Goal: Task Accomplishment & Management: Complete application form

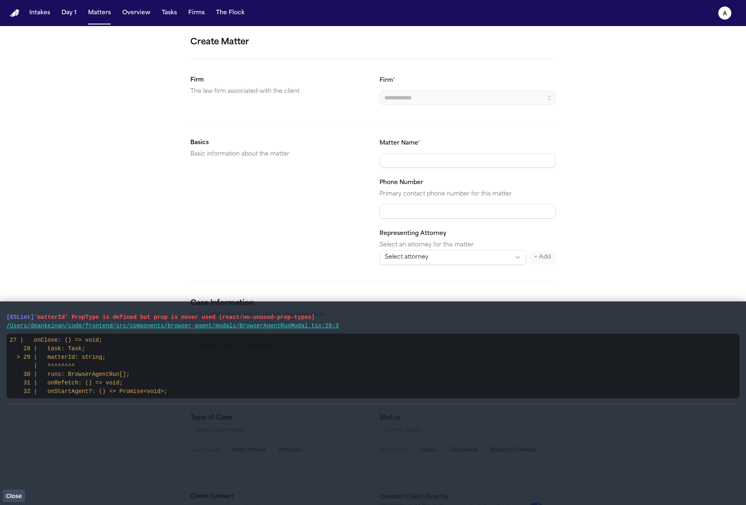
click at [17, 492] on button "Close" at bounding box center [14, 496] width 22 height 12
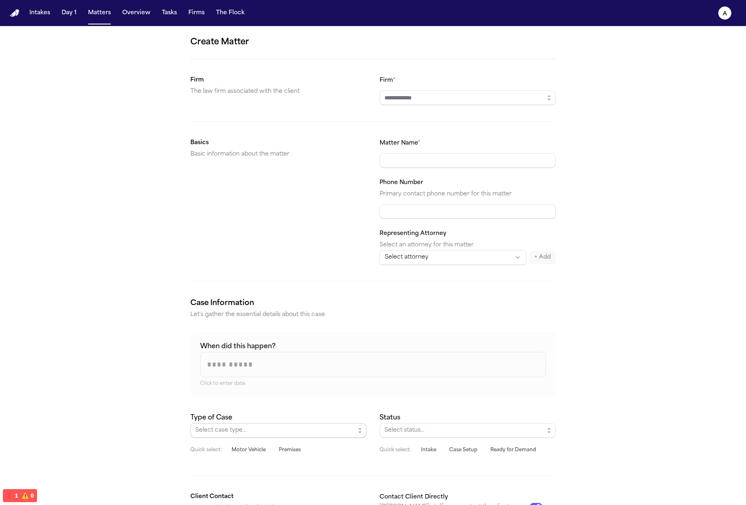
scroll to position [146, 0]
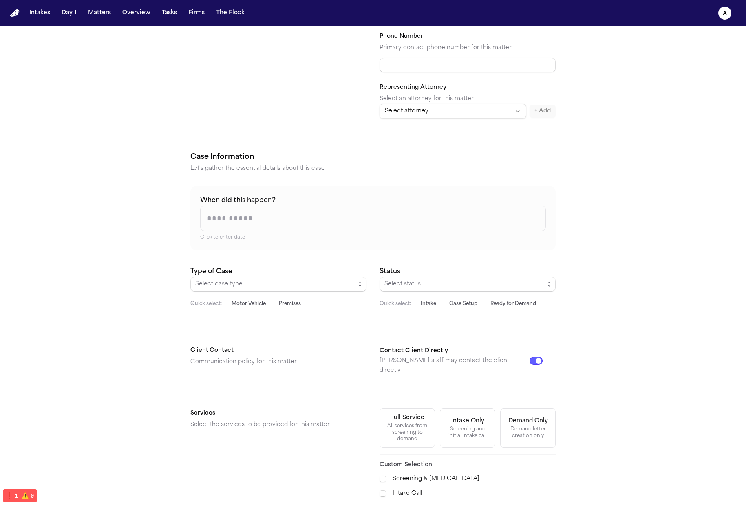
click at [306, 217] on input "When did this happen?" at bounding box center [373, 218] width 345 height 24
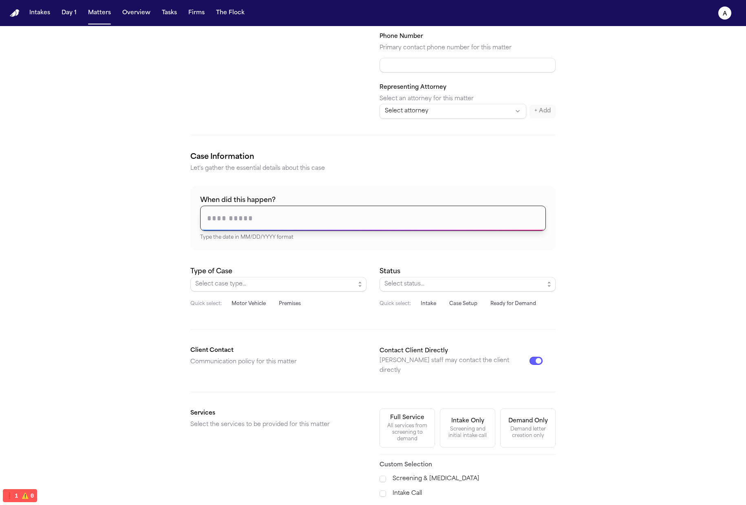
click at [591, 239] on div "Create Matter Firm The law firm associated with the client Firm * Basics Basic …" at bounding box center [373, 259] width 746 height 758
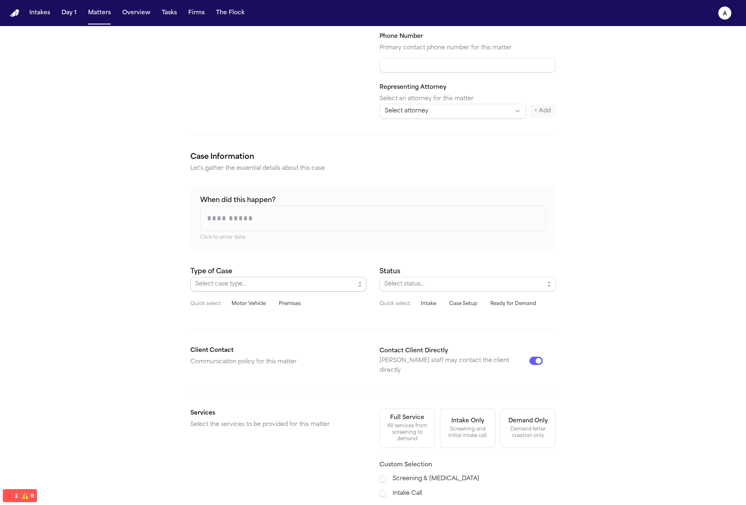
click at [342, 283] on span "Select case type..." at bounding box center [275, 285] width 160 height 10
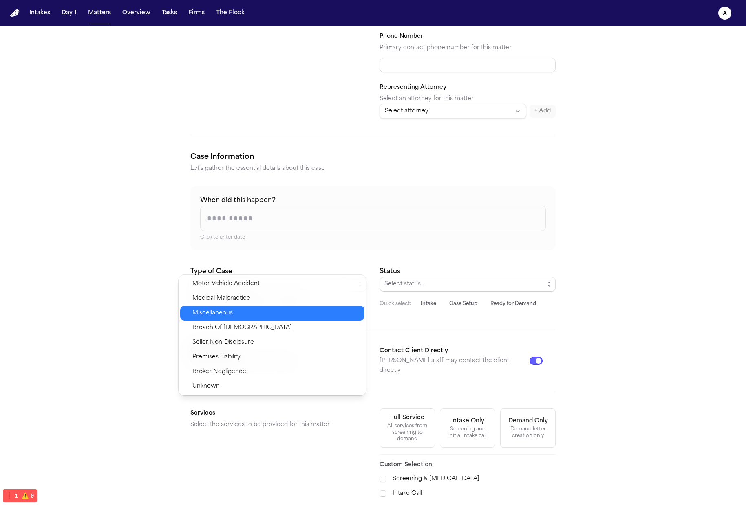
click at [276, 343] on span "Seller Non-Disclosure" at bounding box center [275, 343] width 167 height 10
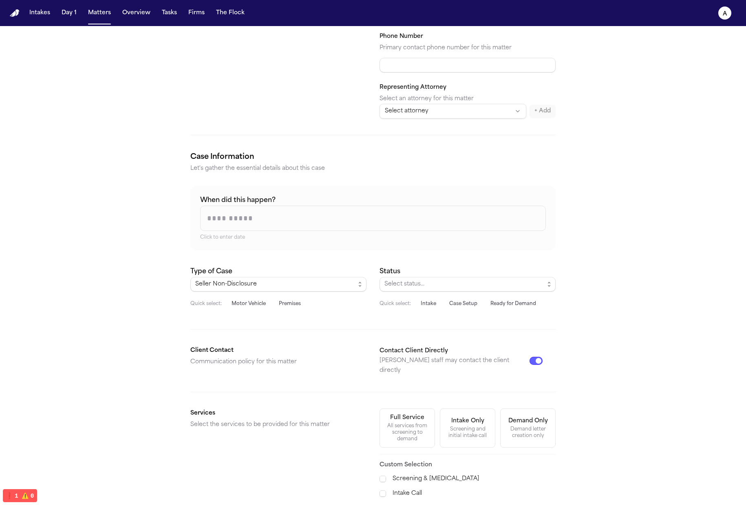
click at [238, 298] on button "Motor Vehicle" at bounding box center [249, 303] width 44 height 11
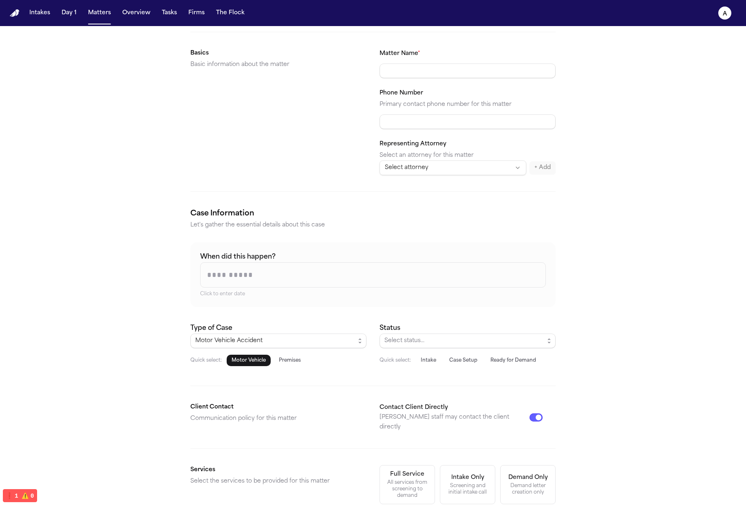
scroll to position [0, 0]
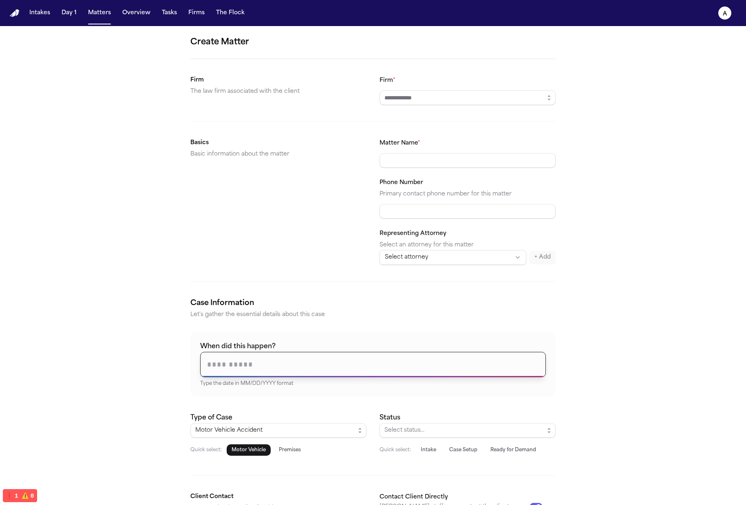
click at [386, 361] on input "When did this happen?" at bounding box center [373, 365] width 345 height 24
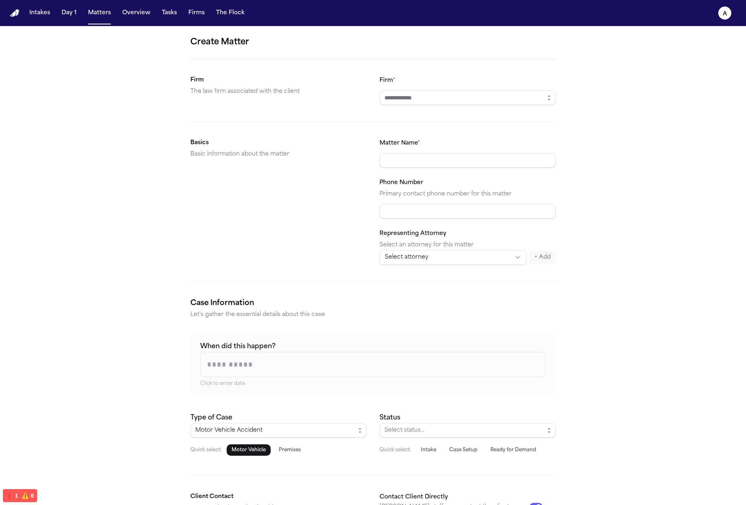
click at [601, 339] on div "Create Matter Firm The law firm associated with the client Firm * Basics Basic …" at bounding box center [373, 405] width 746 height 758
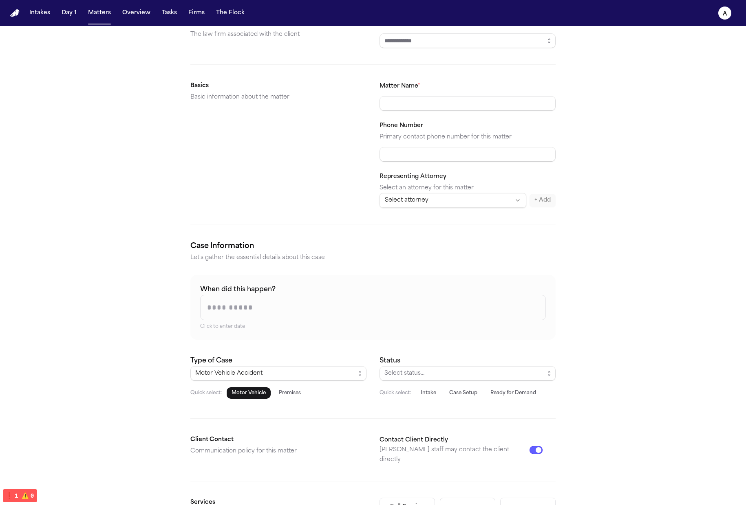
scroll to position [108, 0]
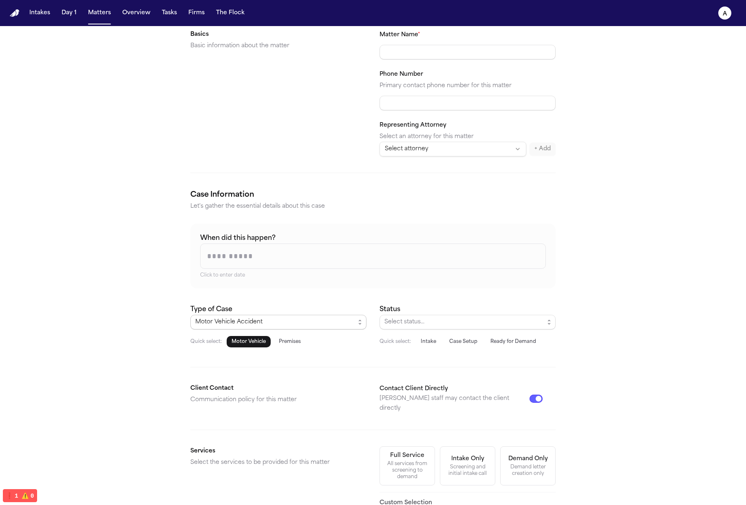
click at [329, 323] on div "Motor Vehicle Accident" at bounding box center [275, 323] width 160 height 10
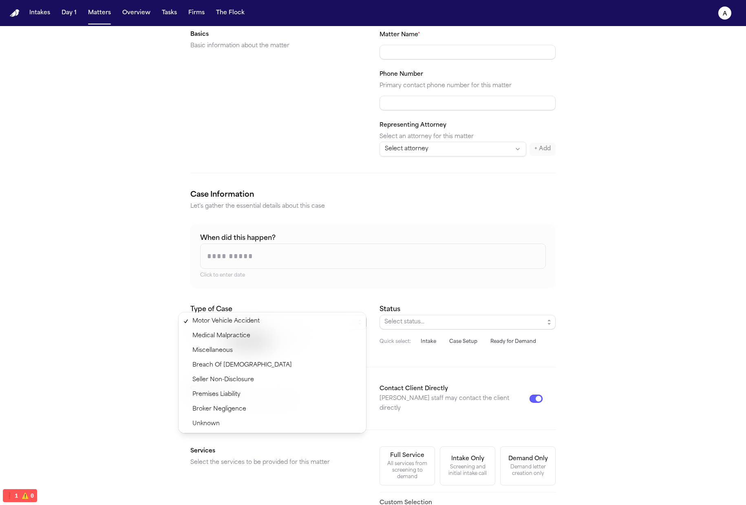
click at [618, 280] on div "Create Matter Firm The law firm associated with the client Firm * Basics Basic …" at bounding box center [373, 297] width 746 height 758
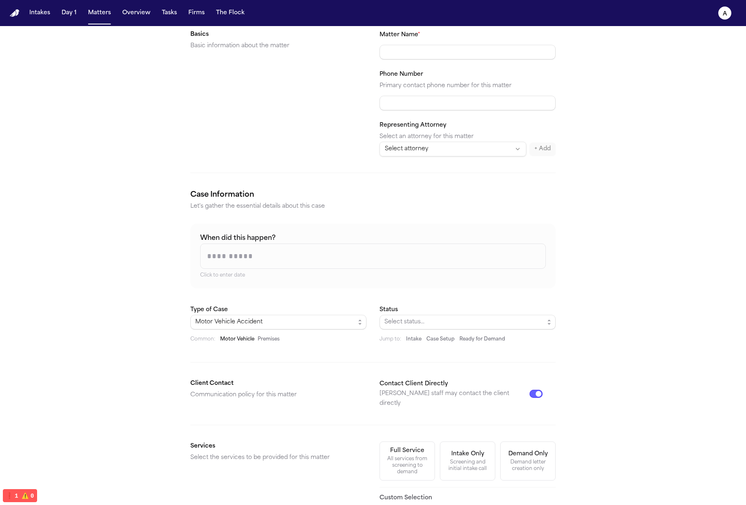
click at [494, 281] on div "When did this happen? Click to enter date" at bounding box center [372, 256] width 365 height 65
click at [506, 260] on input "When did this happen?" at bounding box center [373, 256] width 345 height 24
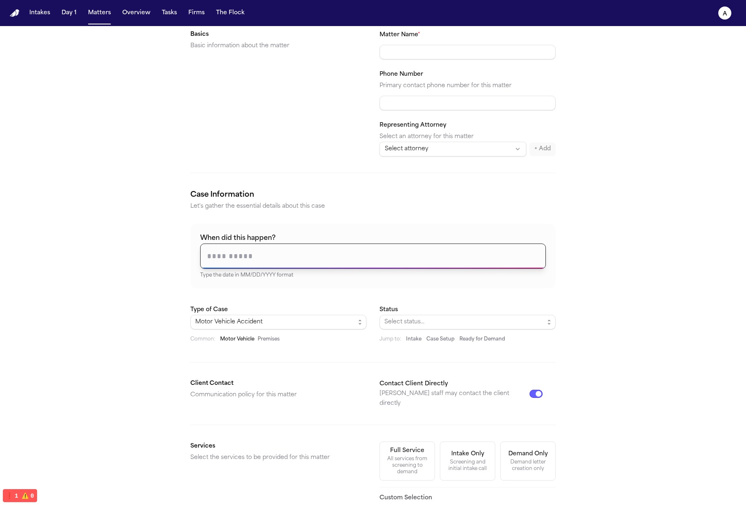
click at [632, 235] on div "Create Matter Firm The law firm associated with the client Firm * Basics Basic …" at bounding box center [373, 294] width 746 height 753
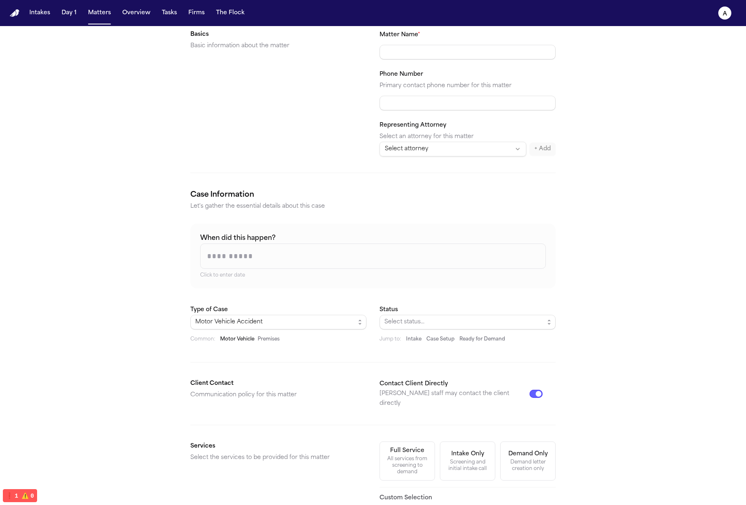
click at [510, 255] on input "When did this happen?" at bounding box center [373, 256] width 345 height 24
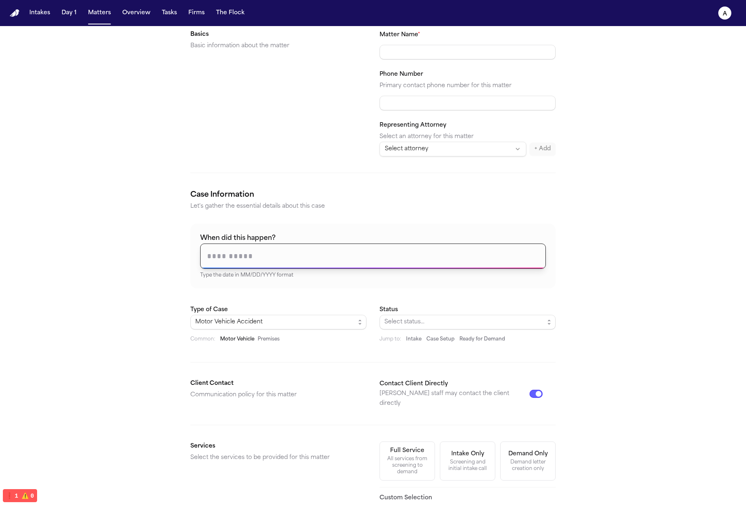
click at [420, 336] on div "Intake Case Setup Ready for Demand" at bounding box center [455, 339] width 99 height 7
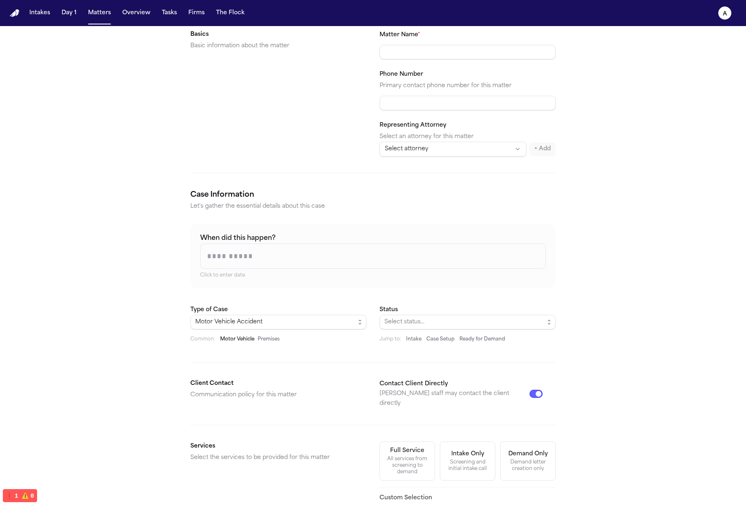
click at [428, 338] on button "Case Setup" at bounding box center [440, 339] width 28 height 7
click at [483, 336] on button "Ready for Demand" at bounding box center [482, 339] width 46 height 7
click at [403, 344] on form "Create Matter Firm The law firm associated with the client Firm * Basics Basic …" at bounding box center [372, 294] width 365 height 734
click at [416, 342] on form "Create Matter Firm The law firm associated with the client Firm * Basics Basic …" at bounding box center [372, 294] width 365 height 734
click at [418, 340] on div "Intake Case Setup Ready for Demand" at bounding box center [455, 339] width 99 height 7
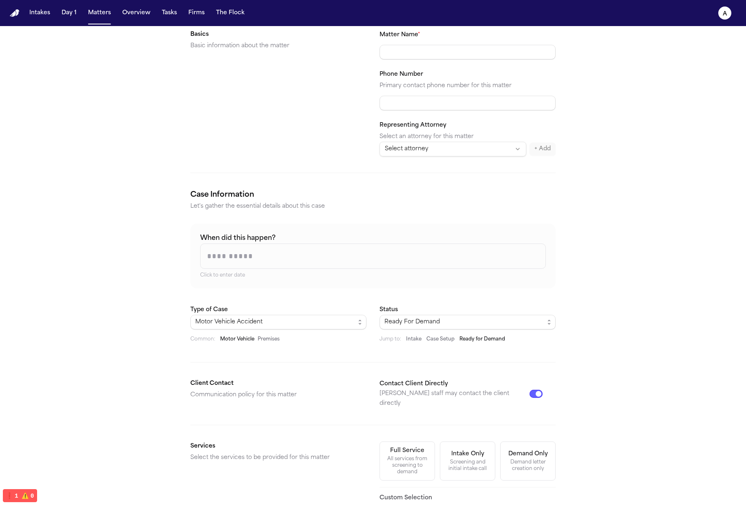
click at [409, 342] on form "Create Matter Firm The law firm associated with the client Firm * Basics Basic …" at bounding box center [372, 294] width 365 height 734
click at [414, 340] on button "Intake" at bounding box center [413, 339] width 15 height 7
click at [275, 333] on div "Motor Vehicle Accident Common: Motor Vehicle Premises" at bounding box center [278, 329] width 176 height 28
click at [274, 340] on button "Premises" at bounding box center [269, 339] width 22 height 7
click at [241, 344] on form "Create Matter Firm The law firm associated with the client Firm * Basics Basic …" at bounding box center [372, 294] width 365 height 734
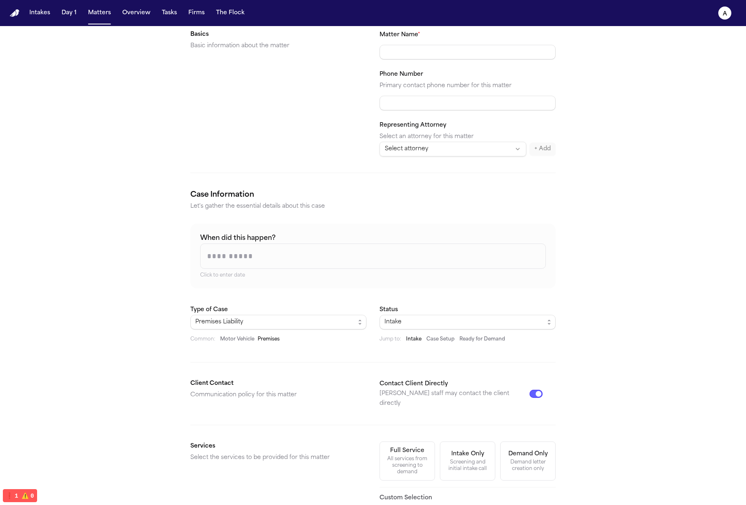
click at [243, 342] on button "Motor Vehicle" at bounding box center [237, 339] width 34 height 7
click at [278, 338] on div "Common: Motor Vehicle Premises" at bounding box center [278, 339] width 176 height 7
click at [468, 298] on div "When did this happen? Click to enter date Type of Case Motor Vehicle Accident C…" at bounding box center [372, 283] width 365 height 119
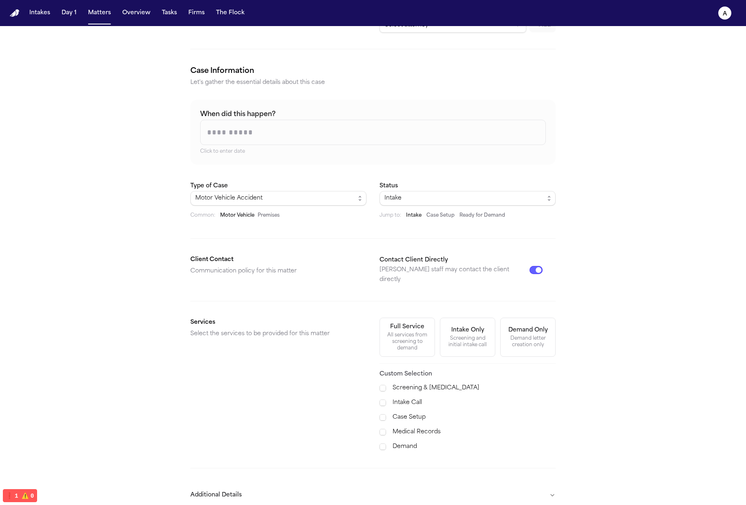
scroll to position [106, 0]
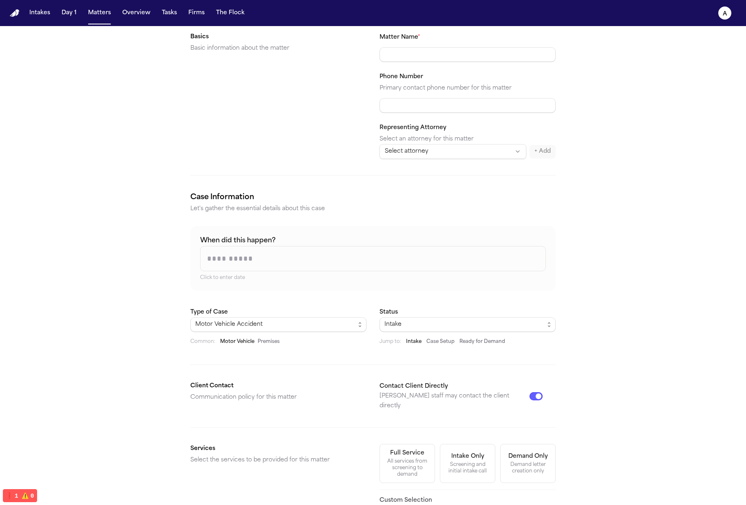
click at [446, 342] on button "Case Setup" at bounding box center [440, 342] width 28 height 7
click at [493, 339] on button "Ready for Demand" at bounding box center [482, 342] width 46 height 7
click at [402, 346] on form "Create Matter Firm The law firm associated with the client Firm * Basics Basic …" at bounding box center [372, 297] width 365 height 734
click at [432, 346] on form "Create Matter Firm The law firm associated with the client Firm * Basics Basic …" at bounding box center [372, 297] width 365 height 734
click at [459, 342] on button "Ready for Demand" at bounding box center [482, 342] width 46 height 7
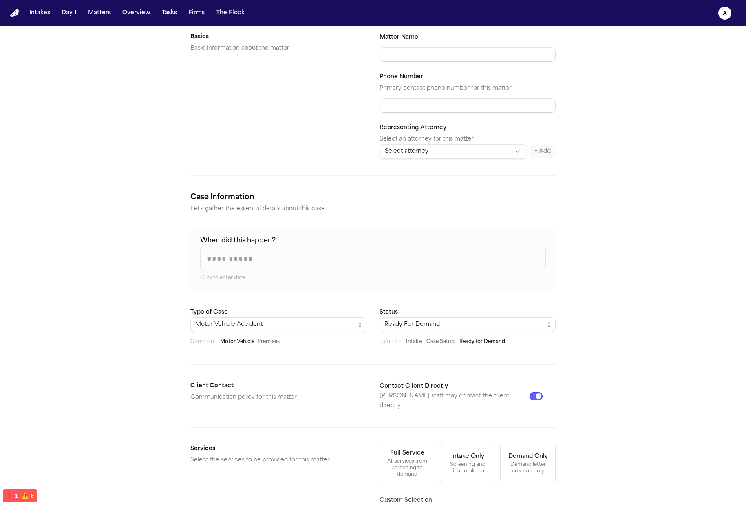
click at [421, 344] on form "Create Matter Firm The law firm associated with the client Firm * Basics Basic …" at bounding box center [372, 297] width 365 height 734
drag, startPoint x: 407, startPoint y: 343, endPoint x: 413, endPoint y: 342, distance: 6.1
click at [407, 343] on button "Intake" at bounding box center [413, 342] width 15 height 7
click at [442, 342] on button "Case Setup" at bounding box center [440, 342] width 28 height 7
click at [498, 341] on button "Ready for Demand" at bounding box center [482, 342] width 46 height 7
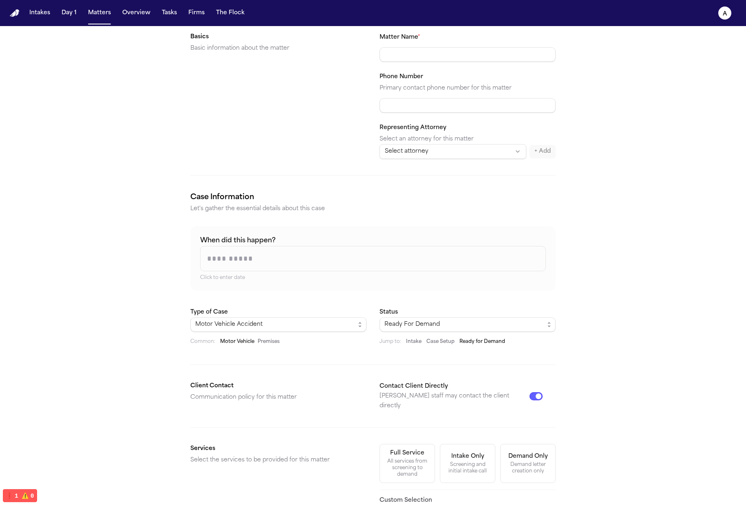
click at [410, 343] on button "Intake" at bounding box center [413, 342] width 15 height 7
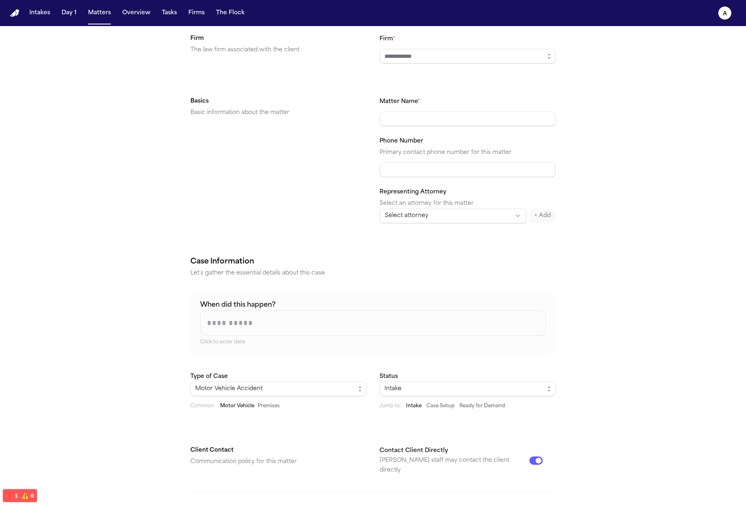
scroll to position [37, 0]
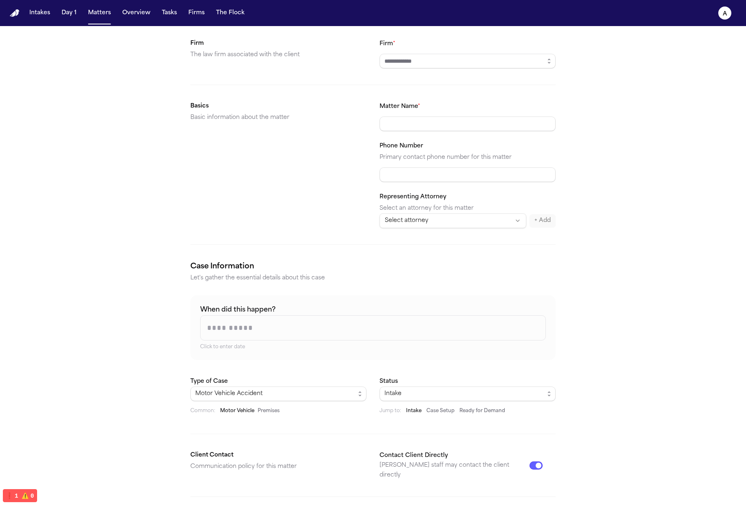
click at [511, 401] on div "Intake Jump to: Intake Case Setup Ready for Demand" at bounding box center [468, 401] width 176 height 28
click at [514, 397] on div "Intake" at bounding box center [464, 394] width 160 height 10
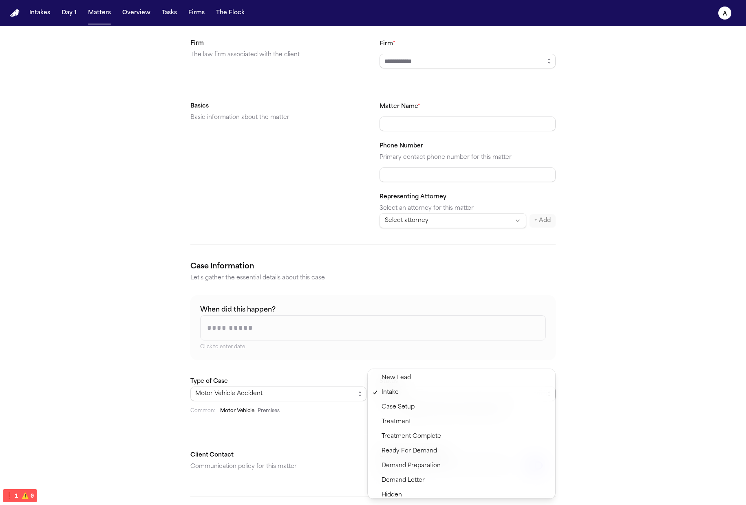
click at [593, 380] on div "Create Matter Firm The law firm associated with the client Firm * Basics Basic …" at bounding box center [373, 365] width 746 height 753
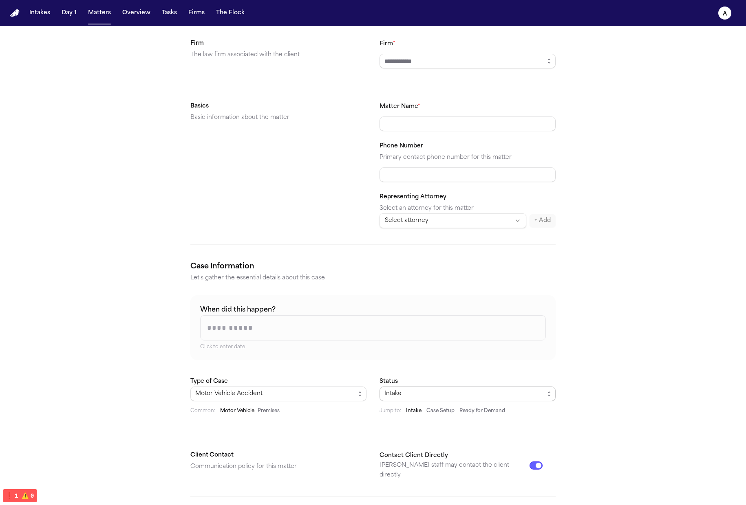
click at [519, 393] on div "Intake" at bounding box center [464, 394] width 160 height 10
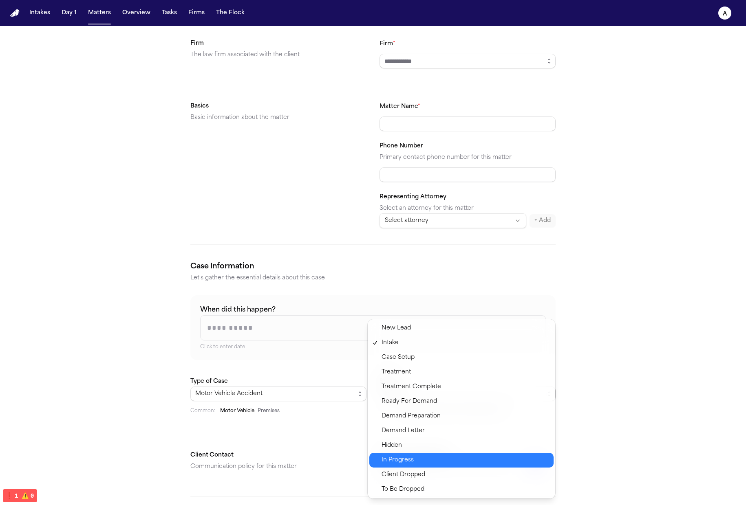
click at [468, 465] on div "In Progress" at bounding box center [461, 460] width 184 height 15
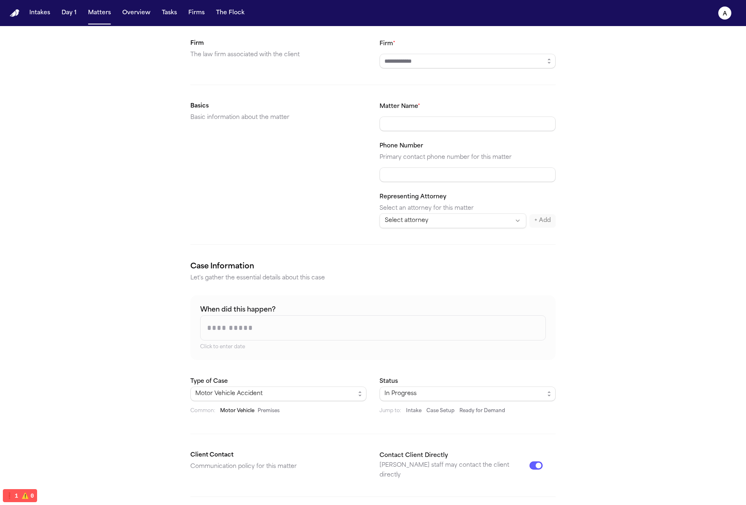
click at [507, 384] on div "Status In Progress Jump to: Intake Case Setup Ready for Demand" at bounding box center [468, 396] width 176 height 38
click at [504, 393] on div "In Progress" at bounding box center [464, 394] width 160 height 10
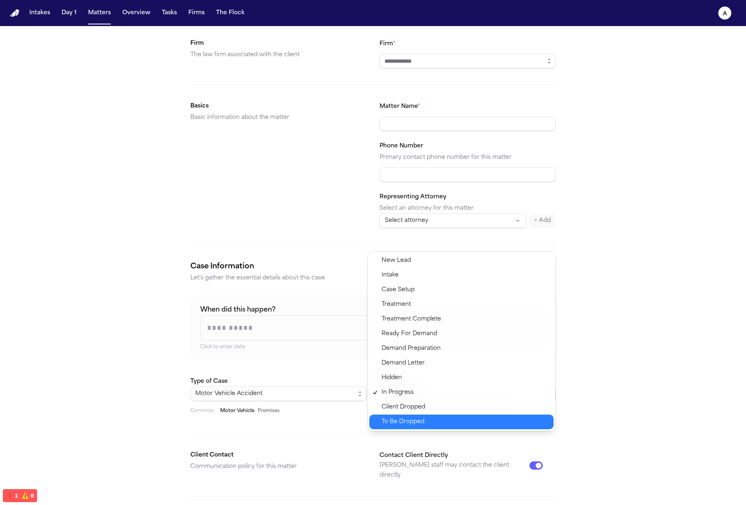
click at [474, 419] on span "To Be Dropped" at bounding box center [465, 422] width 167 height 10
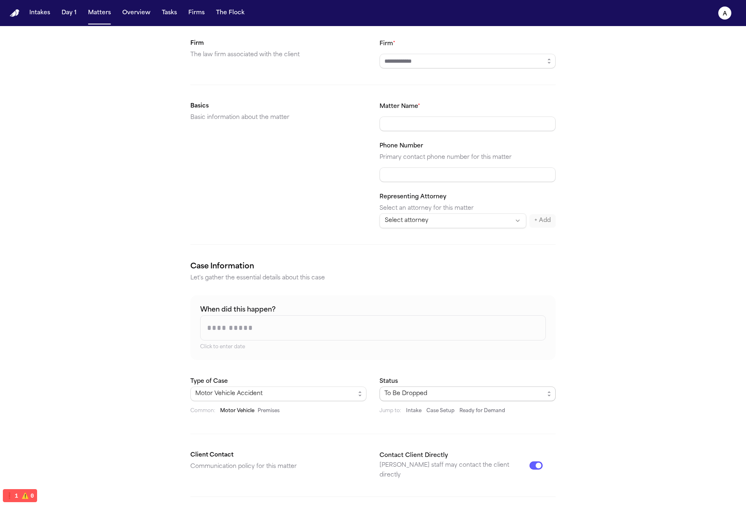
click at [472, 396] on div "To Be Dropped" at bounding box center [464, 394] width 160 height 10
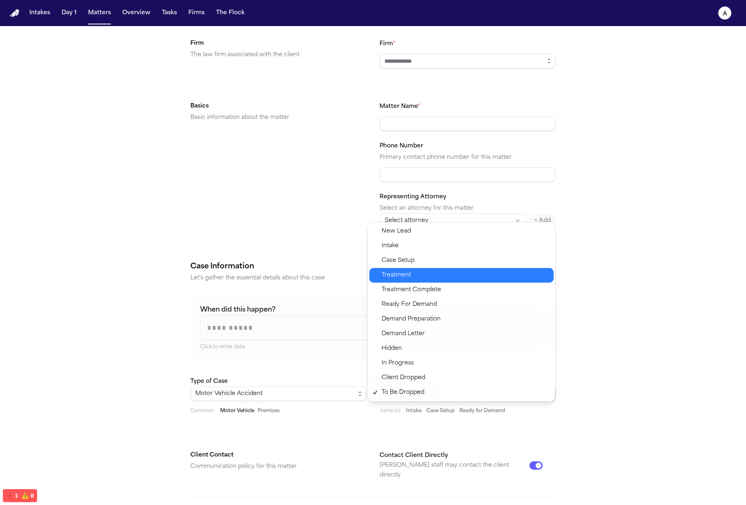
click at [473, 271] on span "Treatment" at bounding box center [465, 276] width 167 height 10
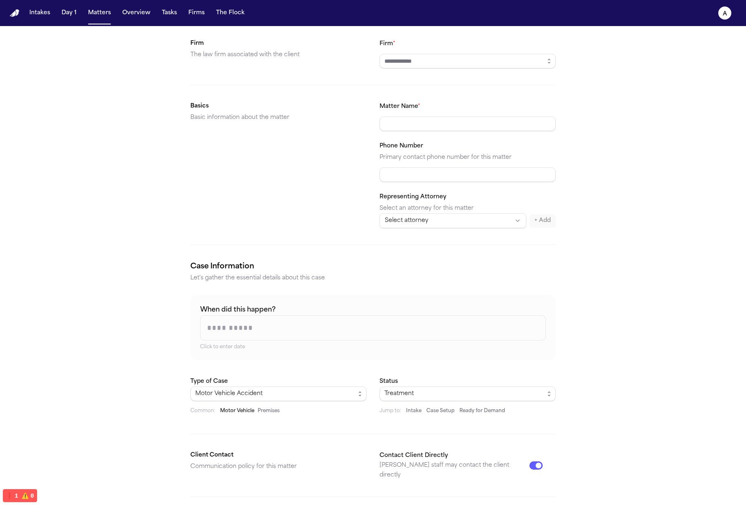
click at [407, 416] on form "Create Matter Firm The law firm associated with the client Firm * Basics Basic …" at bounding box center [372, 366] width 365 height 734
click at [412, 412] on button "Intake" at bounding box center [413, 411] width 15 height 7
click at [442, 412] on button "Case Setup" at bounding box center [440, 411] width 28 height 7
click at [496, 408] on button "Ready for Demand" at bounding box center [482, 411] width 46 height 7
click at [417, 412] on button "Intake" at bounding box center [413, 411] width 15 height 7
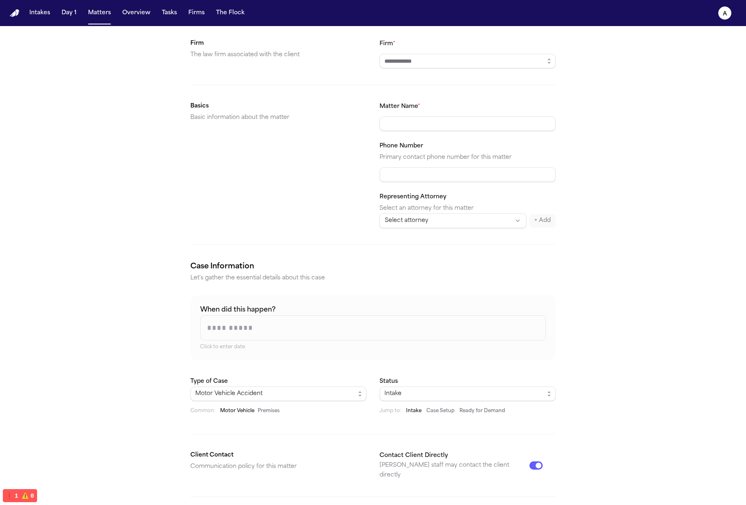
click at [249, 409] on button "Motor Vehicle" at bounding box center [237, 411] width 34 height 7
click at [274, 413] on button "Premises" at bounding box center [269, 411] width 22 height 7
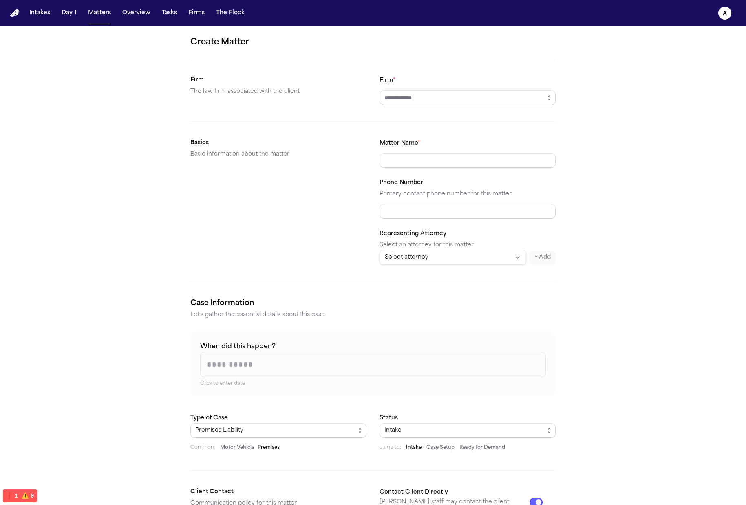
click at [453, 362] on input "When did this happen?" at bounding box center [373, 365] width 345 height 24
click at [599, 329] on div "Create Matter Firm The law firm associated with the client Firm * Basics Basic …" at bounding box center [373, 402] width 746 height 753
click at [488, 354] on input "When did this happen?" at bounding box center [373, 365] width 345 height 24
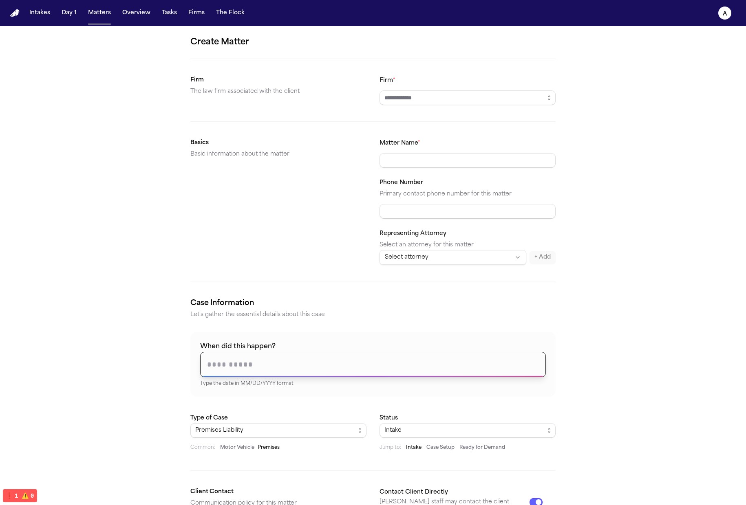
click at [627, 367] on div "Create Matter Firm The law firm associated with the client Firm * Basics Basic …" at bounding box center [373, 402] width 746 height 753
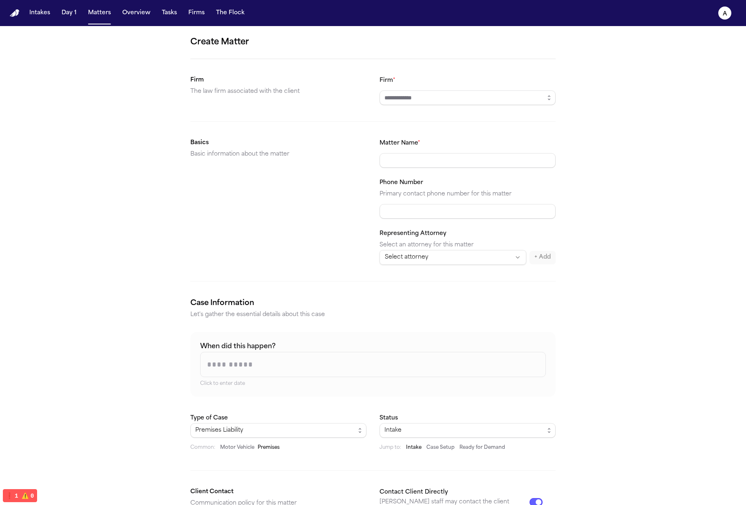
click at [487, 362] on input "When did this happen?" at bounding box center [373, 365] width 345 height 24
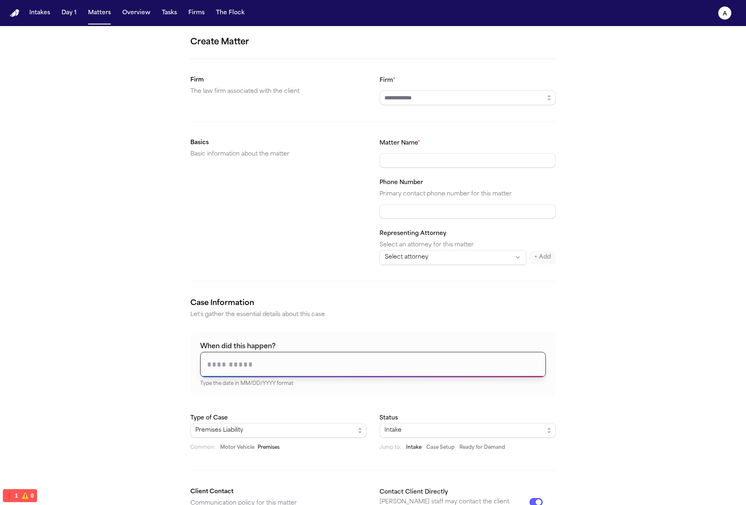
click at [596, 368] on div "Create Matter Firm The law firm associated with the client Firm * Basics Basic …" at bounding box center [373, 402] width 746 height 753
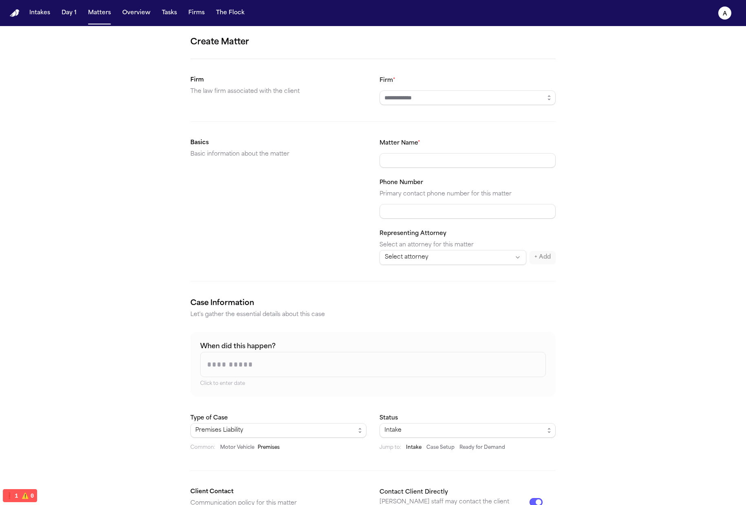
click at [461, 327] on section "Case Information Let's gather the essential details about this case When did th…" at bounding box center [372, 374] width 365 height 153
click at [326, 370] on input "When did this happen?" at bounding box center [373, 365] width 345 height 24
click at [687, 140] on div "Create Matter Firm The law firm associated with the client Firm * Basics Basic …" at bounding box center [373, 402] width 746 height 753
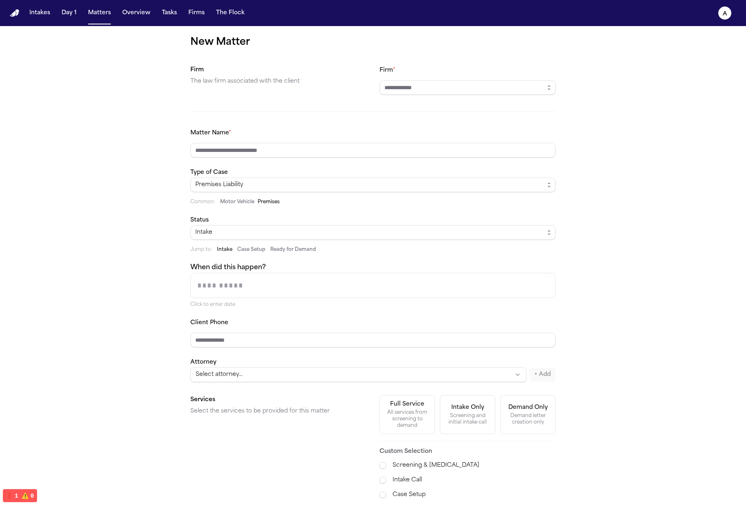
click at [424, 99] on div "Firm The law firm associated with the client Firm * Matter Name * Type of Case …" at bounding box center [372, 324] width 365 height 519
click at [230, 199] on button "Motor Vehicle" at bounding box center [237, 202] width 34 height 7
click at [212, 201] on span "Common:" at bounding box center [202, 202] width 25 height 7
click at [235, 201] on button "Motor Vehicle" at bounding box center [237, 202] width 34 height 7
click at [258, 199] on button "Premises" at bounding box center [269, 202] width 22 height 7
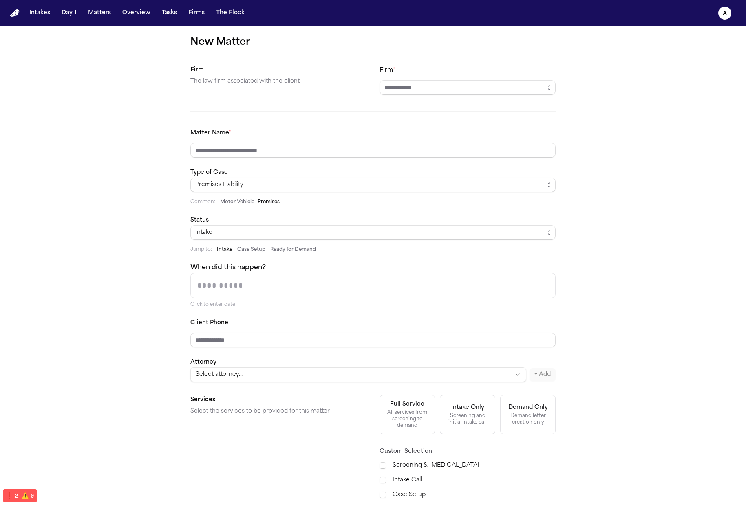
click at [264, 247] on div "Intake Case Setup Ready for Demand" at bounding box center [266, 250] width 99 height 7
click at [254, 250] on button "Case Setup" at bounding box center [251, 250] width 28 height 7
click at [291, 249] on button "Ready for Demand" at bounding box center [293, 250] width 46 height 7
click at [337, 280] on input "When did this happen?" at bounding box center [373, 286] width 364 height 24
click at [357, 180] on div "Premises Liability" at bounding box center [369, 185] width 349 height 10
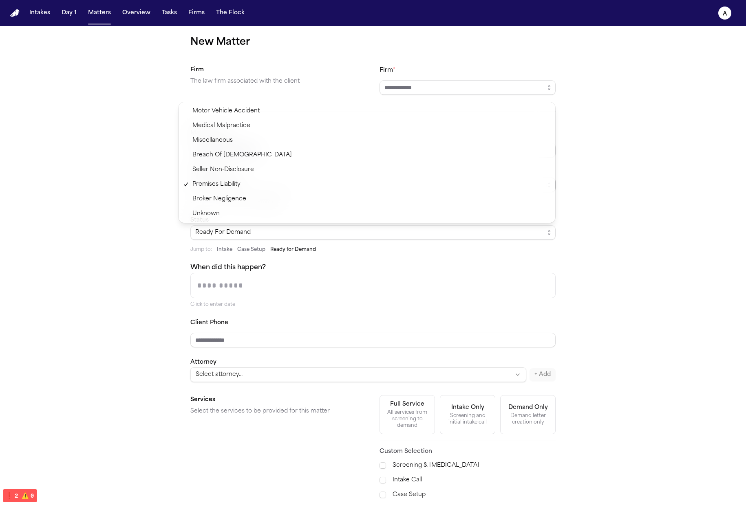
click at [609, 216] on div "New Matter Firm The law firm associated with the client Firm * Matter Name * Ty…" at bounding box center [373, 325] width 746 height 598
click at [455, 148] on input "Matter Name *" at bounding box center [372, 150] width 365 height 15
click at [441, 228] on div "Ready For Demand" at bounding box center [369, 233] width 349 height 10
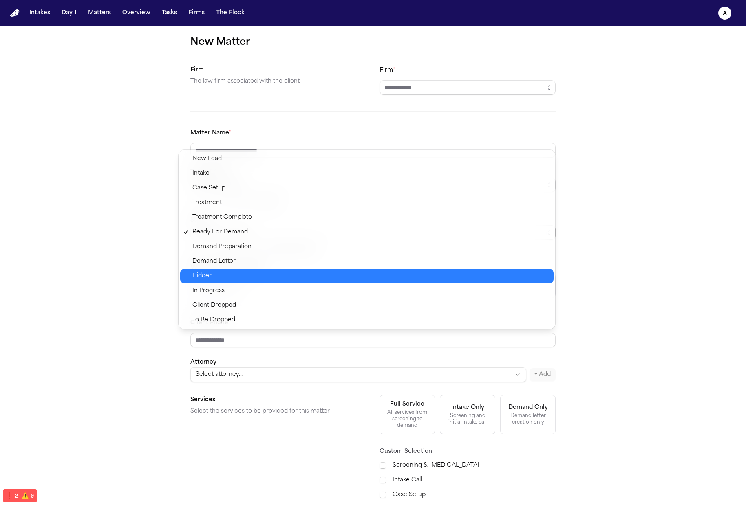
click at [298, 278] on span "Hidden" at bounding box center [370, 276] width 356 height 10
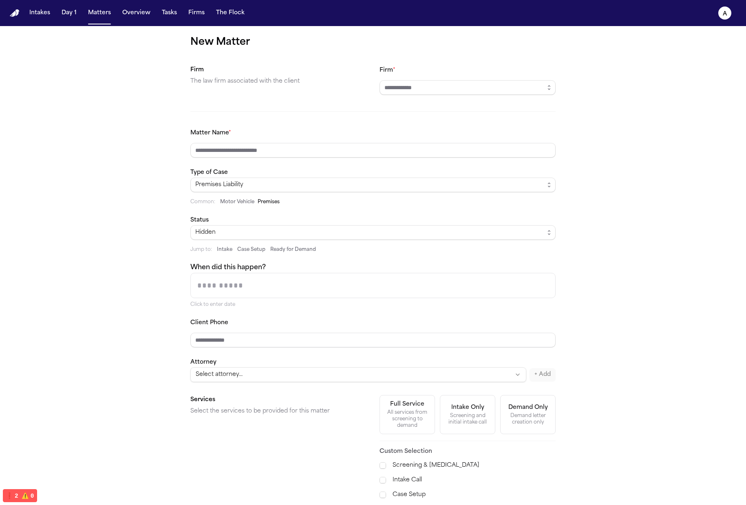
click at [213, 248] on div "Jump to: Intake Case Setup Ready for Demand" at bounding box center [372, 250] width 365 height 7
click at [222, 249] on button "Intake" at bounding box center [224, 250] width 15 height 7
click at [231, 204] on button "Motor Vehicle" at bounding box center [237, 202] width 34 height 7
click at [287, 205] on div "Matter Name * Type of Case Motor Vehicle Accident Common: Motor Vehicle Premise…" at bounding box center [372, 255] width 365 height 254
click at [261, 202] on button "Premises" at bounding box center [269, 202] width 22 height 7
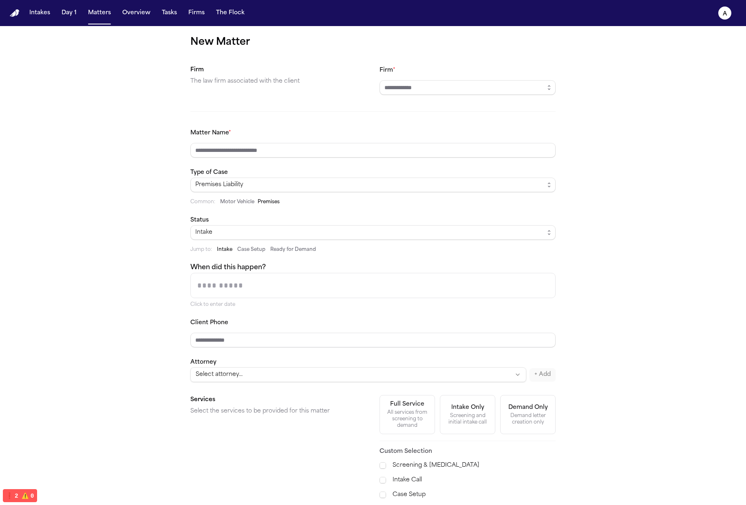
click at [245, 201] on button "Motor Vehicle" at bounding box center [237, 202] width 34 height 7
click at [574, 200] on div "New Matter Firm The law firm associated with the client Firm * Matter Name * Ty…" at bounding box center [373, 325] width 746 height 598
click at [254, 203] on div "Motor Vehicle Premises" at bounding box center [250, 202] width 60 height 7
click at [266, 204] on button "Premises" at bounding box center [269, 202] width 22 height 7
click at [235, 204] on button "Motor Vehicle" at bounding box center [237, 202] width 34 height 7
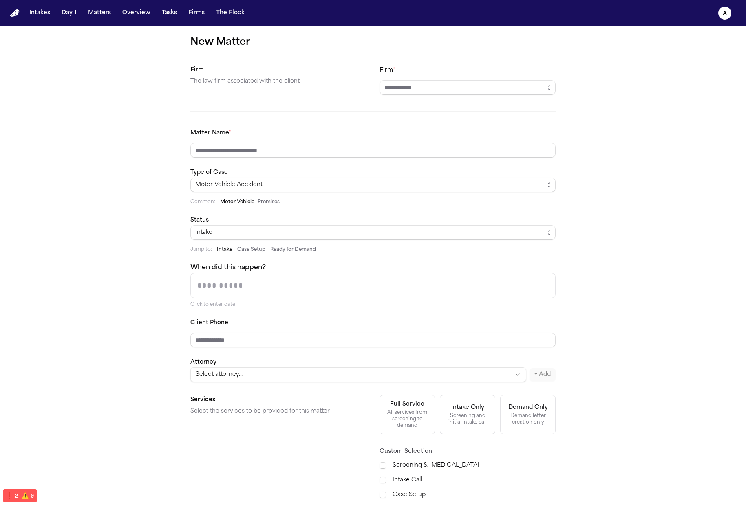
click at [244, 249] on button "Case Setup" at bounding box center [251, 250] width 28 height 7
click at [299, 249] on button "Ready for Demand" at bounding box center [293, 250] width 46 height 7
click at [203, 253] on span "Jump to:" at bounding box center [201, 250] width 22 height 7
click at [215, 255] on div "Matter Name * Type of Case Motor Vehicle Accident Common: Motor Vehicle Premise…" at bounding box center [372, 255] width 365 height 254
click at [219, 252] on button "Intake" at bounding box center [224, 250] width 15 height 7
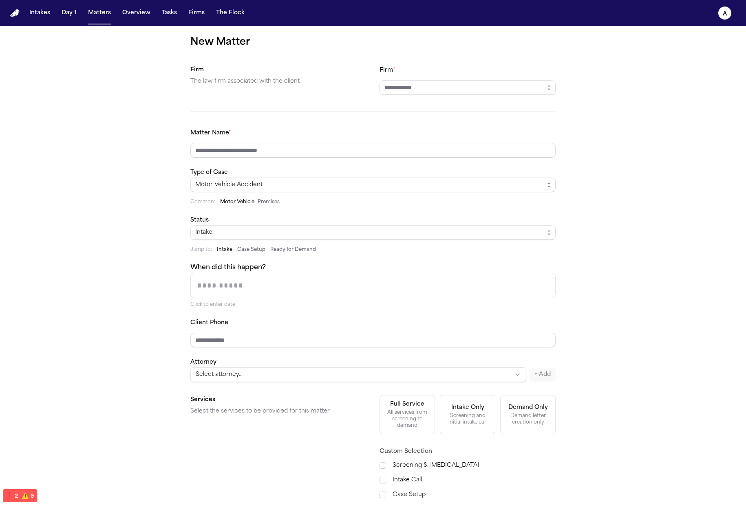
click at [236, 254] on div "Matter Name * Type of Case Motor Vehicle Accident Common: Motor Vehicle Premise…" at bounding box center [372, 255] width 365 height 254
click at [296, 249] on button "Ready for Demand" at bounding box center [293, 250] width 46 height 7
click at [242, 253] on button "Case Setup" at bounding box center [251, 250] width 28 height 7
click at [223, 250] on button "Intake" at bounding box center [224, 250] width 15 height 7
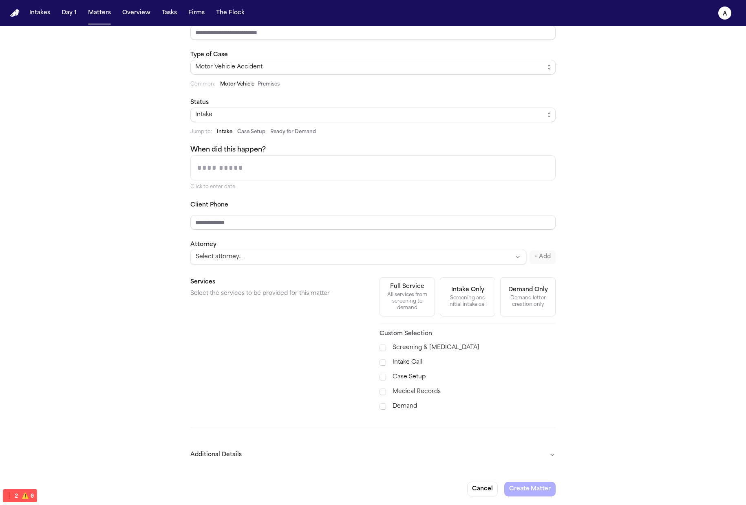
click at [241, 458] on button "Additional Details" at bounding box center [372, 455] width 365 height 21
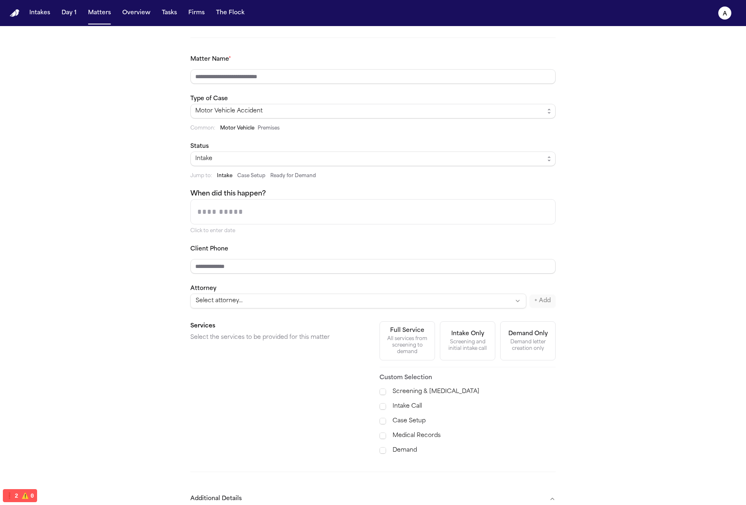
scroll to position [181, 0]
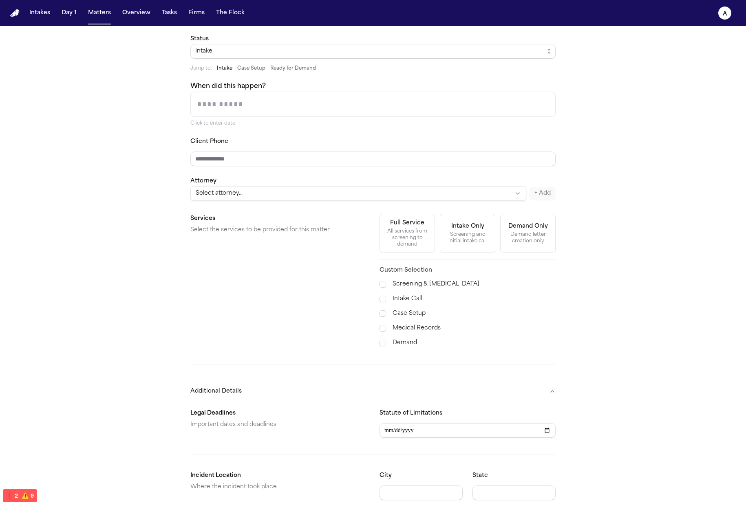
click at [524, 280] on label "Screening & [MEDICAL_DATA]" at bounding box center [474, 285] width 163 height 10
click at [464, 253] on div "Full Service All services from screening to demand Intake Only Screening and in…" at bounding box center [468, 281] width 176 height 134
click at [489, 248] on button "Intake Only Screening and initial intake call" at bounding box center [467, 233] width 55 height 39
click at [528, 243] on div "Demand letter creation only" at bounding box center [527, 238] width 45 height 13
click at [388, 242] on div "All services from screening to demand" at bounding box center [407, 238] width 45 height 20
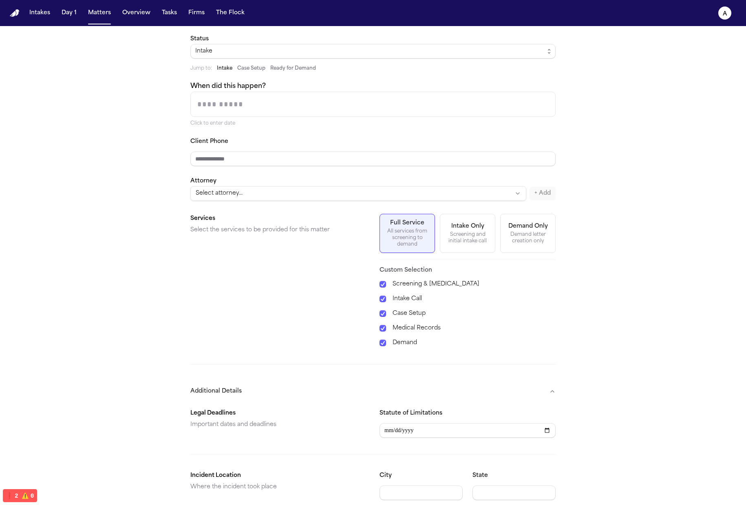
click at [461, 243] on div "Screening and initial intake call" at bounding box center [467, 238] width 45 height 13
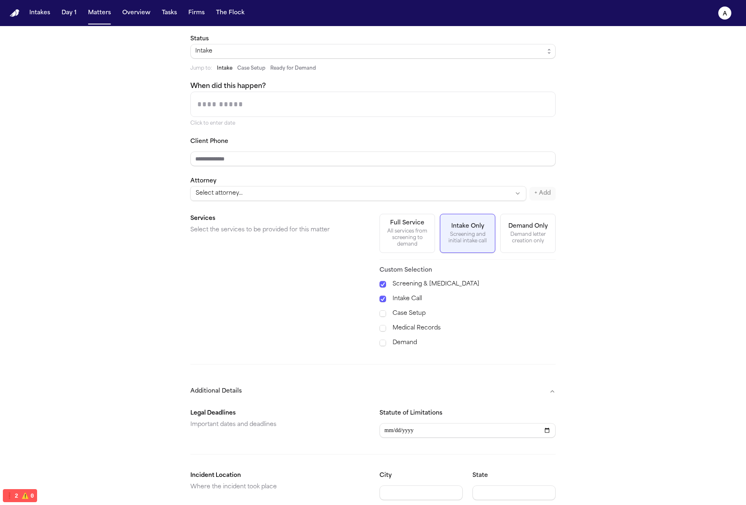
click at [560, 249] on div "New Matter Firm The law firm associated with the client Firm * Matter Name * Ty…" at bounding box center [373, 196] width 746 height 703
click at [442, 247] on button "Intake Only Screening and initial intake call" at bounding box center [467, 233] width 55 height 39
click at [370, 243] on section "Services Select the services to be provided for this matter Full Service All se…" at bounding box center [372, 281] width 365 height 134
click at [404, 234] on div "All services from screening to demand" at bounding box center [407, 238] width 45 height 20
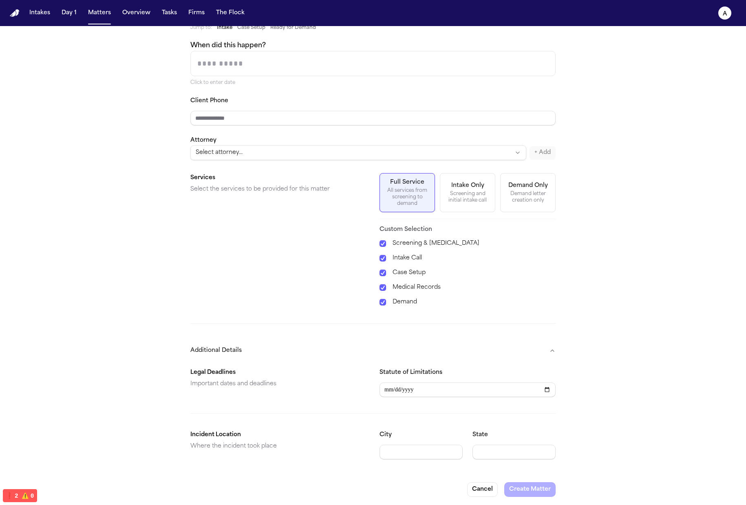
scroll to position [77, 0]
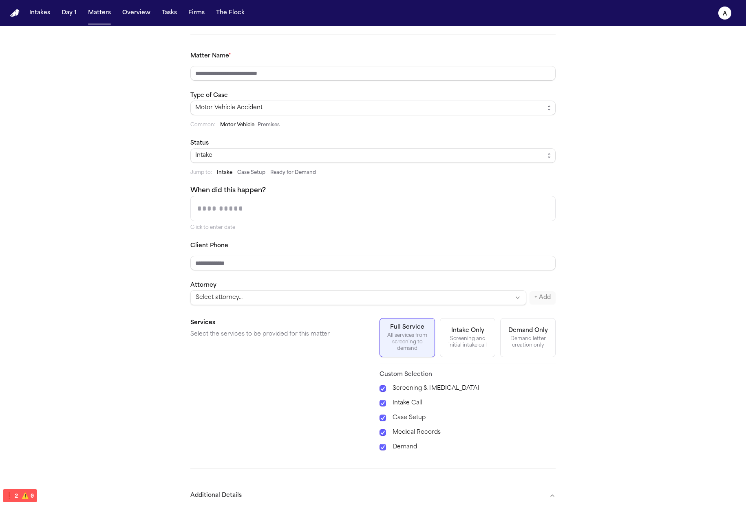
click at [457, 287] on div "Attorney Select attorney... **** + Add" at bounding box center [372, 292] width 365 height 25
click at [470, 331] on div "Intake Only" at bounding box center [467, 331] width 33 height 8
click at [535, 327] on div "Demand Only" at bounding box center [528, 331] width 40 height 8
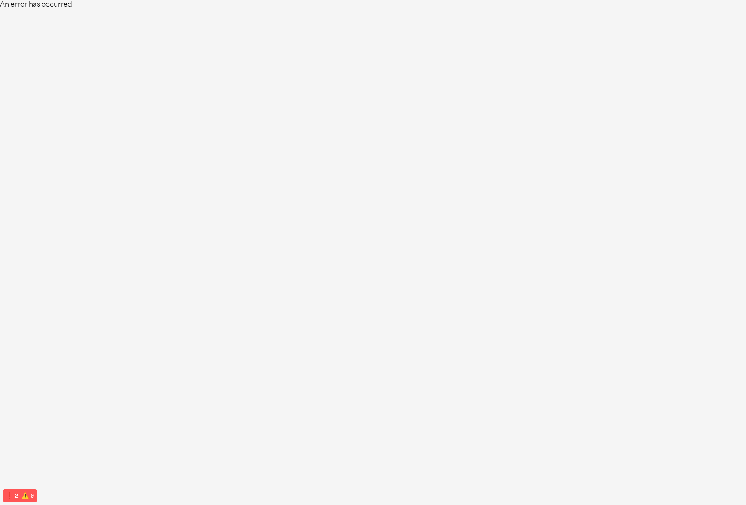
click at [415, 10] on html "An error has occurred" at bounding box center [373, 5] width 746 height 10
click at [413, 10] on html "An error has occurred" at bounding box center [373, 5] width 746 height 10
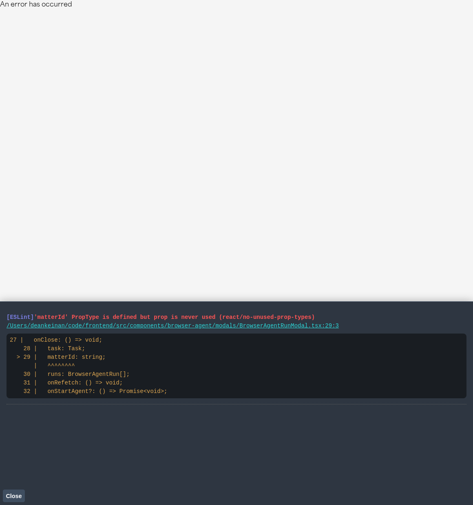
click at [363, 10] on html "An error has occurred" at bounding box center [236, 5] width 473 height 10
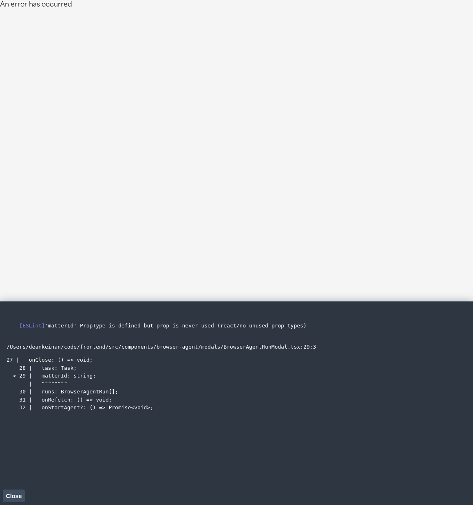
click at [235, 10] on html "An error has occurred" at bounding box center [236, 5] width 473 height 10
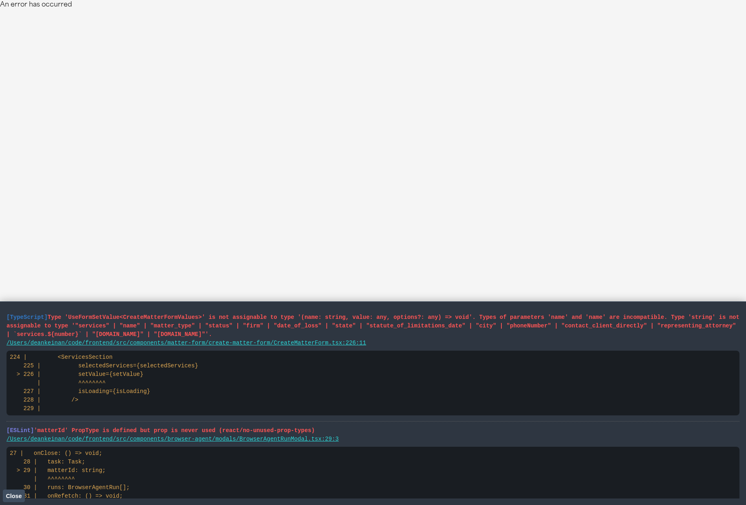
click at [472, 10] on html "An error has occurred" at bounding box center [373, 5] width 746 height 10
click at [13, 502] on button "Close" at bounding box center [14, 496] width 22 height 12
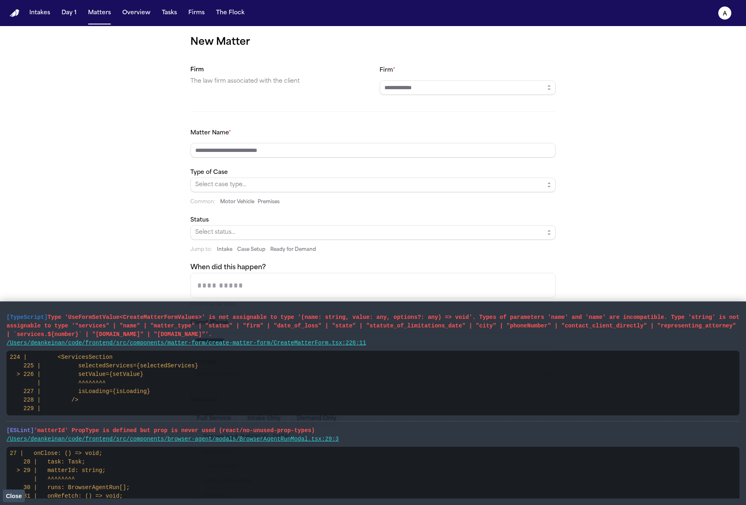
click at [9, 497] on span "Close" at bounding box center [14, 496] width 16 height 7
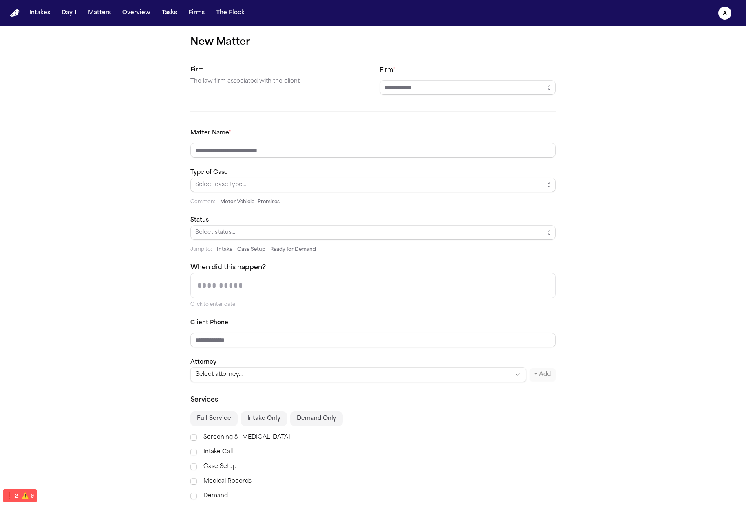
scroll to position [70, 0]
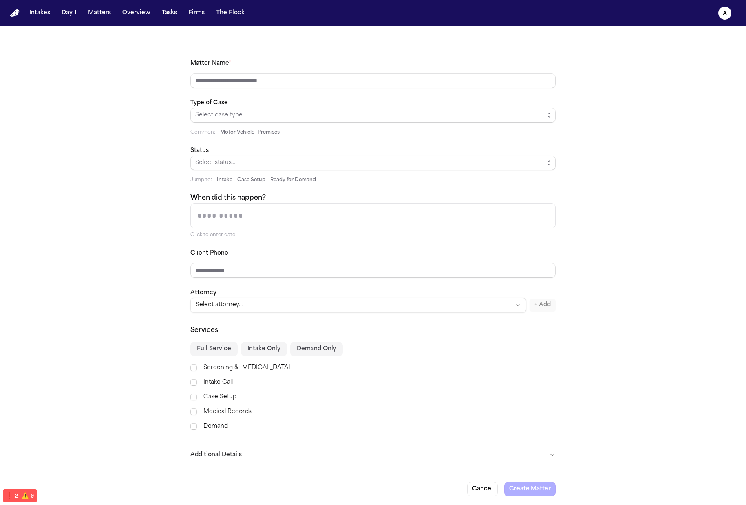
click at [261, 352] on button "Intake Only" at bounding box center [264, 349] width 46 height 15
click at [302, 353] on button "Demand Only" at bounding box center [316, 349] width 53 height 15
click at [192, 357] on div "Services Full Service Intake Only Demand Only Screening & Retainer Intake Call …" at bounding box center [372, 379] width 365 height 106
click at [206, 354] on button "Full Service" at bounding box center [213, 349] width 47 height 15
click at [253, 355] on button "Intake Only" at bounding box center [264, 349] width 46 height 15
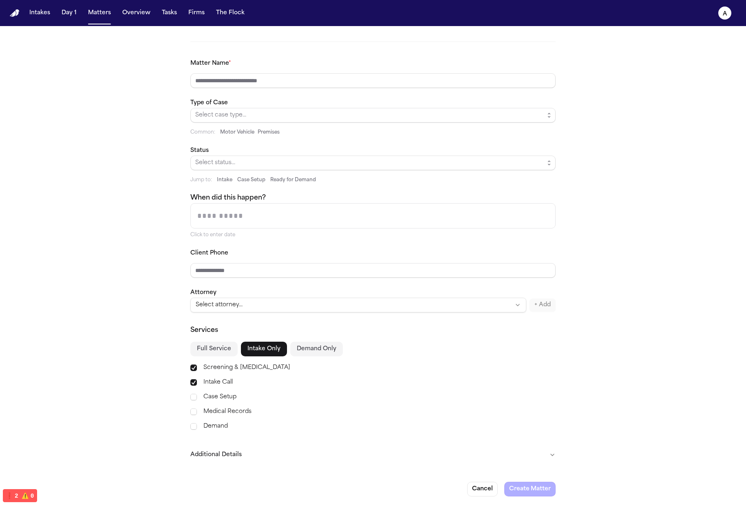
click at [291, 349] on button "Demand Only" at bounding box center [316, 349] width 53 height 15
click at [212, 352] on button "Full Service" at bounding box center [213, 349] width 47 height 15
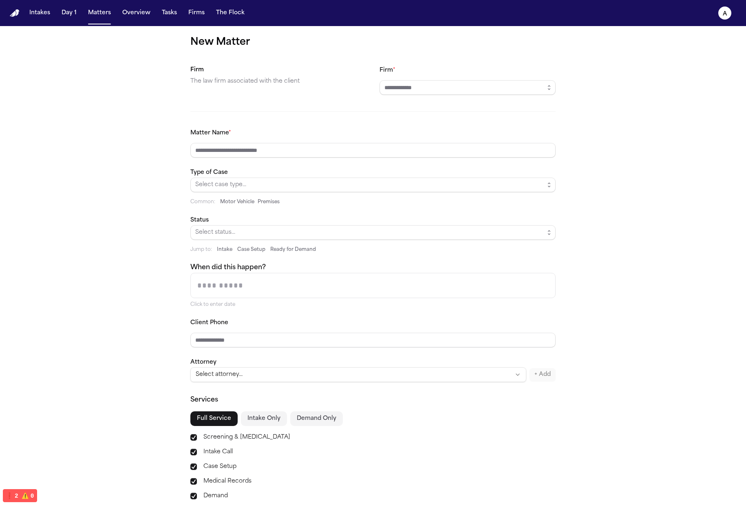
click at [250, 291] on input "When did this happen?" at bounding box center [373, 286] width 364 height 24
click at [352, 280] on input "When did this happen?" at bounding box center [373, 286] width 364 height 24
click at [424, 258] on div "Matter Name * Type of Case Select case type... Common: Motor Vehicle Premises S…" at bounding box center [372, 255] width 365 height 254
click at [230, 202] on button "Motor Vehicle" at bounding box center [237, 202] width 34 height 7
click at [267, 199] on button "Premises" at bounding box center [269, 202] width 22 height 7
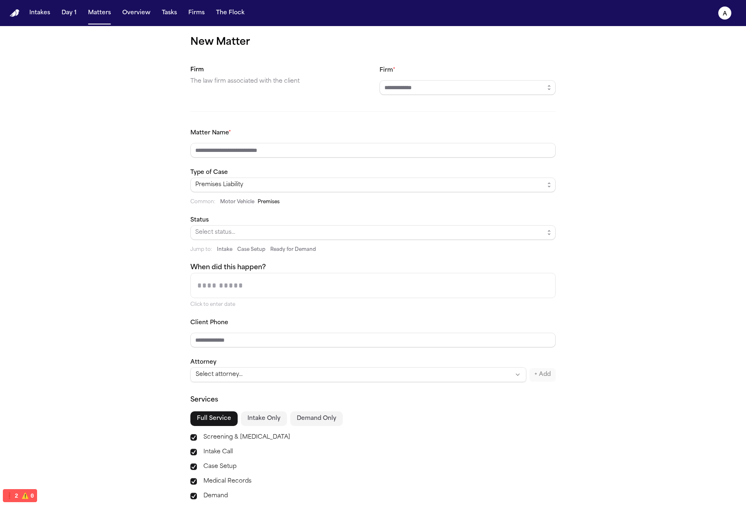
click at [210, 203] on span "Common:" at bounding box center [202, 202] width 25 height 7
click at [249, 203] on button "Motor Vehicle" at bounding box center [237, 202] width 34 height 7
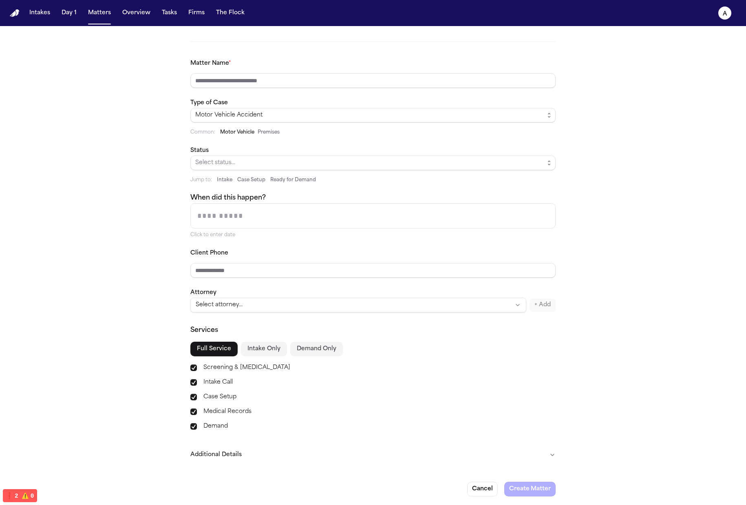
click at [227, 459] on button "Additional Details" at bounding box center [372, 455] width 365 height 21
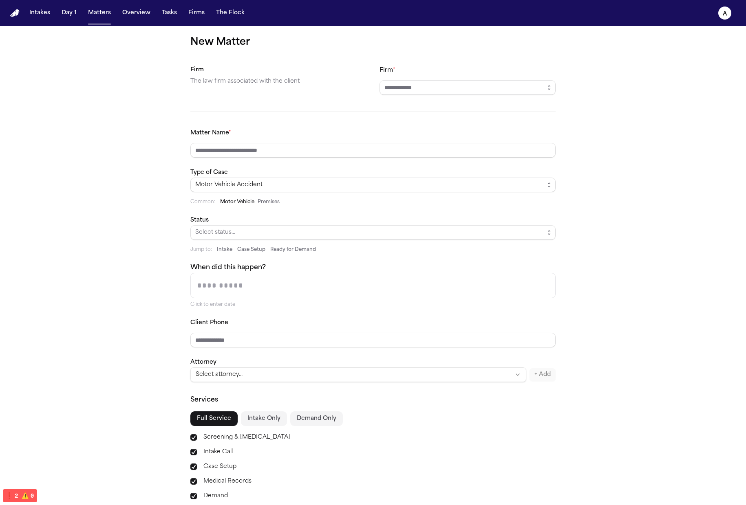
click at [236, 274] on input "When did this happen?" at bounding box center [373, 286] width 364 height 24
click at [280, 252] on button "Ready for Demand" at bounding box center [293, 250] width 46 height 7
click at [237, 250] on button "Case Setup" at bounding box center [251, 250] width 28 height 7
click at [195, 254] on div "Matter Name * Type of Case Motor Vehicle Accident Common: Motor Vehicle Premise…" at bounding box center [372, 255] width 365 height 254
click at [202, 253] on div "Matter Name * Type of Case Motor Vehicle Accident Common: Motor Vehicle Premise…" at bounding box center [372, 255] width 365 height 254
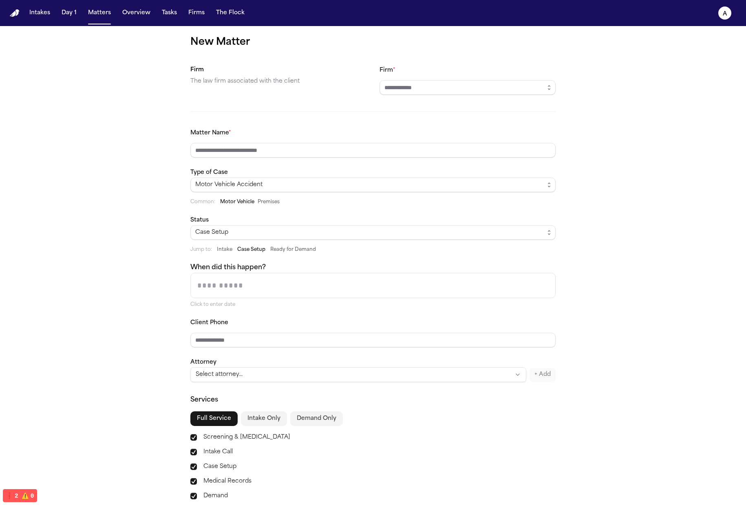
click at [217, 249] on button "Intake" at bounding box center [224, 250] width 15 height 7
click at [284, 251] on button "Ready for Demand" at bounding box center [293, 250] width 46 height 7
click at [294, 252] on button "Ready for Demand" at bounding box center [293, 250] width 46 height 7
click at [221, 274] on input "When did this happen?" at bounding box center [373, 286] width 364 height 24
click at [258, 253] on div "Matter Name * Type of Case Motor Vehicle Accident Common: Motor Vehicle Premise…" at bounding box center [372, 255] width 365 height 254
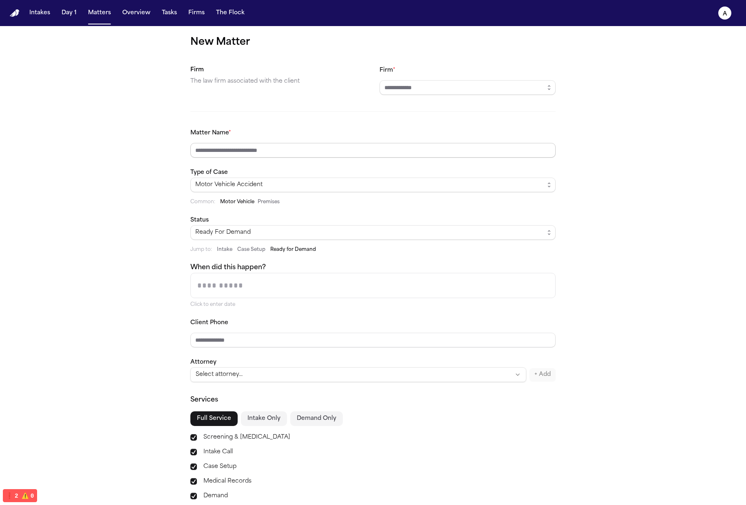
click at [270, 148] on input "Matter Name *" at bounding box center [372, 150] width 365 height 15
click at [677, 141] on div "New Matter Firm The law firm associated with the client Firm * Matter Name * Ty…" at bounding box center [373, 301] width 746 height 550
drag, startPoint x: 381, startPoint y: 280, endPoint x: 380, endPoint y: 284, distance: 4.3
click at [380, 280] on input "When did this happen?" at bounding box center [373, 286] width 364 height 24
click at [628, 277] on div "New Matter Firm The law firm associated with the client Firm * Matter Name * Ty…" at bounding box center [373, 301] width 746 height 550
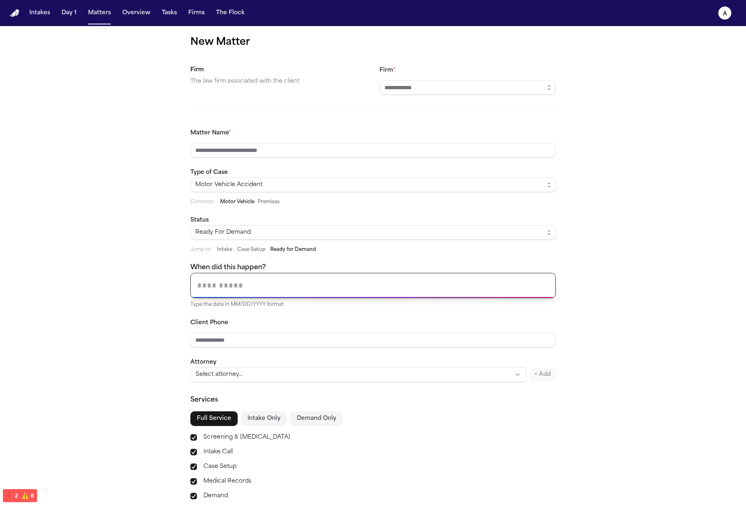
click at [416, 297] on div at bounding box center [372, 285] width 365 height 25
click at [606, 198] on div "New Matter Firm The law firm associated with the client Firm * Matter Name * Ty…" at bounding box center [373, 301] width 746 height 550
click at [477, 85] on input "Firm *" at bounding box center [468, 87] width 176 height 15
click at [589, 119] on div "New Matter Firm The law firm associated with the client Firm * Matter Name * Ty…" at bounding box center [373, 301] width 746 height 550
click at [487, 86] on input "Firm *" at bounding box center [468, 87] width 176 height 15
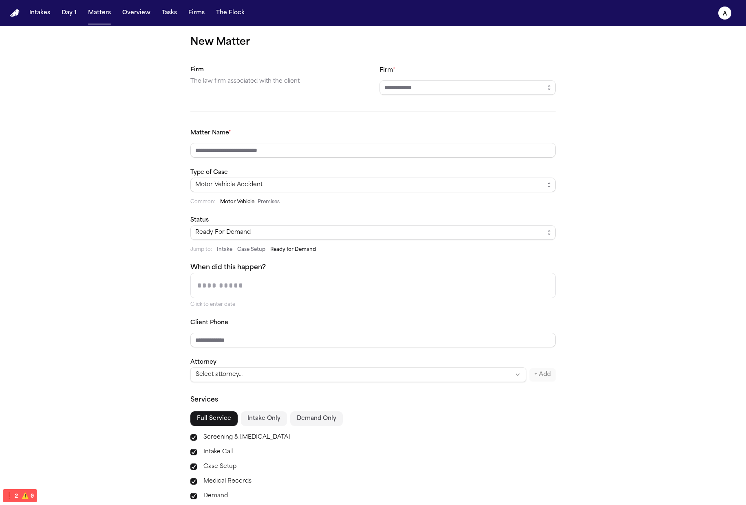
click at [599, 123] on div "New Matter Firm The law firm associated with the client Firm * Matter Name * Ty…" at bounding box center [373, 301] width 746 height 550
click at [246, 203] on button "Motor Vehicle" at bounding box center [237, 202] width 34 height 7
click at [265, 200] on button "Premises" at bounding box center [269, 202] width 22 height 7
click at [235, 200] on button "Motor Vehicle" at bounding box center [237, 202] width 34 height 7
click at [263, 202] on button "Premises" at bounding box center [269, 202] width 22 height 7
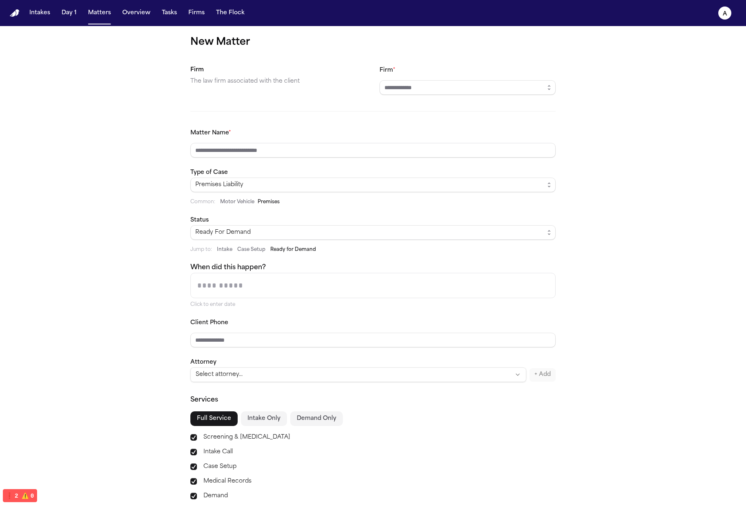
click at [232, 202] on button "Motor Vehicle" at bounding box center [237, 202] width 34 height 7
click at [264, 203] on button "Premises" at bounding box center [269, 202] width 22 height 7
click at [220, 204] on button "Motor Vehicle" at bounding box center [237, 202] width 34 height 7
click at [234, 203] on button "Motor Vehicle" at bounding box center [237, 202] width 34 height 7
click at [258, 205] on button "Premises" at bounding box center [269, 202] width 22 height 7
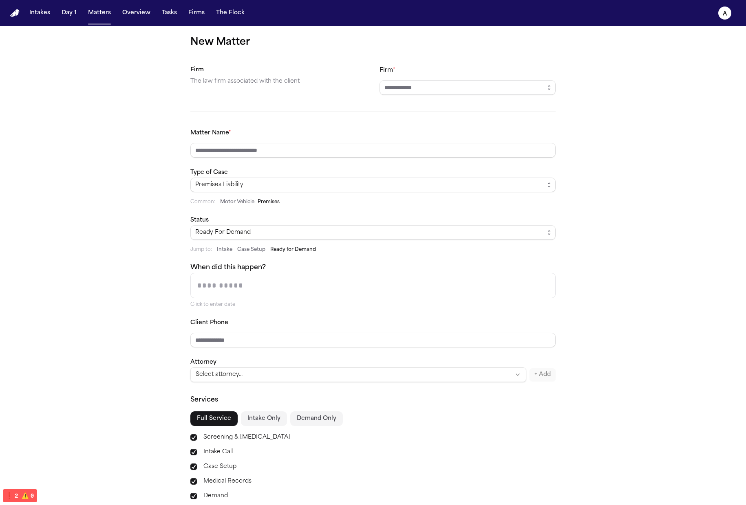
click at [216, 207] on div "Matter Name * Type of Case Premises Liability Common: Motor Vehicle Premises St…" at bounding box center [372, 255] width 365 height 254
click at [237, 205] on button "Motor Vehicle" at bounding box center [237, 202] width 34 height 7
click at [262, 204] on button "Premises" at bounding box center [269, 202] width 22 height 7
click at [227, 200] on button "Motor Vehicle" at bounding box center [237, 202] width 34 height 7
click at [199, 204] on span "Common:" at bounding box center [202, 202] width 25 height 7
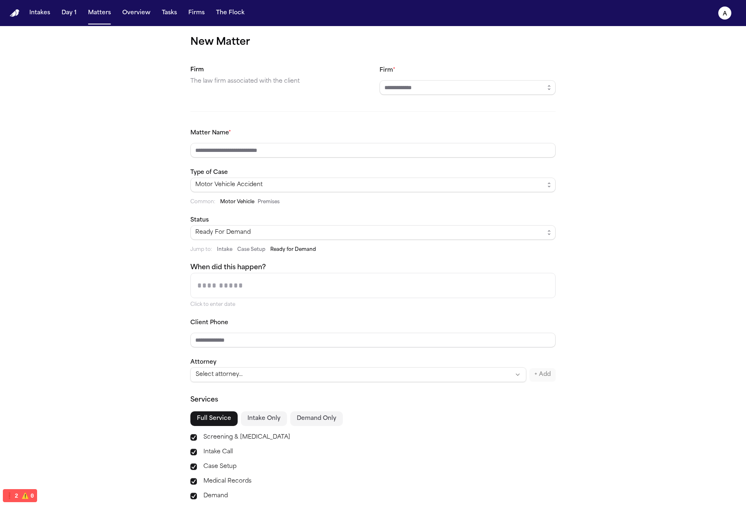
click at [276, 184] on div "Motor Vehicle Accident" at bounding box center [369, 185] width 349 height 10
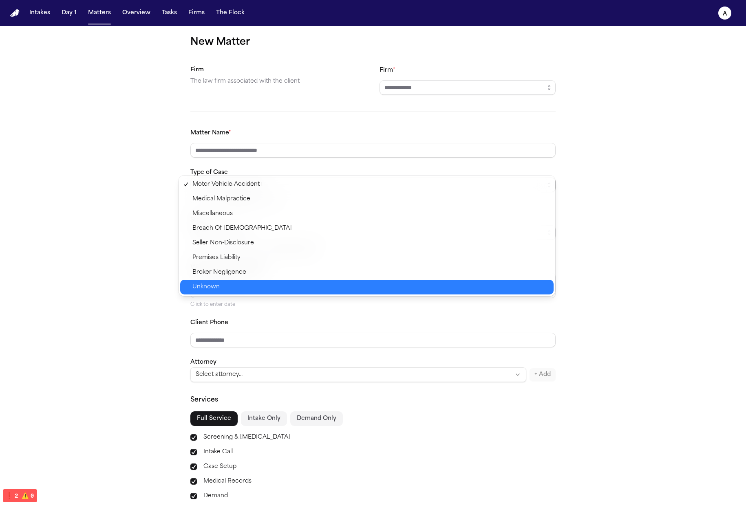
click at [280, 282] on span "Unknown" at bounding box center [370, 287] width 356 height 10
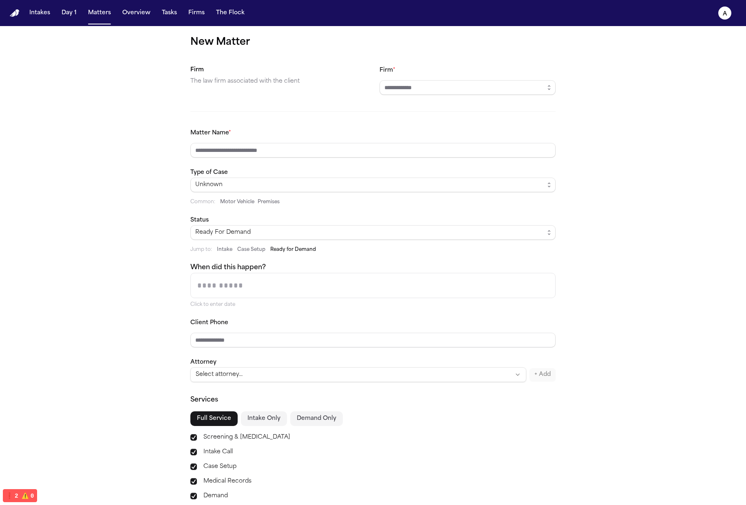
click at [291, 177] on div "Type of Case Unknown Common: Motor Vehicle Premises" at bounding box center [372, 187] width 365 height 38
click at [330, 176] on div "Type of Case Unknown Common: Motor Vehicle Premises" at bounding box center [372, 187] width 365 height 38
click at [291, 173] on div "Type of Case Unknown Common: Motor Vehicle Premises" at bounding box center [372, 187] width 365 height 38
click at [295, 184] on div "Unknown" at bounding box center [369, 185] width 349 height 10
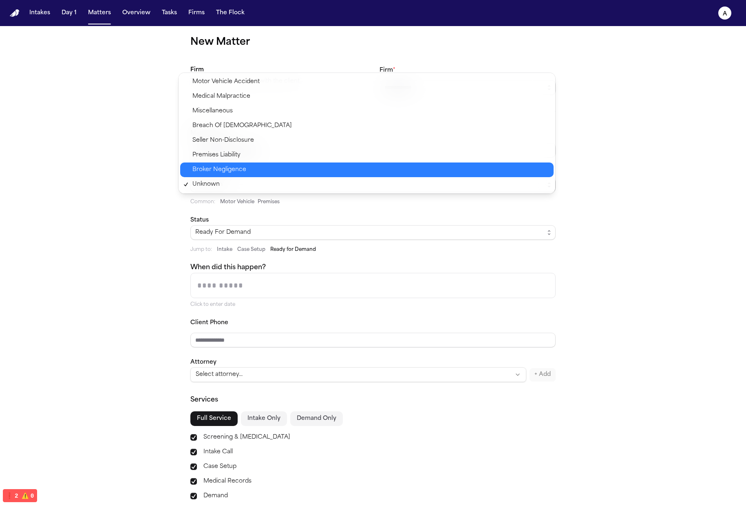
click at [298, 170] on span "Broker Negligence" at bounding box center [370, 170] width 356 height 10
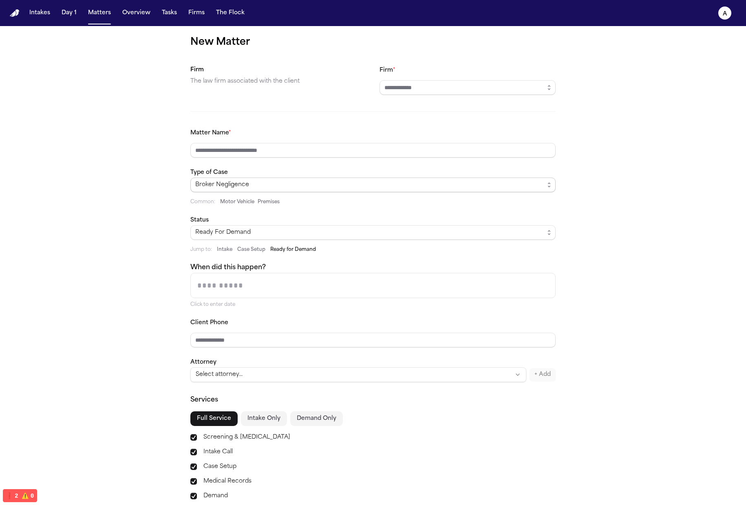
click at [318, 195] on div "Broker Negligence Common: Motor Vehicle Premises" at bounding box center [372, 192] width 365 height 28
click at [320, 184] on div "Broker Negligence" at bounding box center [369, 185] width 349 height 10
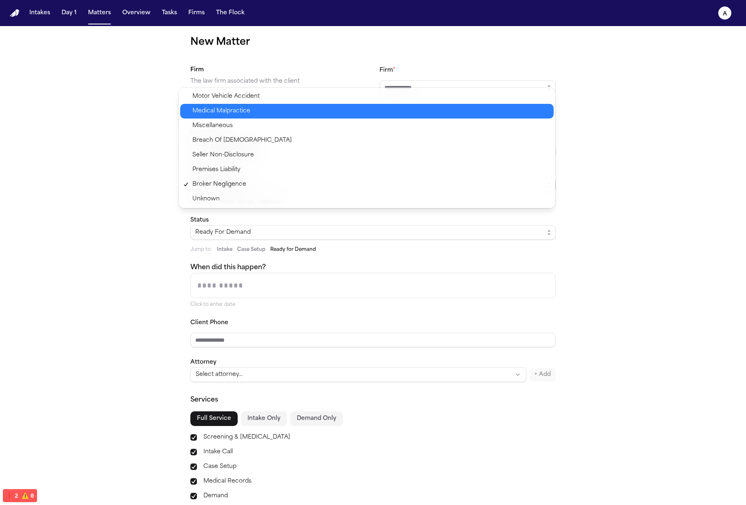
click at [303, 106] on span "Medical Malpractice" at bounding box center [370, 111] width 356 height 10
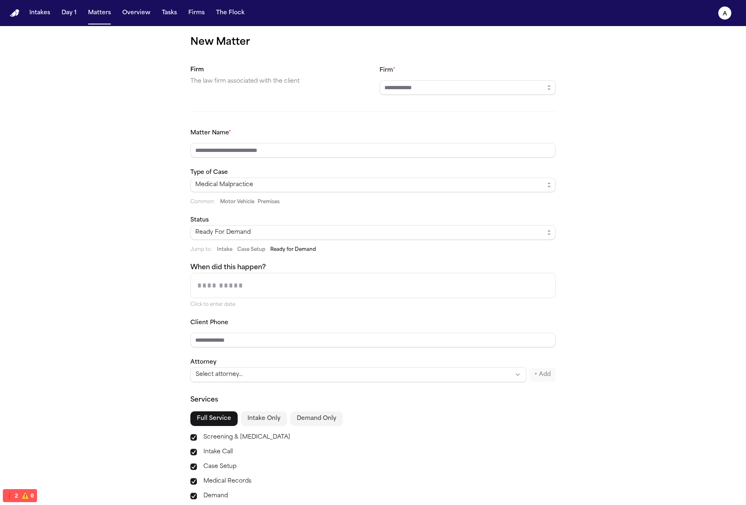
click at [287, 197] on div "Medical Malpractice Common: Motor Vehicle Premises" at bounding box center [372, 192] width 365 height 28
click at [288, 192] on div "Medical Malpractice Common: Motor Vehicle Premises" at bounding box center [372, 192] width 365 height 28
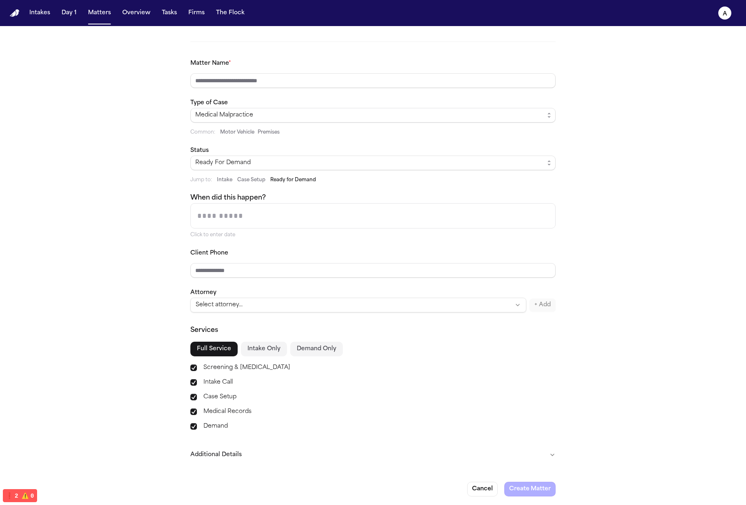
click at [364, 236] on div "Click to enter date" at bounding box center [372, 235] width 365 height 7
click at [362, 217] on input "When did this happen?" at bounding box center [373, 216] width 364 height 24
click at [585, 283] on div "New Matter Firm The law firm associated with the client Firm * Matter Name * Ty…" at bounding box center [373, 231] width 746 height 550
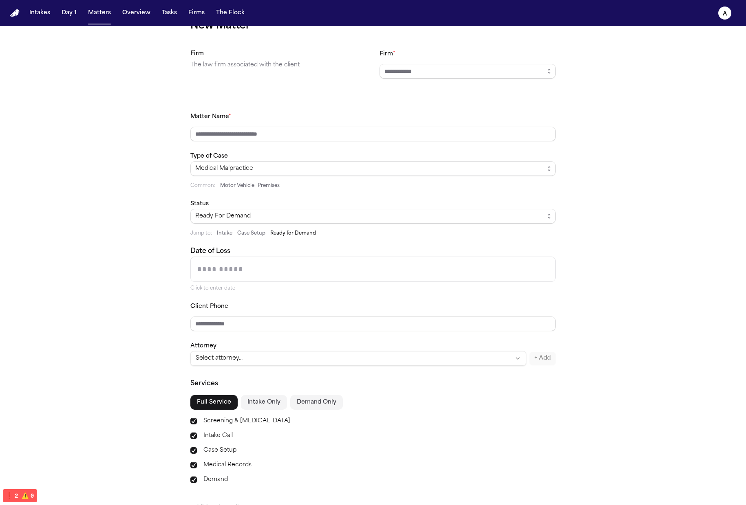
scroll to position [0, 0]
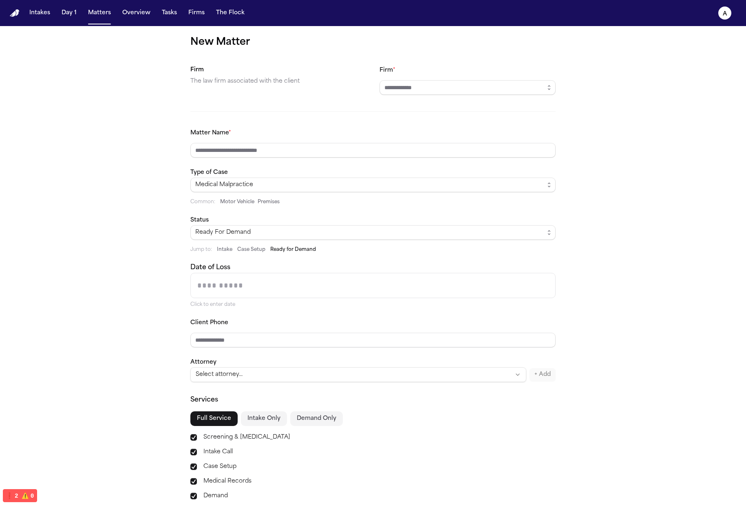
click at [254, 302] on div "Click to enter date" at bounding box center [372, 305] width 365 height 7
click at [276, 282] on input "Date of Loss" at bounding box center [373, 286] width 364 height 24
click at [598, 260] on div "New Matter Firm The law firm associated with the client Firm * Matter Name * Ty…" at bounding box center [373, 301] width 746 height 550
click at [409, 289] on input "Date of Loss" at bounding box center [373, 286] width 364 height 24
drag, startPoint x: 659, startPoint y: 234, endPoint x: 643, endPoint y: 235, distance: 16.3
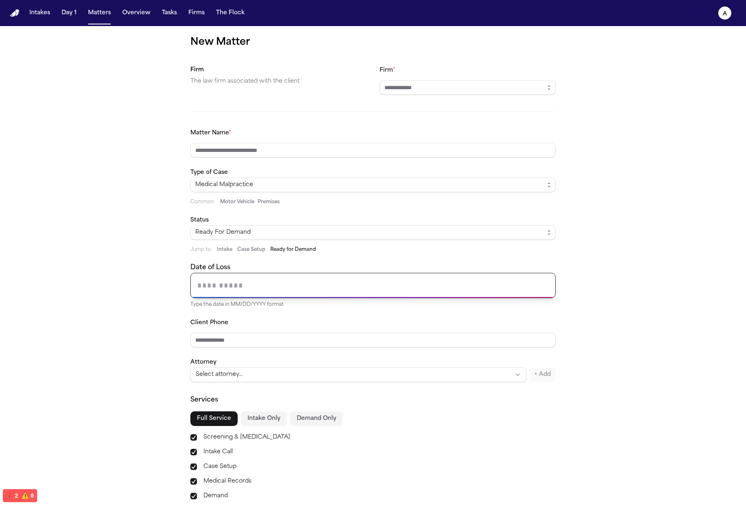
click at [659, 234] on div "New Matter Firm The law firm associated with the client Firm * Matter Name * Ty…" at bounding box center [373, 301] width 746 height 550
click at [510, 272] on div "Date of Loss Click to enter date" at bounding box center [372, 285] width 365 height 45
click at [485, 297] on div at bounding box center [372, 285] width 365 height 25
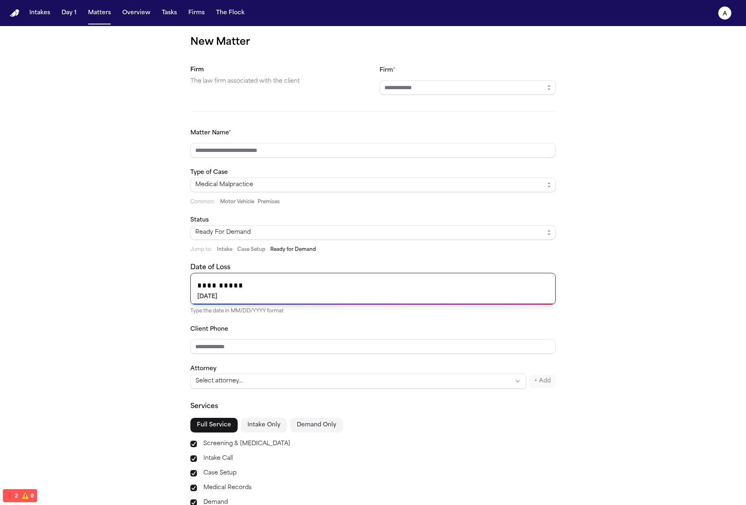
type input "**********"
click at [658, 236] on div "**********" at bounding box center [373, 304] width 746 height 557
click at [523, 291] on input "**********" at bounding box center [373, 289] width 364 height 31
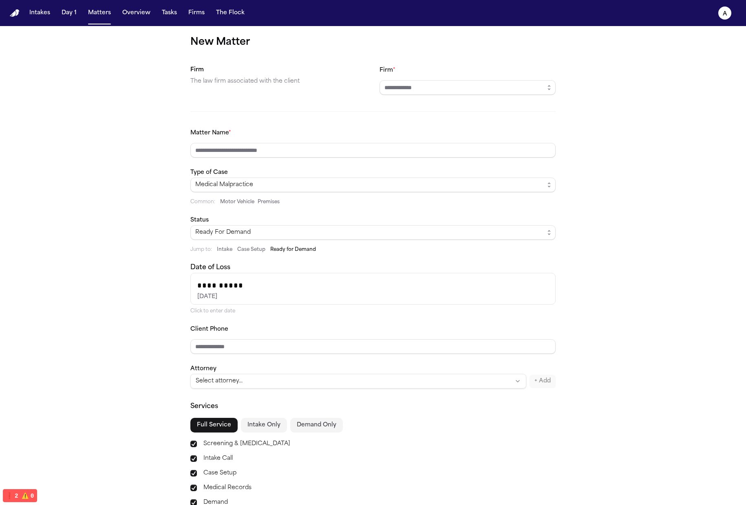
click at [612, 265] on div "**********" at bounding box center [373, 304] width 746 height 557
click at [600, 252] on div "**********" at bounding box center [373, 304] width 746 height 557
click at [343, 342] on input "Client Phone" at bounding box center [372, 347] width 365 height 15
click at [556, 215] on div "**********" at bounding box center [373, 304] width 746 height 557
click at [244, 204] on button "Motor Vehicle" at bounding box center [237, 202] width 34 height 7
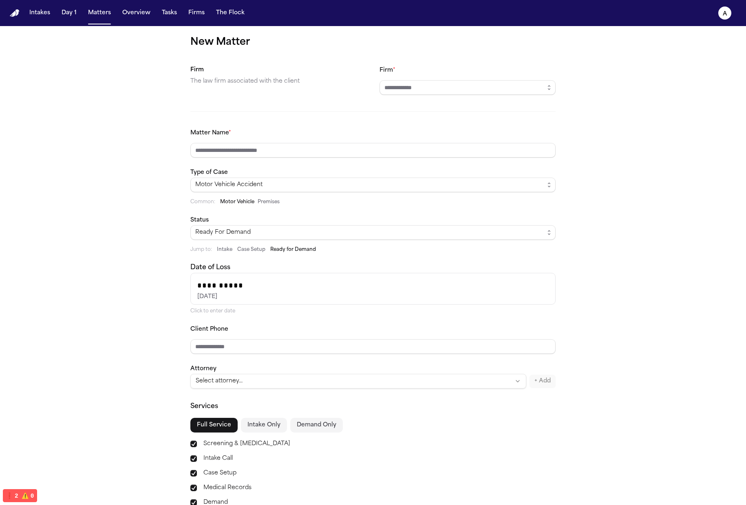
click at [264, 206] on div "**********" at bounding box center [372, 258] width 365 height 261
click at [263, 204] on button "Premises" at bounding box center [269, 202] width 22 height 7
click at [241, 201] on button "Motor Vehicle" at bounding box center [237, 202] width 34 height 7
click at [261, 203] on button "Premises" at bounding box center [269, 202] width 22 height 7
click at [227, 205] on button "Motor Vehicle" at bounding box center [237, 202] width 34 height 7
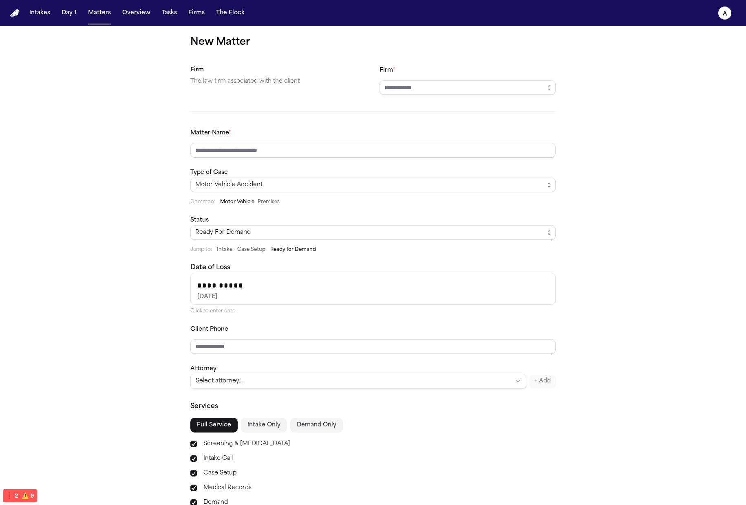
click at [258, 205] on button "Premises" at bounding box center [269, 202] width 22 height 7
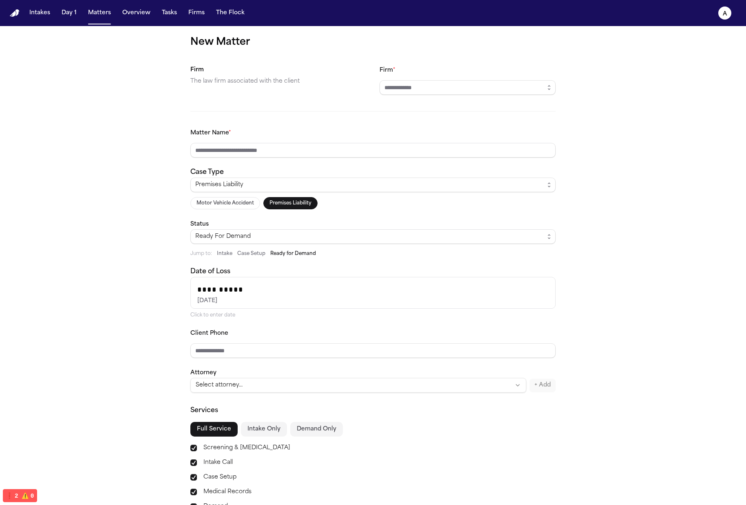
click at [369, 201] on div "Motor Vehicle Accident Premises Liability" at bounding box center [372, 203] width 365 height 12
click at [227, 203] on button "Motor Vehicle Accident" at bounding box center [225, 203] width 70 height 12
click at [280, 202] on button "Premises Liability" at bounding box center [290, 203] width 54 height 12
click at [245, 253] on button "Case Setup" at bounding box center [251, 254] width 28 height 7
click at [294, 254] on button "Ready for Demand" at bounding box center [293, 254] width 46 height 7
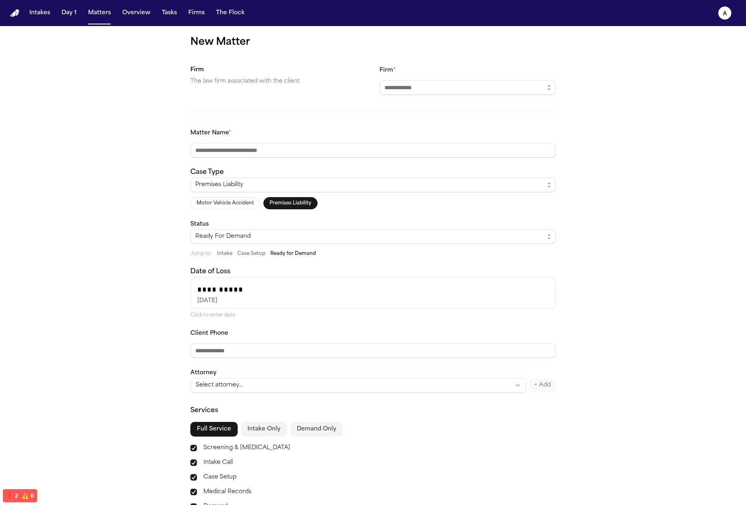
click at [222, 200] on button "Motor Vehicle Accident" at bounding box center [225, 203] width 70 height 12
click at [285, 203] on button "Premises Liability" at bounding box center [290, 203] width 54 height 12
click at [229, 204] on button "Motor Vehicle Accident" at bounding box center [225, 203] width 70 height 12
click at [295, 203] on button "Premises Liability" at bounding box center [290, 203] width 54 height 12
click at [239, 206] on button "Motor Vehicle Accident" at bounding box center [225, 203] width 70 height 12
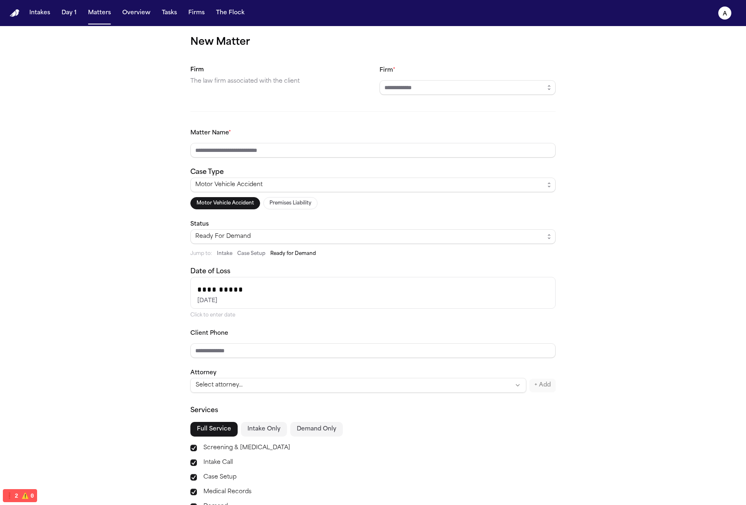
click at [329, 202] on div "Motor Vehicle Accident Premises Liability" at bounding box center [372, 203] width 365 height 12
click at [313, 205] on button "Premises Liability" at bounding box center [290, 203] width 54 height 12
click at [371, 206] on div "Motor Vehicle Accident Premises Liability" at bounding box center [372, 203] width 365 height 12
click at [211, 195] on div "Premises Liability Motor Vehicle Accident Premises Liability" at bounding box center [372, 194] width 365 height 32
click at [247, 199] on button "Motor Vehicle Accident" at bounding box center [225, 203] width 70 height 12
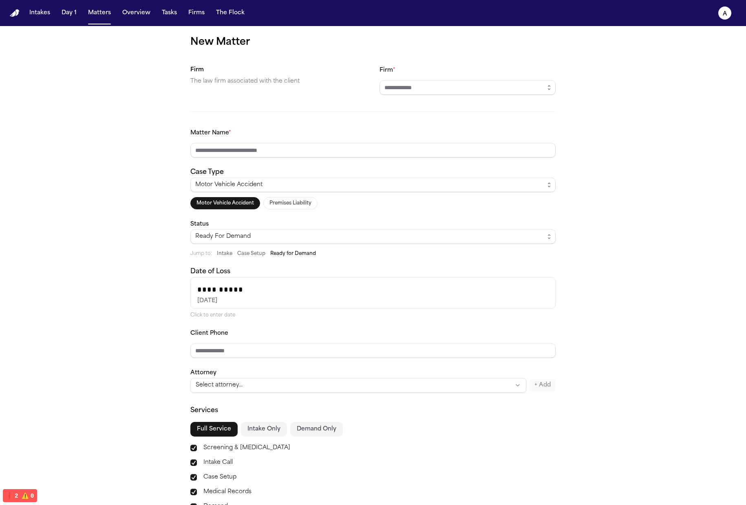
click at [305, 203] on button "Premises Liability" at bounding box center [290, 203] width 54 height 12
click at [219, 202] on button "Motor Vehicle Accident" at bounding box center [225, 203] width 70 height 12
click at [316, 203] on div "Motor Vehicle Accident Premises Liability" at bounding box center [372, 203] width 365 height 12
click at [309, 173] on div "Case Type Motor Vehicle Accident Motor Vehicle Accident Premises Liability" at bounding box center [372, 189] width 365 height 42
click at [308, 185] on div "Motor Vehicle Accident" at bounding box center [369, 185] width 349 height 10
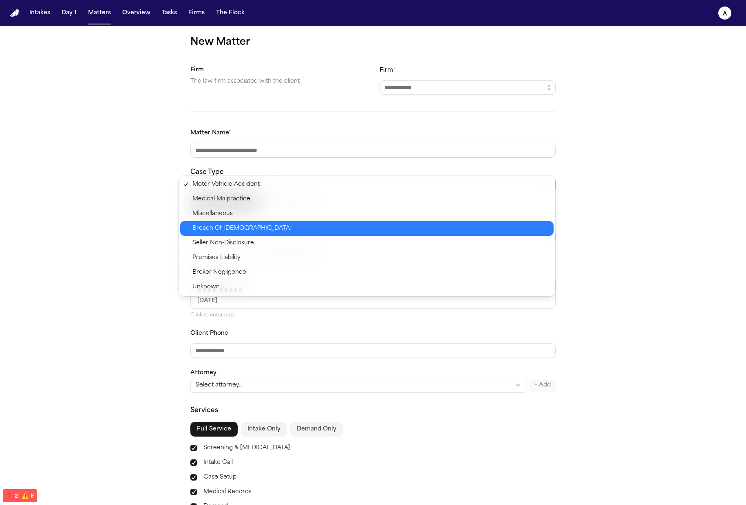
click at [481, 227] on span "Breach Of Employment Contract" at bounding box center [370, 229] width 356 height 10
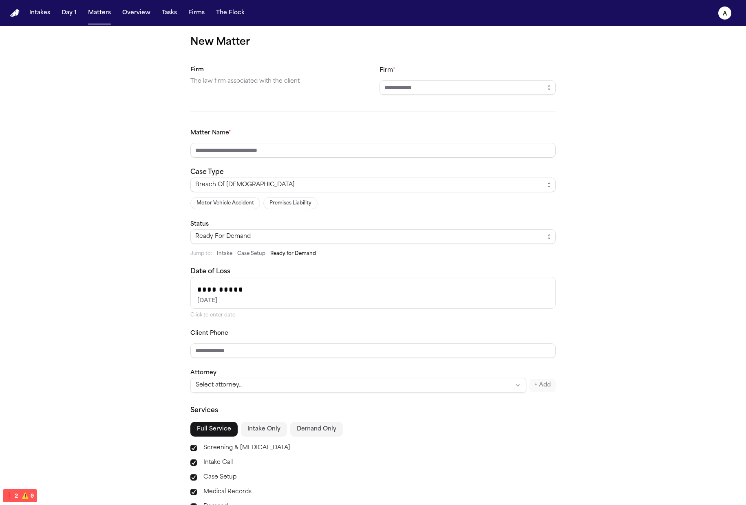
click at [473, 191] on span "Breach Of Employment Contract" at bounding box center [372, 185] width 365 height 15
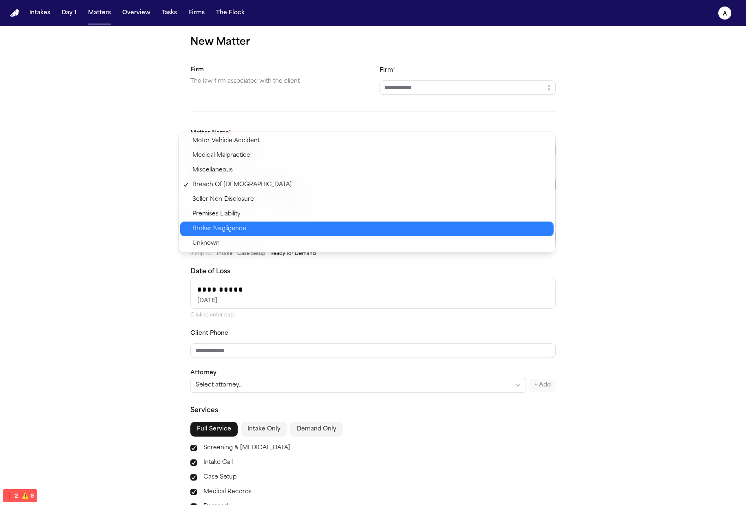
click at [601, 225] on div "**********" at bounding box center [373, 306] width 746 height 561
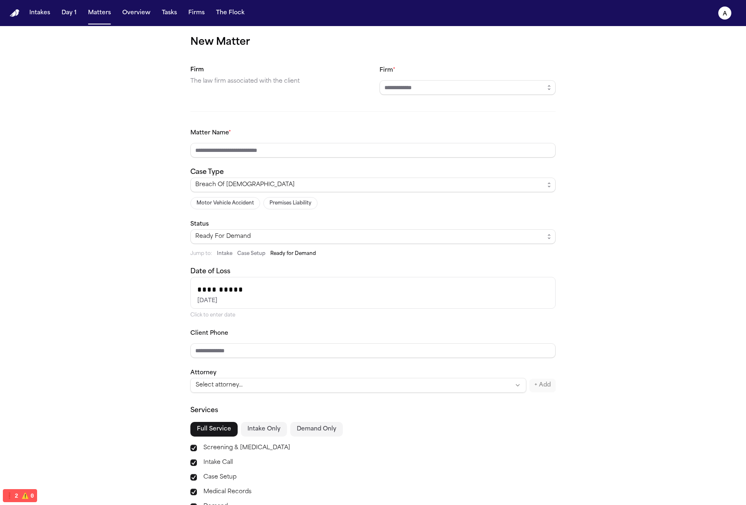
click at [307, 204] on button "Premises Liability" at bounding box center [290, 203] width 54 height 12
click at [605, 211] on div "**********" at bounding box center [373, 306] width 746 height 561
click at [214, 214] on div "**********" at bounding box center [372, 260] width 365 height 265
click at [225, 208] on button "Motor Vehicle Accident" at bounding box center [225, 203] width 70 height 12
click at [313, 189] on div "Motor Vehicle Accident" at bounding box center [369, 185] width 349 height 10
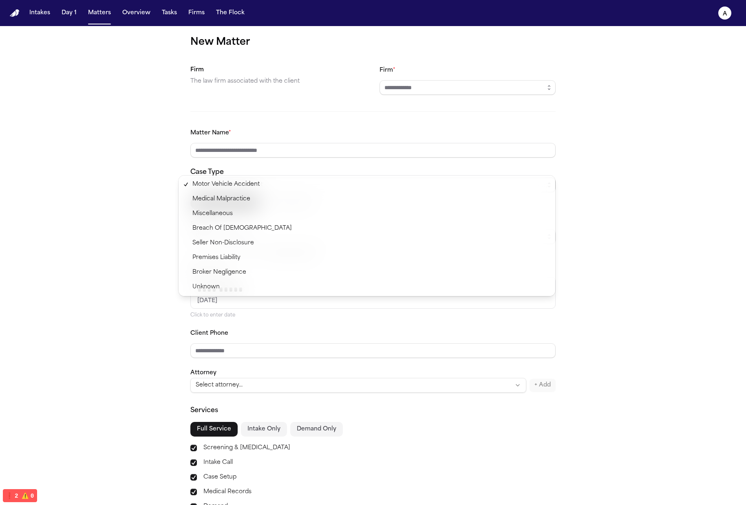
click at [671, 188] on div "**********" at bounding box center [373, 306] width 746 height 561
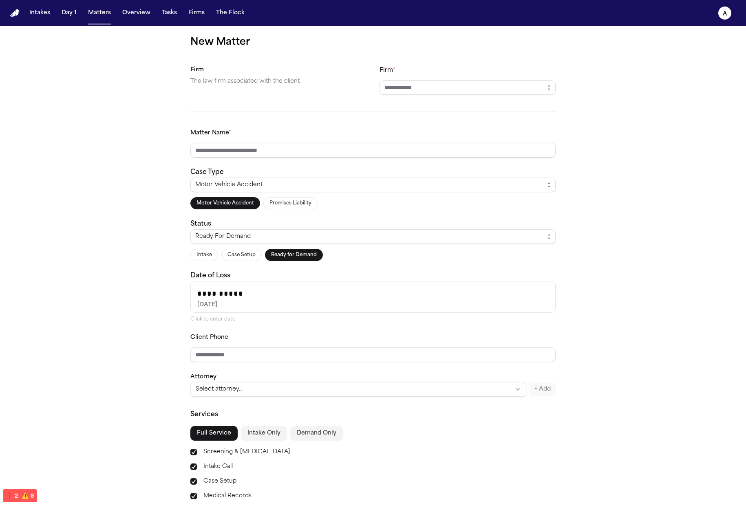
click at [420, 265] on div "**********" at bounding box center [372, 262] width 365 height 269
click at [349, 301] on input "**********" at bounding box center [373, 297] width 364 height 31
click at [529, 260] on div "Intake Case Setup Ready for Demand" at bounding box center [372, 255] width 365 height 12
click at [581, 192] on div "**********" at bounding box center [373, 308] width 746 height 565
click at [503, 182] on div "Motor Vehicle Accident" at bounding box center [369, 185] width 349 height 10
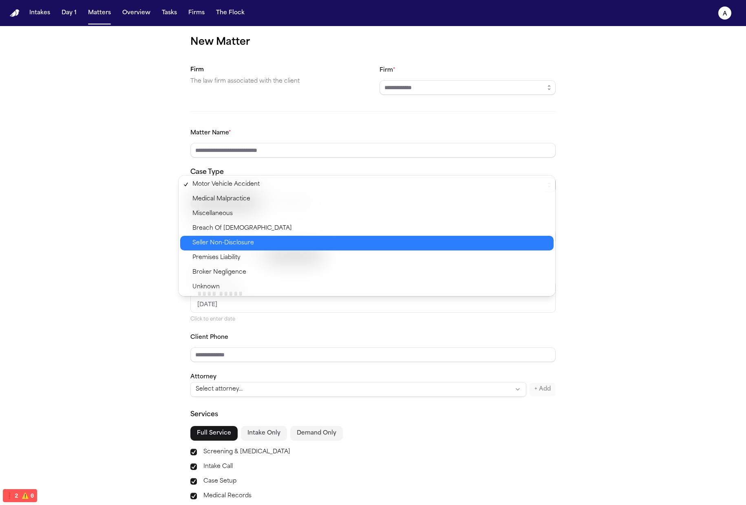
click at [527, 247] on span "Seller Non-Disclosure" at bounding box center [370, 243] width 356 height 10
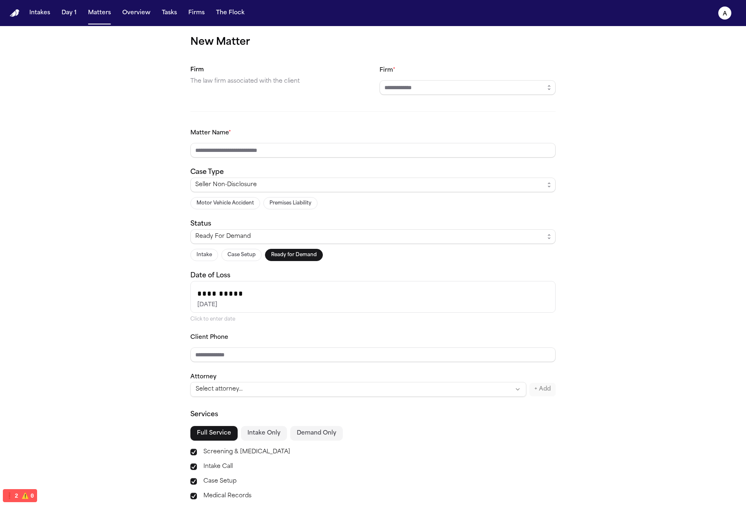
click at [214, 203] on button "Motor Vehicle Accident" at bounding box center [225, 203] width 70 height 12
click at [366, 202] on div "Motor Vehicle Accident Premises Liability" at bounding box center [372, 203] width 365 height 12
click at [397, 187] on div "Motor Vehicle Accident" at bounding box center [369, 185] width 349 height 10
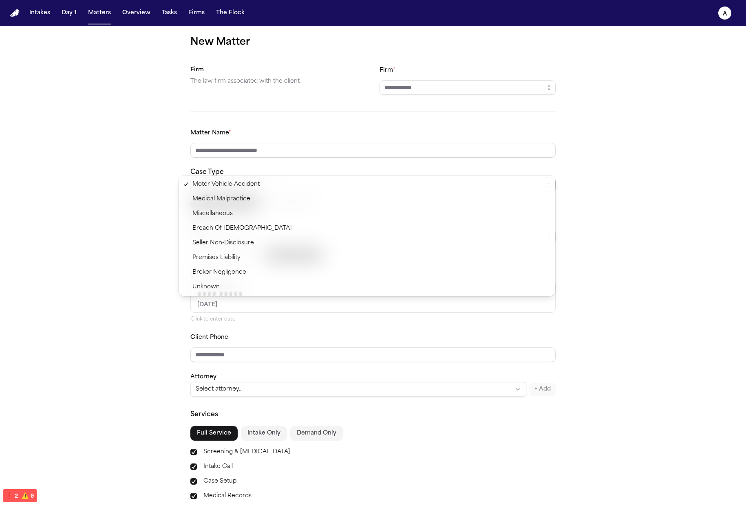
click at [589, 159] on div "**********" at bounding box center [373, 308] width 746 height 565
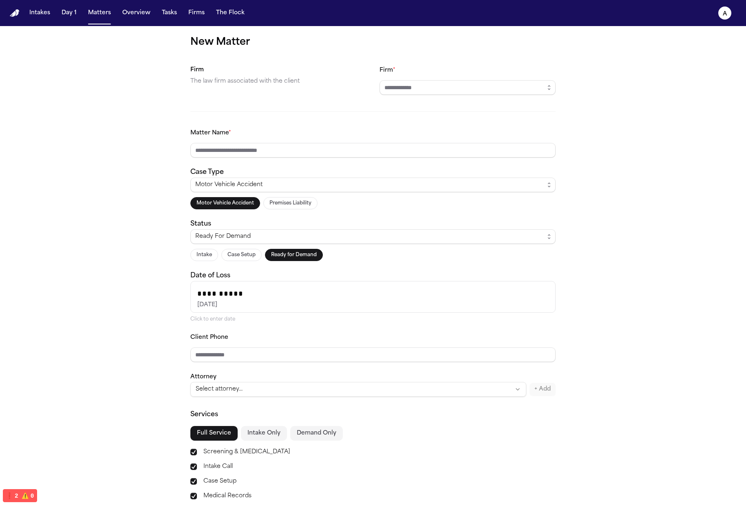
click at [475, 137] on div "Matter Name *" at bounding box center [372, 143] width 365 height 30
click at [477, 144] on input "Matter Name *" at bounding box center [372, 150] width 365 height 15
click at [625, 169] on div "**********" at bounding box center [373, 308] width 746 height 565
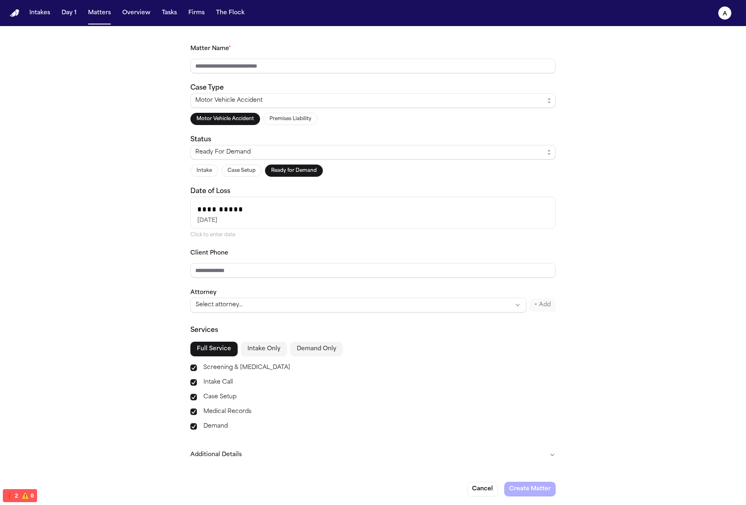
click at [432, 370] on label "Screening & [MEDICAL_DATA]" at bounding box center [379, 368] width 352 height 10
click at [268, 357] on div "Services Full Service Intake Only Demand Only Screening & Retainer Intake Call …" at bounding box center [372, 379] width 365 height 106
click at [272, 351] on button "Intake Only" at bounding box center [264, 349] width 46 height 15
click at [328, 355] on button "Demand Only" at bounding box center [316, 349] width 53 height 15
click at [222, 346] on button "Full Service" at bounding box center [213, 349] width 47 height 15
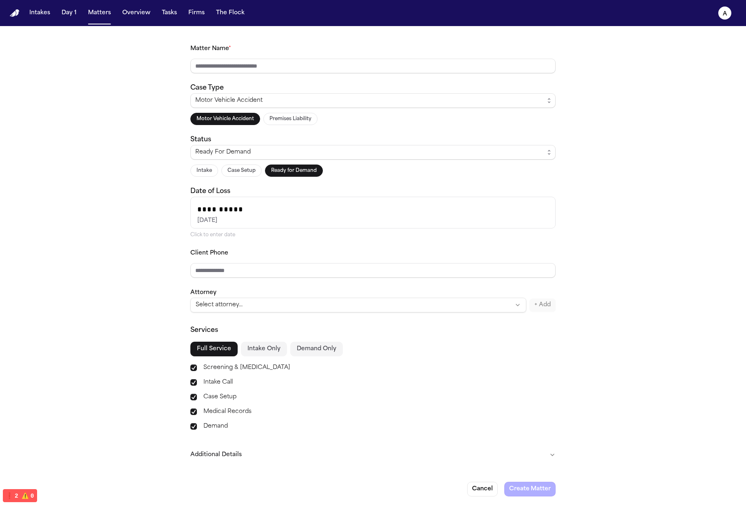
click at [265, 346] on button "Intake Only" at bounding box center [264, 349] width 46 height 15
click at [335, 347] on button "Demand Only" at bounding box center [316, 349] width 53 height 15
click at [213, 359] on div "Services Full Service Intake Only Demand Only Screening & Retainer Intake Call …" at bounding box center [372, 379] width 365 height 106
click at [250, 349] on button "Intake Only" at bounding box center [264, 349] width 46 height 15
click at [211, 351] on button "Full Service" at bounding box center [213, 349] width 47 height 15
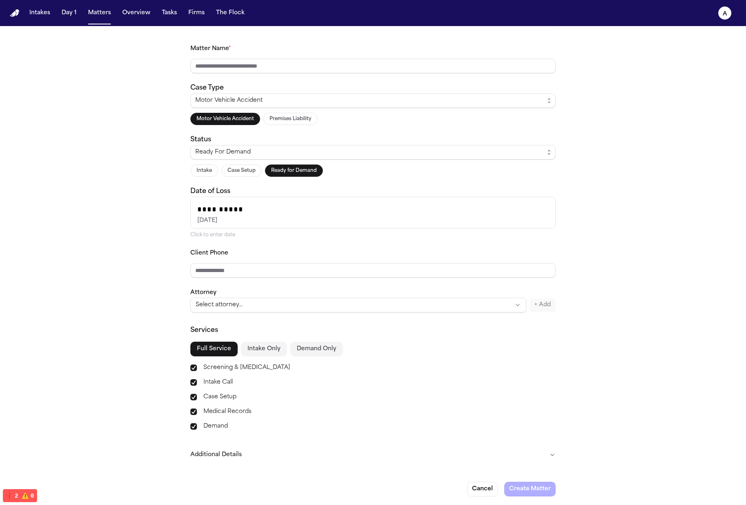
click at [260, 347] on button "Intake Only" at bounding box center [264, 349] width 46 height 15
click at [291, 348] on button "Demand Only" at bounding box center [316, 349] width 53 height 15
click at [254, 346] on button "Intake Only" at bounding box center [264, 349] width 46 height 15
click at [193, 340] on div "Services Full Service Intake Only Demand Only Screening & Retainer Intake Call …" at bounding box center [372, 379] width 365 height 106
click at [196, 343] on button "Full Service" at bounding box center [213, 349] width 47 height 15
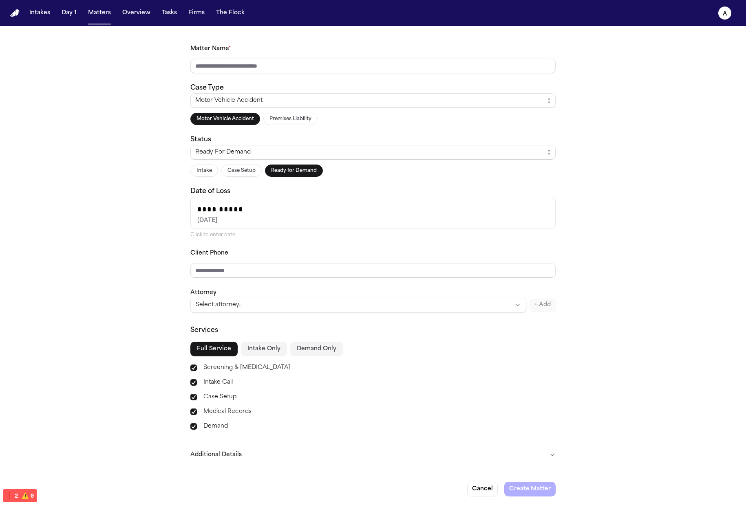
click at [562, 258] on div "**********" at bounding box center [373, 224] width 746 height 565
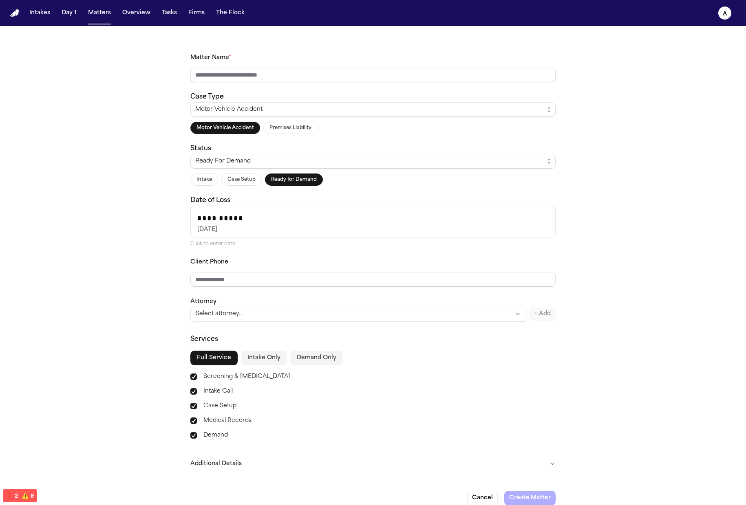
scroll to position [61, 0]
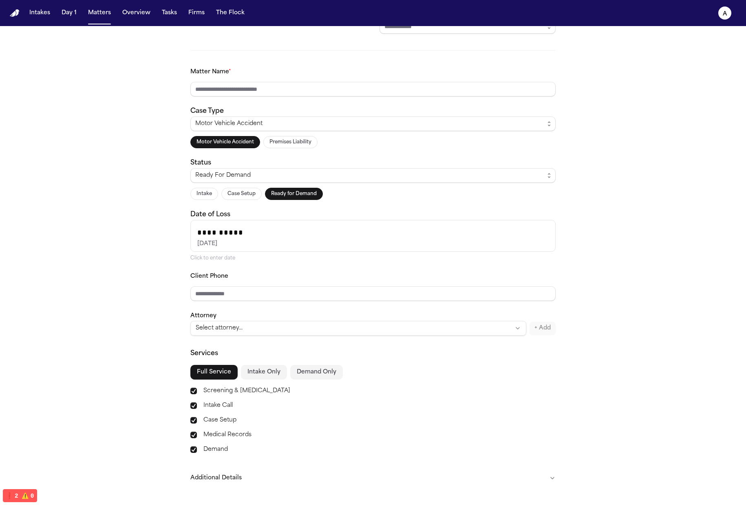
click at [479, 327] on html "**********" at bounding box center [373, 252] width 746 height 505
click at [372, 303] on div "**********" at bounding box center [372, 201] width 365 height 269
click at [372, 298] on input "Client Phone" at bounding box center [372, 294] width 365 height 15
click at [608, 209] on div "**********" at bounding box center [373, 247] width 746 height 565
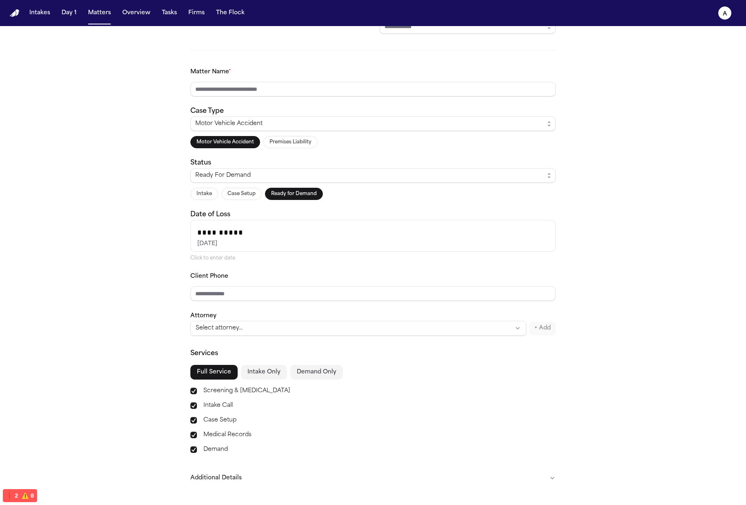
scroll to position [0, 0]
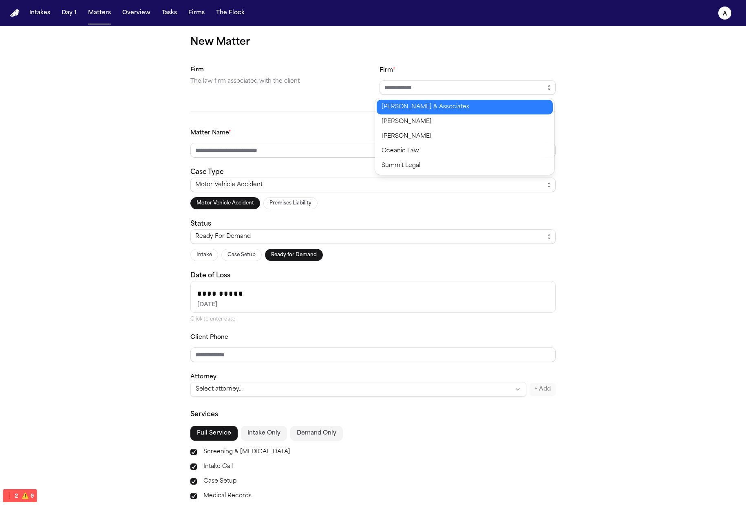
click at [546, 89] on icon "button" at bounding box center [549, 87] width 7 height 7
click at [572, 85] on div "**********" at bounding box center [373, 308] width 746 height 565
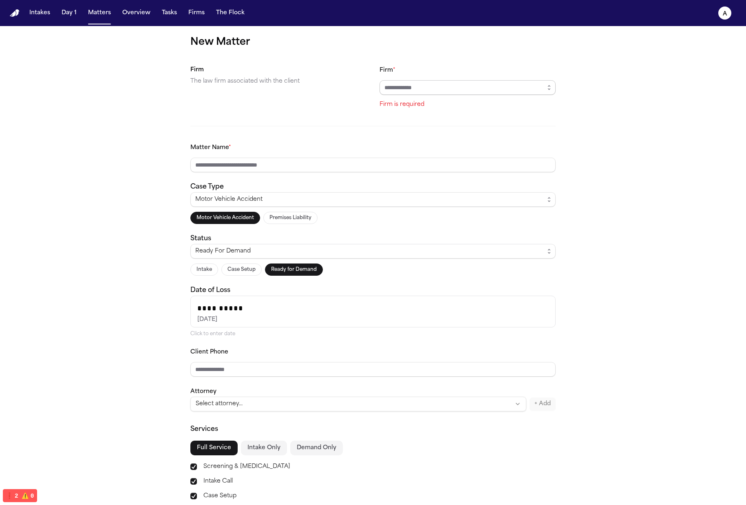
click at [527, 89] on input "Firm *" at bounding box center [468, 87] width 176 height 15
click at [555, 86] on div "**********" at bounding box center [373, 316] width 746 height 580
click at [554, 88] on div "**********" at bounding box center [373, 316] width 746 height 580
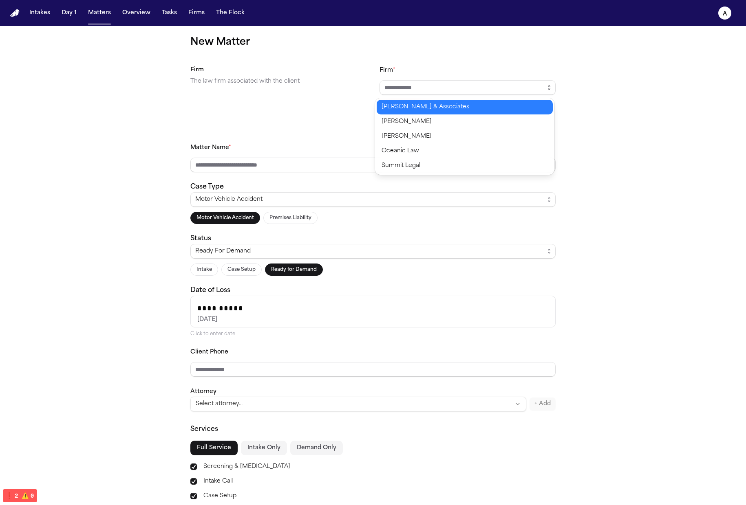
click at [552, 88] on button "button" at bounding box center [549, 87] width 13 height 15
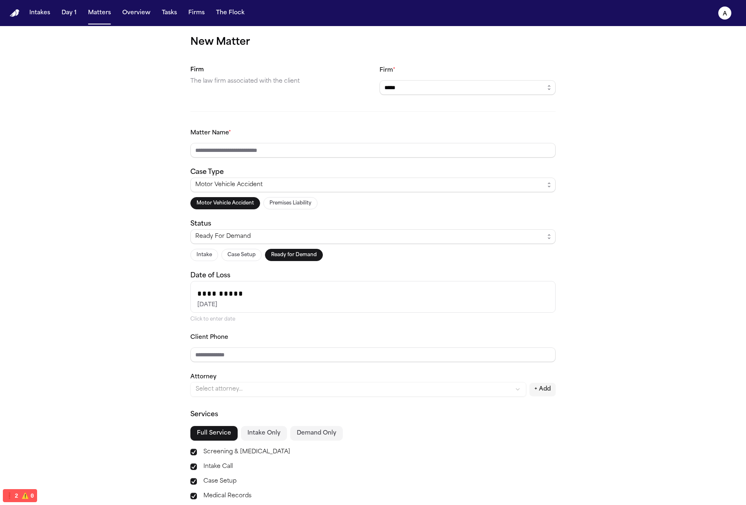
click at [514, 126] on body "**********" at bounding box center [373, 252] width 746 height 505
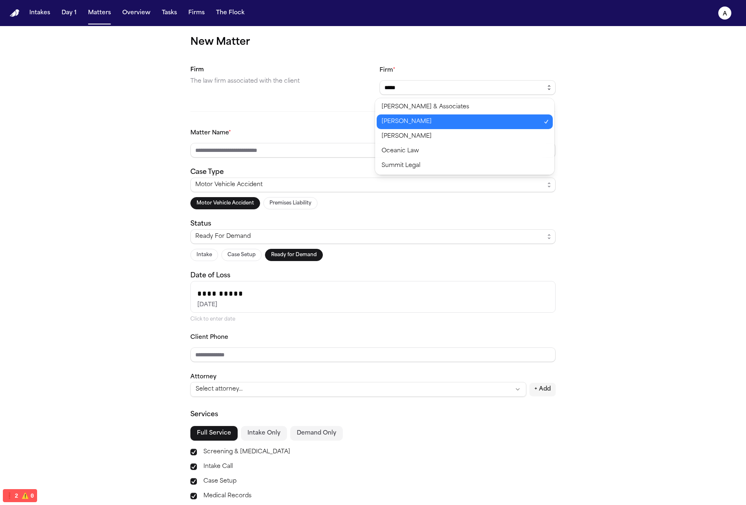
click at [546, 86] on icon "button" at bounding box center [549, 87] width 7 height 7
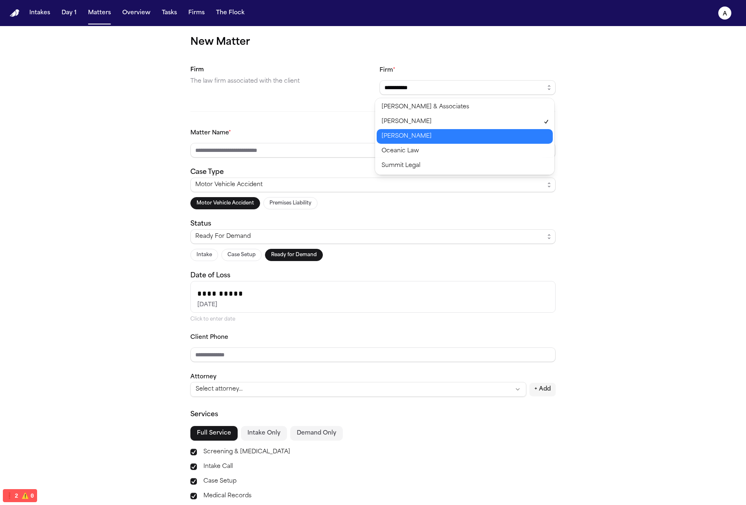
click at [517, 137] on body "**********" at bounding box center [373, 252] width 746 height 505
click at [547, 90] on icon "button" at bounding box center [549, 87] width 7 height 7
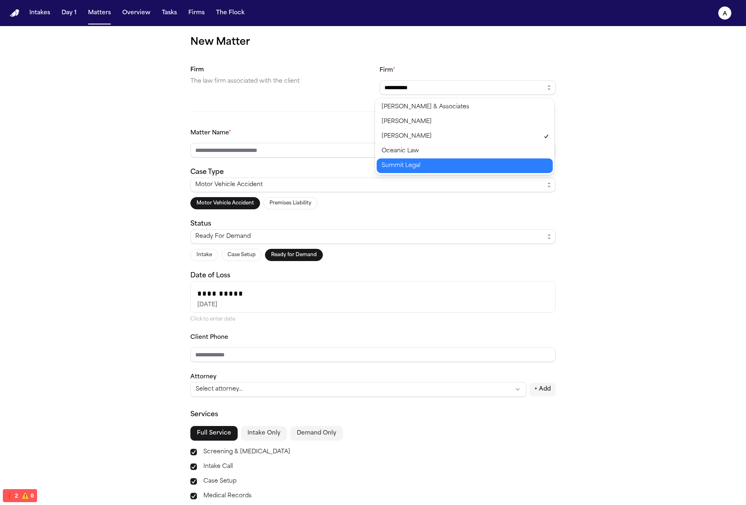
type input "**********"
click at [523, 165] on body "**********" at bounding box center [373, 252] width 746 height 505
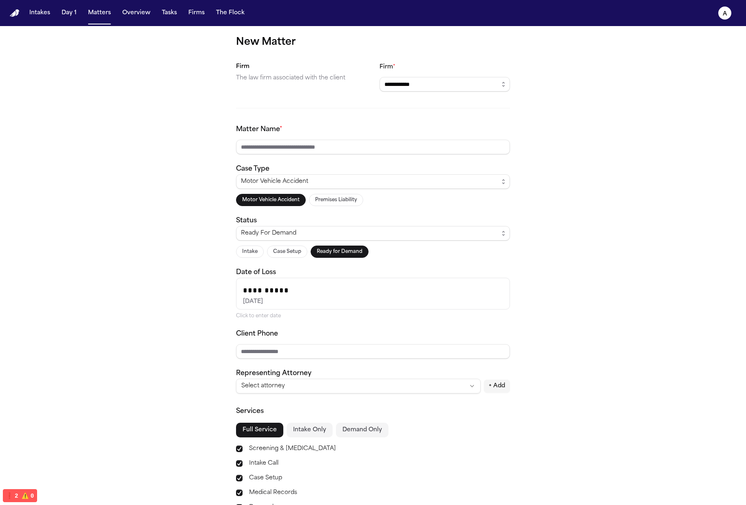
scroll to position [81, 0]
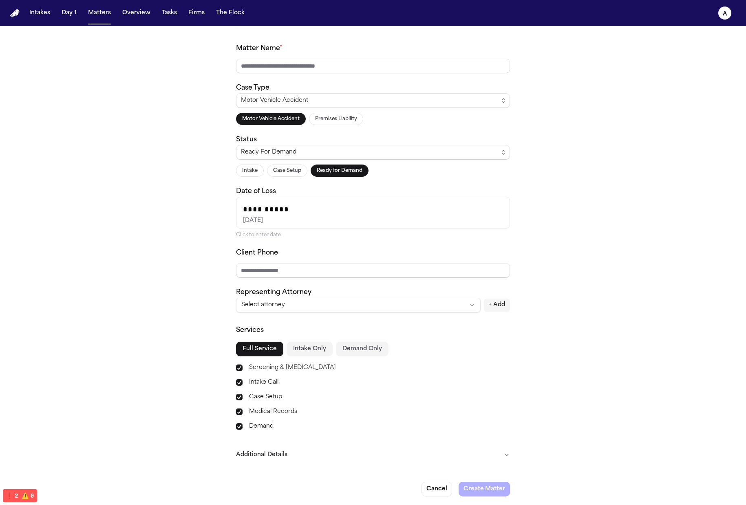
click at [558, 322] on div "**********" at bounding box center [373, 226] width 746 height 562
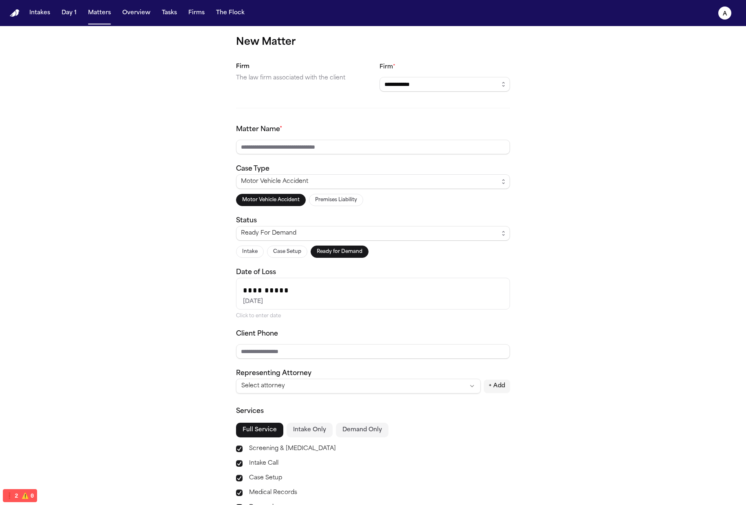
click at [607, 247] on div "**********" at bounding box center [373, 307] width 746 height 562
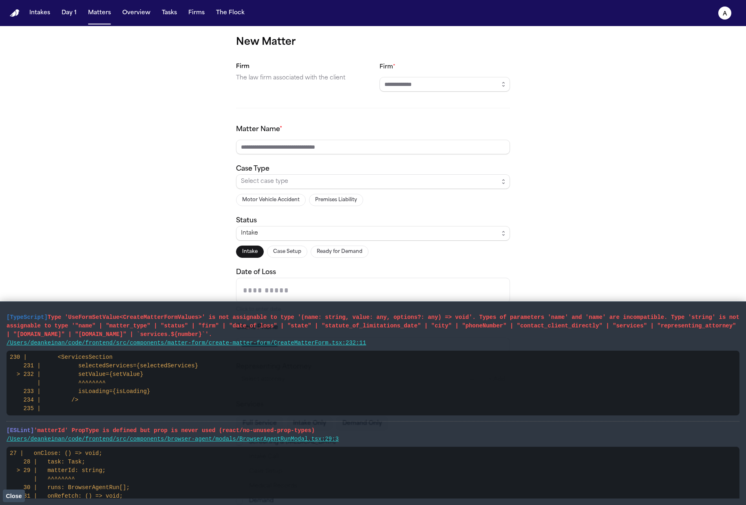
click at [6, 494] on span "Close" at bounding box center [14, 496] width 16 height 7
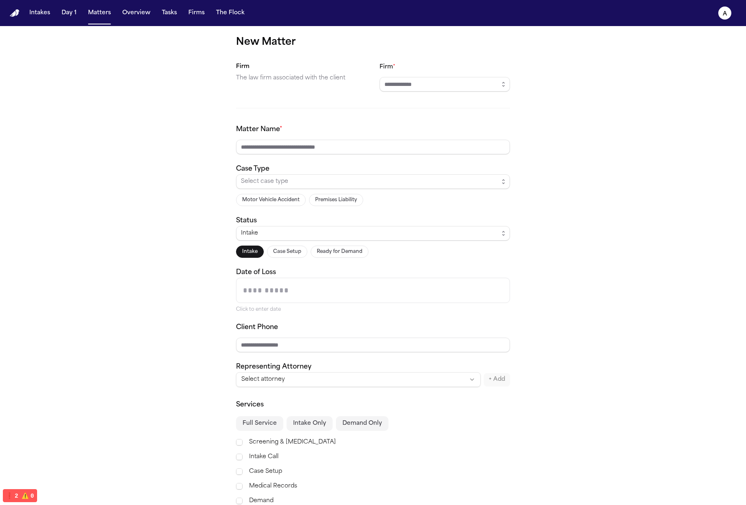
click at [344, 262] on div "Matter Name * Case Type Select case type Motor Vehicle Accident Premises Liabil…" at bounding box center [373, 256] width 274 height 263
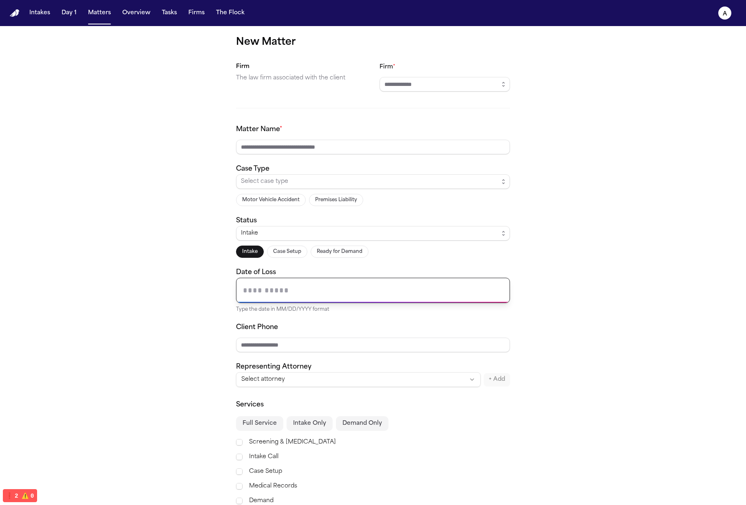
click at [335, 296] on input "Date of Loss" at bounding box center [372, 290] width 273 height 24
click at [537, 236] on div "New Matter Firm The law firm associated with the client Firm * Matter Name * Ca…" at bounding box center [373, 303] width 746 height 555
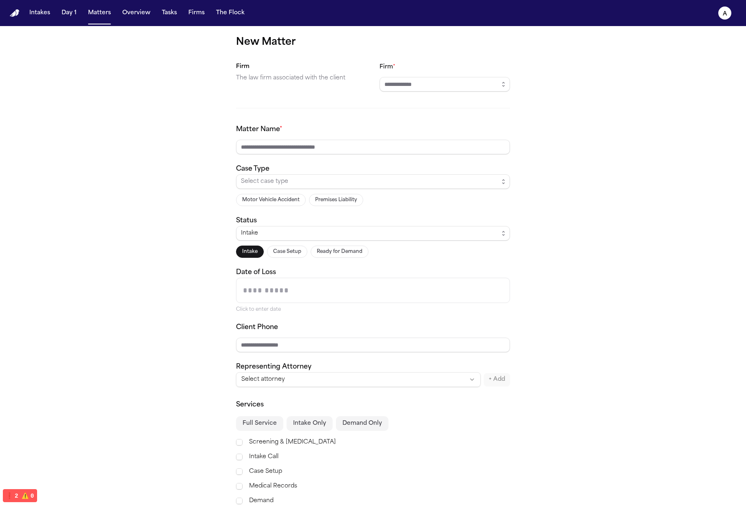
click at [304, 254] on div "Intake Case Setup Ready for Demand" at bounding box center [373, 252] width 274 height 12
click at [291, 252] on button "Case Setup" at bounding box center [287, 252] width 40 height 12
click at [346, 250] on button "Ready for Demand" at bounding box center [340, 252] width 58 height 12
click at [388, 247] on div "Intake Case Setup Ready for Demand" at bounding box center [373, 252] width 274 height 12
click at [474, 234] on div "Ready For Demand" at bounding box center [370, 234] width 258 height 10
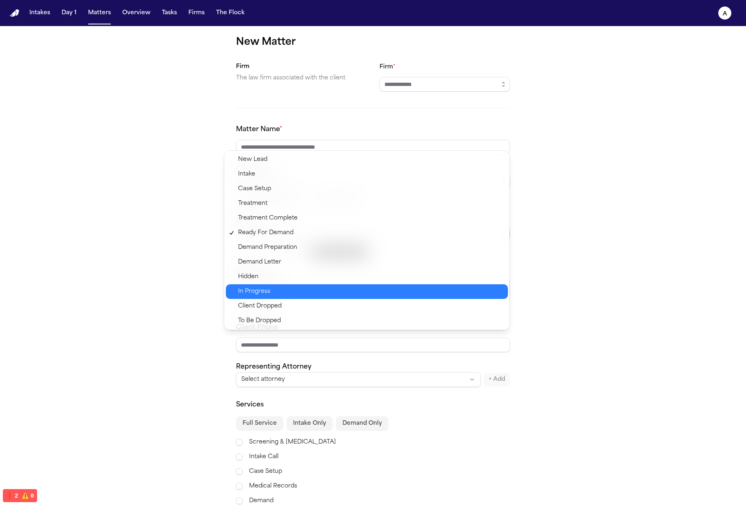
click at [462, 298] on div "In Progress" at bounding box center [367, 292] width 282 height 15
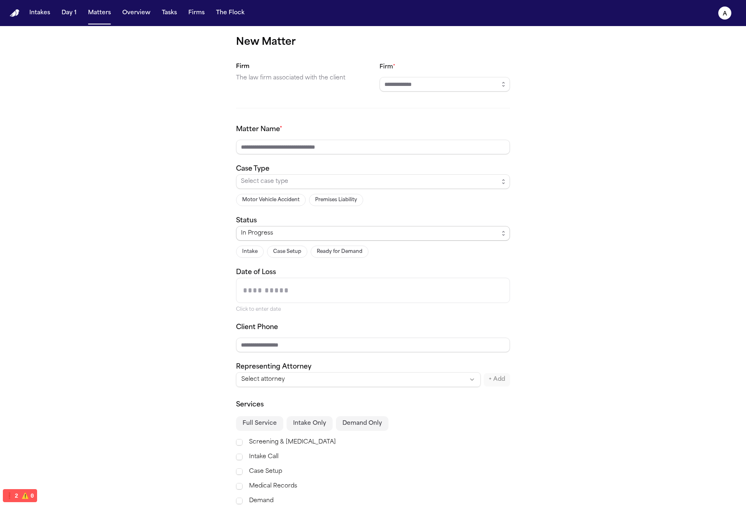
click at [406, 235] on div "In Progress" at bounding box center [370, 234] width 258 height 10
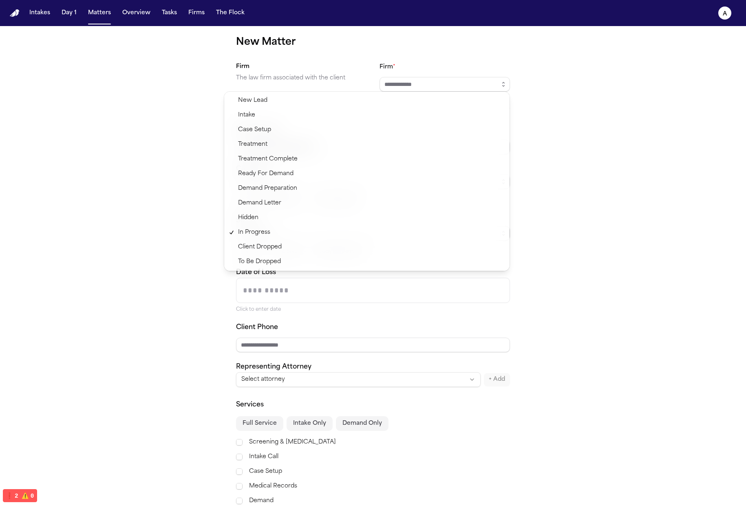
click at [463, 245] on span "Client Dropped" at bounding box center [370, 248] width 265 height 10
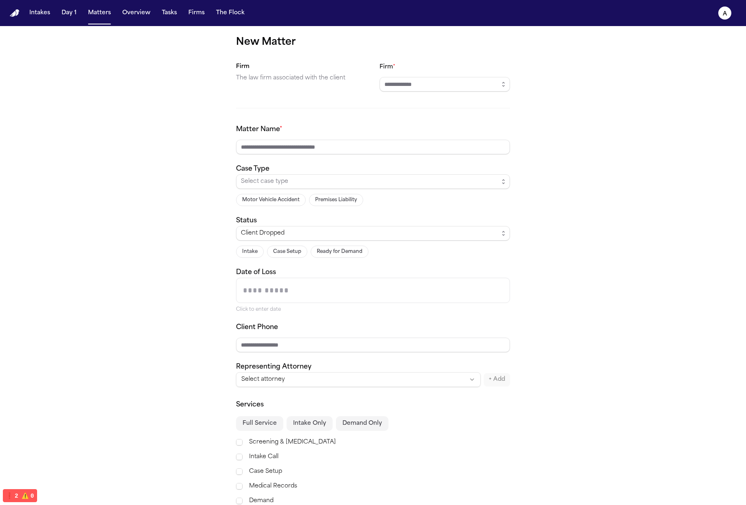
click at [273, 195] on button "Motor Vehicle Accident" at bounding box center [271, 200] width 70 height 12
click at [340, 199] on button "Premises Liability" at bounding box center [336, 200] width 54 height 12
click at [256, 199] on button "Motor Vehicle Accident" at bounding box center [271, 200] width 70 height 12
click at [365, 203] on div "Motor Vehicle Accident Premises Liability" at bounding box center [373, 200] width 274 height 12
click at [303, 204] on div "Motor Vehicle Accident Premises Liability" at bounding box center [373, 200] width 274 height 12
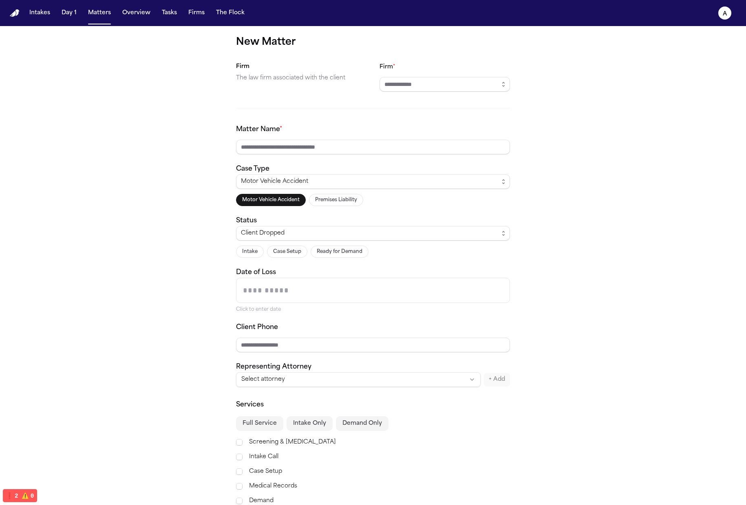
drag, startPoint x: 287, startPoint y: 203, endPoint x: 298, endPoint y: 201, distance: 10.9
click at [287, 203] on button "Motor Vehicle Accident" at bounding box center [271, 200] width 70 height 12
click at [326, 199] on button "Premises Liability" at bounding box center [336, 200] width 54 height 12
click at [258, 204] on button "Motor Vehicle Accident" at bounding box center [271, 200] width 70 height 12
click at [373, 203] on div "Motor Vehicle Accident Premises Liability" at bounding box center [373, 200] width 274 height 12
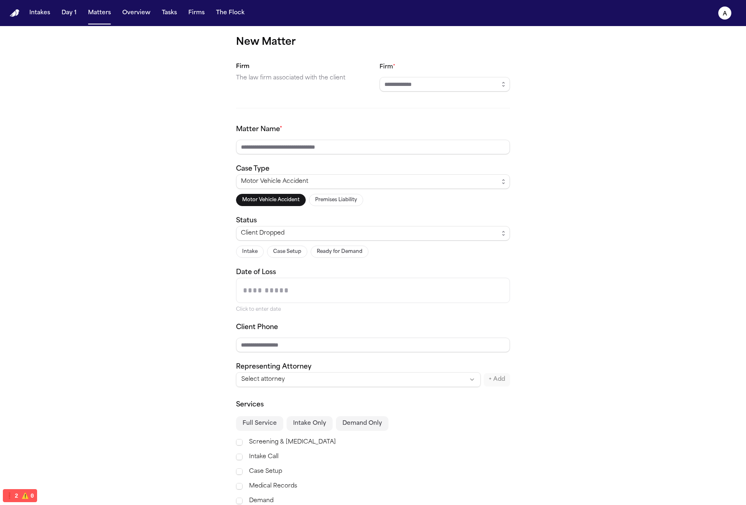
click at [331, 207] on div "Matter Name * Case Type Motor Vehicle Accident Motor Vehicle Accident Premises …" at bounding box center [373, 256] width 274 height 263
click at [367, 205] on div "Motor Vehicle Accident Premises Liability" at bounding box center [373, 200] width 274 height 12
click at [343, 200] on button "Premises Liability" at bounding box center [336, 200] width 54 height 12
click at [430, 201] on div "Motor Vehicle Accident Premises Liability" at bounding box center [373, 200] width 274 height 12
click at [350, 196] on button "Premises Liability" at bounding box center [336, 200] width 54 height 12
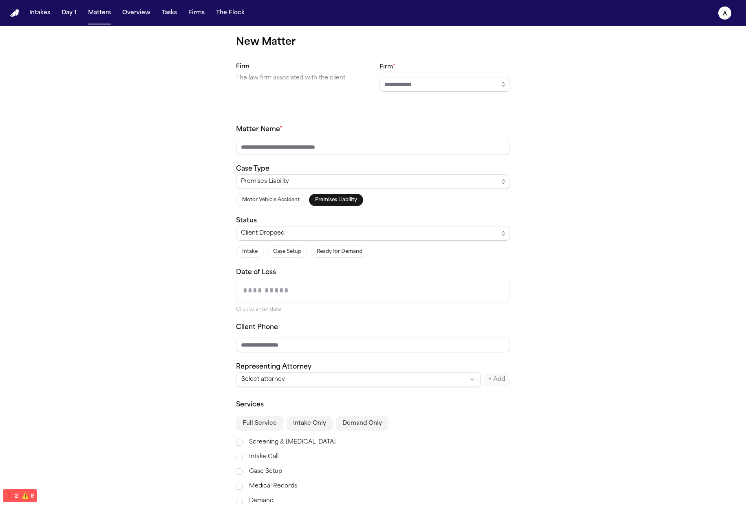
click at [289, 202] on button "Motor Vehicle Accident" at bounding box center [271, 200] width 70 height 12
click at [340, 204] on button "Premises Liability" at bounding box center [336, 200] width 54 height 12
click at [276, 198] on button "Motor Vehicle Accident" at bounding box center [271, 200] width 70 height 12
click at [347, 198] on button "Premises Liability" at bounding box center [336, 200] width 54 height 12
click at [286, 203] on button "Motor Vehicle Accident" at bounding box center [271, 200] width 70 height 12
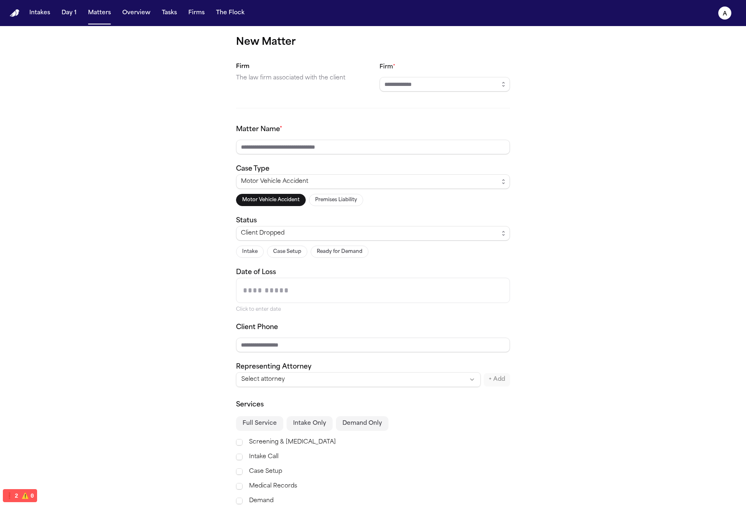
click at [333, 197] on button "Premises Liability" at bounding box center [336, 200] width 54 height 12
click at [292, 199] on button "Motor Vehicle Accident" at bounding box center [271, 200] width 70 height 12
click at [347, 195] on button "Premises Liability" at bounding box center [336, 200] width 54 height 12
click at [292, 194] on button "Motor Vehicle Accident" at bounding box center [271, 200] width 70 height 12
click at [353, 195] on button "Premises Liability" at bounding box center [336, 200] width 54 height 12
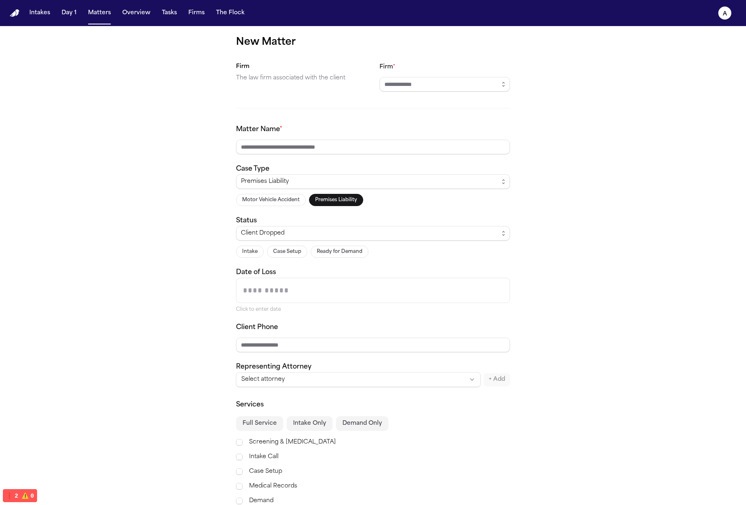
click at [256, 200] on button "Motor Vehicle Accident" at bounding box center [271, 200] width 70 height 12
click at [342, 193] on div "Motor Vehicle Accident Motor Vehicle Accident Premises Liability" at bounding box center [373, 190] width 274 height 32
click at [334, 199] on button "Premises Liability" at bounding box center [336, 200] width 54 height 12
click at [276, 200] on button "Motor Vehicle Accident" at bounding box center [271, 200] width 70 height 12
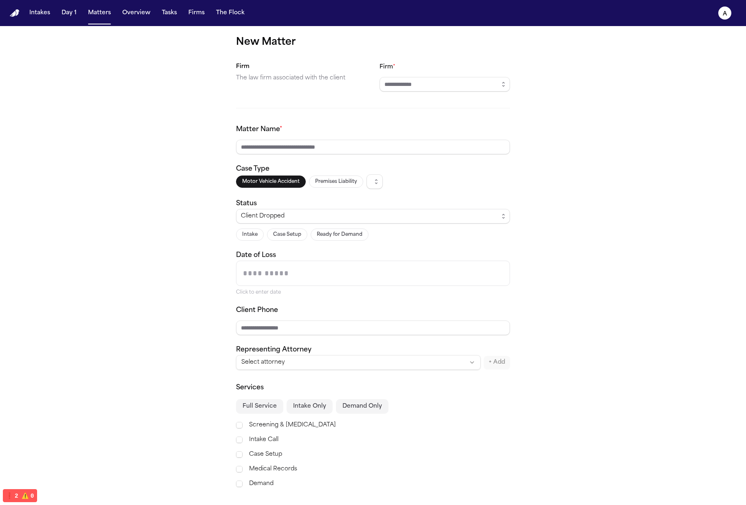
click at [373, 179] on span "button" at bounding box center [374, 181] width 16 height 15
click at [517, 164] on div "New Matter Firm The law firm associated with the client Firm * Matter Name * Ca…" at bounding box center [373, 295] width 746 height 538
click at [371, 184] on span "button" at bounding box center [374, 181] width 16 height 15
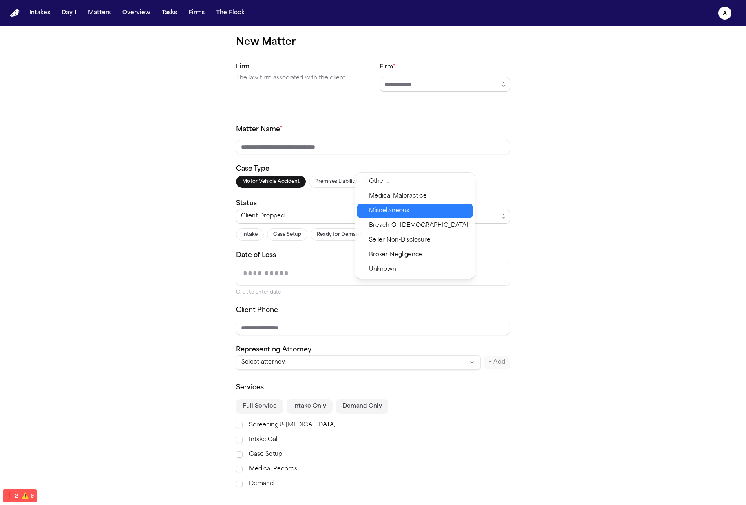
click at [418, 217] on div "Miscellaneous" at bounding box center [415, 211] width 117 height 15
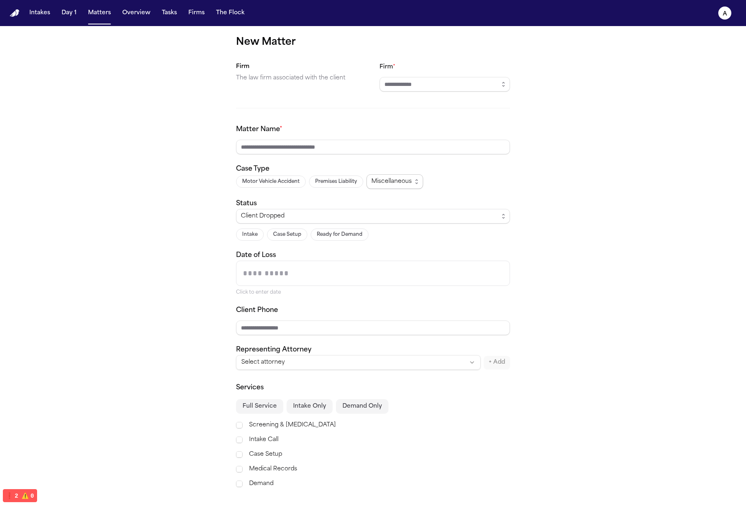
click at [398, 184] on span "Miscellaneous" at bounding box center [391, 182] width 40 height 10
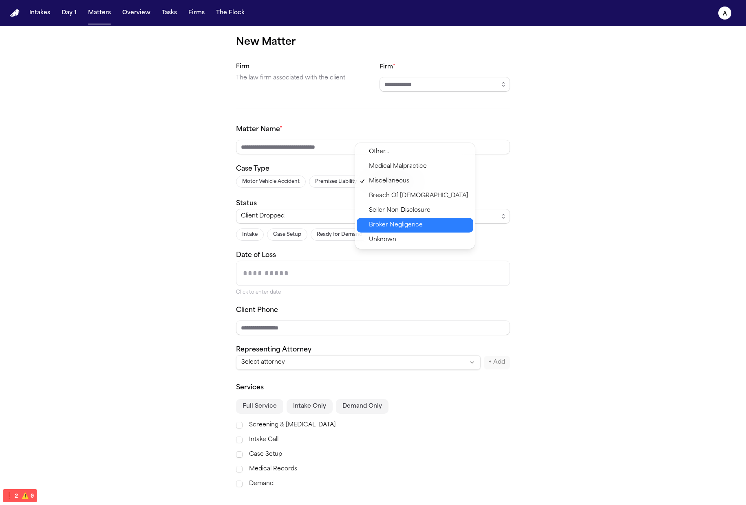
click at [410, 227] on span "Broker Negligence" at bounding box center [396, 226] width 54 height 10
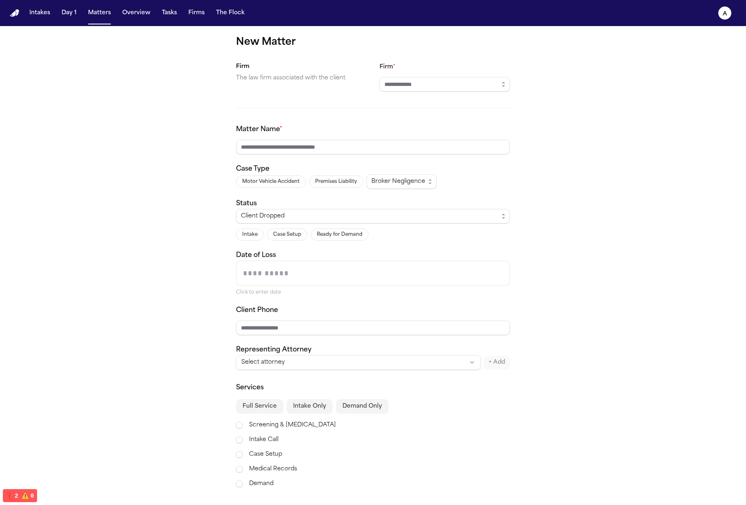
click at [315, 236] on button "Ready for Demand" at bounding box center [340, 235] width 58 height 12
click at [283, 234] on button "Case Setup" at bounding box center [287, 235] width 40 height 12
click at [410, 171] on div "Case Type Motor Vehicle Accident Premises Liability Broker Negligence" at bounding box center [373, 176] width 274 height 25
click at [310, 182] on button "Premises Liability" at bounding box center [336, 182] width 54 height 12
click at [249, 190] on div "Matter Name * Case Type Motor Vehicle Accident Premises Liability Status Case S…" at bounding box center [373, 247] width 274 height 245
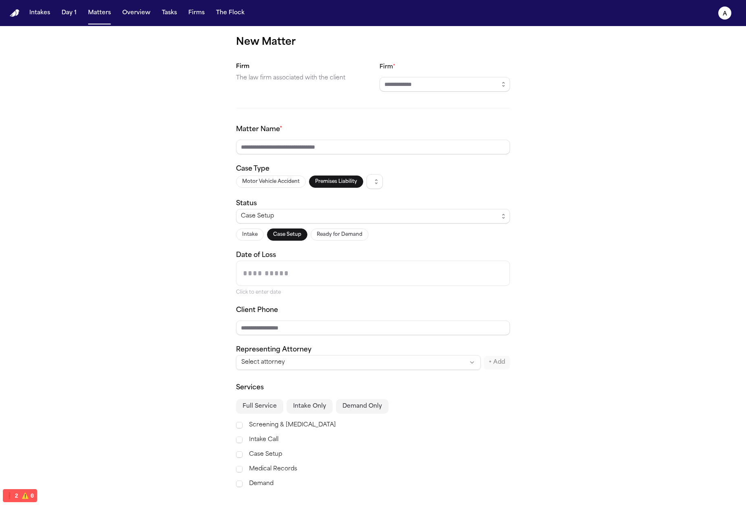
drag, startPoint x: 254, startPoint y: 188, endPoint x: 261, endPoint y: 185, distance: 7.3
click at [254, 188] on div "Motor Vehicle Accident Premises Liability" at bounding box center [373, 181] width 274 height 15
click at [276, 179] on button "Motor Vehicle Accident" at bounding box center [271, 182] width 70 height 12
click at [415, 154] on div "Matter Name * Case Type Motor Vehicle Accident Premises Liability Status Case S…" at bounding box center [373, 247] width 274 height 245
click at [330, 172] on div "Case Type Motor Vehicle Accident Premises Liability" at bounding box center [373, 176] width 274 height 25
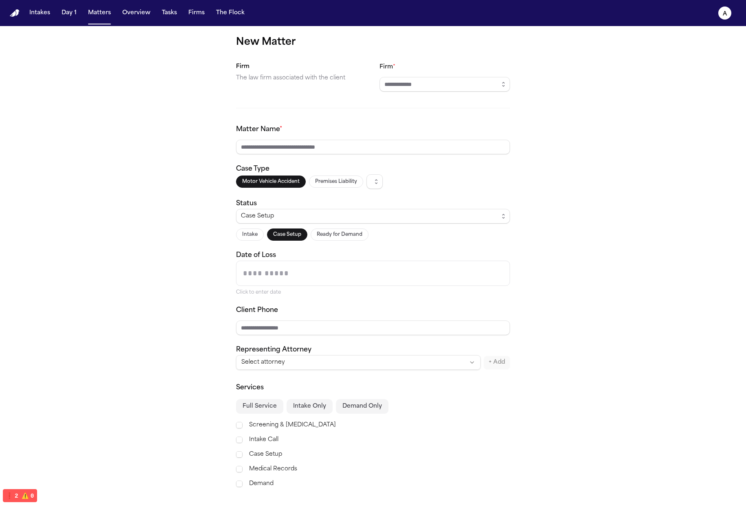
click at [342, 179] on button "Premises Liability" at bounding box center [336, 182] width 54 height 12
click at [276, 187] on button "Motor Vehicle Accident" at bounding box center [271, 182] width 70 height 12
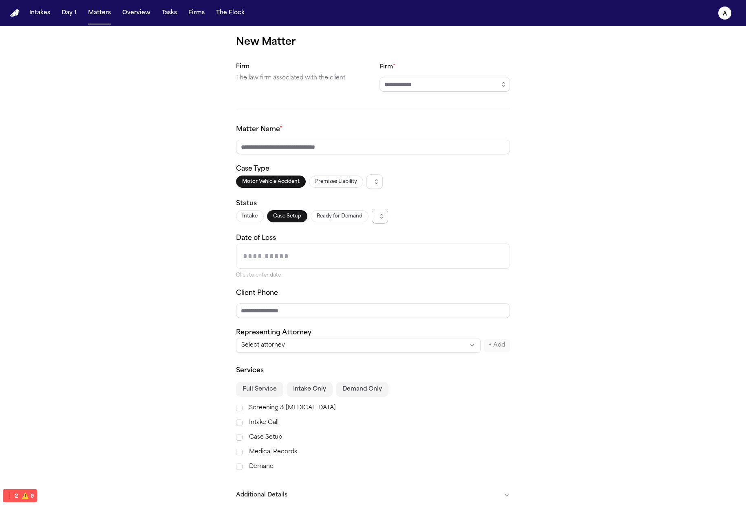
click at [382, 212] on span "button" at bounding box center [380, 216] width 16 height 15
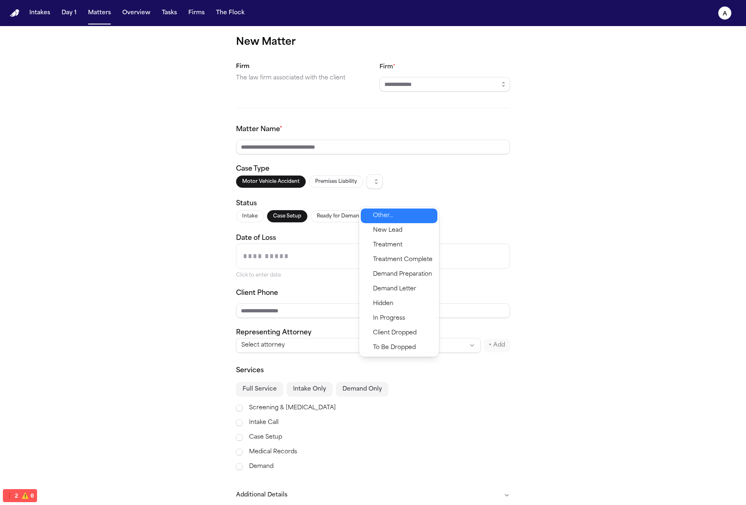
click at [556, 184] on div "New Matter Firm The law firm associated with the client Firm * Matter Name * Ca…" at bounding box center [373, 286] width 746 height 521
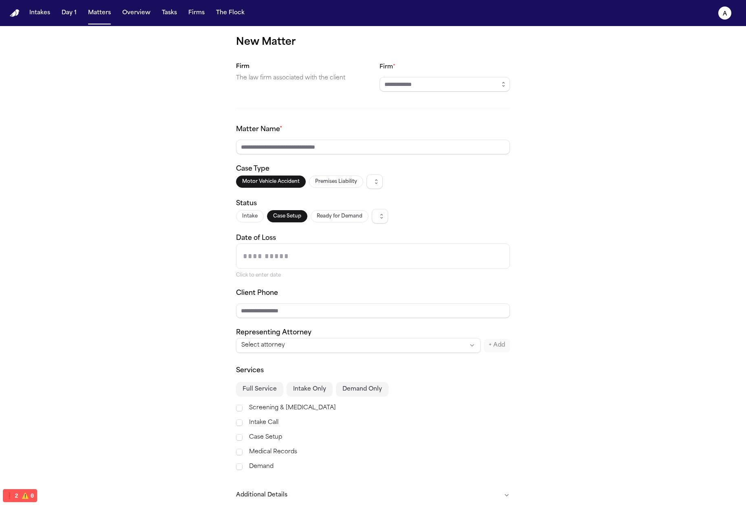
click at [403, 214] on div "Intake Case Setup Ready for Demand" at bounding box center [373, 216] width 274 height 15
click at [383, 215] on span "button" at bounding box center [380, 216] width 16 height 15
click at [479, 193] on div "Matter Name * Case Type Motor Vehicle Accident Premises Liability Status Intake…" at bounding box center [373, 239] width 274 height 228
click at [368, 177] on span "button" at bounding box center [374, 181] width 16 height 15
click at [536, 169] on div "New Matter Firm The law firm associated with the client Firm * Matter Name * Ca…" at bounding box center [373, 286] width 746 height 521
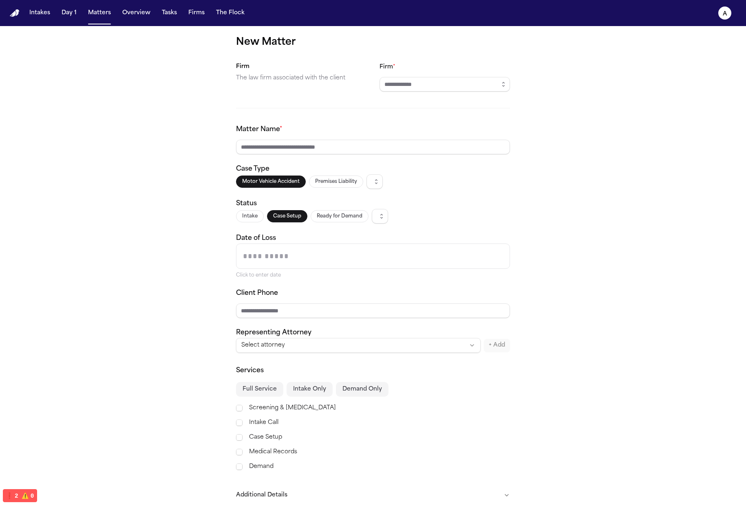
click at [238, 221] on button "Intake" at bounding box center [250, 216] width 28 height 12
click at [337, 188] on div "Motor Vehicle Accident Premises Liability" at bounding box center [373, 181] width 274 height 15
click at [311, 187] on button "Premises Liability" at bounding box center [336, 182] width 54 height 12
click at [269, 192] on div "Matter Name * Case Type Motor Vehicle Accident Premises Liability Status Intake…" at bounding box center [373, 239] width 274 height 228
click at [267, 214] on button "Case Setup" at bounding box center [287, 216] width 40 height 12
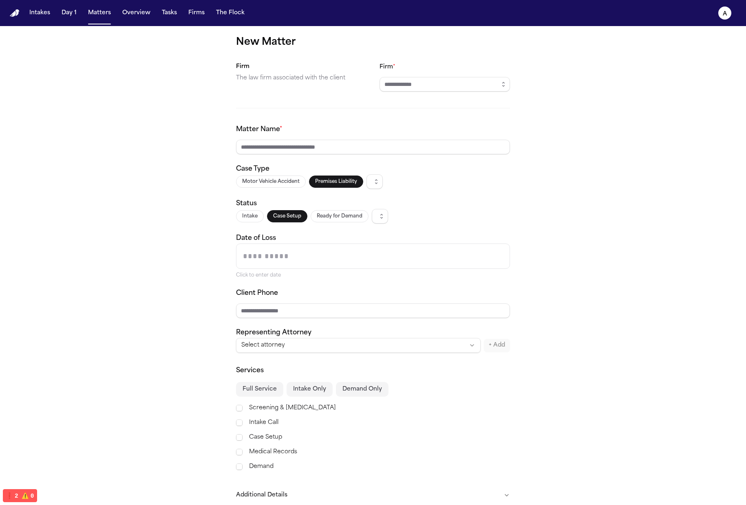
click at [334, 214] on button "Ready for Demand" at bounding box center [340, 216] width 58 height 12
click at [254, 218] on button "Intake" at bounding box center [250, 216] width 28 height 12
click at [252, 187] on button "Motor Vehicle Accident" at bounding box center [271, 182] width 70 height 12
click at [336, 176] on button "Premises Liability" at bounding box center [336, 182] width 54 height 12
click at [428, 183] on div "Motor Vehicle Accident Premises Liability" at bounding box center [373, 181] width 274 height 15
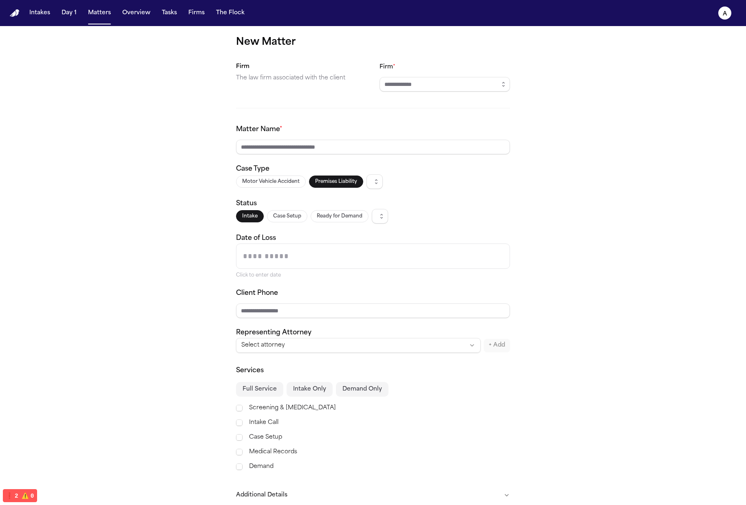
click at [271, 184] on button "Motor Vehicle Accident" at bounding box center [271, 182] width 70 height 12
click at [341, 183] on button "Premises Liability" at bounding box center [336, 182] width 54 height 12
click at [296, 212] on button "Case Setup" at bounding box center [287, 216] width 40 height 12
click at [324, 219] on button "Ready for Demand" at bounding box center [340, 216] width 58 height 12
click at [448, 214] on div "Intake Case Setup Ready for Demand" at bounding box center [373, 216] width 274 height 15
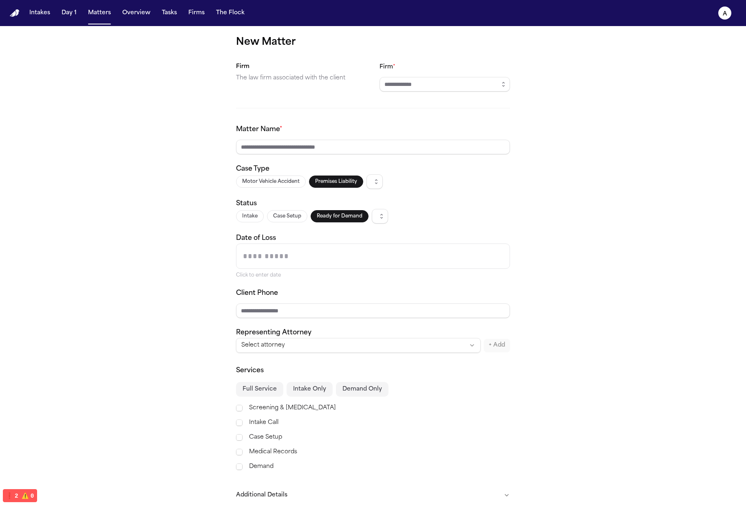
click at [269, 395] on button "Full Service" at bounding box center [259, 389] width 47 height 15
click at [329, 389] on div "Full Service Intake Only Demand Only" at bounding box center [373, 389] width 274 height 15
click at [366, 391] on button "Demand Only" at bounding box center [362, 389] width 53 height 15
click at [312, 398] on div "Services Full Service Intake Only Demand Only Screening & Retainer Intake Call …" at bounding box center [373, 419] width 274 height 106
click at [255, 399] on div "Services Full Service Intake Only Demand Only Screening & Retainer Intake Call …" at bounding box center [373, 419] width 274 height 106
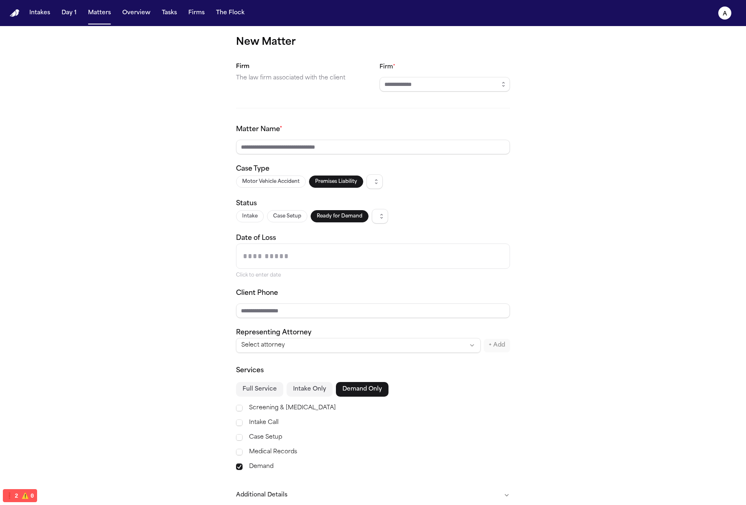
click at [266, 395] on button "Full Service" at bounding box center [259, 389] width 47 height 15
click at [303, 391] on button "Intake Only" at bounding box center [310, 389] width 46 height 15
click at [382, 386] on button "Demand Only" at bounding box center [362, 389] width 53 height 15
click at [287, 390] on button "Intake Only" at bounding box center [310, 389] width 46 height 15
click at [275, 392] on button "Full Service" at bounding box center [259, 389] width 47 height 15
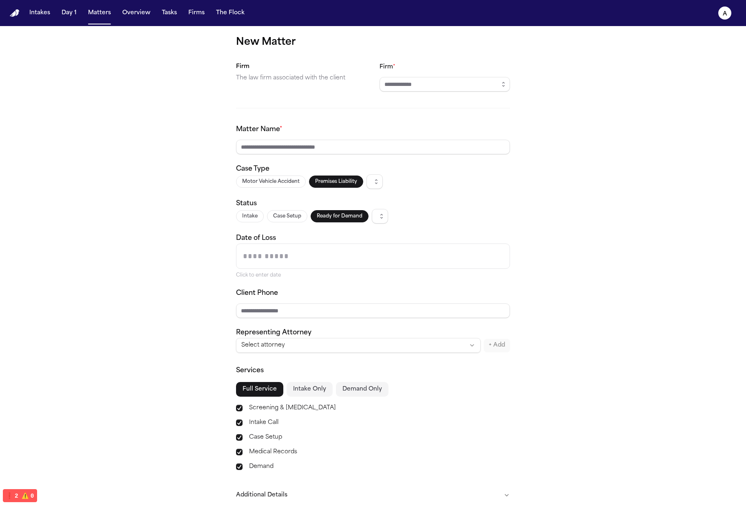
click at [251, 431] on div "Screening & Retainer Intake Call Case Setup Medical Records Demand" at bounding box center [373, 438] width 274 height 68
click at [253, 437] on label "Case Setup" at bounding box center [379, 438] width 261 height 10
click at [260, 452] on label "Medical Records" at bounding box center [379, 453] width 261 height 10
click at [294, 382] on button "Intake Only" at bounding box center [310, 389] width 46 height 15
click at [236, 401] on div "Services Full Service Intake Only Demand Only Screening & Retainer Intake Call …" at bounding box center [373, 419] width 274 height 106
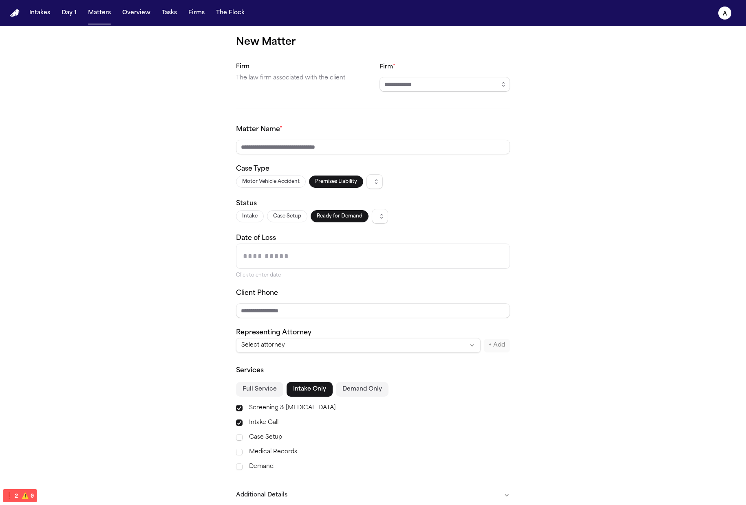
click at [248, 393] on button "Full Service" at bounding box center [259, 389] width 47 height 15
click at [352, 393] on button "Demand Only" at bounding box center [362, 389] width 53 height 15
click at [267, 385] on button "Full Service" at bounding box center [259, 389] width 47 height 15
click at [311, 386] on button "Intake Only" at bounding box center [310, 389] width 46 height 15
click at [362, 382] on button "Demand Only" at bounding box center [362, 389] width 53 height 15
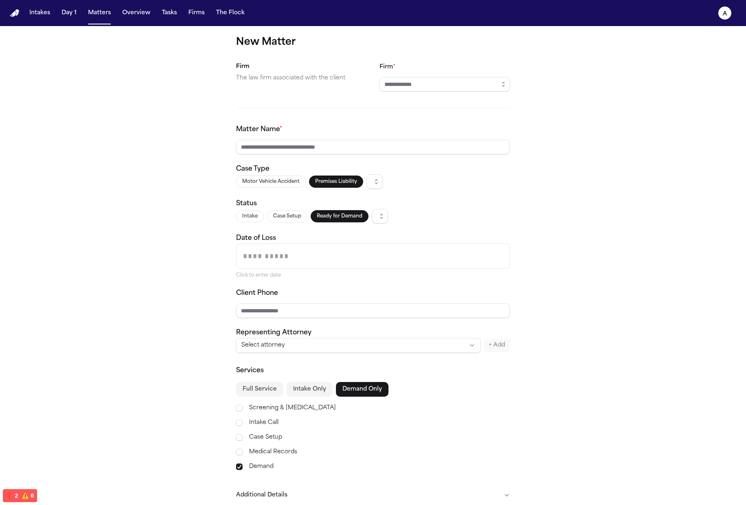
click at [260, 399] on div "Services Full Service Intake Only Demand Only Screening & Retainer Intake Call …" at bounding box center [373, 419] width 274 height 106
click at [258, 396] on div "Services Full Service Intake Only Demand Only Screening & Retainer Intake Call …" at bounding box center [373, 419] width 274 height 106
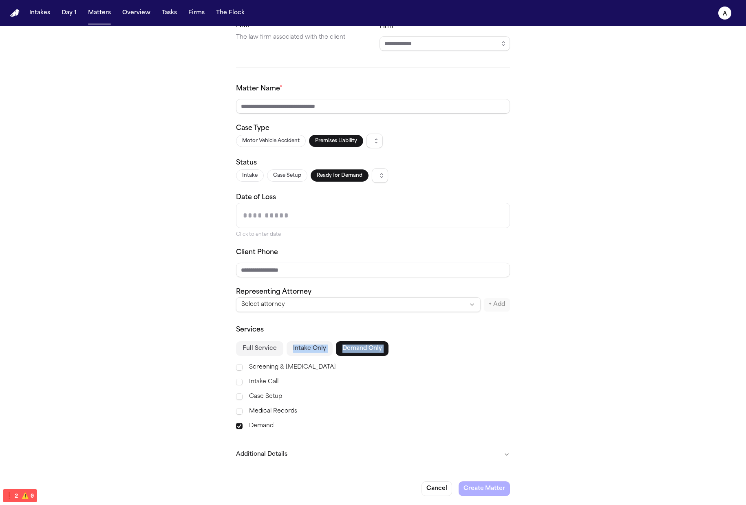
click at [366, 371] on label "Screening & [MEDICAL_DATA]" at bounding box center [379, 368] width 261 height 10
click at [265, 343] on button "Full Service" at bounding box center [259, 349] width 47 height 15
click at [393, 327] on div "Services" at bounding box center [373, 330] width 274 height 10
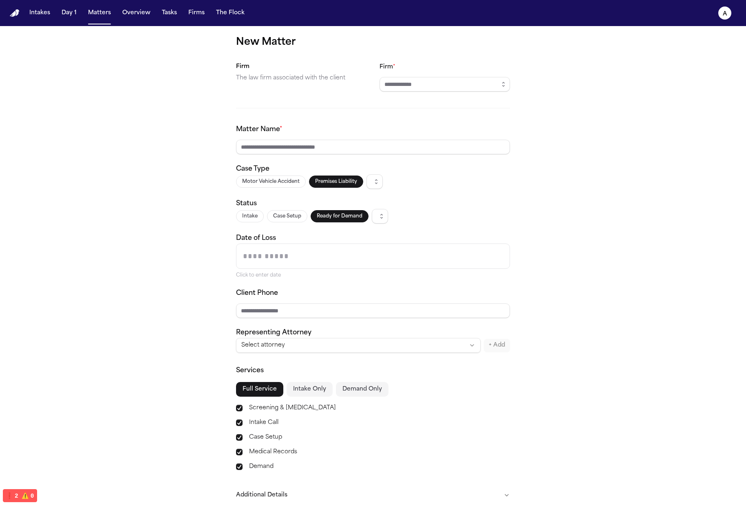
click at [436, 181] on div "Motor Vehicle Accident Premises Liability" at bounding box center [373, 181] width 274 height 15
click at [451, 210] on div "Intake Case Setup Ready for Demand" at bounding box center [373, 216] width 274 height 15
click at [317, 214] on button "Ready for Demand" at bounding box center [340, 216] width 58 height 12
click at [275, 216] on button "Case Setup" at bounding box center [287, 216] width 40 height 12
click at [238, 220] on button "Intake" at bounding box center [250, 216] width 28 height 12
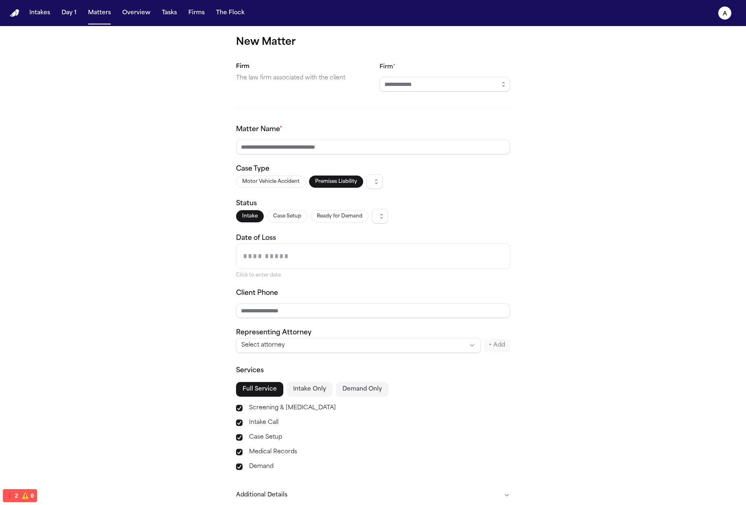
click at [296, 269] on div "Click to enter date" at bounding box center [373, 261] width 274 height 35
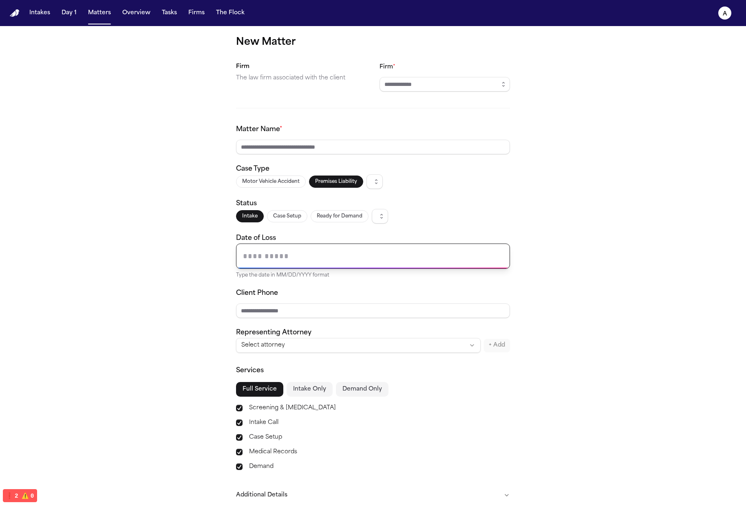
click at [303, 255] on input "Date of Loss" at bounding box center [372, 256] width 273 height 24
click at [538, 217] on div "New Matter Firm The law firm associated with the client Firm * Matter Name * Ca…" at bounding box center [373, 286] width 746 height 521
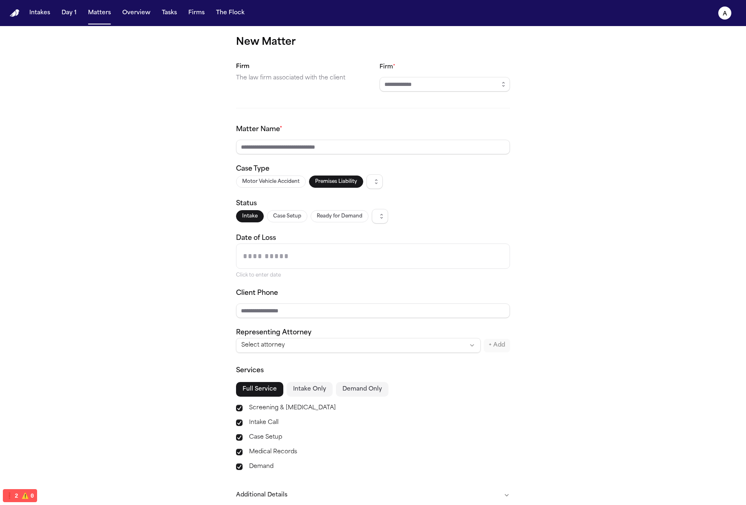
click at [510, 237] on div "New Matter Firm The law firm associated with the client Firm * Matter Name * Ca…" at bounding box center [373, 286] width 746 height 521
click at [466, 252] on input "Date of Loss" at bounding box center [372, 256] width 273 height 24
click at [477, 214] on div "Intake Case Setup Ready for Demand" at bounding box center [373, 216] width 274 height 15
click at [384, 307] on input "Client Phone" at bounding box center [373, 311] width 274 height 15
click at [499, 276] on div "Click to enter date" at bounding box center [373, 275] width 274 height 7
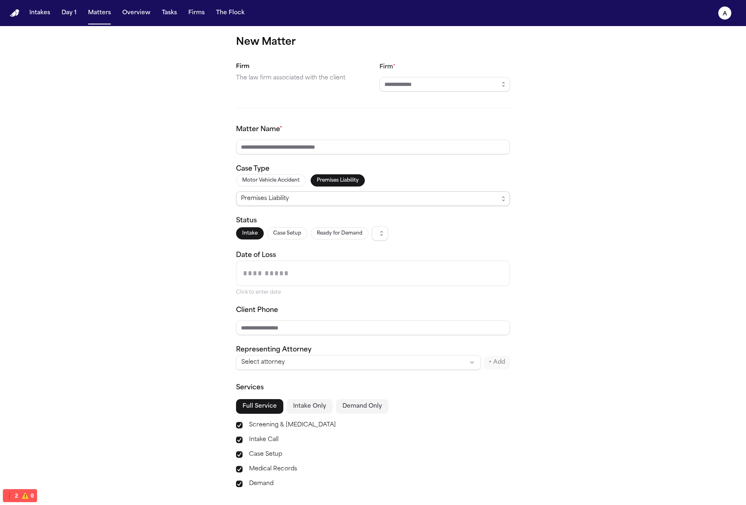
click at [434, 196] on div "Premises Liability" at bounding box center [370, 199] width 258 height 10
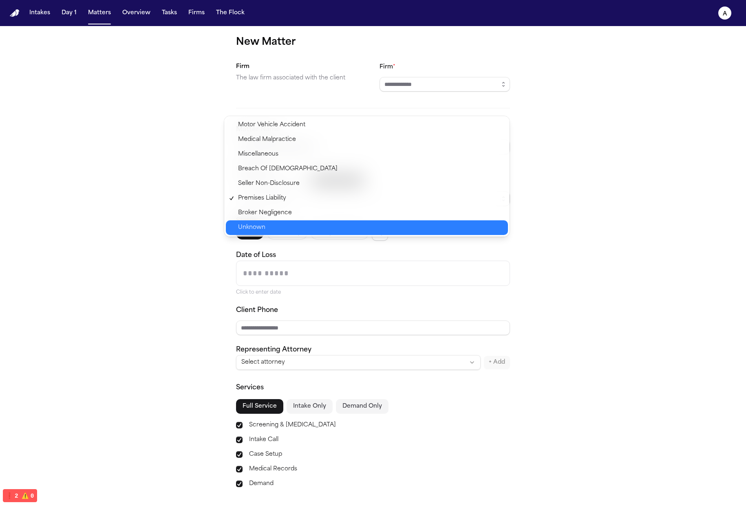
click at [410, 227] on span "Unknown" at bounding box center [370, 228] width 265 height 10
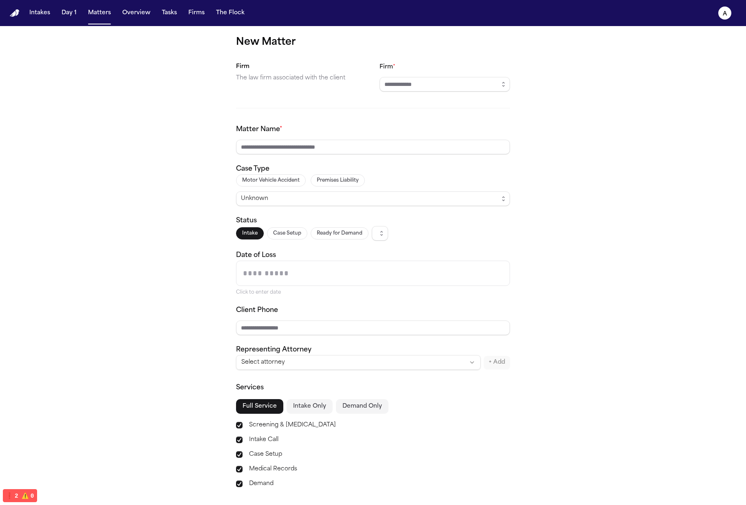
drag, startPoint x: 294, startPoint y: 179, endPoint x: 311, endPoint y: 179, distance: 17.5
click at [294, 179] on button "Motor Vehicle Accident" at bounding box center [271, 180] width 70 height 12
click at [341, 178] on button "Premises Liability" at bounding box center [338, 180] width 54 height 12
click at [386, 216] on div "Status Intake Case Setup Ready for Demand" at bounding box center [373, 228] width 274 height 25
click at [364, 231] on button "Ready for Demand" at bounding box center [340, 233] width 58 height 12
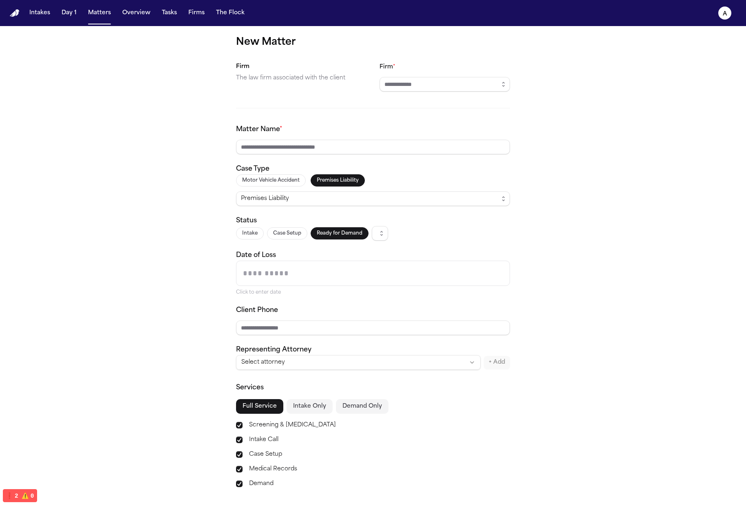
click at [449, 228] on div "Intake Case Setup Ready for Demand" at bounding box center [373, 233] width 274 height 15
click at [323, 190] on div "Motor Vehicle Accident Premises Liability Premises Liability" at bounding box center [373, 190] width 274 height 32
click at [282, 181] on button "Motor Vehicle Accident" at bounding box center [271, 180] width 70 height 12
click at [377, 181] on div "Motor Vehicle Accident Premises Liability Motor Vehicle Accident" at bounding box center [373, 190] width 274 height 32
click at [521, 236] on div "New Matter Firm The law firm associated with the client Firm * Matter Name * Ca…" at bounding box center [373, 295] width 746 height 538
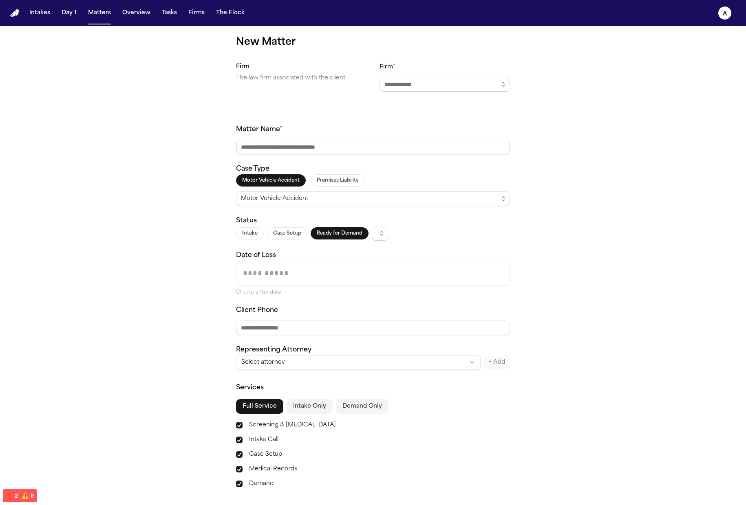
click at [467, 143] on input "Matter Name *" at bounding box center [373, 147] width 274 height 15
click at [629, 146] on div "New Matter Firm The law firm associated with the client Firm * Matter Name * Ca…" at bounding box center [373, 295] width 746 height 538
click at [630, 215] on div "New Matter Firm The law firm associated with the client Firm * Matter Name * Ca…" at bounding box center [373, 295] width 746 height 538
click at [430, 139] on div "Matter Name *" at bounding box center [373, 140] width 274 height 30
click at [539, 121] on div "New Matter Firm The law firm associated with the client Firm * Matter Name * Ca…" at bounding box center [373, 295] width 746 height 538
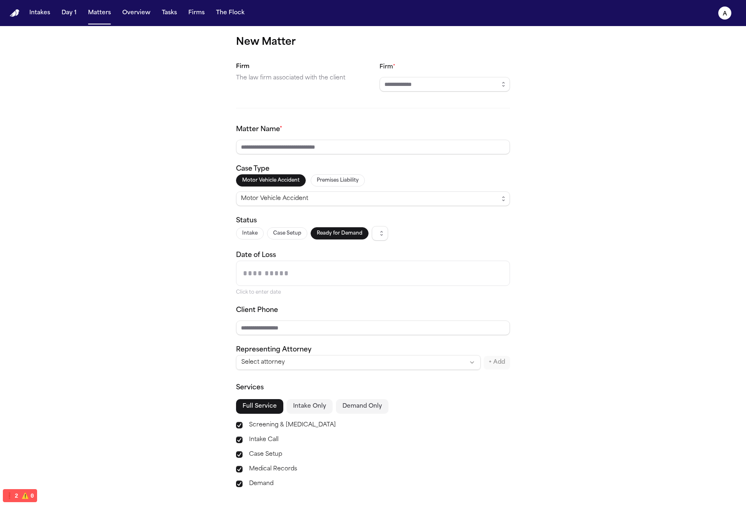
click at [521, 145] on div "New Matter Firm The law firm associated with the client Firm * Matter Name * Ca…" at bounding box center [373, 295] width 746 height 538
click at [499, 148] on body "Intakes Day 1 Matters Overview Tasks Firms The Flock a New Matter Firm The law …" at bounding box center [373, 252] width 746 height 505
click at [626, 129] on div "New Matter Firm The law firm associated with the client Firm * Matter Name * Ca…" at bounding box center [373, 295] width 746 height 538
click at [396, 136] on div "Matter Name *" at bounding box center [373, 140] width 274 height 30
click at [464, 143] on input "Matter Name *" at bounding box center [373, 147] width 274 height 15
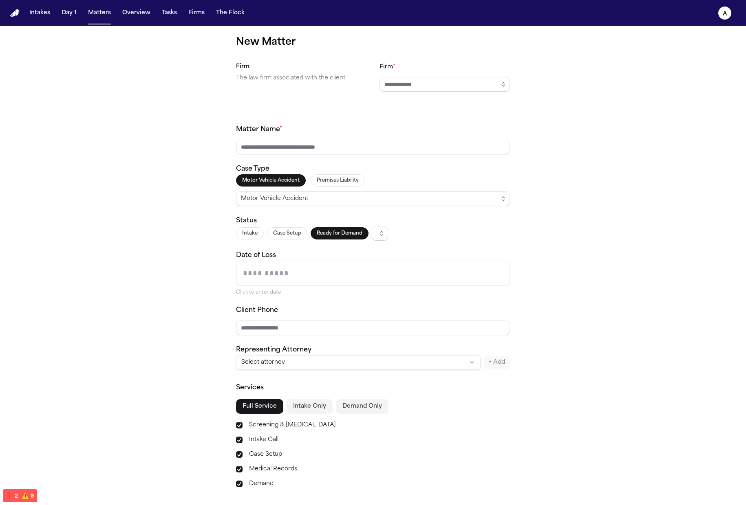
click at [595, 121] on div "New Matter Firm The law firm associated with the client Firm * Matter Name * Ca…" at bounding box center [373, 295] width 746 height 538
click at [347, 176] on button "Premises Liability" at bounding box center [338, 180] width 54 height 12
click at [391, 202] on div "Premises Liability" at bounding box center [370, 199] width 258 height 10
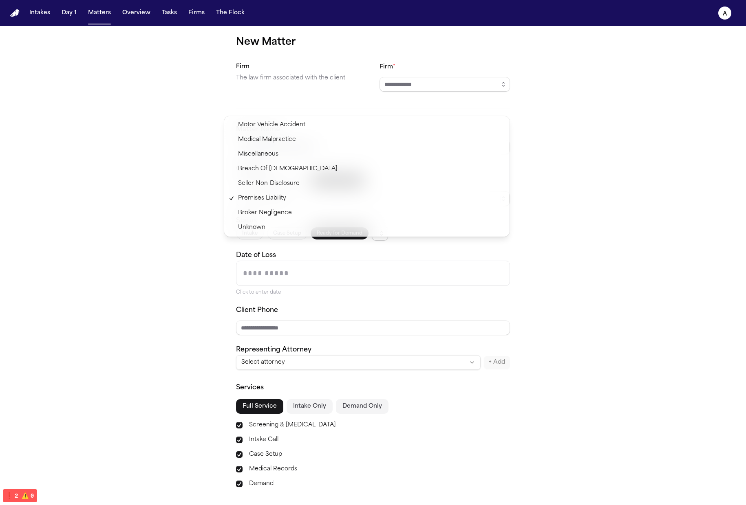
click at [464, 236] on div "Motor Vehicle Accident Medical Malpractice Miscellaneous Breach Of Employment C…" at bounding box center [366, 176] width 285 height 121
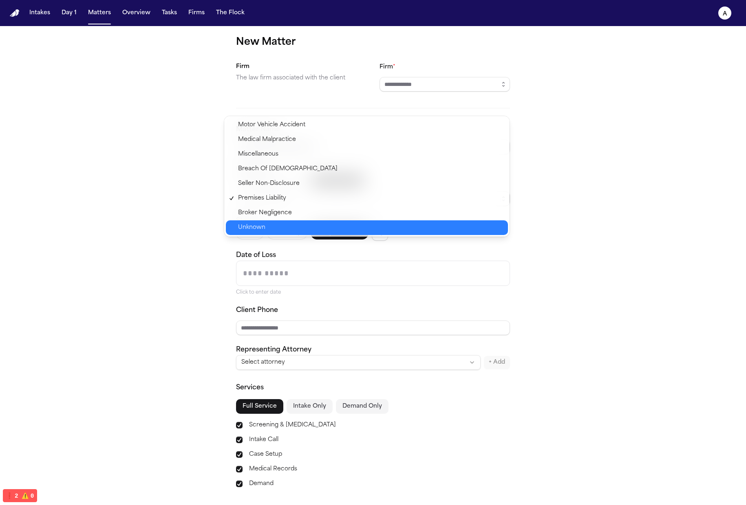
click at [461, 226] on span "Unknown" at bounding box center [370, 228] width 265 height 10
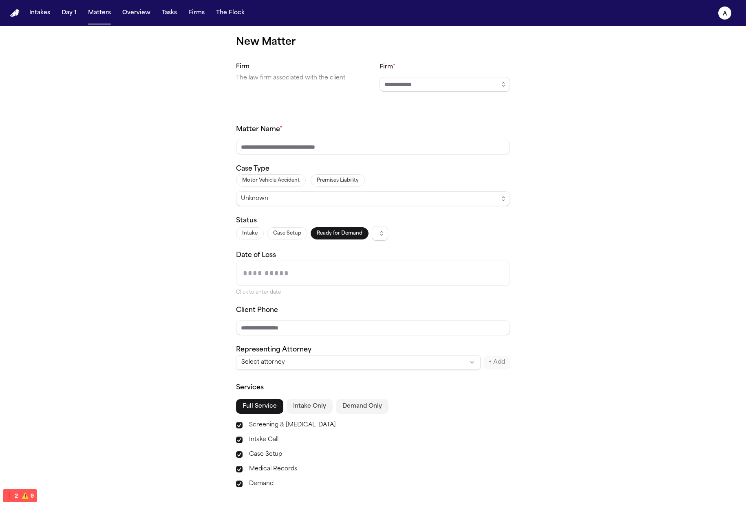
click at [451, 213] on div "Matter Name * Case Type Motor Vehicle Accident Premises Liability Unknown Statu…" at bounding box center [373, 247] width 274 height 245
click at [565, 216] on div "New Matter Firm The law firm associated with the client Firm * Matter Name * Ca…" at bounding box center [373, 295] width 746 height 538
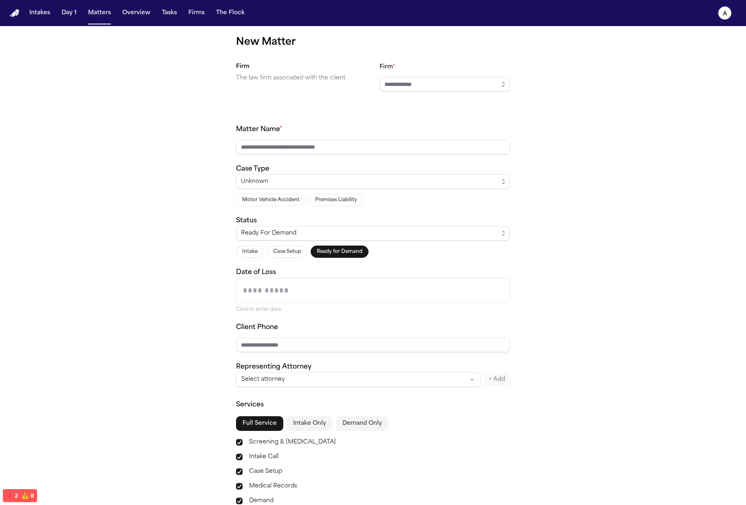
click at [597, 228] on div "New Matter Firm The law firm associated with the client Firm * Matter Name * Ca…" at bounding box center [373, 303] width 746 height 555
click at [373, 234] on div "Ready For Demand" at bounding box center [370, 234] width 258 height 10
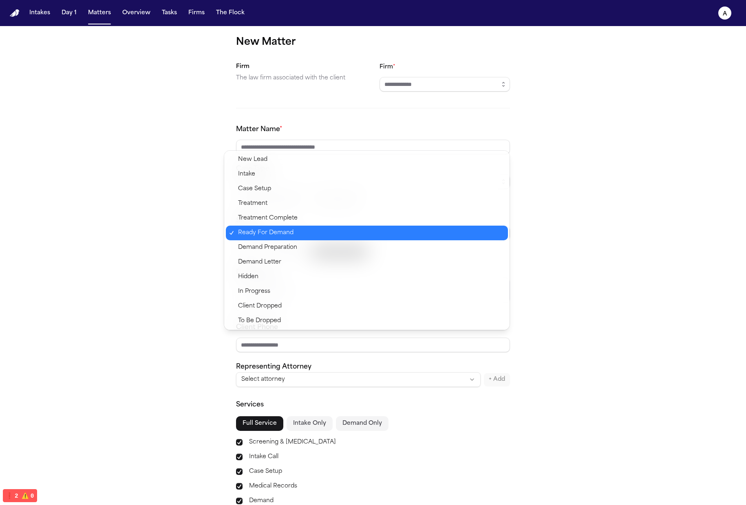
click at [504, 236] on div "Ready For Demand" at bounding box center [367, 233] width 282 height 15
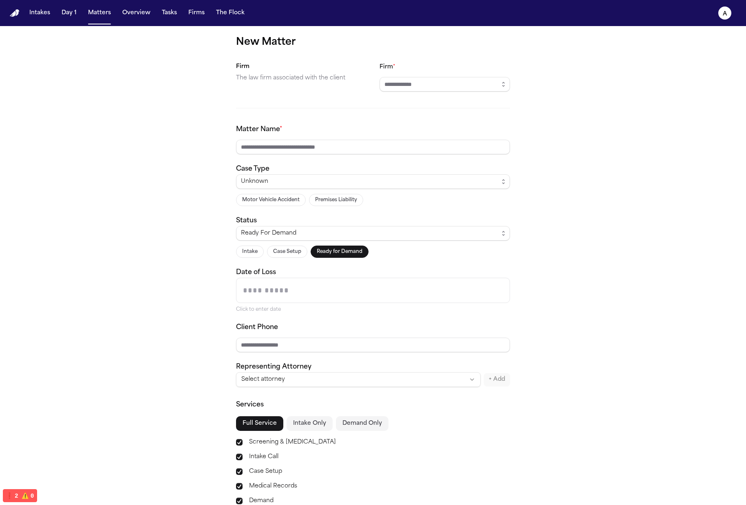
click at [346, 297] on input "Date of Loss" at bounding box center [372, 290] width 273 height 24
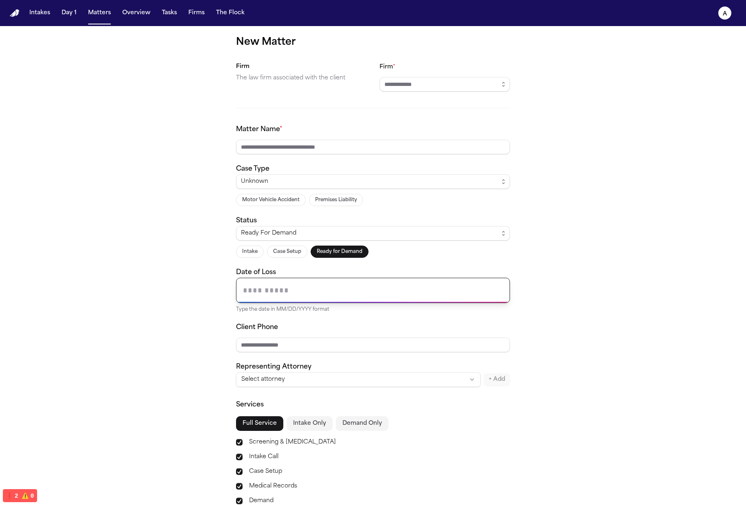
click at [637, 295] on div "New Matter Firm The law firm associated with the client Firm * Matter Name * Ca…" at bounding box center [373, 303] width 746 height 555
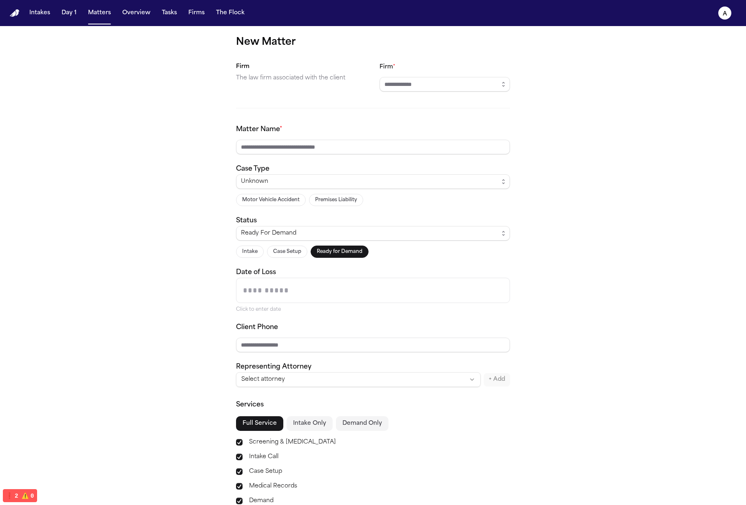
click at [506, 278] on div "Click to enter date" at bounding box center [373, 295] width 274 height 35
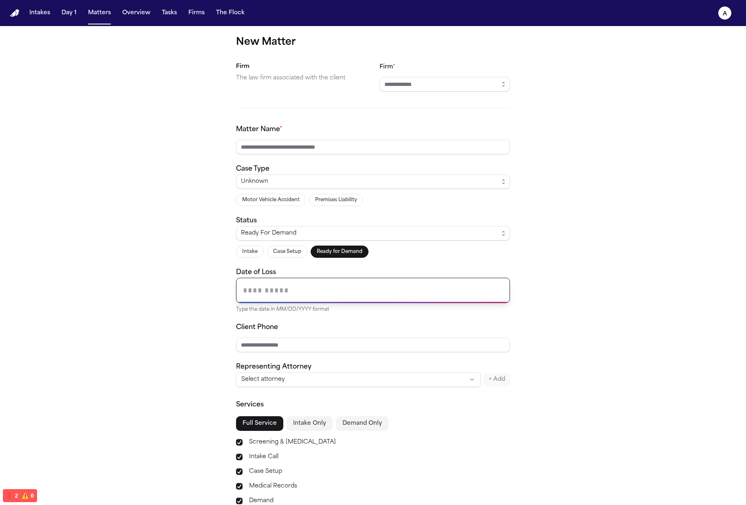
drag, startPoint x: 496, startPoint y: 290, endPoint x: 503, endPoint y: 289, distance: 7.4
click at [496, 291] on input "Date of Loss" at bounding box center [372, 290] width 273 height 24
click at [648, 274] on div "New Matter Firm The law firm associated with the client Firm * Matter Name * Ca…" at bounding box center [373, 303] width 746 height 555
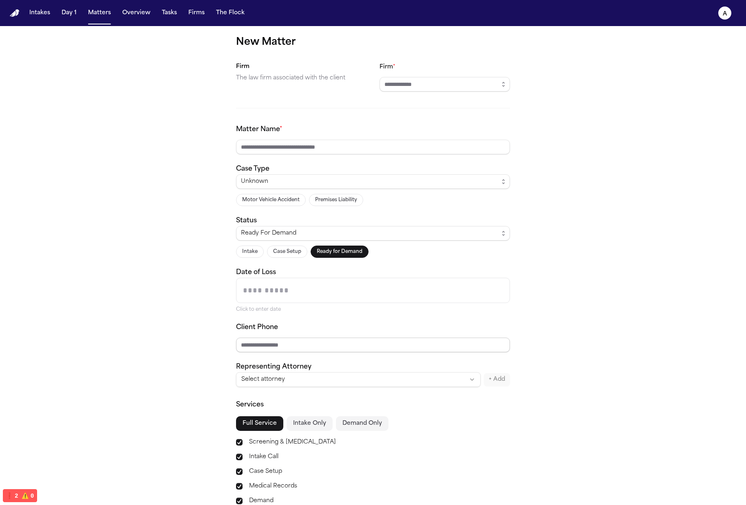
click at [407, 338] on input "Client Phone" at bounding box center [373, 345] width 274 height 15
click at [571, 333] on div "New Matter Firm The law firm associated with the client Firm * Matter Name * Ca…" at bounding box center [373, 303] width 746 height 555
click at [370, 380] on html "Intakes Day 1 Matters Overview Tasks Firms The Flock a New Matter Firm The law …" at bounding box center [373, 252] width 746 height 505
click at [601, 340] on html "Intakes Day 1 Matters Overview Tasks Firms The Flock a New Matter Firm The law …" at bounding box center [373, 252] width 746 height 505
click at [581, 292] on div "New Matter Firm The law firm associated with the client Firm * Matter Name * Ca…" at bounding box center [373, 303] width 746 height 555
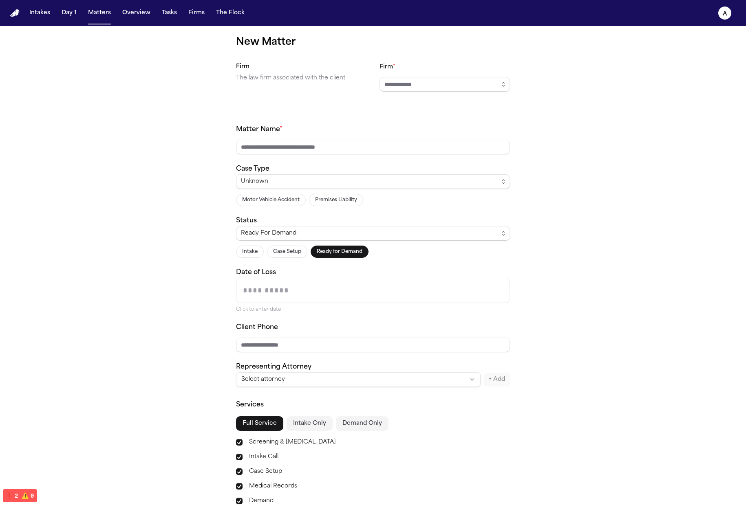
click at [501, 293] on input "Date of Loss" at bounding box center [372, 290] width 273 height 24
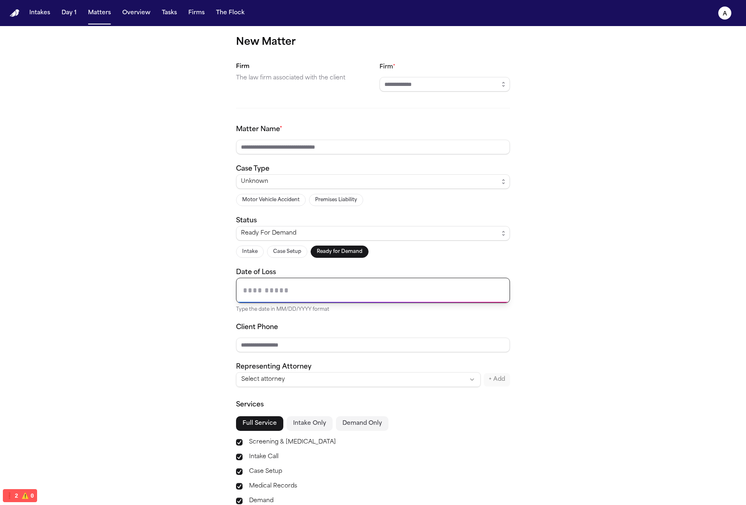
click at [576, 270] on div "New Matter Firm The law firm associated with the client Firm * Matter Name * Ca…" at bounding box center [373, 303] width 746 height 555
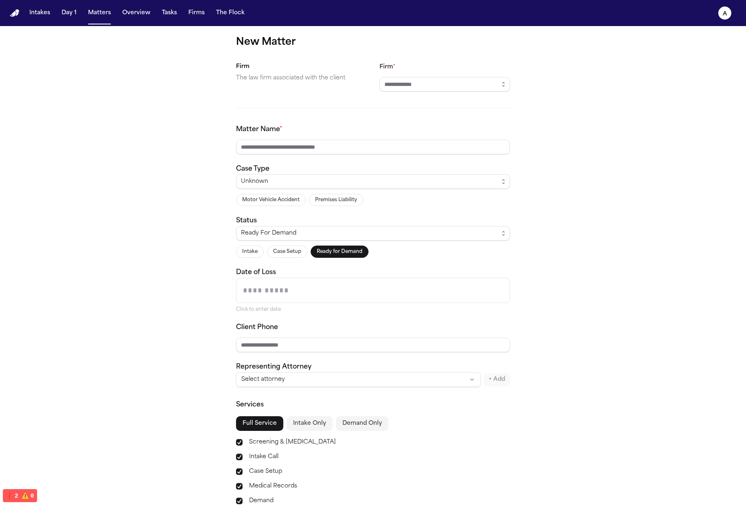
click at [435, 294] on input "Date of Loss" at bounding box center [372, 290] width 273 height 24
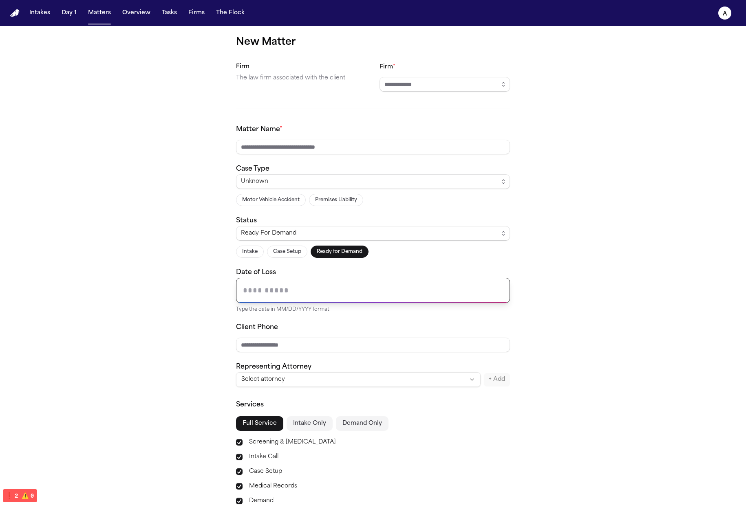
click at [558, 260] on div "New Matter Firm The law firm associated with the client Firm * Matter Name * Ca…" at bounding box center [373, 303] width 746 height 555
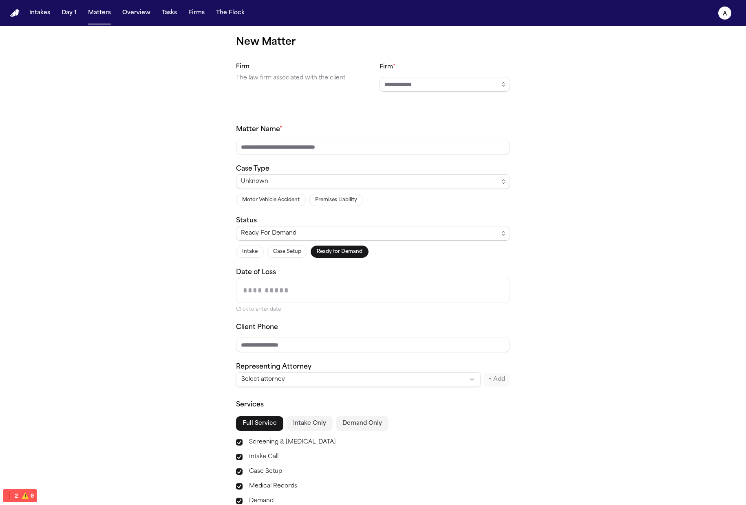
click at [439, 296] on input "Date of Loss" at bounding box center [372, 290] width 273 height 24
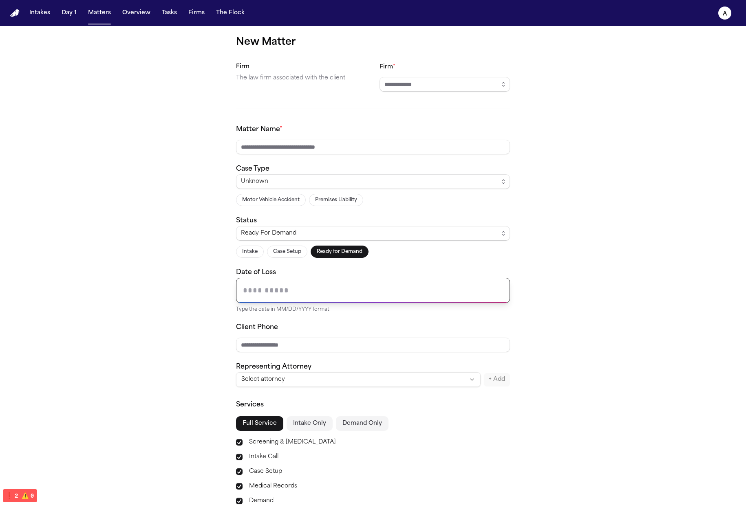
click at [588, 254] on div "New Matter Firm The law firm associated with the client Firm * Matter Name * Ca…" at bounding box center [373, 303] width 746 height 555
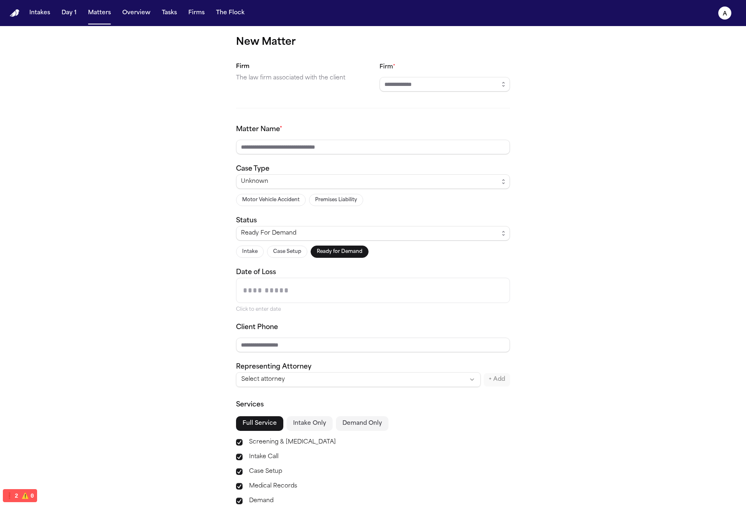
click at [333, 248] on button "Ready for Demand" at bounding box center [340, 252] width 58 height 12
click at [292, 250] on button "Case Setup" at bounding box center [287, 252] width 40 height 12
click at [268, 251] on button "Case Setup" at bounding box center [287, 252] width 40 height 12
click at [218, 254] on div "New Matter Firm The law firm associated with the client Firm * Matter Name * Ca…" at bounding box center [373, 303] width 746 height 555
click at [249, 248] on button "Intake" at bounding box center [250, 252] width 28 height 12
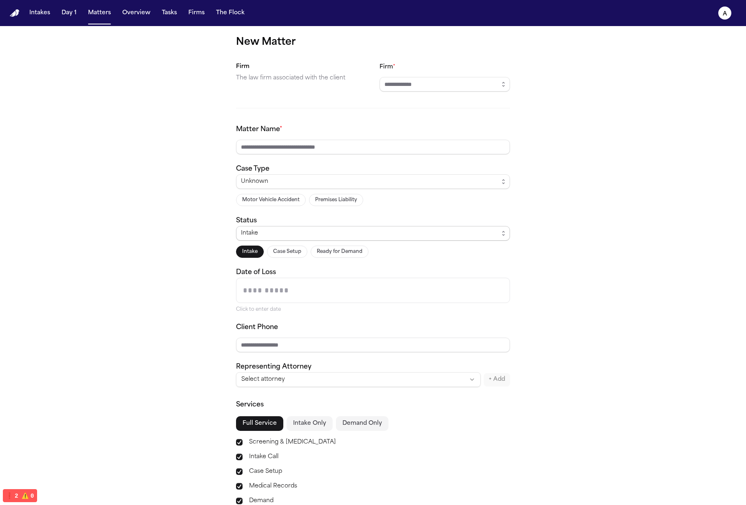
click at [391, 226] on span "Intake" at bounding box center [373, 233] width 274 height 15
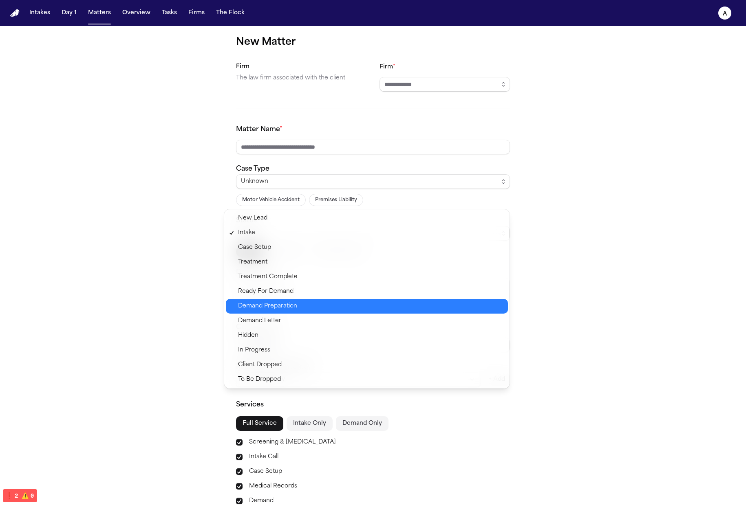
click at [429, 310] on span "Demand Preparation" at bounding box center [370, 307] width 265 height 10
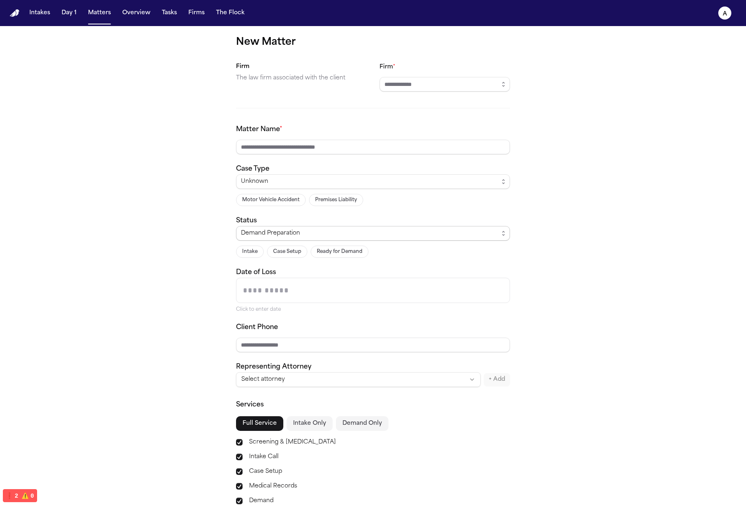
click at [452, 240] on span "Demand Preparation" at bounding box center [373, 233] width 274 height 15
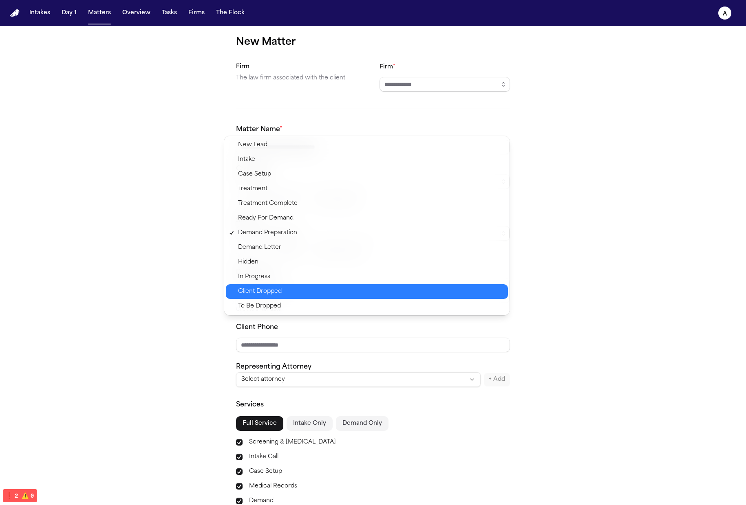
click at [407, 287] on span "Client Dropped" at bounding box center [370, 292] width 265 height 10
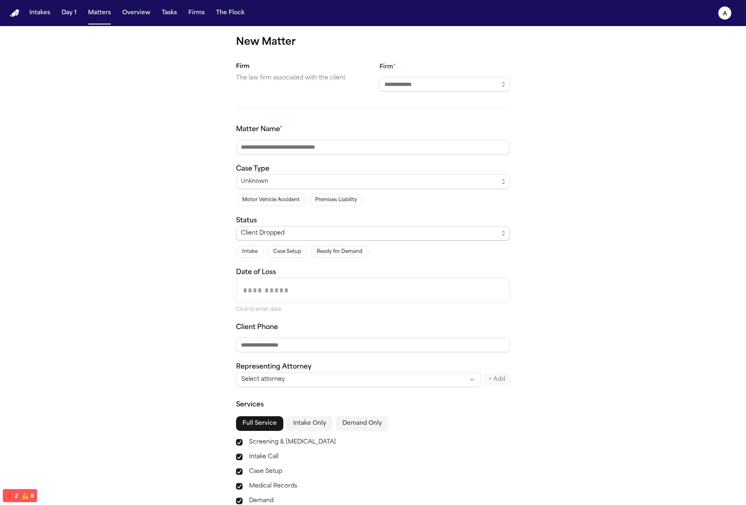
click at [438, 238] on span "Client Dropped" at bounding box center [373, 233] width 274 height 15
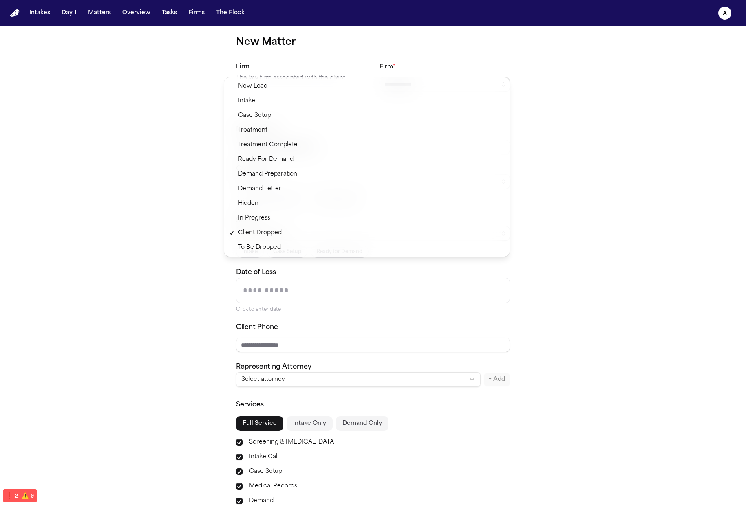
click at [563, 248] on div "New Matter Firm The law firm associated with the client Firm * Matter Name * Ca…" at bounding box center [373, 303] width 746 height 555
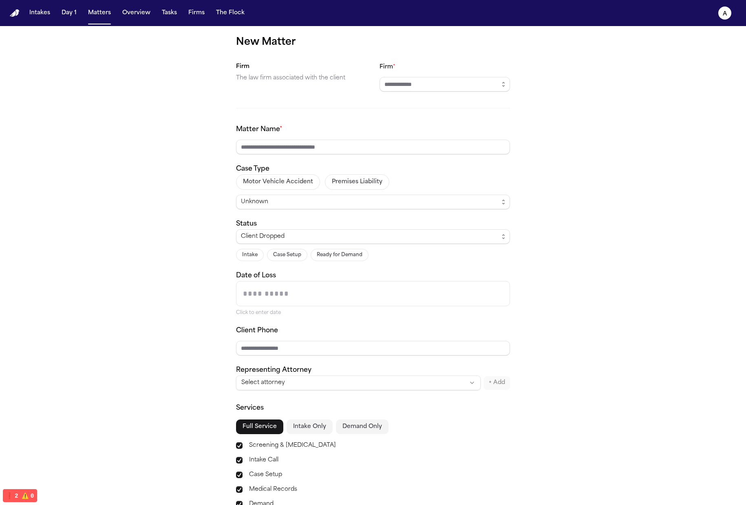
click at [273, 181] on button "Motor Vehicle Accident" at bounding box center [278, 181] width 84 height 15
click at [345, 183] on button "Premises Liability" at bounding box center [357, 181] width 64 height 15
click at [336, 207] on span "Premises Liability" at bounding box center [373, 202] width 274 height 15
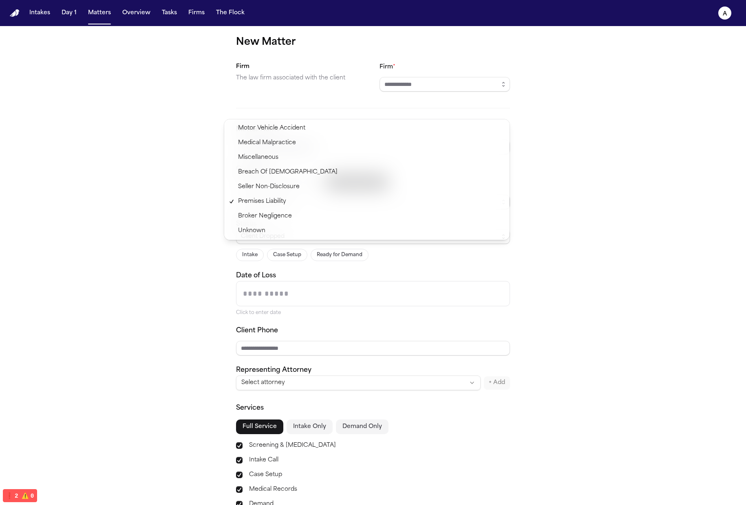
click at [524, 182] on div "New Matter Firm The law firm associated with the client Firm * Matter Name * Ca…" at bounding box center [373, 305] width 746 height 558
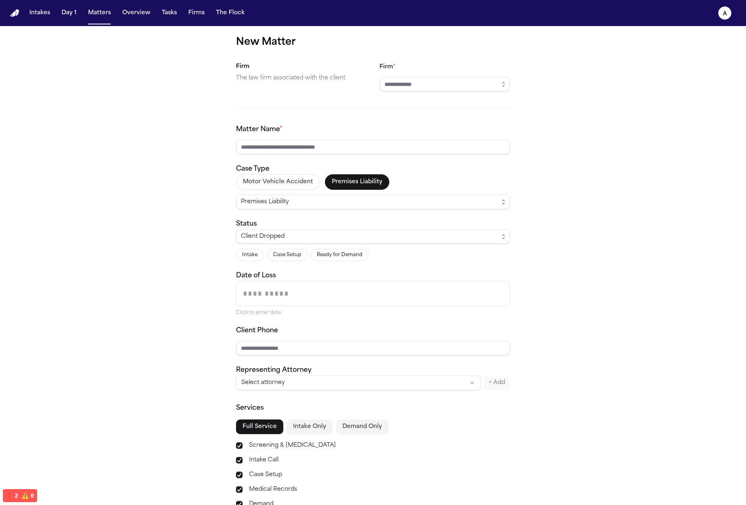
click at [271, 174] on button "Motor Vehicle Accident" at bounding box center [278, 181] width 84 height 15
click at [482, 172] on div "Case Type Motor Vehicle Accident Premises Liability Motor Vehicle Accident" at bounding box center [373, 186] width 274 height 45
click at [325, 186] on button "Premises Liability" at bounding box center [357, 181] width 64 height 15
click at [417, 182] on div "Motor Vehicle Accident Premises Liability Premises Liability" at bounding box center [373, 191] width 274 height 35
click at [286, 185] on button "Motor Vehicle Accident" at bounding box center [278, 181] width 84 height 15
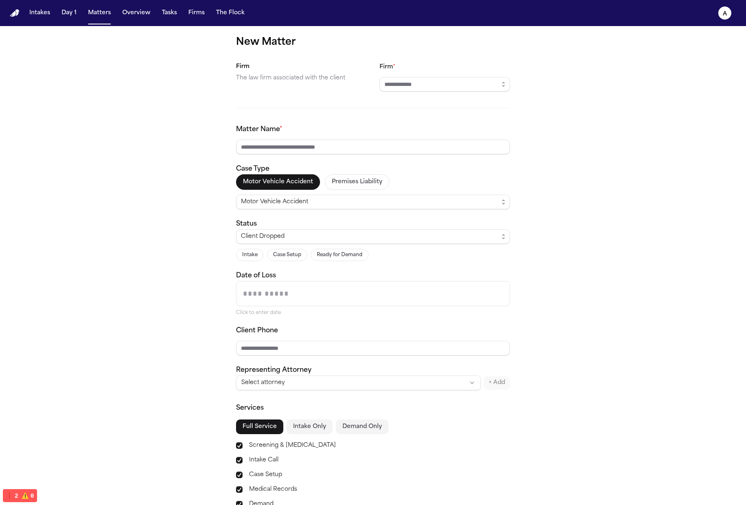
click at [424, 180] on div "Motor Vehicle Accident Premises Liability Motor Vehicle Accident" at bounding box center [373, 191] width 274 height 35
click at [335, 183] on button "Premises Liability" at bounding box center [357, 181] width 64 height 15
click at [280, 188] on button "Motor Vehicle Accident" at bounding box center [278, 181] width 84 height 15
click at [449, 174] on div "Motor Vehicle Accident Premises Liability Motor Vehicle Accident" at bounding box center [373, 191] width 274 height 35
click at [334, 181] on button "Premises Liability" at bounding box center [357, 181] width 64 height 15
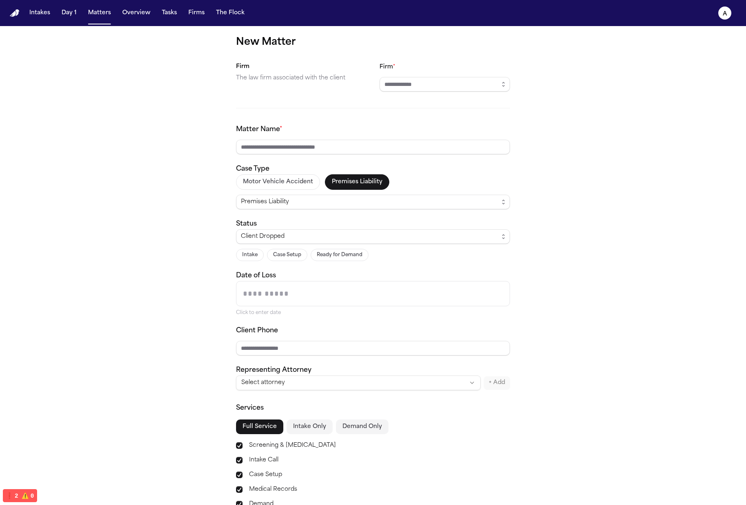
click at [265, 186] on button "Motor Vehicle Accident" at bounding box center [278, 181] width 84 height 15
click at [489, 175] on div "Motor Vehicle Accident Premises Liability Motor Vehicle Accident" at bounding box center [373, 191] width 274 height 35
click at [316, 185] on div "Motor Vehicle Accident Premises Liability Motor Vehicle Accident" at bounding box center [373, 191] width 274 height 35
click at [378, 181] on button "Premises Liability" at bounding box center [357, 181] width 64 height 15
click at [293, 185] on button "Motor Vehicle Accident" at bounding box center [278, 181] width 84 height 15
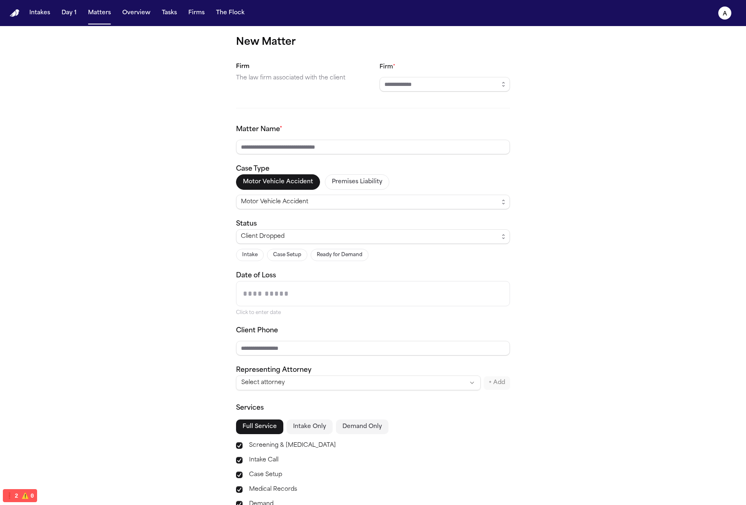
click at [432, 200] on div "Motor Vehicle Accident" at bounding box center [370, 202] width 258 height 10
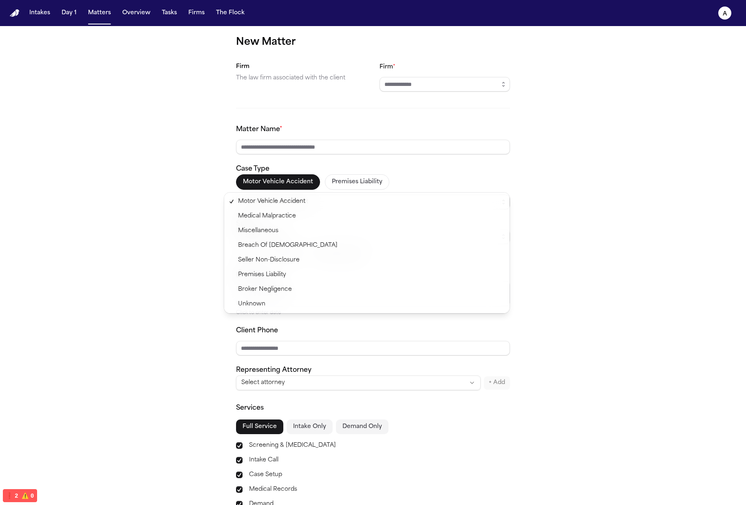
click at [547, 200] on div "New Matter Firm The law firm associated with the client Firm * Matter Name * Ca…" at bounding box center [373, 305] width 746 height 558
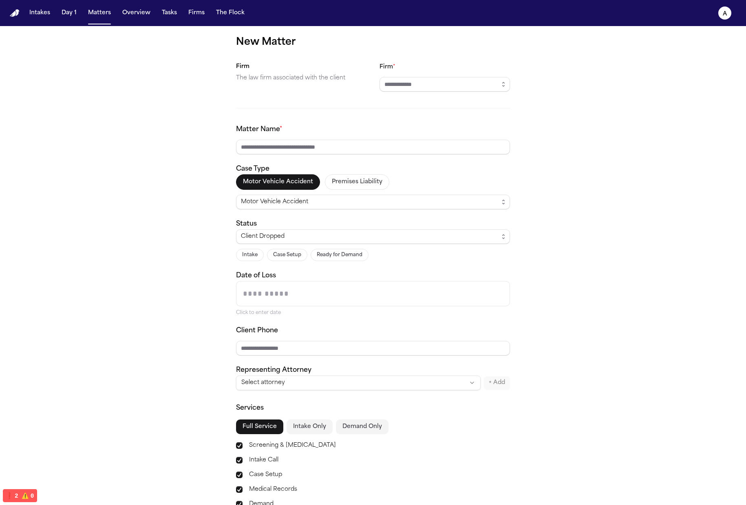
click at [354, 178] on button "Premises Liability" at bounding box center [357, 181] width 64 height 15
click at [445, 176] on div "Motor Vehicle Accident Premises Liability Premises Liability" at bounding box center [373, 191] width 274 height 35
click at [344, 187] on button "Premises Liability" at bounding box center [357, 181] width 64 height 15
click at [270, 188] on button "Motor Vehicle Accident" at bounding box center [278, 181] width 84 height 15
click at [418, 181] on div "Motor Vehicle Accident Premises Liability Motor Vehicle Accident" at bounding box center [373, 191] width 274 height 35
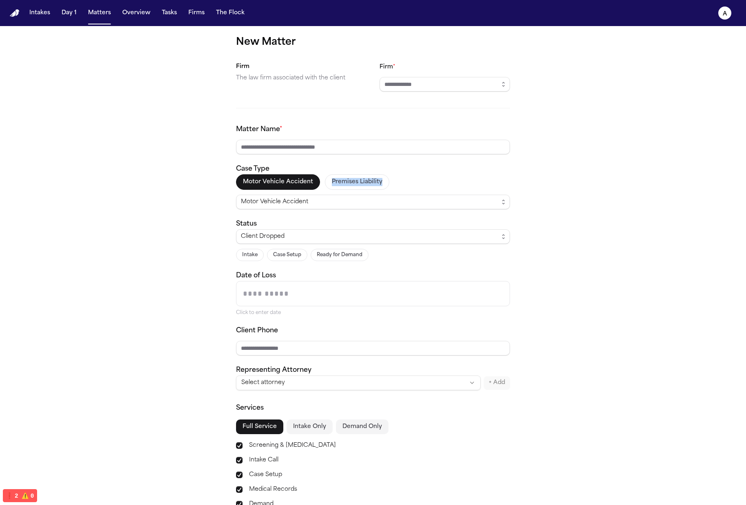
click at [314, 191] on div "Motor Vehicle Accident Premises Liability Motor Vehicle Accident" at bounding box center [373, 191] width 274 height 35
click at [269, 188] on button "Motor Vehicle Accident" at bounding box center [278, 181] width 84 height 15
click at [311, 184] on button "Motor Vehicle Accident" at bounding box center [278, 181] width 84 height 15
click at [364, 179] on button "Premises Liability" at bounding box center [357, 181] width 64 height 15
click at [292, 182] on button "Motor Vehicle Accident" at bounding box center [278, 181] width 84 height 15
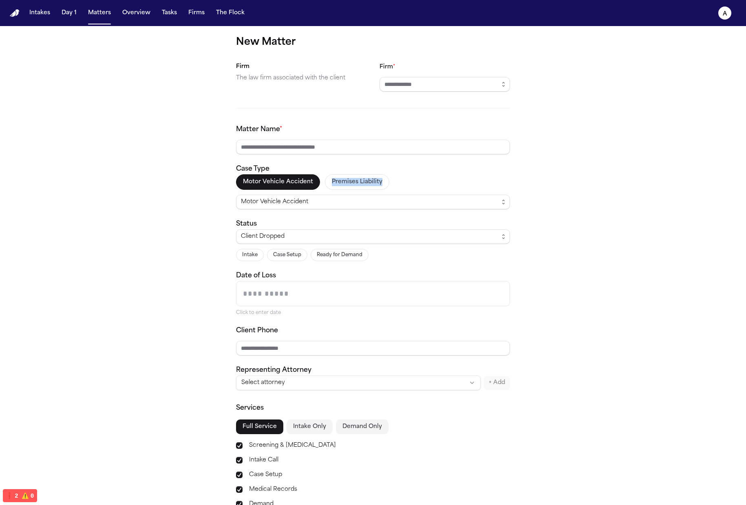
click at [382, 174] on div "Motor Vehicle Accident Premises Liability Motor Vehicle Accident" at bounding box center [373, 191] width 274 height 35
click at [315, 178] on div "Motor Vehicle Accident Premises Liability Motor Vehicle Accident" at bounding box center [373, 191] width 274 height 35
click at [331, 179] on button "Premises Liability" at bounding box center [357, 181] width 64 height 15
click at [271, 182] on button "Motor Vehicle Accident" at bounding box center [278, 181] width 84 height 15
click at [408, 172] on div "Case Type Motor Vehicle Accident Premises Liability Motor Vehicle Accident" at bounding box center [373, 186] width 274 height 45
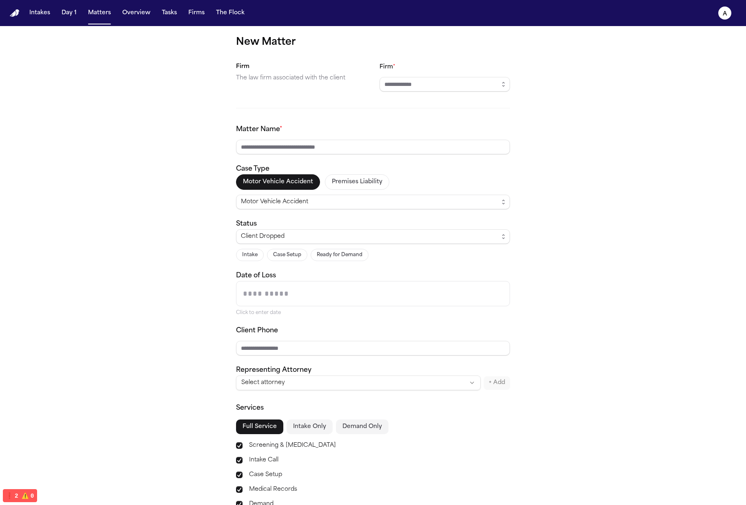
click at [309, 184] on button "Motor Vehicle Accident" at bounding box center [278, 181] width 84 height 15
click at [353, 180] on button "Premises Liability" at bounding box center [357, 181] width 64 height 15
click at [283, 185] on button "Motor Vehicle Accident" at bounding box center [278, 181] width 84 height 15
click at [359, 179] on button "Premises Liability" at bounding box center [357, 181] width 64 height 15
click at [291, 186] on button "Motor Vehicle Accident" at bounding box center [278, 181] width 84 height 15
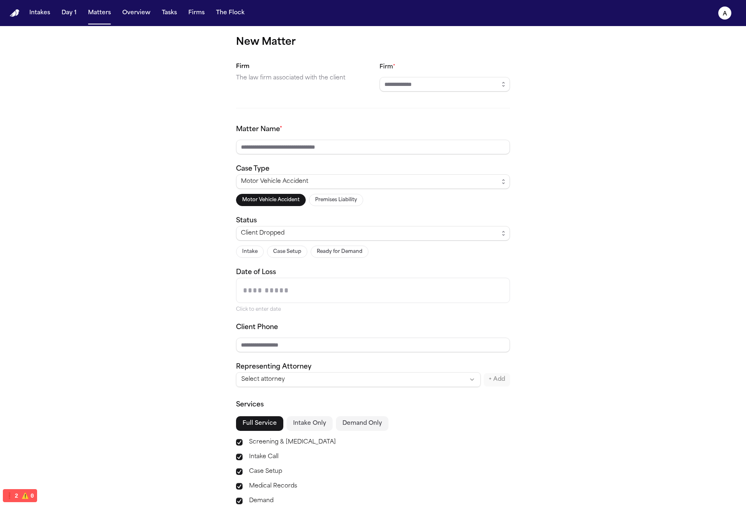
click at [642, 315] on div "New Matter Firm The law firm associated with the client Firm * Matter Name * Ca…" at bounding box center [373, 303] width 746 height 555
click at [507, 79] on div "New Matter Firm The law firm associated with the client Firm * Matter Name * Ca…" at bounding box center [373, 303] width 746 height 555
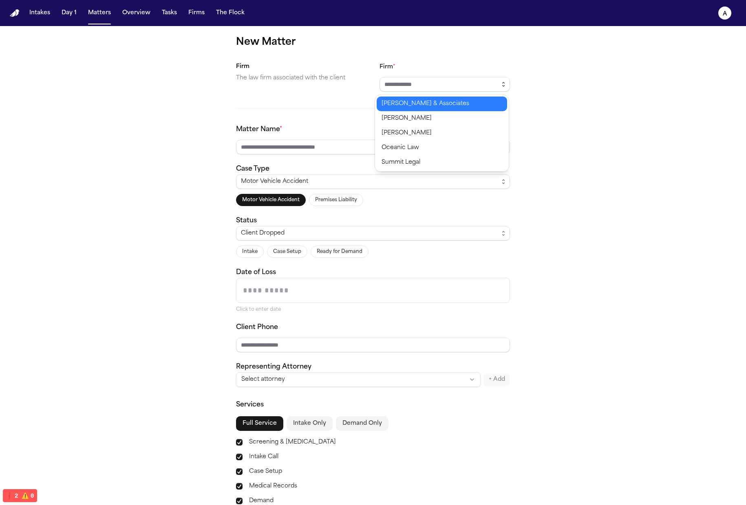
click at [503, 83] on icon "button" at bounding box center [504, 82] width 2 height 1
click at [614, 88] on div "New Matter Firm The law firm associated with the client Firm * Matter Name * Ca…" at bounding box center [373, 303] width 746 height 555
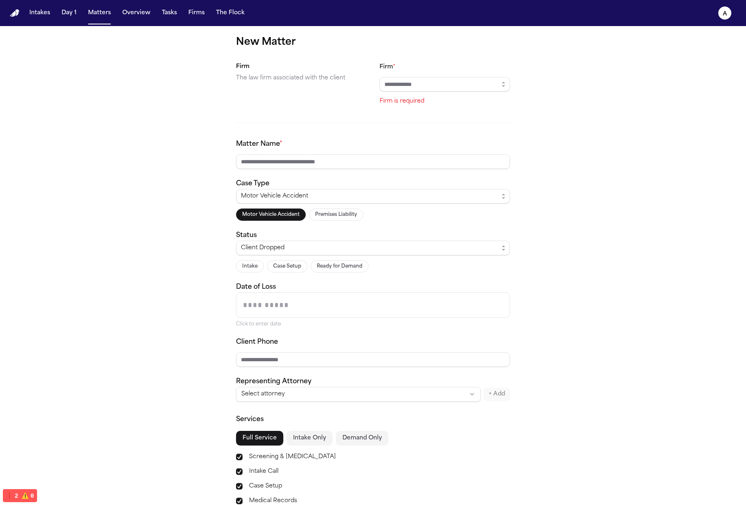
click at [542, 193] on div "New Matter Firm The law firm associated with the client Firm * Firm is required…" at bounding box center [373, 311] width 746 height 570
click at [502, 212] on div "Motor Vehicle Accident Premises Liability" at bounding box center [373, 215] width 274 height 12
click at [507, 198] on span "Motor Vehicle Accident" at bounding box center [373, 196] width 274 height 15
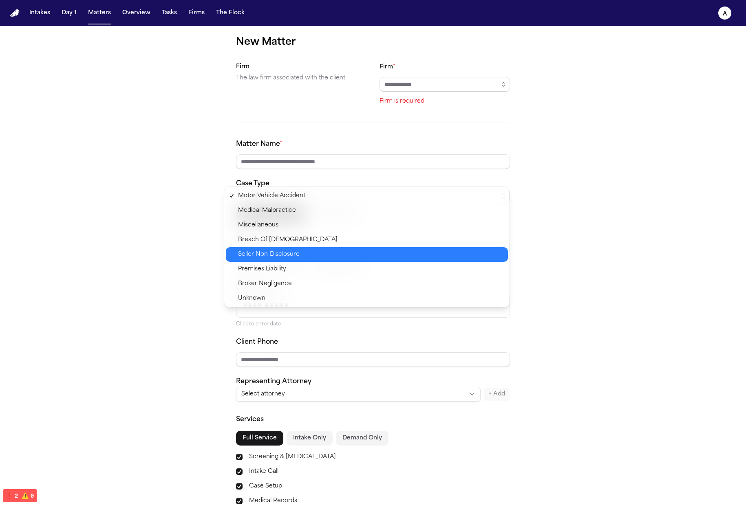
click at [454, 255] on span "Seller Non-Disclosure" at bounding box center [370, 255] width 265 height 10
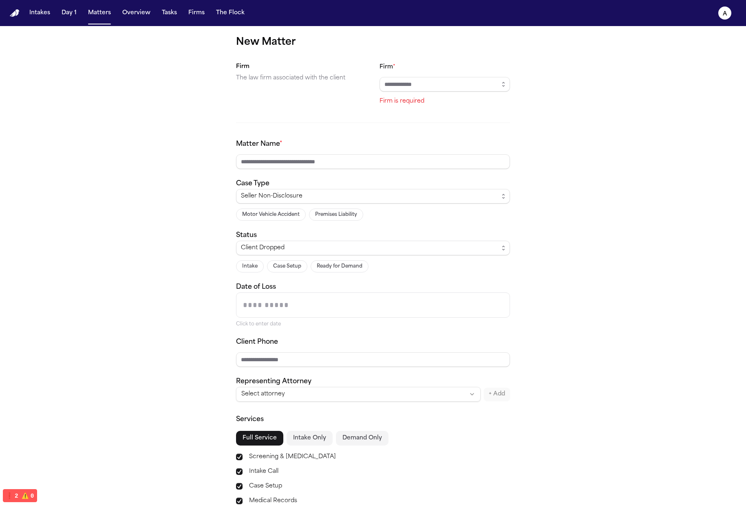
click at [507, 198] on div "New Matter Firm The law firm associated with the client Firm * Firm is required…" at bounding box center [373, 311] width 746 height 570
click at [505, 194] on span "Seller Non-Disclosure" at bounding box center [373, 196] width 274 height 15
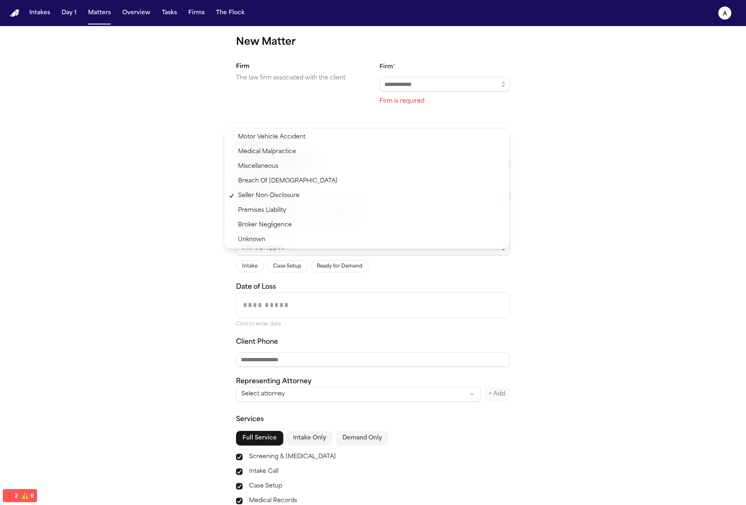
click at [472, 236] on span "Unknown" at bounding box center [370, 240] width 265 height 10
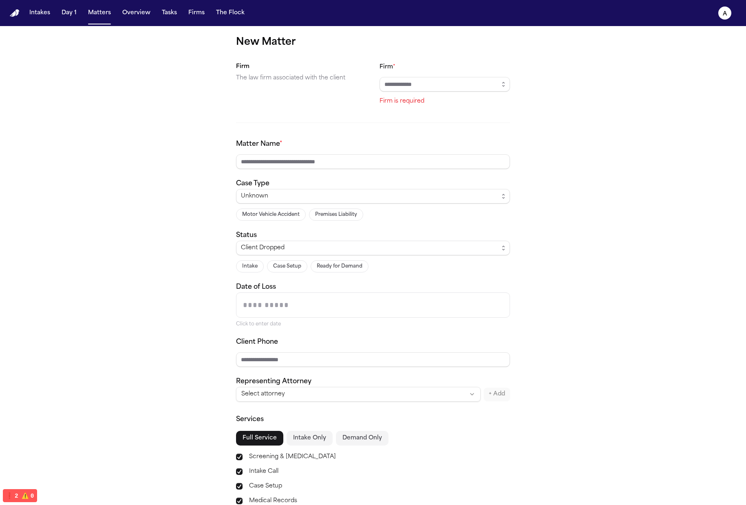
click at [482, 205] on div "Unknown Motor Vehicle Accident Premises Liability" at bounding box center [373, 205] width 274 height 32
click at [483, 198] on div "Unknown" at bounding box center [370, 197] width 258 height 10
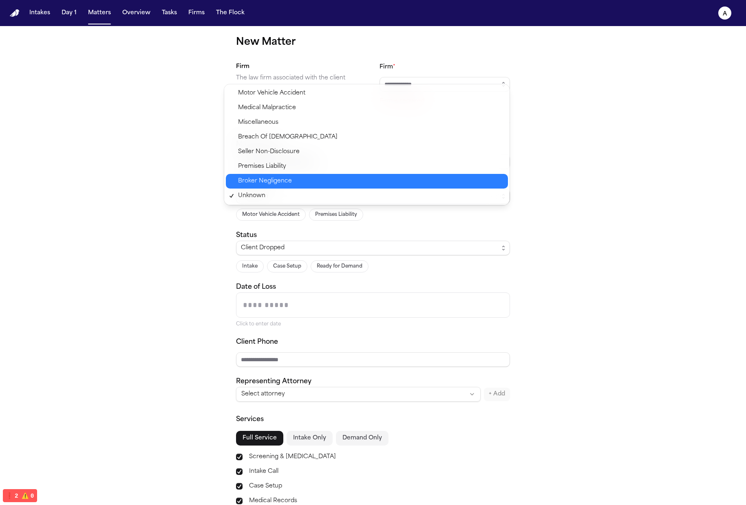
click at [455, 177] on span "Broker Negligence" at bounding box center [370, 182] width 265 height 10
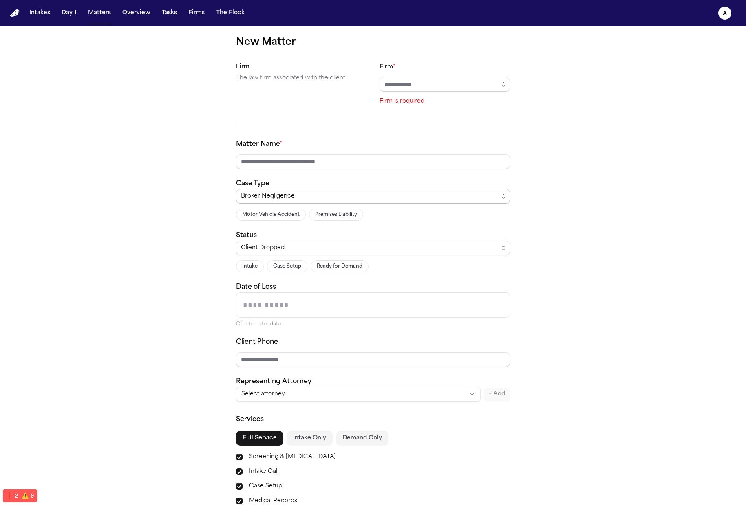
click at [428, 192] on div "Broker Negligence" at bounding box center [370, 197] width 258 height 10
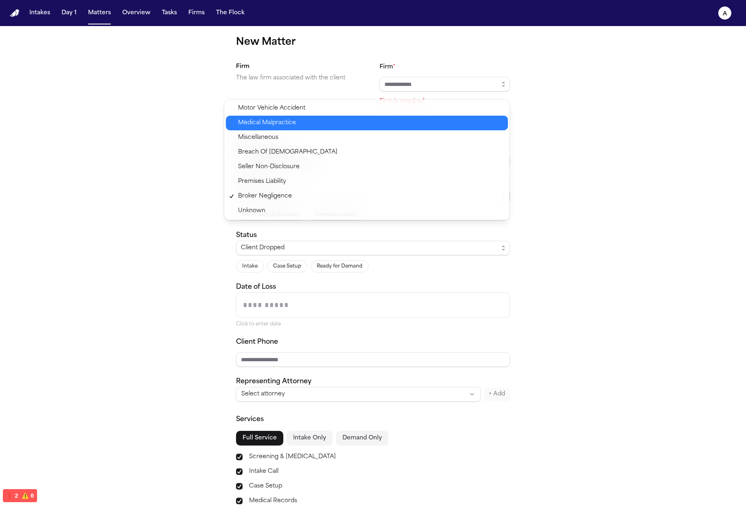
click at [341, 126] on span "Medical Malpractice" at bounding box center [370, 123] width 265 height 10
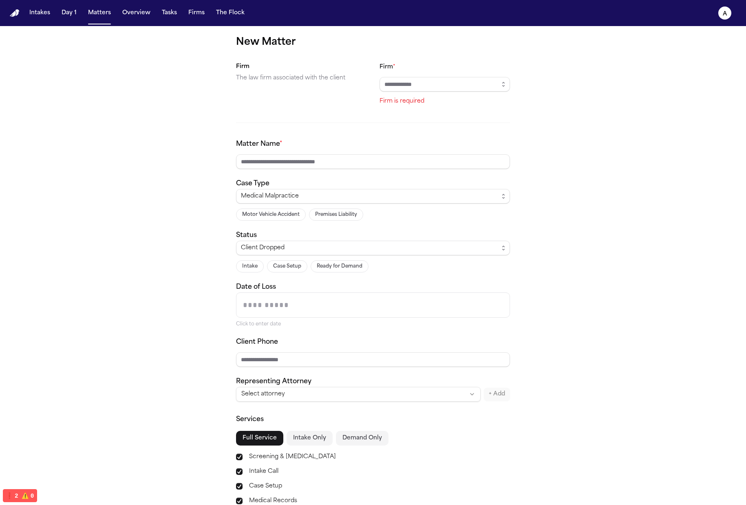
drag, startPoint x: 431, startPoint y: 173, endPoint x: 426, endPoint y: 188, distance: 15.9
click at [430, 173] on div "Matter Name * Case Type Medical Malpractice Motor Vehicle Accident Premises Lia…" at bounding box center [373, 270] width 274 height 263
click at [424, 192] on div "Medical Malpractice" at bounding box center [370, 197] width 258 height 10
click at [386, 166] on div "Matter Name * Case Type Medical Malpractice Motor Vehicle Accident Premises Lia…" at bounding box center [373, 270] width 274 height 263
click at [384, 175] on div "Matter Name * Case Type Medical Malpractice Motor Vehicle Accident Premises Lia…" at bounding box center [373, 270] width 274 height 263
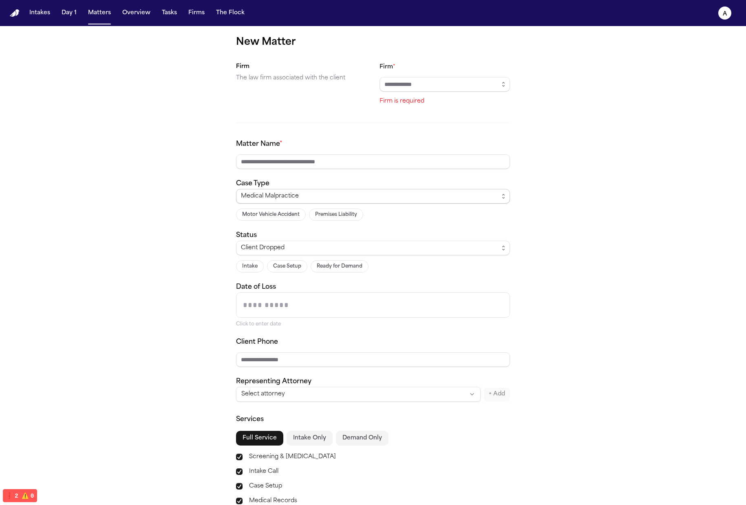
click at [390, 192] on div "Medical Malpractice" at bounding box center [370, 197] width 258 height 10
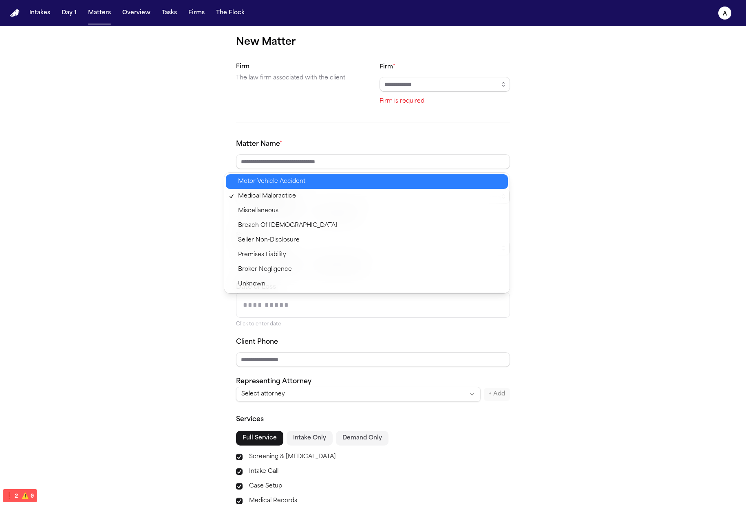
click at [359, 180] on span "Motor Vehicle Accident" at bounding box center [370, 182] width 265 height 10
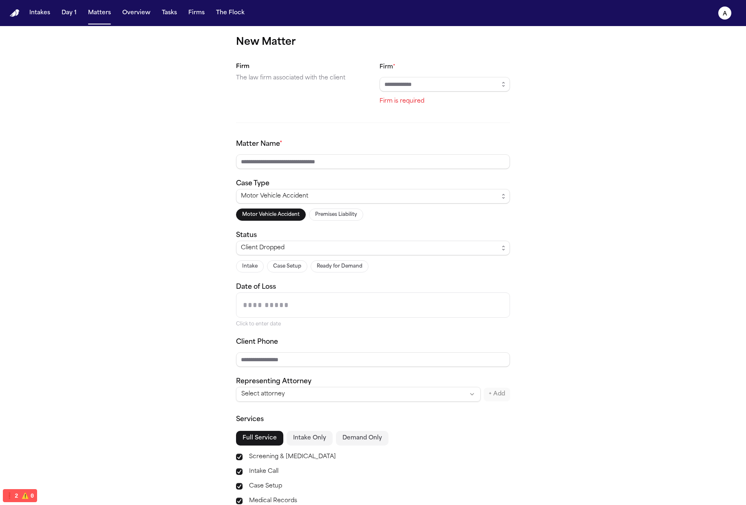
click at [432, 214] on div "Motor Vehicle Accident Premises Liability" at bounding box center [373, 215] width 274 height 12
click at [303, 206] on div "Motor Vehicle Accident Motor Vehicle Accident Premises Liability" at bounding box center [373, 205] width 274 height 32
click at [370, 202] on span "Motor Vehicle Accident" at bounding box center [373, 196] width 274 height 15
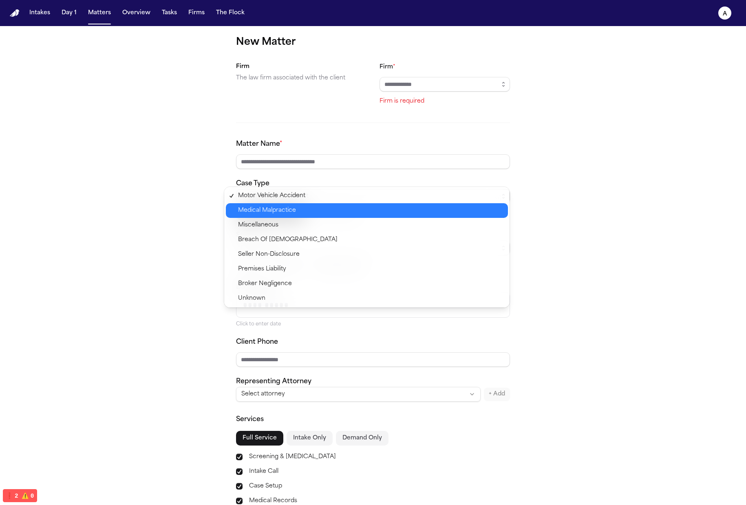
click at [317, 214] on span "Medical Malpractice" at bounding box center [370, 211] width 265 height 10
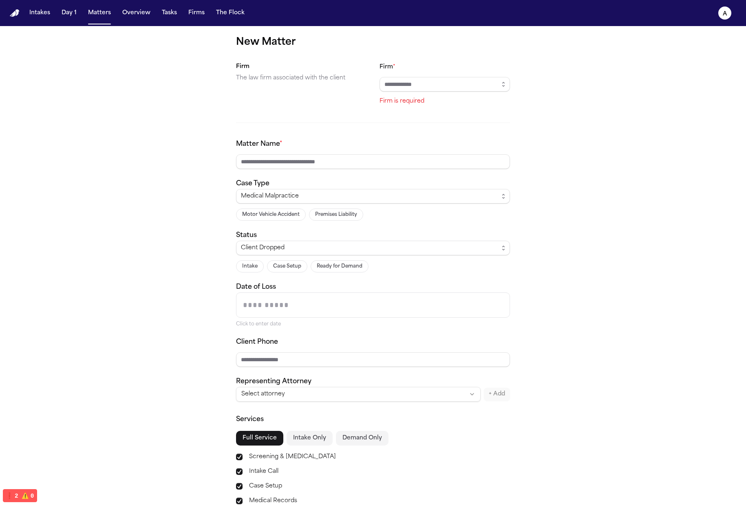
click at [395, 204] on div "Medical Malpractice Motor Vehicle Accident Premises Liability" at bounding box center [373, 205] width 274 height 32
click at [336, 203] on div "Medical Malpractice Motor Vehicle Accident Premises Liability" at bounding box center [373, 205] width 274 height 32
click at [343, 198] on div "Medical Malpractice" at bounding box center [370, 197] width 258 height 10
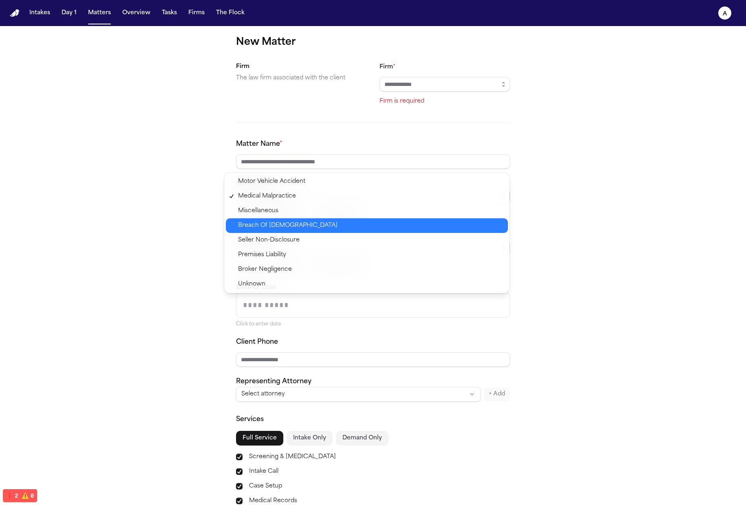
click at [336, 218] on div "Breach Of Employment Contract" at bounding box center [367, 225] width 282 height 15
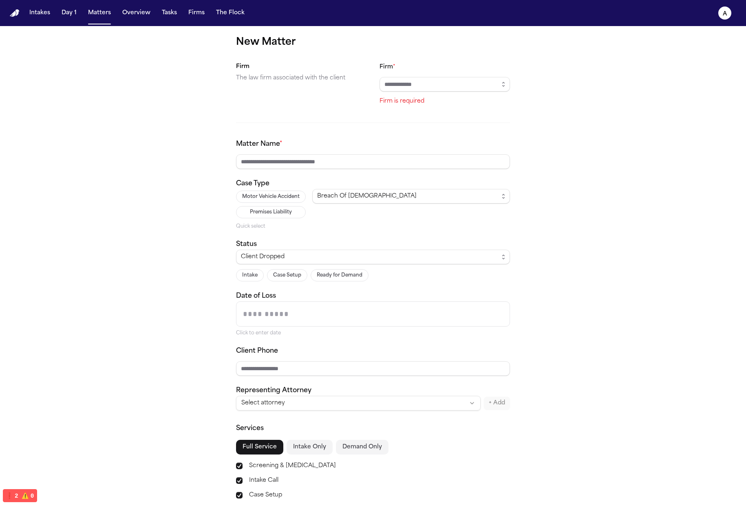
click at [352, 221] on div "Breach Of Employment Contract" at bounding box center [411, 209] width 198 height 41
click at [380, 200] on span "Breach Of Employment Contract" at bounding box center [366, 197] width 99 height 10
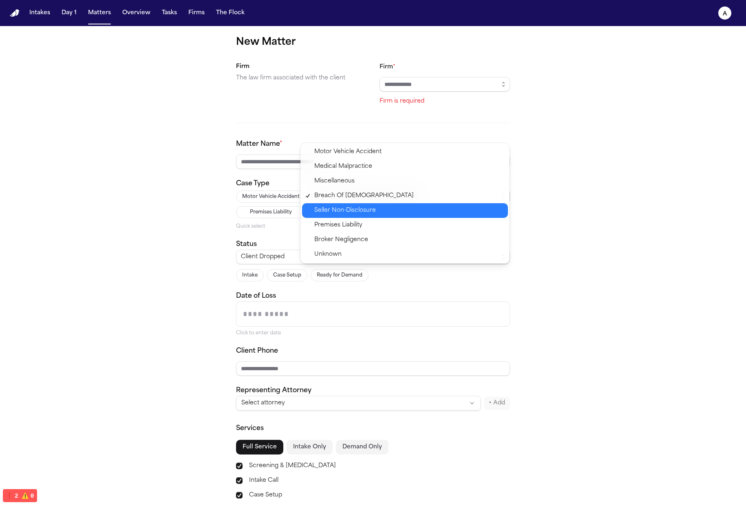
click at [563, 201] on div "New Matter Firm The law firm associated with the client Firm * Firm is required…" at bounding box center [373, 315] width 746 height 579
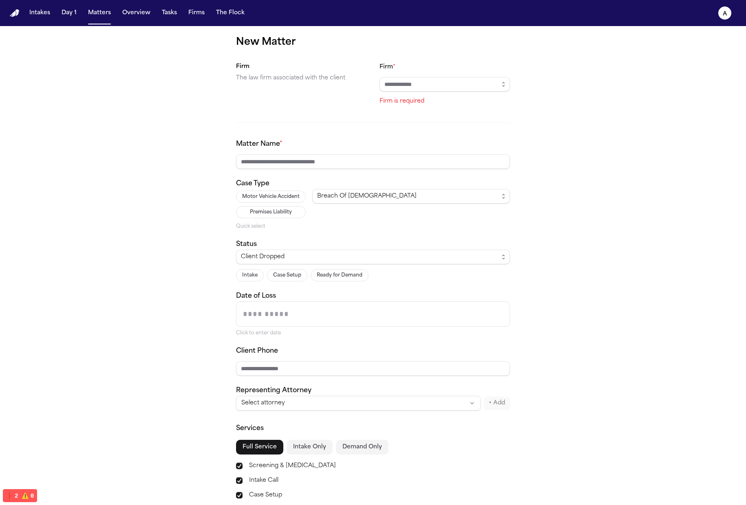
click at [285, 195] on button "Motor Vehicle Accident" at bounding box center [271, 197] width 70 height 12
click at [290, 212] on button "Premises Liability" at bounding box center [271, 212] width 70 height 12
click at [397, 224] on div "Premises Liability" at bounding box center [411, 209] width 198 height 41
click at [364, 195] on div "Premises Liability" at bounding box center [407, 197] width 181 height 10
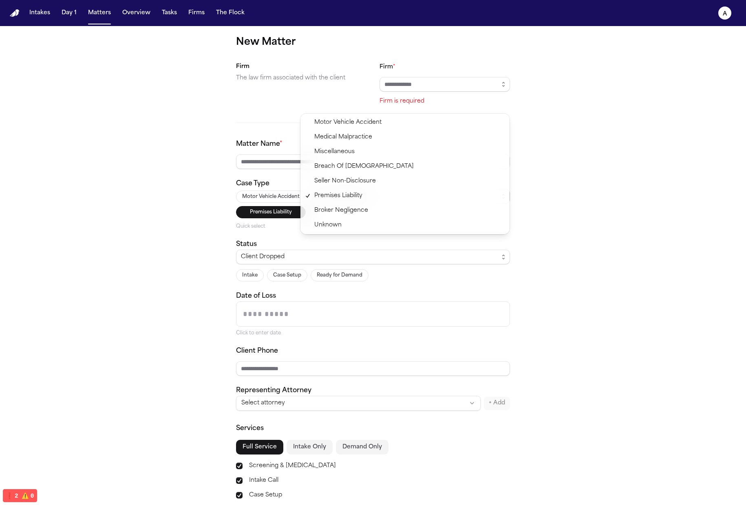
click at [294, 201] on div "Motor Vehicle Accident Premises Liability Quick select Premises Liability" at bounding box center [373, 209] width 274 height 41
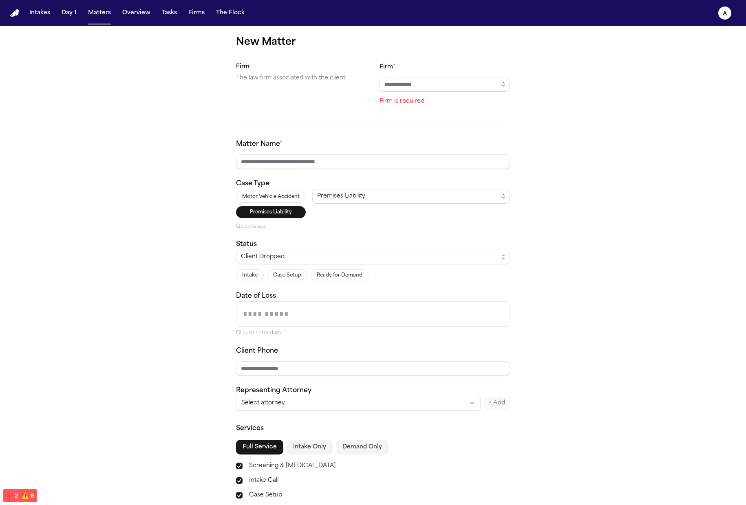
click at [288, 196] on button "Motor Vehicle Accident" at bounding box center [271, 197] width 70 height 12
click at [289, 217] on button "Premises Liability" at bounding box center [271, 212] width 70 height 12
click at [280, 199] on button "Motor Vehicle Accident" at bounding box center [271, 197] width 70 height 12
click at [484, 219] on div "Motor Vehicle Accident" at bounding box center [411, 209] width 198 height 41
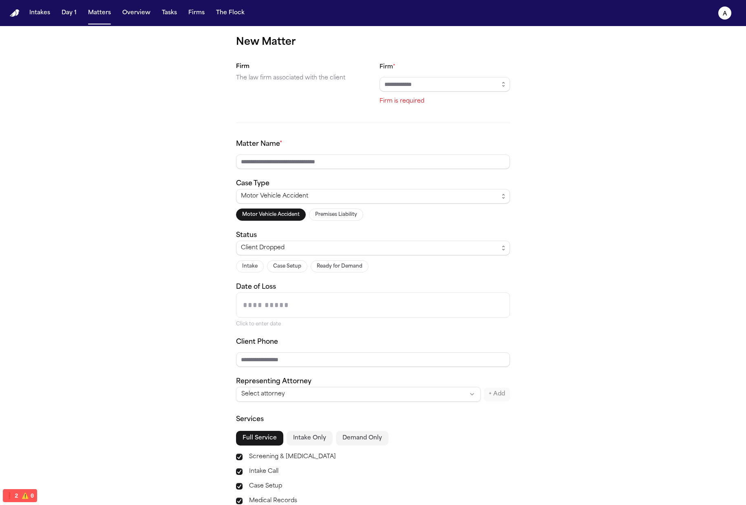
click at [639, 221] on div "New Matter Firm The law firm associated with the client Firm * Firm is required…" at bounding box center [373, 311] width 746 height 570
click at [602, 191] on div "New Matter Firm The law firm associated with the client Firm * Firm is required…" at bounding box center [373, 311] width 746 height 570
click at [406, 313] on input "Date of Loss" at bounding box center [372, 305] width 273 height 24
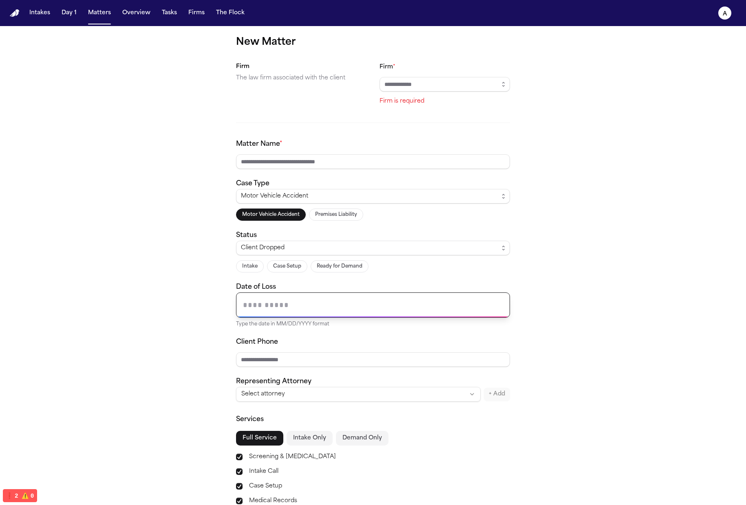
click at [578, 259] on div "New Matter Firm The law firm associated with the client Firm * Firm is required…" at bounding box center [373, 311] width 746 height 570
click at [496, 295] on input "Date of Loss" at bounding box center [372, 305] width 273 height 24
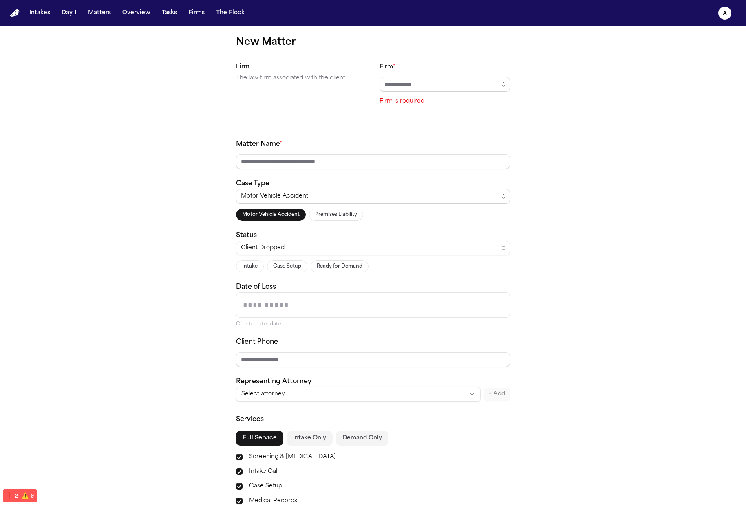
click at [566, 293] on div "New Matter Firm The law firm associated with the client Firm * Firm is required…" at bounding box center [373, 311] width 746 height 570
click at [401, 298] on input "Date of Loss" at bounding box center [372, 305] width 273 height 24
click at [540, 286] on div "New Matter Firm The law firm associated with the client Firm * Firm is required…" at bounding box center [373, 311] width 746 height 570
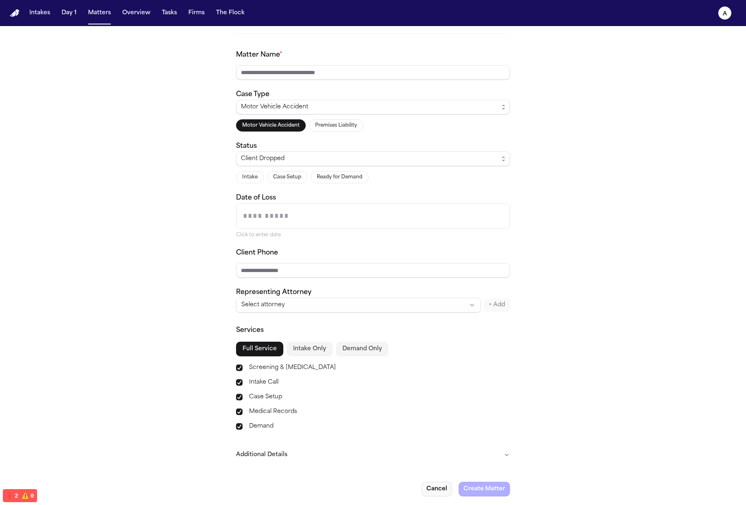
click at [438, 491] on button "Cancel" at bounding box center [436, 489] width 31 height 15
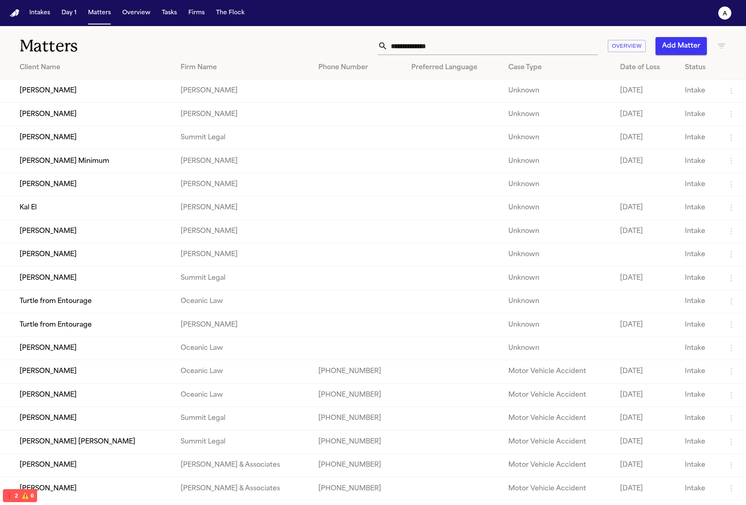
click at [212, 191] on td "[PERSON_NAME]" at bounding box center [243, 184] width 138 height 23
click at [23, 190] on td "[PERSON_NAME]" at bounding box center [87, 184] width 174 height 23
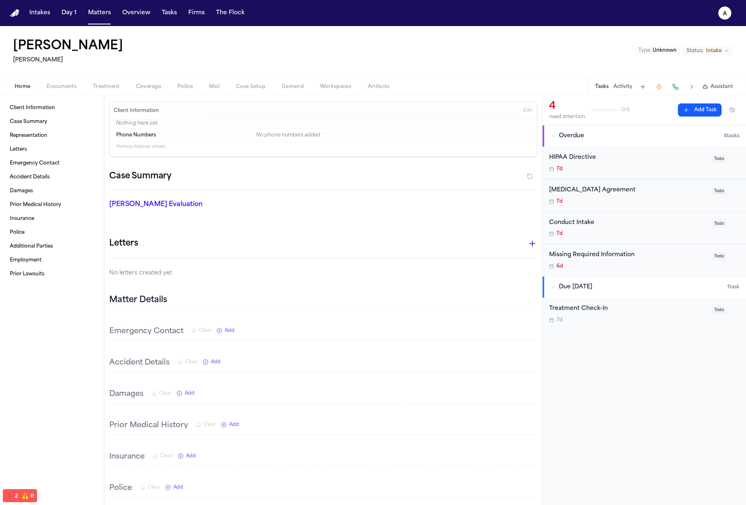
click at [53, 49] on h1 "[PERSON_NAME]" at bounding box center [68, 46] width 110 height 15
click at [49, 49] on h1 "[PERSON_NAME]" at bounding box center [68, 46] width 110 height 15
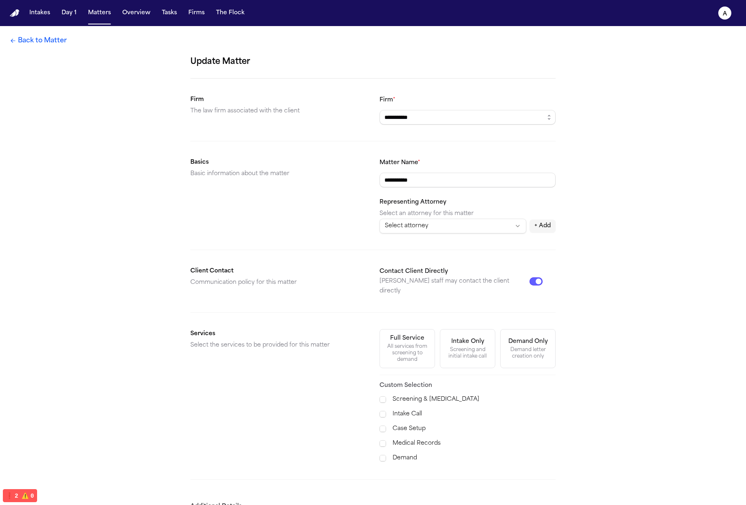
click at [37, 37] on link "Back to Matter" at bounding box center [38, 41] width 57 height 10
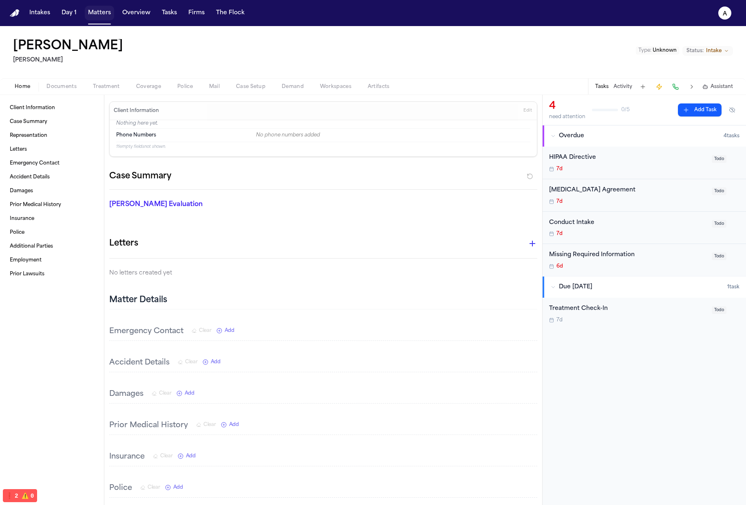
click at [92, 12] on button "Matters" at bounding box center [99, 13] width 29 height 15
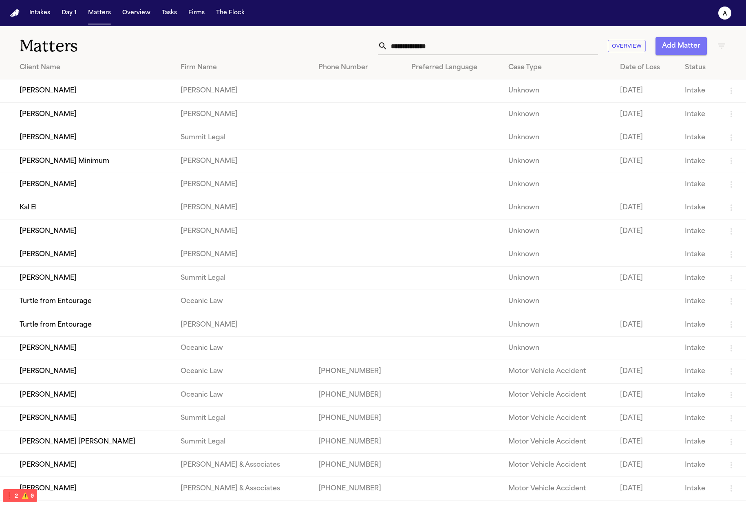
click at [677, 48] on button "Add Matter" at bounding box center [680, 46] width 51 height 18
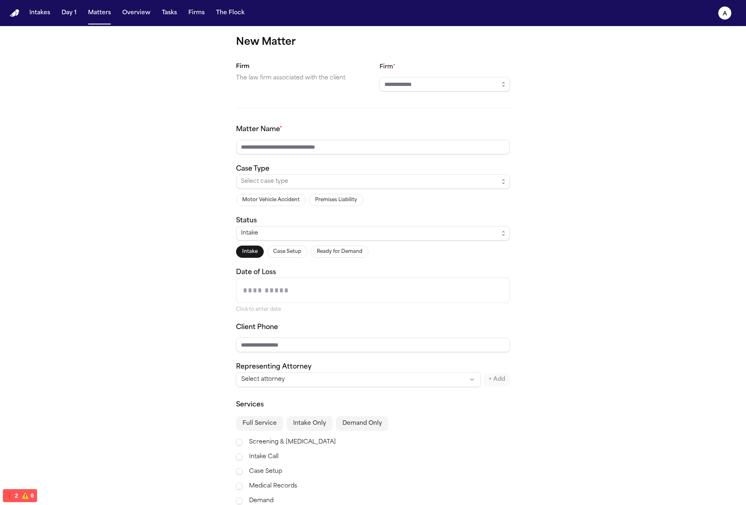
click at [343, 298] on input "Date of Loss" at bounding box center [372, 290] width 273 height 24
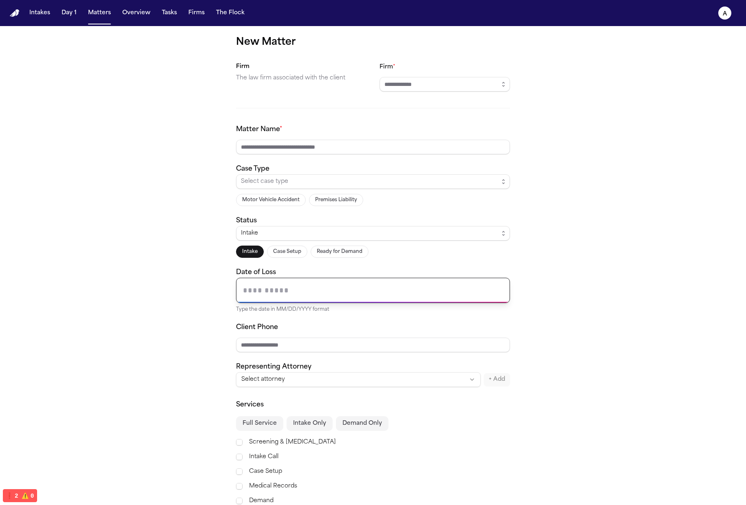
click at [336, 311] on div "Type the date in MM/DD/YYYY format" at bounding box center [373, 310] width 274 height 7
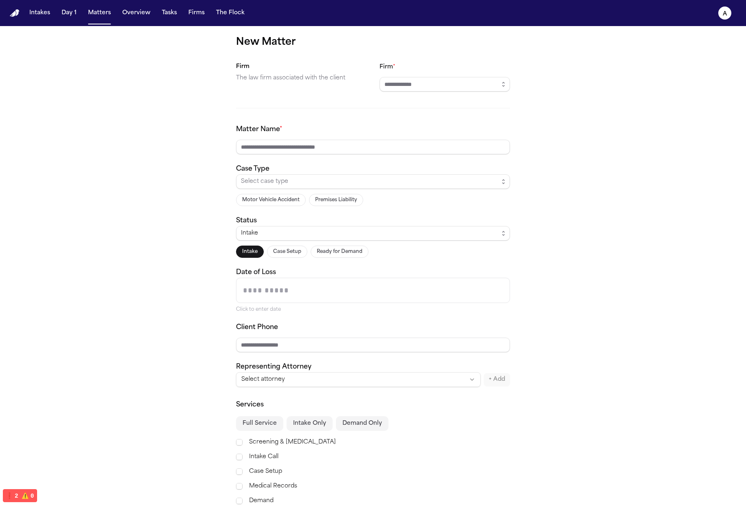
click at [345, 288] on input "Date of Loss" at bounding box center [372, 290] width 273 height 24
click at [334, 313] on div "Matter Name * Case Type Select case type Motor Vehicle Accident Premises Liabil…" at bounding box center [373, 256] width 274 height 263
click at [585, 215] on div "New Matter Firm The law firm associated with the client Firm * Matter Name * Ca…" at bounding box center [373, 303] width 746 height 555
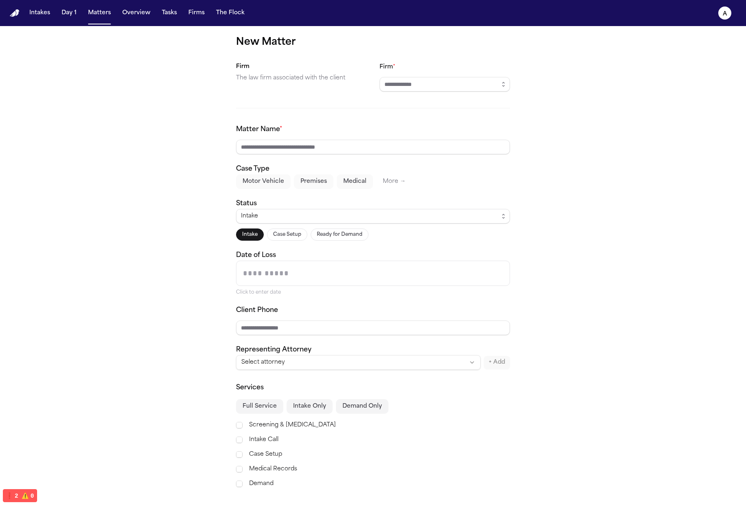
click at [386, 180] on button "More →" at bounding box center [394, 181] width 36 height 15
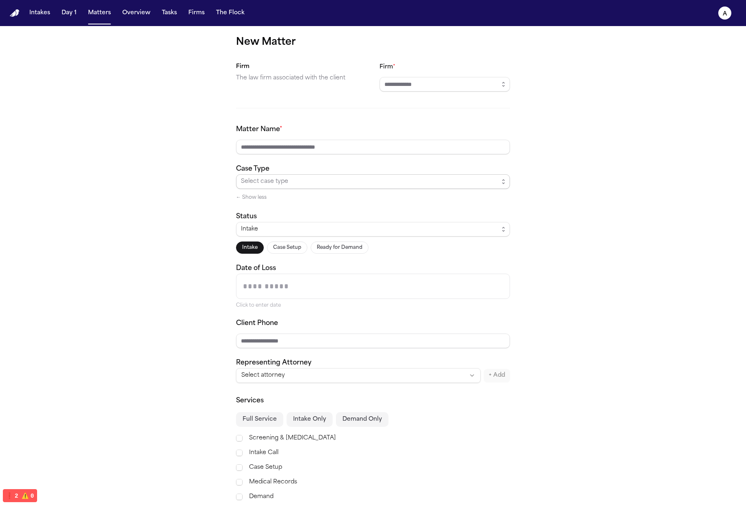
click at [386, 180] on span "Select case type" at bounding box center [370, 182] width 258 height 10
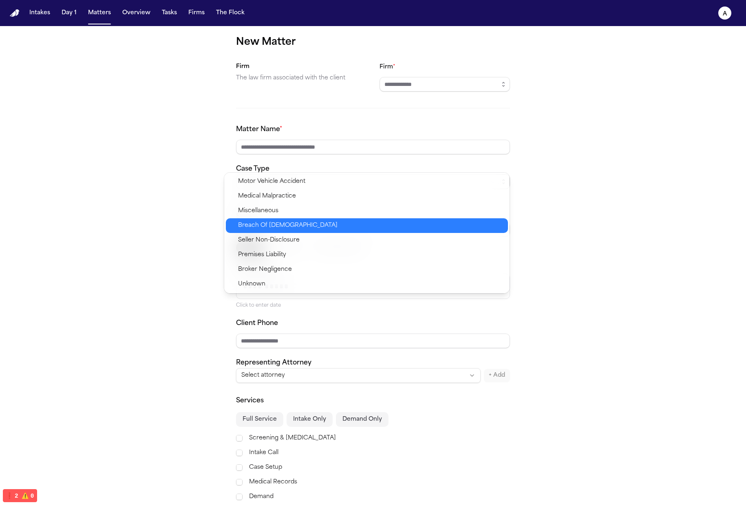
click at [355, 239] on span "Seller Non-Disclosure" at bounding box center [370, 241] width 265 height 10
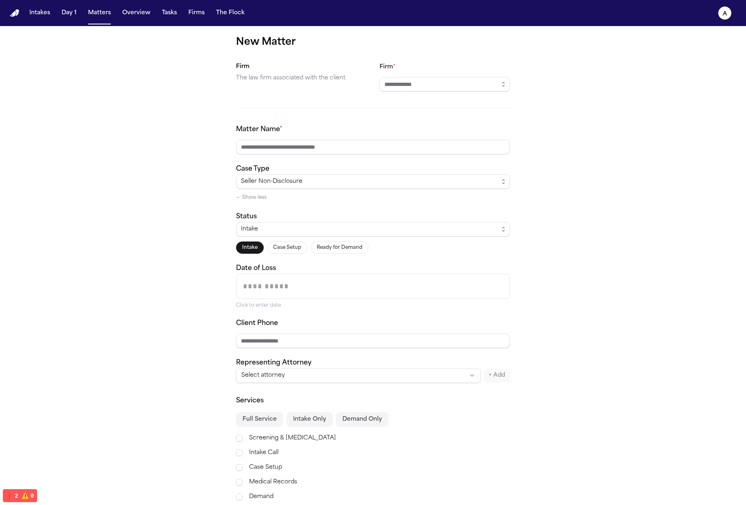
click at [259, 200] on button "← Show less" at bounding box center [251, 197] width 31 height 7
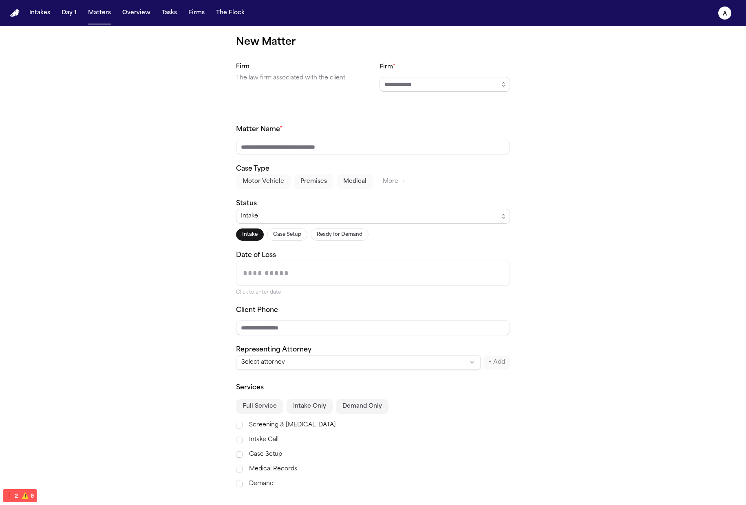
click at [273, 182] on button "Motor Vehicle" at bounding box center [263, 181] width 55 height 15
click at [311, 183] on button "Premises" at bounding box center [314, 181] width 40 height 15
click at [344, 181] on button "Medical" at bounding box center [355, 181] width 36 height 15
click at [294, 181] on button "Premises" at bounding box center [314, 181] width 40 height 15
click at [253, 185] on button "Motor Vehicle" at bounding box center [263, 181] width 55 height 15
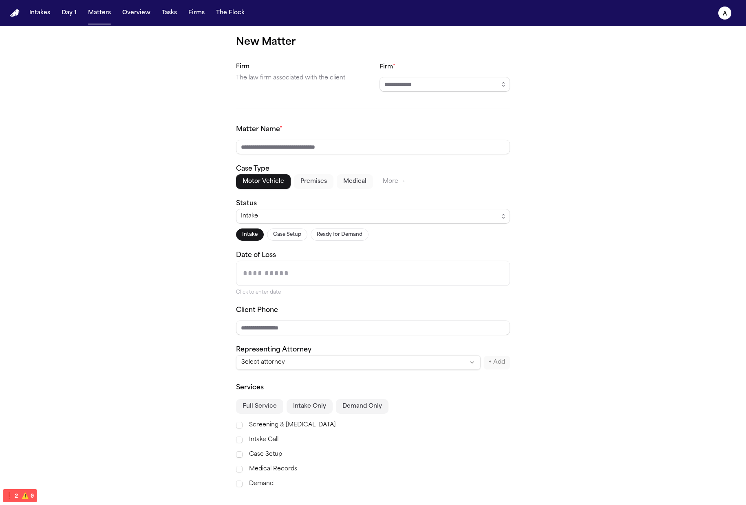
drag, startPoint x: 310, startPoint y: 182, endPoint x: 335, endPoint y: 184, distance: 25.4
click at [310, 181] on button "Premises" at bounding box center [314, 181] width 40 height 15
click at [344, 184] on button "Medical" at bounding box center [355, 181] width 36 height 15
click at [281, 187] on button "Motor Vehicle" at bounding box center [263, 181] width 55 height 15
click at [239, 190] on div "Matter Name * Case Type Motor Vehicle Premises Medical More → Status Intake Int…" at bounding box center [373, 247] width 274 height 245
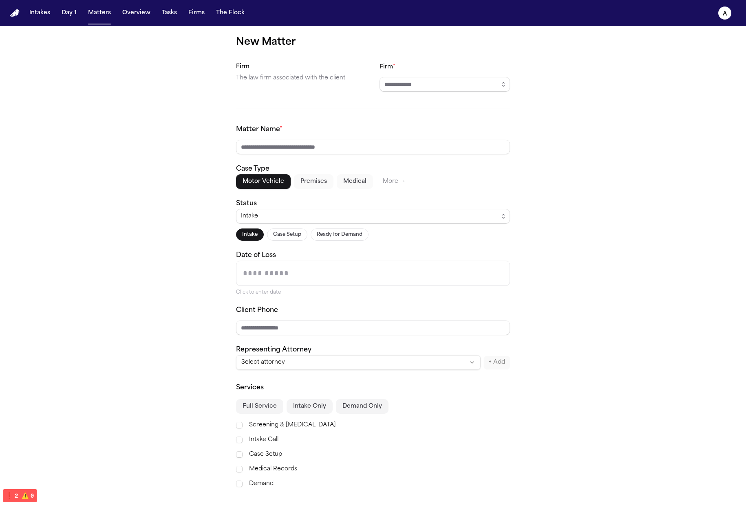
click at [318, 184] on button "Premises" at bounding box center [314, 181] width 40 height 15
click at [340, 181] on button "Medical" at bounding box center [355, 181] width 36 height 15
click at [276, 181] on button "Motor Vehicle" at bounding box center [263, 181] width 55 height 15
click at [360, 172] on div "Case Type Motor Vehicle Premises Medical More →" at bounding box center [373, 176] width 274 height 25
click at [337, 183] on button "Medical" at bounding box center [355, 181] width 36 height 15
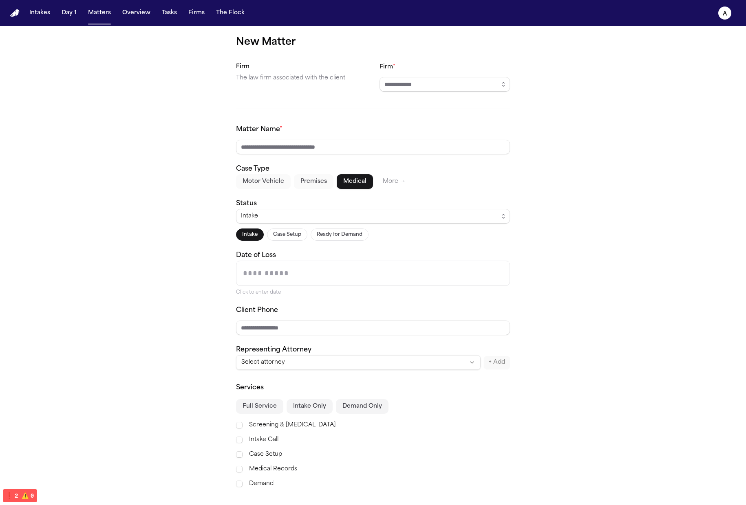
click at [260, 183] on button "Motor Vehicle" at bounding box center [263, 181] width 55 height 15
click at [324, 181] on button "Premises" at bounding box center [314, 181] width 40 height 15
click at [406, 179] on div "Motor Vehicle Premises Medical More →" at bounding box center [373, 181] width 274 height 15
click at [377, 181] on button "More →" at bounding box center [394, 181] width 36 height 15
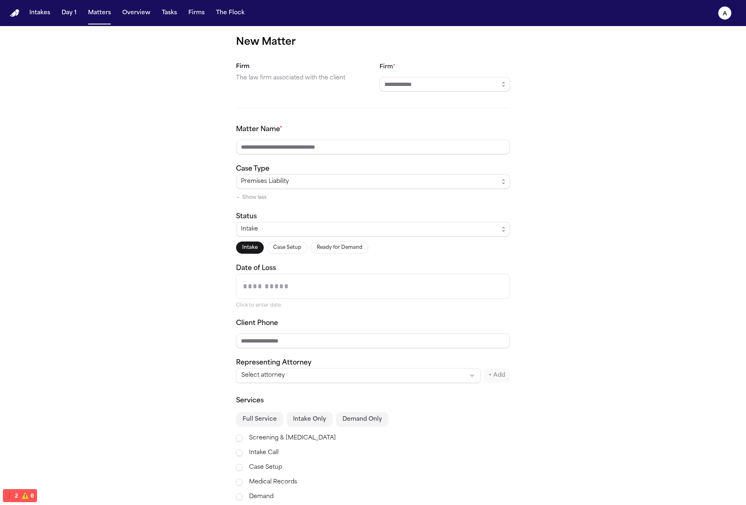
click at [317, 195] on div "Premises Liability ← Show less" at bounding box center [373, 188] width 274 height 28
click at [323, 188] on span "Premises Liability" at bounding box center [373, 181] width 274 height 15
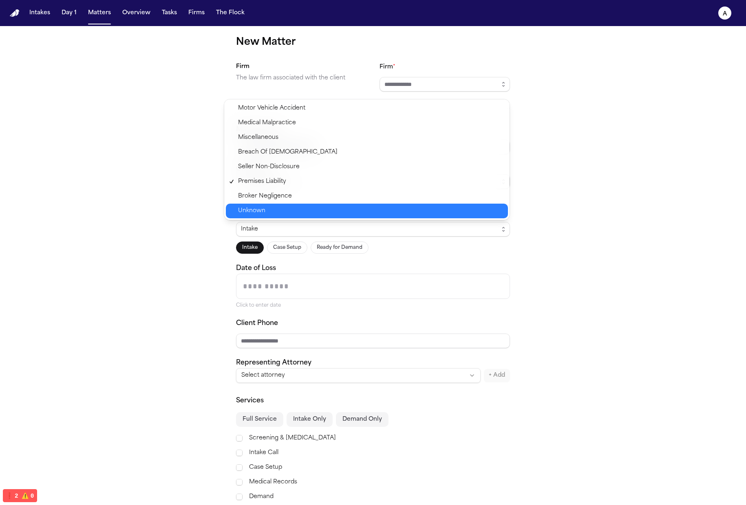
click at [322, 204] on div "Unknown" at bounding box center [367, 211] width 282 height 15
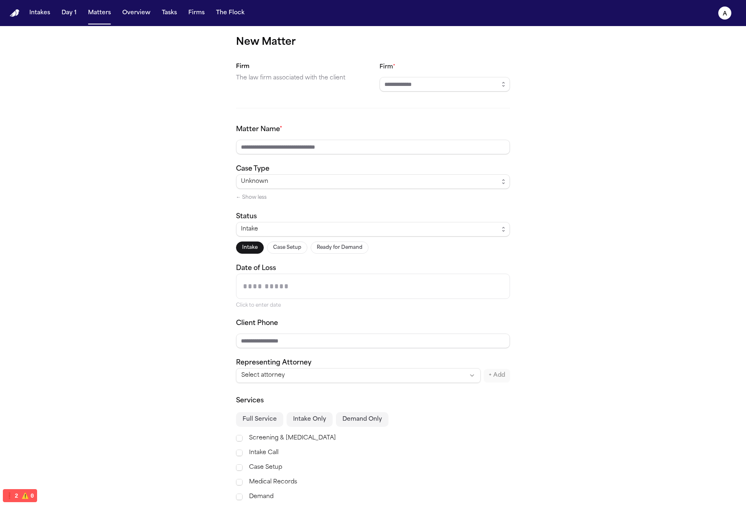
click at [328, 185] on div "Unknown" at bounding box center [370, 182] width 258 height 10
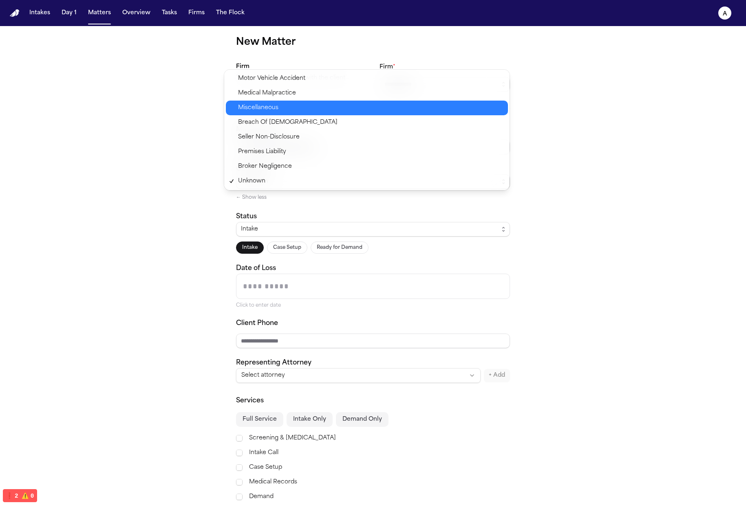
click at [312, 104] on span "Miscellaneous" at bounding box center [370, 108] width 265 height 10
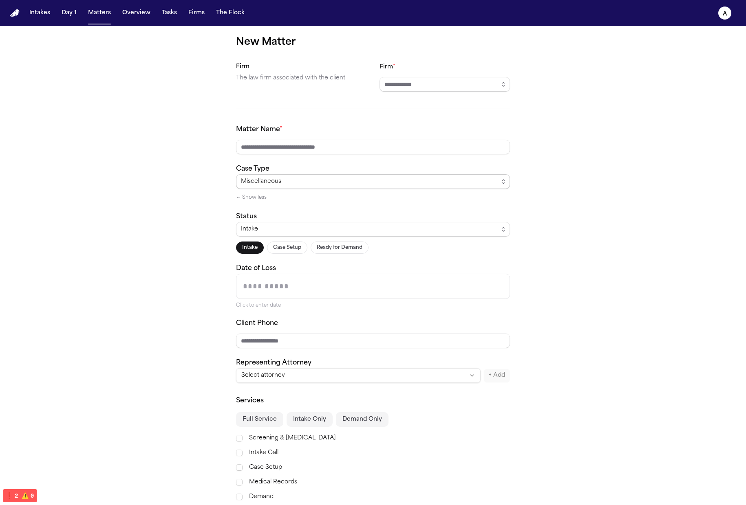
click at [296, 178] on div "Miscellaneous" at bounding box center [370, 182] width 258 height 10
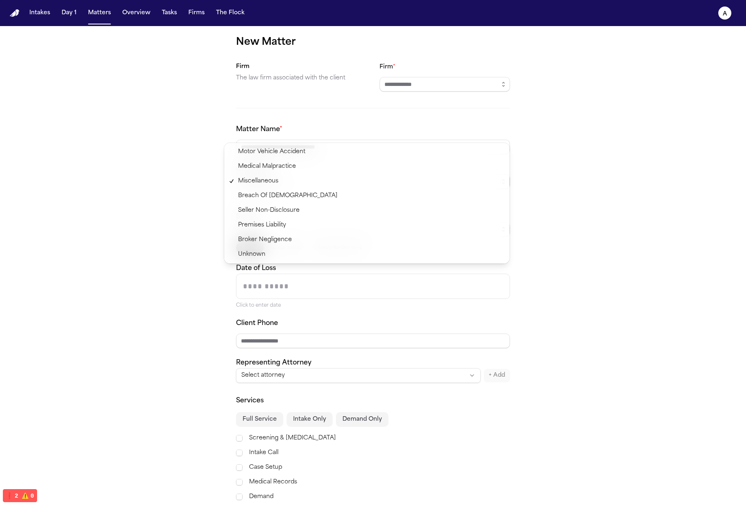
click at [304, 139] on div "Matter Name * Case Type Miscellaneous ← Show less Status Intake Intake Case Set…" at bounding box center [373, 254] width 274 height 258
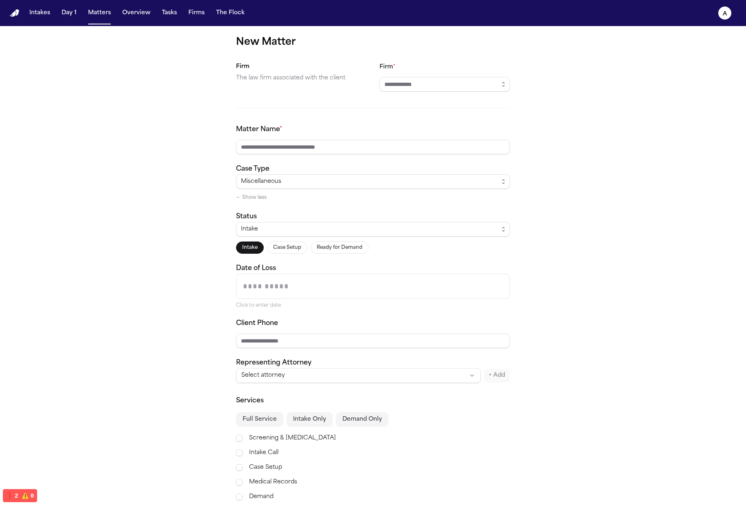
click at [305, 154] on div "Matter Name * Case Type Miscellaneous ← Show less Status Intake Intake Case Set…" at bounding box center [373, 254] width 274 height 258
click at [268, 198] on div "Miscellaneous ← Show less" at bounding box center [373, 188] width 274 height 28
click at [254, 198] on button "← Show less" at bounding box center [251, 197] width 31 height 7
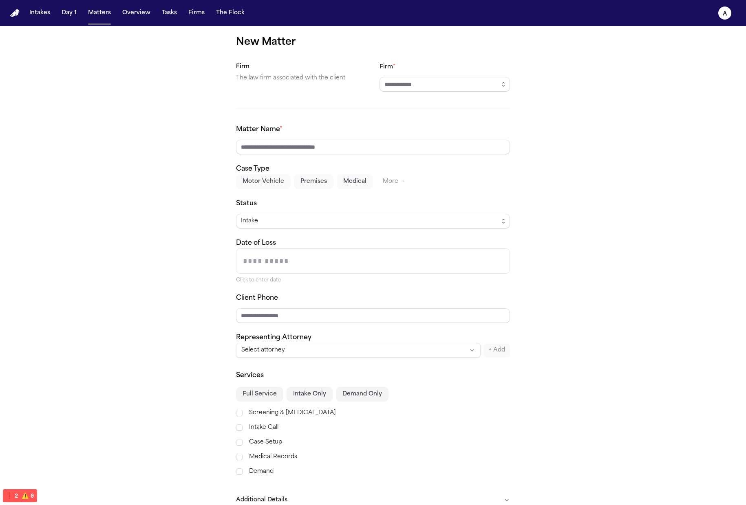
click at [240, 229] on div "Matter Name * Case Type Motor Vehicle Premises Medical More → Status Intake Dat…" at bounding box center [373, 241] width 274 height 233
click at [262, 222] on div "Intake" at bounding box center [370, 221] width 258 height 10
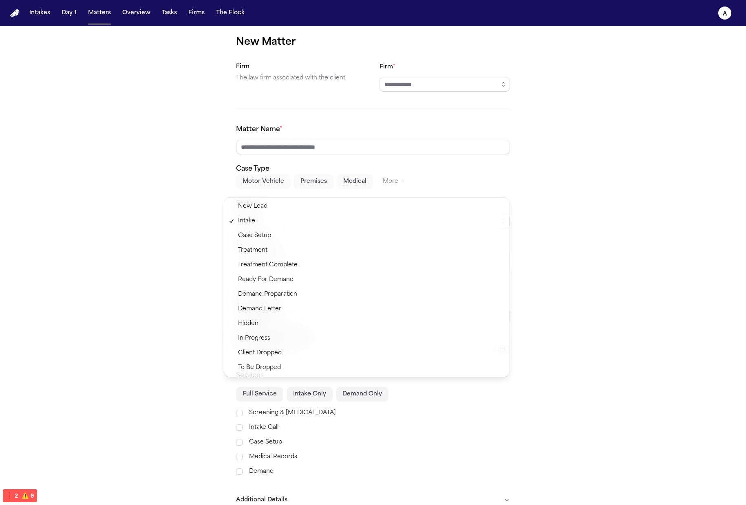
click at [448, 286] on div "Ready For Demand" at bounding box center [367, 280] width 282 height 15
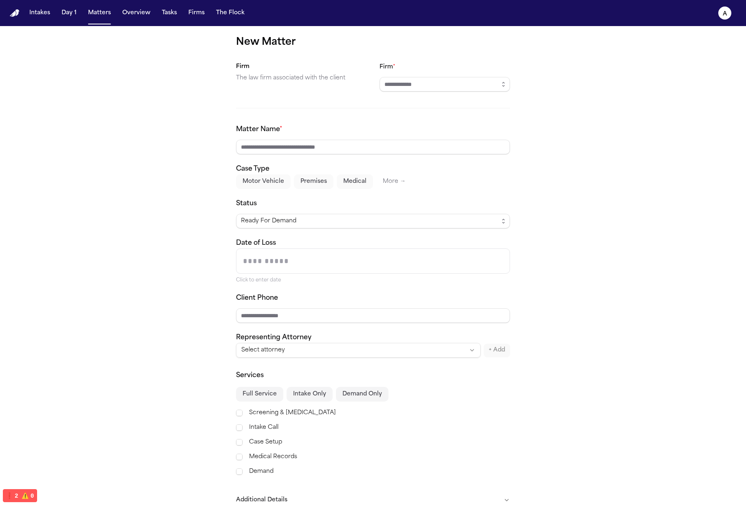
click at [576, 271] on div "New Matter Firm The law firm associated with the client Firm * Matter Name * Ca…" at bounding box center [373, 289] width 746 height 526
click at [266, 184] on button "Motor Vehicle" at bounding box center [263, 181] width 55 height 15
click at [308, 179] on button "Premises" at bounding box center [314, 181] width 40 height 15
click at [344, 178] on button "Medical" at bounding box center [355, 181] width 36 height 15
click at [269, 179] on button "Motor Vehicle" at bounding box center [263, 181] width 55 height 15
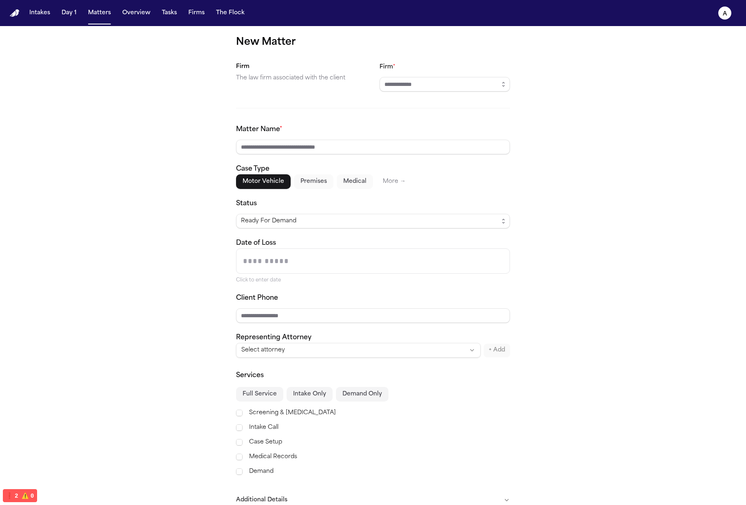
click at [337, 179] on button "Medical" at bounding box center [355, 181] width 36 height 15
click at [294, 182] on button "Premises" at bounding box center [314, 181] width 40 height 15
click at [338, 182] on button "Medical" at bounding box center [355, 181] width 36 height 15
click at [261, 183] on button "Motor Vehicle" at bounding box center [263, 181] width 55 height 15
click at [316, 181] on button "Premises" at bounding box center [314, 181] width 40 height 15
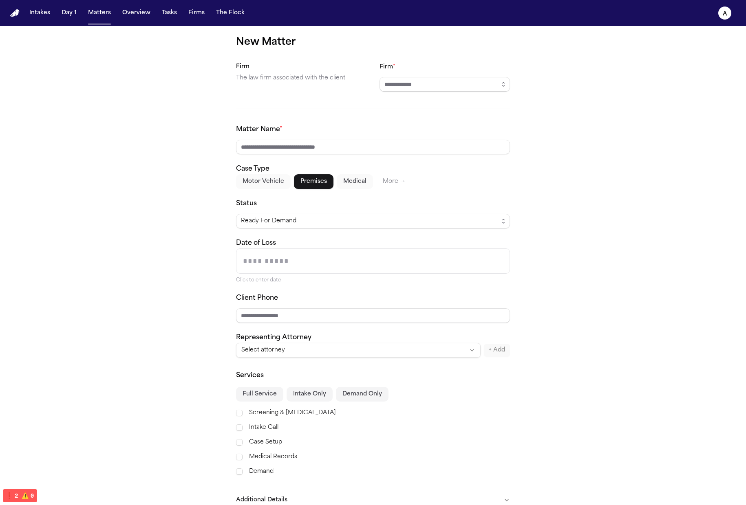
click at [369, 181] on div "Motor Vehicle Premises Medical More →" at bounding box center [373, 181] width 274 height 15
click at [348, 181] on button "Medical" at bounding box center [355, 181] width 36 height 15
click at [381, 182] on button "More →" at bounding box center [394, 181] width 36 height 15
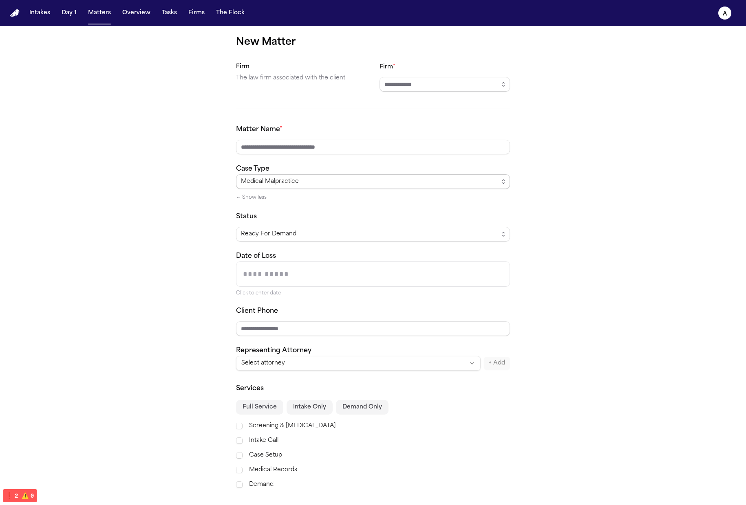
click at [251, 182] on span "Medical Malpractice" at bounding box center [270, 182] width 58 height 10
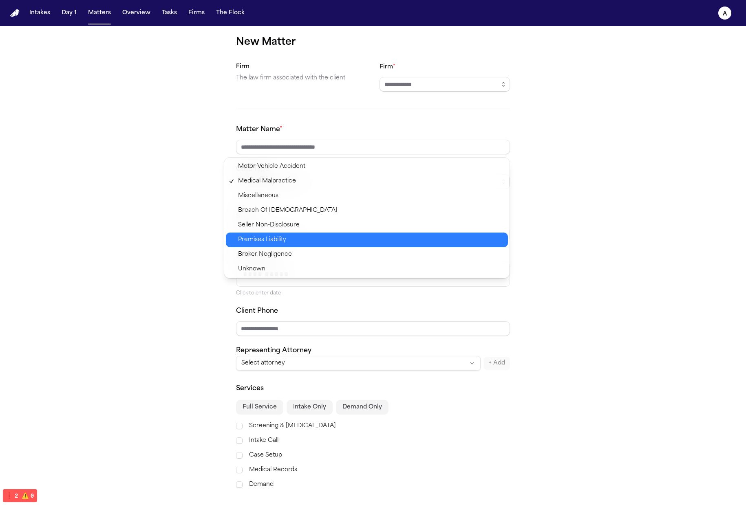
click at [306, 243] on span "Premises Liability" at bounding box center [370, 240] width 265 height 10
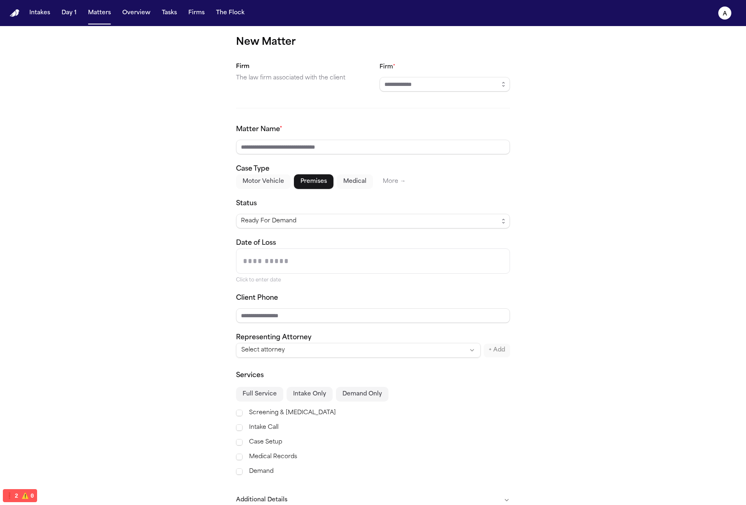
click at [376, 180] on button "More →" at bounding box center [394, 181] width 36 height 15
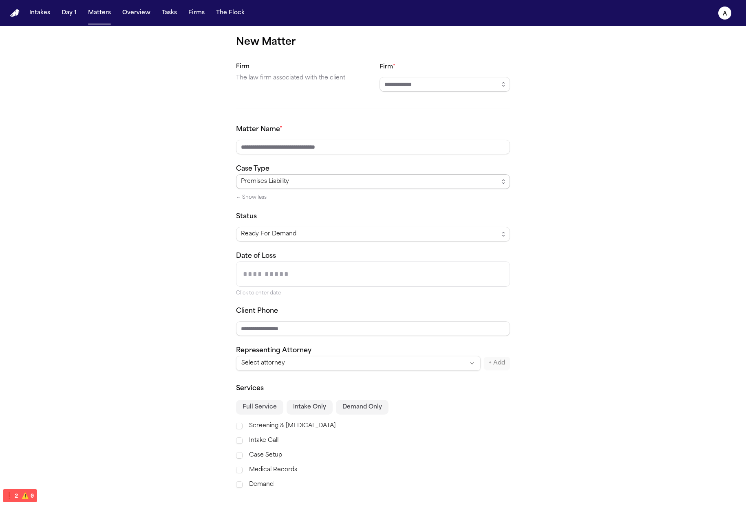
click at [377, 182] on div "Premises Liability" at bounding box center [370, 182] width 258 height 10
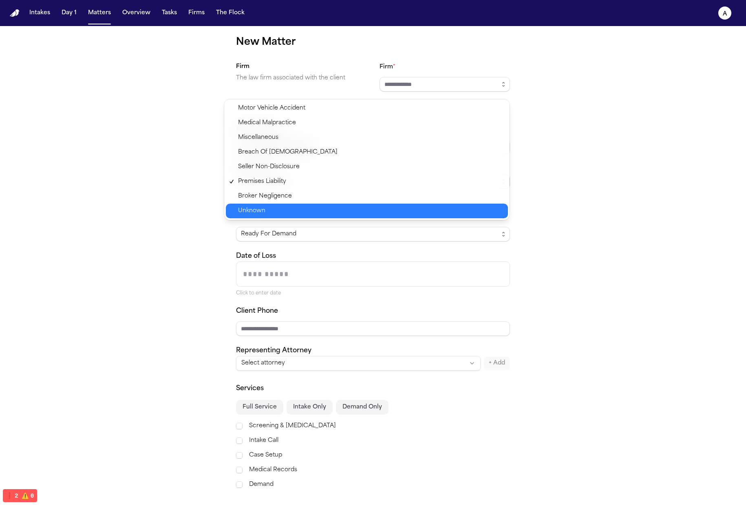
click at [361, 206] on span "Unknown" at bounding box center [370, 211] width 265 height 10
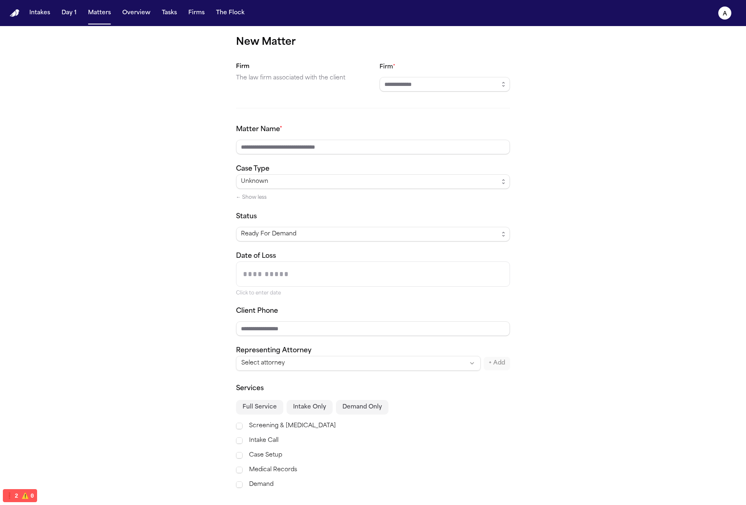
click at [252, 201] on div "Unknown ← Show less" at bounding box center [373, 188] width 274 height 28
click at [252, 199] on button "← Show less" at bounding box center [251, 197] width 31 height 7
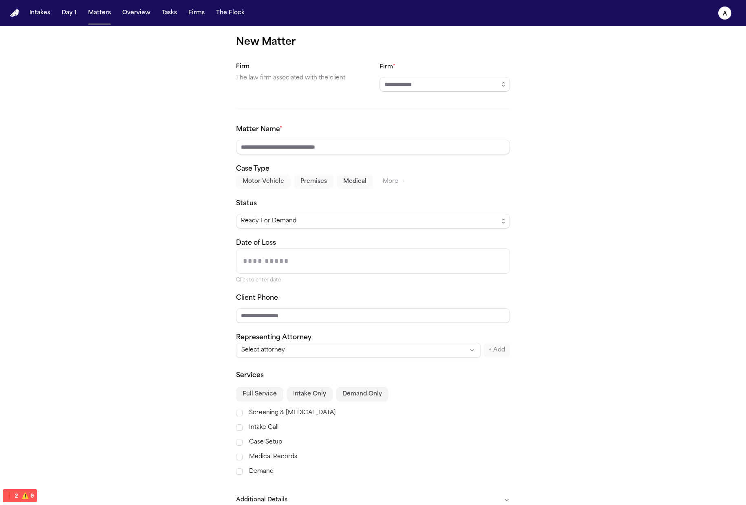
click at [268, 180] on button "Motor Vehicle" at bounding box center [263, 181] width 55 height 15
click at [321, 182] on button "Premises" at bounding box center [314, 181] width 40 height 15
click at [355, 183] on button "Medical" at bounding box center [355, 181] width 36 height 15
click at [548, 198] on div "New Matter Firm The law firm associated with the client Firm * Matter Name * Ca…" at bounding box center [373, 289] width 746 height 526
click at [527, 164] on div "New Matter Firm The law firm associated with the client Firm * Matter Name * Ca…" at bounding box center [373, 289] width 746 height 526
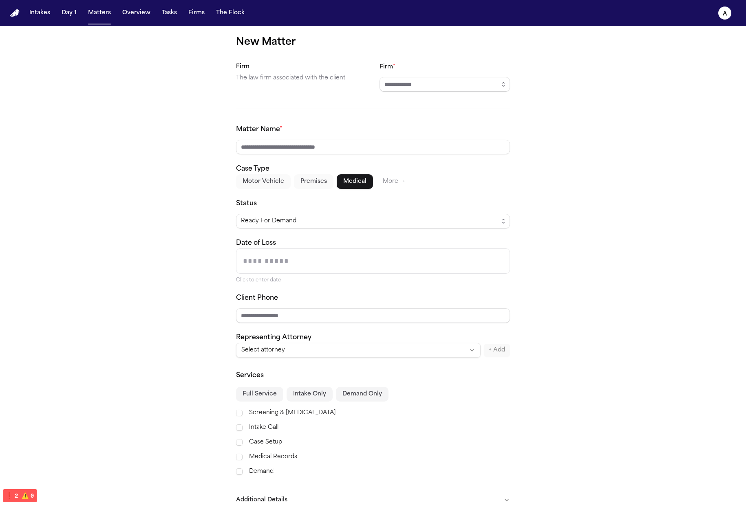
click at [329, 215] on span "Ready For Demand" at bounding box center [373, 221] width 274 height 15
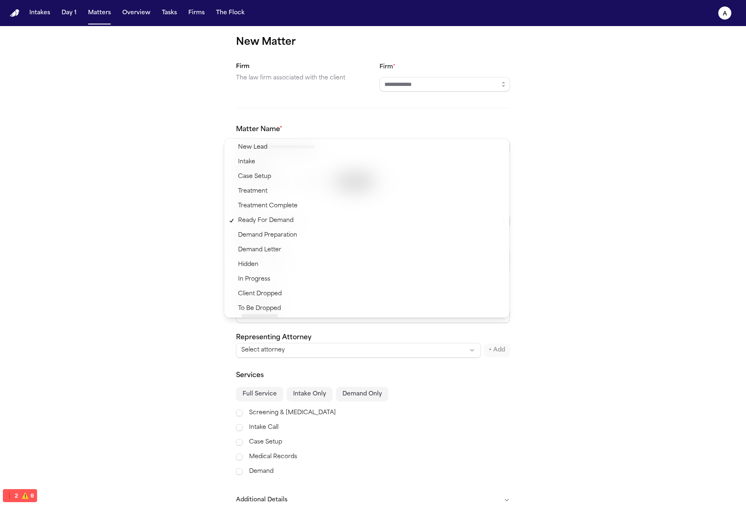
click at [601, 178] on div "New Matter Firm The law firm associated with the client Firm * Matter Name * Ca…" at bounding box center [373, 289] width 746 height 526
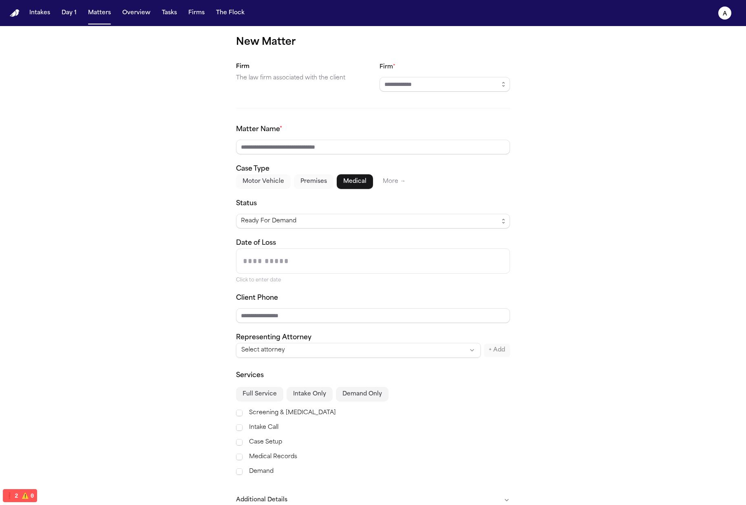
click at [303, 171] on div "Case Type Motor Vehicle Premises Medical More →" at bounding box center [373, 176] width 274 height 25
click at [305, 185] on button "Premises" at bounding box center [314, 181] width 40 height 15
click at [256, 183] on button "Motor Vehicle" at bounding box center [263, 181] width 55 height 15
click at [327, 183] on button "Premises" at bounding box center [314, 181] width 40 height 15
click at [351, 183] on button "Medical" at bounding box center [355, 181] width 36 height 15
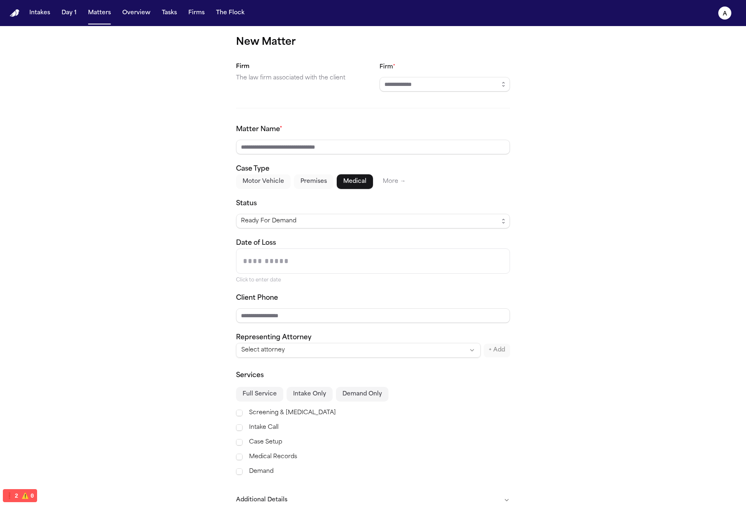
click at [302, 182] on button "Premises" at bounding box center [314, 181] width 40 height 15
click at [258, 185] on button "Motor Vehicle" at bounding box center [263, 181] width 55 height 15
click at [307, 185] on button "Premises" at bounding box center [314, 181] width 40 height 15
click at [339, 184] on button "Medical" at bounding box center [355, 181] width 36 height 15
click at [367, 183] on button "Medical" at bounding box center [355, 181] width 36 height 15
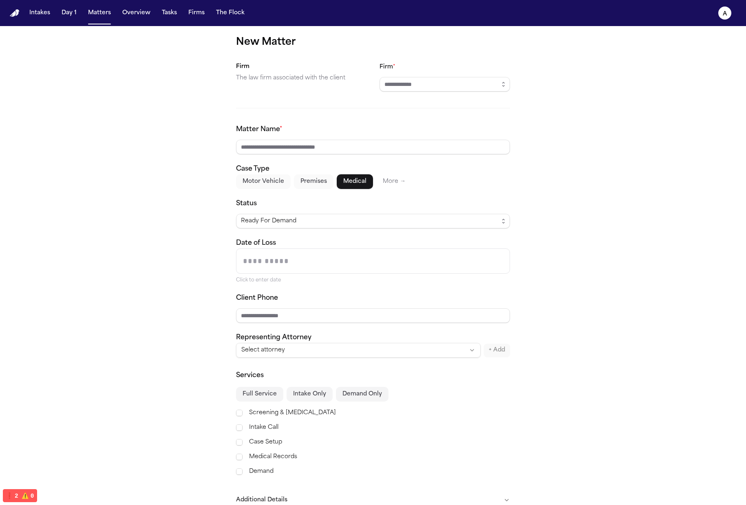
click at [275, 183] on button "Motor Vehicle" at bounding box center [263, 181] width 55 height 15
click at [306, 184] on button "Premises" at bounding box center [314, 181] width 40 height 15
click at [338, 185] on button "Medical" at bounding box center [355, 181] width 36 height 15
click at [376, 184] on button "More →" at bounding box center [394, 181] width 36 height 15
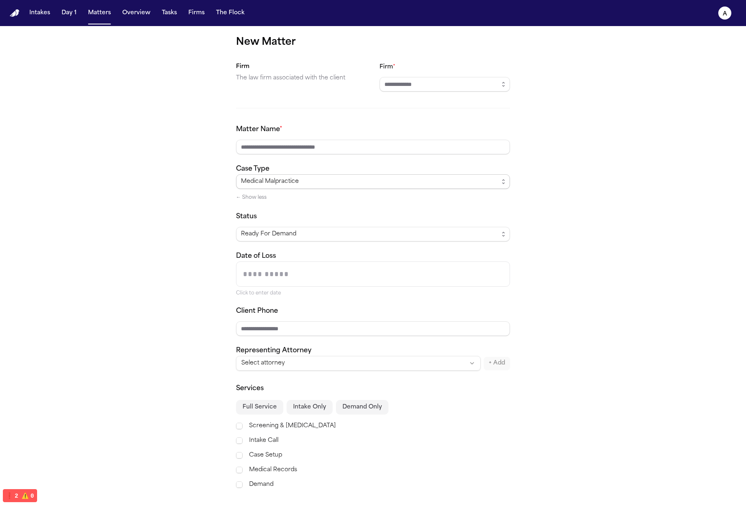
click at [252, 188] on span "Medical Malpractice" at bounding box center [373, 181] width 274 height 15
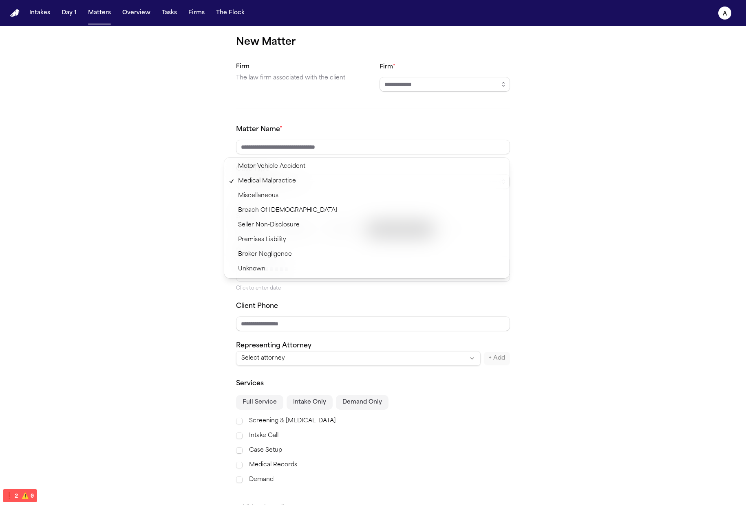
click at [176, 199] on div "New Matter Firm The law firm associated with the client Firm * Matter Name * Ca…" at bounding box center [373, 293] width 746 height 534
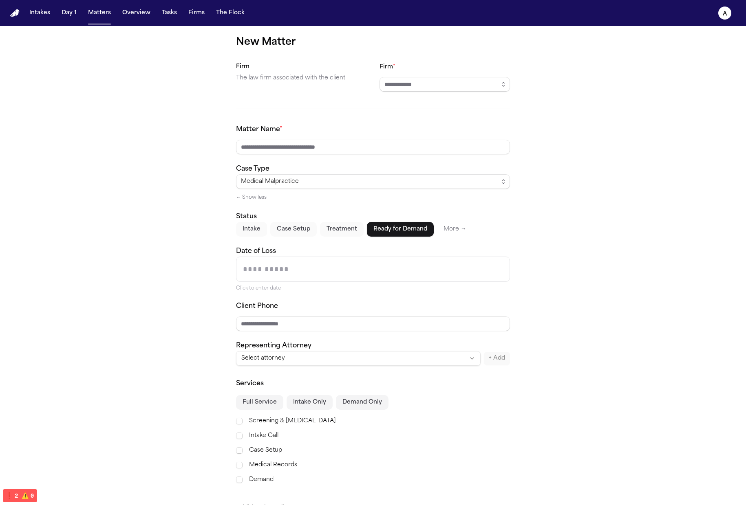
click at [245, 200] on button "← Show less" at bounding box center [251, 197] width 31 height 7
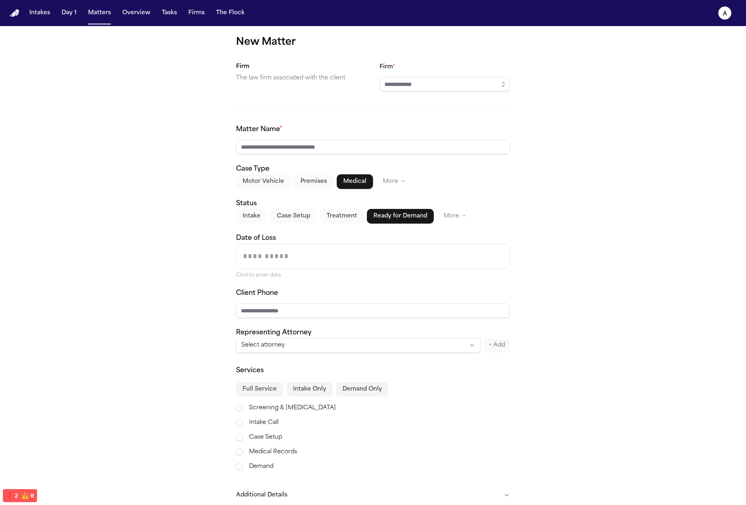
click at [260, 218] on button "Intake" at bounding box center [251, 216] width 31 height 15
click at [288, 212] on button "Case Setup" at bounding box center [293, 216] width 46 height 15
click at [271, 181] on button "Motor Vehicle" at bounding box center [263, 181] width 55 height 15
click at [310, 178] on button "Premises" at bounding box center [314, 181] width 40 height 15
click at [253, 187] on button "Motor Vehicle" at bounding box center [263, 181] width 55 height 15
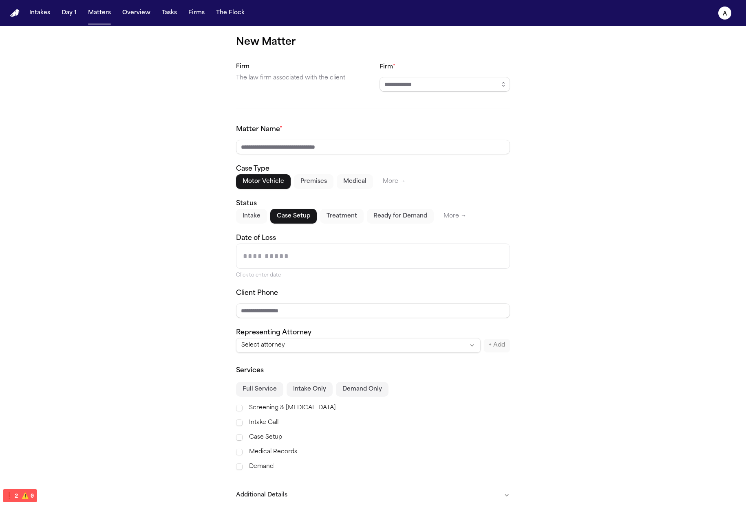
click at [242, 211] on button "Intake" at bounding box center [251, 216] width 31 height 15
click at [313, 217] on div "Intake Case Setup Treatment Ready for Demand More →" at bounding box center [373, 216] width 274 height 15
click at [357, 216] on button "Treatment" at bounding box center [342, 216] width 44 height 15
click at [396, 217] on button "Ready for Demand" at bounding box center [400, 216] width 67 height 15
click at [289, 218] on button "Case Setup" at bounding box center [293, 216] width 46 height 15
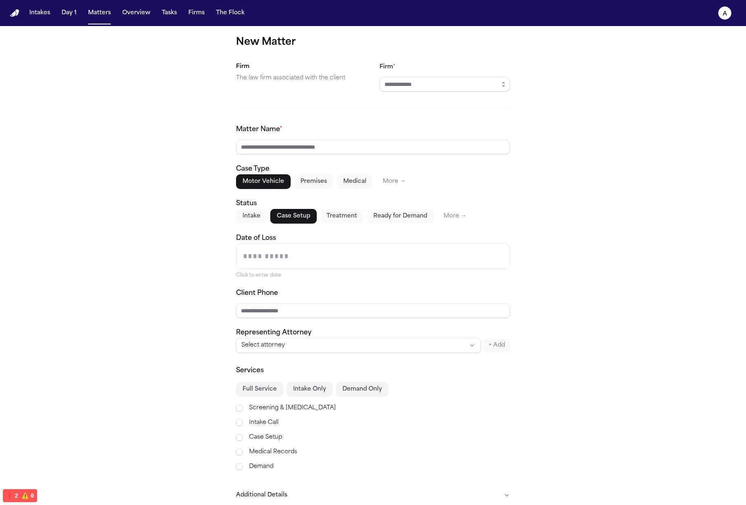
click at [243, 220] on button "Intake" at bounding box center [251, 216] width 31 height 15
click at [311, 218] on button "Case Setup" at bounding box center [293, 216] width 46 height 15
click at [339, 216] on button "Treatment" at bounding box center [342, 216] width 44 height 15
click at [408, 218] on button "Ready for Demand" at bounding box center [400, 216] width 67 height 15
click at [300, 184] on button "Premises" at bounding box center [314, 181] width 40 height 15
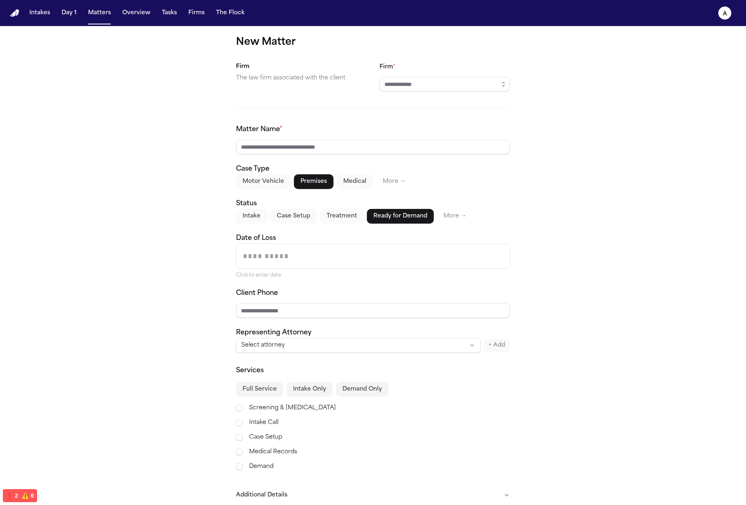
click at [347, 183] on button "Medical" at bounding box center [355, 181] width 36 height 15
click at [265, 184] on button "Motor Vehicle" at bounding box center [263, 181] width 55 height 15
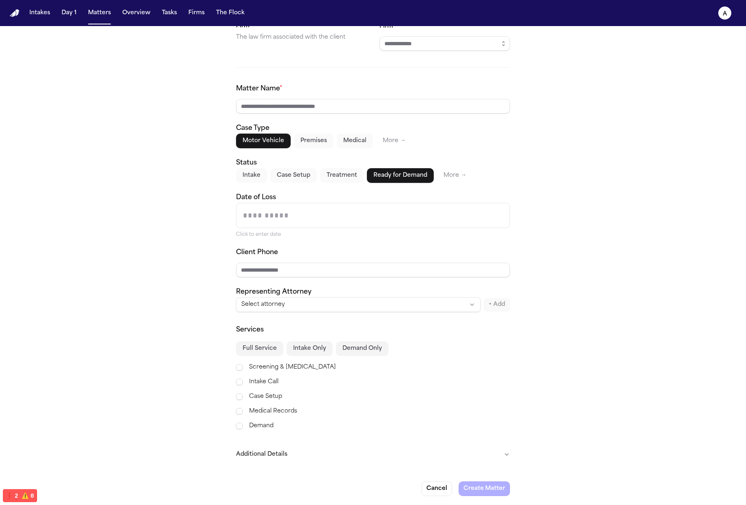
click at [312, 349] on button "Intake Only" at bounding box center [310, 349] width 46 height 15
click at [260, 351] on button "Full Service" at bounding box center [259, 349] width 47 height 15
click at [336, 350] on button "Demand Only" at bounding box center [362, 349] width 53 height 15
click at [287, 353] on button "Intake Only" at bounding box center [310, 349] width 46 height 15
click at [254, 355] on button "Full Service" at bounding box center [259, 349] width 47 height 15
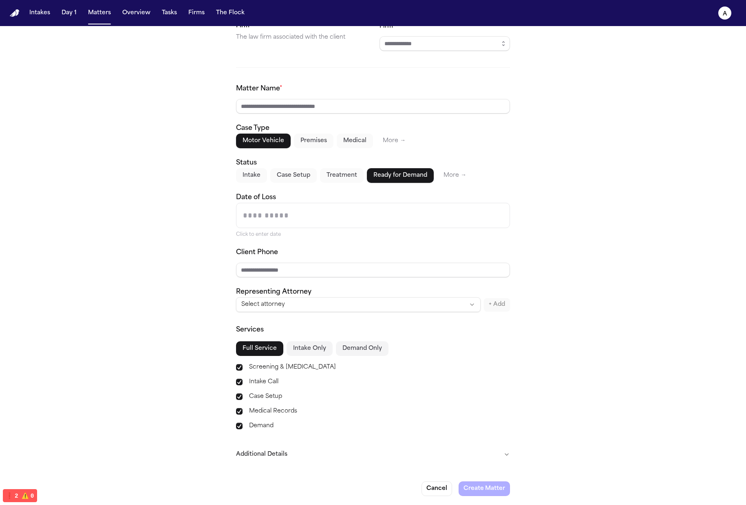
click at [316, 349] on button "Intake Only" at bounding box center [310, 349] width 46 height 15
click at [375, 350] on button "Demand Only" at bounding box center [362, 349] width 53 height 15
click at [273, 352] on button "Full Service" at bounding box center [259, 349] width 47 height 15
click at [307, 351] on button "Intake Only" at bounding box center [310, 349] width 46 height 15
click at [336, 353] on button "Demand Only" at bounding box center [362, 349] width 53 height 15
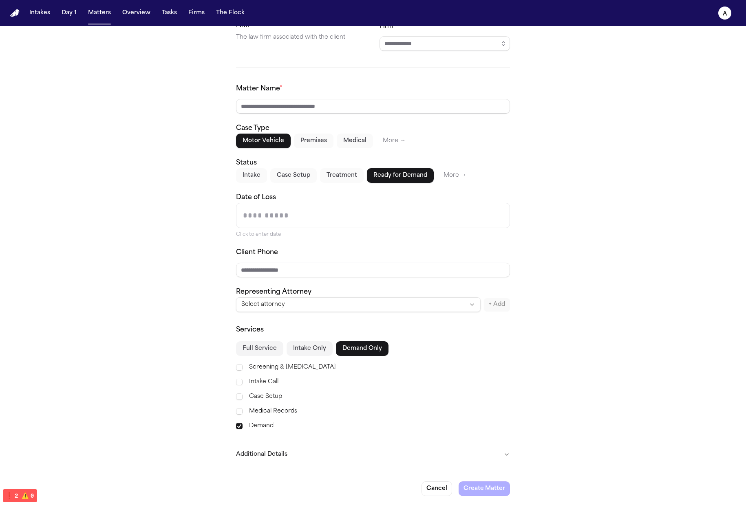
click at [278, 351] on button "Full Service" at bounding box center [259, 349] width 47 height 15
click at [302, 351] on button "Intake Only" at bounding box center [310, 349] width 46 height 15
click at [353, 350] on button "Demand Only" at bounding box center [362, 349] width 53 height 15
click at [277, 350] on button "Full Service" at bounding box center [259, 349] width 47 height 15
click at [309, 351] on button "Intake Only" at bounding box center [310, 349] width 46 height 15
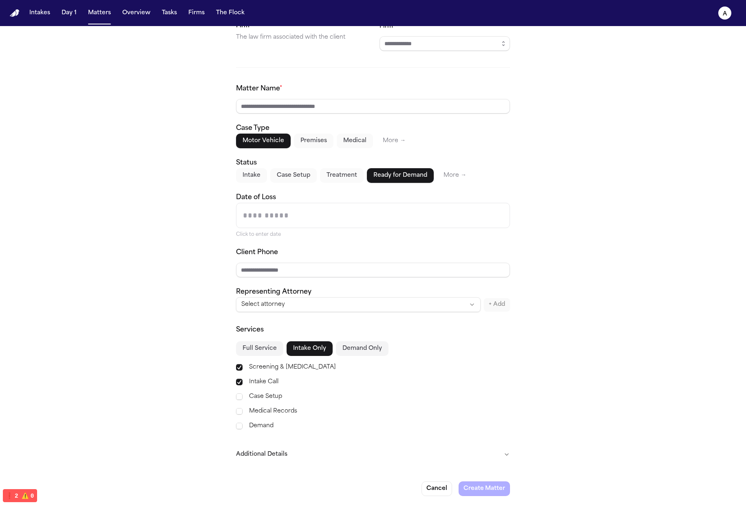
click at [346, 350] on button "Demand Only" at bounding box center [362, 349] width 53 height 15
click at [272, 347] on button "Full Service" at bounding box center [259, 349] width 47 height 15
click at [307, 348] on button "Intake Only" at bounding box center [310, 349] width 46 height 15
click at [354, 349] on button "Demand Only" at bounding box center [362, 349] width 53 height 15
click at [270, 350] on button "Full Service" at bounding box center [259, 349] width 47 height 15
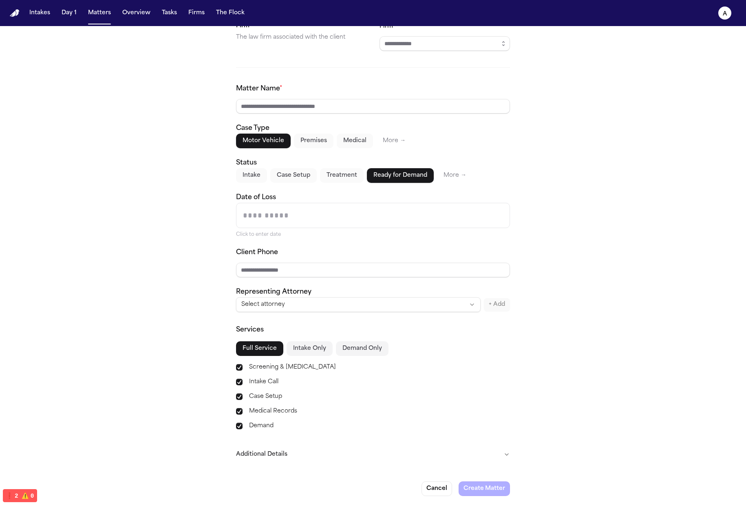
click at [309, 348] on button "Intake Only" at bounding box center [310, 349] width 46 height 15
click at [357, 349] on button "Demand Only" at bounding box center [362, 349] width 53 height 15
click at [276, 347] on button "Full Service" at bounding box center [259, 349] width 47 height 15
click at [245, 349] on button "Full Service" at bounding box center [259, 349] width 47 height 15
click at [310, 346] on button "Intake Only" at bounding box center [310, 349] width 46 height 15
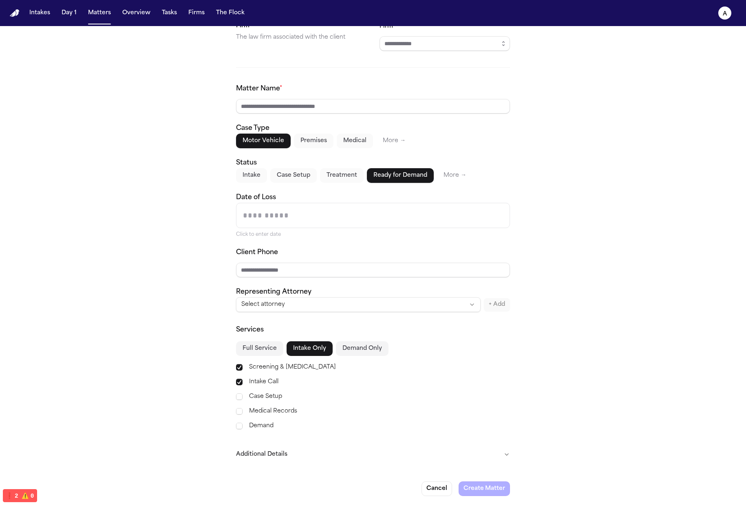
click at [357, 351] on button "Demand Only" at bounding box center [362, 349] width 53 height 15
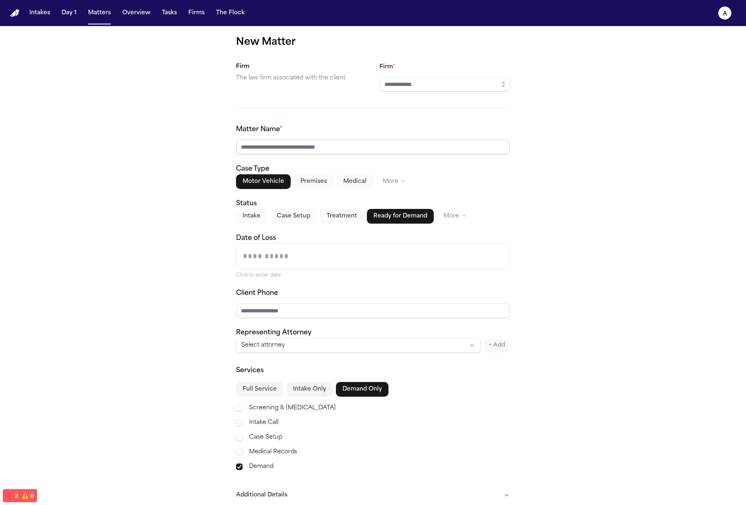
click at [502, 142] on input "Matter Name *" at bounding box center [373, 147] width 274 height 15
click at [456, 188] on div "Motor Vehicle Premises Medical More →" at bounding box center [373, 181] width 274 height 15
click at [357, 191] on div "Matter Name * Case Type Motor Vehicle Premises Medical More → Status Intake Cas…" at bounding box center [373, 239] width 274 height 228
click at [354, 186] on button "Medical" at bounding box center [355, 181] width 36 height 15
click at [345, 219] on button "Treatment" at bounding box center [342, 216] width 44 height 15
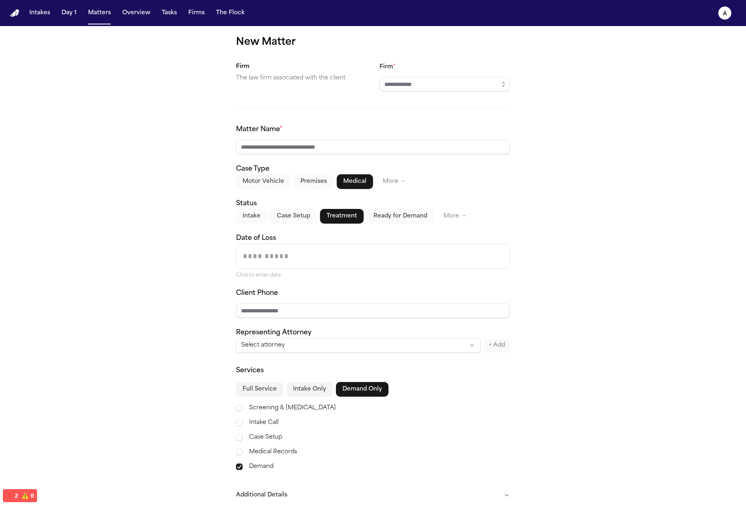
click at [286, 217] on button "Case Setup" at bounding box center [293, 216] width 46 height 15
click at [256, 221] on button "Intake" at bounding box center [251, 216] width 31 height 15
click at [327, 255] on input "Date of Loss" at bounding box center [372, 256] width 273 height 24
click at [534, 212] on div "New Matter Firm The law firm associated with the client Firm * Matter Name * Ca…" at bounding box center [373, 286] width 746 height 521
click at [307, 218] on button "Case Setup" at bounding box center [293, 216] width 46 height 15
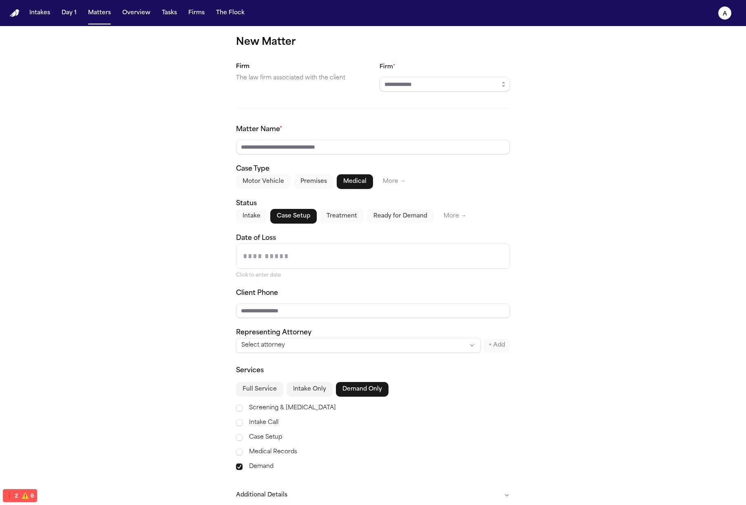
click at [380, 216] on button "Ready for Demand" at bounding box center [400, 216] width 67 height 15
click at [464, 221] on button "More →" at bounding box center [455, 216] width 36 height 15
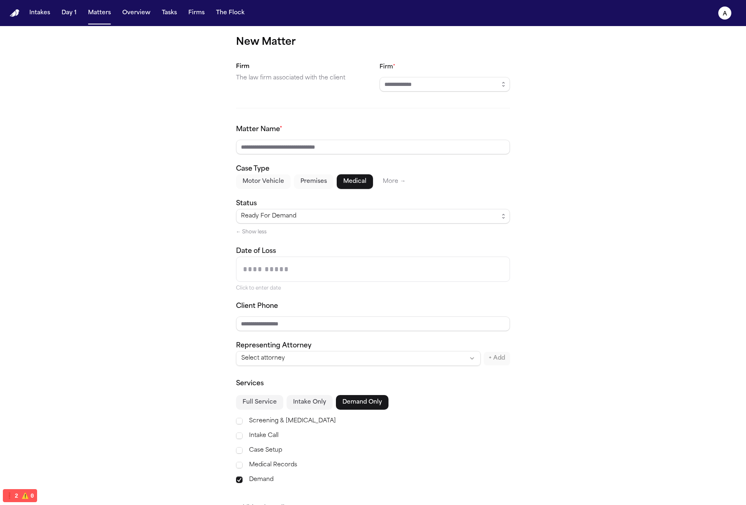
click at [259, 233] on button "← Show less" at bounding box center [251, 232] width 31 height 7
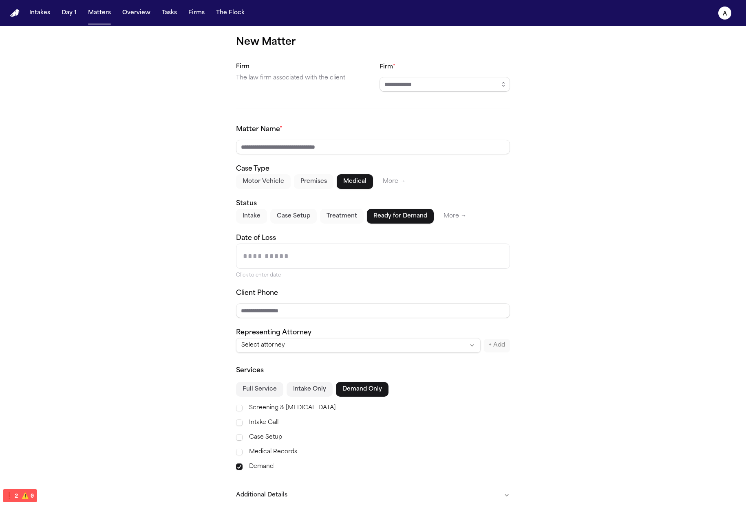
click at [278, 220] on button "Case Setup" at bounding box center [293, 216] width 46 height 15
click at [252, 215] on button "Intake" at bounding box center [251, 216] width 31 height 15
click at [301, 180] on button "Premises" at bounding box center [314, 181] width 40 height 15
click at [243, 187] on button "Motor Vehicle" at bounding box center [263, 181] width 55 height 15
click at [380, 181] on button "More →" at bounding box center [394, 181] width 36 height 15
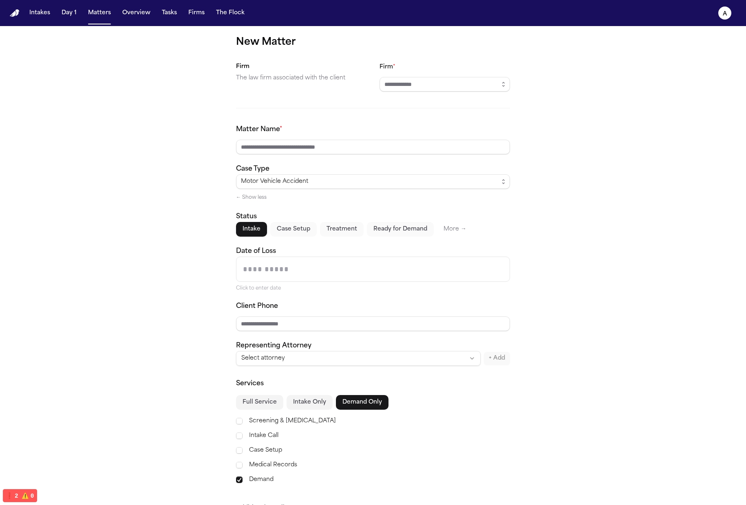
click at [249, 192] on div "Motor Vehicle Accident ← Show less" at bounding box center [373, 188] width 274 height 28
click at [251, 194] on button "← Show less" at bounding box center [251, 197] width 31 height 7
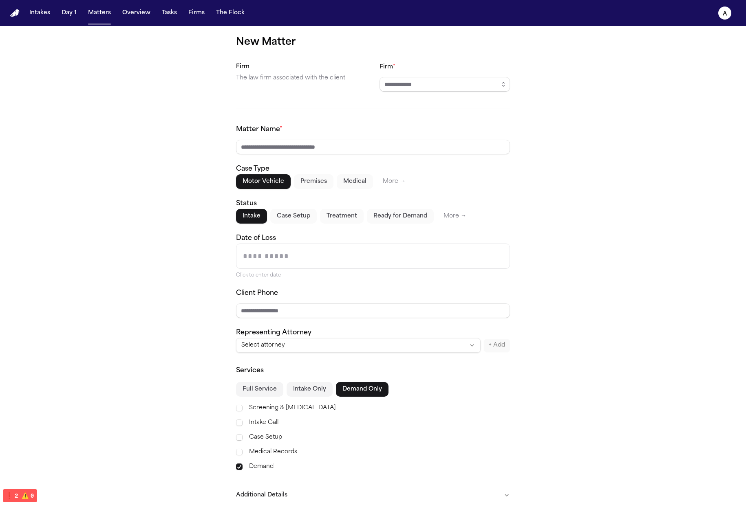
click at [448, 214] on button "More →" at bounding box center [455, 216] width 36 height 15
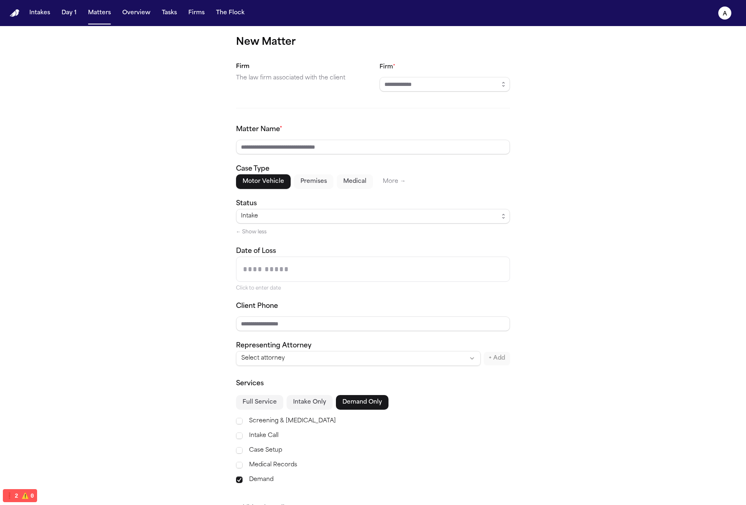
click at [383, 183] on button "More →" at bounding box center [394, 181] width 36 height 15
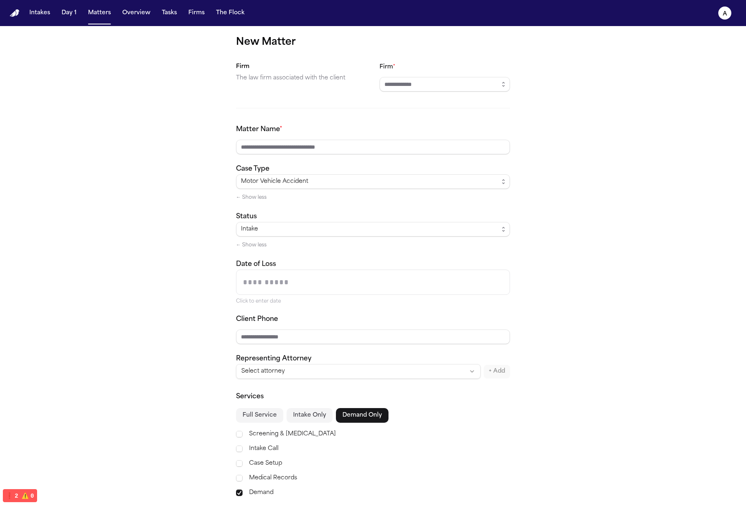
click at [272, 197] on div "Motor Vehicle Accident ← Show less" at bounding box center [373, 188] width 274 height 28
click at [249, 201] on div "Motor Vehicle Accident ← Show less" at bounding box center [373, 188] width 274 height 28
click at [250, 197] on button "← Show less" at bounding box center [251, 197] width 31 height 7
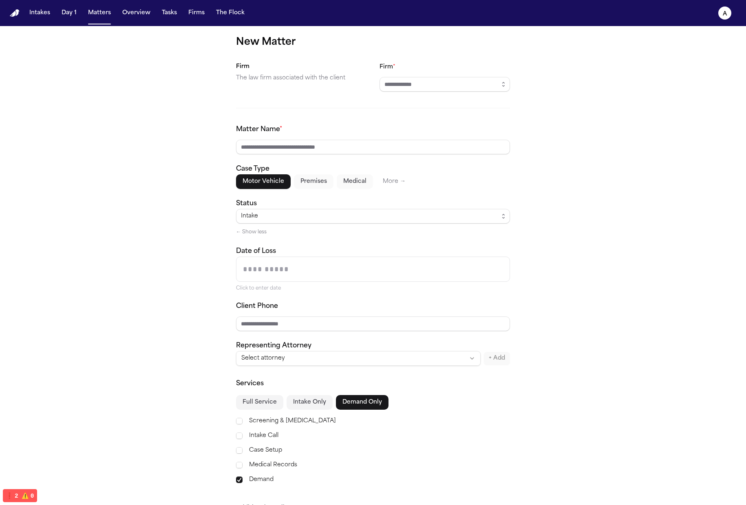
click at [379, 181] on button "More →" at bounding box center [394, 181] width 36 height 15
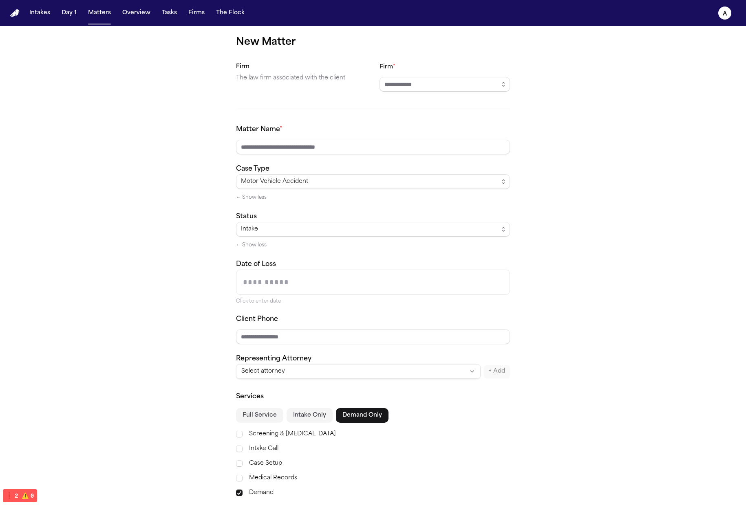
click at [246, 193] on div "Motor Vehicle Accident ← Show less" at bounding box center [373, 188] width 274 height 28
click at [250, 195] on button "← Show less" at bounding box center [251, 197] width 31 height 7
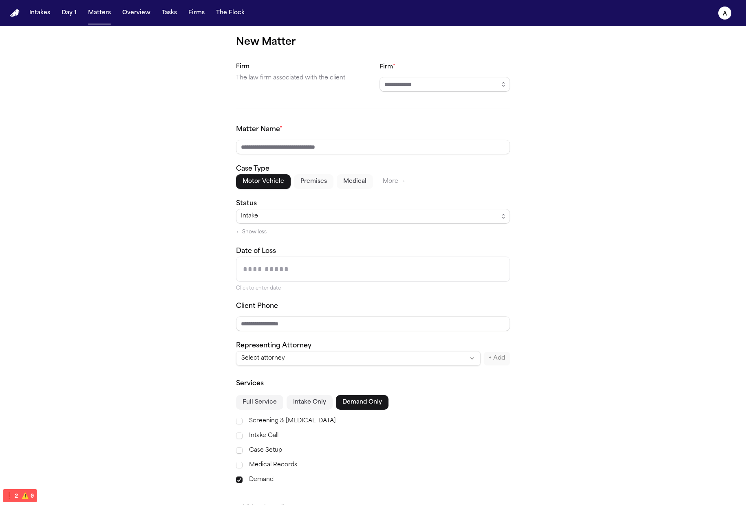
click at [360, 181] on button "Medical" at bounding box center [355, 181] width 36 height 15
click at [301, 183] on button "Premises" at bounding box center [314, 181] width 40 height 15
click at [389, 187] on button "More →" at bounding box center [394, 181] width 36 height 15
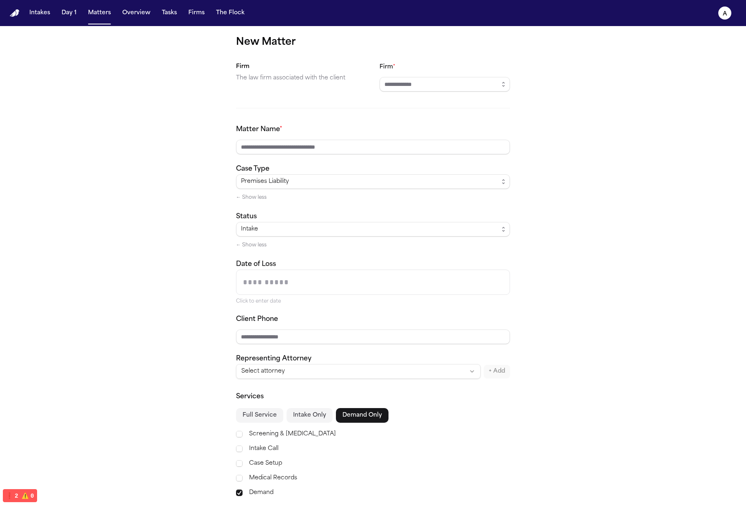
click at [249, 193] on div "Premises Liability ← Show less" at bounding box center [373, 188] width 274 height 28
click at [252, 197] on button "← Show less" at bounding box center [251, 197] width 31 height 7
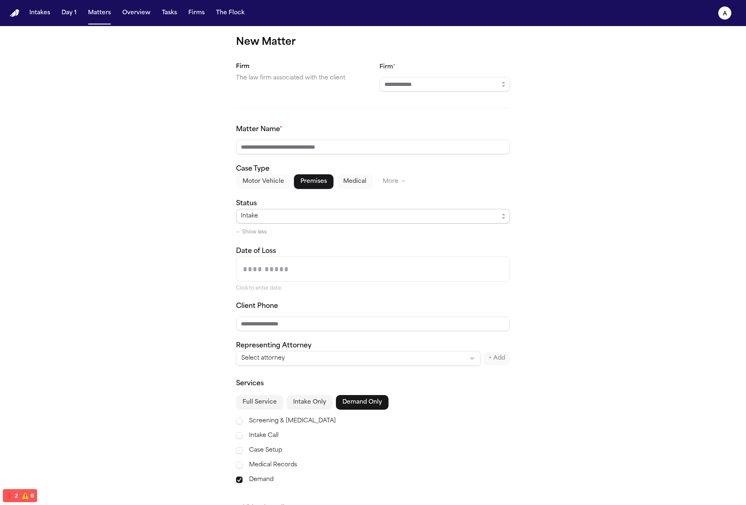
click at [231, 190] on div "New Matter Firm The law firm associated with the client Firm * Matter Name * Ca…" at bounding box center [373, 293] width 746 height 534
click at [250, 183] on button "Motor Vehicle" at bounding box center [263, 181] width 55 height 15
click at [342, 182] on button "Medical" at bounding box center [355, 181] width 36 height 15
click at [387, 179] on button "More →" at bounding box center [394, 181] width 36 height 15
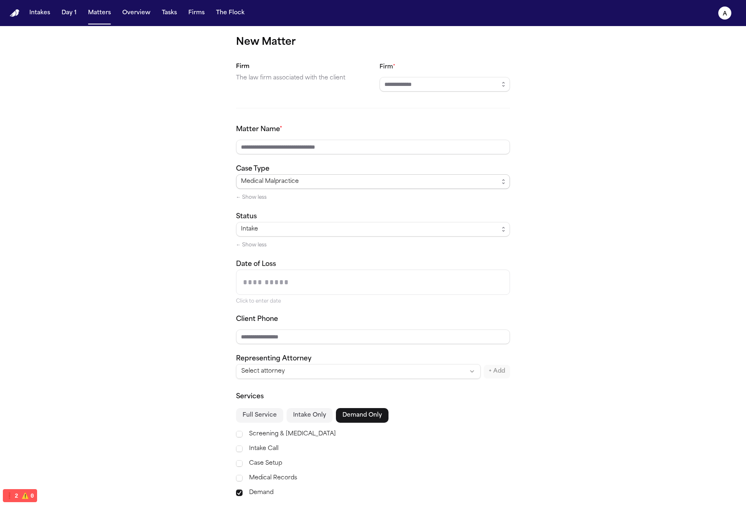
click at [265, 183] on span "Medical Malpractice" at bounding box center [270, 182] width 58 height 10
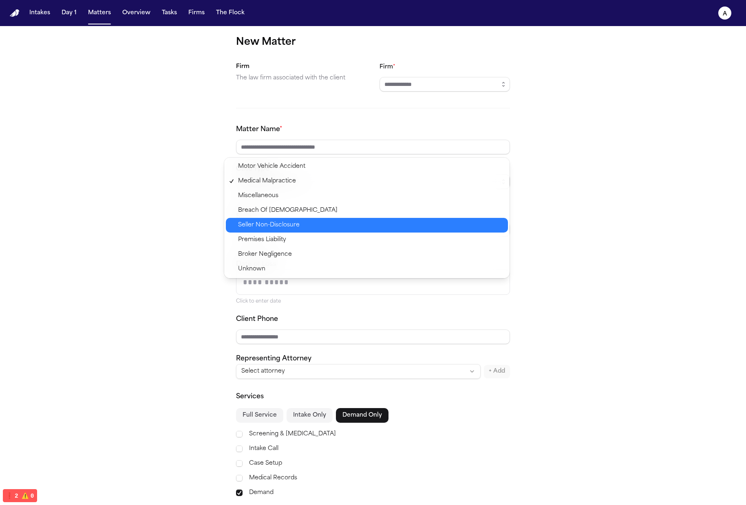
click at [280, 221] on span "Seller Non-Disclosure" at bounding box center [269, 226] width 62 height 10
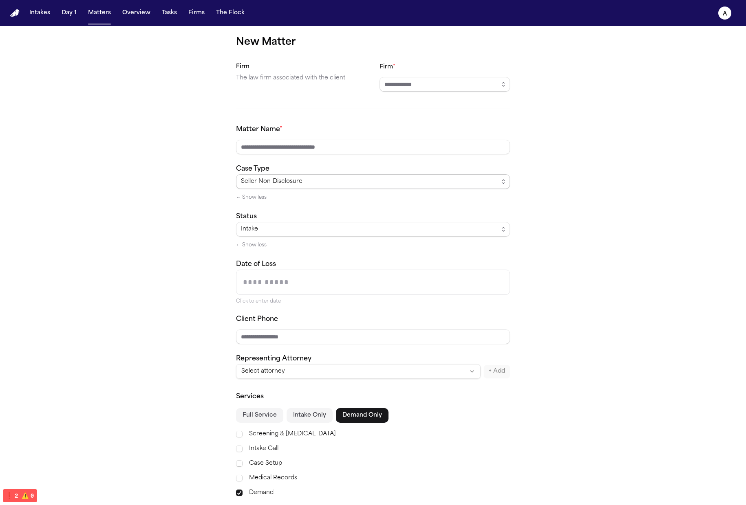
click at [259, 184] on span "Seller Non-Disclosure" at bounding box center [272, 182] width 62 height 10
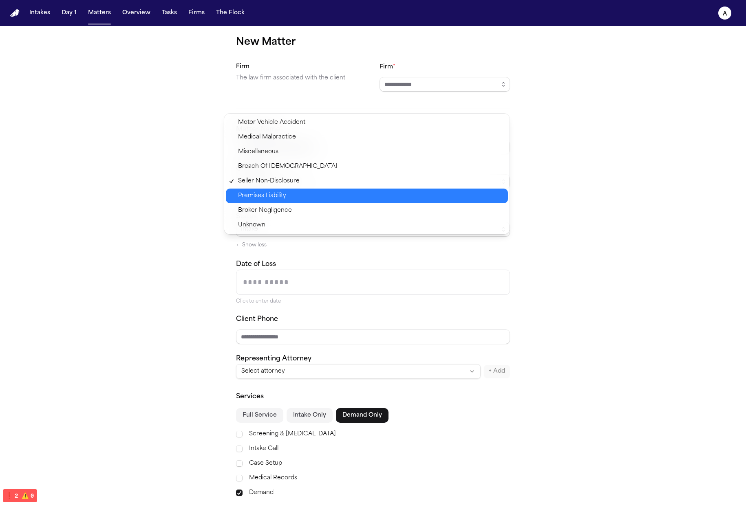
click at [263, 215] on span "Broker Negligence" at bounding box center [265, 211] width 54 height 10
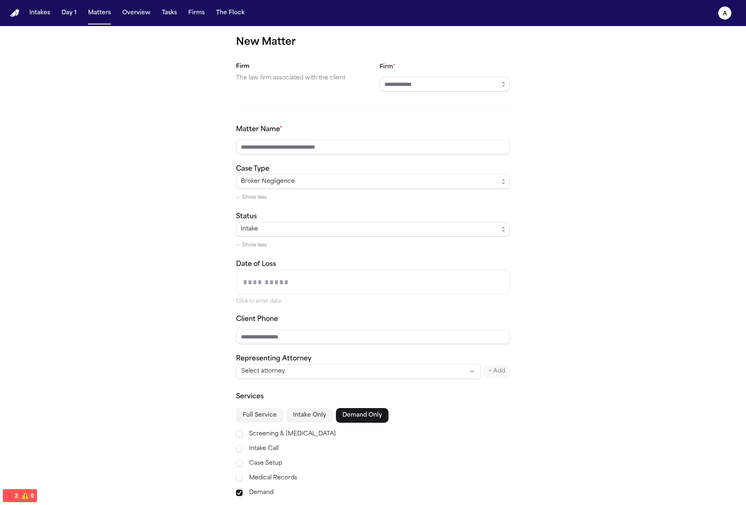
click at [254, 198] on button "← Show less" at bounding box center [251, 197] width 31 height 7
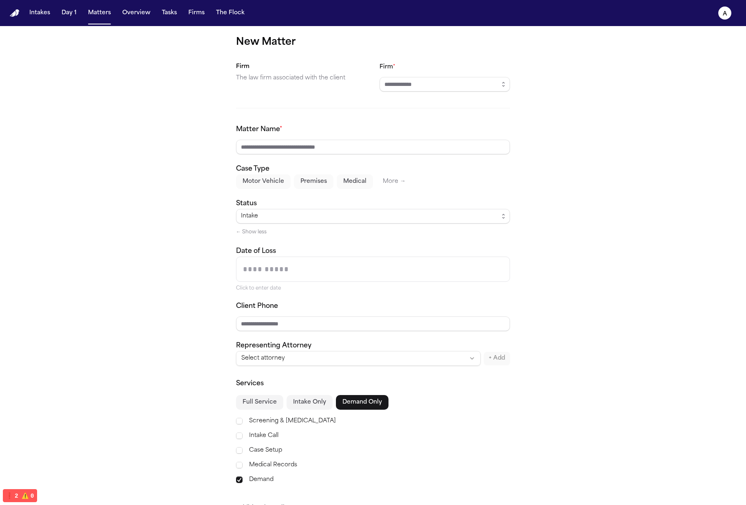
click at [275, 187] on button "Motor Vehicle" at bounding box center [263, 181] width 55 height 15
click at [310, 185] on button "Premises" at bounding box center [314, 181] width 40 height 15
click at [350, 185] on button "Medical" at bounding box center [355, 181] width 36 height 15
click at [380, 184] on button "More →" at bounding box center [394, 181] width 36 height 15
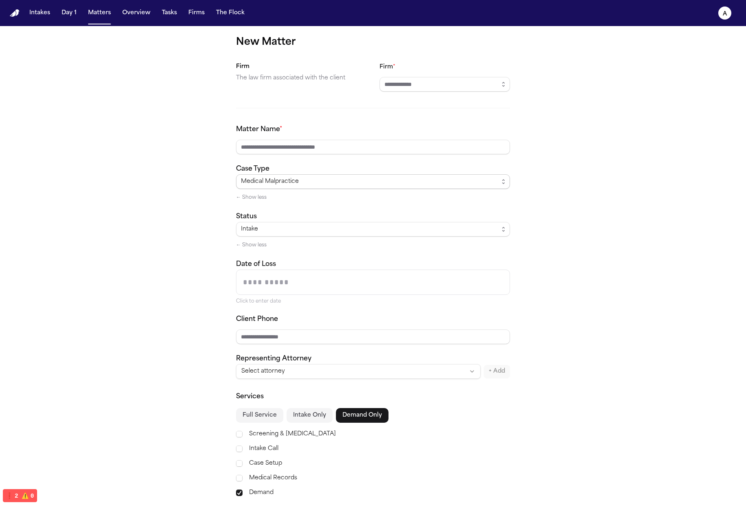
click at [229, 182] on div "New Matter Firm The law firm associated with the client Firm * Matter Name * Ca…" at bounding box center [373, 299] width 746 height 547
click at [249, 205] on div "Matter Name * Case Type Medical Malpractice ← Show less Status Intake ← Show le…" at bounding box center [373, 252] width 274 height 254
click at [249, 199] on button "← Show less" at bounding box center [251, 197] width 31 height 7
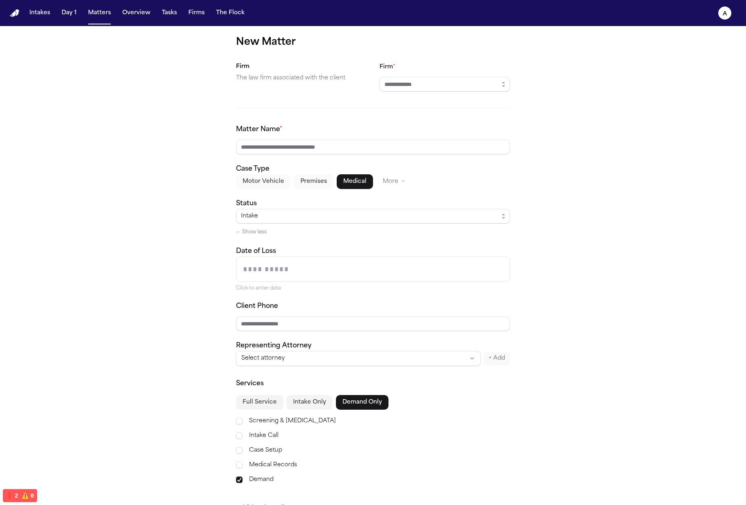
click at [256, 183] on button "Motor Vehicle" at bounding box center [263, 181] width 55 height 15
click at [311, 185] on button "Premises" at bounding box center [314, 181] width 40 height 15
click at [328, 183] on button "Premises" at bounding box center [314, 181] width 40 height 15
click at [337, 185] on button "Medical" at bounding box center [355, 181] width 36 height 15
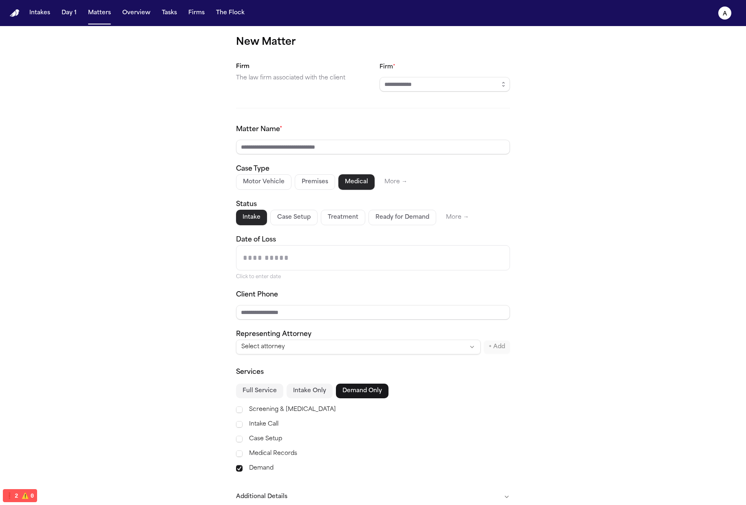
click at [285, 219] on button "Case Setup" at bounding box center [293, 217] width 47 height 15
click at [392, 216] on button "Ready for Demand" at bounding box center [402, 217] width 68 height 15
click at [325, 223] on button "Treatment" at bounding box center [344, 217] width 44 height 15
click at [408, 215] on button "Ready for Demand" at bounding box center [402, 217] width 68 height 15
click at [316, 219] on div "Intake Case Setup Treatment Ready for Demand More →" at bounding box center [373, 217] width 274 height 15
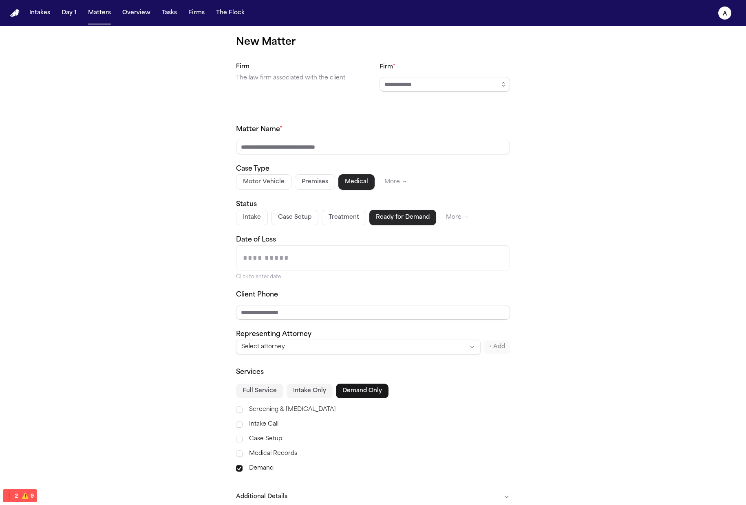
click at [340, 218] on button "Treatment" at bounding box center [344, 217] width 44 height 15
click at [289, 222] on button "Case Setup" at bounding box center [294, 217] width 47 height 15
click at [271, 218] on button "Case Setup" at bounding box center [294, 217] width 46 height 15
click at [260, 219] on button "Intake" at bounding box center [252, 217] width 32 height 15
click at [282, 217] on button "Case Setup" at bounding box center [293, 217] width 47 height 15
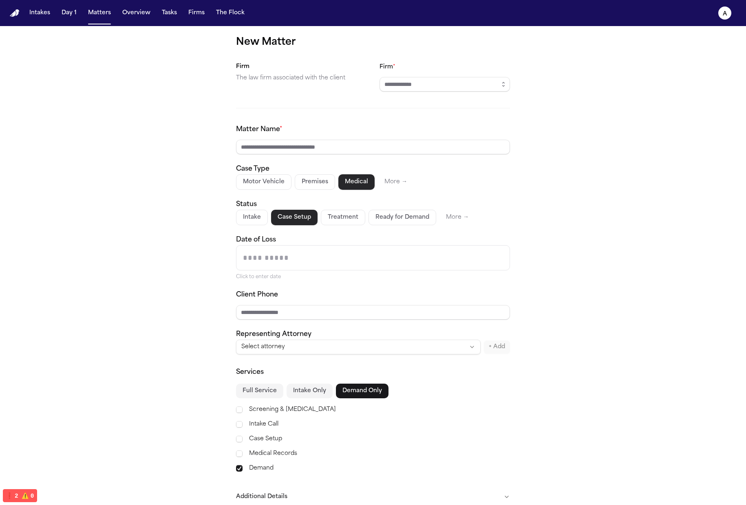
click at [334, 219] on button "Treatment" at bounding box center [343, 217] width 44 height 15
click at [415, 218] on button "Ready for Demand" at bounding box center [402, 217] width 68 height 15
click at [448, 217] on button "More →" at bounding box center [457, 217] width 36 height 15
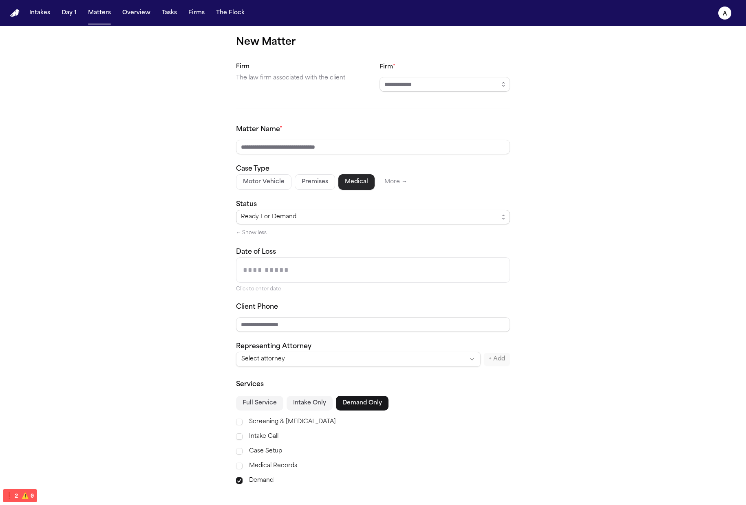
click at [312, 218] on div "Ready For Demand" at bounding box center [370, 217] width 258 height 10
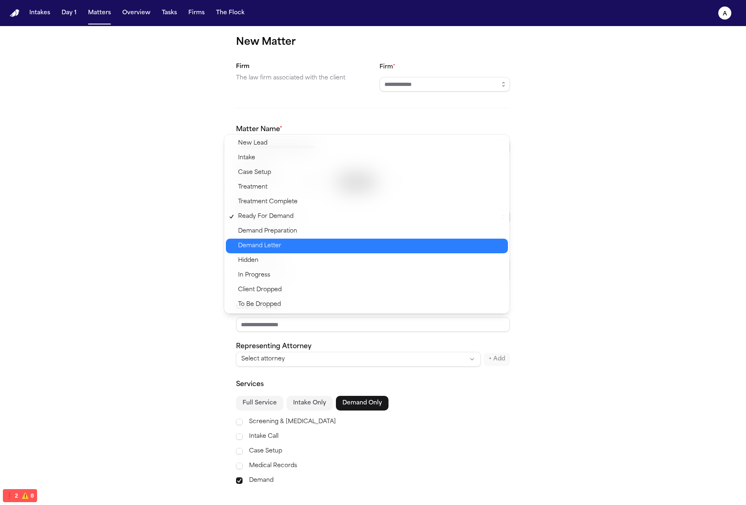
click at [300, 243] on span "Demand Letter" at bounding box center [370, 246] width 265 height 10
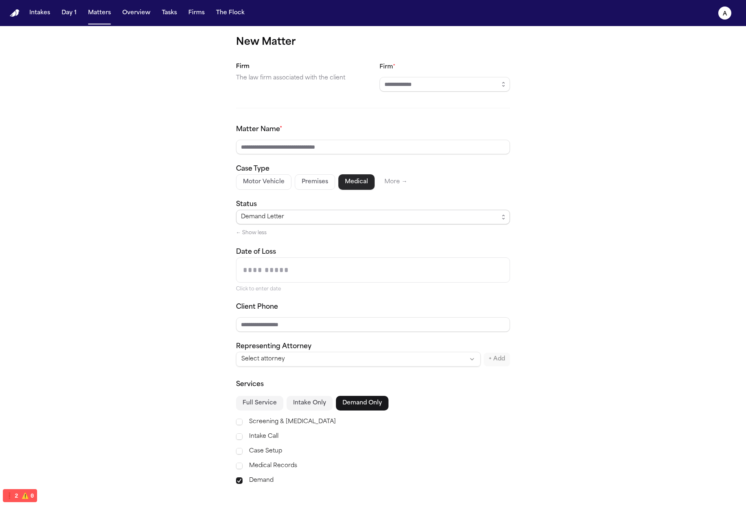
click at [258, 230] on button "← Show less" at bounding box center [251, 233] width 31 height 7
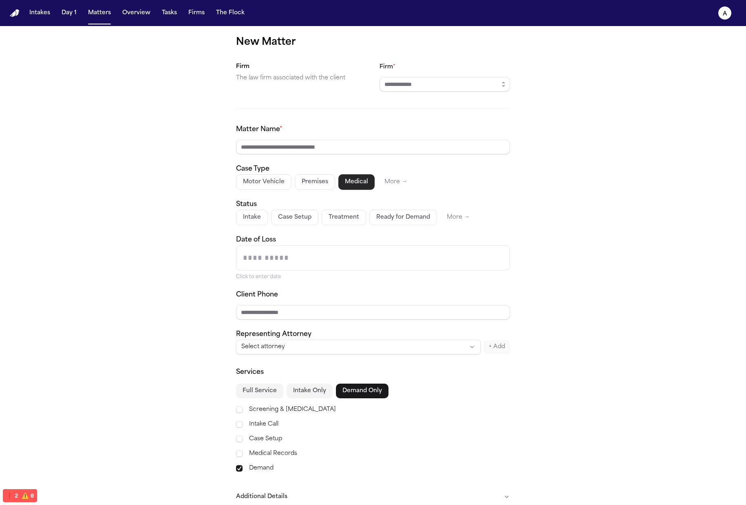
click at [271, 211] on button "Case Setup" at bounding box center [294, 217] width 47 height 15
click at [257, 217] on button "Intake" at bounding box center [252, 217] width 32 height 15
click at [274, 184] on button "Motor Vehicle" at bounding box center [263, 181] width 55 height 15
click at [306, 185] on button "Premises" at bounding box center [314, 181] width 40 height 15
drag, startPoint x: 309, startPoint y: 183, endPoint x: 275, endPoint y: 185, distance: 34.7
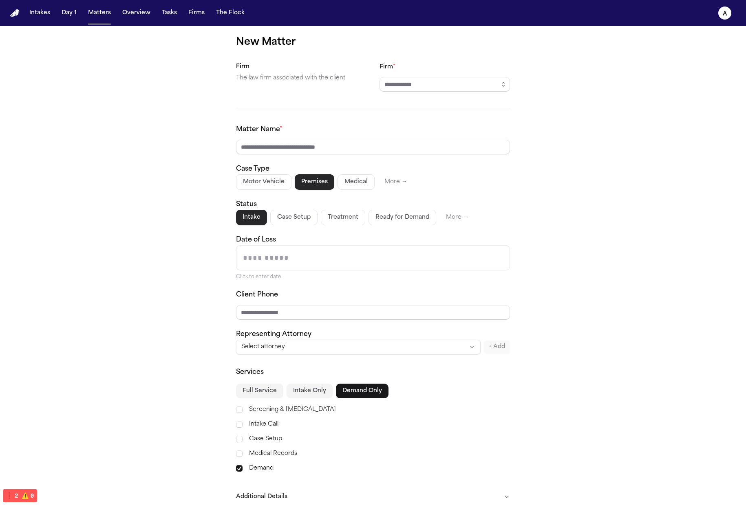
click at [275, 185] on div "Motor Vehicle Premises Medical More →" at bounding box center [373, 181] width 274 height 15
click at [275, 185] on button "Motor Vehicle" at bounding box center [263, 181] width 55 height 15
click at [346, 221] on button "Treatment" at bounding box center [343, 217] width 44 height 15
click at [275, 223] on button "Case Setup" at bounding box center [294, 217] width 47 height 15
click at [399, 225] on div "Matter Name * Case Type Motor Vehicle Premises Medical More → Status Intake Cas…" at bounding box center [373, 240] width 274 height 230
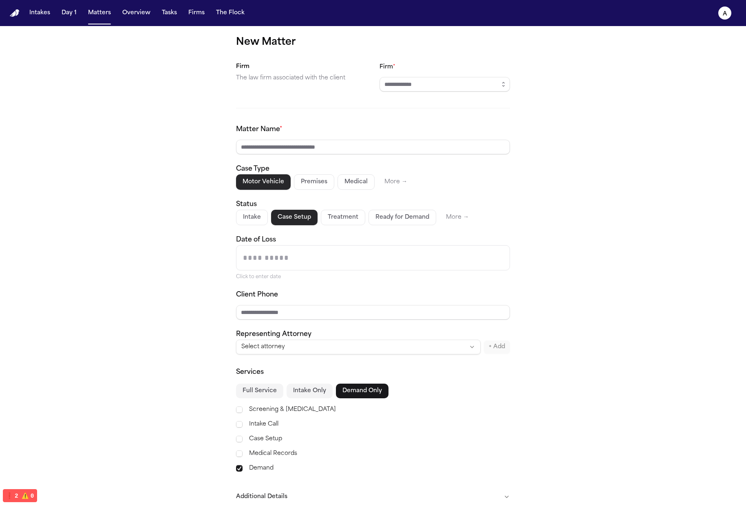
click at [285, 222] on button "Case Setup" at bounding box center [294, 217] width 46 height 15
click at [368, 220] on button "Ready for Demand" at bounding box center [402, 217] width 68 height 15
drag, startPoint x: 424, startPoint y: 224, endPoint x: 447, endPoint y: 221, distance: 22.7
click at [424, 224] on button "Ready for Demand" at bounding box center [402, 217] width 67 height 15
click at [421, 214] on button "Ready for Demand" at bounding box center [402, 217] width 67 height 15
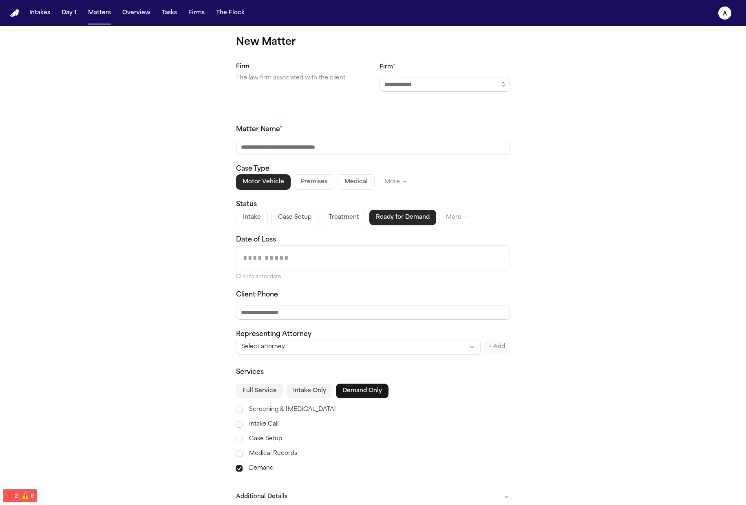
click at [339, 214] on button "Treatment" at bounding box center [344, 217] width 44 height 15
click at [256, 214] on button "Intake" at bounding box center [252, 217] width 32 height 15
click at [309, 210] on button "Case Setup" at bounding box center [293, 217] width 47 height 15
click at [349, 212] on button "Treatment" at bounding box center [343, 217] width 44 height 15
click at [375, 224] on button "Ready for Demand" at bounding box center [402, 217] width 68 height 15
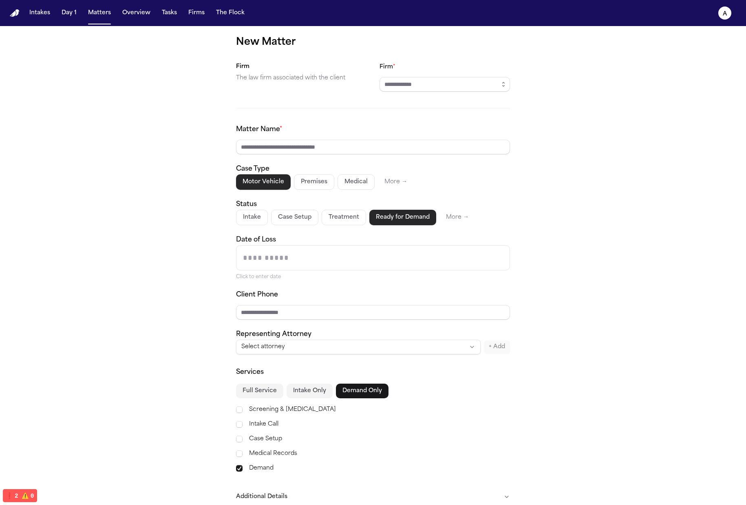
click at [307, 218] on button "Case Setup" at bounding box center [294, 217] width 47 height 15
click at [258, 218] on button "Intake" at bounding box center [252, 217] width 32 height 15
click at [302, 186] on button "Premises" at bounding box center [314, 181] width 40 height 15
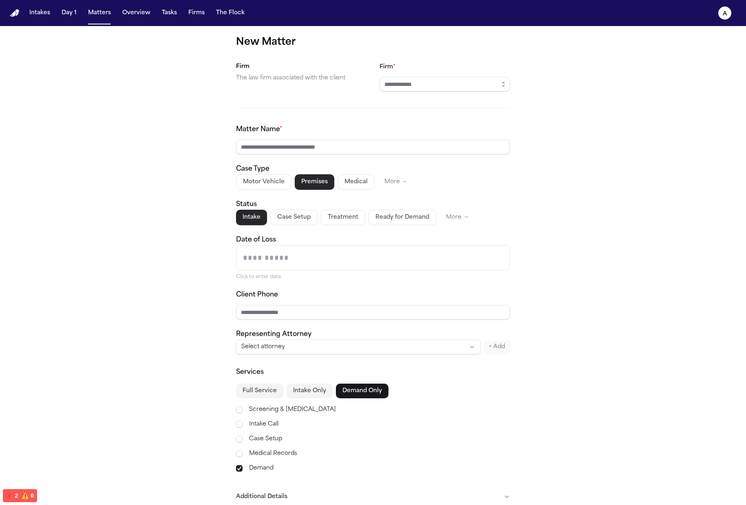
click at [359, 174] on button "Medical" at bounding box center [356, 181] width 37 height 15
click at [289, 182] on div "Motor Vehicle Premises Medical More →" at bounding box center [373, 181] width 274 height 15
click at [268, 182] on button "Motor Vehicle" at bounding box center [263, 181] width 55 height 15
click at [321, 183] on button "Premises" at bounding box center [314, 181] width 40 height 15
click at [300, 225] on div "Matter Name * Case Type Motor Vehicle Premises Medical More → Status Intake Cas…" at bounding box center [373, 240] width 274 height 230
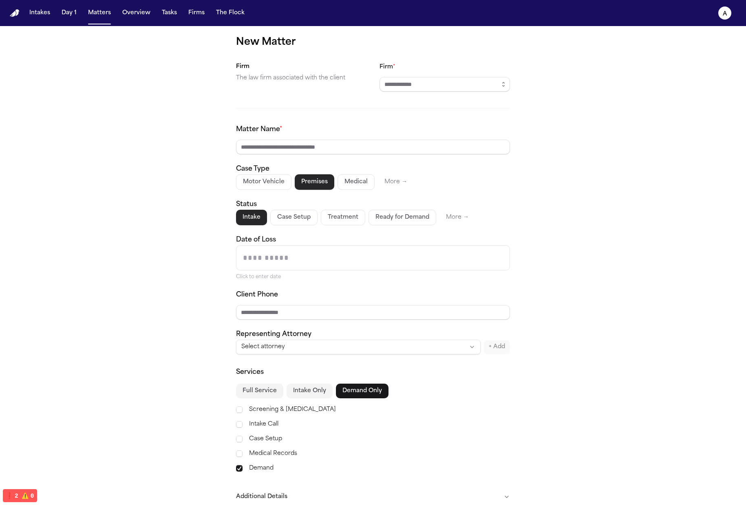
click at [305, 217] on button "Case Setup" at bounding box center [293, 217] width 47 height 15
click at [329, 218] on button "Treatment" at bounding box center [343, 217] width 44 height 15
click at [387, 220] on button "Ready for Demand" at bounding box center [402, 217] width 68 height 15
click at [441, 222] on button "More →" at bounding box center [457, 217] width 36 height 15
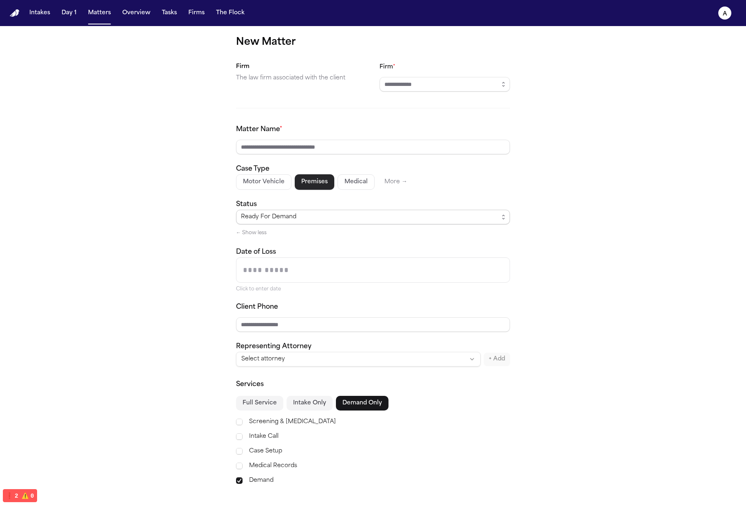
click at [307, 221] on div "Ready For Demand" at bounding box center [370, 217] width 258 height 10
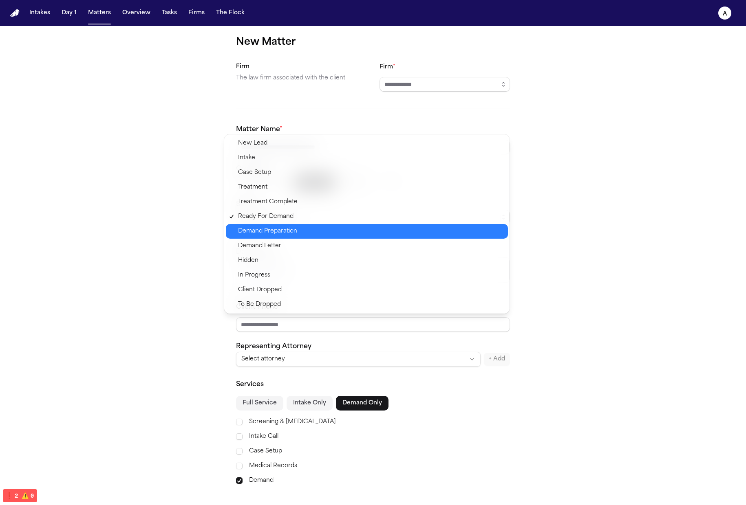
click at [331, 252] on div "Demand Letter" at bounding box center [367, 246] width 282 height 15
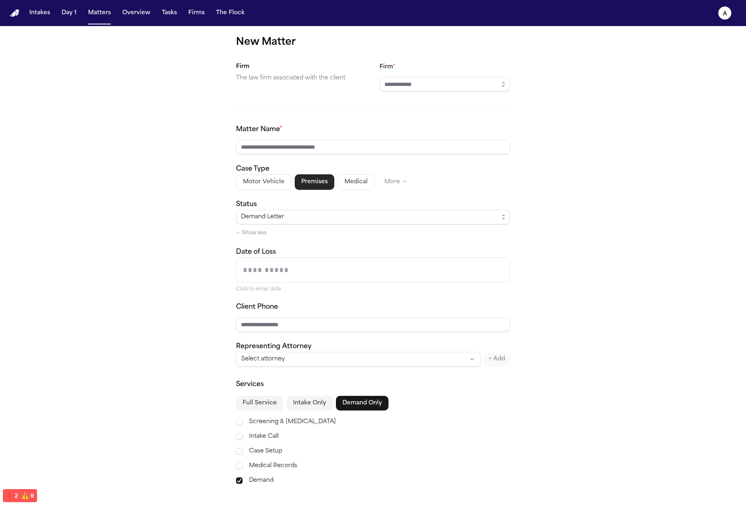
drag, startPoint x: 472, startPoint y: 221, endPoint x: 466, endPoint y: 220, distance: 6.1
click at [466, 220] on div "Demand Letter" at bounding box center [370, 217] width 258 height 10
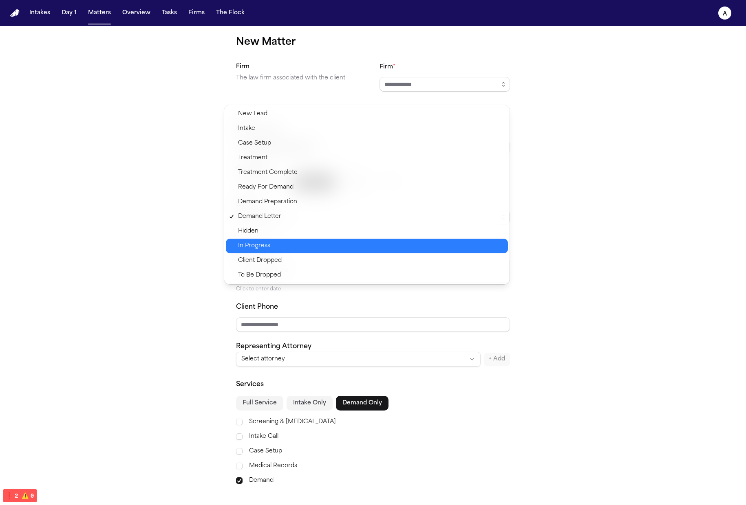
click at [377, 248] on span "In Progress" at bounding box center [370, 246] width 265 height 10
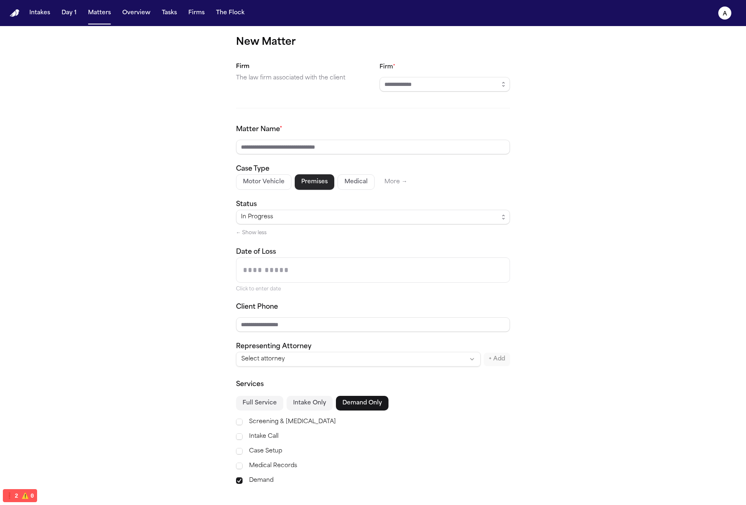
click at [265, 232] on div "In Progress ← Show less" at bounding box center [373, 224] width 274 height 28
click at [264, 234] on div "In Progress ← Show less" at bounding box center [373, 224] width 274 height 28
click at [262, 235] on button "← Show less" at bounding box center [251, 233] width 31 height 7
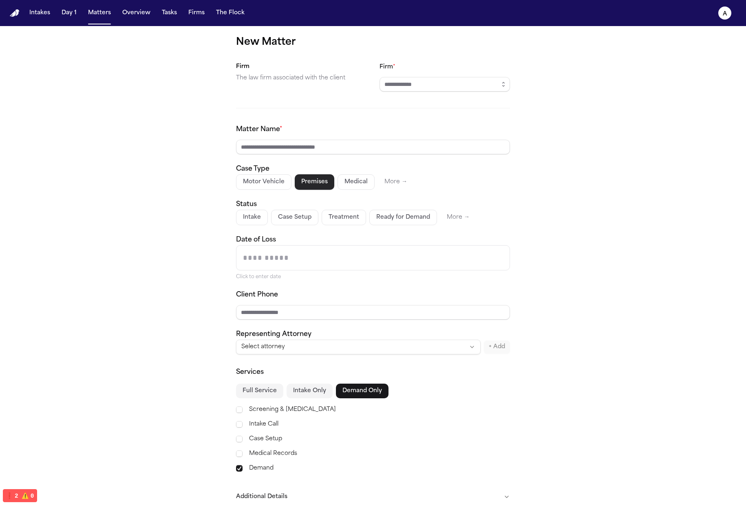
click at [258, 227] on div "Matter Name * Case Type Motor Vehicle Premises Medical More → Status Intake Cas…" at bounding box center [373, 240] width 274 height 230
click at [271, 224] on button "Case Setup" at bounding box center [294, 217] width 47 height 15
click at [345, 218] on button "Treatment" at bounding box center [343, 217] width 44 height 15
click at [393, 220] on button "Ready for Demand" at bounding box center [402, 217] width 68 height 15
click at [439, 220] on button "More →" at bounding box center [457, 217] width 36 height 15
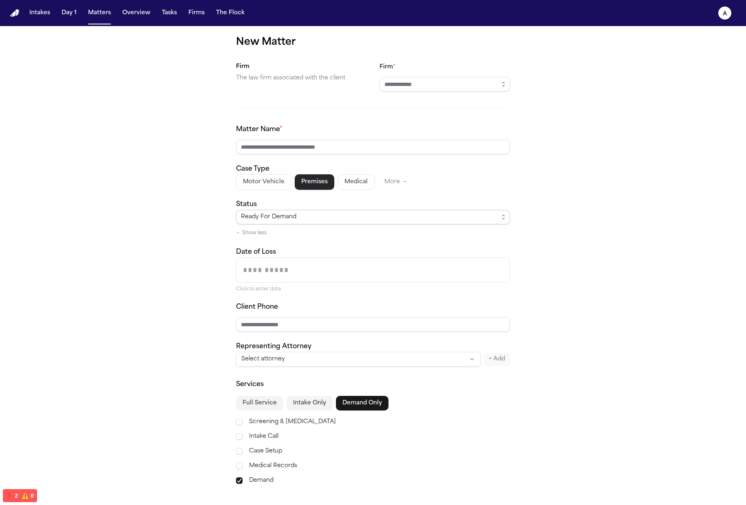
click at [324, 217] on div "Ready For Demand" at bounding box center [370, 217] width 258 height 10
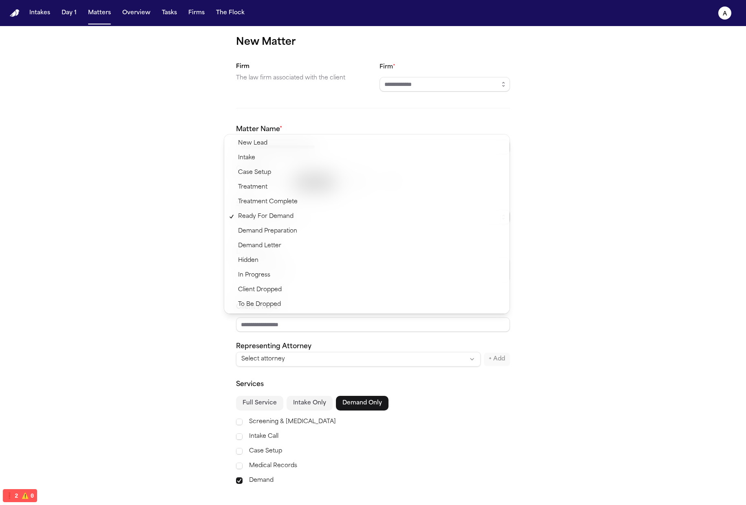
click at [633, 233] on div "New Matter Firm The law firm associated with the client Firm * Matter Name * Ca…" at bounding box center [373, 293] width 746 height 535
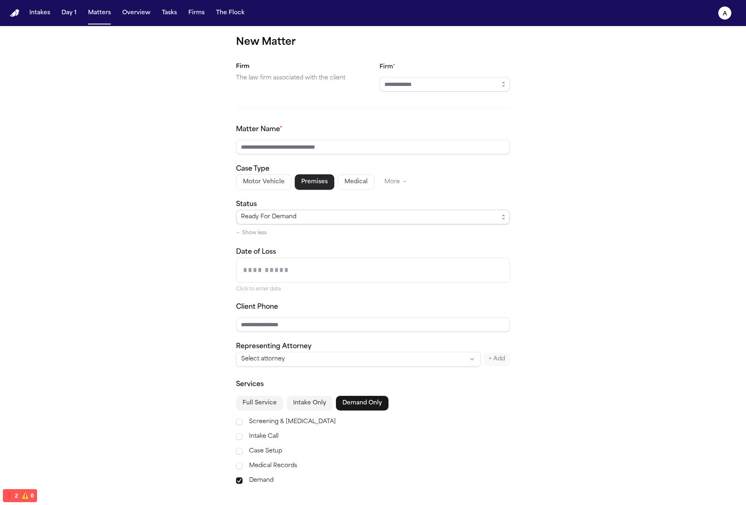
click at [258, 227] on div "Ready For Demand ← Show less" at bounding box center [373, 224] width 274 height 28
click at [262, 230] on button "← Show less" at bounding box center [251, 233] width 31 height 7
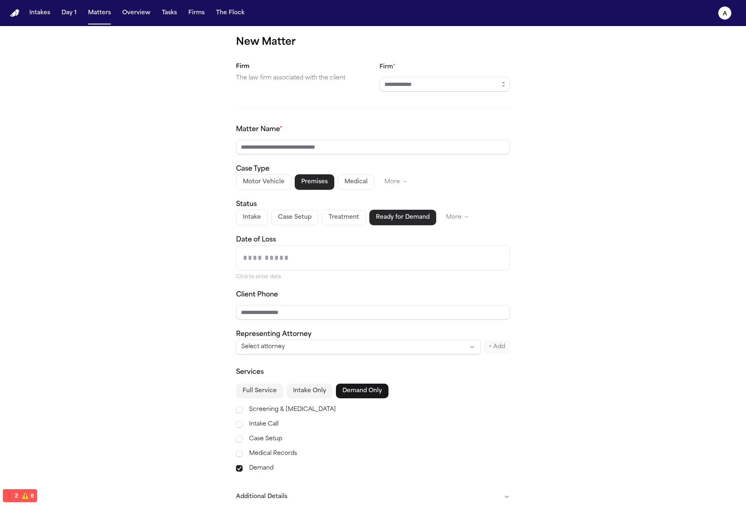
click at [268, 193] on div "Matter Name * Case Type Motor Vehicle Premises Medical More → Status Intake Cas…" at bounding box center [373, 240] width 274 height 230
click at [278, 188] on button "Motor Vehicle" at bounding box center [263, 181] width 55 height 15
click at [347, 177] on button "Medical" at bounding box center [356, 181] width 37 height 15
click at [258, 186] on button "Motor Vehicle" at bounding box center [263, 181] width 55 height 15
click at [325, 181] on button "Premises" at bounding box center [314, 181] width 40 height 15
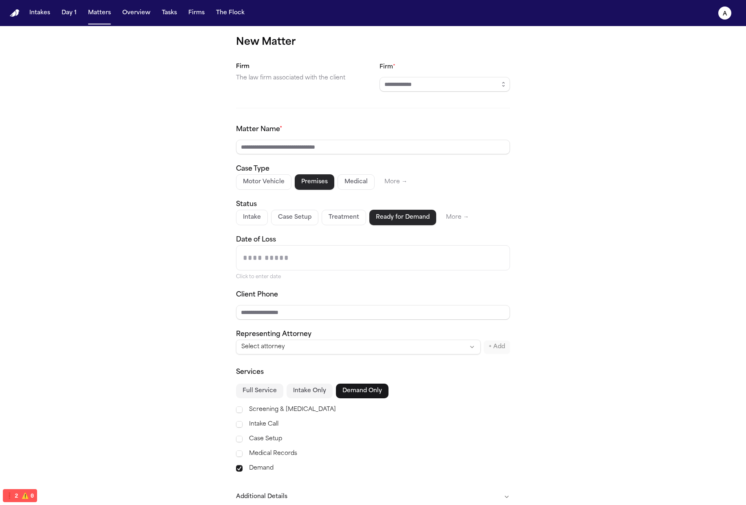
click at [280, 229] on div "Matter Name * Case Type Motor Vehicle Premises Medical More → Status Intake Cas…" at bounding box center [373, 240] width 274 height 230
click at [281, 225] on div "Matter Name * Case Type Motor Vehicle Premises Medical More → Status Intake Cas…" at bounding box center [373, 240] width 274 height 230
click at [256, 223] on button "Intake" at bounding box center [252, 217] width 32 height 15
click at [331, 215] on button "Treatment" at bounding box center [343, 217] width 44 height 15
click at [375, 215] on button "Ready for Demand" at bounding box center [402, 217] width 68 height 15
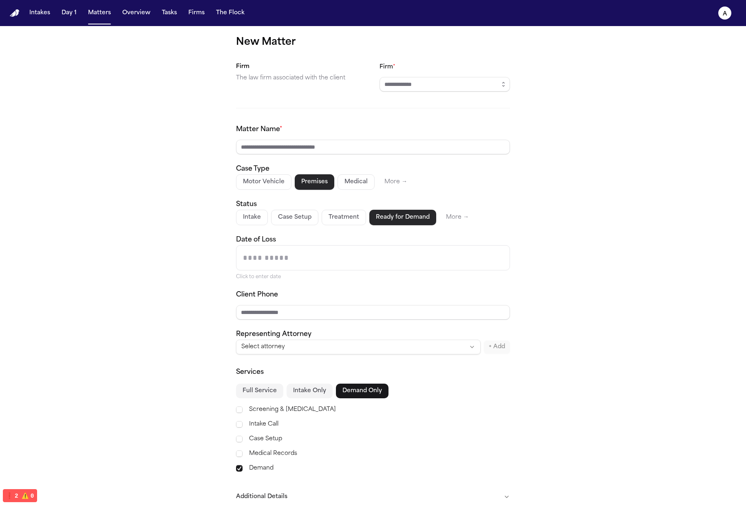
click at [454, 218] on button "More →" at bounding box center [457, 217] width 36 height 15
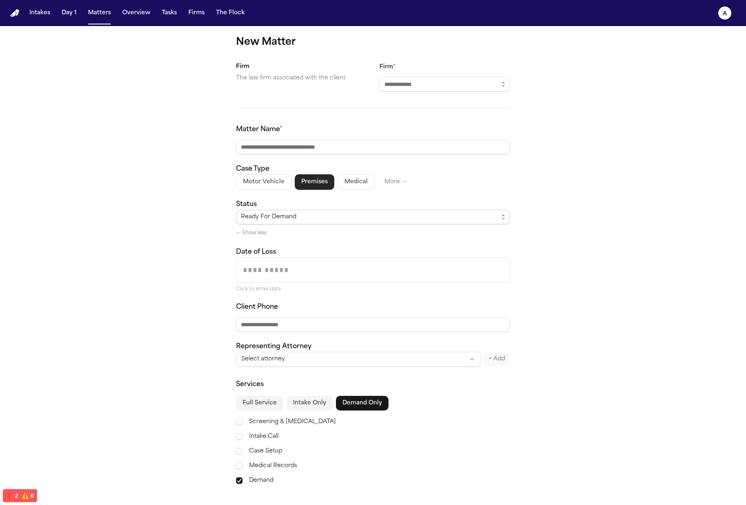
click at [358, 216] on div "Ready For Demand" at bounding box center [370, 217] width 258 height 10
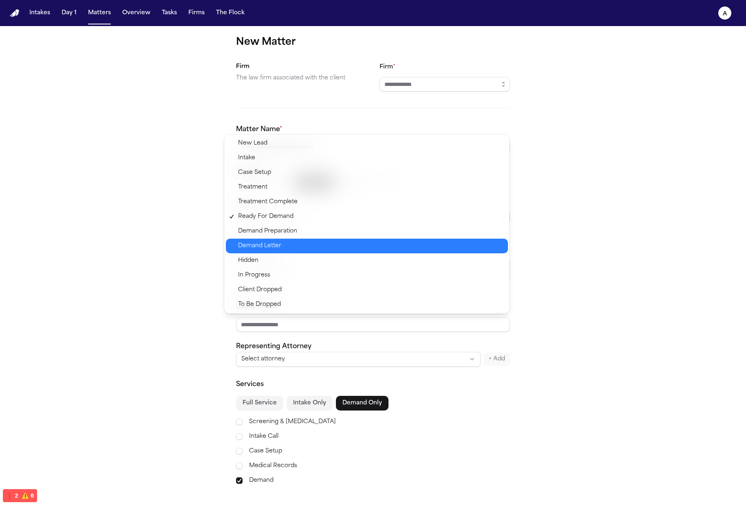
click at [332, 242] on span "Demand Letter" at bounding box center [370, 246] width 265 height 10
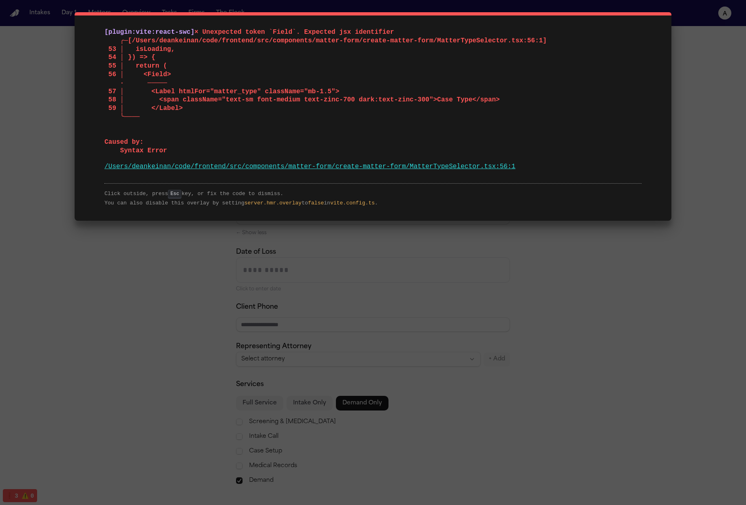
click at [256, 238] on div "[plugin:vite:react-swc] × Unexpected token `Field`. Expected jsx identifier ╭─[…" at bounding box center [373, 252] width 746 height 505
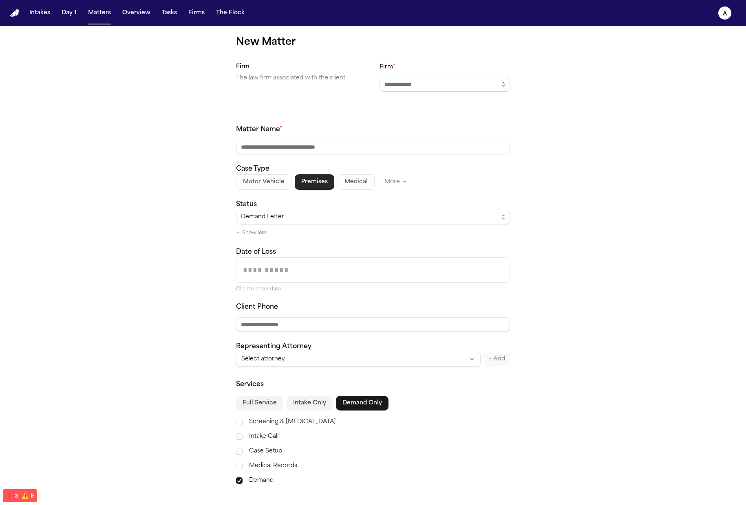
click at [256, 238] on div "Matter Name * Case Type Motor Vehicle Premises Medical More → Status Demand Let…" at bounding box center [373, 246] width 274 height 242
click at [256, 235] on button "← Show less" at bounding box center [251, 233] width 31 height 7
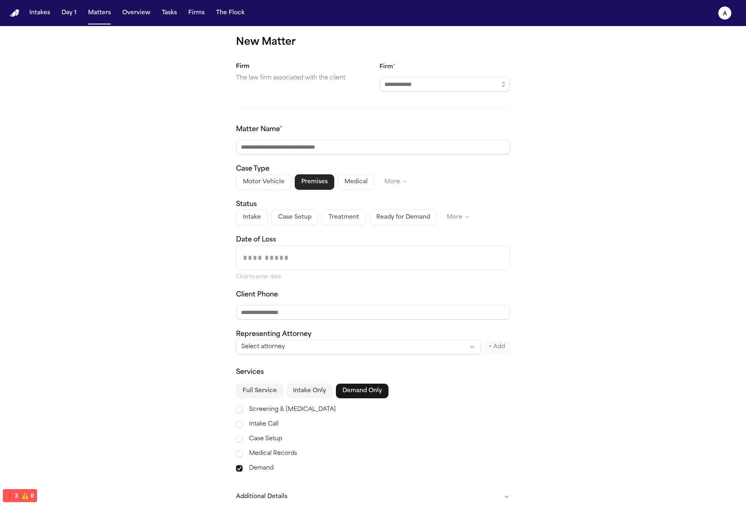
click at [252, 227] on div "Matter Name * Case Type Motor Vehicle Premises Medical More → Status Intake Cas…" at bounding box center [373, 240] width 274 height 230
click at [288, 221] on button "Case Setup" at bounding box center [294, 217] width 47 height 15
click at [241, 216] on button "Intake" at bounding box center [252, 217] width 32 height 15
click at [368, 216] on button "Ready for Demand" at bounding box center [402, 217] width 68 height 15
click at [330, 218] on button "Treatment" at bounding box center [344, 217] width 44 height 15
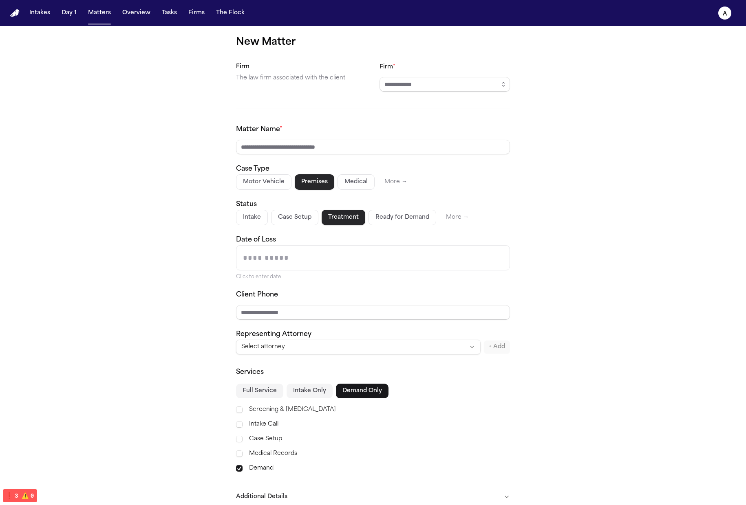
click at [282, 218] on button "Case Setup" at bounding box center [294, 217] width 47 height 15
click at [251, 186] on button "Motor Vehicle" at bounding box center [263, 181] width 55 height 15
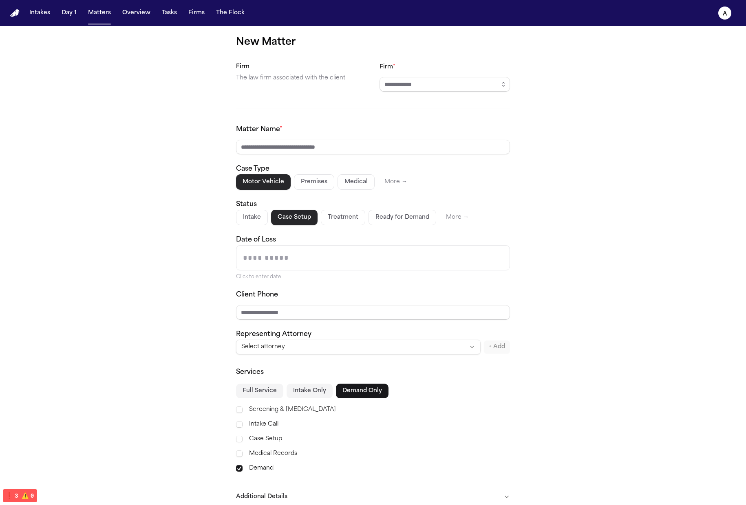
click at [315, 185] on button "Premises" at bounding box center [314, 181] width 40 height 15
click at [359, 184] on button "Medical" at bounding box center [356, 181] width 37 height 15
click at [278, 184] on button "Motor Vehicle" at bounding box center [263, 181] width 55 height 15
click at [239, 186] on button "Motor Vehicle" at bounding box center [263, 181] width 55 height 15
click at [306, 183] on button "Premises" at bounding box center [314, 181] width 40 height 15
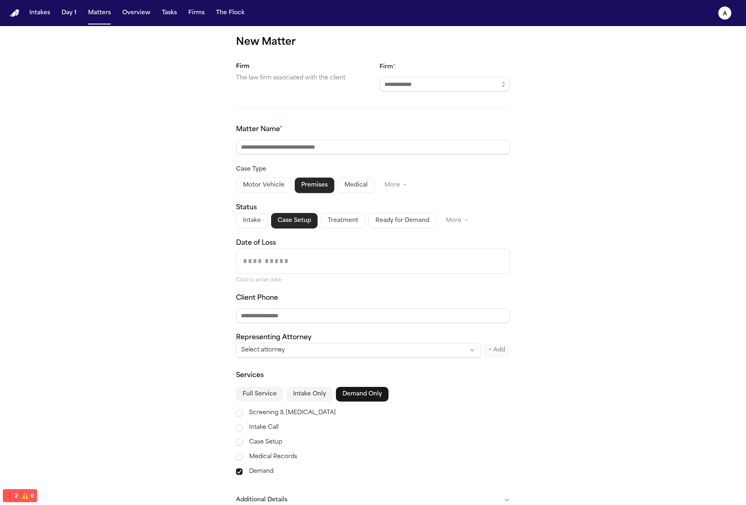
click at [526, 201] on div "New Matter Firm The law firm associated with the client Firm * Matter Name * Ca…" at bounding box center [373, 289] width 746 height 526
click at [321, 223] on button "Treatment" at bounding box center [343, 220] width 44 height 15
click at [372, 221] on button "Ready for Demand" at bounding box center [402, 220] width 68 height 15
click at [338, 188] on button "Medical" at bounding box center [356, 185] width 37 height 15
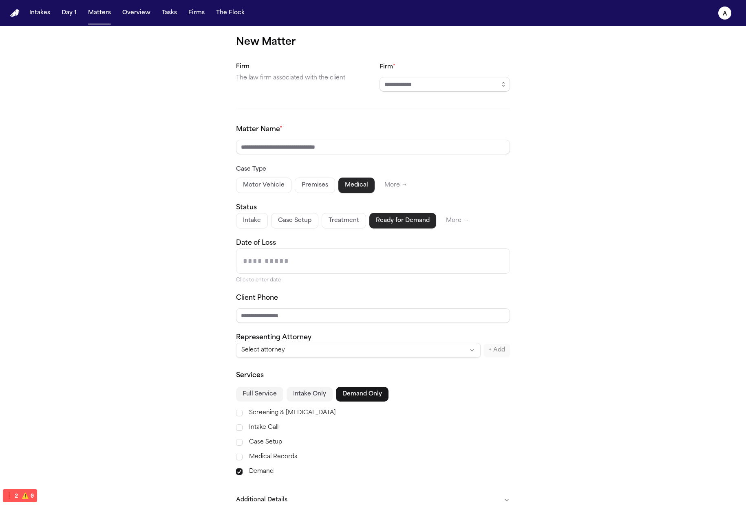
click at [296, 188] on button "Premises" at bounding box center [315, 185] width 40 height 15
click at [259, 190] on button "Motor Vehicle" at bounding box center [263, 185] width 55 height 15
click at [338, 186] on button "Medical" at bounding box center [356, 185] width 37 height 15
click at [340, 183] on button "Medical" at bounding box center [356, 185] width 36 height 15
click at [274, 189] on button "Motor Vehicle" at bounding box center [263, 185] width 55 height 15
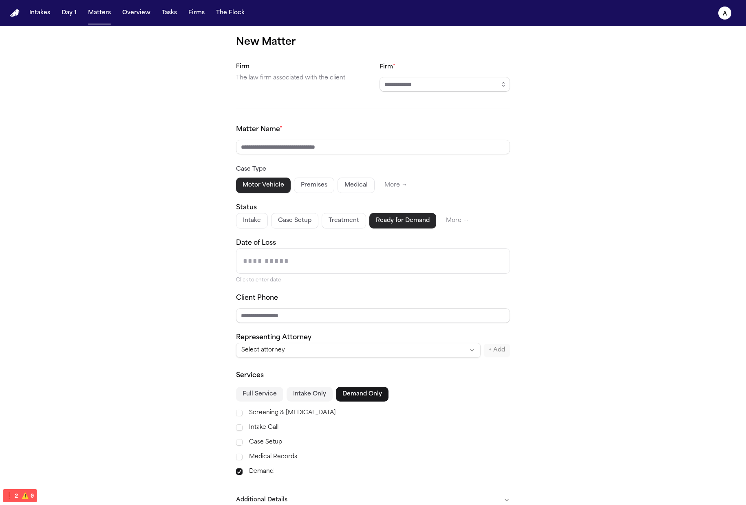
click at [256, 190] on button "Motor Vehicle" at bounding box center [263, 185] width 55 height 15
click at [322, 190] on button "Premises" at bounding box center [314, 185] width 40 height 15
click at [371, 188] on div "Motor Vehicle Premises Medical More →" at bounding box center [373, 185] width 274 height 15
click at [362, 186] on button "Medical" at bounding box center [356, 185] width 37 height 15
click at [399, 188] on button "More →" at bounding box center [396, 185] width 36 height 15
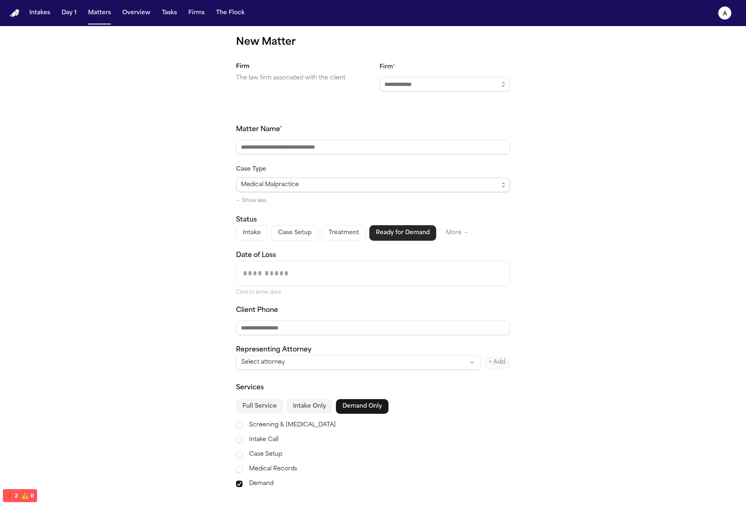
click at [381, 188] on div "Medical Malpractice" at bounding box center [370, 185] width 258 height 10
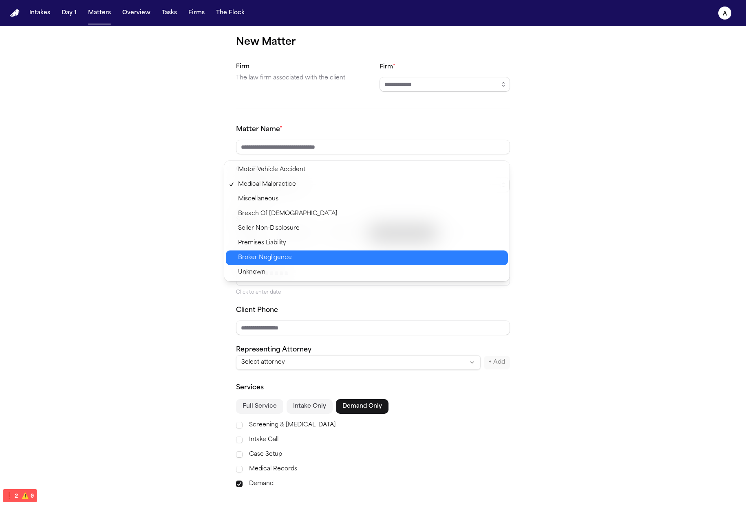
click at [328, 256] on span "Broker Negligence" at bounding box center [370, 258] width 265 height 10
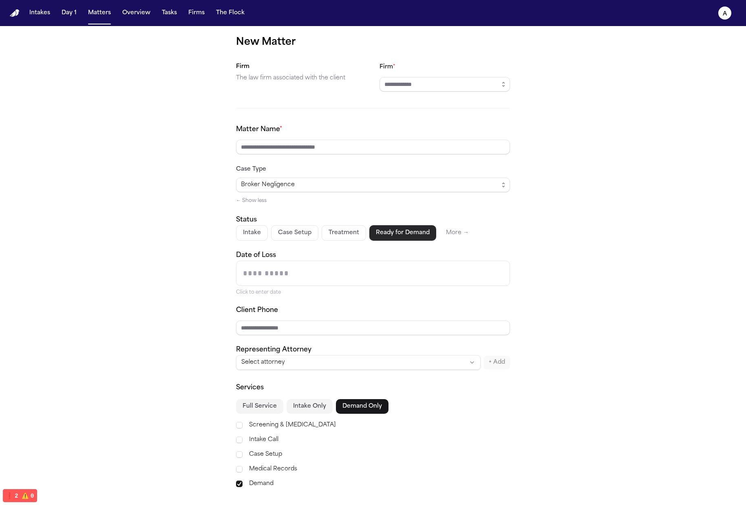
click at [276, 196] on div "Broker Negligence ← Show less" at bounding box center [373, 192] width 274 height 28
click at [246, 202] on button "← Show less" at bounding box center [251, 201] width 31 height 7
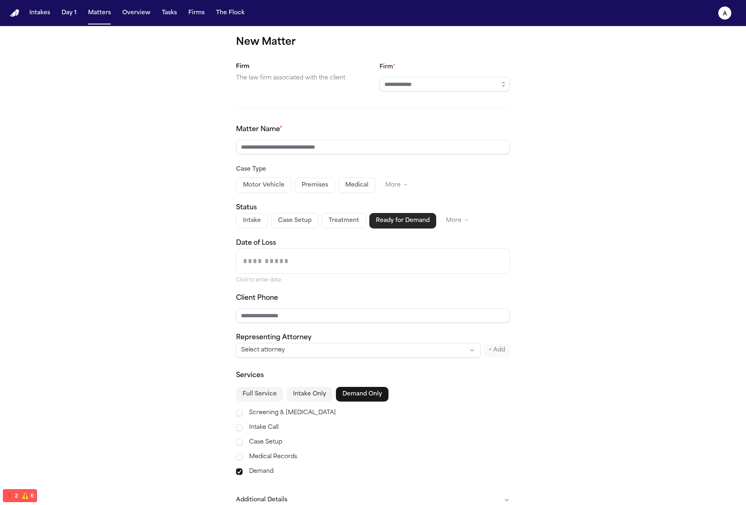
click at [268, 186] on button "Motor Vehicle" at bounding box center [263, 185] width 55 height 15
click at [346, 184] on button "Medical" at bounding box center [356, 185] width 37 height 15
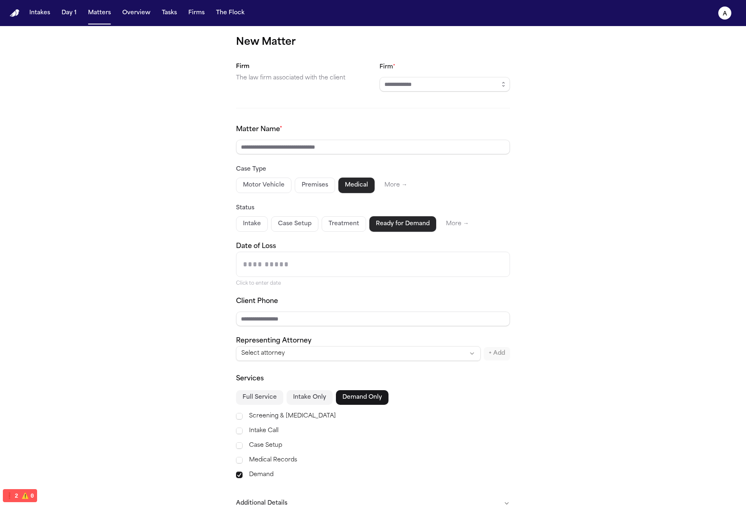
click at [303, 184] on button "Premises" at bounding box center [315, 185] width 40 height 15
click at [379, 182] on button "More →" at bounding box center [396, 185] width 36 height 15
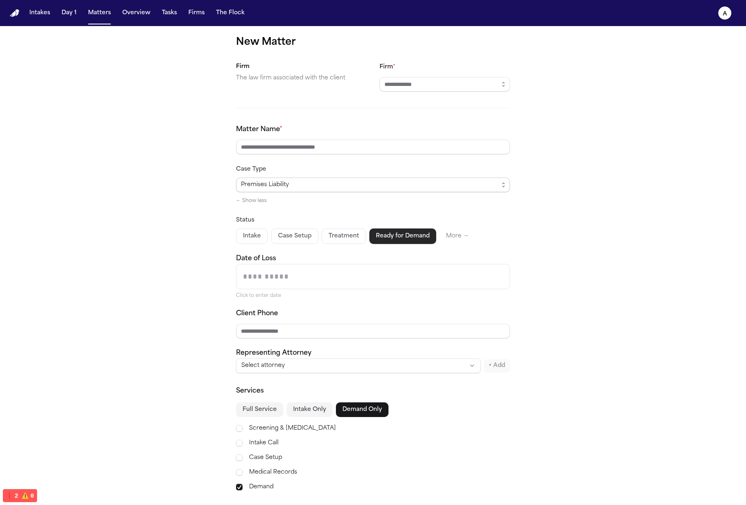
click at [371, 185] on div "Premises Liability" at bounding box center [370, 185] width 258 height 10
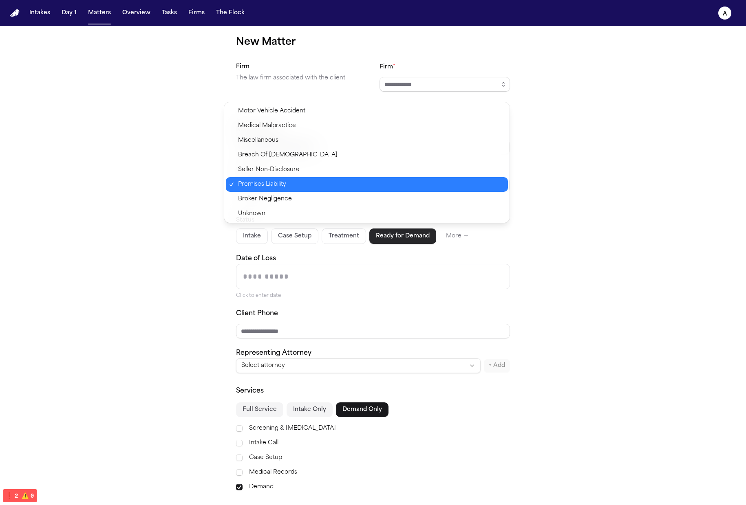
click at [363, 202] on span "Broker Negligence" at bounding box center [370, 199] width 265 height 10
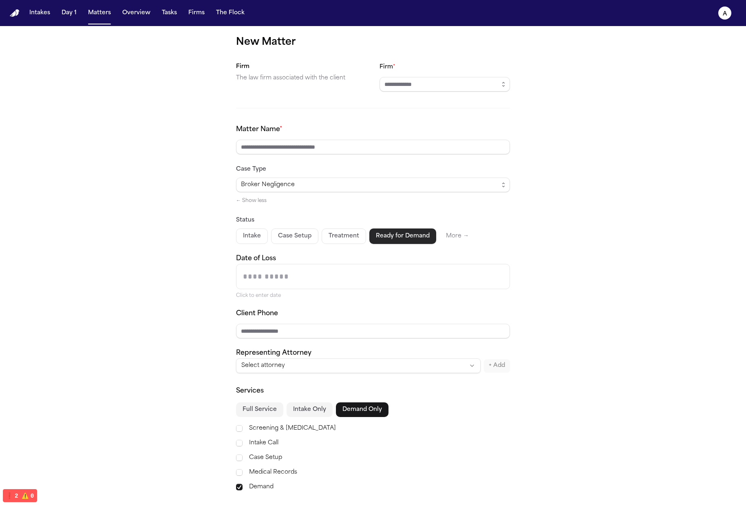
click at [265, 198] on div "Broker Negligence ← Show less" at bounding box center [373, 192] width 274 height 28
click at [253, 205] on div "Matter Name * Case Type Broker Negligence ← Show less Status Intake Case Setup …" at bounding box center [373, 249] width 274 height 249
click at [254, 203] on button "← Show less" at bounding box center [251, 201] width 31 height 7
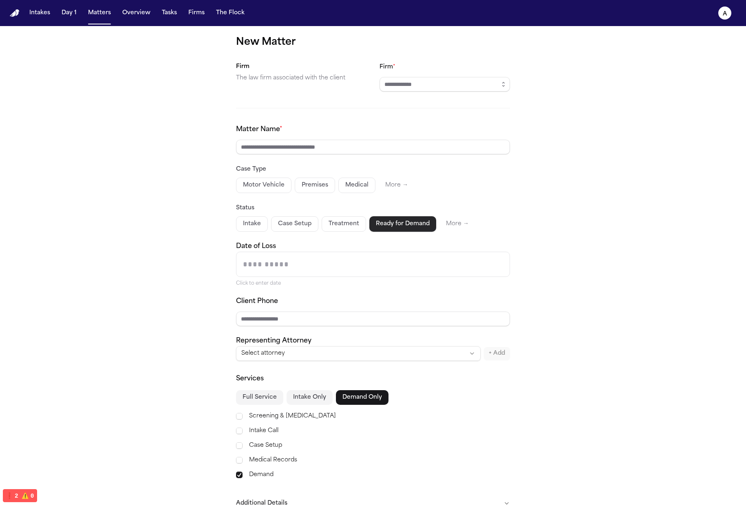
click at [260, 186] on button "Motor Vehicle" at bounding box center [263, 185] width 55 height 15
click at [302, 190] on button "Premises" at bounding box center [314, 185] width 40 height 15
click at [338, 185] on button "Medical" at bounding box center [356, 185] width 37 height 15
click at [279, 187] on button "Motor Vehicle" at bounding box center [263, 185] width 55 height 15
click at [297, 188] on button "Premises" at bounding box center [314, 185] width 40 height 15
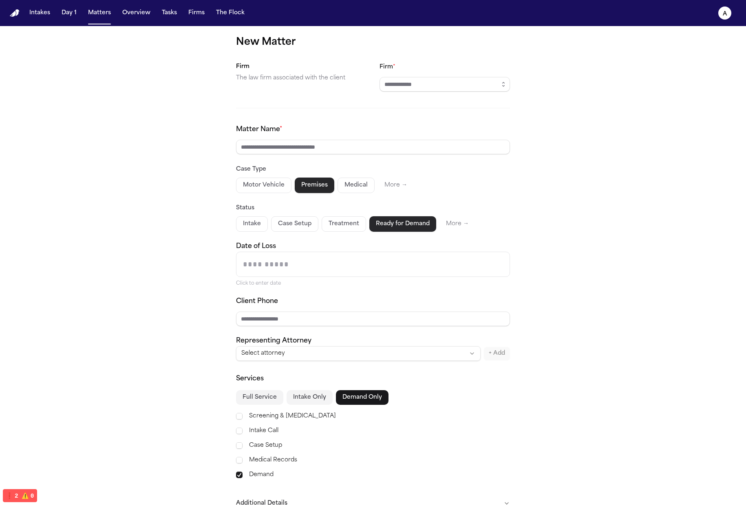
click at [329, 190] on div "Motor Vehicle Premises Medical More →" at bounding box center [373, 185] width 274 height 15
click at [345, 192] on button "Medical" at bounding box center [356, 185] width 37 height 15
click at [295, 188] on button "Premises" at bounding box center [315, 185] width 40 height 15
click at [254, 188] on button "Motor Vehicle" at bounding box center [263, 185] width 55 height 15
click at [307, 190] on button "Premises" at bounding box center [314, 185] width 40 height 15
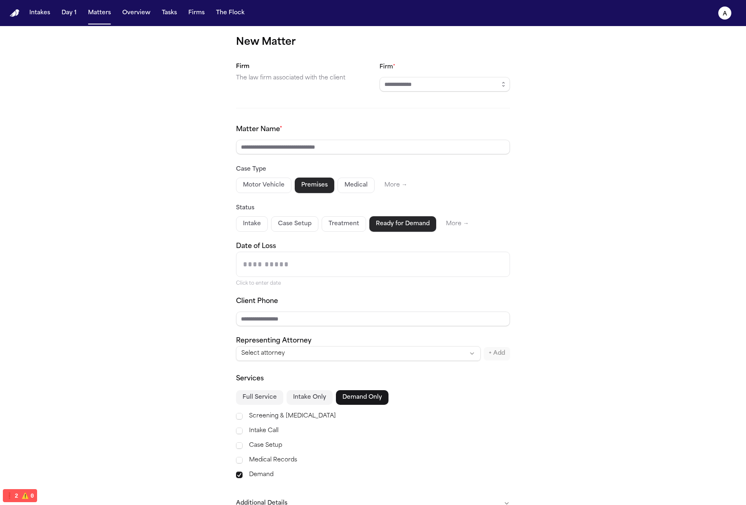
click at [338, 189] on button "Medical" at bounding box center [356, 185] width 37 height 15
click at [302, 188] on button "Premises" at bounding box center [315, 185] width 40 height 15
click at [268, 188] on button "Motor Vehicle" at bounding box center [263, 185] width 55 height 15
click at [301, 189] on button "Premises" at bounding box center [314, 185] width 40 height 15
click at [324, 190] on button "Premises" at bounding box center [315, 185] width 40 height 15
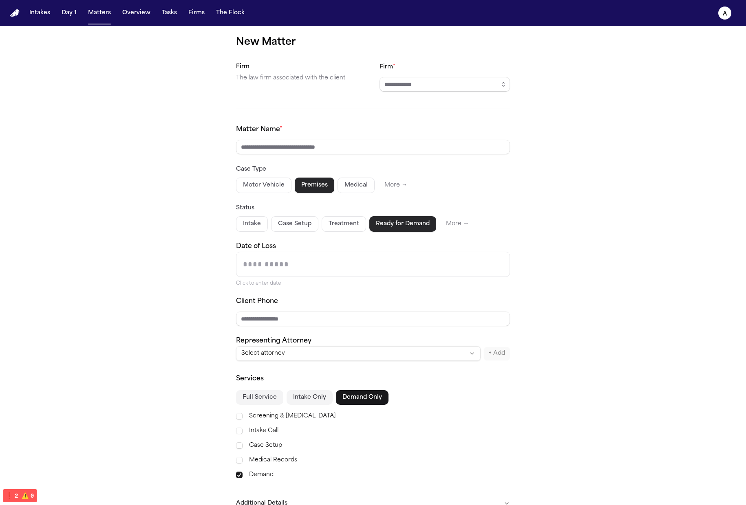
click at [354, 191] on button "Medical" at bounding box center [356, 185] width 37 height 15
click at [285, 190] on button "Motor Vehicle" at bounding box center [263, 185] width 55 height 15
click at [253, 191] on button "Motor Vehicle" at bounding box center [263, 185] width 55 height 15
click at [308, 192] on button "Premises" at bounding box center [314, 185] width 40 height 15
click at [338, 192] on button "Medical" at bounding box center [356, 185] width 37 height 15
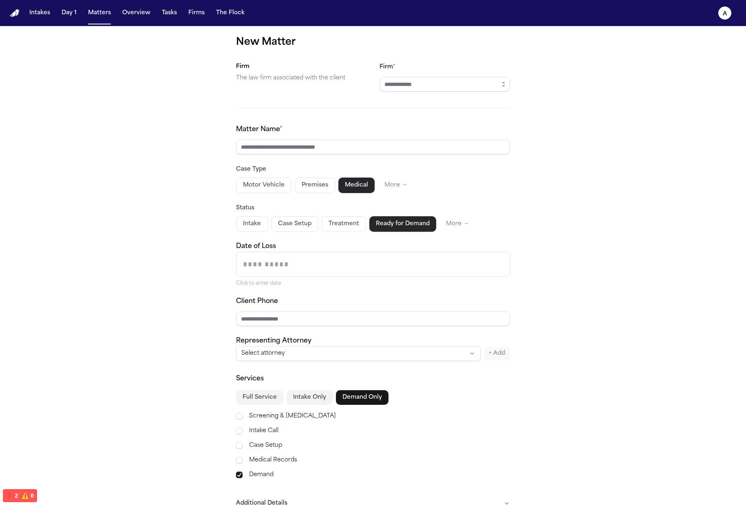
click at [319, 188] on button "Premises" at bounding box center [315, 185] width 40 height 15
click at [258, 191] on button "Motor Vehicle" at bounding box center [263, 185] width 55 height 15
click at [313, 188] on button "Premises" at bounding box center [314, 185] width 40 height 15
click at [353, 188] on button "Medical" at bounding box center [356, 185] width 37 height 15
click at [301, 188] on button "Premises" at bounding box center [315, 185] width 40 height 15
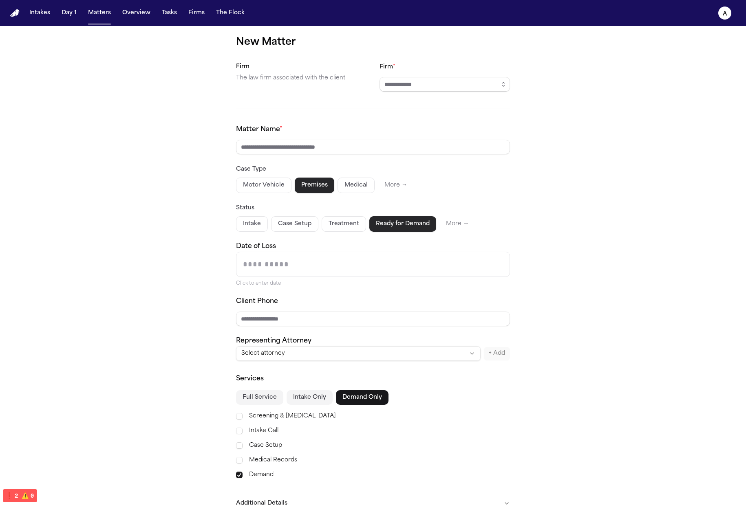
click at [260, 187] on button "Motor Vehicle" at bounding box center [263, 185] width 55 height 15
click at [318, 187] on button "Premises" at bounding box center [314, 185] width 40 height 15
click at [344, 186] on button "Medical" at bounding box center [356, 185] width 37 height 15
click at [342, 215] on div "Status Intake Case Setup Treatment Ready for Demand More →" at bounding box center [373, 217] width 274 height 29
click at [333, 224] on button "Treatment" at bounding box center [344, 223] width 44 height 15
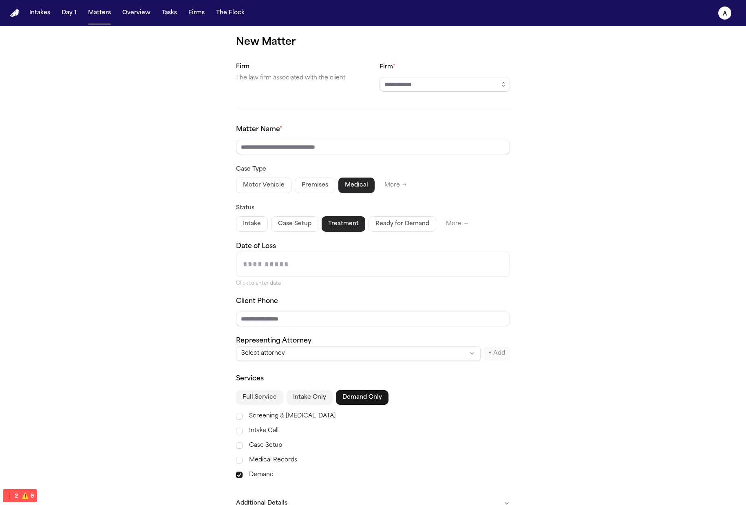
click at [287, 226] on button "Case Setup" at bounding box center [294, 223] width 47 height 15
click at [249, 225] on button "Intake" at bounding box center [252, 223] width 32 height 15
click at [321, 227] on button "Treatment" at bounding box center [343, 223] width 44 height 15
click at [362, 225] on div "Intake Case Setup Treatment Ready for Demand More →" at bounding box center [373, 223] width 274 height 15
click at [390, 226] on button "Ready for Demand" at bounding box center [402, 223] width 68 height 15
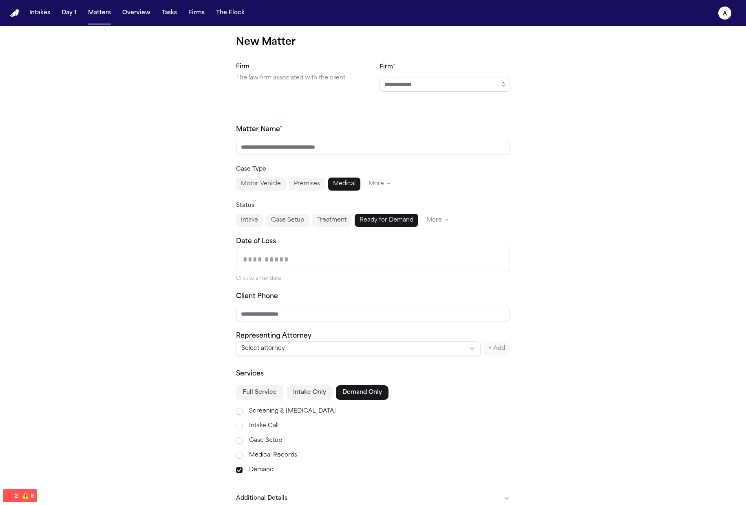
click at [286, 222] on button "Case Setup" at bounding box center [287, 220] width 43 height 13
click at [245, 218] on button "Intake" at bounding box center [249, 220] width 27 height 13
click at [260, 188] on button "Motor Vehicle" at bounding box center [261, 184] width 50 height 13
click at [313, 183] on button "Premises" at bounding box center [307, 184] width 36 height 13
click at [342, 185] on button "Medical" at bounding box center [344, 184] width 32 height 13
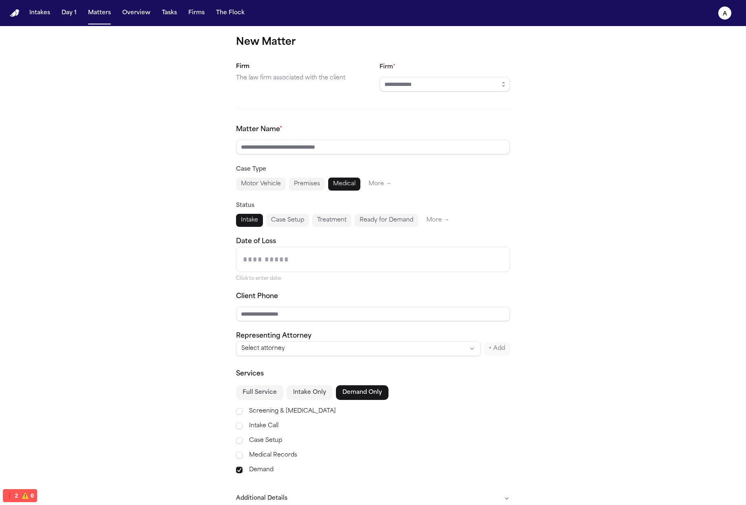
click at [278, 184] on button "Motor Vehicle" at bounding box center [261, 184] width 50 height 13
click at [256, 185] on button "Motor Vehicle" at bounding box center [261, 184] width 50 height 13
click at [312, 185] on button "Premises" at bounding box center [307, 184] width 36 height 13
click at [338, 185] on button "Medical" at bounding box center [344, 184] width 32 height 13
click at [260, 184] on button "Motor Vehicle" at bounding box center [261, 184] width 50 height 13
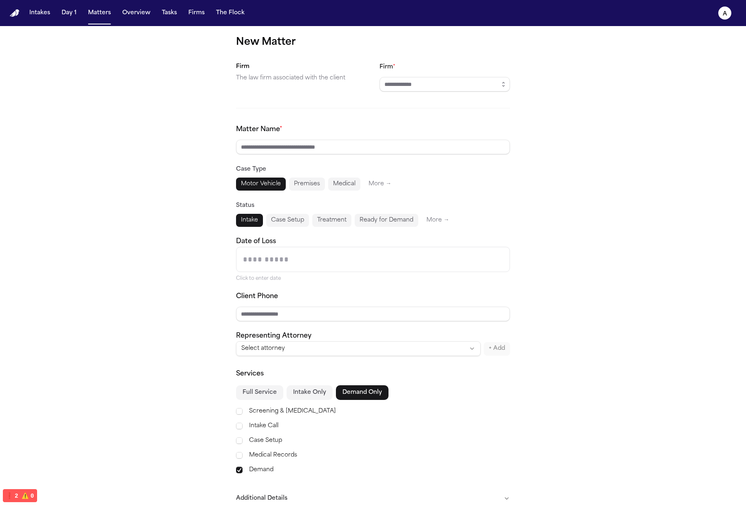
click at [291, 188] on button "Premises" at bounding box center [307, 184] width 36 height 13
click at [288, 222] on button "Case Setup" at bounding box center [287, 220] width 43 height 13
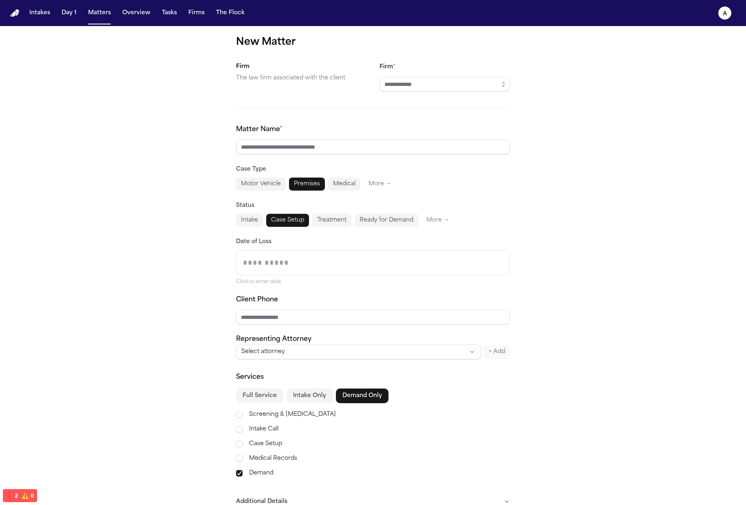
click at [574, 196] on div "New Matter Firm The law firm associated with the client Firm * Matter Name * Ca…" at bounding box center [373, 289] width 746 height 527
click at [314, 224] on button "Treatment" at bounding box center [331, 220] width 39 height 13
click at [403, 220] on button "Ready for Demand" at bounding box center [387, 220] width 64 height 13
click at [438, 219] on button "More →" at bounding box center [437, 220] width 33 height 13
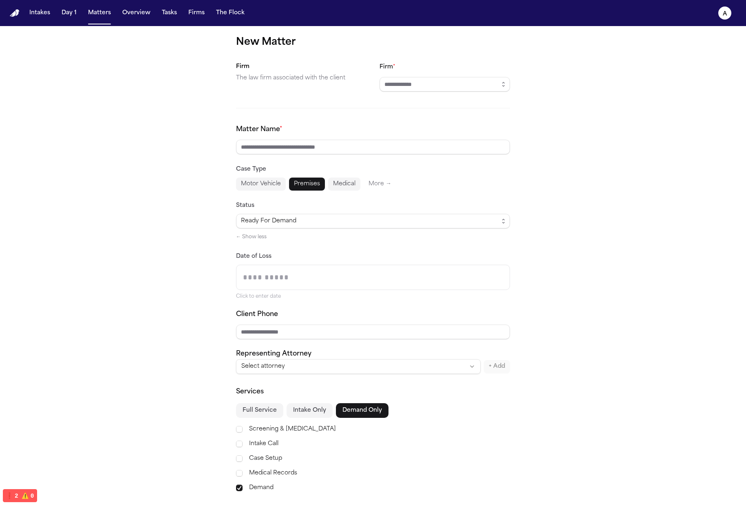
click at [259, 238] on button "← Show less" at bounding box center [251, 237] width 31 height 7
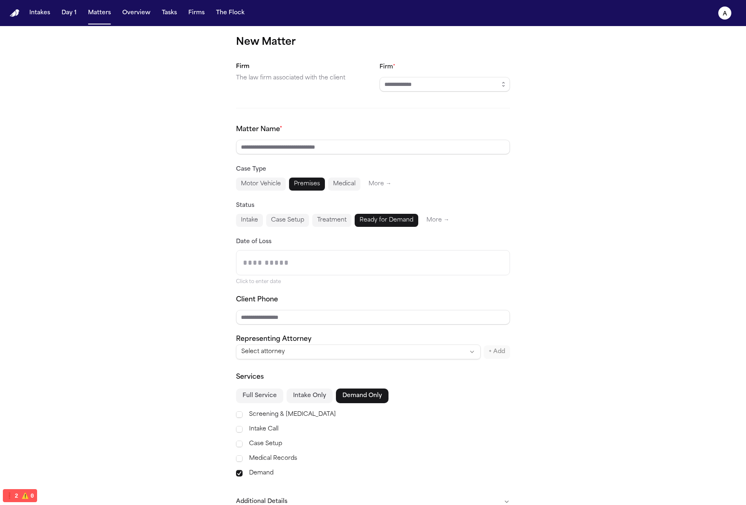
click at [285, 262] on input "Date of Loss" at bounding box center [372, 263] width 273 height 24
click at [547, 208] on div "New Matter Firm The law firm associated with the client Firm * Matter Name * Ca…" at bounding box center [373, 289] width 746 height 527
click at [268, 230] on div "Matter Name * Case Type Motor Vehicle Premises Medical More → Status Intake Cas…" at bounding box center [373, 242] width 274 height 235
click at [274, 227] on div "Matter Name * Case Type Motor Vehicle Premises Medical More → Status Intake Cas…" at bounding box center [373, 242] width 274 height 235
click at [241, 227] on div "Matter Name * Case Type Motor Vehicle Premises Medical More → Status Intake Cas…" at bounding box center [373, 242] width 274 height 235
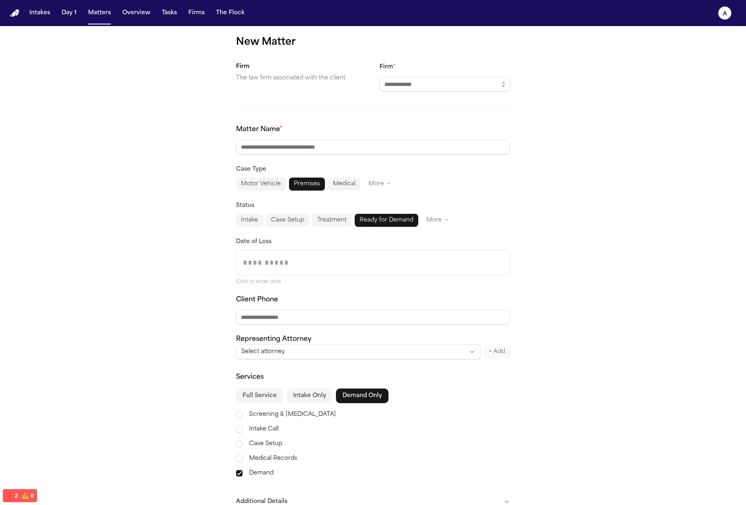
click at [257, 222] on button "Intake" at bounding box center [249, 220] width 27 height 13
click at [327, 217] on button "Treatment" at bounding box center [331, 220] width 39 height 13
click at [290, 219] on button "Case Setup" at bounding box center [287, 220] width 43 height 13
click at [292, 179] on button "Premises" at bounding box center [307, 184] width 36 height 13
click at [239, 183] on button "Motor Vehicle" at bounding box center [261, 184] width 50 height 13
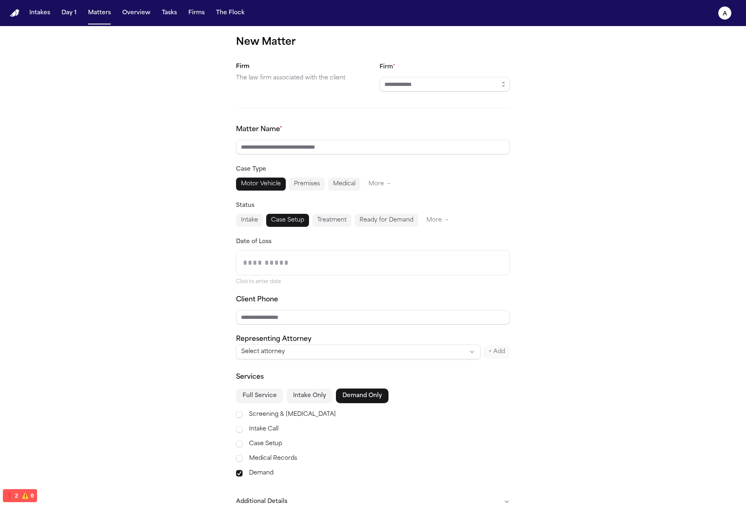
click at [315, 184] on button "Premises" at bounding box center [307, 184] width 36 height 13
click at [274, 184] on button "Motor Vehicle" at bounding box center [261, 184] width 50 height 13
click at [320, 185] on button "Premises" at bounding box center [307, 184] width 36 height 13
click at [268, 186] on button "Motor Vehicle" at bounding box center [261, 184] width 50 height 13
click at [250, 186] on button "Motor Vehicle" at bounding box center [261, 184] width 50 height 13
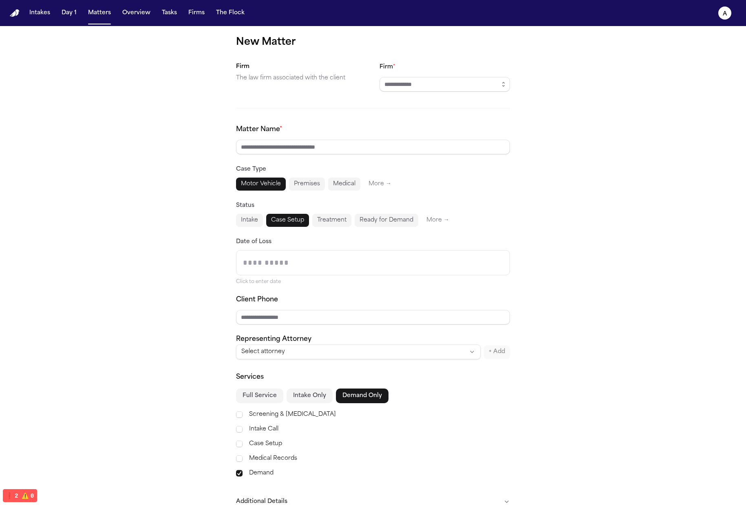
click at [327, 274] on div at bounding box center [373, 262] width 274 height 25
click at [338, 239] on div "Date of Loss Type the date in MM/DD/YYYY format" at bounding box center [373, 261] width 274 height 49
click at [326, 262] on input "Date of Loss" at bounding box center [372, 263] width 273 height 24
click at [369, 245] on div "Date of Loss Type the date in MM/DD/YYYY format" at bounding box center [373, 261] width 274 height 49
click at [351, 265] on input "Date of Loss" at bounding box center [372, 263] width 273 height 24
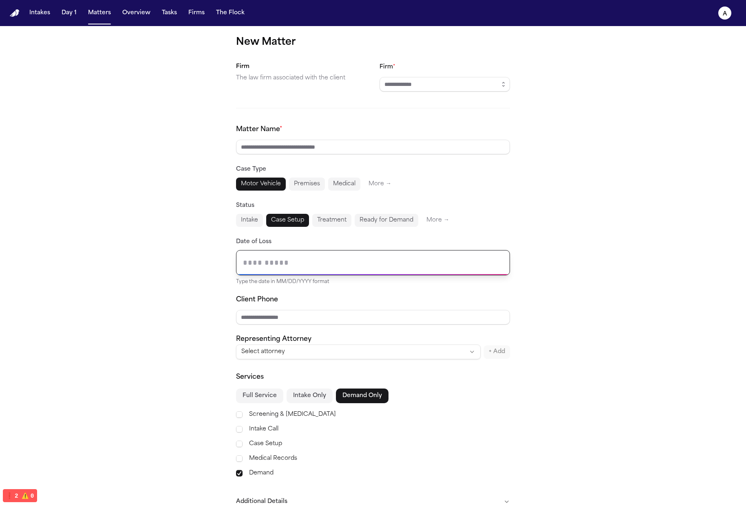
click at [360, 245] on div "Date of Loss Type the date in MM/DD/YYYY format" at bounding box center [373, 261] width 274 height 49
click at [350, 259] on input "Date of Loss" at bounding box center [372, 263] width 273 height 24
click at [355, 244] on div "Date of Loss Type the date in MM/DD/YYYY format" at bounding box center [373, 261] width 274 height 49
click at [349, 259] on input "Date of Loss" at bounding box center [372, 263] width 273 height 24
click at [354, 245] on div "Date of Loss Click to enter date" at bounding box center [373, 261] width 274 height 49
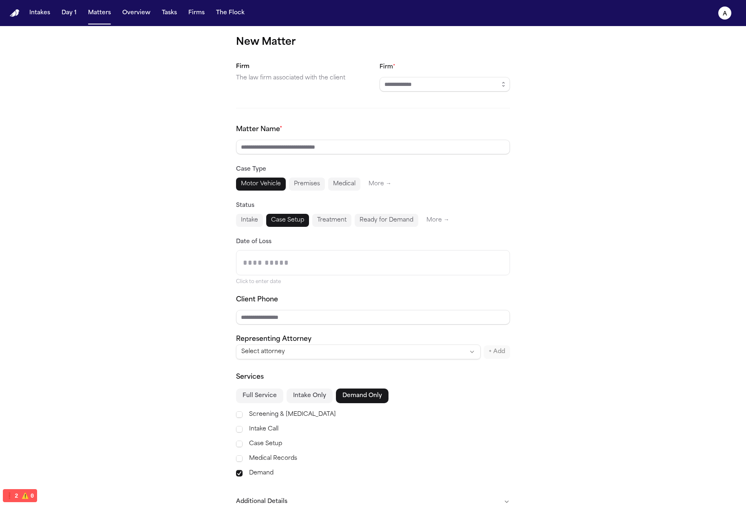
click at [350, 256] on input "Date of Loss" at bounding box center [372, 263] width 273 height 24
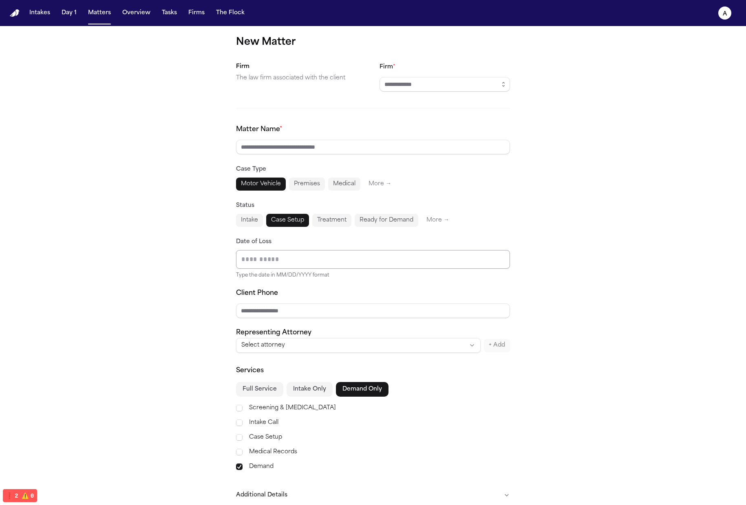
click at [344, 281] on div "Matter Name * Case Type Motor Vehicle Premises Medical More → Status Intake Cas…" at bounding box center [373, 239] width 274 height 228
click at [346, 264] on input "Date of Loss" at bounding box center [372, 260] width 273 height 18
click at [595, 249] on div "New Matter Firm The law firm associated with the client Firm * Matter Name * Ca…" at bounding box center [373, 286] width 746 height 521
click at [431, 258] on input "Date of Loss" at bounding box center [372, 260] width 273 height 18
click at [339, 213] on div "Status Intake Case Setup Treatment Ready for Demand More →" at bounding box center [373, 214] width 274 height 26
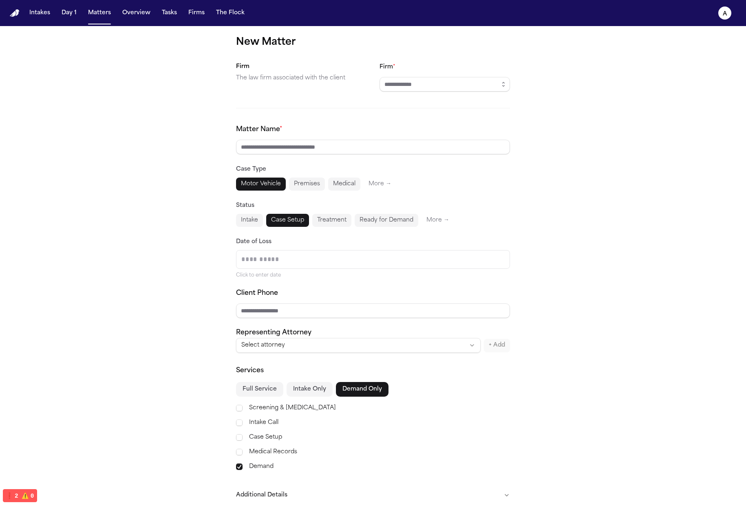
click at [355, 219] on button "Ready for Demand" at bounding box center [387, 220] width 64 height 13
click at [377, 218] on button "Ready for Demand" at bounding box center [387, 220] width 64 height 13
click at [315, 219] on button "Treatment" at bounding box center [331, 220] width 39 height 13
click at [266, 224] on button "Case Setup" at bounding box center [287, 220] width 43 height 13
click at [245, 223] on button "Intake" at bounding box center [249, 220] width 27 height 13
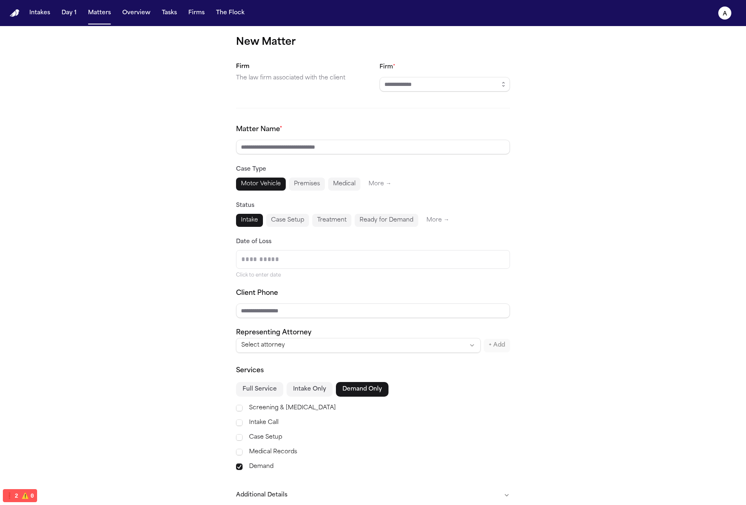
click at [305, 219] on button "Case Setup" at bounding box center [287, 220] width 43 height 13
click at [334, 220] on button "Treatment" at bounding box center [331, 220] width 39 height 13
click at [366, 219] on button "Ready for Demand" at bounding box center [387, 220] width 64 height 13
click at [314, 179] on button "Premises" at bounding box center [307, 184] width 36 height 13
click at [335, 184] on button "Medical" at bounding box center [344, 184] width 32 height 13
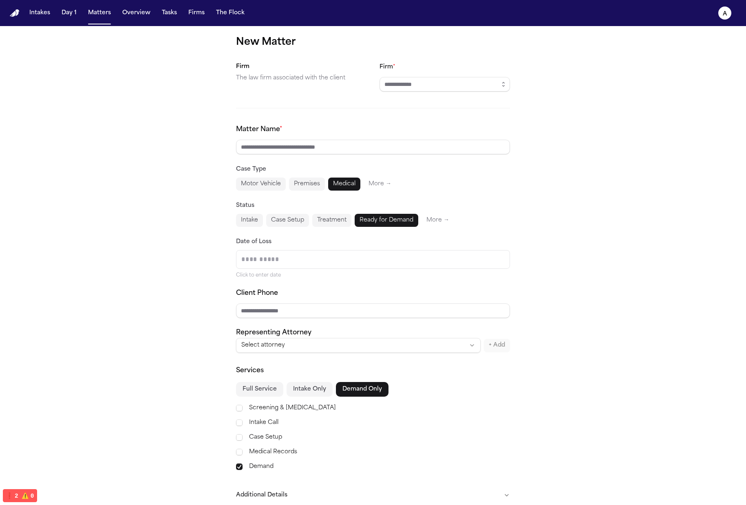
click at [295, 183] on button "Premises" at bounding box center [307, 184] width 36 height 13
click at [247, 185] on button "Motor Vehicle" at bounding box center [261, 184] width 50 height 13
click at [318, 192] on div "Matter Name * Case Type Motor Vehicle Premises Medical More → Status Intake Cas…" at bounding box center [373, 239] width 274 height 228
click at [320, 237] on div "Date of Loss Click to enter date" at bounding box center [373, 258] width 274 height 42
click at [312, 256] on input "Date of Loss" at bounding box center [372, 260] width 273 height 18
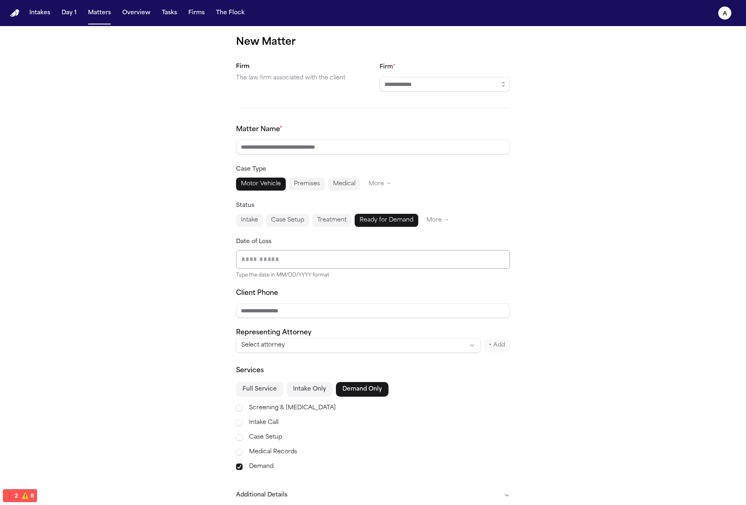
click at [548, 298] on div "New Matter Firm The law firm associated with the client Firm * Matter Name * Ca…" at bounding box center [373, 286] width 746 height 521
drag, startPoint x: 354, startPoint y: 191, endPoint x: 362, endPoint y: 192, distance: 7.8
click at [354, 191] on div "Matter Name * Case Type Motor Vehicle Premises Medical More → Status Intake Cas…" at bounding box center [373, 239] width 274 height 228
click at [372, 188] on button "More →" at bounding box center [380, 184] width 33 height 13
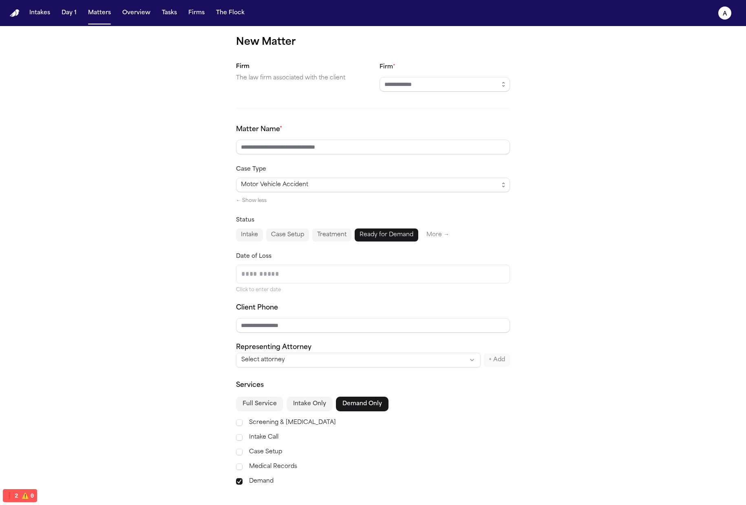
click at [256, 198] on button "← Show less" at bounding box center [251, 201] width 31 height 7
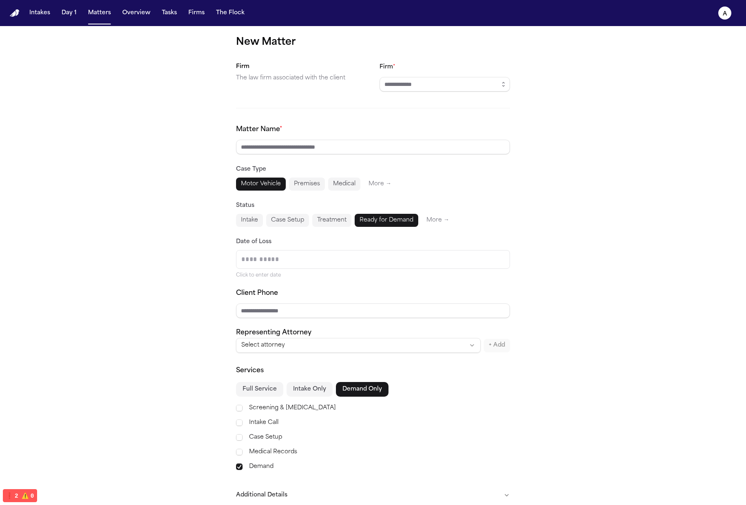
click at [321, 219] on button "Treatment" at bounding box center [331, 220] width 39 height 13
click at [246, 220] on button "Intake" at bounding box center [249, 220] width 27 height 13
click at [214, 225] on div "New Matter Firm The law firm associated with the client Firm * Matter Name * Ca…" at bounding box center [373, 286] width 746 height 521
click at [306, 273] on div "Click to enter date" at bounding box center [373, 275] width 274 height 7
click at [322, 256] on input "Date of Loss" at bounding box center [372, 260] width 273 height 18
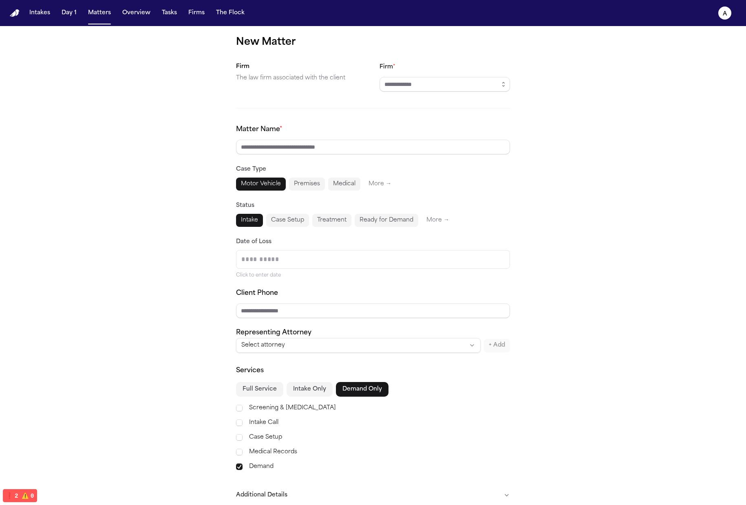
click at [311, 292] on div "Client Phone" at bounding box center [373, 304] width 274 height 30
click at [402, 268] on input "Date of Loss" at bounding box center [372, 260] width 273 height 18
click at [302, 204] on div "Status Intake Case Setup Treatment Ready for Demand More →" at bounding box center [373, 214] width 274 height 26
click at [314, 188] on button "Premises" at bounding box center [307, 184] width 36 height 13
click at [352, 184] on button "Medical" at bounding box center [344, 184] width 32 height 13
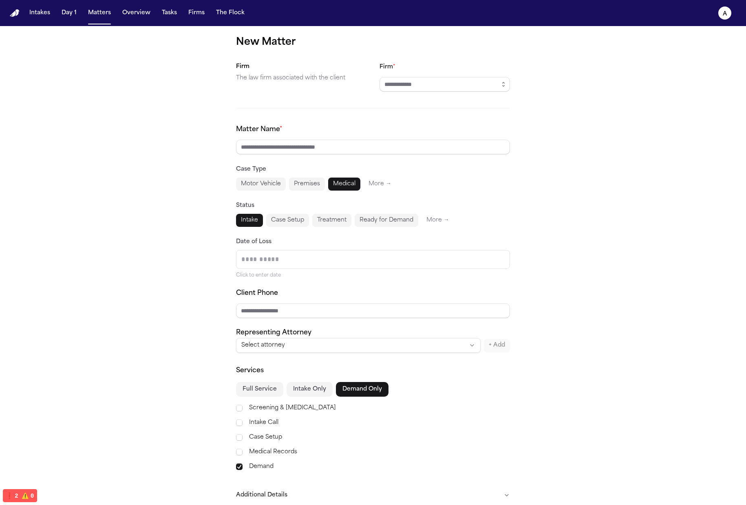
click at [289, 190] on button "Premises" at bounding box center [307, 184] width 36 height 13
click at [257, 185] on button "Motor Vehicle" at bounding box center [261, 184] width 50 height 13
click at [294, 183] on button "Premises" at bounding box center [311, 184] width 38 height 13
click at [348, 181] on button "Medical" at bounding box center [350, 184] width 35 height 13
click at [272, 187] on button "Motor Vehicle" at bounding box center [262, 184] width 53 height 13
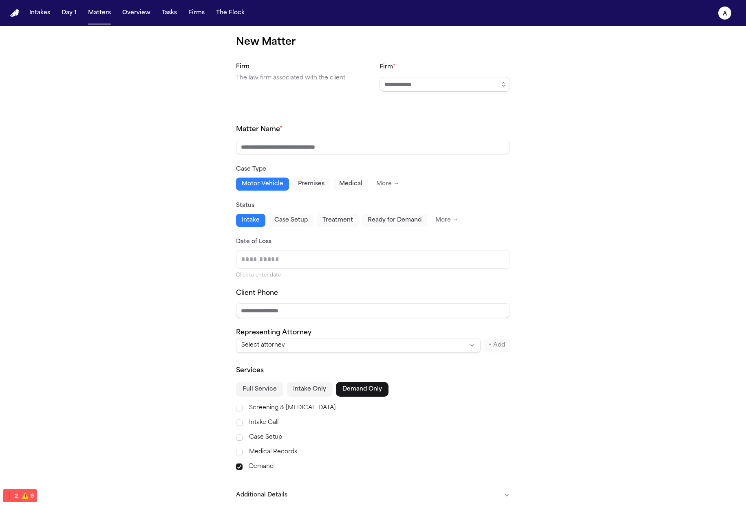
click at [326, 183] on div "Motor Vehicle Premises Medical More →" at bounding box center [373, 184] width 274 height 13
click at [373, 181] on button "More →" at bounding box center [387, 184] width 33 height 13
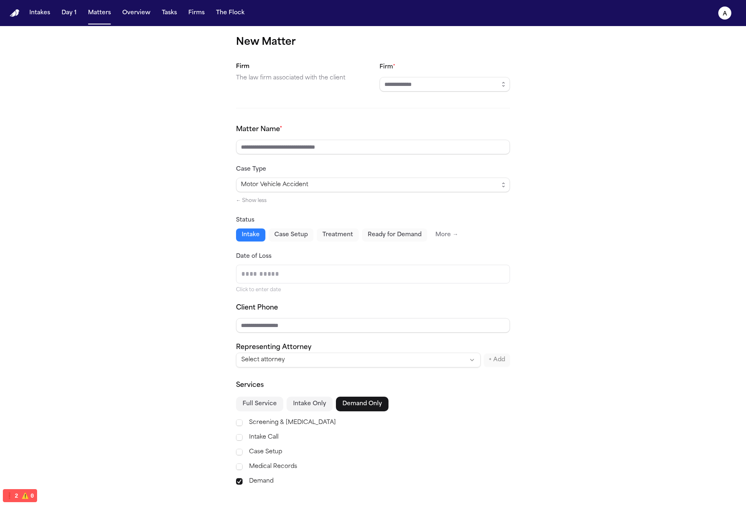
click at [259, 196] on div "Motor Vehicle Accident ← Show less" at bounding box center [373, 192] width 274 height 28
click at [259, 198] on button "← Show less" at bounding box center [251, 201] width 31 height 7
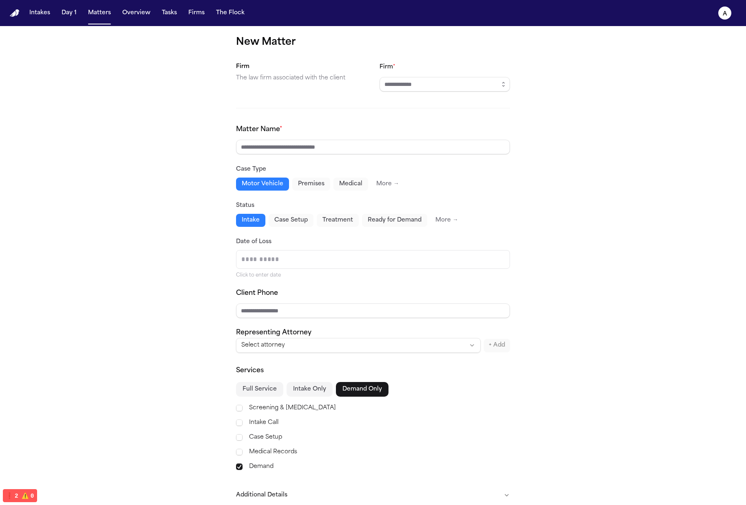
click at [293, 222] on button "Case Setup" at bounding box center [291, 220] width 45 height 13
click at [350, 221] on button "Treatment" at bounding box center [338, 220] width 42 height 13
click at [394, 220] on button "Ready for Demand" at bounding box center [394, 220] width 65 height 13
click at [223, 217] on div "New Matter Firm The law firm associated with the client Firm * Matter Name * Ca…" at bounding box center [373, 286] width 746 height 521
click at [258, 218] on button "Intake" at bounding box center [250, 220] width 29 height 13
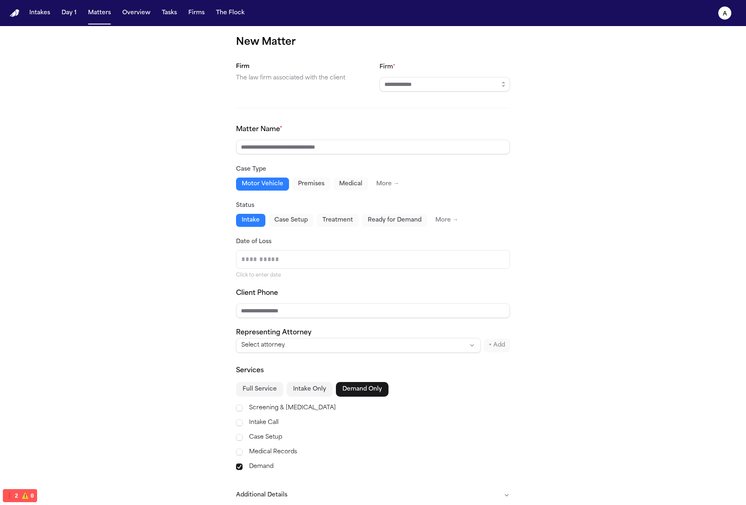
click at [319, 182] on button "Premises" at bounding box center [311, 184] width 38 height 13
click at [262, 184] on button "Motor Vehicle" at bounding box center [262, 184] width 53 height 13
click at [326, 183] on div "Motor Vehicle Premises Medical More →" at bounding box center [373, 184] width 274 height 13
click at [356, 183] on button "Medical" at bounding box center [350, 184] width 35 height 13
click at [300, 183] on button "Premises" at bounding box center [311, 184] width 38 height 13
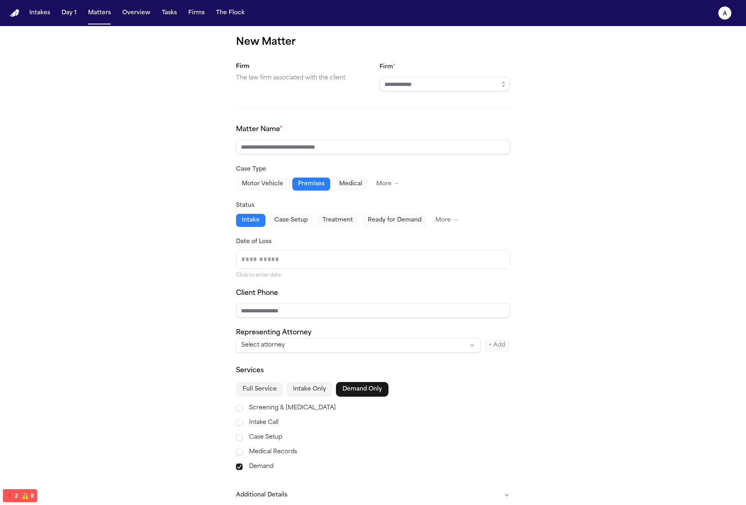
click at [265, 182] on button "Motor Vehicle" at bounding box center [262, 184] width 53 height 13
click at [287, 227] on div "Matter Name * Case Type Motor Vehicle Premises Medical More → Status Intake Cas…" at bounding box center [373, 239] width 274 height 228
click at [304, 218] on button "Case Setup" at bounding box center [291, 220] width 45 height 13
click at [342, 220] on button "Treatment" at bounding box center [338, 220] width 42 height 13
click at [333, 189] on button "Medical" at bounding box center [350, 184] width 35 height 13
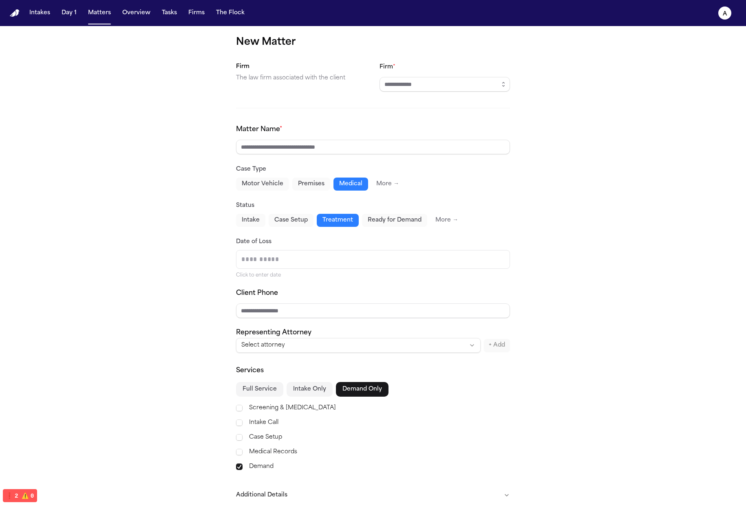
click at [319, 185] on button "Premises" at bounding box center [311, 184] width 38 height 13
click at [264, 185] on button "Motor Vehicle" at bounding box center [262, 184] width 53 height 13
click at [534, 208] on div "New Matter Firm The law firm associated with the client Firm * Matter Name * Ca…" at bounding box center [373, 286] width 746 height 521
click at [318, 182] on button "Premises" at bounding box center [309, 184] width 36 height 13
click at [350, 180] on button "Medical" at bounding box center [346, 184] width 33 height 13
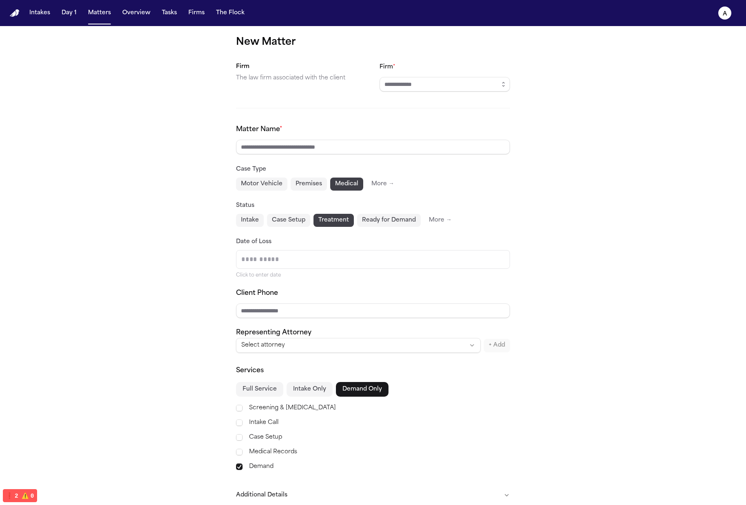
click at [377, 183] on button "More →" at bounding box center [382, 184] width 33 height 13
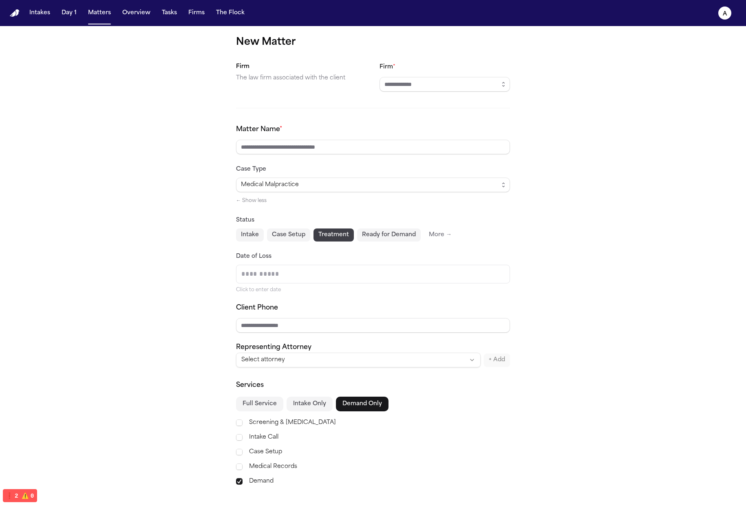
click at [258, 201] on button "← Show less" at bounding box center [251, 201] width 31 height 7
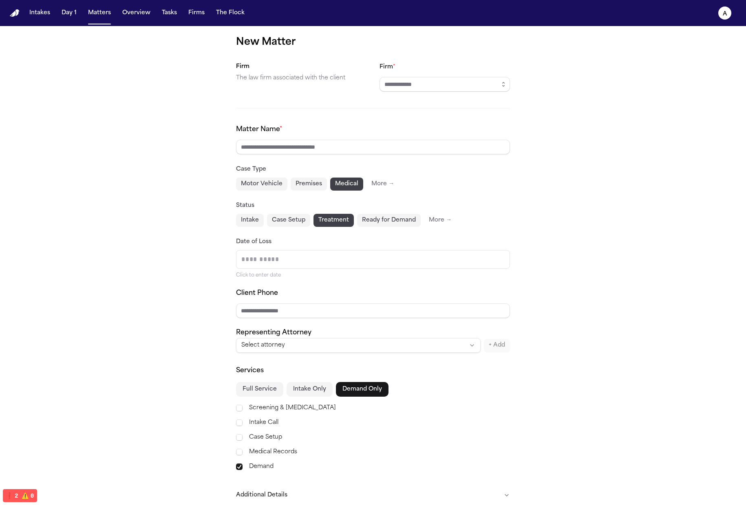
click at [273, 225] on button "Case Setup" at bounding box center [288, 220] width 43 height 13
click at [249, 225] on button "Intake" at bounding box center [250, 220] width 28 height 13
click at [324, 213] on div "Status Intake Case Setup Treatment Ready for Demand More →" at bounding box center [373, 214] width 274 height 26
click at [324, 216] on button "Treatment" at bounding box center [333, 220] width 40 height 13
click at [275, 217] on button "Case Setup" at bounding box center [288, 220] width 43 height 13
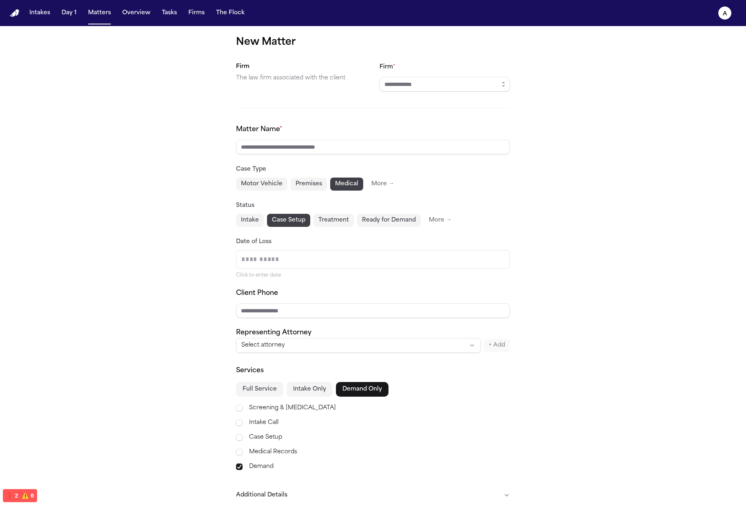
click at [373, 217] on button "Ready for Demand" at bounding box center [389, 220] width 64 height 13
click at [295, 184] on button "Premises" at bounding box center [309, 184] width 36 height 13
click at [241, 184] on button "Motor Vehicle" at bounding box center [261, 184] width 51 height 13
click at [291, 185] on button "Premises" at bounding box center [309, 184] width 36 height 13
click at [358, 185] on div "Motor Vehicle Premises Medical More →" at bounding box center [373, 184] width 274 height 13
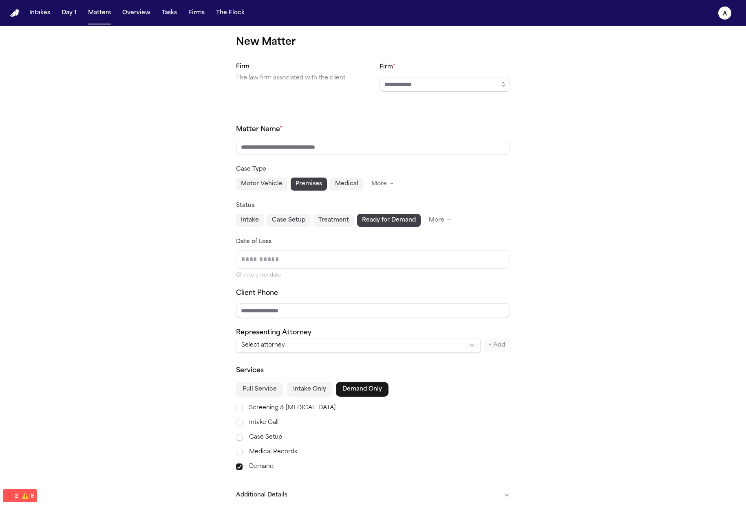
click at [340, 185] on button "Medical" at bounding box center [346, 184] width 33 height 13
click at [326, 220] on button "Treatment" at bounding box center [333, 220] width 40 height 13
click at [265, 228] on div "Matter Name * Case Type Motor Vehicle Premises Medical More → Status Intake Cas…" at bounding box center [373, 239] width 274 height 228
click at [247, 228] on div "Matter Name * Case Type Motor Vehicle Premises Medical More → Status Intake Cas…" at bounding box center [373, 239] width 274 height 228
click at [287, 225] on button "Case Setup" at bounding box center [288, 220] width 43 height 13
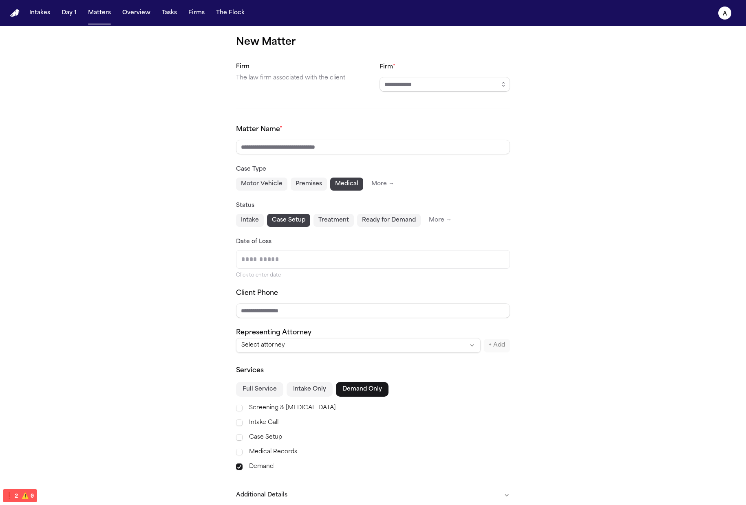
click at [357, 224] on button "Ready for Demand" at bounding box center [389, 220] width 64 height 13
click at [313, 225] on button "Treatment" at bounding box center [333, 220] width 40 height 13
click at [240, 218] on button "Intake" at bounding box center [250, 220] width 28 height 13
click at [302, 174] on div "Case Type Motor Vehicle Premises Medical More →" at bounding box center [373, 177] width 274 height 26
click at [263, 184] on button "Motor Vehicle" at bounding box center [261, 184] width 51 height 13
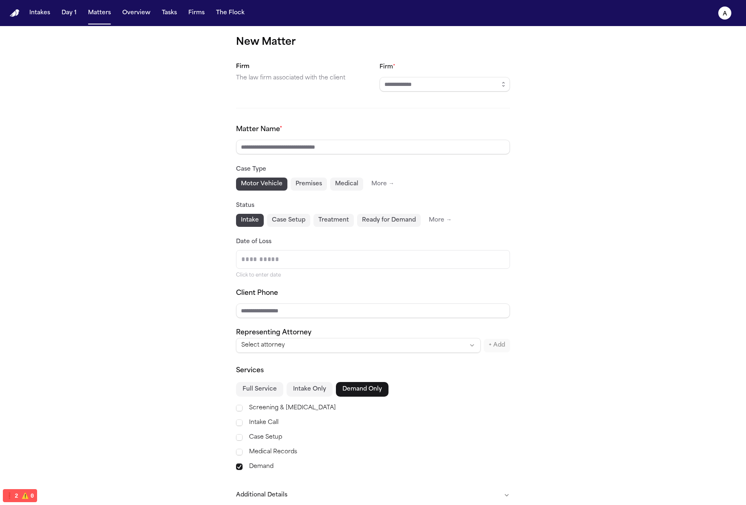
click at [304, 184] on button "Premises" at bounding box center [309, 184] width 36 height 13
click at [317, 228] on div "Matter Name * Case Type Motor Vehicle Premises Medical More → Status Intake Cas…" at bounding box center [373, 239] width 274 height 228
click at [302, 218] on button "Case Setup" at bounding box center [288, 220] width 43 height 13
click at [337, 225] on button "Treatment" at bounding box center [333, 220] width 40 height 13
click at [567, 155] on div "New Matter Firm The law firm associated with the client Firm * Matter Name * Ca…" at bounding box center [373, 286] width 746 height 521
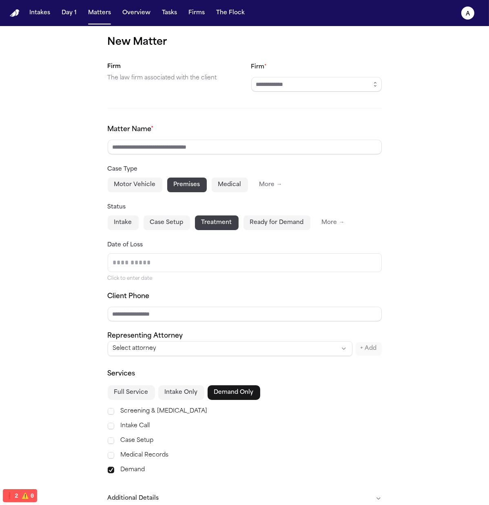
click at [394, 198] on div "New Matter Firm The law firm associated with the client Firm * Matter Name * Ca…" at bounding box center [244, 288] width 489 height 524
click at [271, 225] on button "Ready for Demand" at bounding box center [276, 223] width 67 height 15
click at [172, 227] on button "Case Setup" at bounding box center [166, 223] width 46 height 15
click at [108, 232] on div "Matter Name * Case Type Motor Vehicle Premises Medical More → Status Intake Cas…" at bounding box center [245, 241] width 274 height 232
click at [108, 217] on button "Intake" at bounding box center [123, 223] width 31 height 15
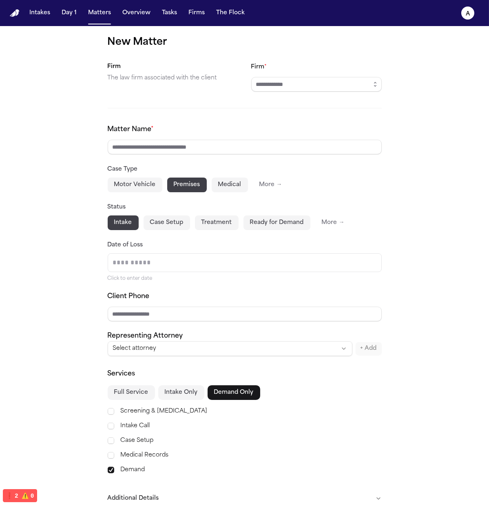
click at [112, 221] on button "Intake" at bounding box center [123, 223] width 31 height 15
click at [166, 219] on button "Case Setup" at bounding box center [166, 223] width 46 height 15
click at [216, 223] on button "Treatment" at bounding box center [217, 223] width 44 height 15
click at [274, 225] on button "Ready for Demand" at bounding box center [276, 223] width 67 height 15
click at [154, 187] on button "Motor Vehicle" at bounding box center [135, 185] width 55 height 15
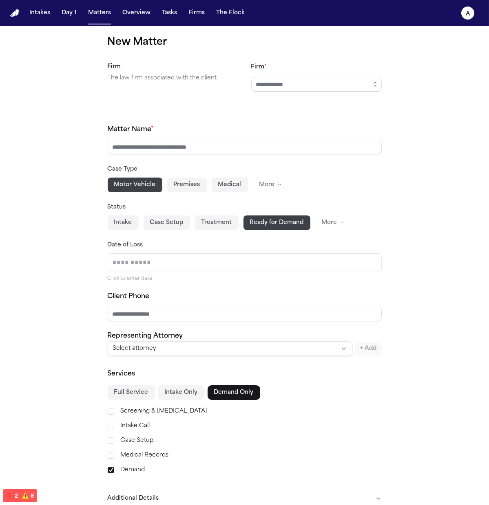
click at [136, 186] on button "Motor Vehicle" at bounding box center [135, 185] width 55 height 15
click
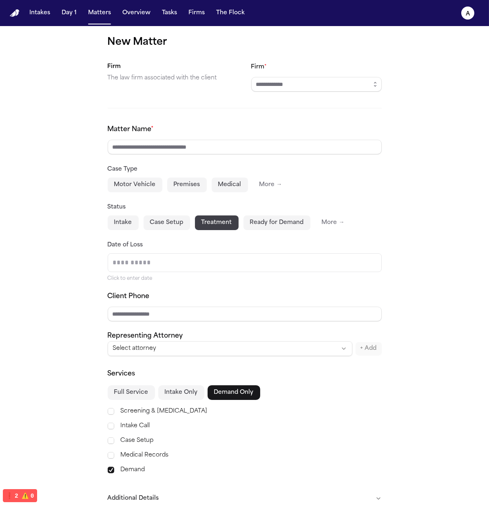
drag, startPoint x: 147, startPoint y: 401, endPoint x: 142, endPoint y: 401, distance: 4.9
drag, startPoint x: 126, startPoint y: 393, endPoint x: 141, endPoint y: 392, distance: 14.7
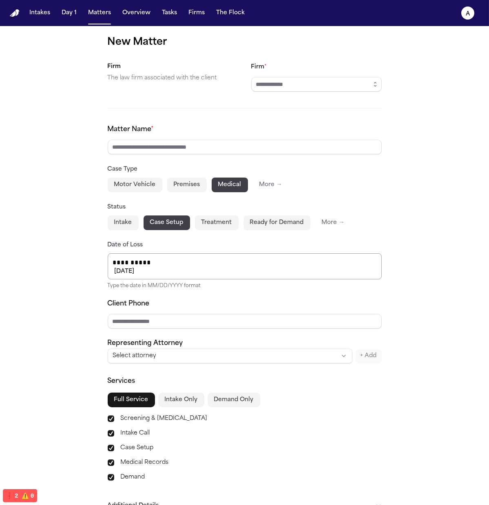
type input "**********"
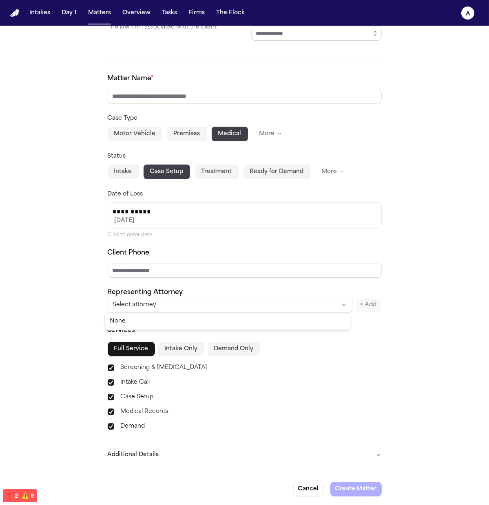
select select "********"
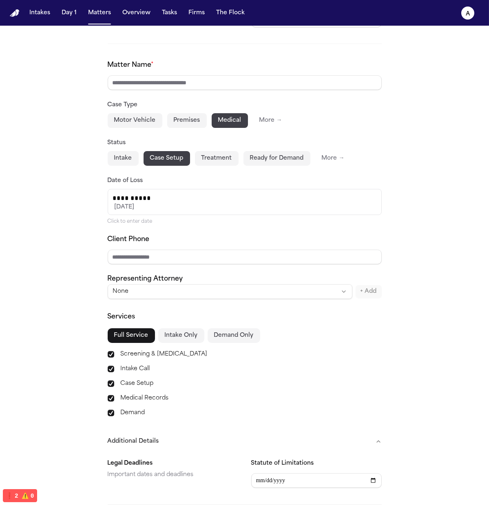
scroll to position [0, 0]
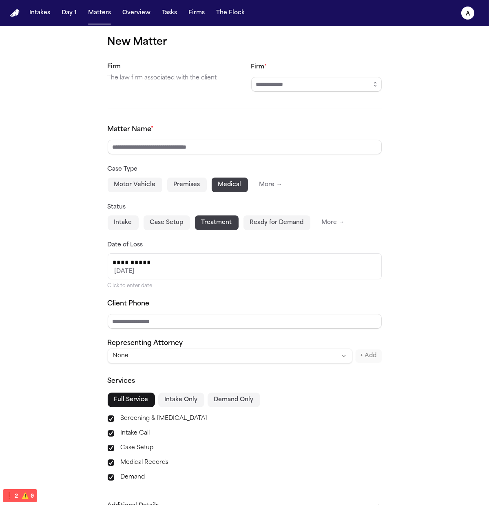
drag, startPoint x: 147, startPoint y: 227, endPoint x: 139, endPoint y: 227, distance: 7.3
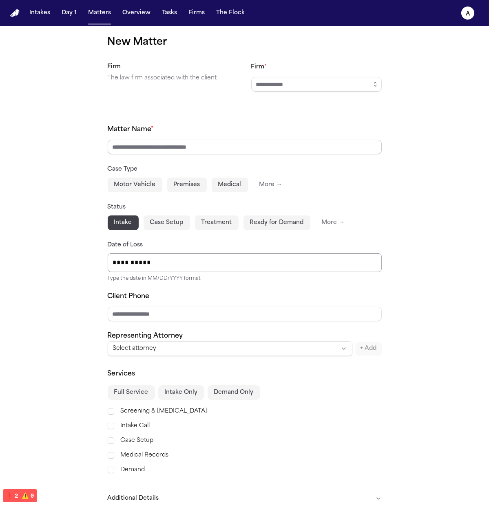
type input "**********"
drag, startPoint x: 239, startPoint y: 213, endPoint x: 270, endPoint y: 217, distance: 31.2
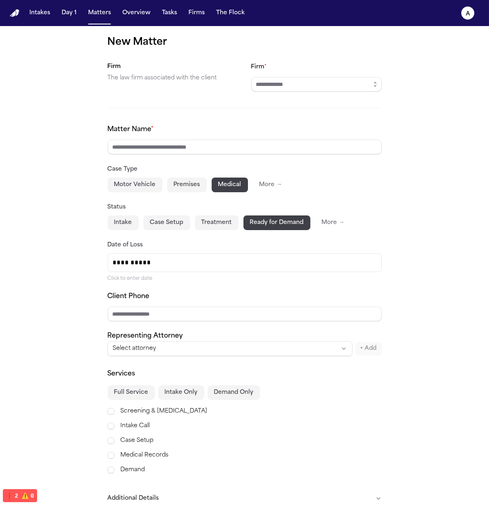
drag, startPoint x: 154, startPoint y: 185, endPoint x: 146, endPoint y: 186, distance: 8.2
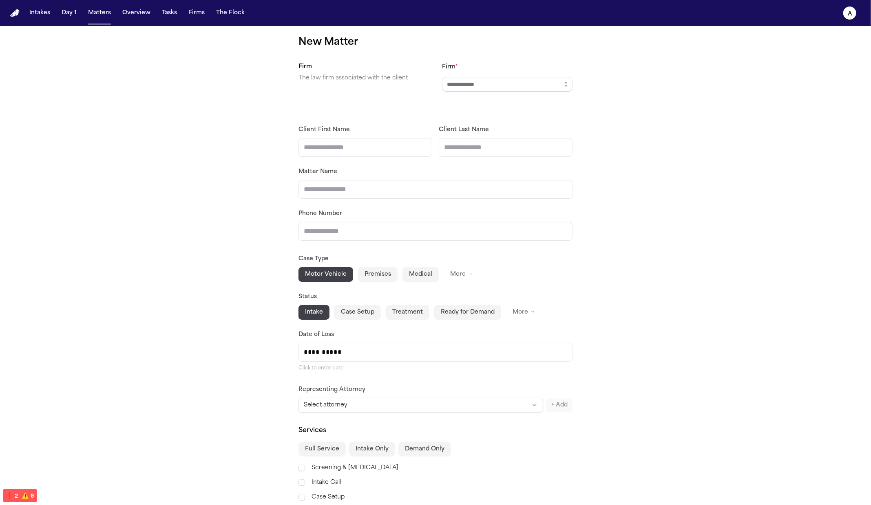
type input "*"
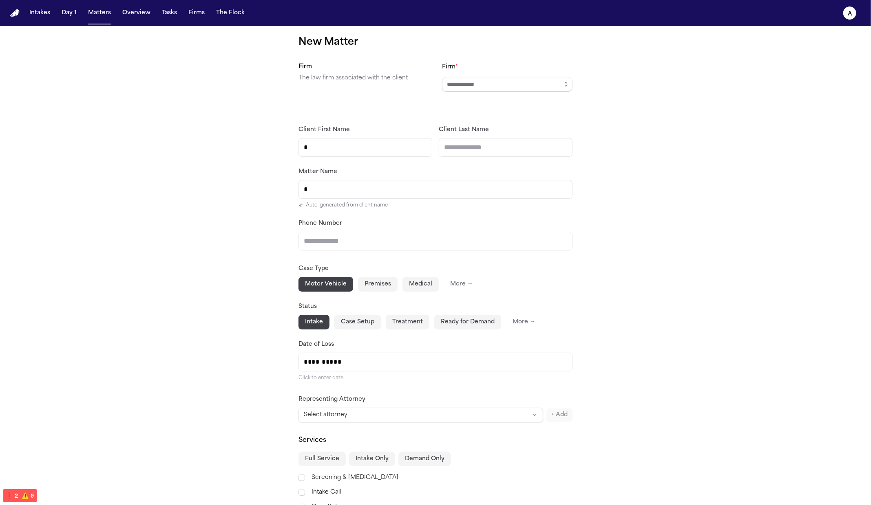
type input "**"
type input "***"
type input "****"
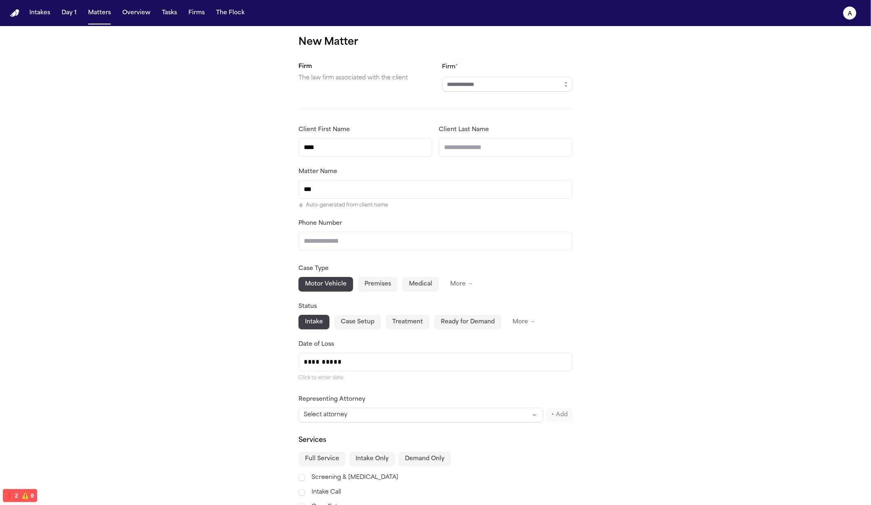
type input "****"
type input "*"
type input "*******"
type input "**"
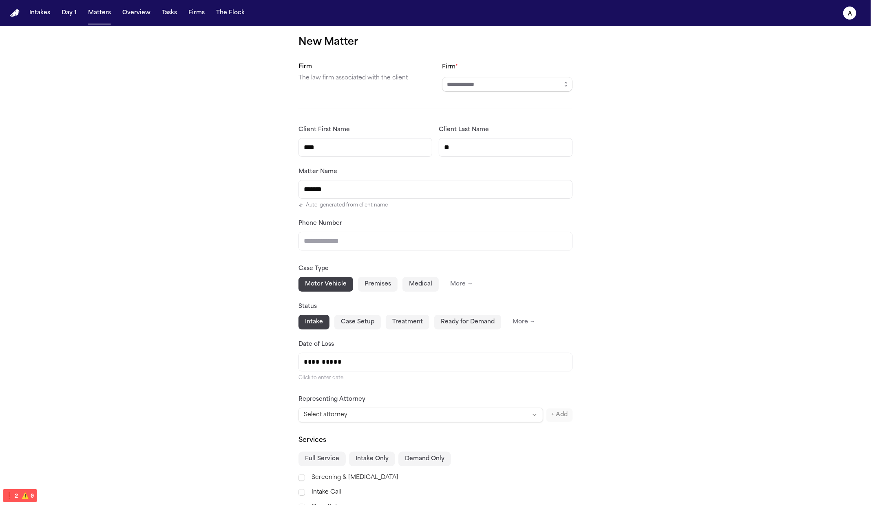
type input "********"
type input "***"
type input "*********"
type input "****"
type input "**********"
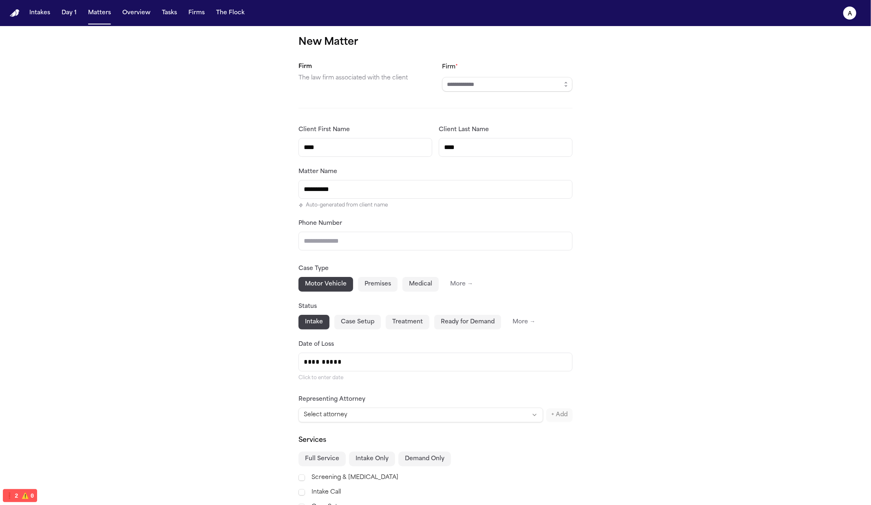
type input "*****"
type input "**********"
type input "****"
type input "**********"
type input "***"
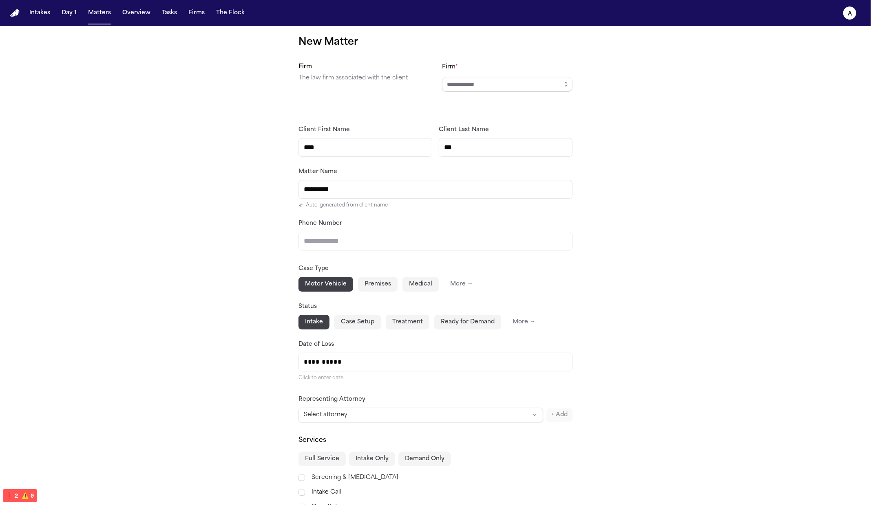
type input "*********"
type input "****"
type input "**********"
type input "*****"
type input "**********"
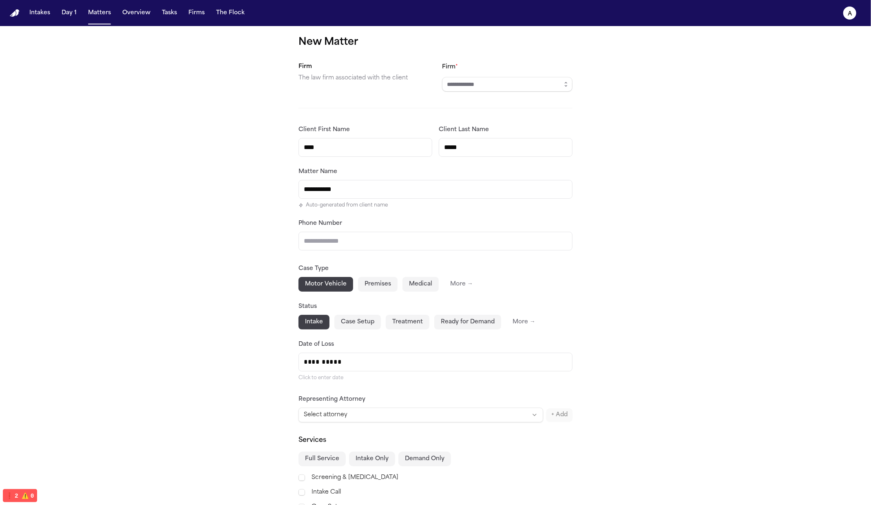
type input "******"
type input "**********"
type input "******"
type input "**********"
type input "*******"
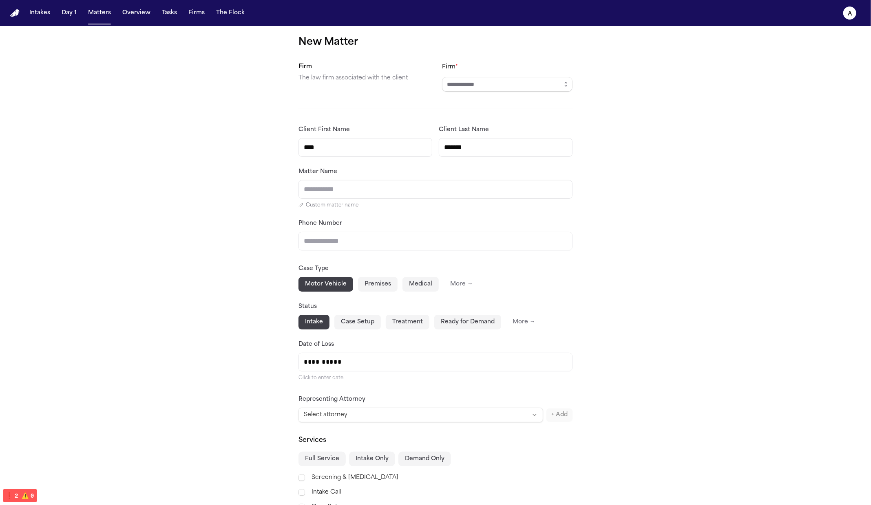
type input "**********"
type input "******"
type input "**********"
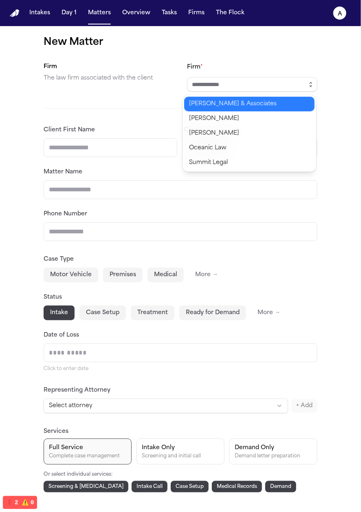
type input "**********"
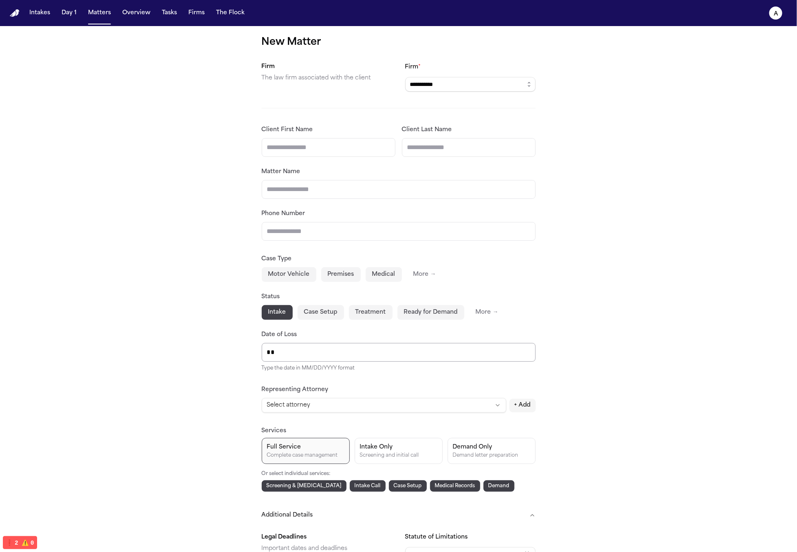
type input "*"
type input "*****"
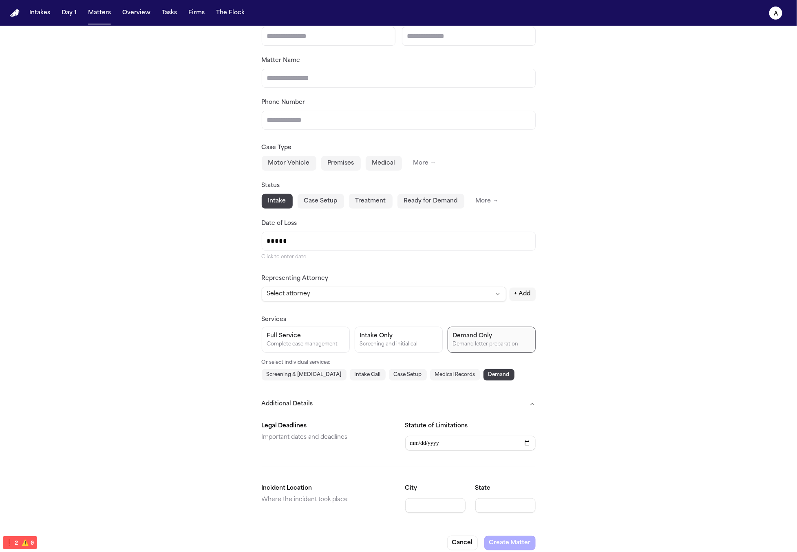
drag, startPoint x: 278, startPoint y: 344, endPoint x: 282, endPoint y: 344, distance: 4.5
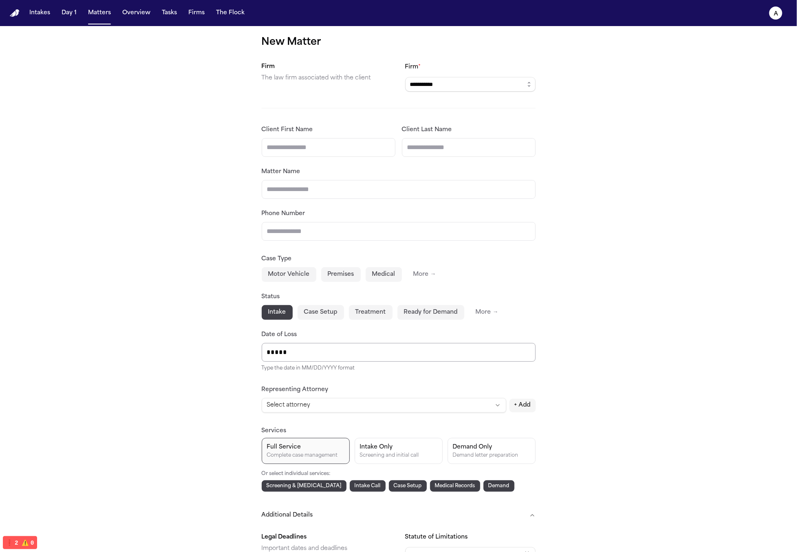
scroll to position [107, 0]
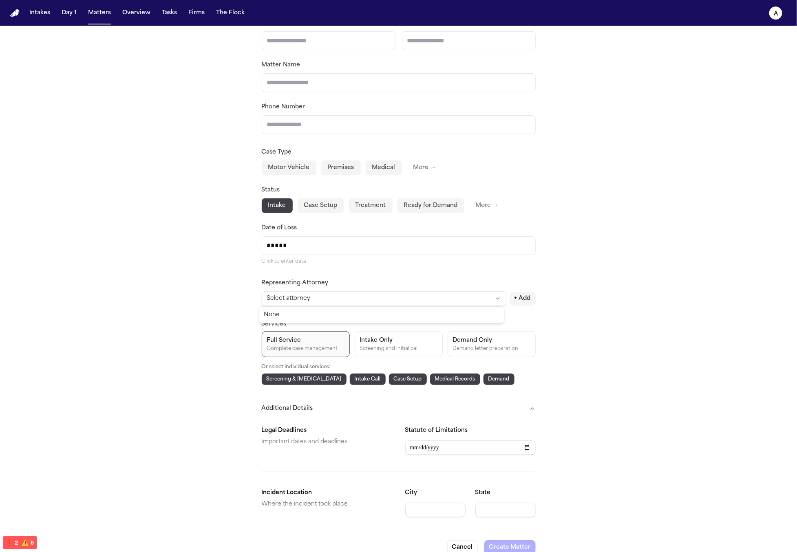
drag, startPoint x: 755, startPoint y: 300, endPoint x: 748, endPoint y: 301, distance: 7.1
drag, startPoint x: 421, startPoint y: 384, endPoint x: 425, endPoint y: 384, distance: 4.1
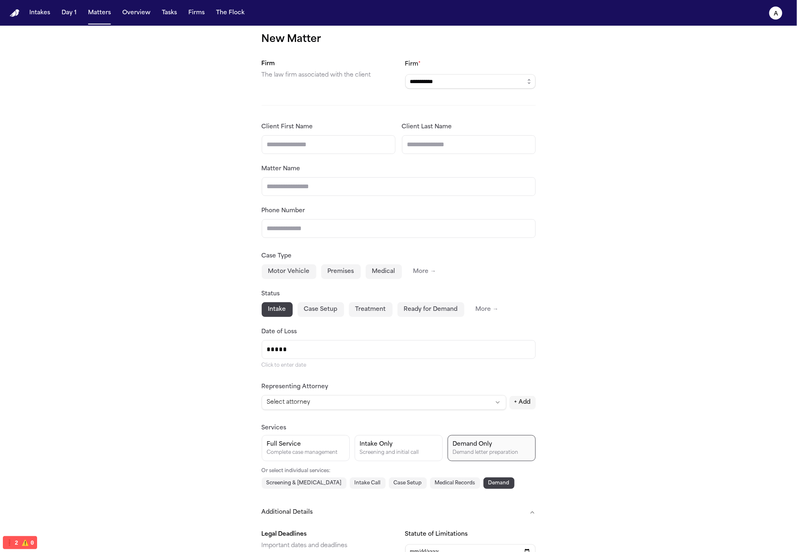
scroll to position [0, 0]
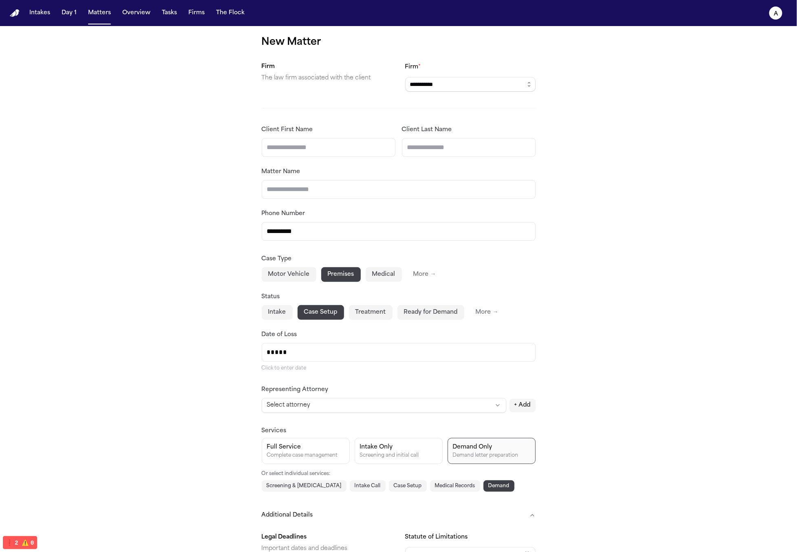
type input "**********"
type input "*"
type input "**"
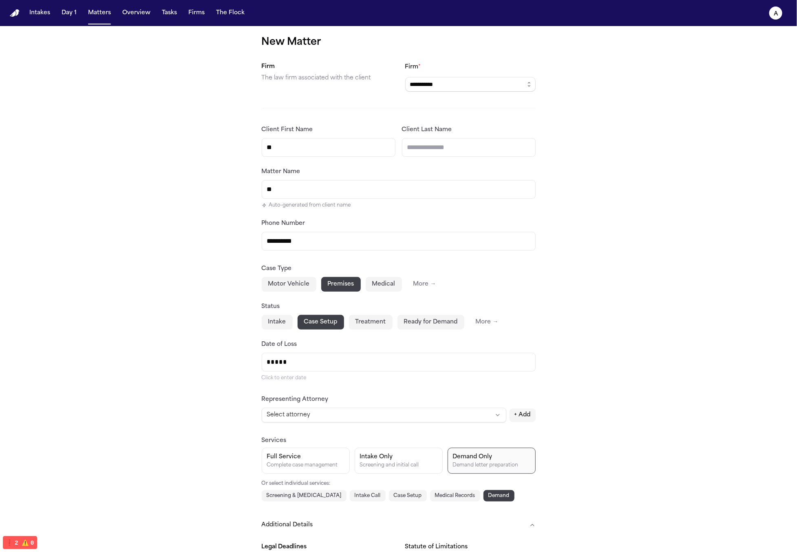
type input "***"
type input "****"
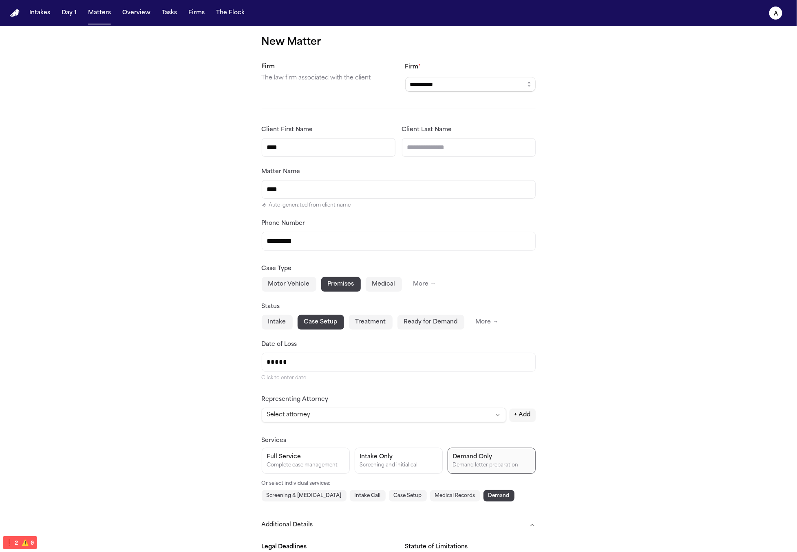
type input "*"
type input "*******"
type input "**"
type input "********"
type input "***"
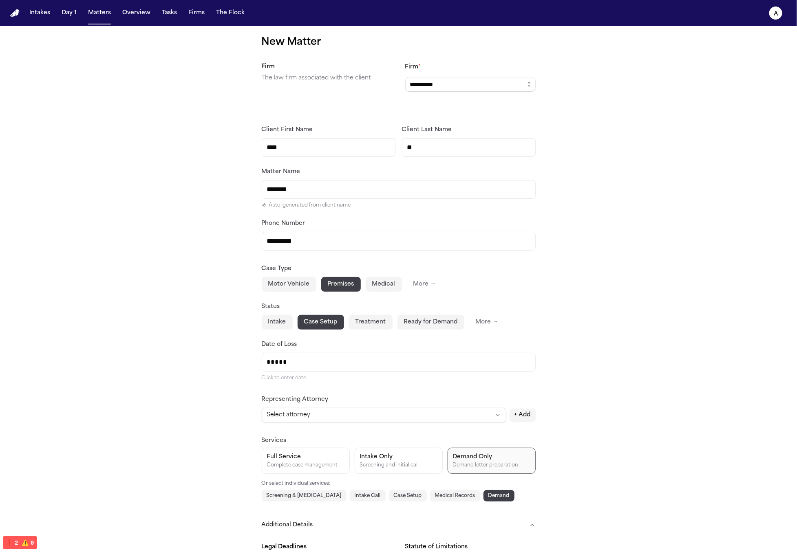
type input "*********"
type input "****"
type input "**********"
type input "*****"
type input "**********"
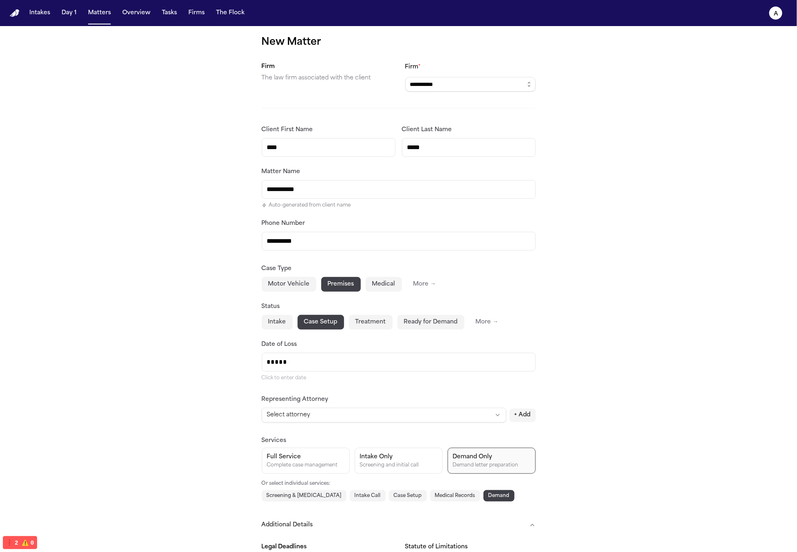
type input "******"
type input "**********"
type input "******"
type input "**********"
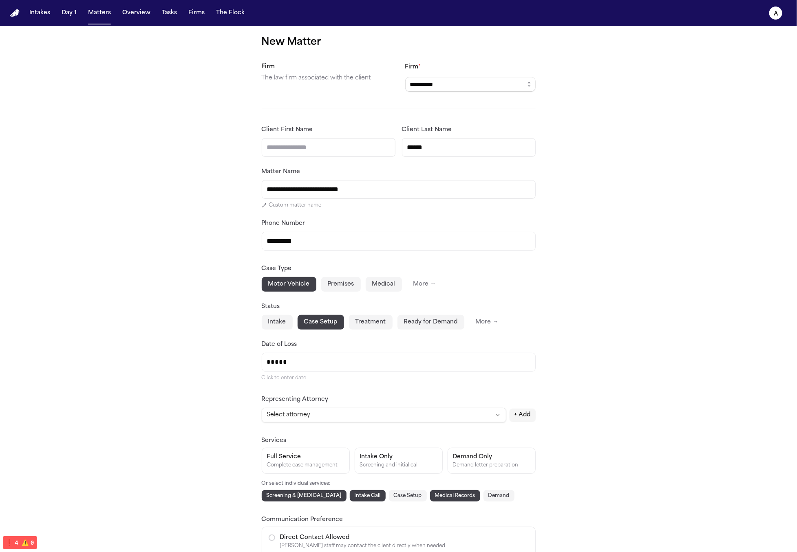
type input "******"
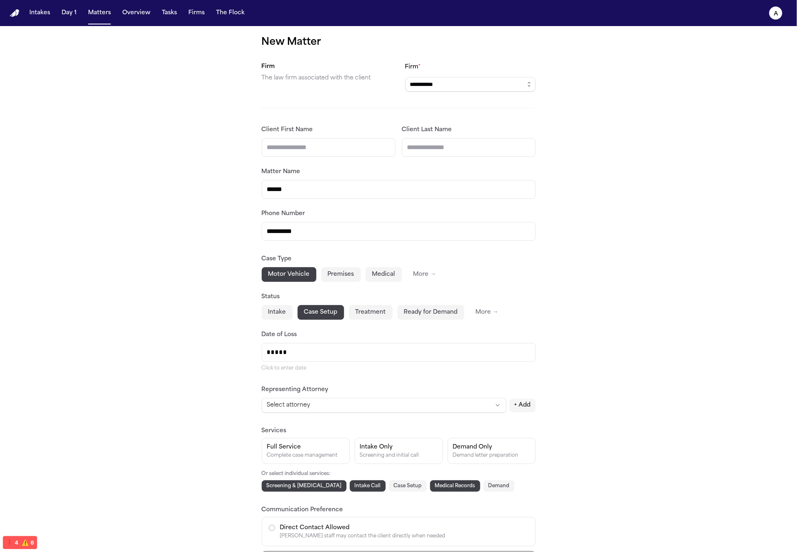
type input "*"
type input "**"
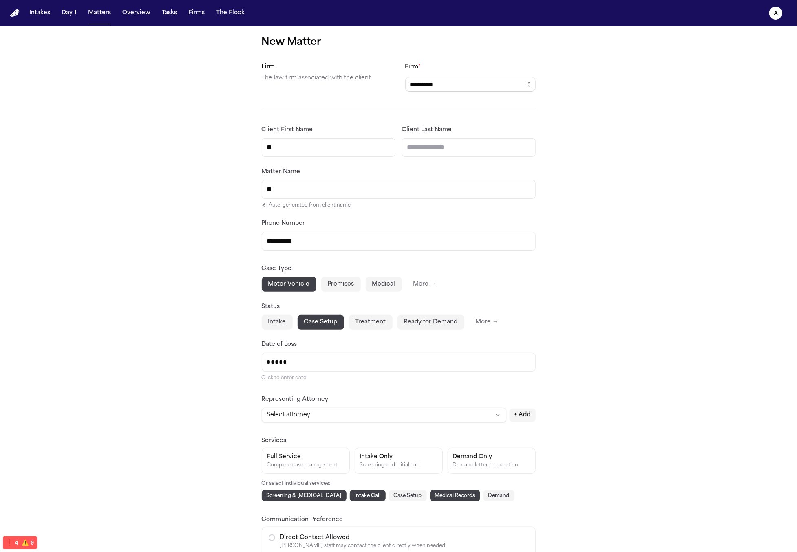
type input "***"
type input "****"
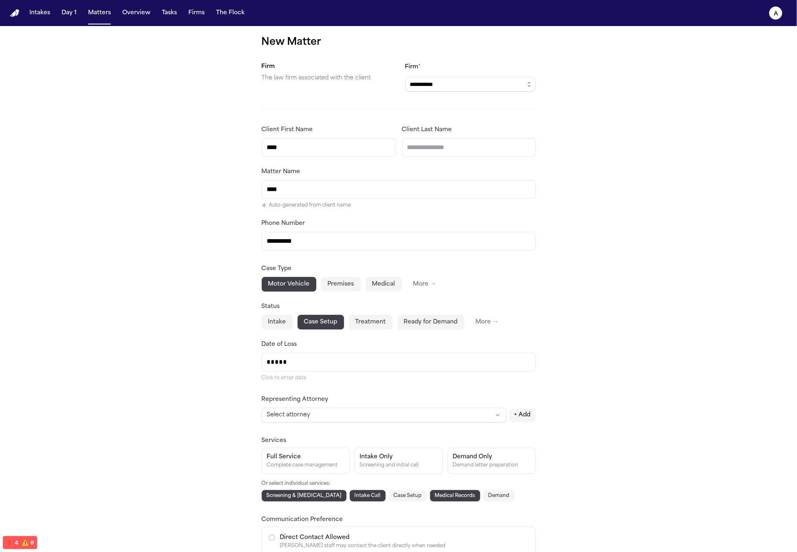
type input "*"
type input "*******"
type input "**"
type input "********"
type input "***"
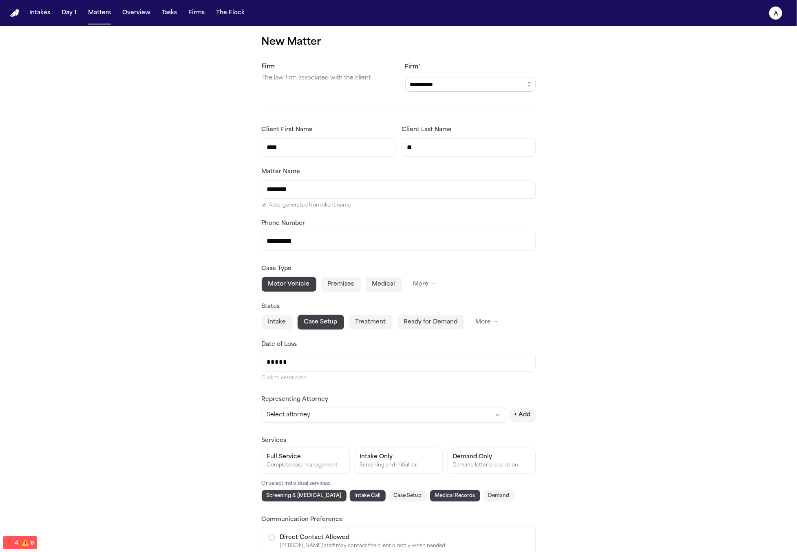
type input "*********"
type input "****"
type input "**********"
type input "*****"
type input "**********"
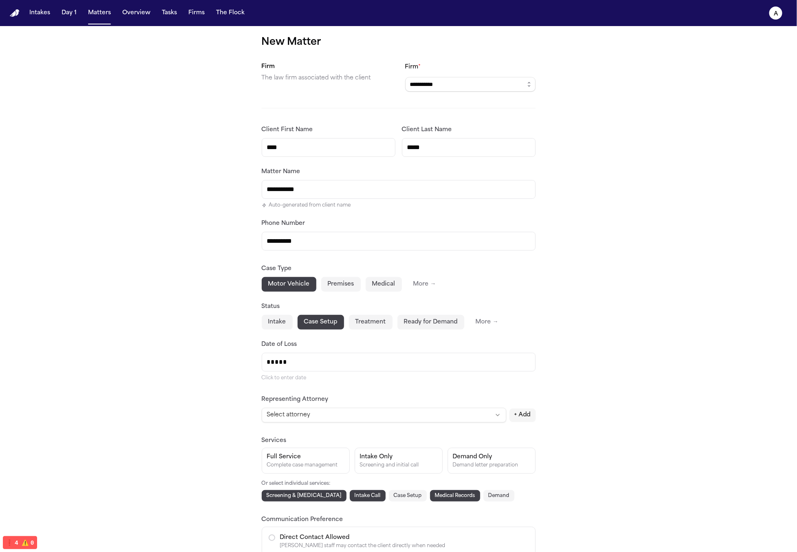
type input "******"
type input "**********"
type input "******"
type input "**********"
drag, startPoint x: 377, startPoint y: 319, endPoint x: 385, endPoint y: 316, distance: 8.3
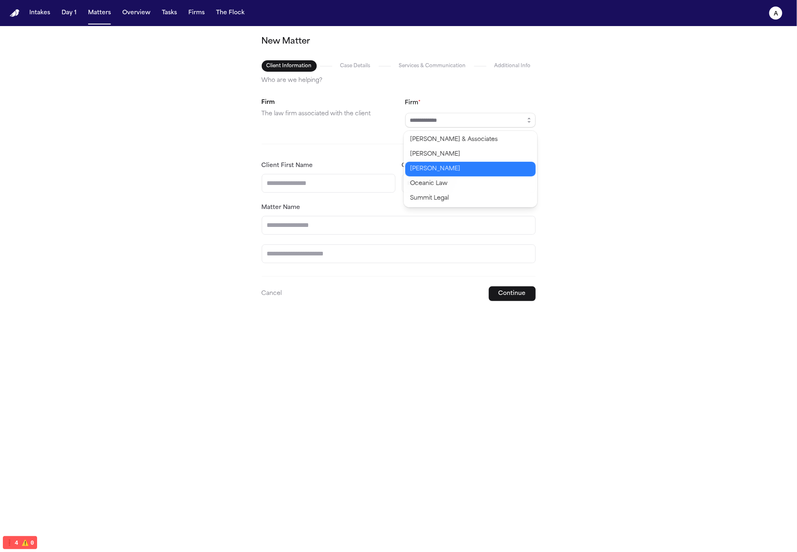
type input "**********"
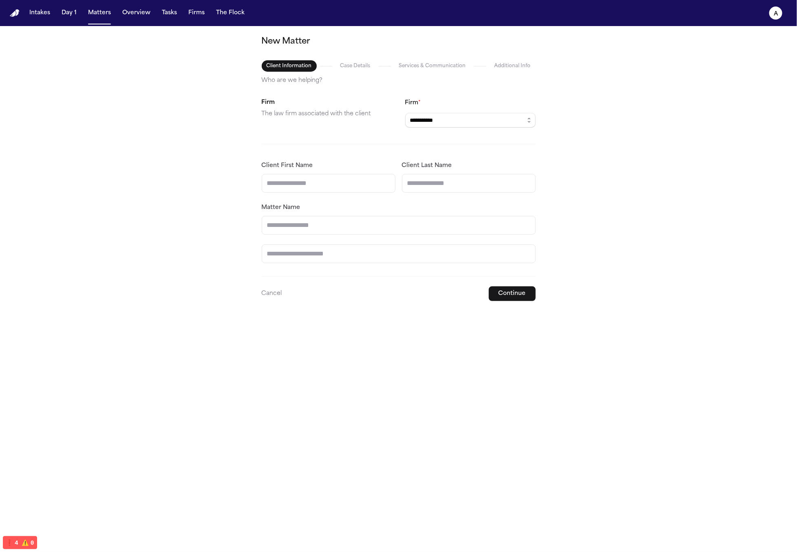
type input "*"
type input "**"
type input "***"
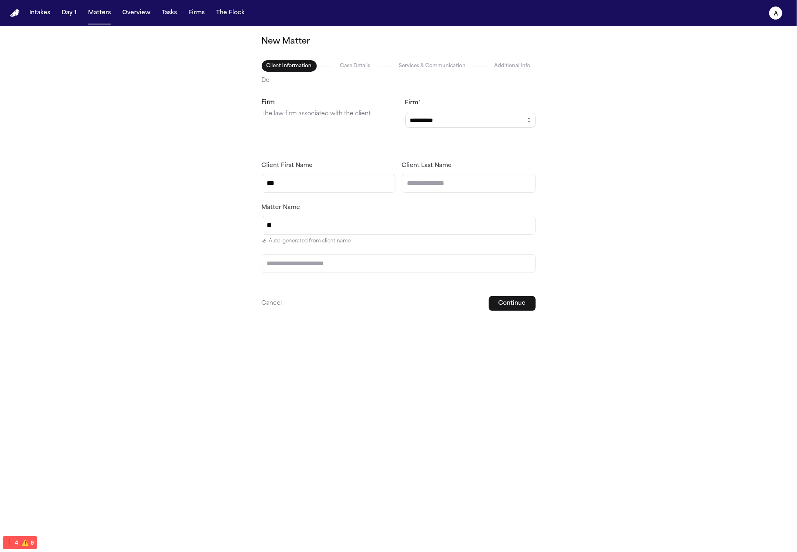
type input "***"
type input "****"
type input "*"
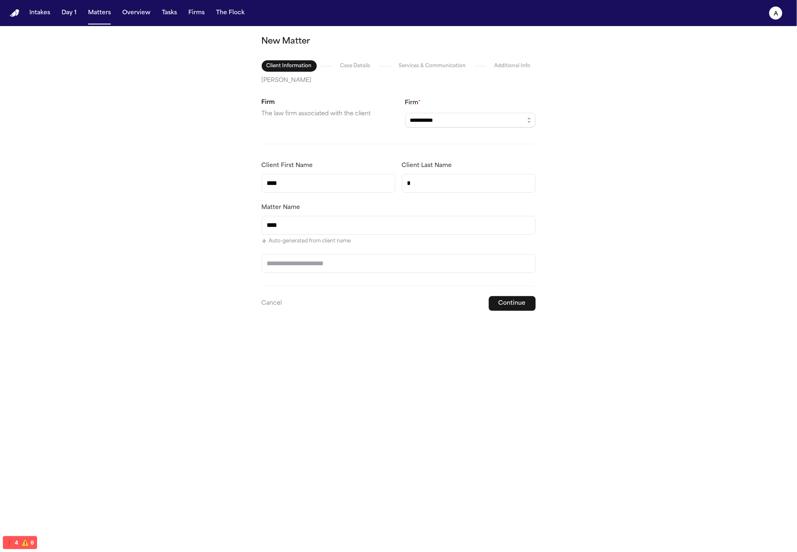
type input "*******"
type input "**"
type input "********"
type input "***"
type input "*********"
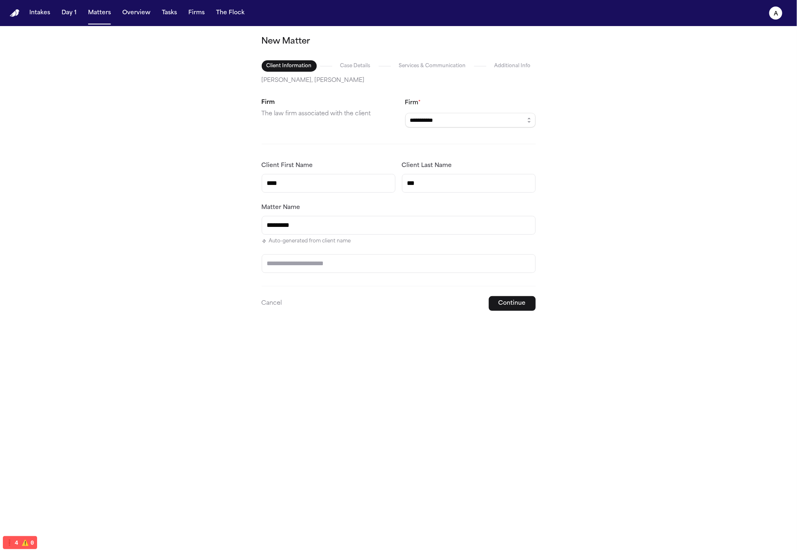
type input "****"
type input "**********"
type input "*****"
type input "**********"
type input "******"
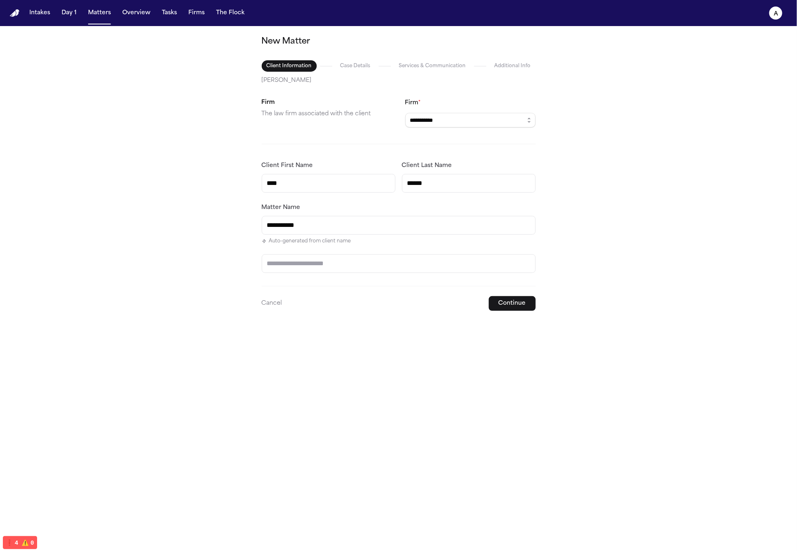
type input "**********"
type input "******"
type input "**********"
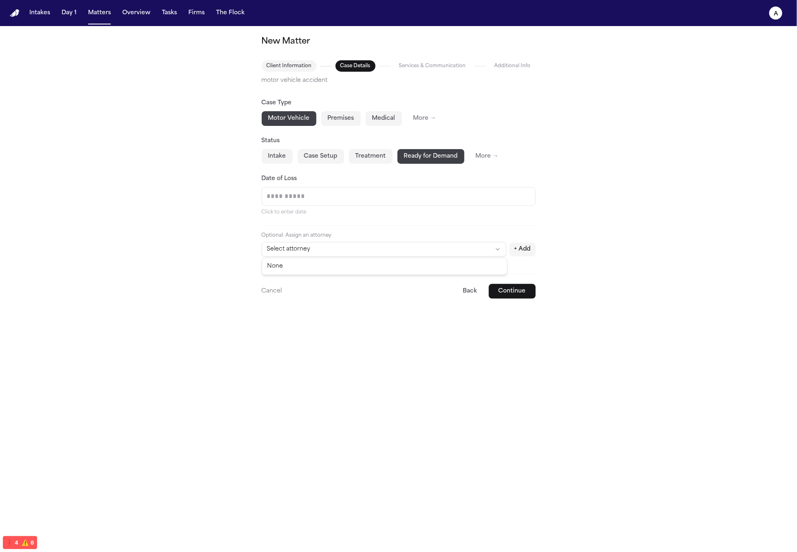
select select "********"
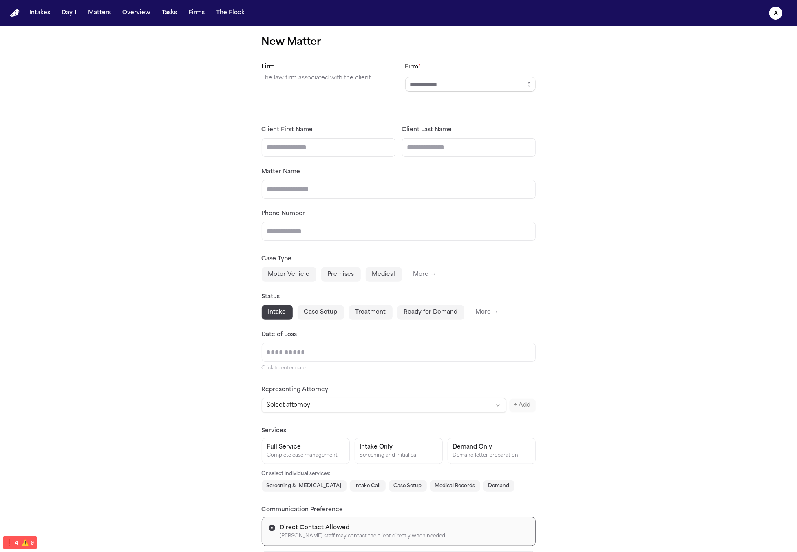
drag, startPoint x: 560, startPoint y: 262, endPoint x: 576, endPoint y: 298, distance: 39.1
drag, startPoint x: 278, startPoint y: 175, endPoint x: 245, endPoint y: 172, distance: 33.1
drag, startPoint x: 254, startPoint y: 172, endPoint x: 337, endPoint y: 172, distance: 83.2
drag, startPoint x: 338, startPoint y: 174, endPoint x: 316, endPoint y: 199, distance: 32.6
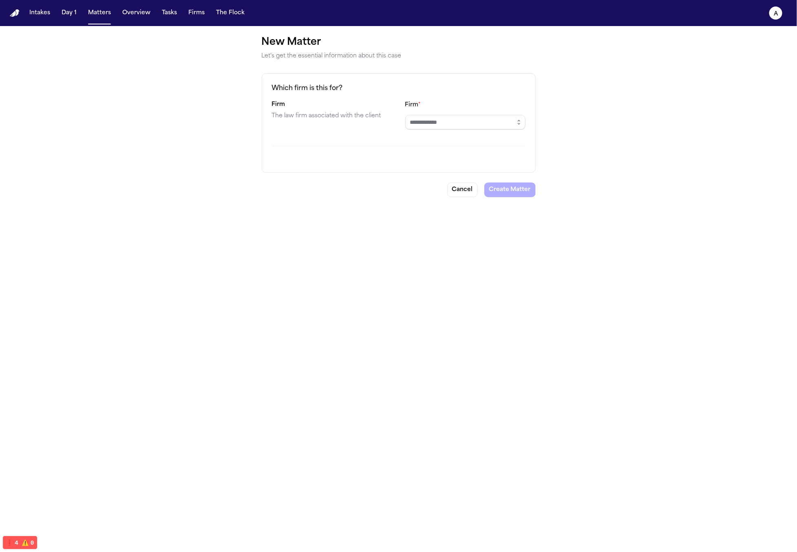
drag, startPoint x: 589, startPoint y: 122, endPoint x: 578, endPoint y: 125, distance: 10.7
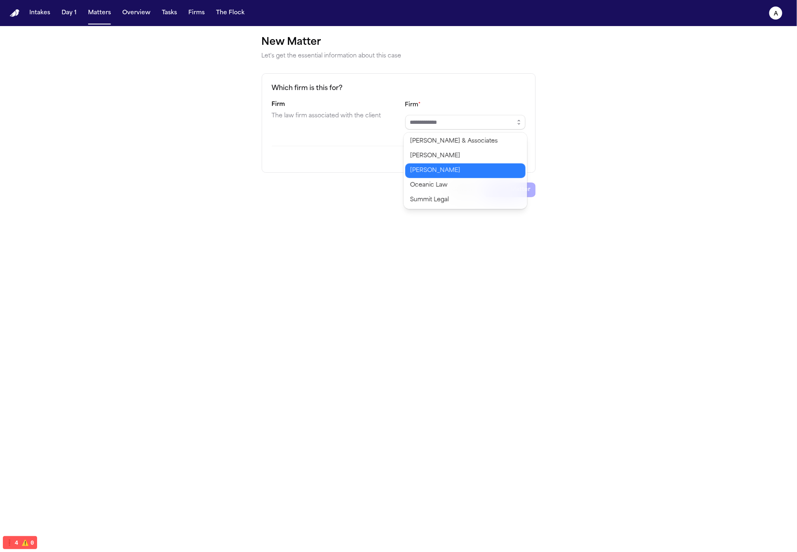
type input "**********"
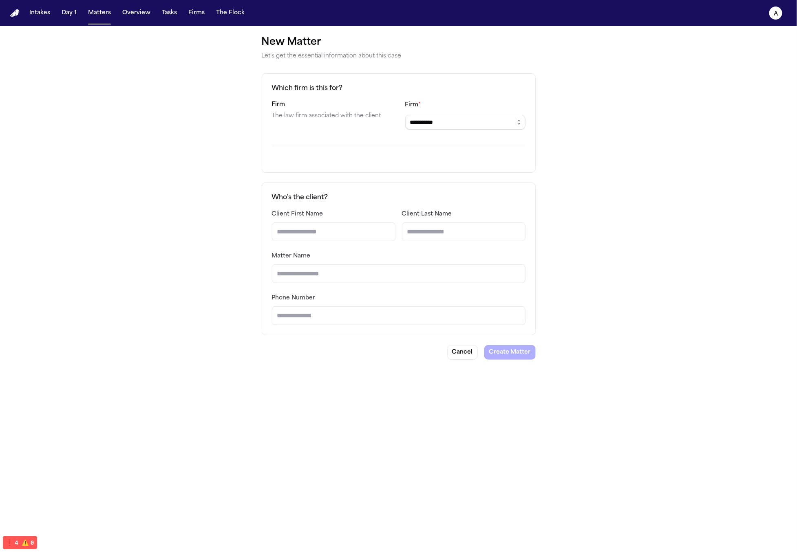
type input "*"
type input "**"
type input "***"
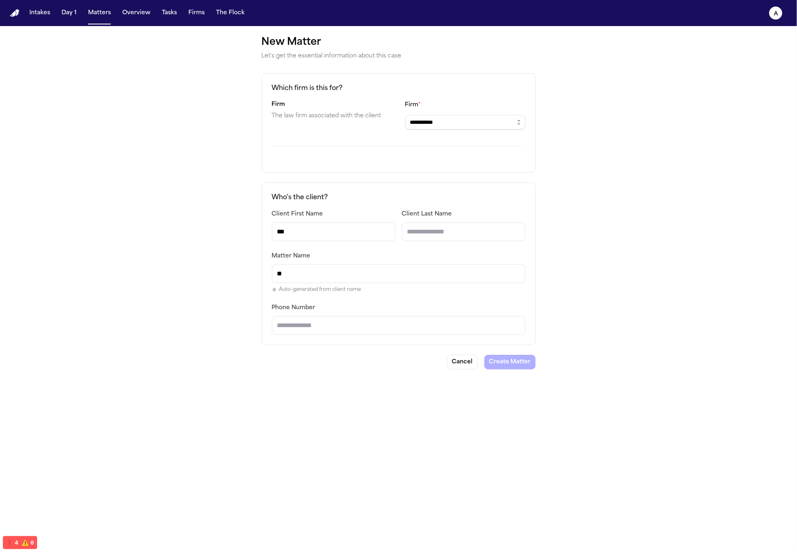
type input "***"
type input "****"
type input "*"
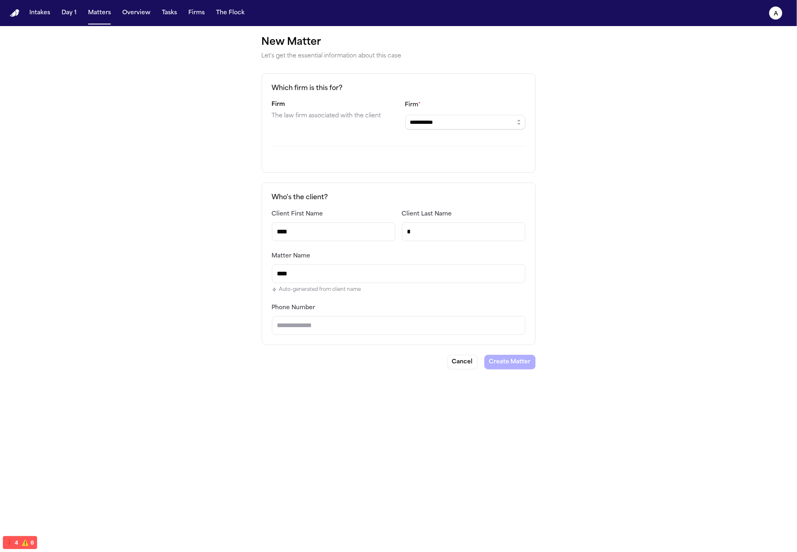
type input "*******"
type input "**"
type input "********"
type input "***"
type input "*********"
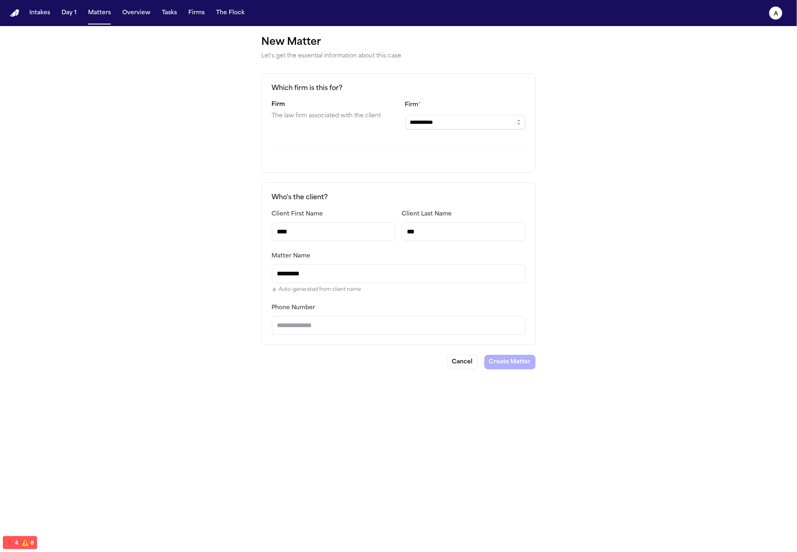
type input "****"
type input "**********"
type input "*****"
type input "**********"
type input "******"
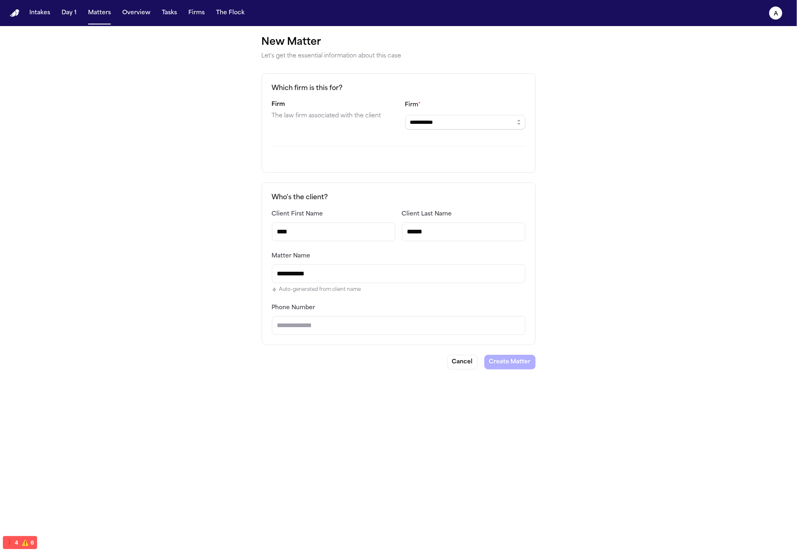
type input "**********"
type input "******"
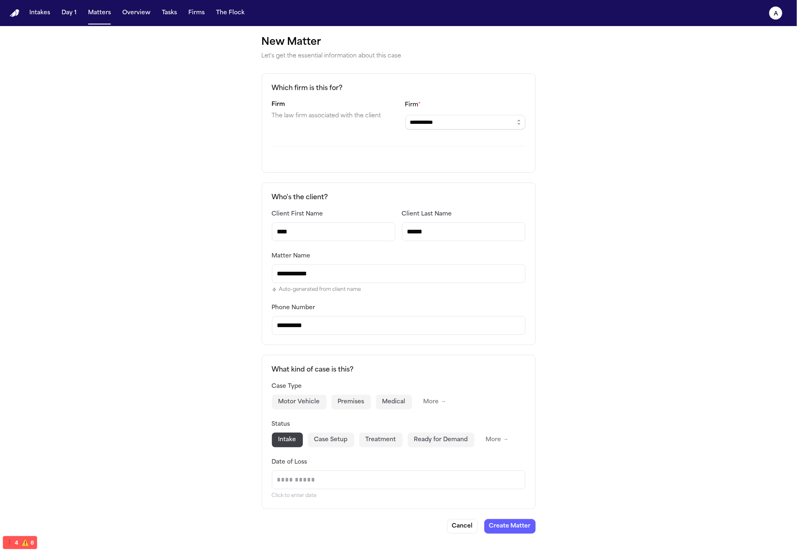
type input "**********"
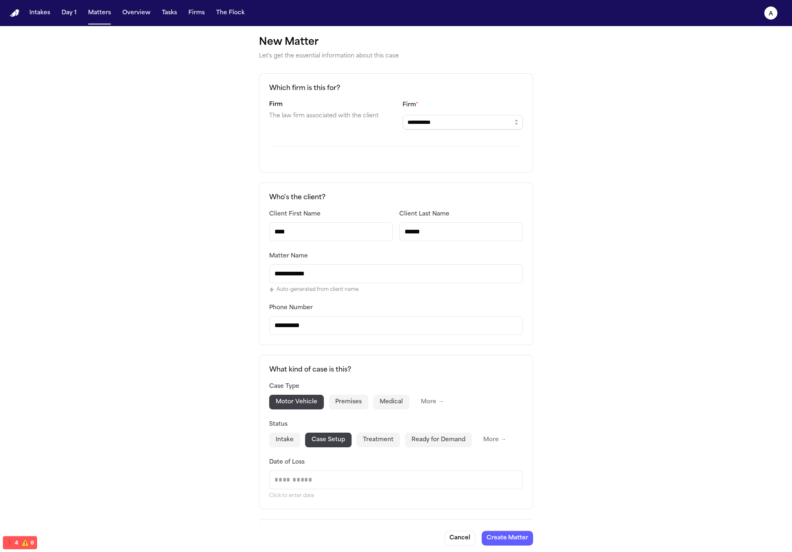
scroll to position [105, 0]
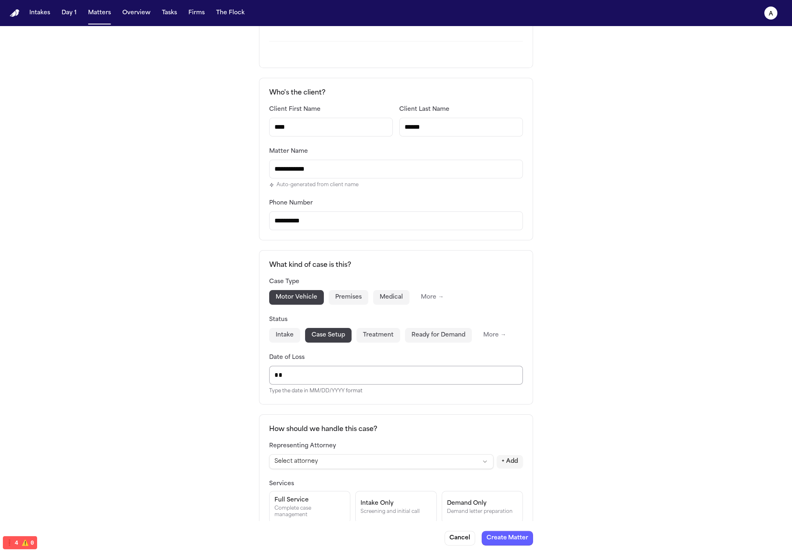
type input "*"
type input "**********"
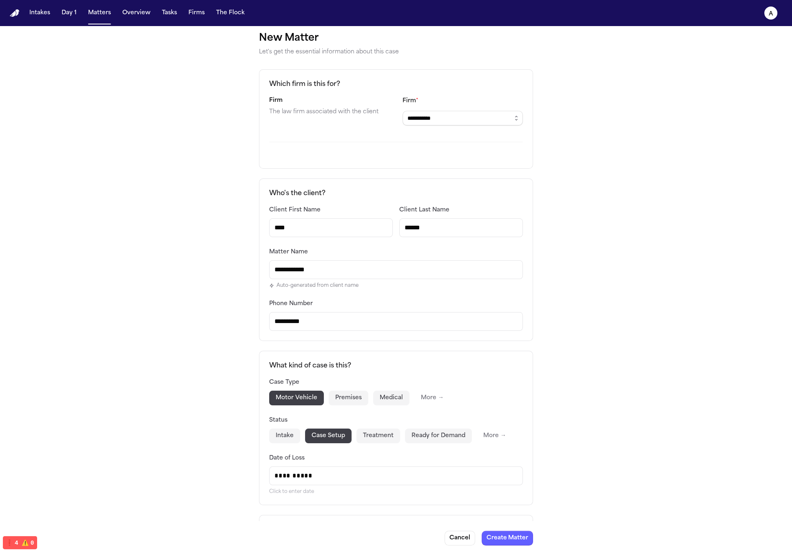
scroll to position [0, 0]
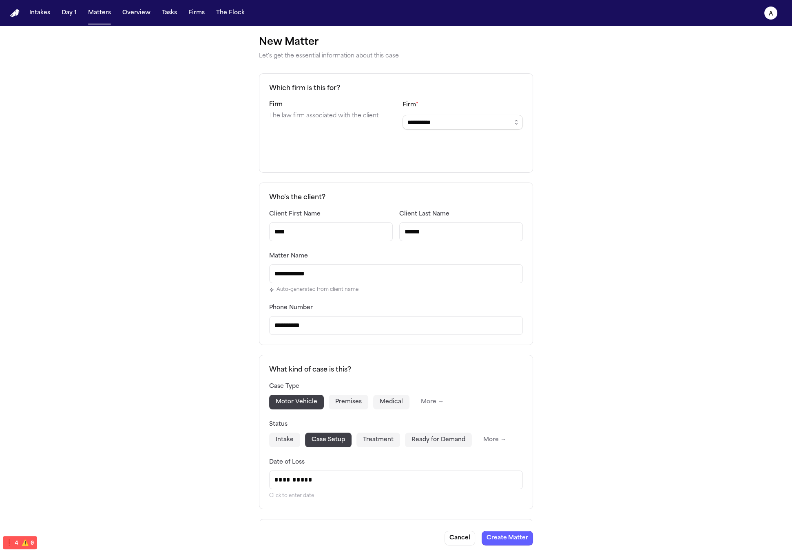
drag, startPoint x: 508, startPoint y: 113, endPoint x: 519, endPoint y: 116, distance: 12.0
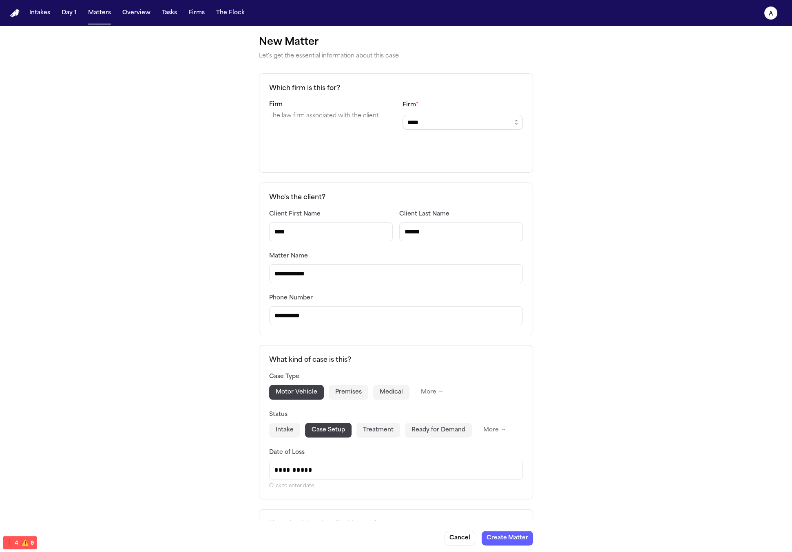
drag, startPoint x: 421, startPoint y: 282, endPoint x: 422, endPoint y: 276, distance: 5.4
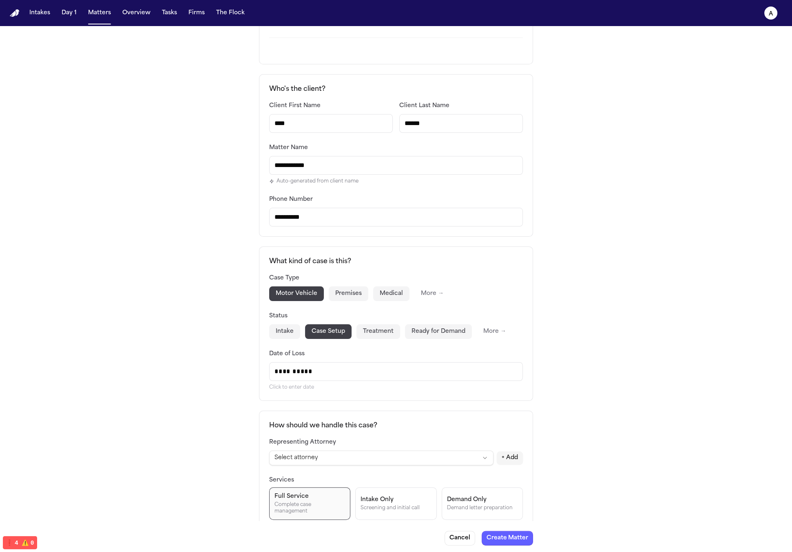
scroll to position [58, 0]
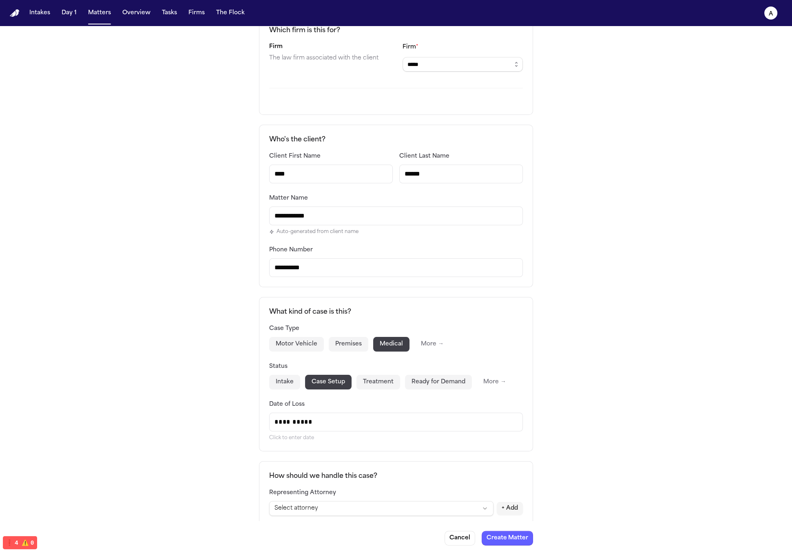
drag, startPoint x: 353, startPoint y: 373, endPoint x: 368, endPoint y: 373, distance: 15.1
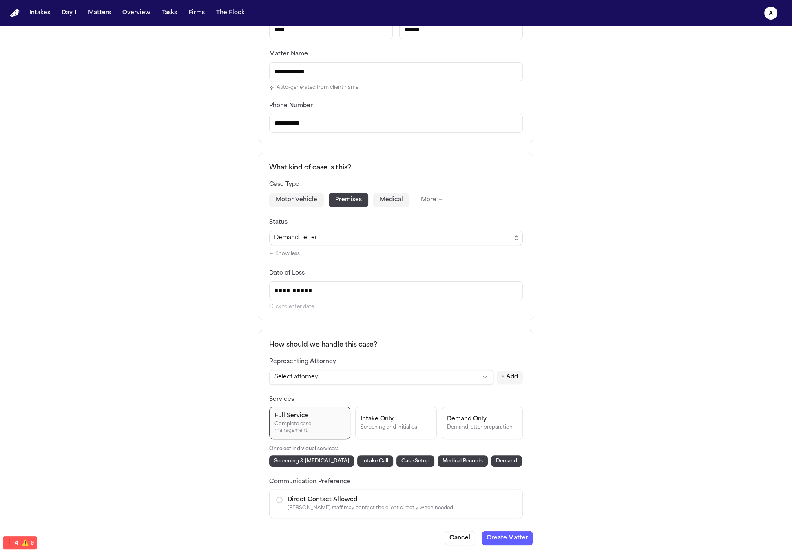
drag, startPoint x: 309, startPoint y: 247, endPoint x: 292, endPoint y: 251, distance: 16.9
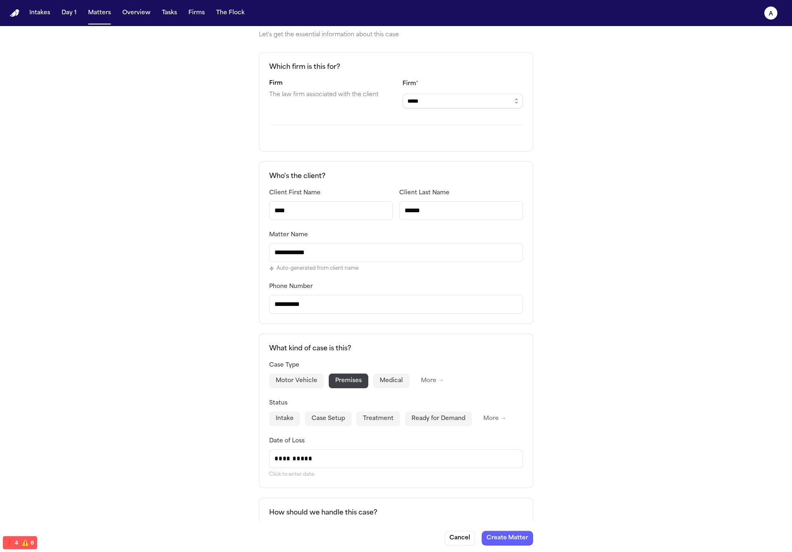
scroll to position [0, 0]
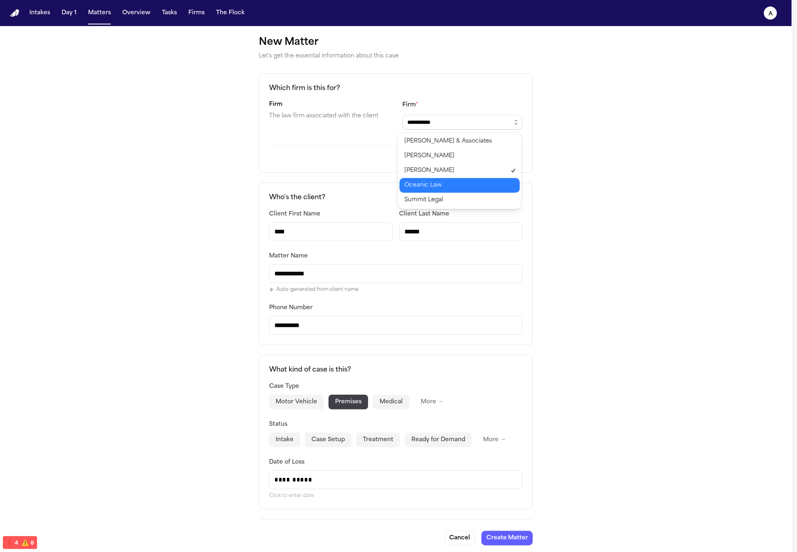
type input "**********"
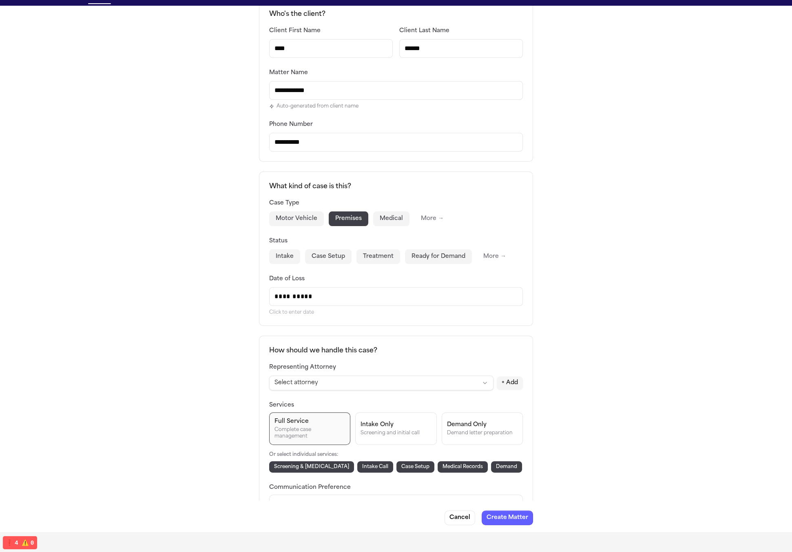
scroll to position [286, 0]
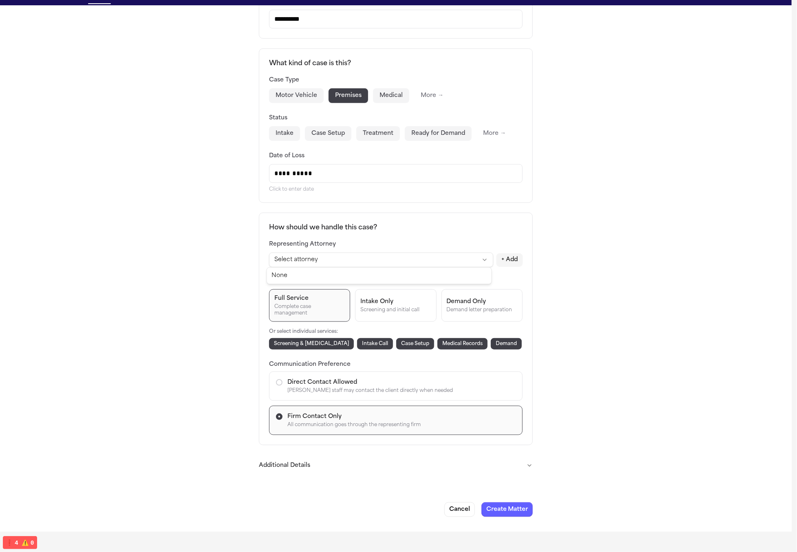
select select "********"
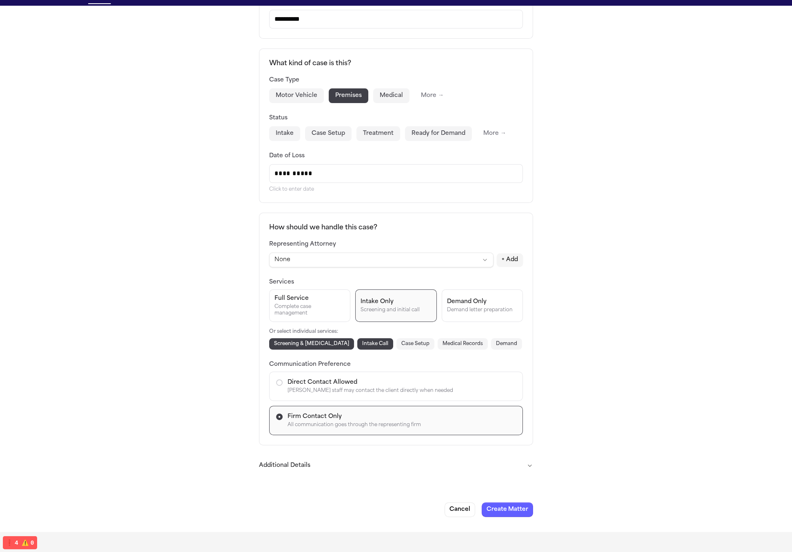
drag, startPoint x: 318, startPoint y: 309, endPoint x: 351, endPoint y: 308, distance: 33.0
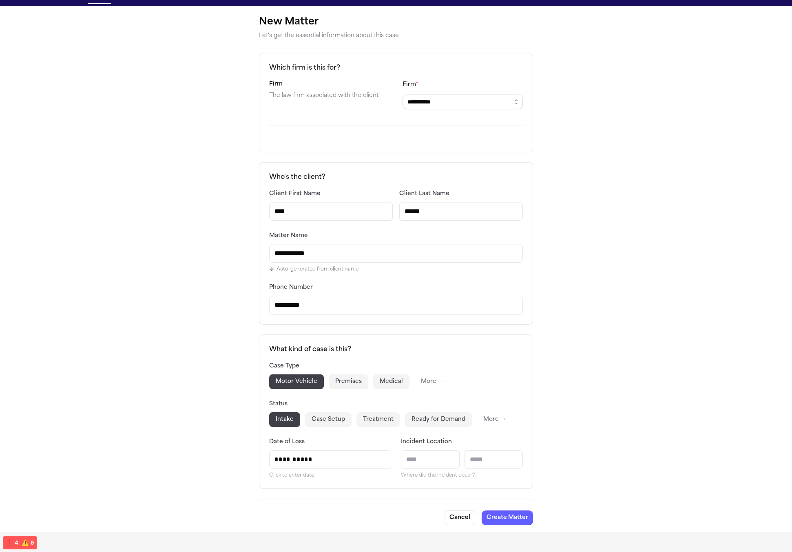
scroll to position [128, 0]
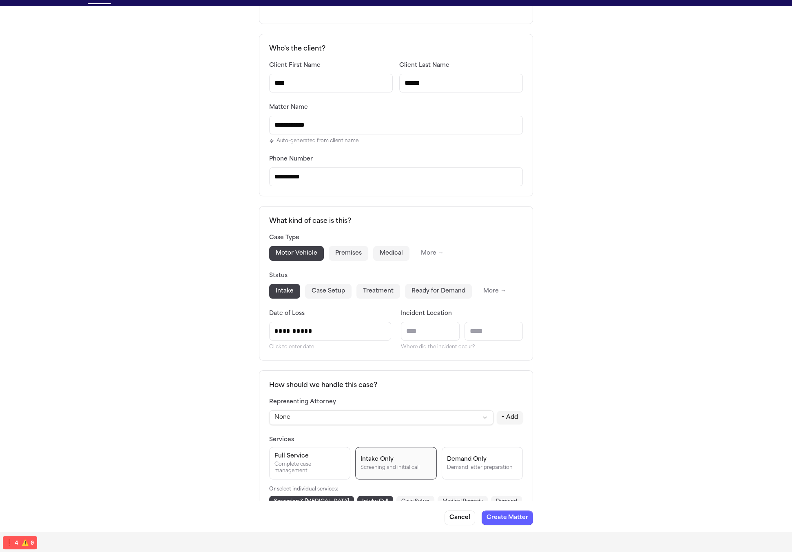
click at [424, 329] on input "text" at bounding box center [430, 331] width 59 height 19
click at [498, 327] on input "text" at bounding box center [493, 331] width 59 height 19
click at [442, 332] on input "text" at bounding box center [430, 331] width 59 height 19
click at [485, 333] on input "text" at bounding box center [493, 331] width 59 height 19
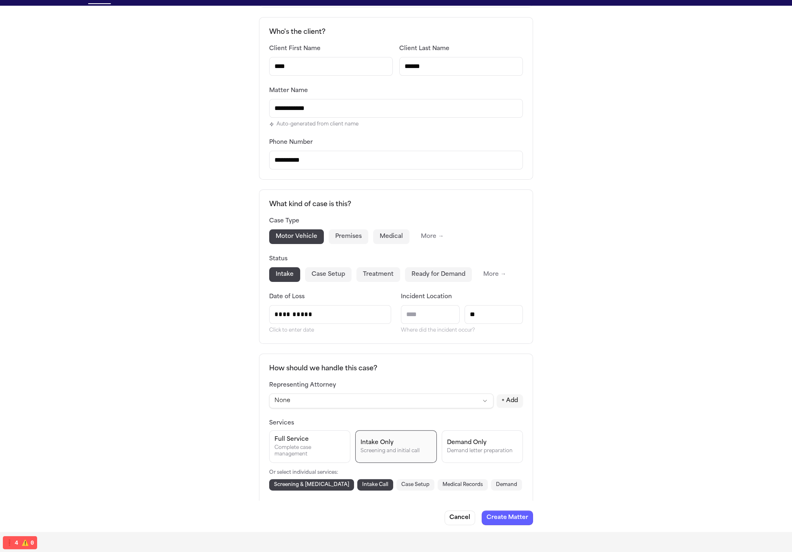
type input "*"
click at [437, 315] on input "text" at bounding box center [430, 314] width 59 height 19
type input "*"
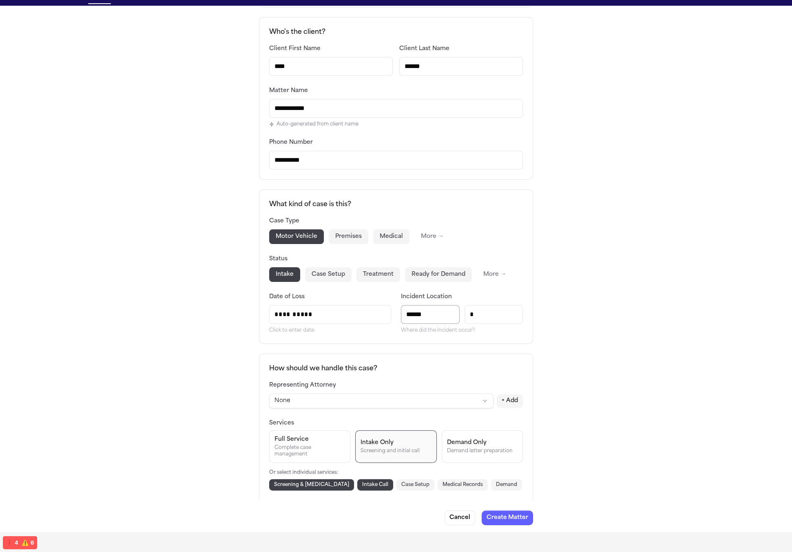
type input "******"
type input "*"
type input "**"
click at [557, 285] on div "**********" at bounding box center [396, 293] width 792 height 865
click at [487, 311] on input "**" at bounding box center [493, 314] width 59 height 19
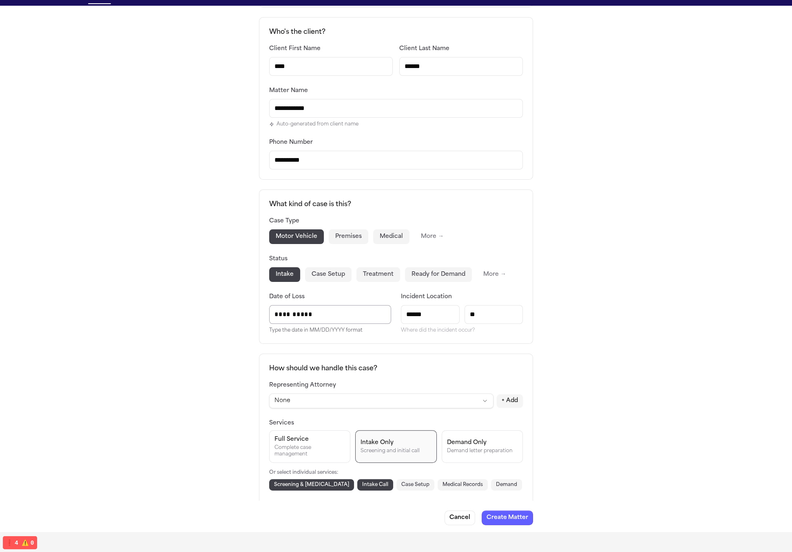
click at [316, 310] on input "**********" at bounding box center [329, 315] width 121 height 18
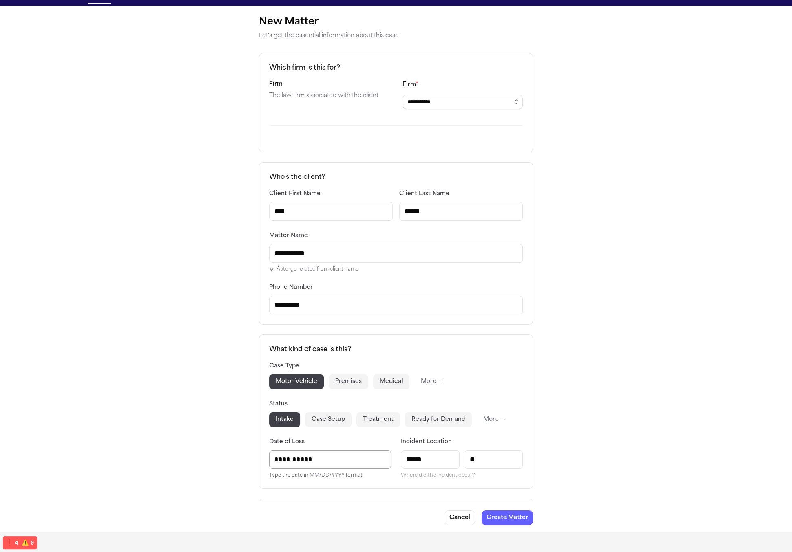
click at [412, 275] on div "**********" at bounding box center [396, 252] width 254 height 126
click at [424, 225] on div "**********" at bounding box center [396, 231] width 254 height 84
click at [425, 212] on input "******" at bounding box center [461, 211] width 124 height 19
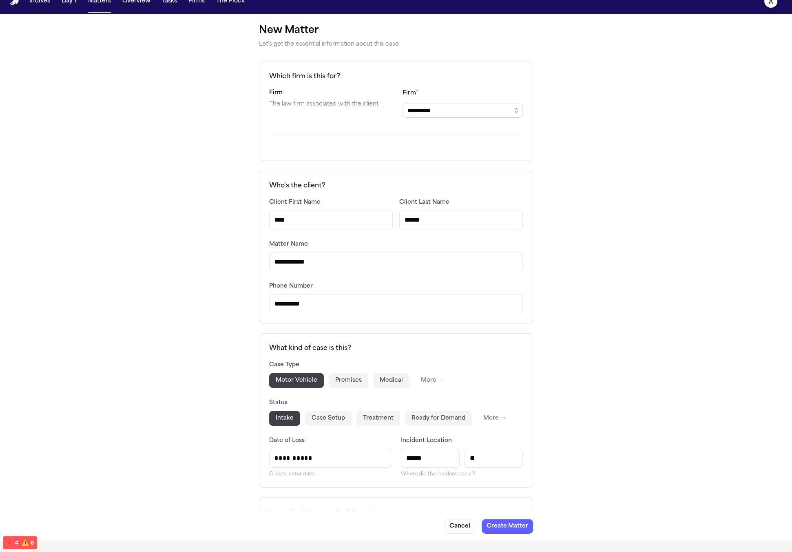
scroll to position [11, 0]
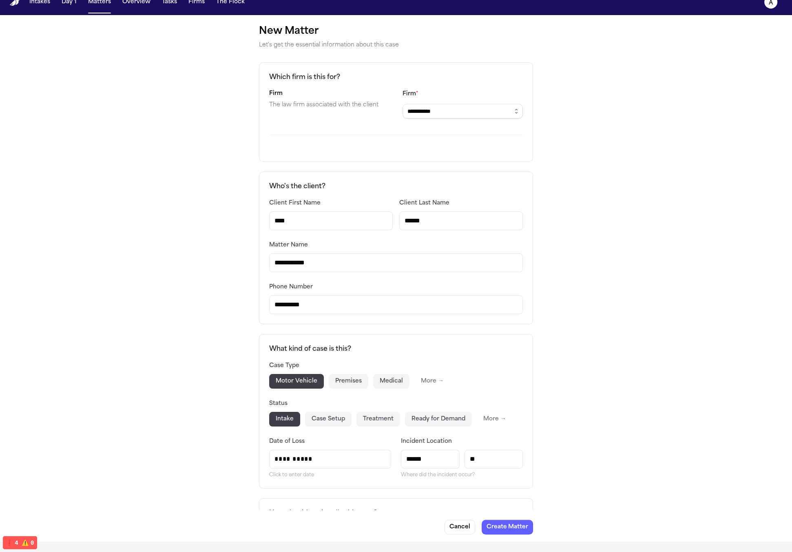
click at [397, 244] on div "**********" at bounding box center [396, 256] width 254 height 32
click at [346, 207] on div "Client First Name ****" at bounding box center [331, 214] width 124 height 32
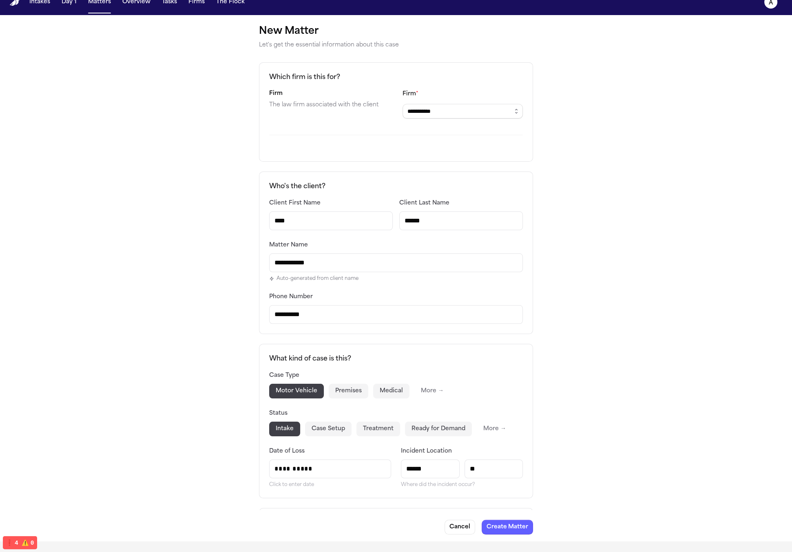
click at [430, 227] on input "******" at bounding box center [461, 221] width 124 height 19
click at [431, 267] on input "**********" at bounding box center [396, 263] width 254 height 19
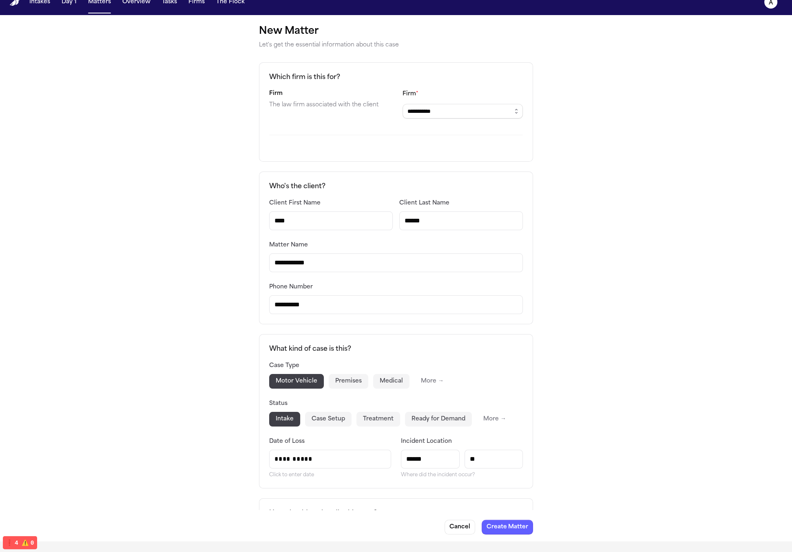
click at [434, 212] on input "******" at bounding box center [461, 221] width 124 height 19
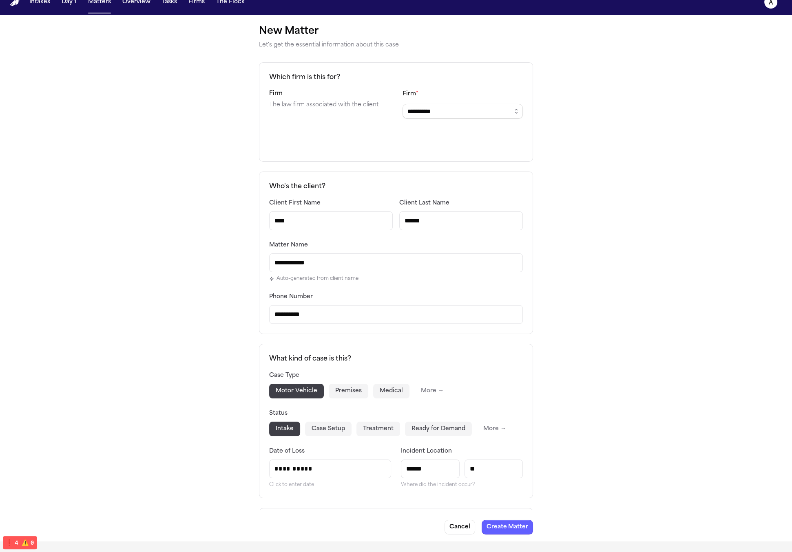
click at [320, 225] on input "****" at bounding box center [331, 221] width 124 height 19
click at [359, 269] on input "**********" at bounding box center [396, 263] width 254 height 19
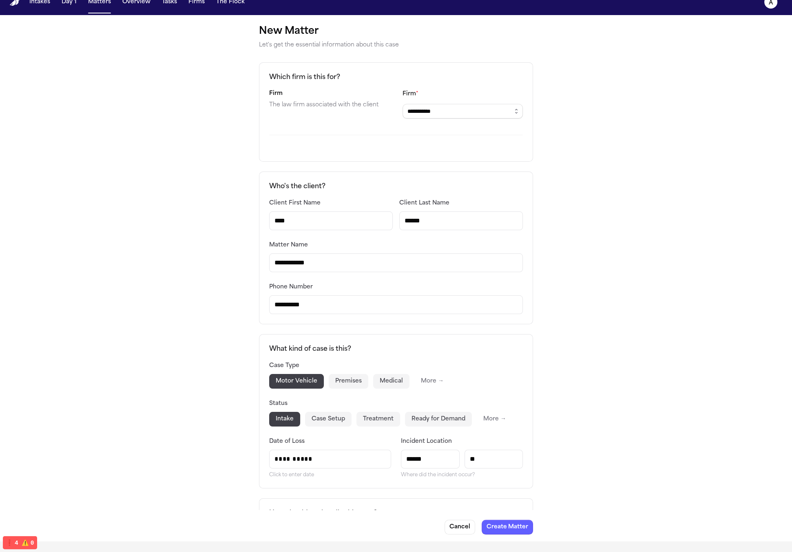
click at [456, 214] on input "******" at bounding box center [461, 221] width 124 height 19
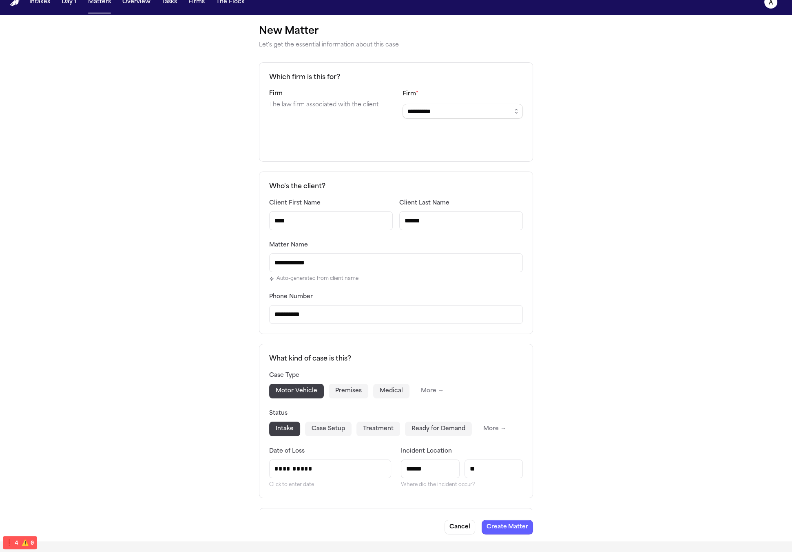
click at [336, 257] on input "**********" at bounding box center [396, 263] width 254 height 19
click at [338, 224] on input "****" at bounding box center [331, 221] width 124 height 19
click at [456, 218] on input "******" at bounding box center [461, 221] width 124 height 19
click at [397, 247] on div "**********" at bounding box center [396, 261] width 254 height 42
click at [344, 222] on input "****" at bounding box center [331, 221] width 124 height 19
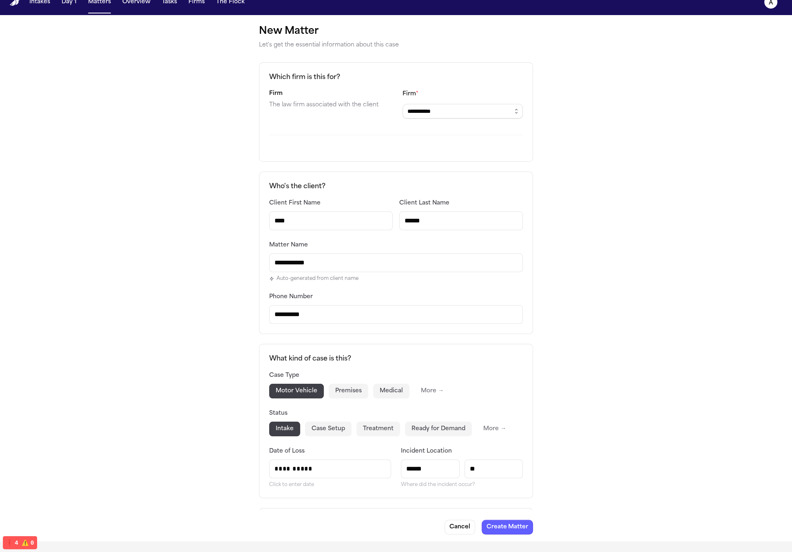
click at [484, 226] on input "******" at bounding box center [461, 221] width 124 height 19
click at [322, 218] on input "****" at bounding box center [331, 221] width 124 height 19
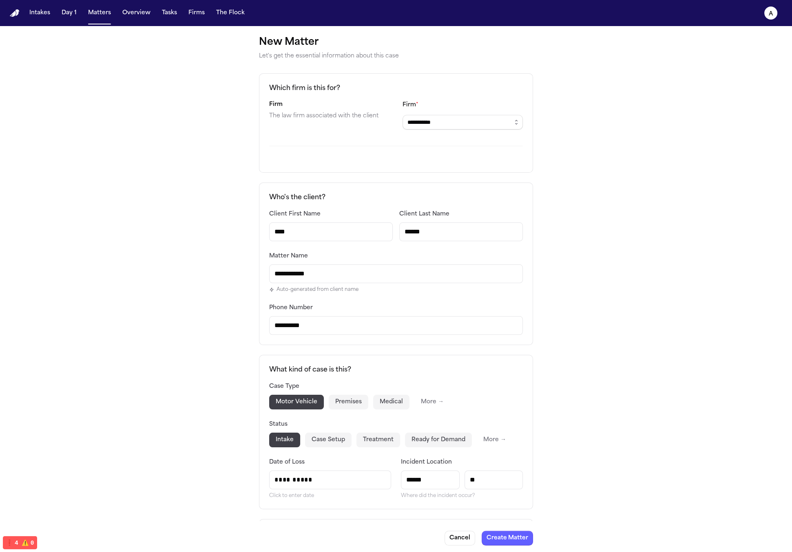
click at [491, 177] on div "**********" at bounding box center [396, 453] width 274 height 760
click at [398, 154] on div "**********" at bounding box center [396, 122] width 274 height 99
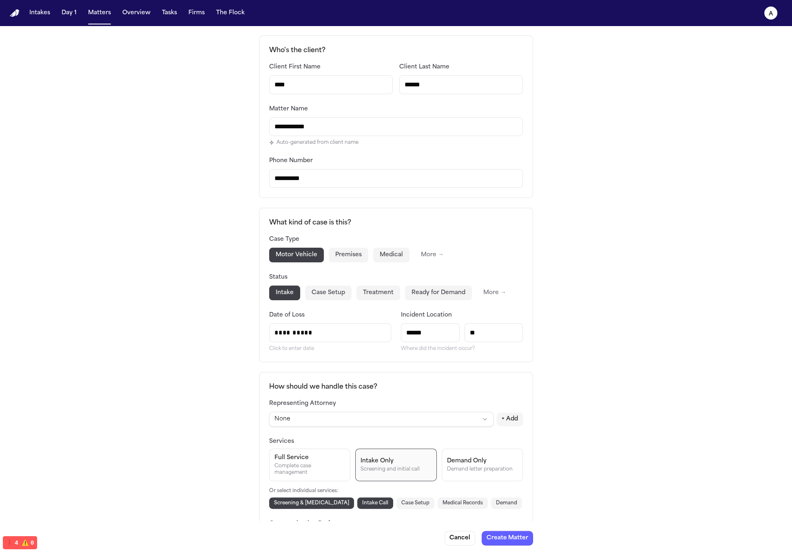
click at [612, 252] on div "**********" at bounding box center [396, 311] width 792 height 865
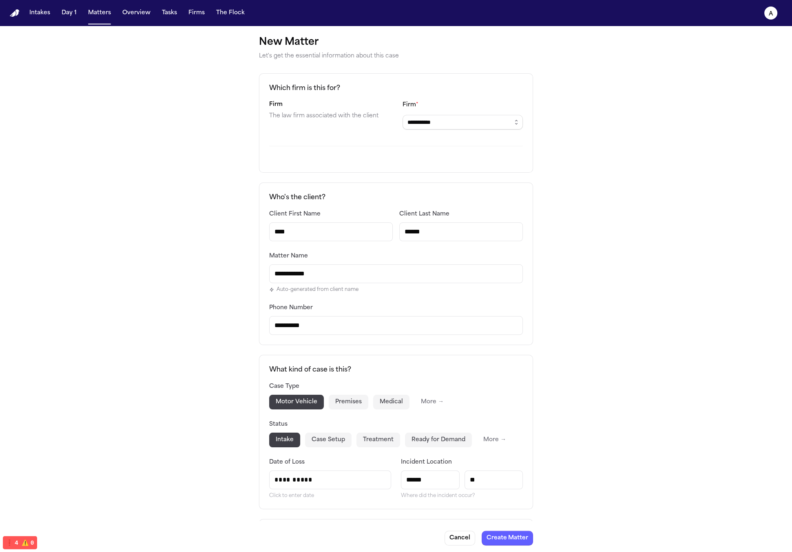
click at [331, 433] on button "Case Setup" at bounding box center [328, 440] width 46 height 15
click at [367, 436] on button "Treatment" at bounding box center [378, 440] width 44 height 15
click at [377, 403] on button "Medical" at bounding box center [391, 402] width 36 height 15
click at [342, 404] on button "Premises" at bounding box center [349, 402] width 40 height 15
click at [516, 118] on button "button" at bounding box center [516, 122] width 13 height 15
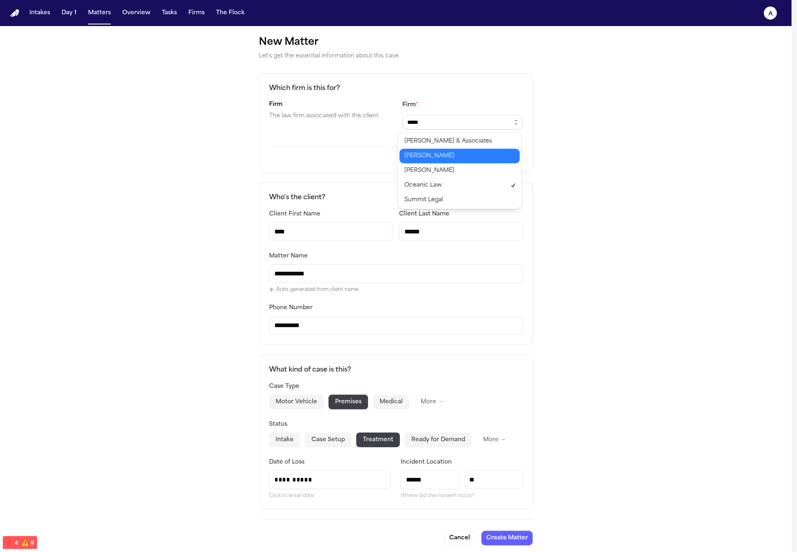
click at [468, 150] on body "**********" at bounding box center [396, 276] width 792 height 552
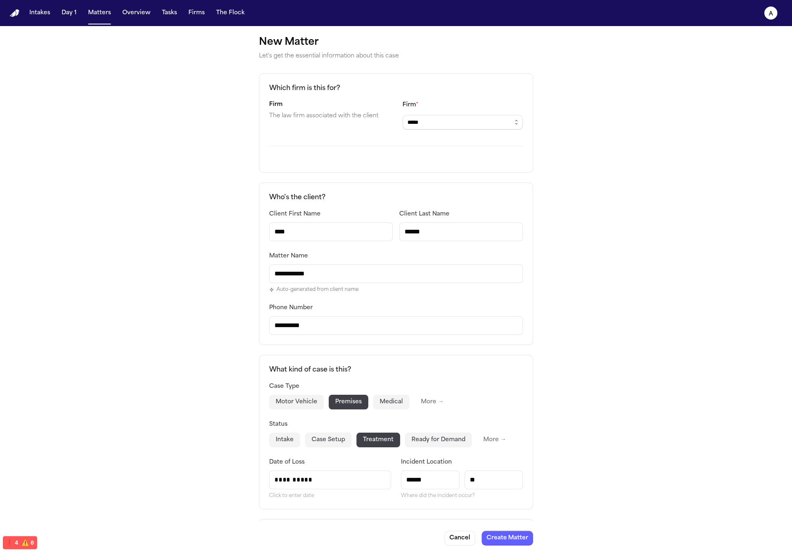
click at [496, 475] on input "**" at bounding box center [493, 480] width 59 height 19
click at [585, 321] on div "**********" at bounding box center [396, 458] width 792 height 865
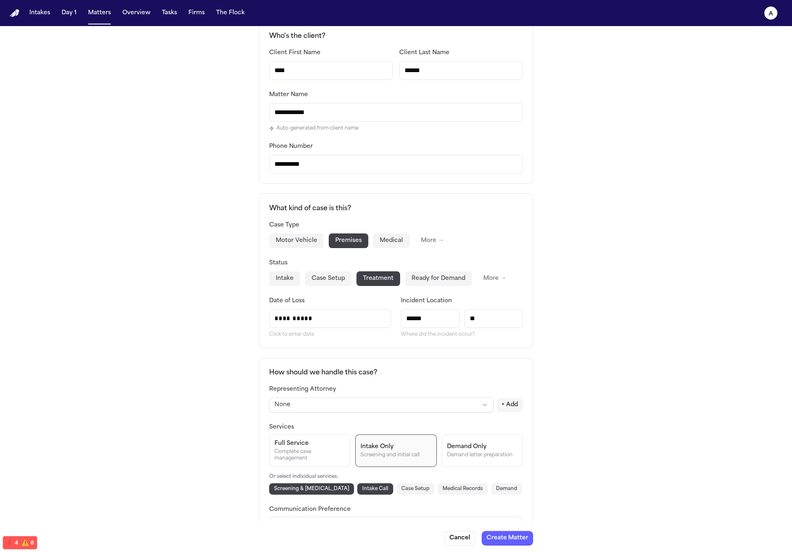
click at [332, 316] on input "**********" at bounding box center [329, 319] width 121 height 18
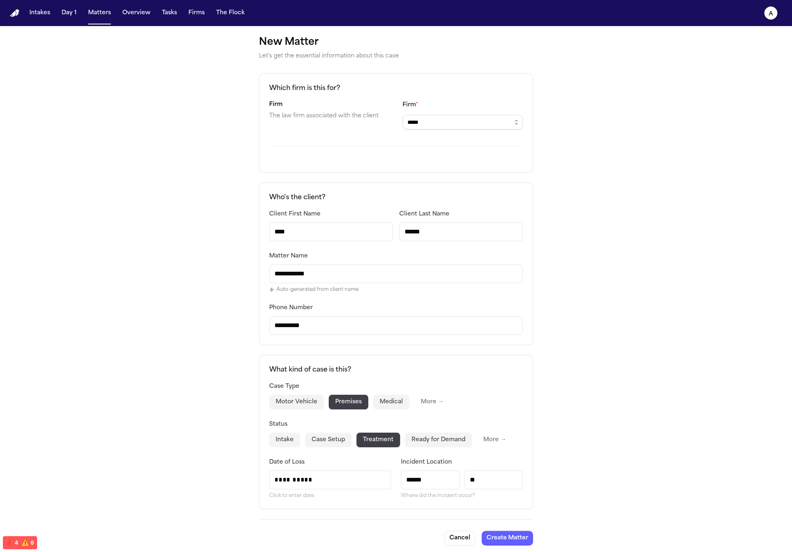
click at [520, 162] on div "Which firm is this for? Firm The law firm associated with the client Firm * ***…" at bounding box center [396, 122] width 274 height 99
drag, startPoint x: 527, startPoint y: 168, endPoint x: 351, endPoint y: 141, distance: 178.7
click at [352, 143] on div "Which firm is this for? Firm The law firm associated with the client Firm * ***…" at bounding box center [396, 122] width 274 height 99
click at [346, 135] on div "Which firm is this for? Firm The law firm associated with the client Firm * ***…" at bounding box center [396, 122] width 274 height 99
click at [600, 82] on div "**********" at bounding box center [396, 458] width 792 height 865
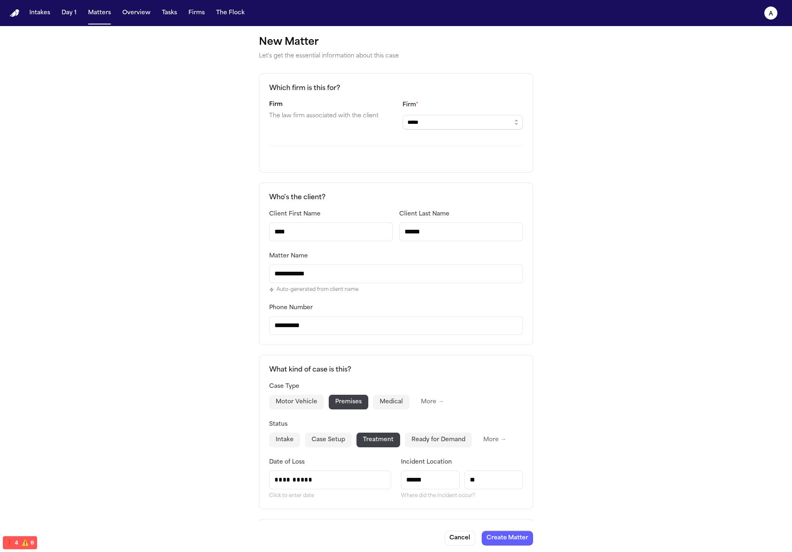
click at [565, 126] on div "**********" at bounding box center [396, 458] width 792 height 865
click at [608, 211] on div "**********" at bounding box center [396, 458] width 792 height 865
click at [524, 120] on div "Which firm is this for? Firm The law firm associated with the client Firm * ***…" at bounding box center [396, 122] width 274 height 99
click at [513, 123] on icon "button" at bounding box center [516, 122] width 7 height 7
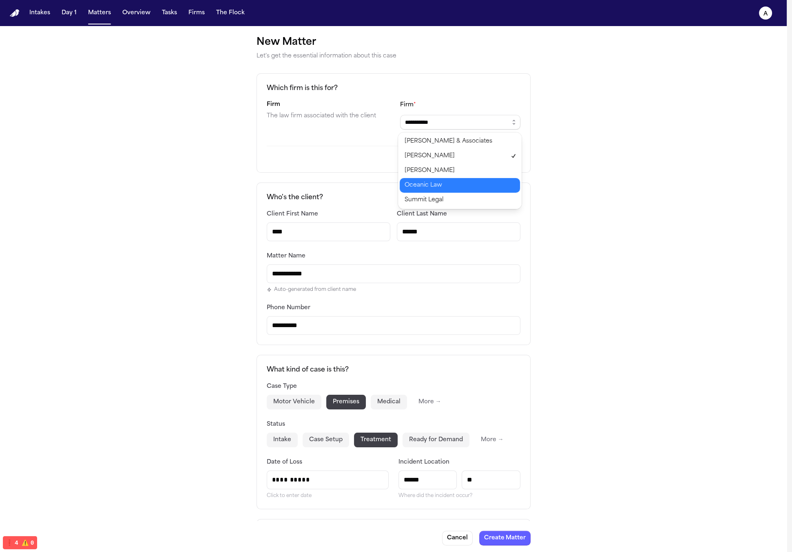
click at [497, 184] on body "**********" at bounding box center [393, 276] width 786 height 552
click at [512, 126] on button "button" at bounding box center [513, 122] width 13 height 15
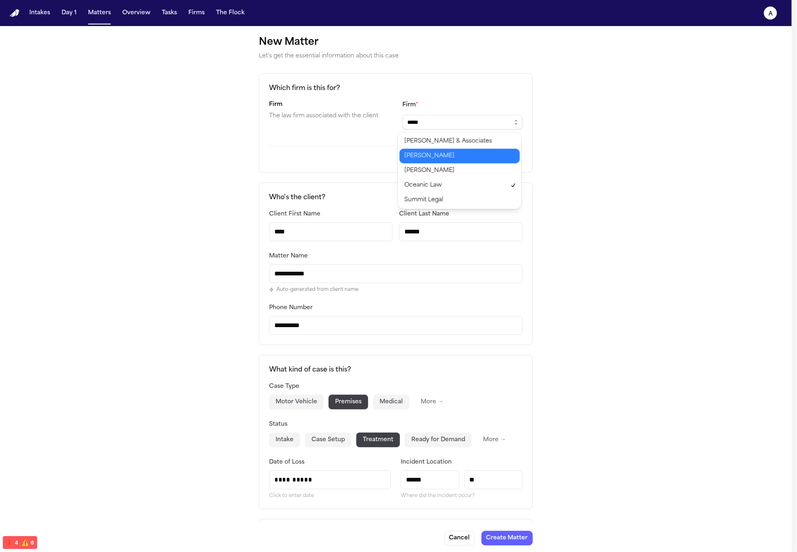
click at [501, 148] on body "**********" at bounding box center [396, 276] width 792 height 552
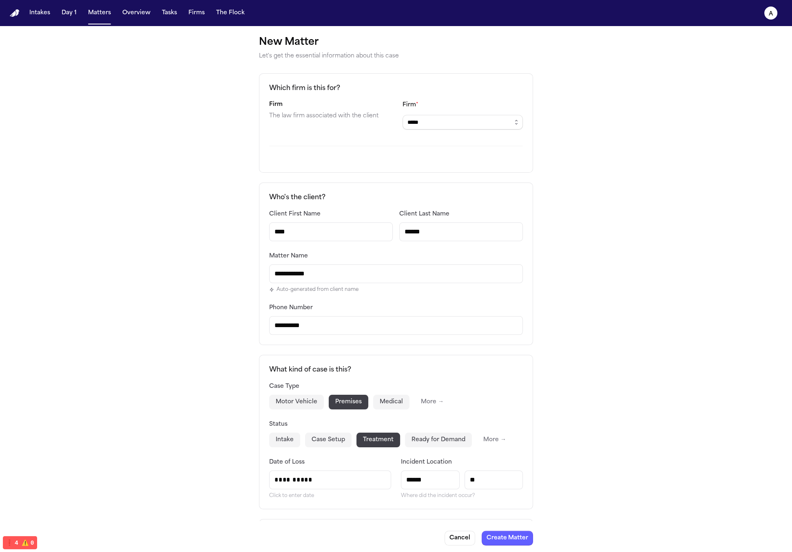
click at [516, 126] on button "button" at bounding box center [516, 122] width 13 height 15
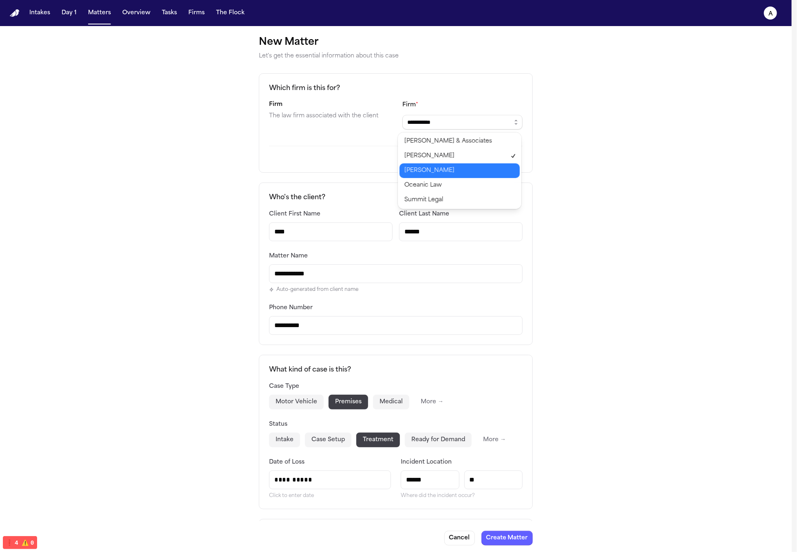
click at [475, 169] on body "**********" at bounding box center [396, 276] width 792 height 552
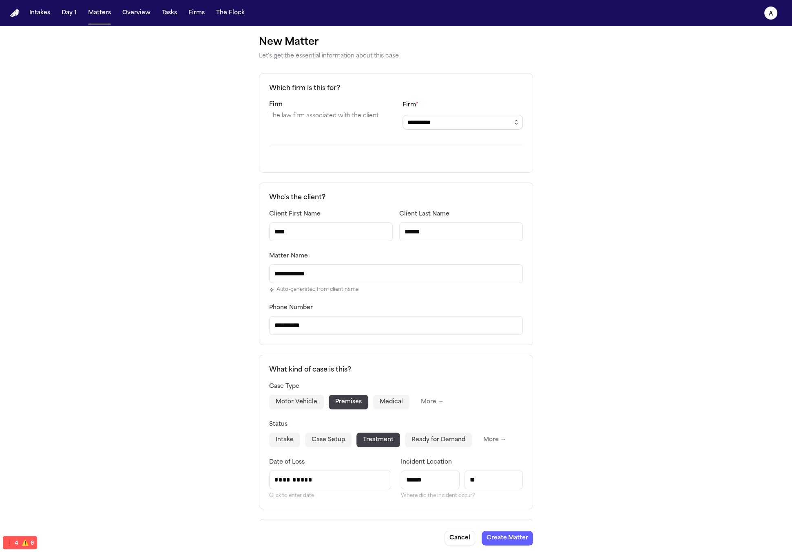
click at [510, 115] on button "button" at bounding box center [516, 122] width 13 height 15
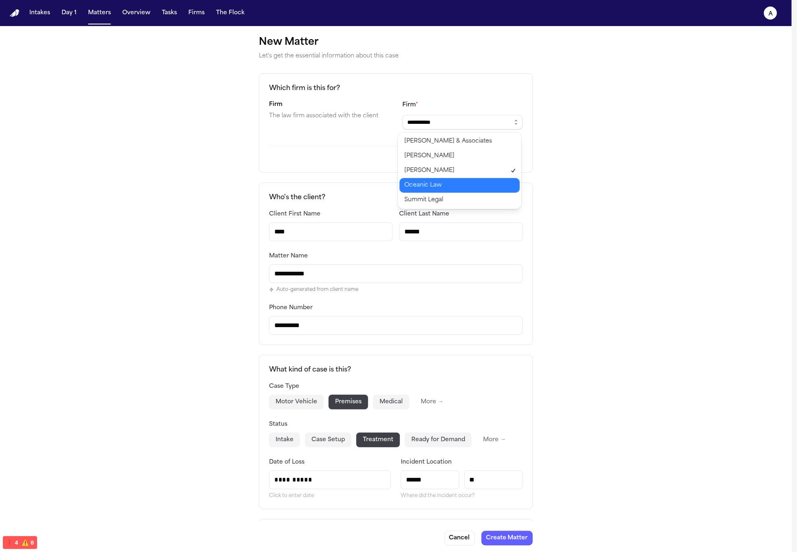
click at [480, 182] on body "**********" at bounding box center [396, 276] width 792 height 552
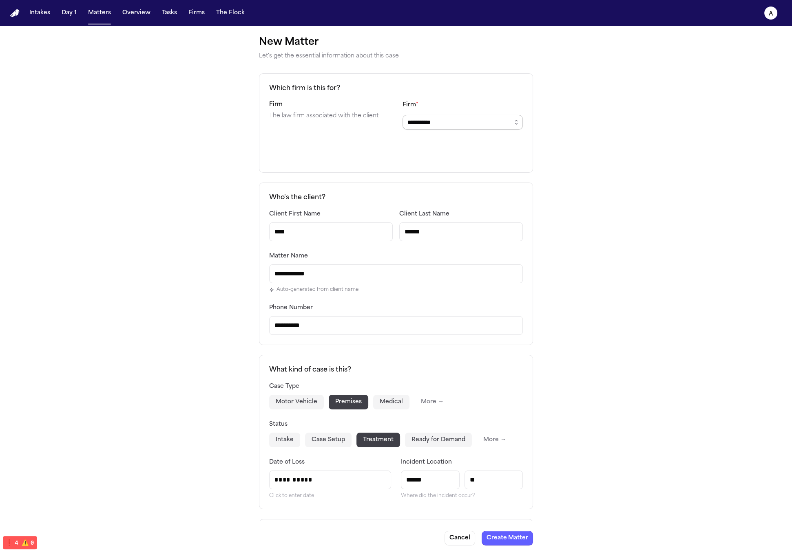
click at [492, 125] on input "**********" at bounding box center [462, 122] width 120 height 15
click at [518, 128] on button "button" at bounding box center [516, 122] width 13 height 15
click at [471, 152] on body "**********" at bounding box center [398, 276] width 797 height 552
click at [503, 110] on div "Firm * *****" at bounding box center [462, 115] width 120 height 30
click at [516, 133] on div "Which firm is this for? Firm The law firm associated with the client Firm * ***…" at bounding box center [396, 122] width 274 height 99
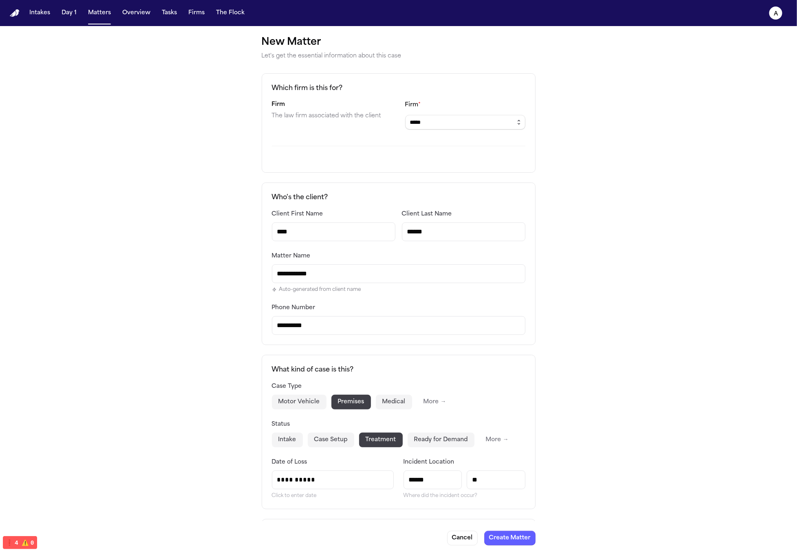
click at [513, 128] on button "button" at bounding box center [518, 122] width 13 height 15
click at [471, 183] on body "**********" at bounding box center [396, 276] width 792 height 552
click at [502, 122] on input "**********" at bounding box center [462, 122] width 120 height 15
click at [510, 126] on button "button" at bounding box center [516, 122] width 13 height 15
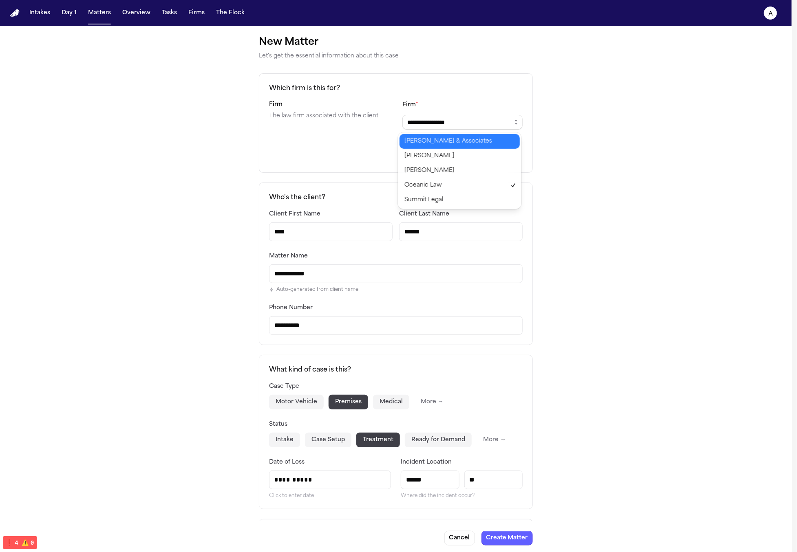
click at [494, 146] on body "**********" at bounding box center [396, 276] width 792 height 552
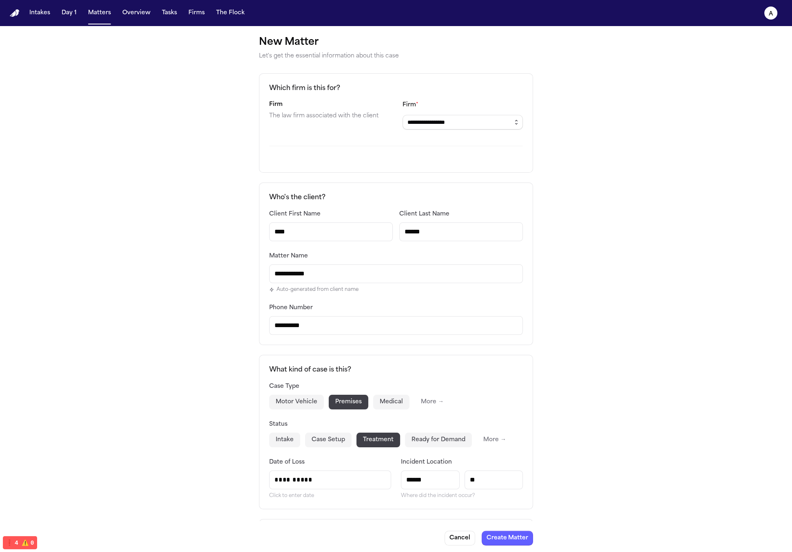
click at [512, 127] on button "button" at bounding box center [516, 122] width 13 height 15
click at [508, 130] on div "**********" at bounding box center [396, 122] width 274 height 99
click at [511, 126] on button "button" at bounding box center [516, 122] width 13 height 15
click at [494, 180] on body "**********" at bounding box center [398, 276] width 797 height 552
click at [493, 123] on input "**********" at bounding box center [462, 122] width 120 height 15
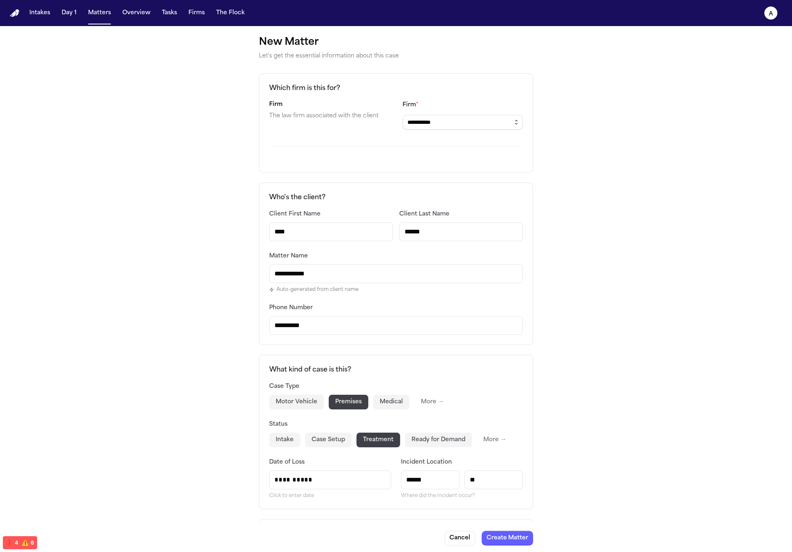
click at [513, 125] on icon "button" at bounding box center [516, 122] width 7 height 7
click at [482, 198] on body "**********" at bounding box center [398, 276] width 797 height 552
click at [545, 133] on div "**********" at bounding box center [396, 458] width 792 height 865
click at [513, 119] on icon "button" at bounding box center [516, 122] width 7 height 7
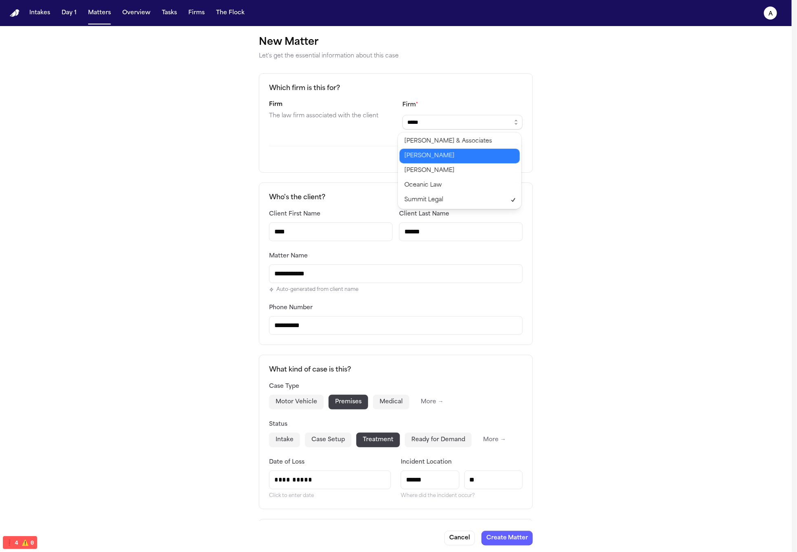
click at [485, 150] on body "**********" at bounding box center [396, 276] width 792 height 552
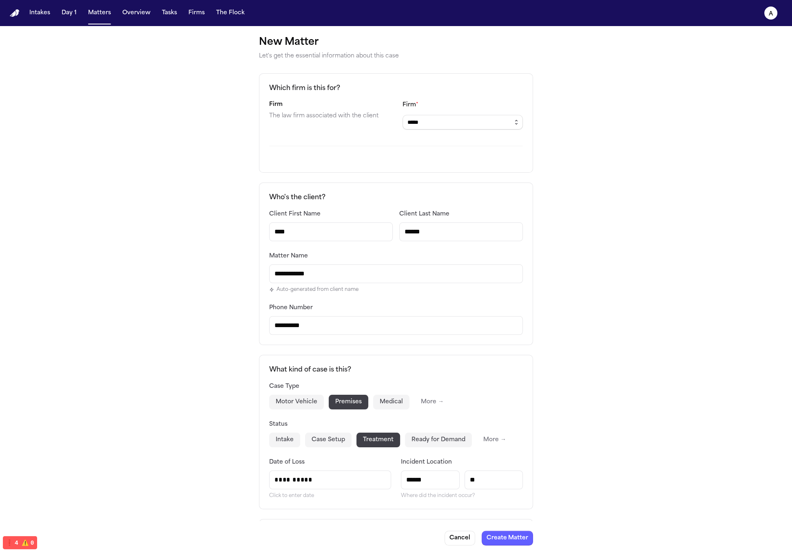
click at [517, 118] on button "button" at bounding box center [516, 122] width 13 height 15
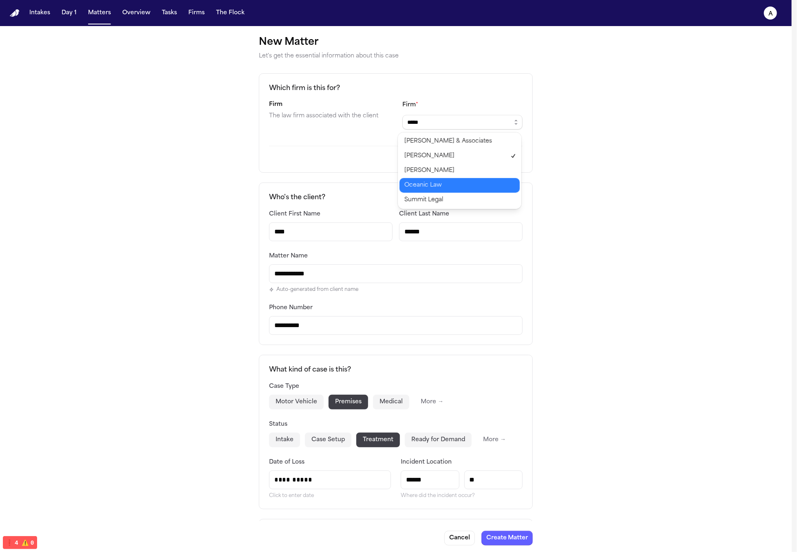
type input "**********"
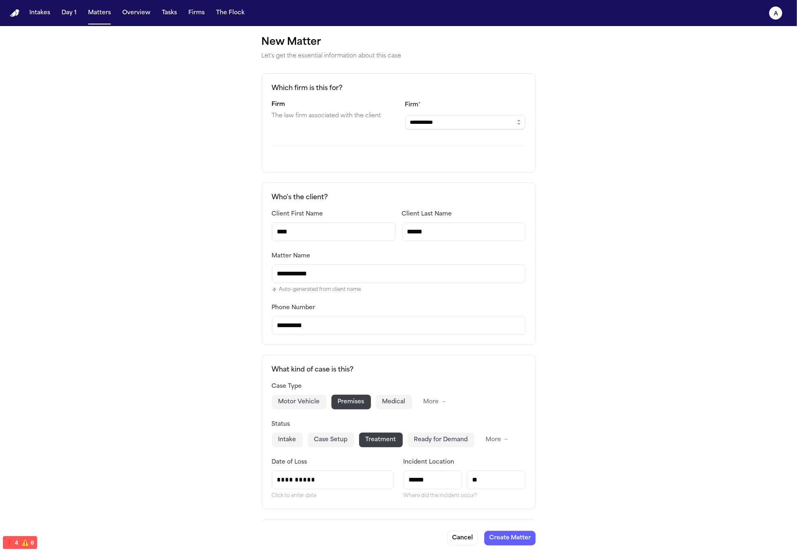
click at [488, 192] on body "**********" at bounding box center [398, 276] width 797 height 552
select select "**********"
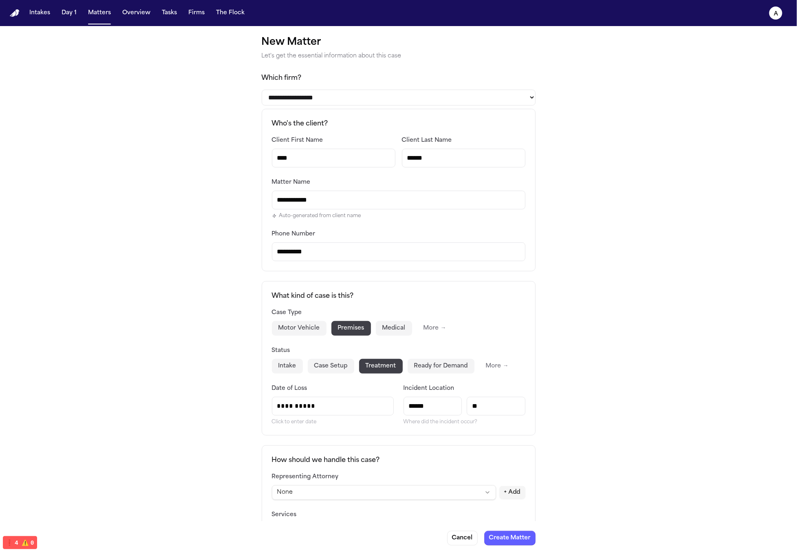
click at [534, 102] on div "**********" at bounding box center [398, 421] width 797 height 791
click at [530, 102] on select "**********" at bounding box center [399, 98] width 274 height 16
click at [489, 101] on select "**********" at bounding box center [399, 98] width 274 height 16
click at [631, 105] on div "**********" at bounding box center [398, 421] width 797 height 791
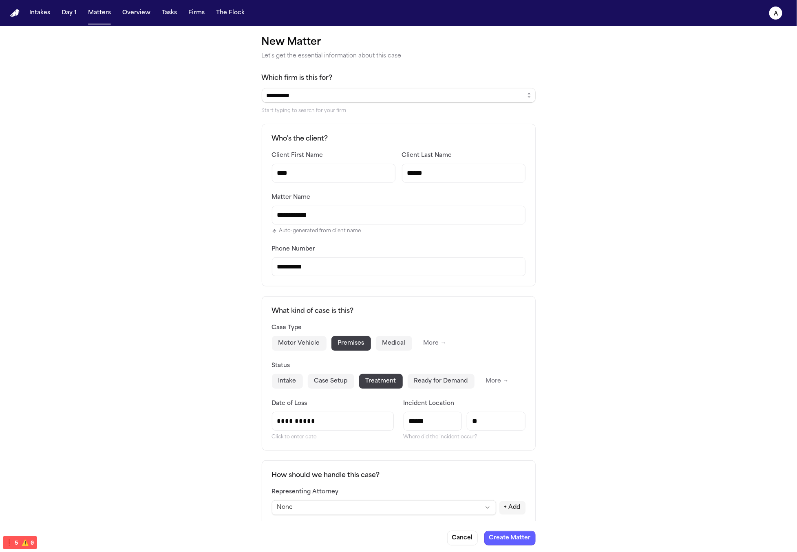
drag, startPoint x: 634, startPoint y: 357, endPoint x: 631, endPoint y: 341, distance: 15.8
click at [633, 343] on div "**********" at bounding box center [398, 429] width 797 height 806
click at [520, 109] on div "Start typing to search for your firm" at bounding box center [399, 111] width 274 height 7
click at [526, 94] on icon "button" at bounding box center [529, 95] width 7 height 7
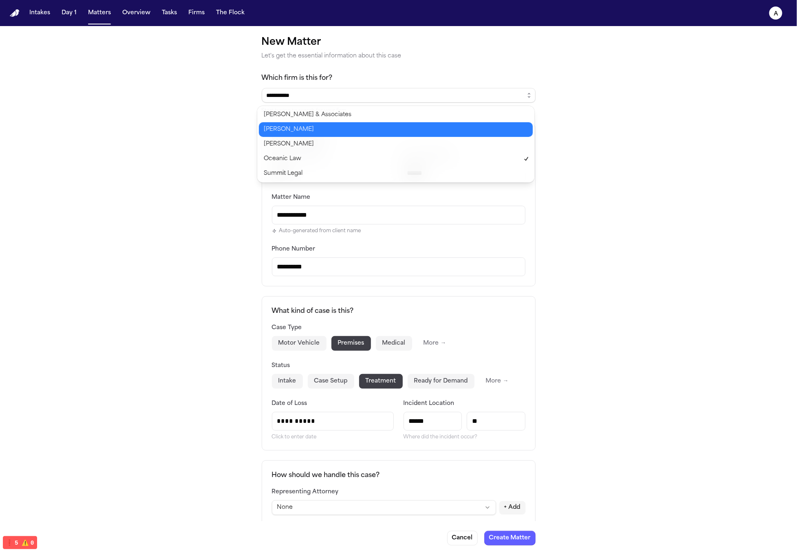
type input "*****"
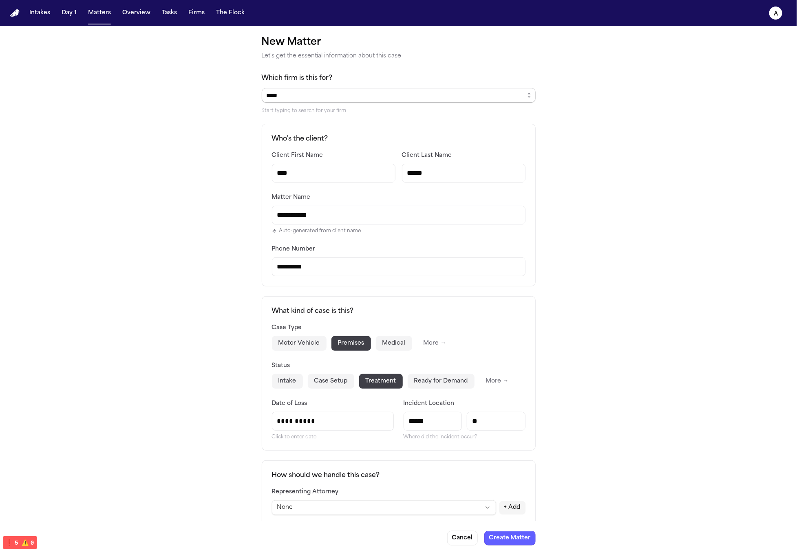
click at [342, 93] on input "*****" at bounding box center [399, 95] width 274 height 15
click at [355, 103] on div "***** Start typing to search for your firm" at bounding box center [399, 101] width 274 height 26
click at [356, 93] on input "*****" at bounding box center [399, 95] width 274 height 15
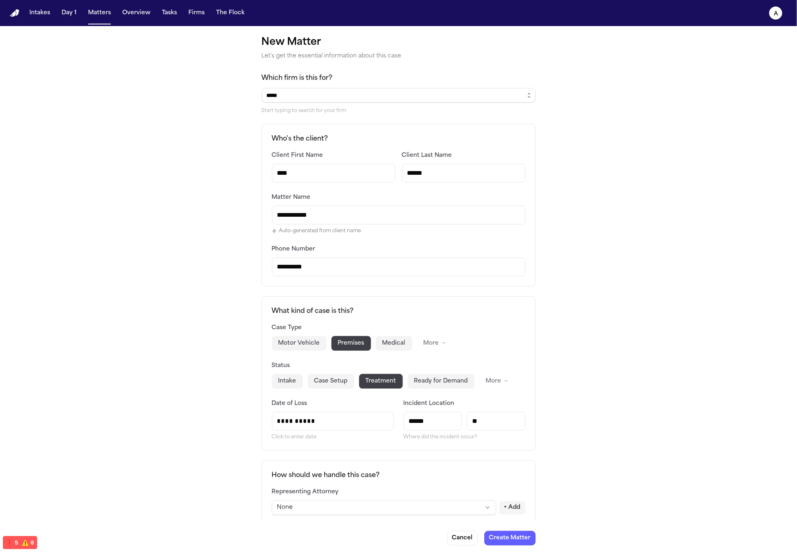
click at [607, 58] on div "**********" at bounding box center [398, 429] width 797 height 806
click at [355, 174] on input "****" at bounding box center [334, 173] width 124 height 19
click at [482, 211] on input "**********" at bounding box center [399, 215] width 254 height 19
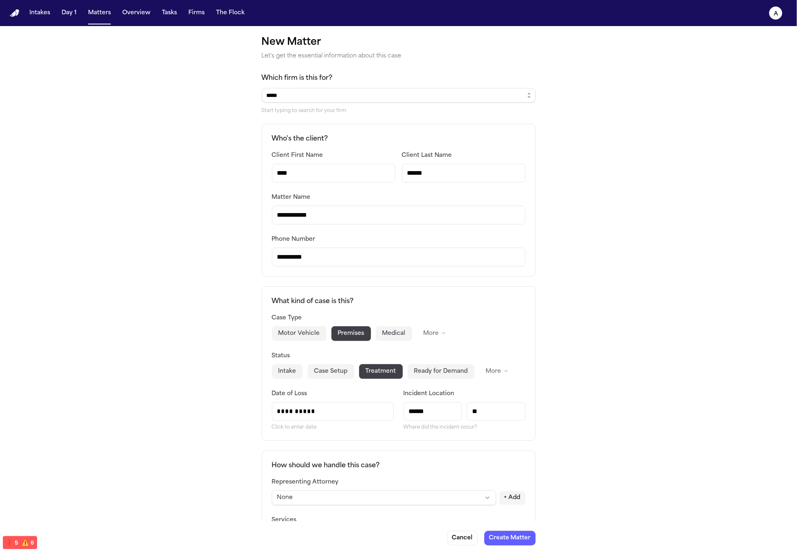
scroll to position [153, 0]
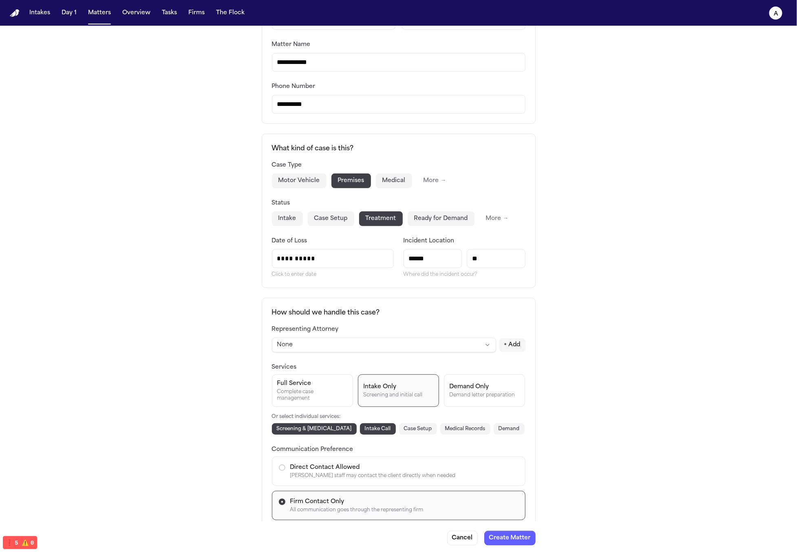
click at [336, 170] on div "Case Type Motor Vehicle Premises Medical More →" at bounding box center [399, 174] width 254 height 28
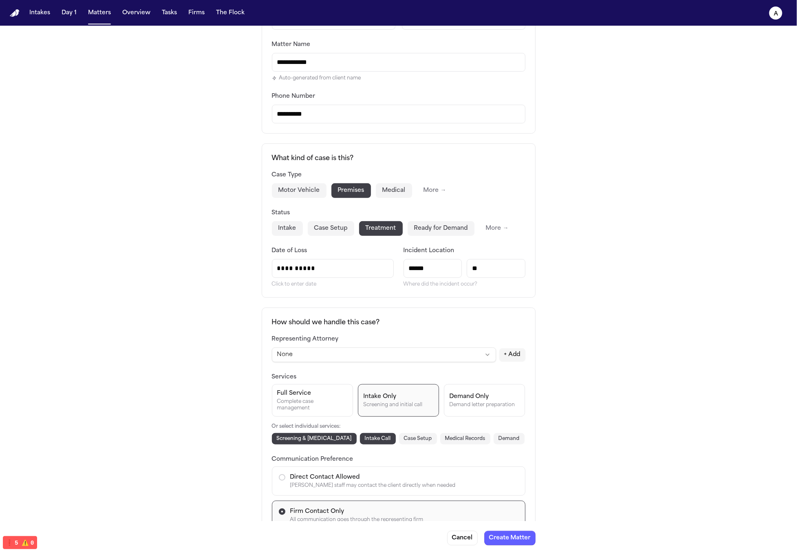
click at [297, 182] on div "Case Type Motor Vehicle Premises Medical More →" at bounding box center [399, 184] width 254 height 28
click at [321, 188] on button "Motor Vehicle" at bounding box center [299, 190] width 55 height 15
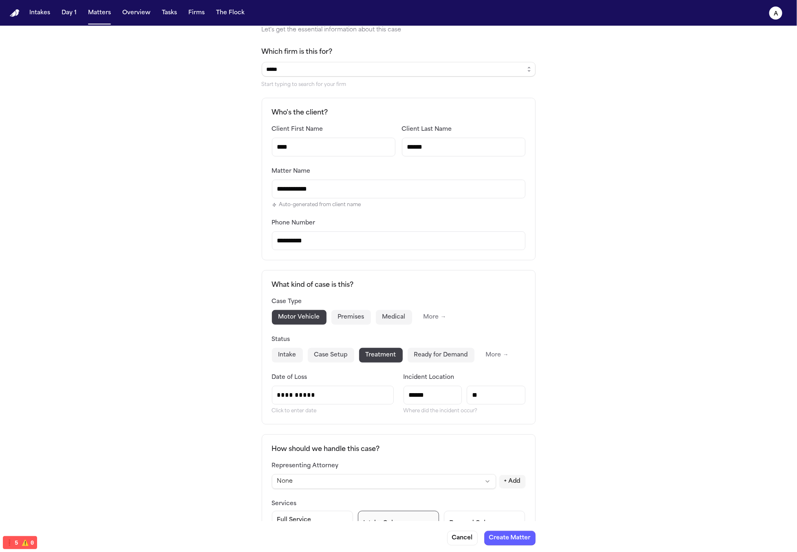
click at [441, 143] on input "******" at bounding box center [464, 147] width 124 height 19
click at [583, 190] on div "**********" at bounding box center [398, 403] width 797 height 806
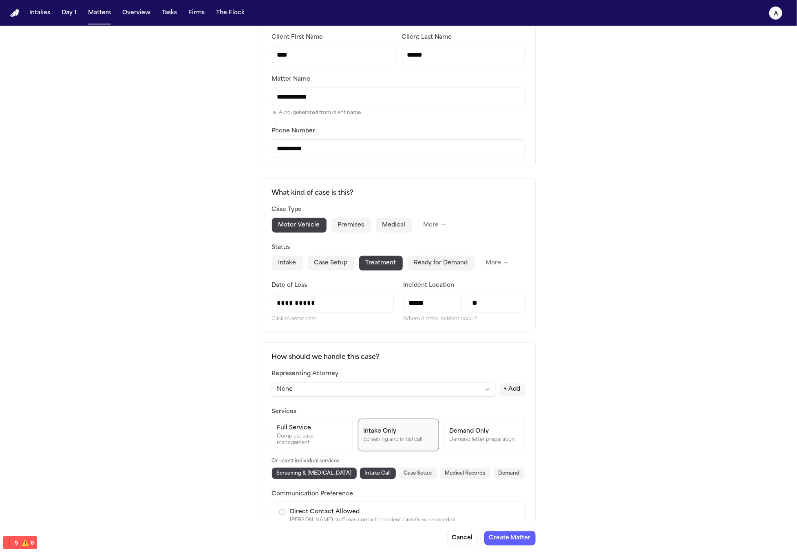
scroll to position [157, 0]
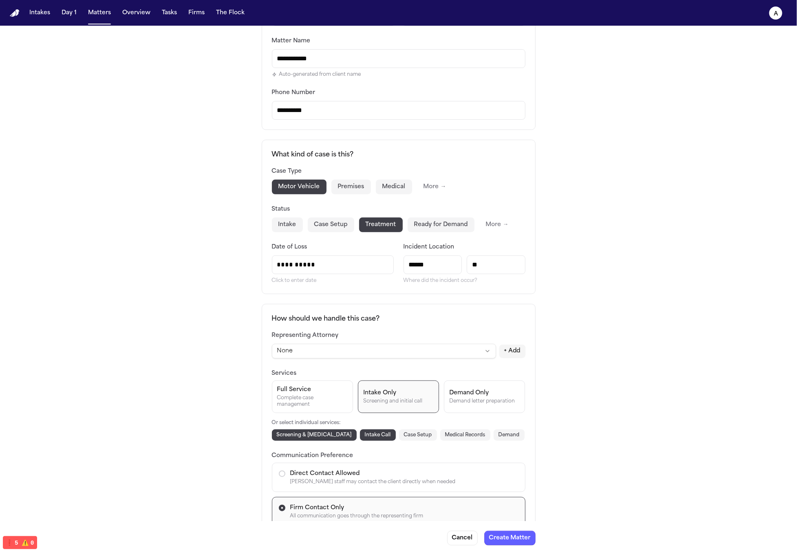
click at [430, 220] on button "Ready for Demand" at bounding box center [441, 225] width 67 height 15
click at [397, 180] on button "Medical" at bounding box center [394, 187] width 36 height 15
click at [359, 188] on button "Premises" at bounding box center [351, 187] width 40 height 15
click at [300, 222] on div "Intake Case Setup Treatment Ready for Demand More →" at bounding box center [399, 225] width 254 height 15
click at [291, 222] on button "Intake" at bounding box center [287, 225] width 31 height 15
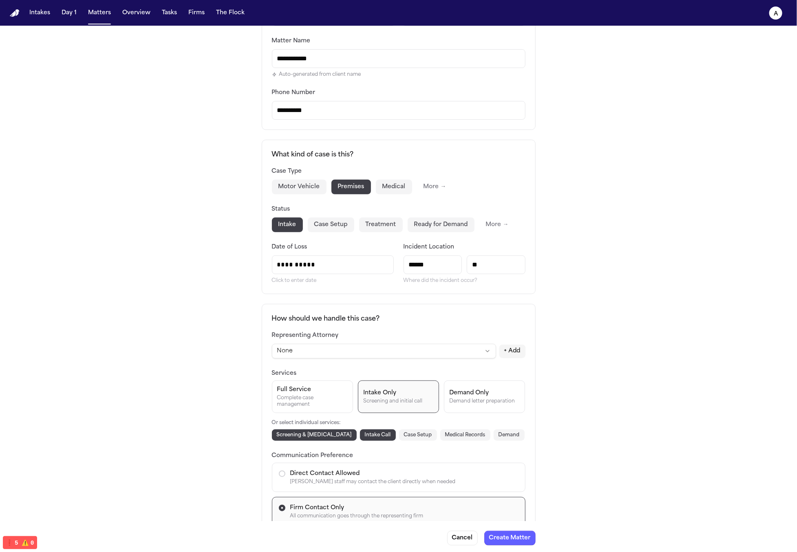
scroll to position [278, 0]
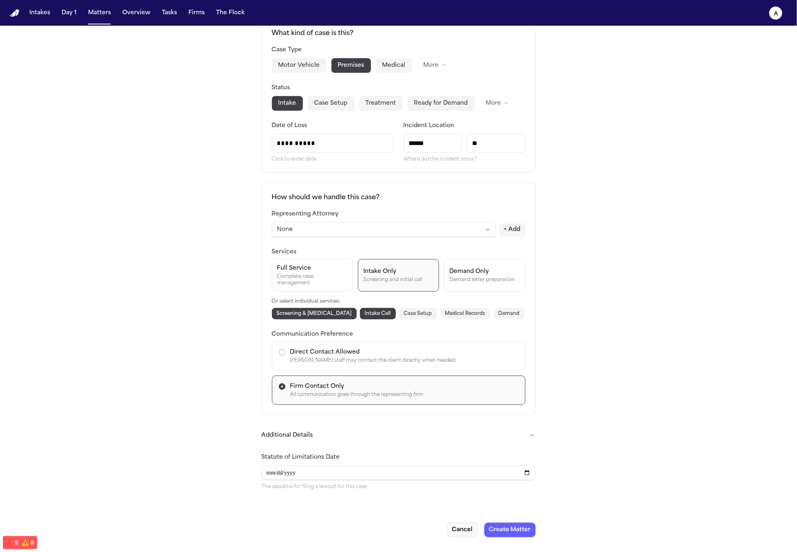
click at [461, 505] on button "Cancel" at bounding box center [462, 530] width 31 height 15
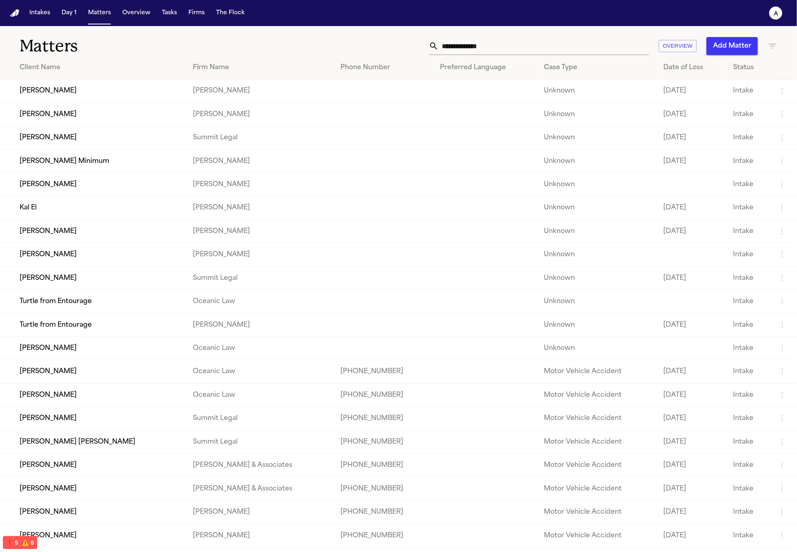
click at [708, 51] on button "Add Matter" at bounding box center [731, 46] width 51 height 18
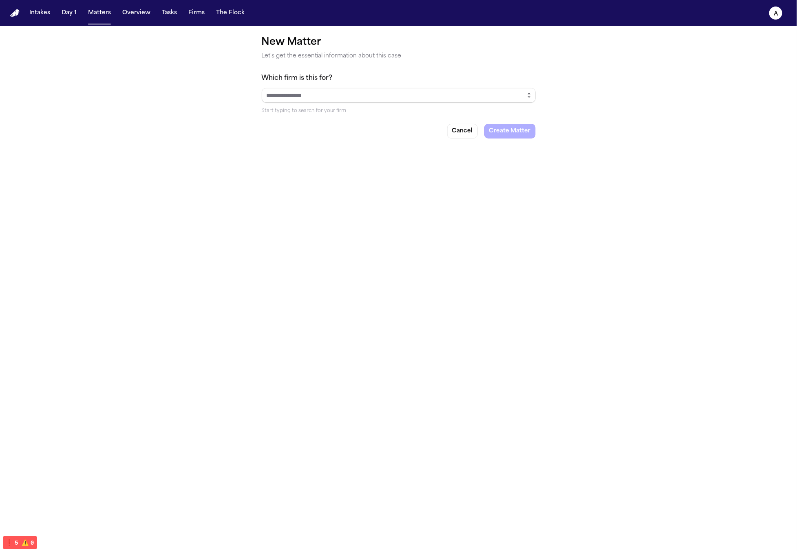
click at [523, 94] on button "button" at bounding box center [529, 95] width 13 height 15
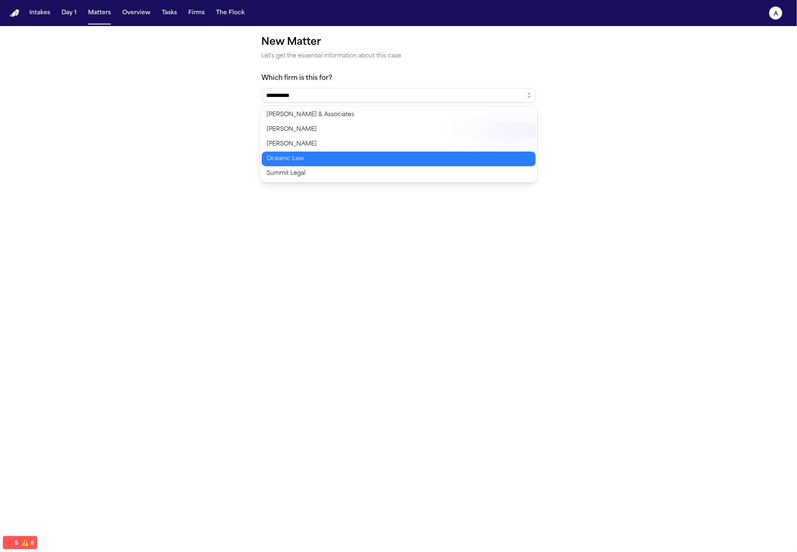
click at [379, 157] on body "**********" at bounding box center [398, 276] width 797 height 552
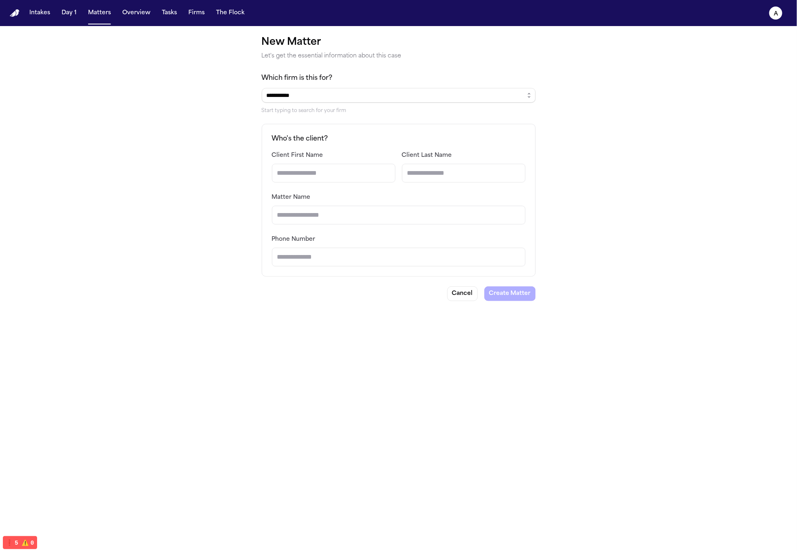
click at [309, 177] on input "Client First Name" at bounding box center [334, 173] width 124 height 19
click at [419, 172] on input "Client Last Name" at bounding box center [464, 173] width 124 height 19
click at [315, 181] on input "Client First Name" at bounding box center [334, 173] width 124 height 19
click at [468, 197] on div "Matter Name" at bounding box center [399, 208] width 254 height 32
click at [453, 172] on input "Client Last Name" at bounding box center [464, 173] width 124 height 19
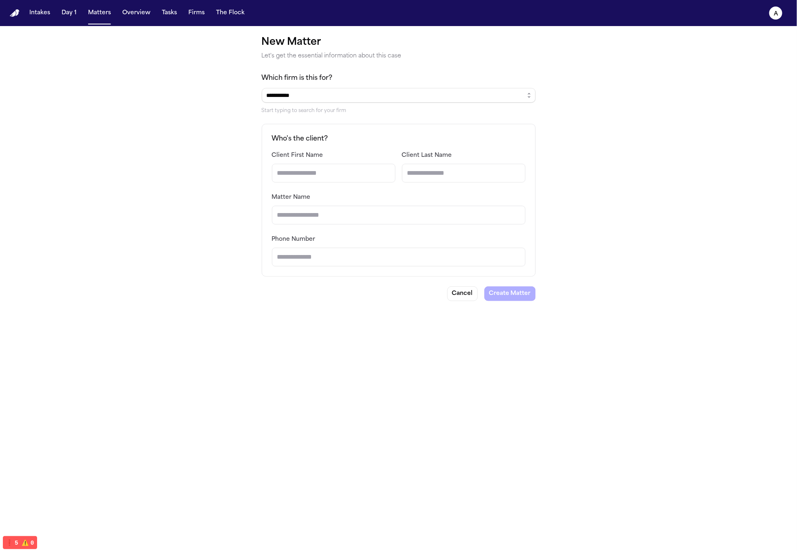
click at [331, 175] on input "Client First Name" at bounding box center [334, 173] width 124 height 19
click at [447, 190] on div "Client First Name Client Last Name Matter Name" at bounding box center [399, 187] width 254 height 74
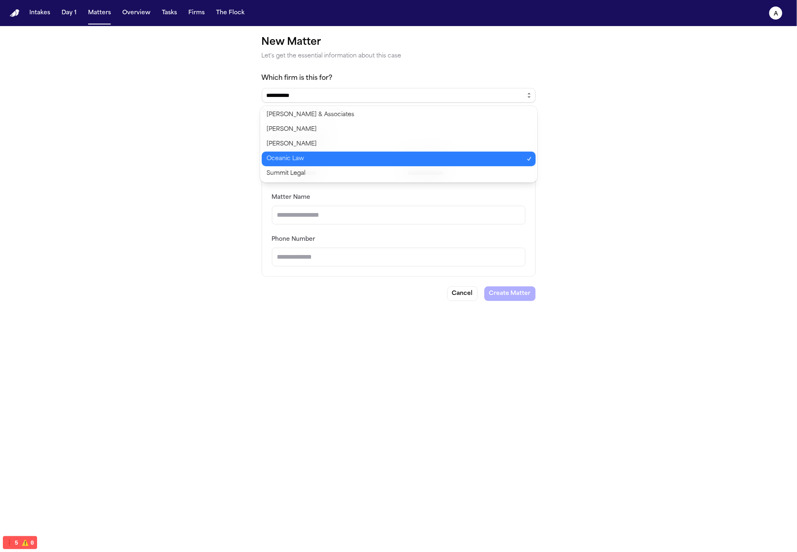
click at [526, 99] on button "button" at bounding box center [529, 95] width 13 height 15
click at [387, 142] on body "**********" at bounding box center [398, 276] width 797 height 552
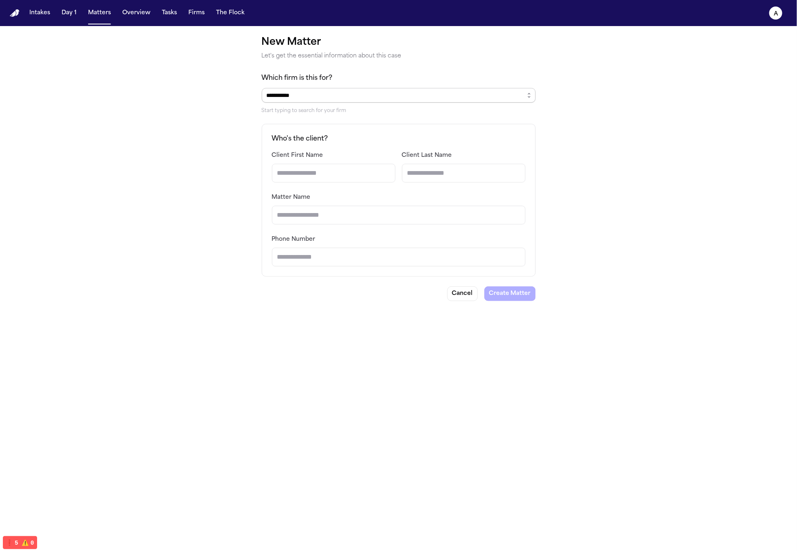
click at [536, 96] on div "**********" at bounding box center [398, 171] width 797 height 291
click at [528, 97] on icon "button" at bounding box center [529, 95] width 7 height 7
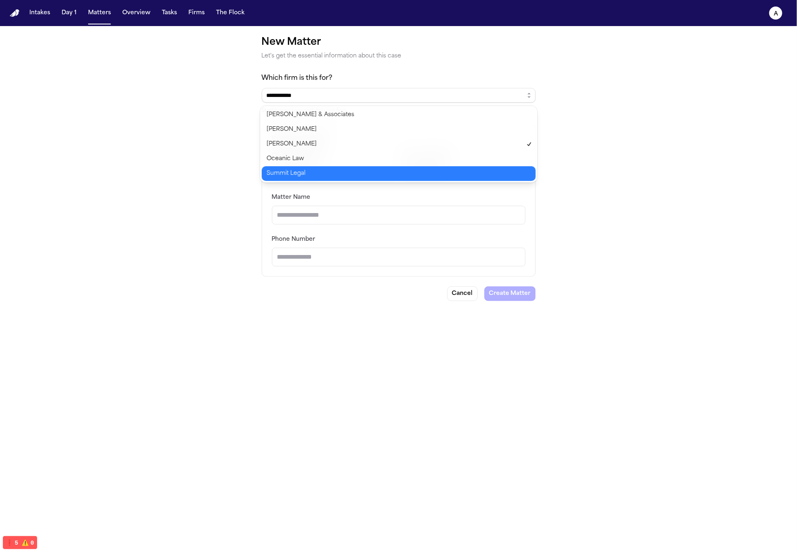
click at [430, 167] on body "**********" at bounding box center [398, 276] width 797 height 552
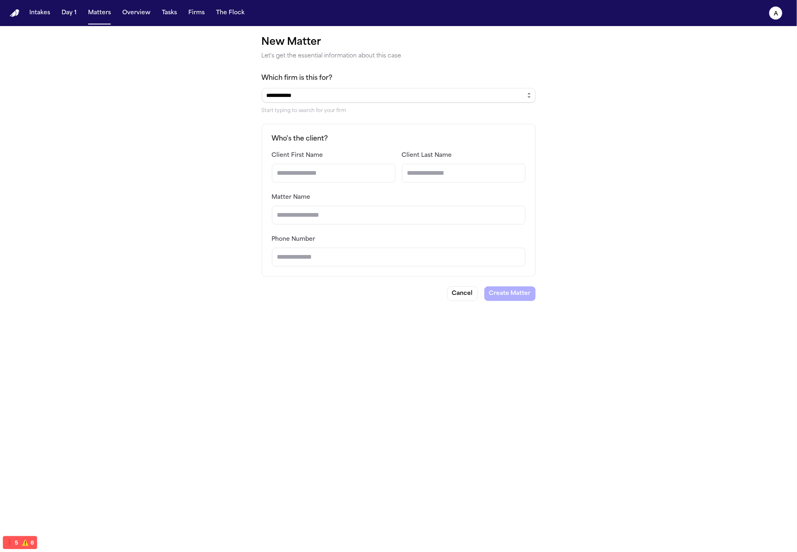
click at [523, 93] on button "button" at bounding box center [529, 95] width 13 height 15
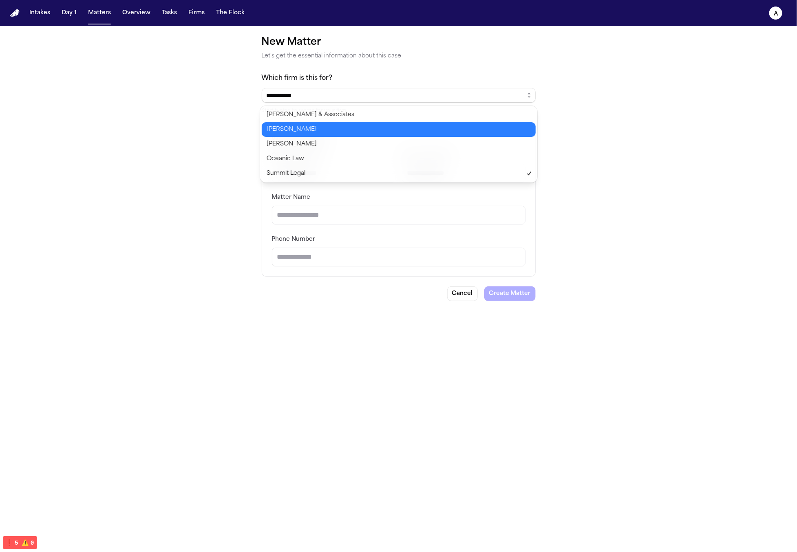
type input "**********"
click at [425, 143] on body "**********" at bounding box center [398, 276] width 797 height 552
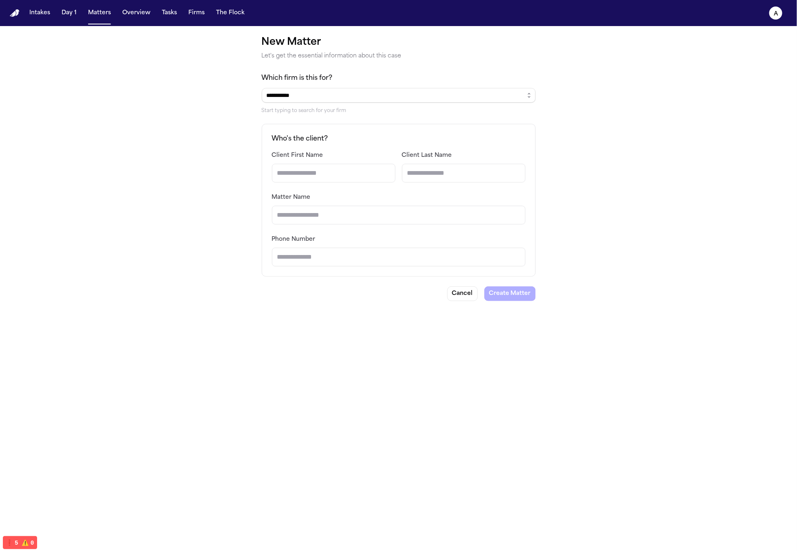
click at [322, 219] on input "Matter Name" at bounding box center [399, 215] width 254 height 19
click at [329, 162] on div "Client First Name" at bounding box center [334, 166] width 124 height 32
click at [341, 174] on input "Client First Name" at bounding box center [334, 173] width 124 height 19
type input "*"
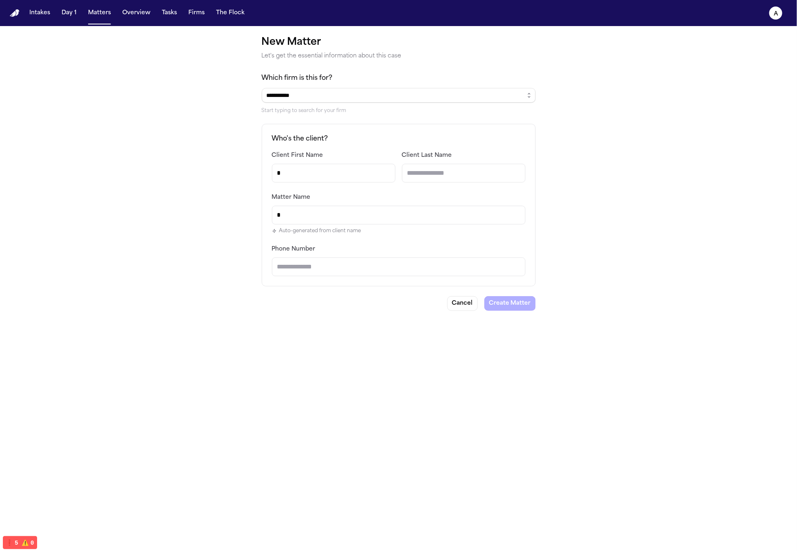
type input "**"
type input "***"
type input "****"
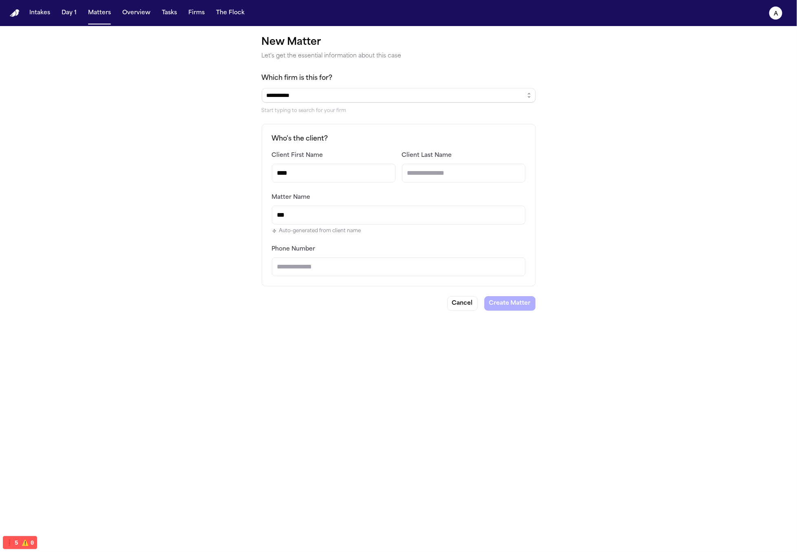
type input "****"
type input "*"
type input "*******"
type input "**"
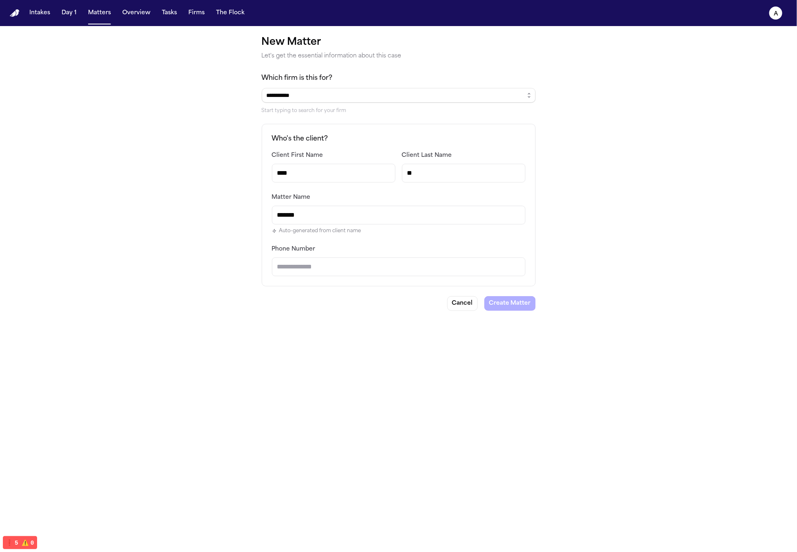
type input "********"
type input "***"
type input "*********"
type input "****"
type input "**********"
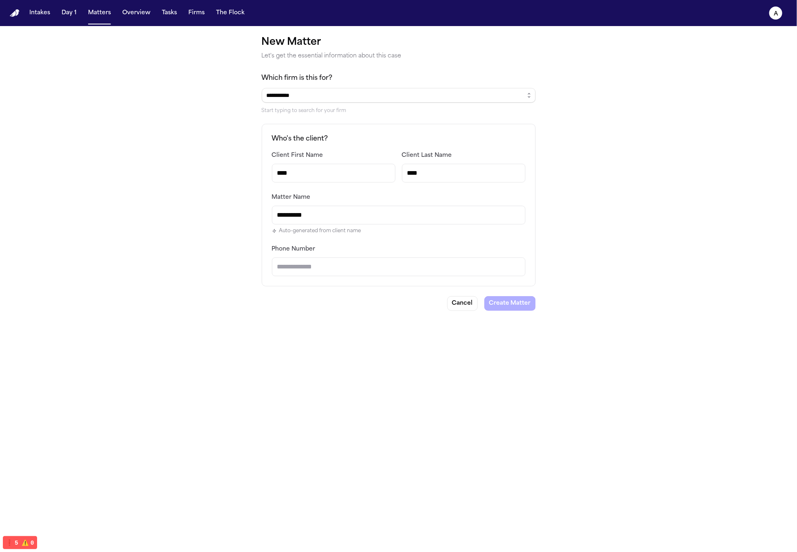
type input "*****"
type input "**********"
type input "******"
type input "**********"
type input "******"
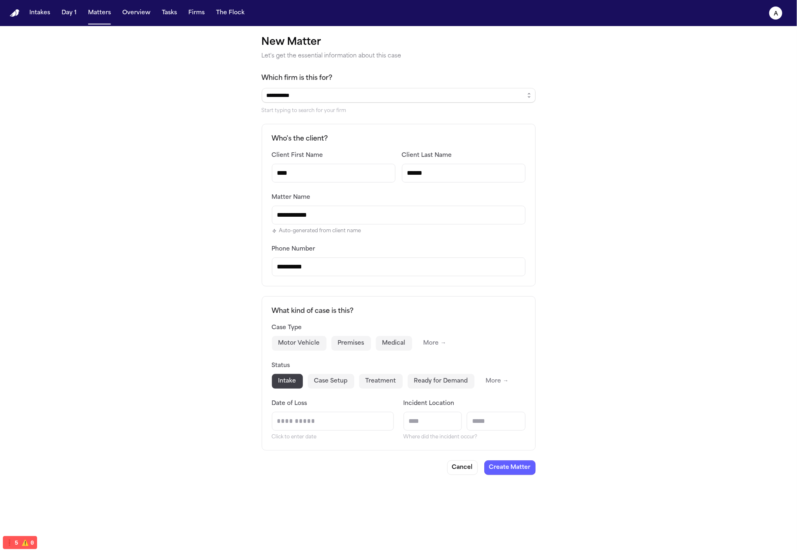
type input "**********"
click at [578, 186] on div "**********" at bounding box center [398, 259] width 797 height 466
click at [519, 93] on input "**********" at bounding box center [399, 95] width 274 height 15
click at [528, 93] on icon "button" at bounding box center [529, 95] width 7 height 7
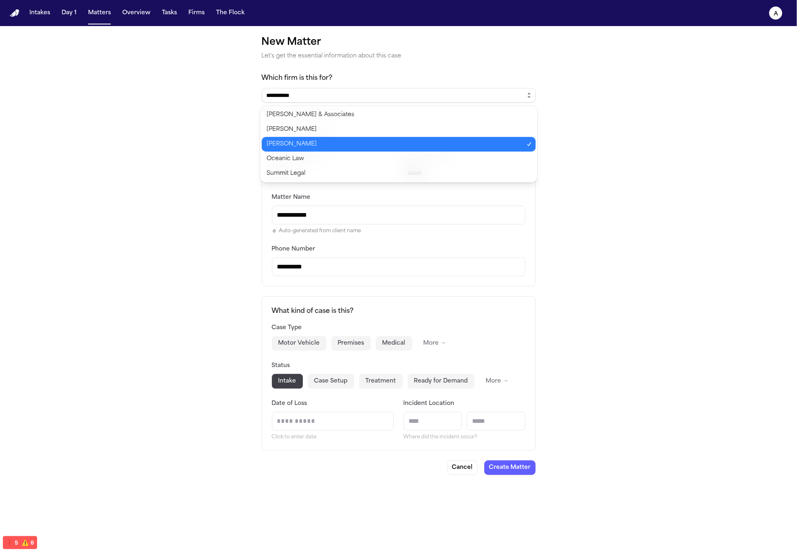
click at [528, 93] on icon "button" at bounding box center [529, 95] width 7 height 7
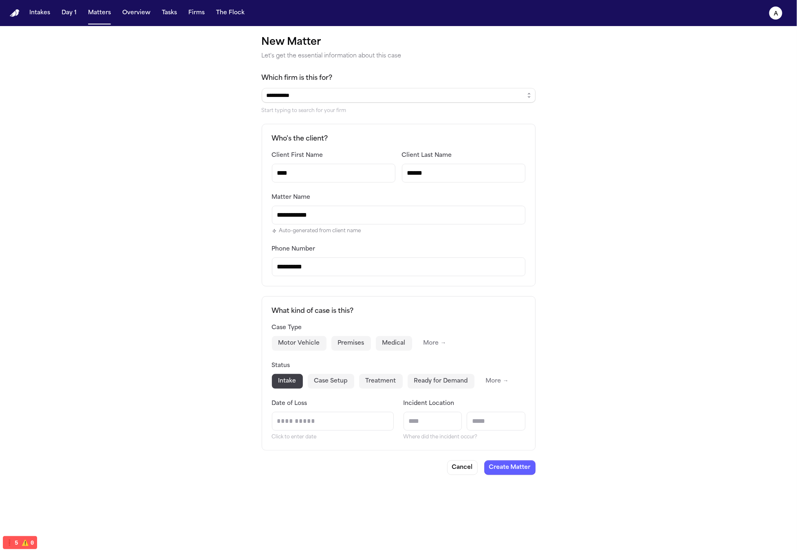
click at [537, 98] on div "**********" at bounding box center [398, 259] width 797 height 466
click at [529, 92] on icon "button" at bounding box center [529, 95] width 7 height 7
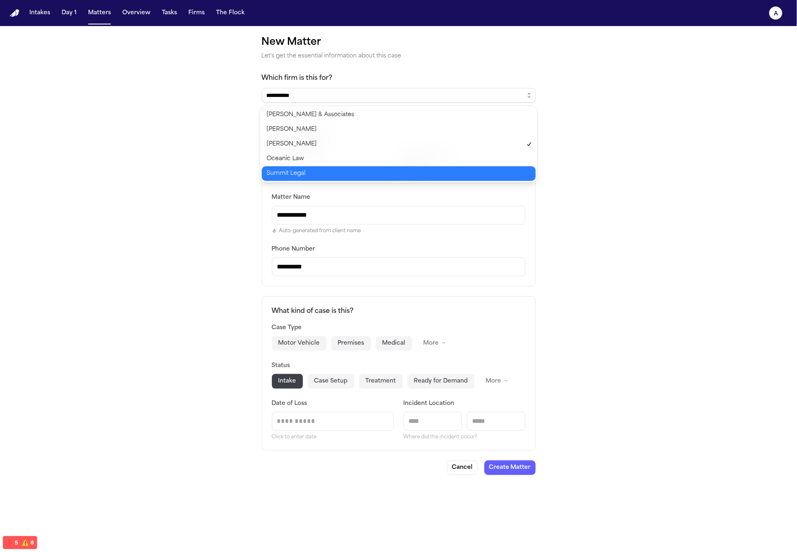
type input "**********"
click at [486, 178] on body "**********" at bounding box center [398, 276] width 797 height 552
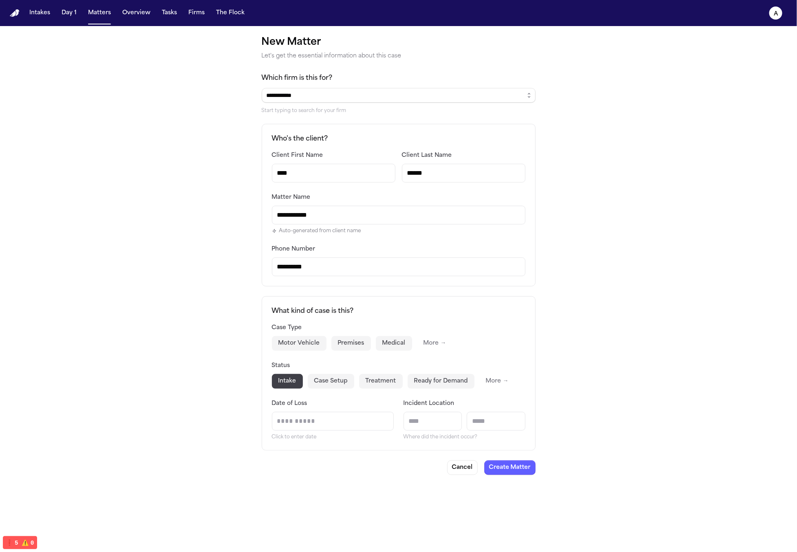
click at [304, 432] on div "Click to enter date" at bounding box center [333, 426] width 122 height 29
click at [325, 428] on input "Date of Loss" at bounding box center [332, 422] width 121 height 18
click at [616, 348] on div "**********" at bounding box center [398, 259] width 797 height 466
click at [431, 428] on input "text" at bounding box center [433, 421] width 59 height 19
click at [505, 416] on input "text" at bounding box center [496, 421] width 59 height 19
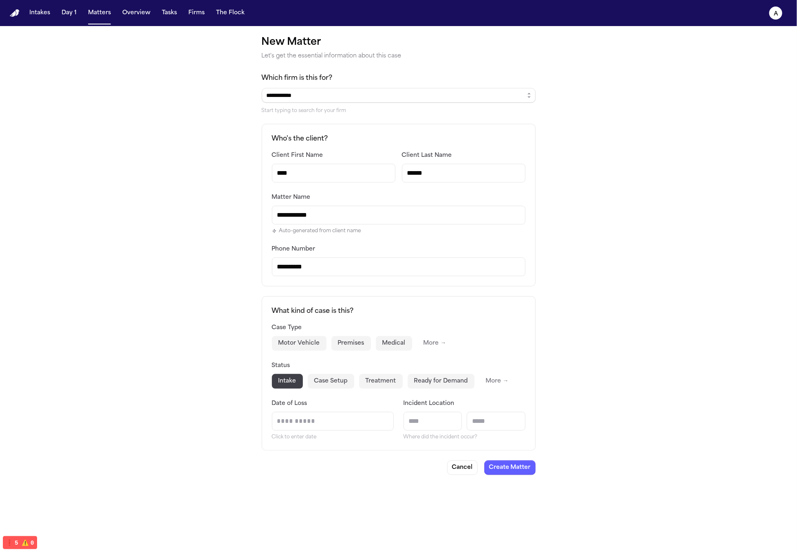
click at [614, 402] on div "**********" at bounding box center [398, 259] width 797 height 466
click at [488, 429] on input "text" at bounding box center [496, 421] width 59 height 19
click at [439, 424] on input "text" at bounding box center [433, 421] width 59 height 19
click at [499, 420] on input "text" at bounding box center [496, 421] width 59 height 19
click at [602, 397] on div "**********" at bounding box center [398, 259] width 797 height 466
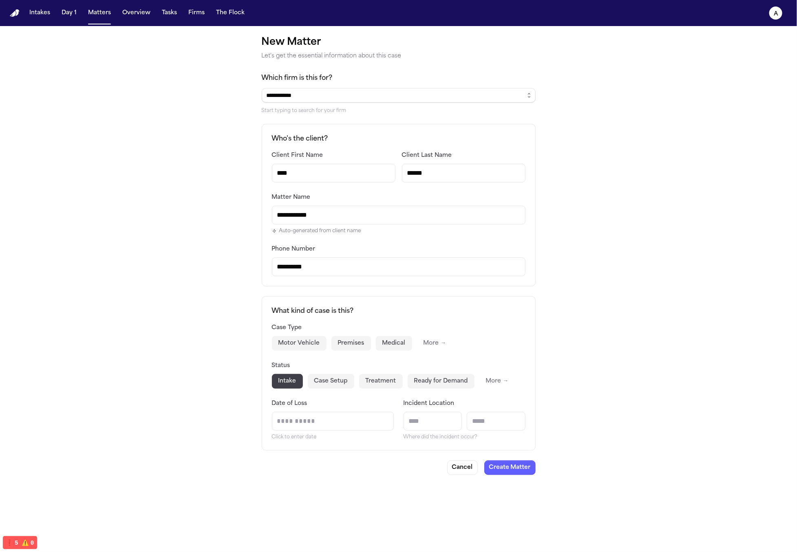
click at [447, 406] on span "Incident Location" at bounding box center [429, 404] width 51 height 6
click at [436, 415] on input "text" at bounding box center [433, 421] width 59 height 19
click at [429, 401] on span "Incident Location" at bounding box center [429, 404] width 51 height 6
click at [432, 425] on input "text" at bounding box center [433, 421] width 59 height 19
click at [521, 404] on div "Incident Location Where did the incident occur?" at bounding box center [465, 420] width 122 height 42
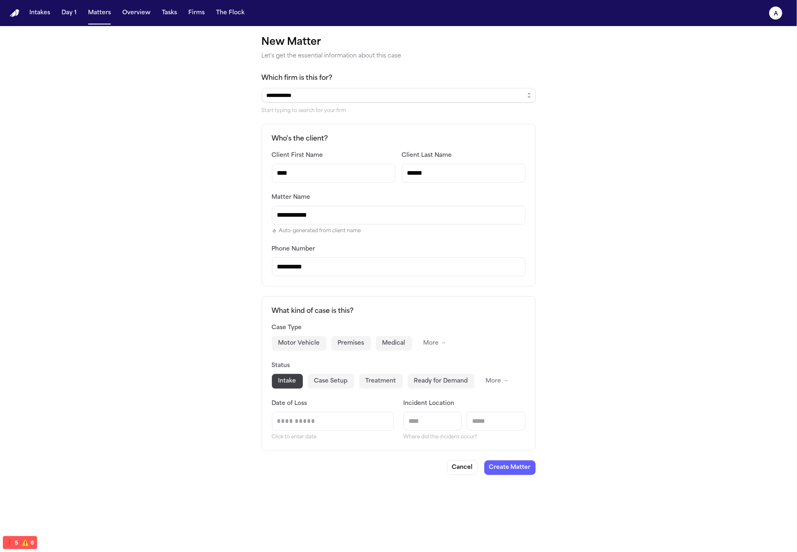
click at [504, 418] on input "text" at bounding box center [496, 421] width 59 height 19
click at [423, 431] on div "Where did the incident occur?" at bounding box center [465, 426] width 122 height 29
click at [424, 428] on input "text" at bounding box center [433, 421] width 59 height 19
click at [343, 429] on input "Date of Loss" at bounding box center [332, 422] width 121 height 18
click at [355, 423] on input "Date of Loss" at bounding box center [332, 422] width 121 height 18
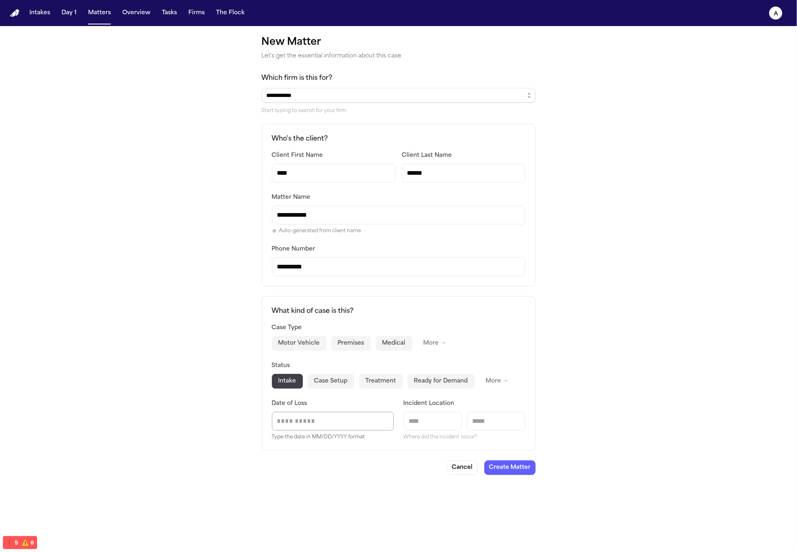
click at [580, 381] on div "**********" at bounding box center [398, 259] width 797 height 466
click at [361, 420] on input "Date of Loss" at bounding box center [332, 422] width 121 height 18
type input "*"
type input "**********"
type input "*"
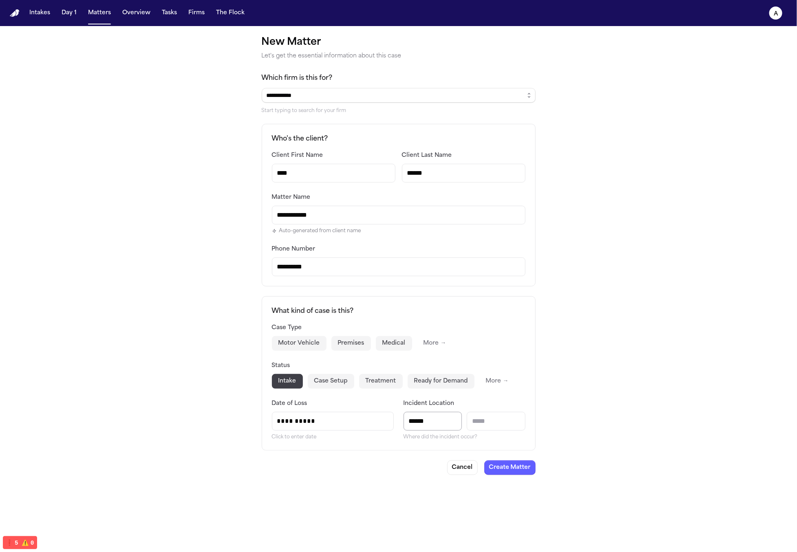
type input "******"
click at [340, 334] on div "Case Type Motor Vehicle Premises Medical More →" at bounding box center [399, 337] width 254 height 28
click at [342, 338] on button "Premises" at bounding box center [351, 343] width 40 height 15
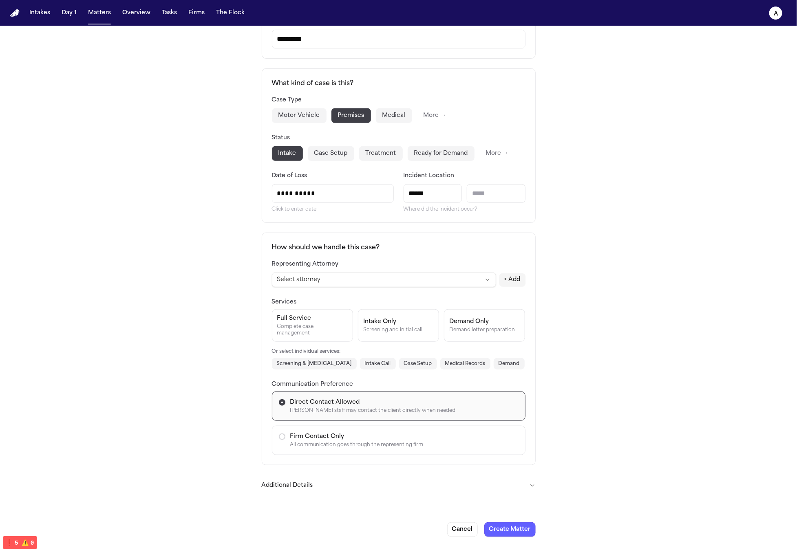
scroll to position [24, 0]
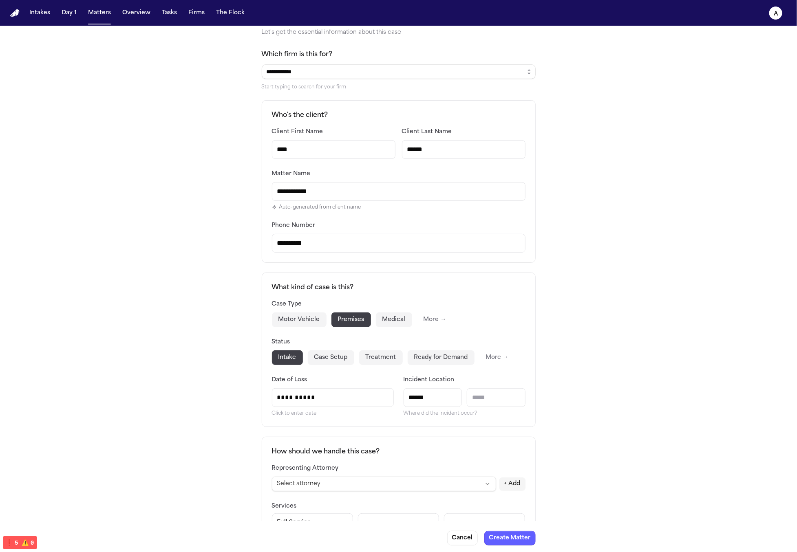
click at [315, 319] on button "Motor Vehicle" at bounding box center [299, 320] width 55 height 15
click at [376, 318] on button "Medical" at bounding box center [394, 320] width 36 height 15
click at [421, 320] on button "More →" at bounding box center [435, 320] width 36 height 15
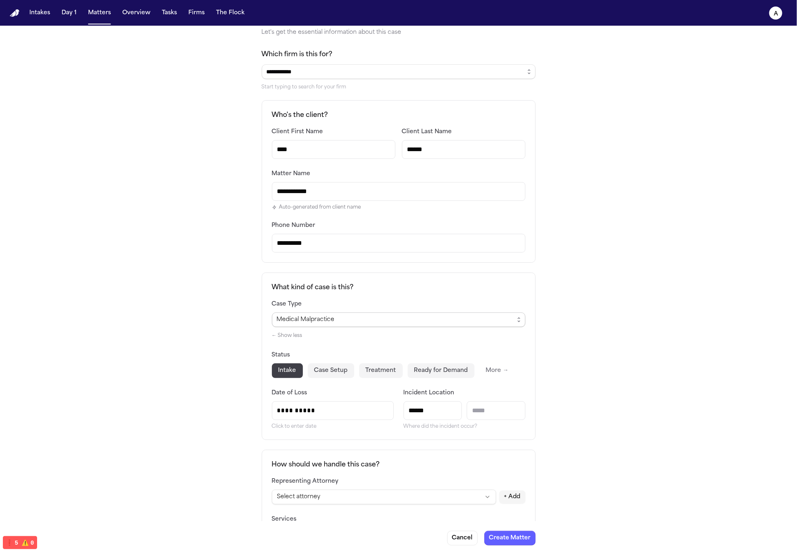
click at [352, 322] on div "Medical Malpractice" at bounding box center [395, 320] width 237 height 10
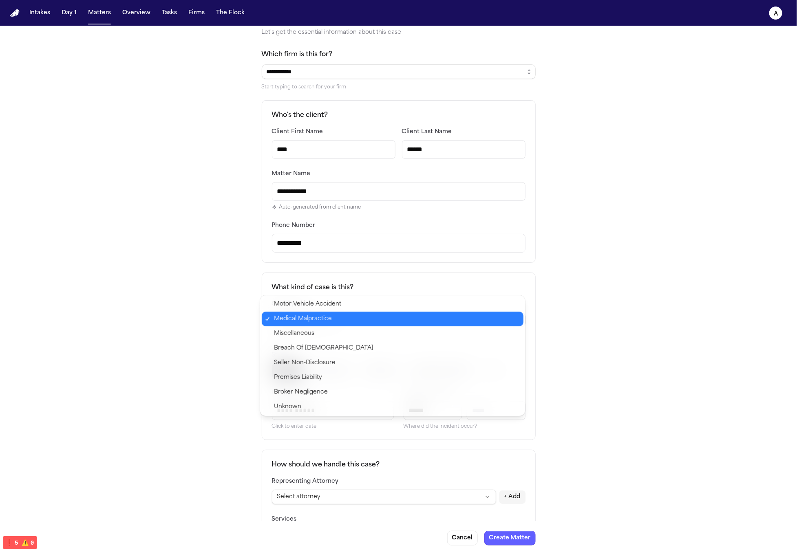
click at [408, 300] on span "Motor Vehicle Accident" at bounding box center [396, 305] width 245 height 10
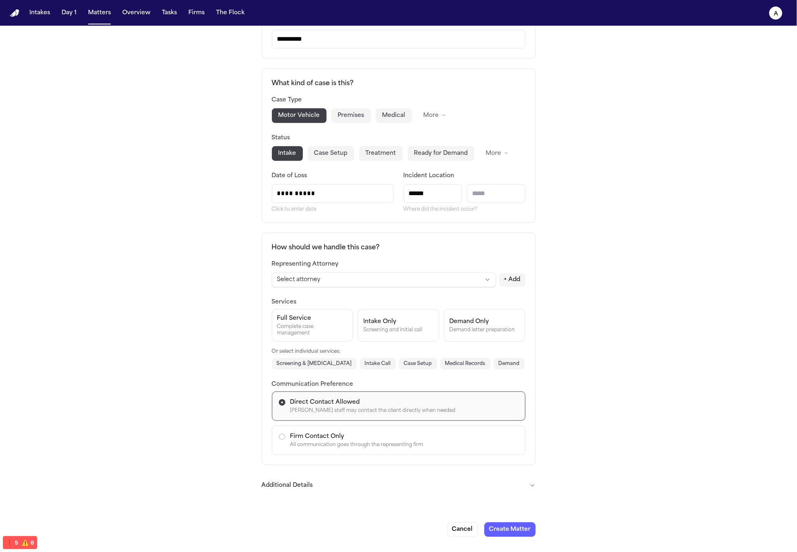
scroll to position [0, 0]
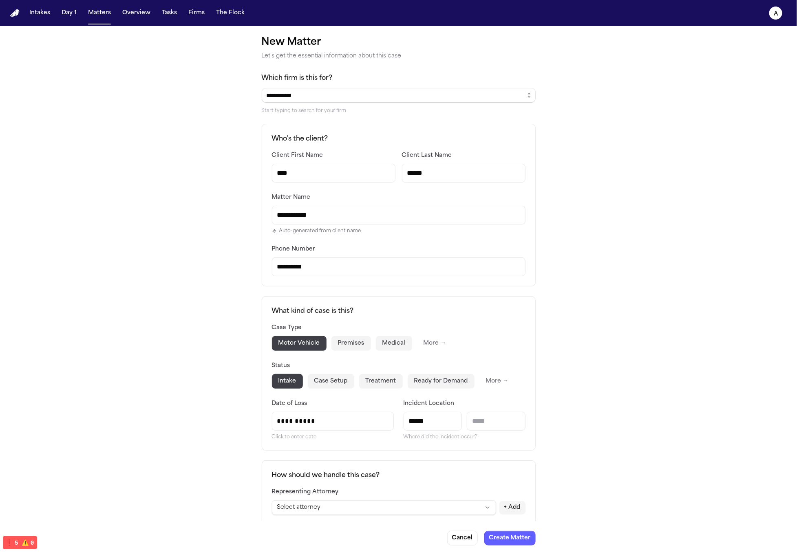
click at [419, 111] on div "Start typing to search for your firm" at bounding box center [399, 111] width 274 height 7
click at [479, 95] on input "**********" at bounding box center [399, 95] width 274 height 15
click at [556, 90] on div "**********" at bounding box center [398, 403] width 797 height 755
click at [531, 97] on button "button" at bounding box center [529, 95] width 13 height 15
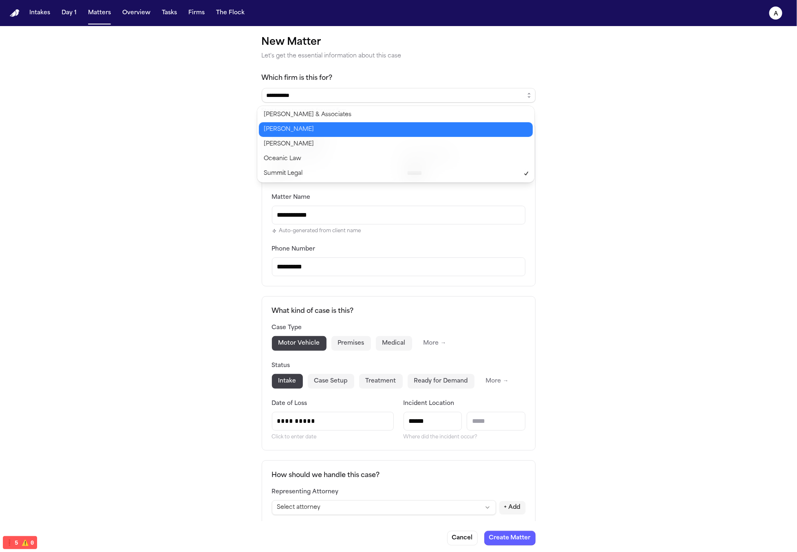
click at [475, 148] on body "**********" at bounding box center [398, 276] width 797 height 552
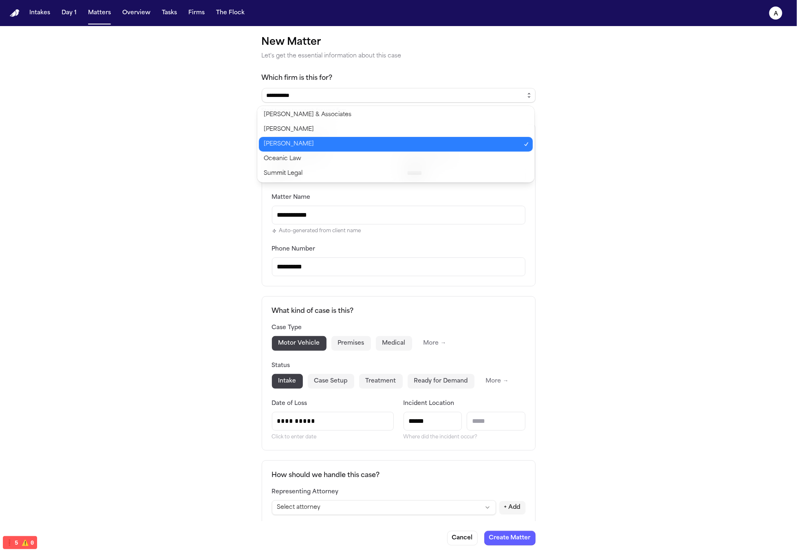
click at [526, 96] on icon "button" at bounding box center [529, 95] width 7 height 7
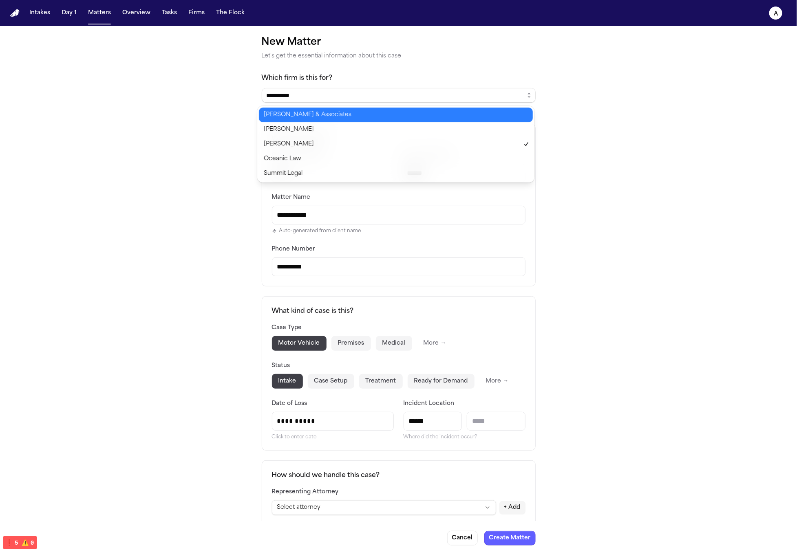
type input "**********"
click at [489, 118] on body "**********" at bounding box center [398, 276] width 797 height 552
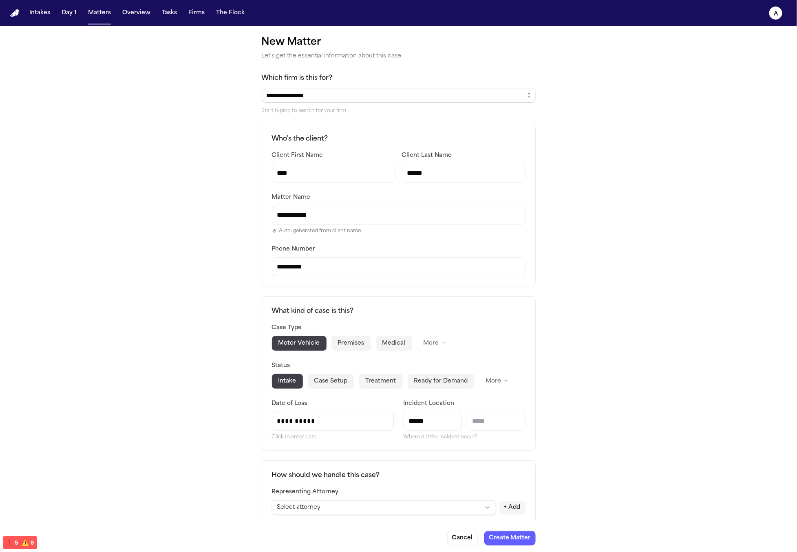
click at [518, 207] on input "**********" at bounding box center [399, 215] width 254 height 19
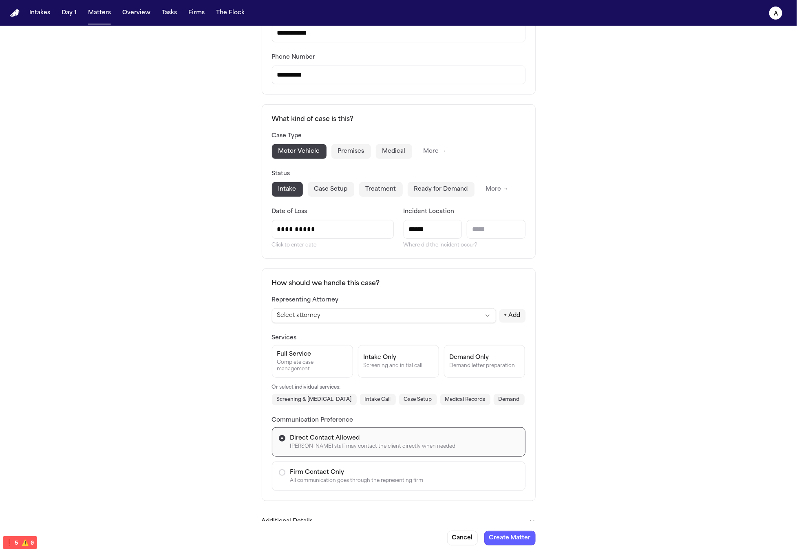
scroll to position [2, 0]
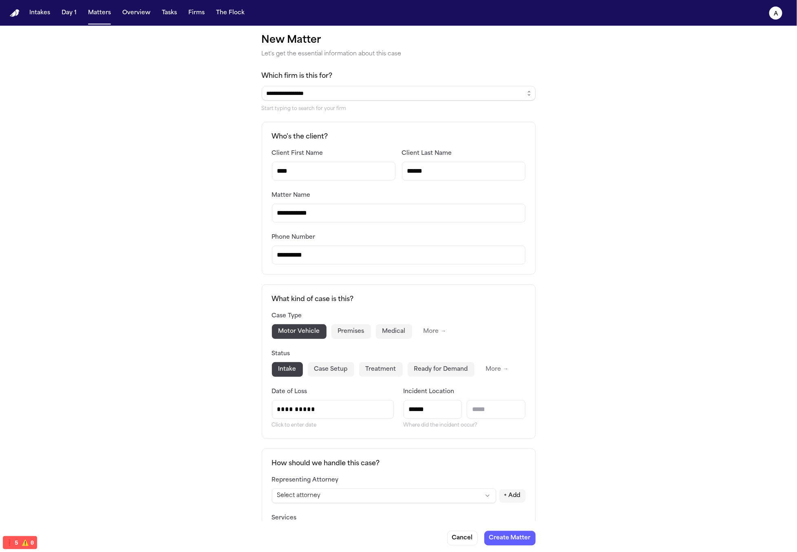
click at [632, 115] on div "**********" at bounding box center [398, 397] width 797 height 746
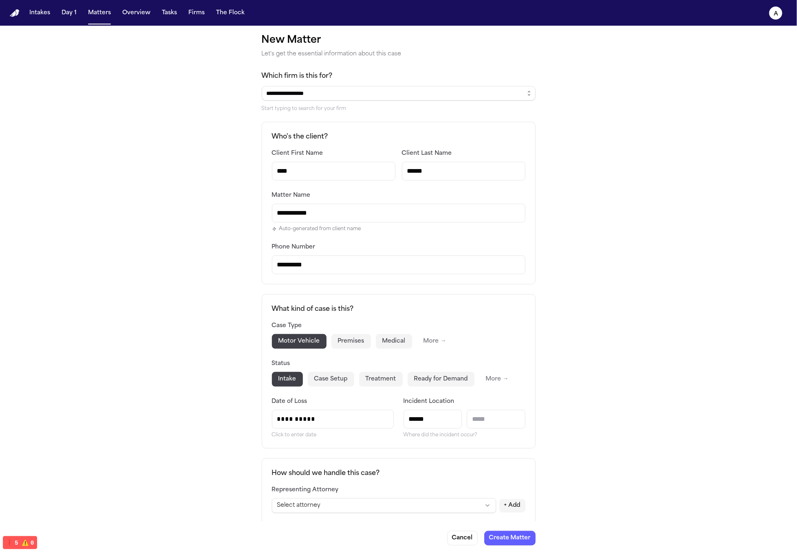
click at [384, 256] on input "**********" at bounding box center [399, 265] width 254 height 19
click at [547, 179] on div "**********" at bounding box center [398, 401] width 797 height 755
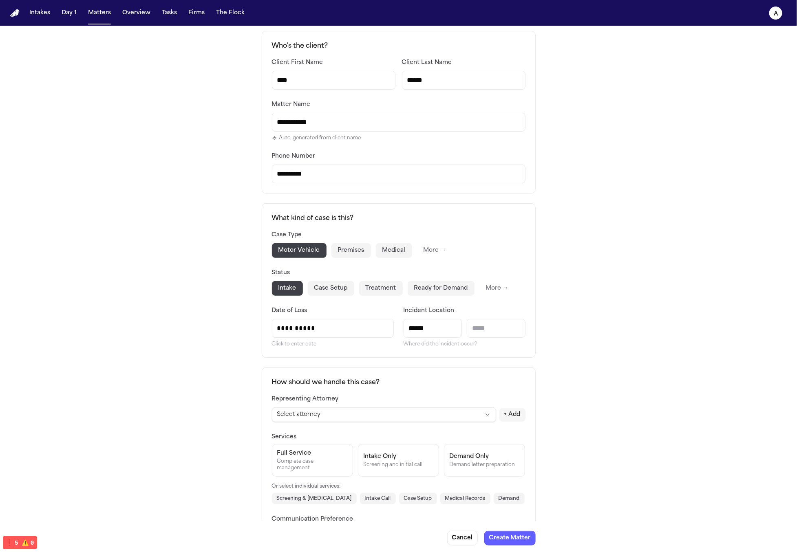
click at [362, 252] on button "Premises" at bounding box center [351, 250] width 40 height 15
click at [371, 287] on button "Treatment" at bounding box center [381, 288] width 44 height 15
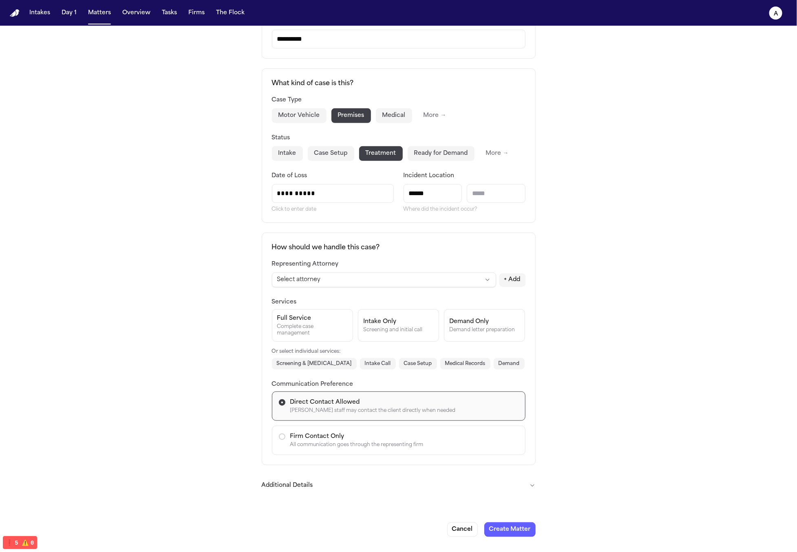
click at [439, 197] on input "******" at bounding box center [433, 193] width 59 height 19
type input "*"
click at [641, 207] on div "**********" at bounding box center [398, 175] width 797 height 755
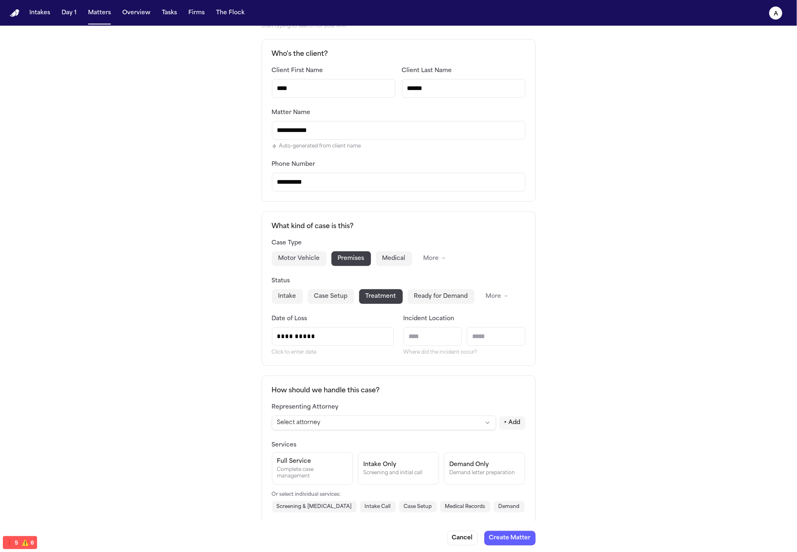
scroll to position [154, 0]
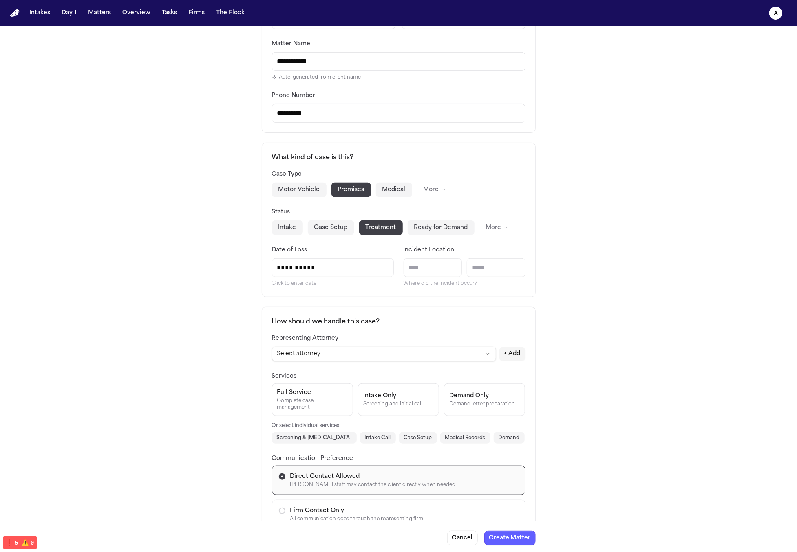
click at [349, 271] on input "**********" at bounding box center [332, 268] width 121 height 18
click at [595, 270] on div "**********" at bounding box center [398, 249] width 797 height 755
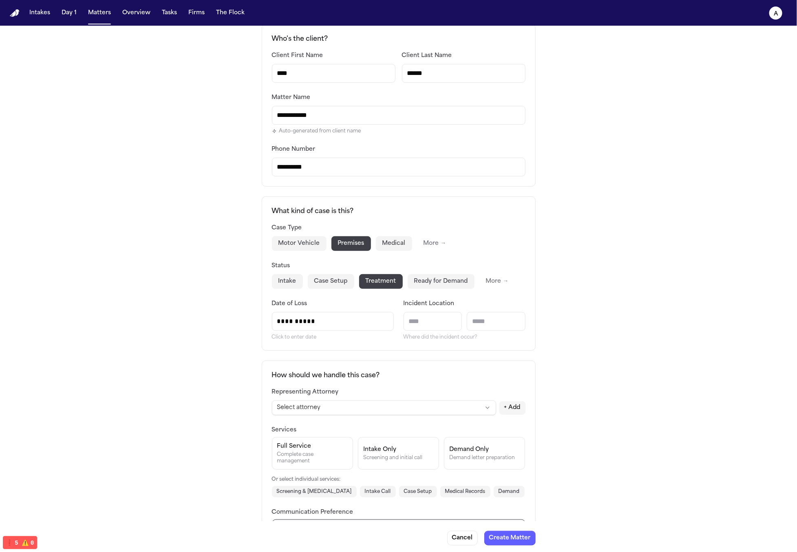
scroll to position [95, 0]
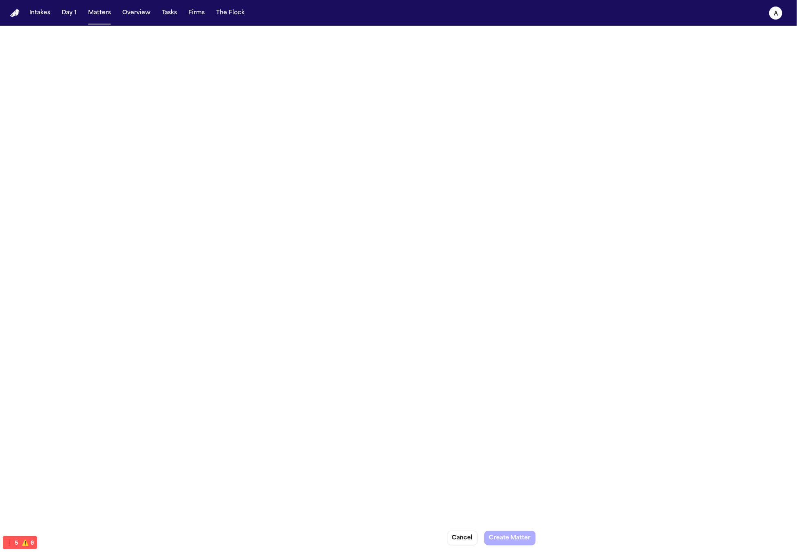
click at [467, 280] on div "Case Type Motor Vehicle Premises Medical More → Status Intake Case Setup Treatm…" at bounding box center [399, 303] width 254 height 118
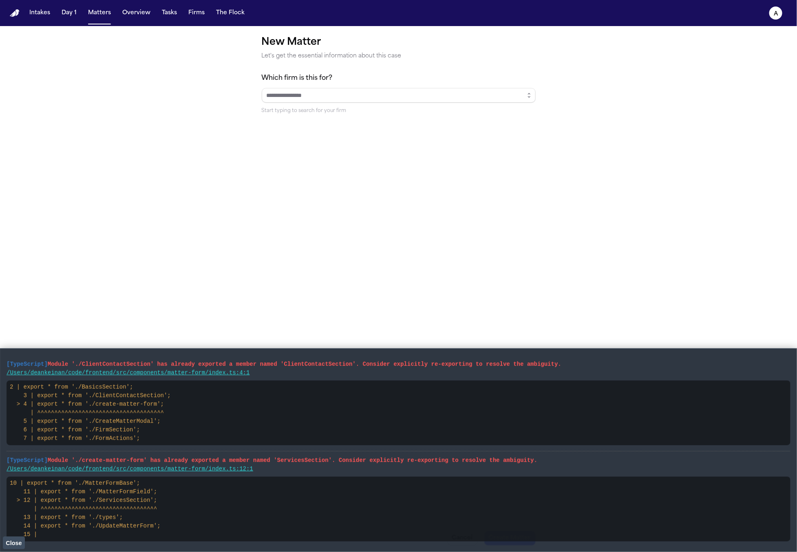
click at [516, 72] on form "New Matter Let's get the essential information about this case Which firm is th…" at bounding box center [399, 418] width 274 height 765
click at [526, 99] on button "button" at bounding box center [529, 95] width 13 height 15
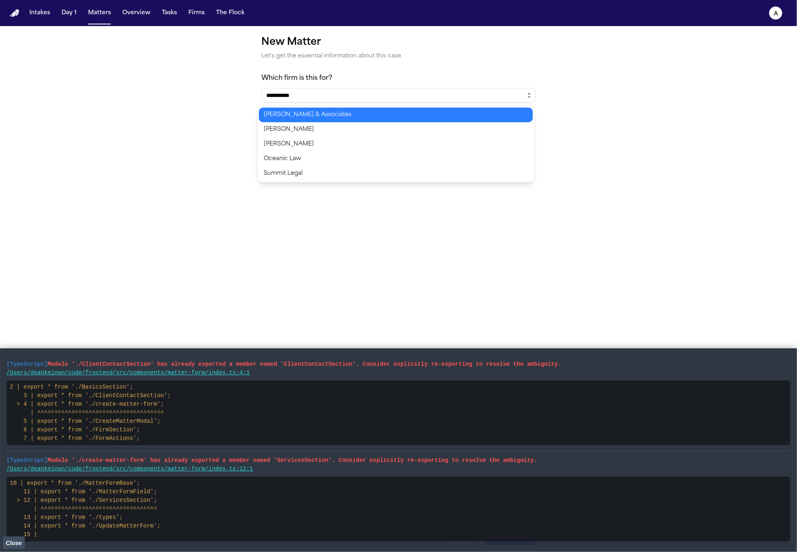
click at [467, 152] on body "**********" at bounding box center [398, 276] width 797 height 552
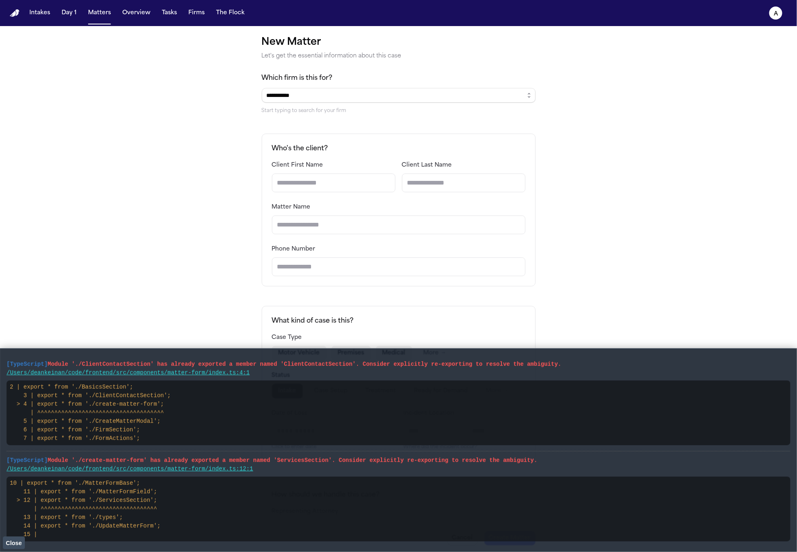
scroll to position [85, 0]
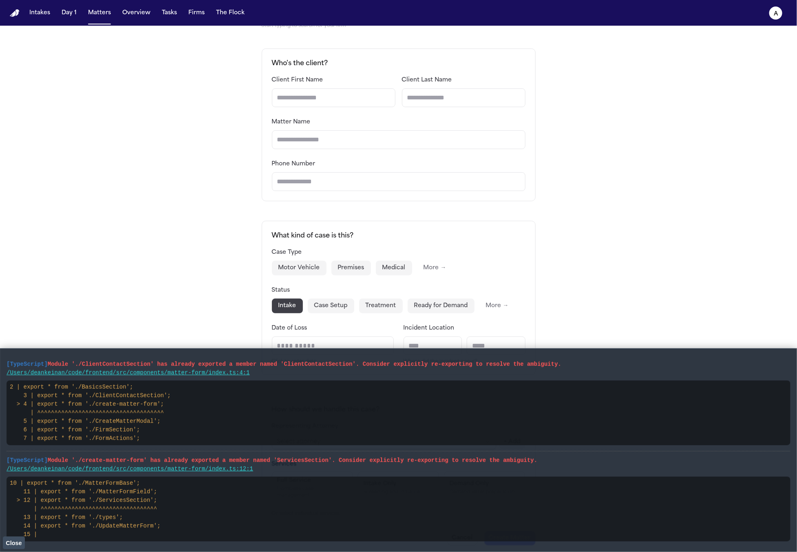
click at [7, 546] on button "Close" at bounding box center [14, 543] width 22 height 12
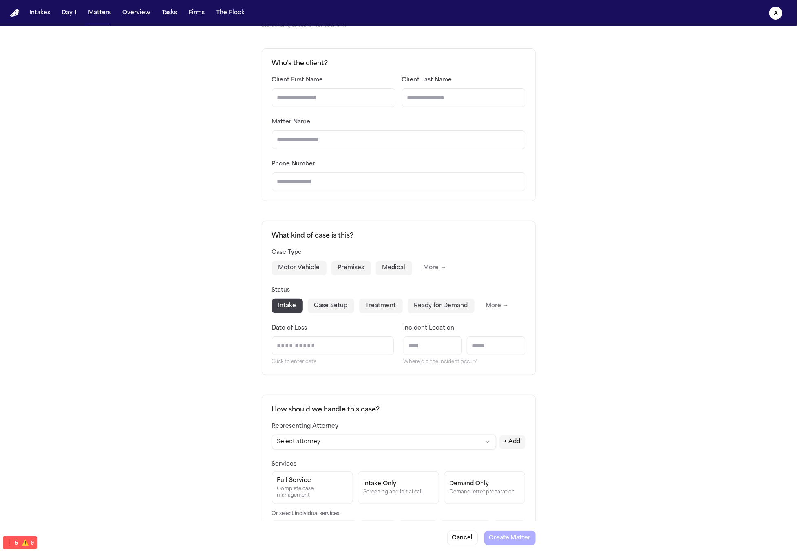
scroll to position [0, 0]
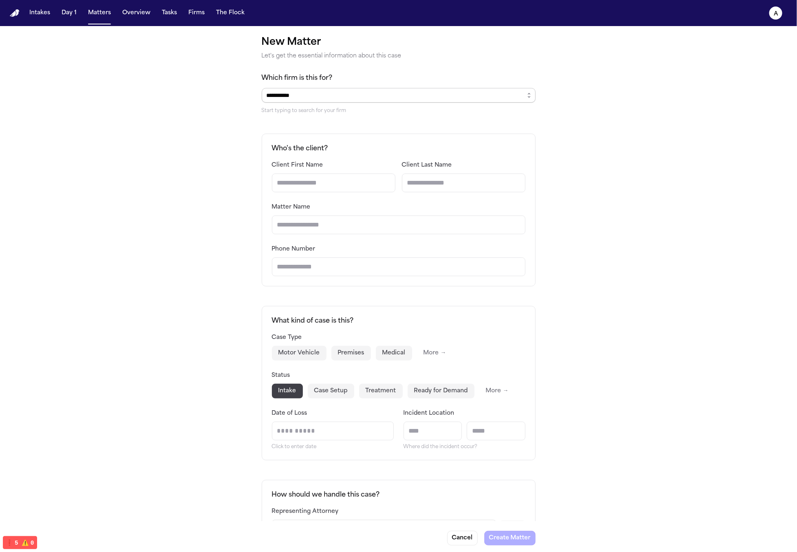
click at [516, 91] on input "**********" at bounding box center [399, 95] width 274 height 15
type input "**********"
click at [528, 97] on icon "button" at bounding box center [529, 97] width 2 height 1
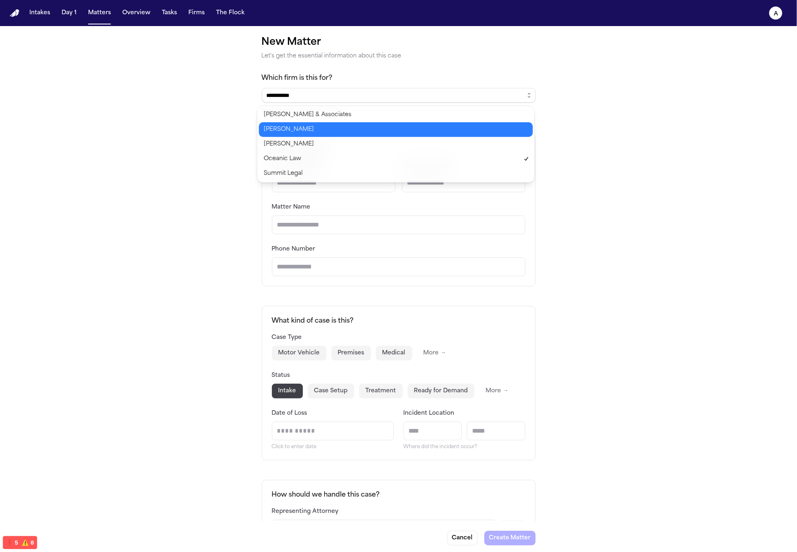
click at [465, 165] on body "**********" at bounding box center [398, 276] width 797 height 552
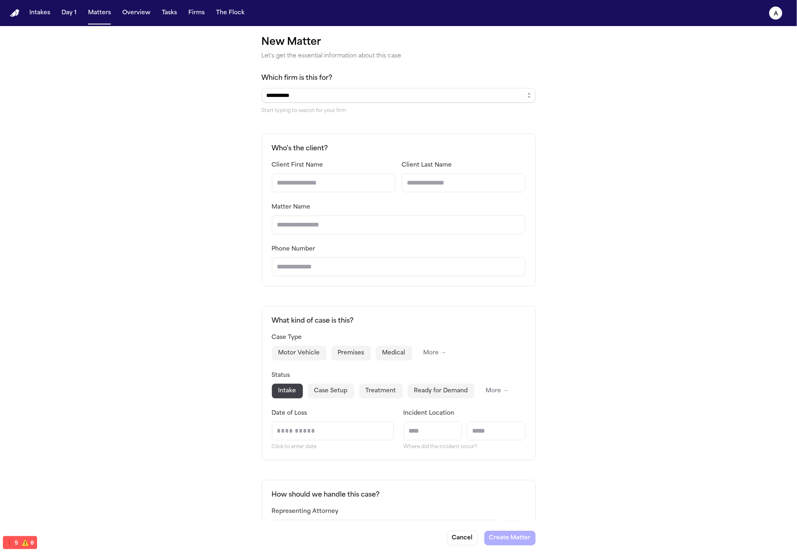
click at [535, 90] on div "**********" at bounding box center [398, 418] width 797 height 785
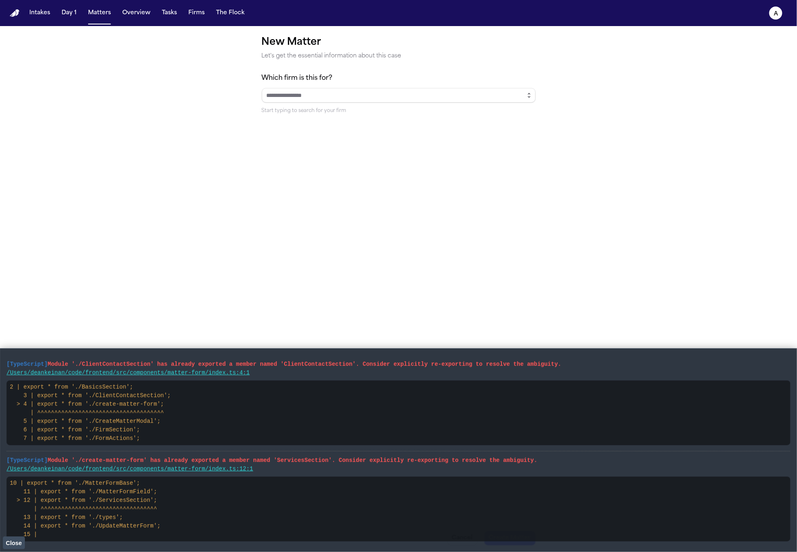
click at [513, 94] on input "Select a firm" at bounding box center [399, 95] width 274 height 15
drag, startPoint x: 517, startPoint y: 95, endPoint x: 518, endPoint y: 101, distance: 5.4
click at [517, 95] on input "Select a firm" at bounding box center [399, 95] width 274 height 15
click at [523, 100] on button "button" at bounding box center [529, 95] width 13 height 15
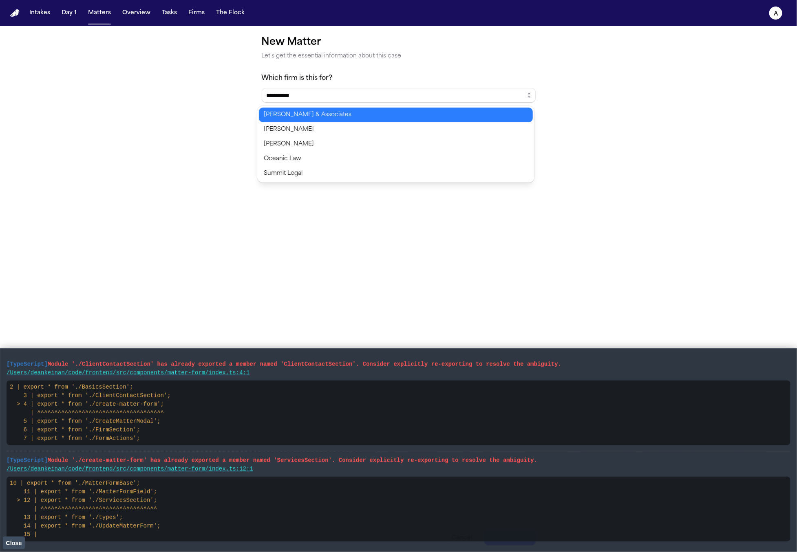
click at [482, 150] on body "**********" at bounding box center [398, 276] width 797 height 552
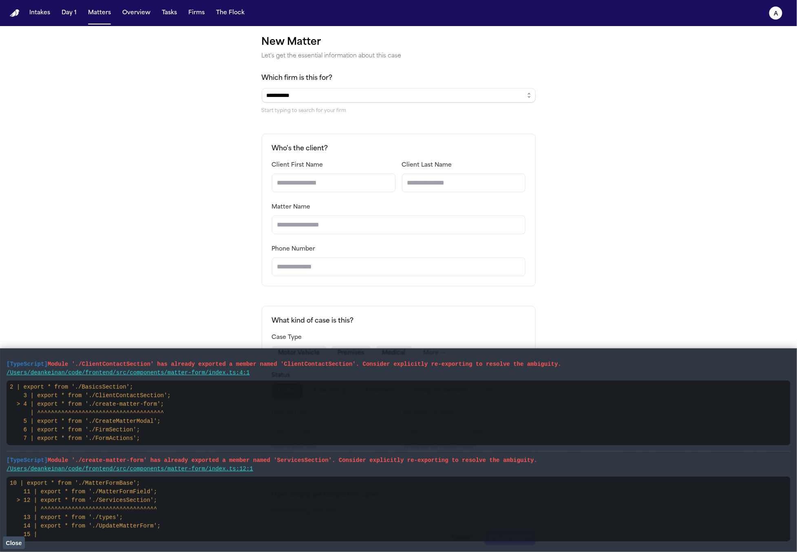
click at [17, 541] on span "Close" at bounding box center [14, 543] width 16 height 7
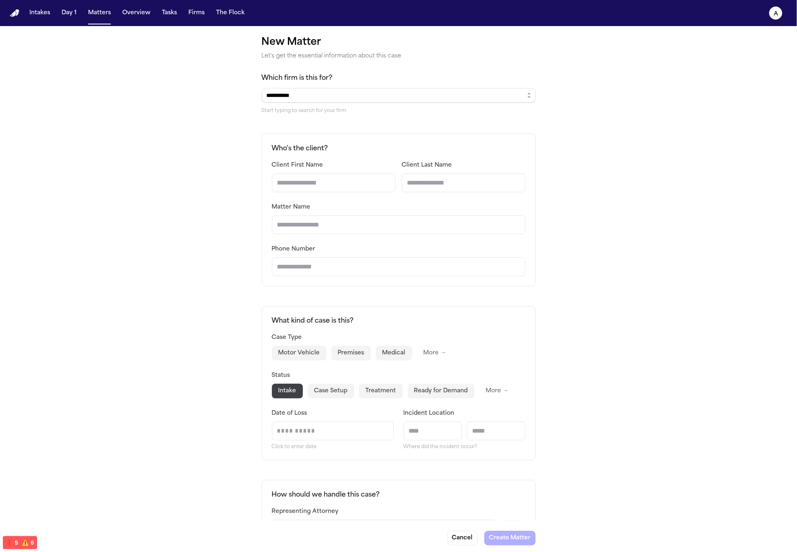
click at [606, 145] on div "**********" at bounding box center [398, 418] width 797 height 785
click at [530, 154] on div "Who's the client? Client First Name Client Last Name Matter Name Phone Number" at bounding box center [399, 210] width 274 height 153
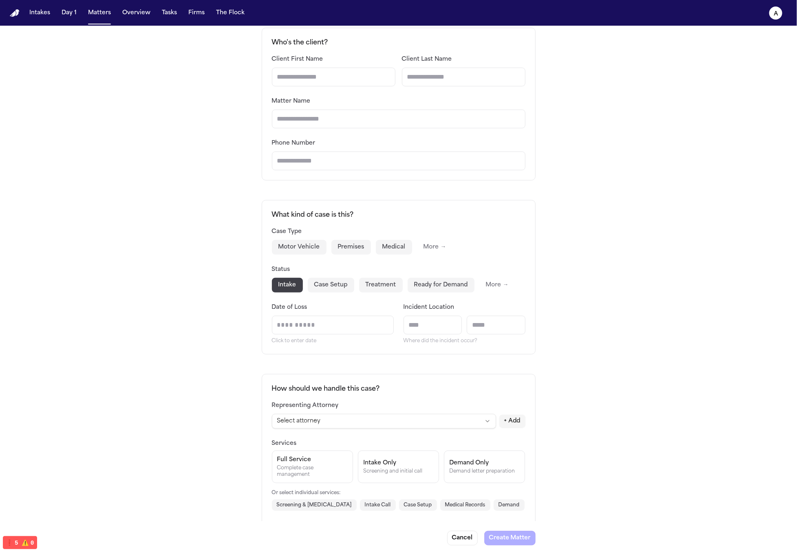
scroll to position [257, 0]
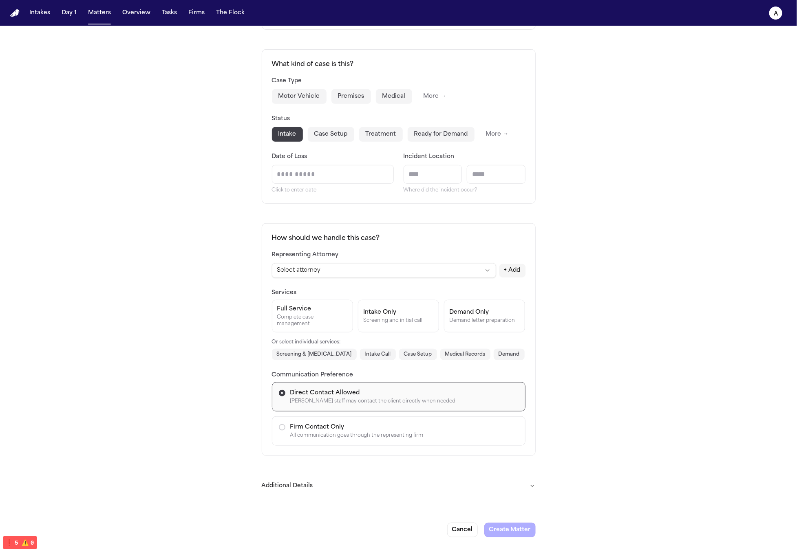
click at [496, 478] on button "Additional Details" at bounding box center [399, 486] width 274 height 21
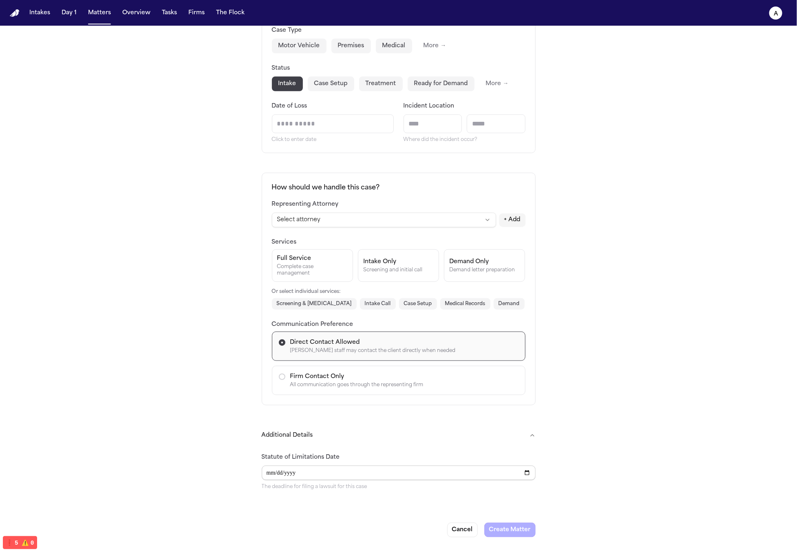
click at [419, 477] on input "Statute of Limitations Date" at bounding box center [399, 473] width 274 height 15
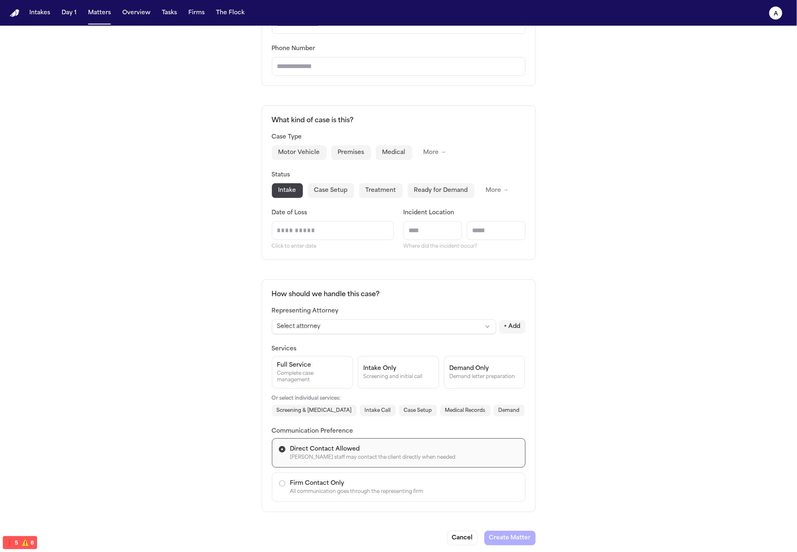
scroll to position [55, 0]
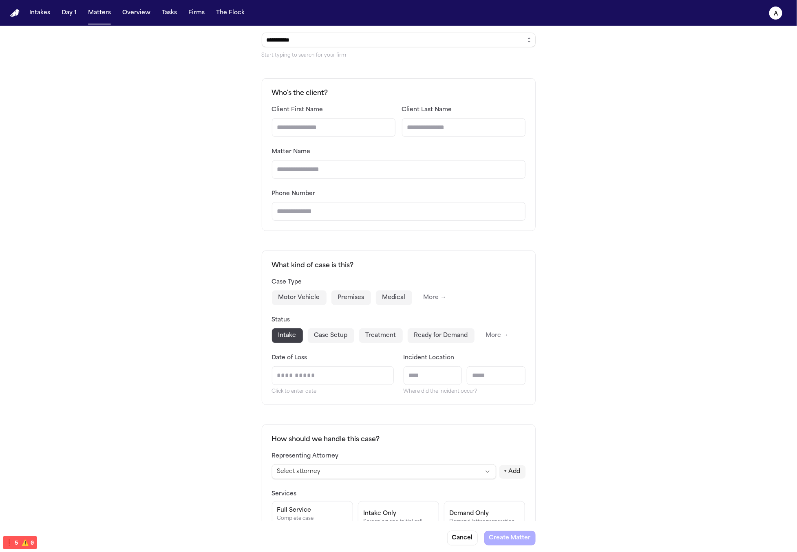
click at [620, 323] on div "**********" at bounding box center [398, 388] width 797 height 835
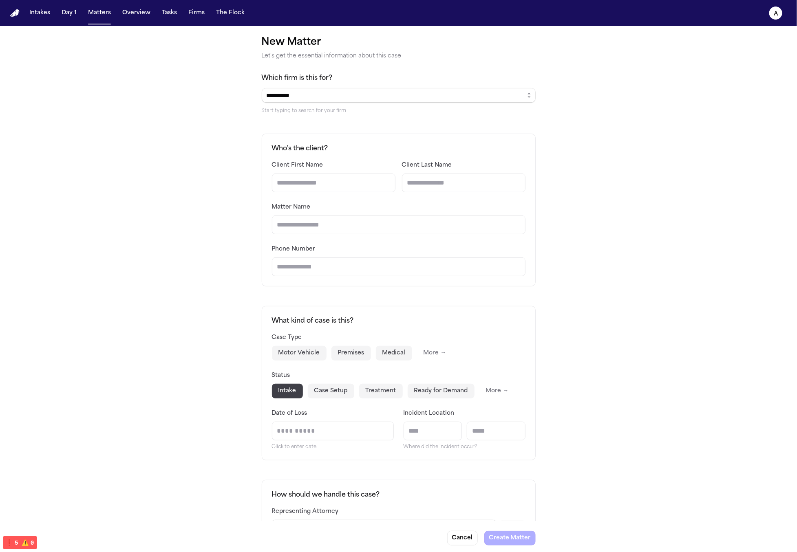
click at [344, 190] on input "Client First Name" at bounding box center [334, 183] width 124 height 19
click at [489, 220] on input "Matter Name" at bounding box center [399, 225] width 254 height 19
click at [470, 265] on input "Phone Number" at bounding box center [399, 267] width 254 height 19
click at [522, 85] on div "**********" at bounding box center [399, 93] width 274 height 41
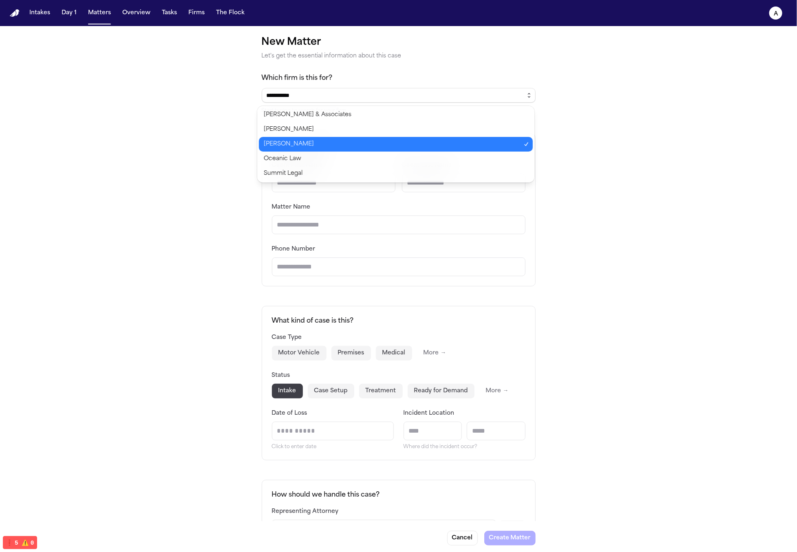
click at [525, 89] on button "button" at bounding box center [529, 95] width 13 height 15
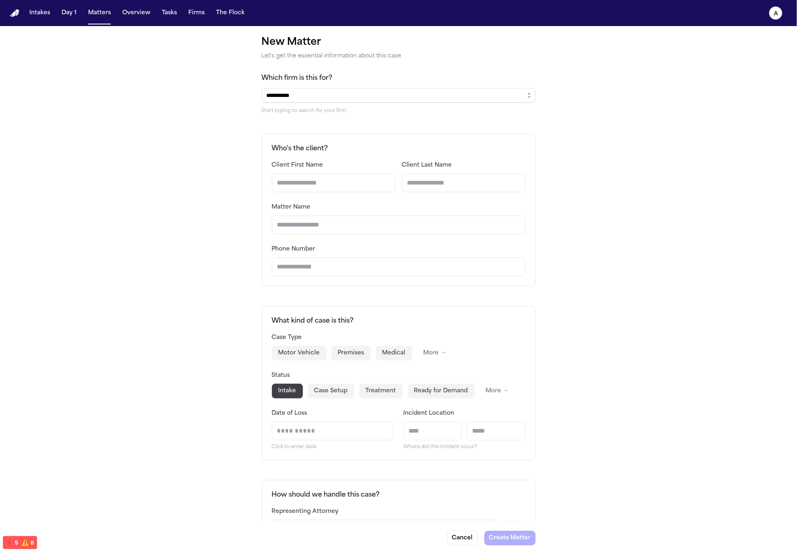
click at [467, 153] on body "**********" at bounding box center [398, 276] width 797 height 552
click at [485, 97] on input "**********" at bounding box center [399, 95] width 274 height 15
click at [515, 97] on input "**********" at bounding box center [399, 95] width 274 height 15
click at [526, 97] on icon "button" at bounding box center [529, 95] width 7 height 7
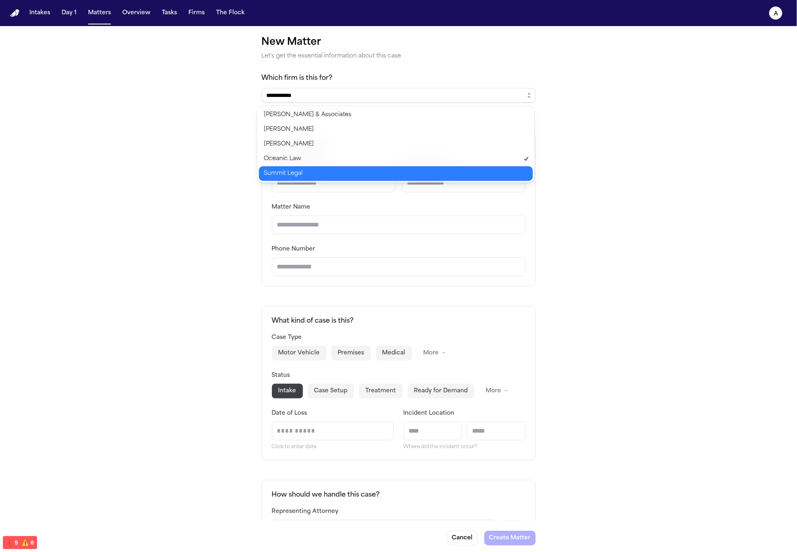
click at [461, 176] on body "**********" at bounding box center [398, 276] width 797 height 552
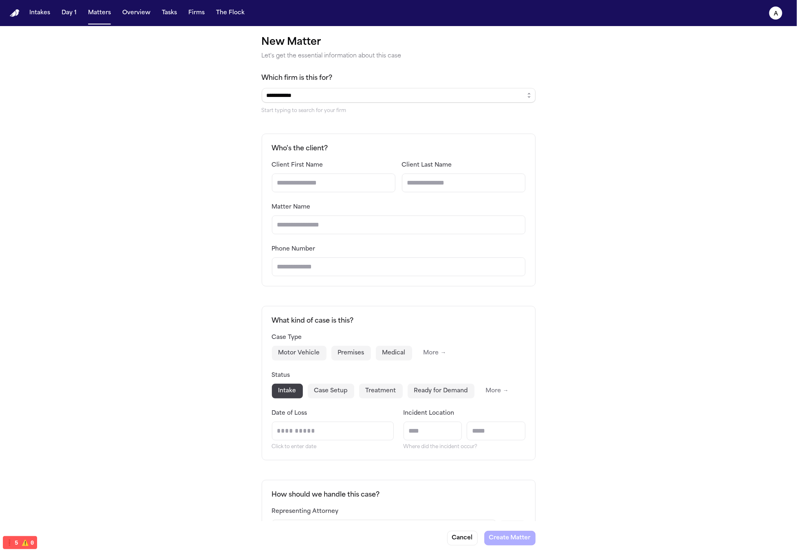
click at [518, 104] on div "**********" at bounding box center [399, 101] width 274 height 26
click at [523, 98] on button "button" at bounding box center [529, 95] width 13 height 15
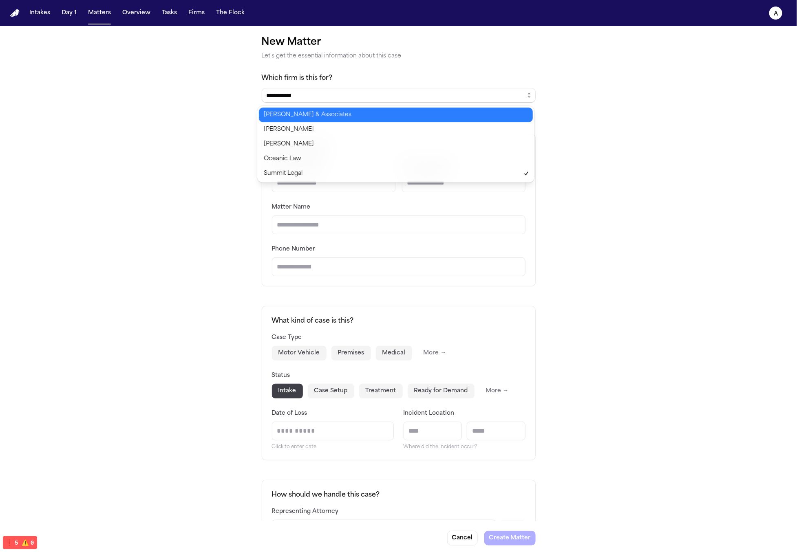
type input "*****"
click at [474, 124] on body "Intakes Day 1 Matters Overview Tasks Firms The Flock a New Matter Let's get the…" at bounding box center [398, 276] width 797 height 552
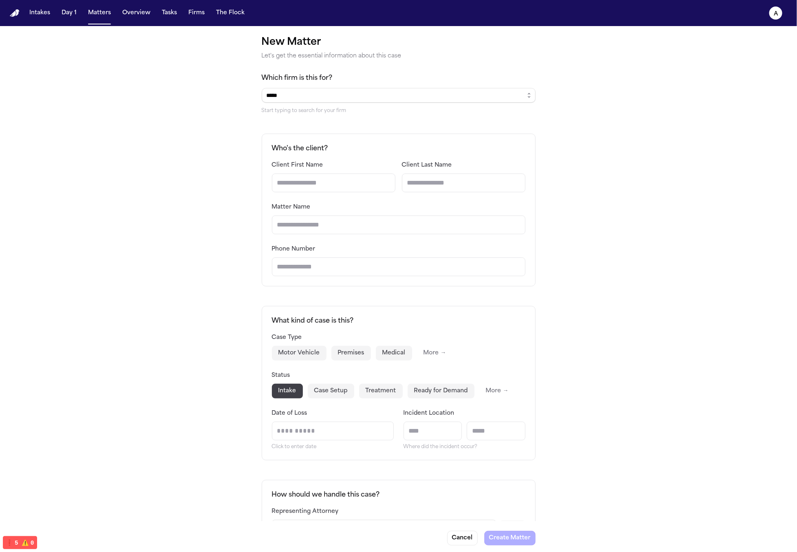
click at [609, 72] on div "New Matter Let's get the essential information about this case Which firm is th…" at bounding box center [398, 443] width 797 height 835
drag, startPoint x: 560, startPoint y: 284, endPoint x: 340, endPoint y: 168, distance: 249.6
click at [336, 169] on div "New Matter Let's get the essential information about this case Which firm is th…" at bounding box center [398, 443] width 797 height 835
click at [359, 159] on div "Who's the client? Client First Name Client Last Name Matter Name Phone Number" at bounding box center [399, 210] width 274 height 153
click at [352, 152] on h2 "Who's the client?" at bounding box center [399, 149] width 254 height 10
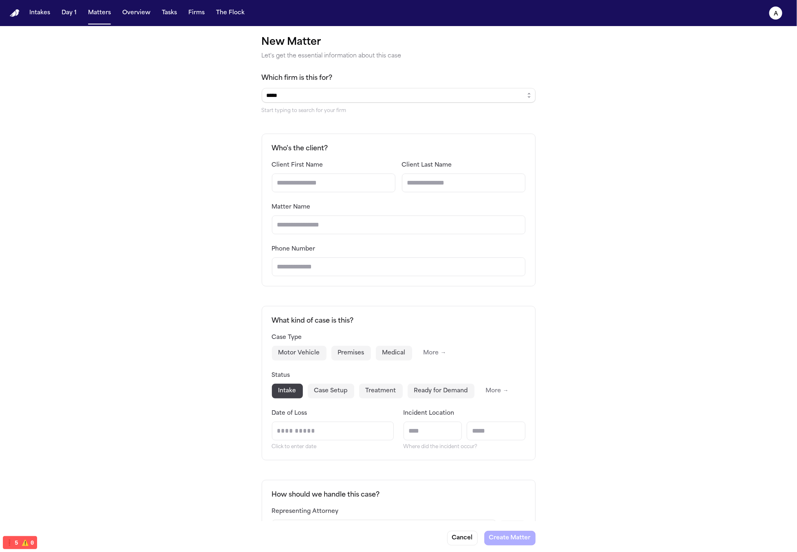
click at [352, 152] on h2 "Who's the client?" at bounding box center [399, 149] width 254 height 10
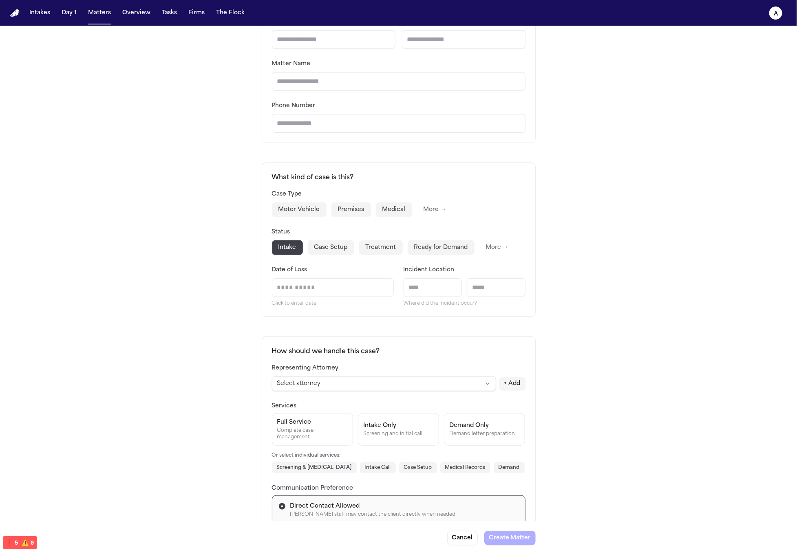
scroll to position [181, 0]
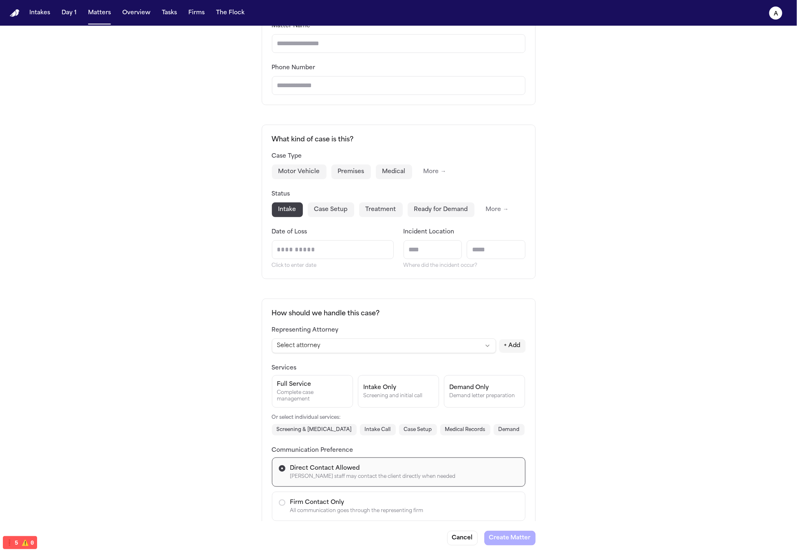
click at [571, 185] on div "New Matter Let's get the essential information about this case Which firm is th…" at bounding box center [398, 262] width 797 height 835
click at [415, 214] on button "Ready for Demand" at bounding box center [441, 210] width 67 height 15
click at [367, 211] on button "Treatment" at bounding box center [381, 210] width 44 height 15
click at [348, 163] on div "Case Type Motor Vehicle Premises Medical More →" at bounding box center [399, 165] width 254 height 28
click at [342, 177] on button "Premises" at bounding box center [351, 172] width 40 height 15
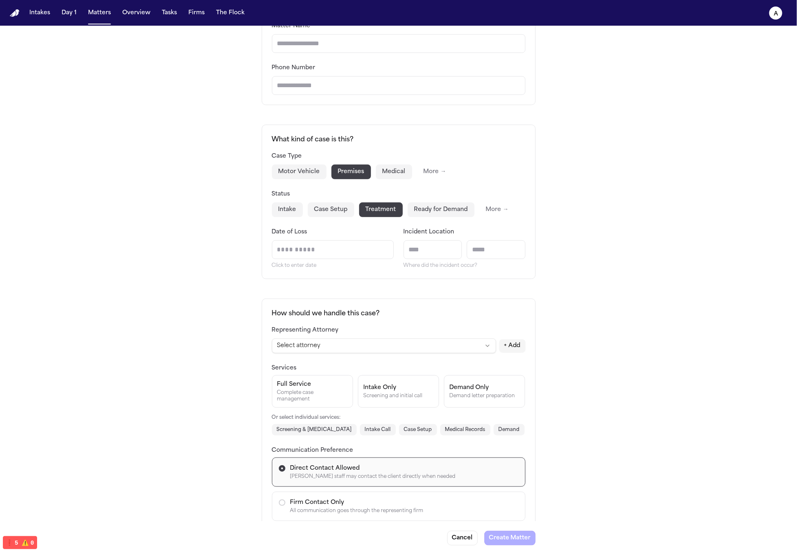
click at [289, 162] on div "Case Type Motor Vehicle Premises Medical More →" at bounding box center [399, 165] width 254 height 28
click at [292, 166] on button "Motor Vehicle" at bounding box center [299, 172] width 55 height 15
click at [334, 204] on button "Case Setup" at bounding box center [331, 210] width 46 height 15
click at [378, 166] on button "Medical" at bounding box center [394, 172] width 36 height 15
click at [335, 170] on button "Premises" at bounding box center [351, 172] width 40 height 15
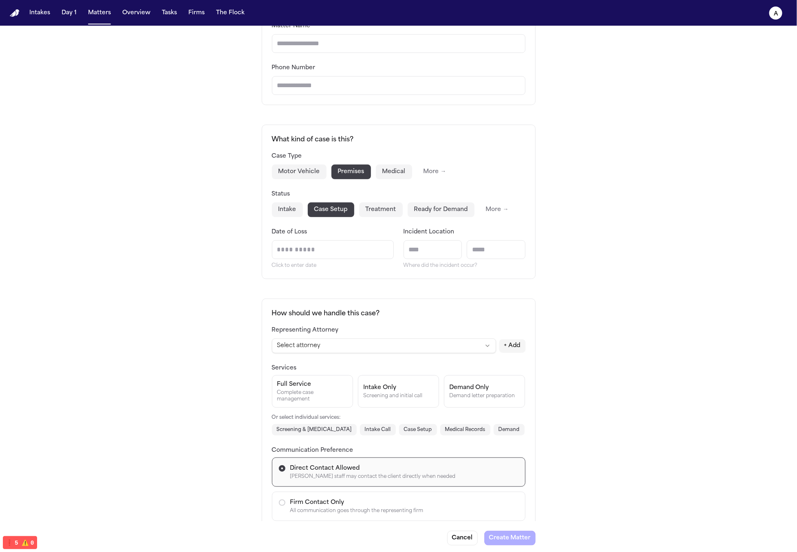
click at [402, 165] on button "Medical" at bounding box center [394, 172] width 36 height 15
drag, startPoint x: 379, startPoint y: 205, endPoint x: 388, endPoint y: 207, distance: 8.7
click at [379, 205] on button "Treatment" at bounding box center [381, 210] width 44 height 15
click at [431, 212] on button "Ready for Demand" at bounding box center [441, 210] width 67 height 15
click at [283, 229] on span "Date of Loss" at bounding box center [289, 232] width 35 height 6
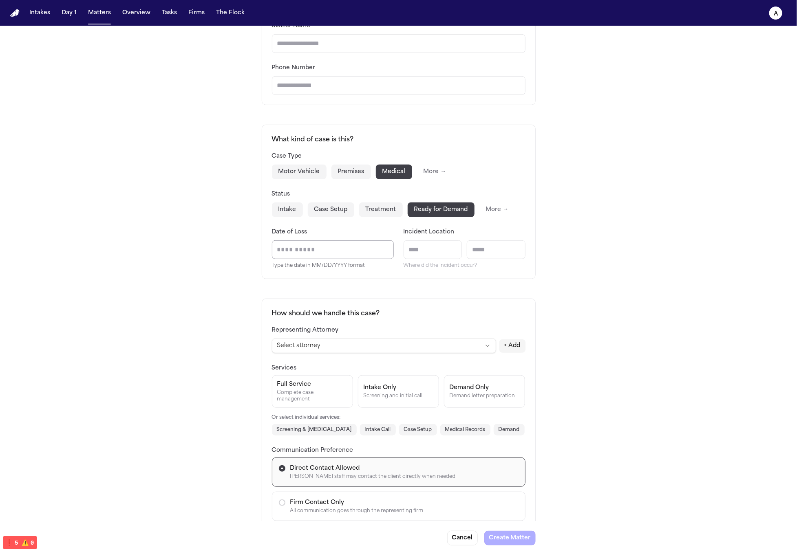
click at [284, 209] on button "Intake" at bounding box center [287, 210] width 31 height 15
click at [334, 210] on button "Case Setup" at bounding box center [331, 210] width 46 height 15
click at [408, 204] on button "Ready for Demand" at bounding box center [441, 210] width 67 height 15
click at [373, 213] on button "Treatment" at bounding box center [381, 210] width 44 height 15
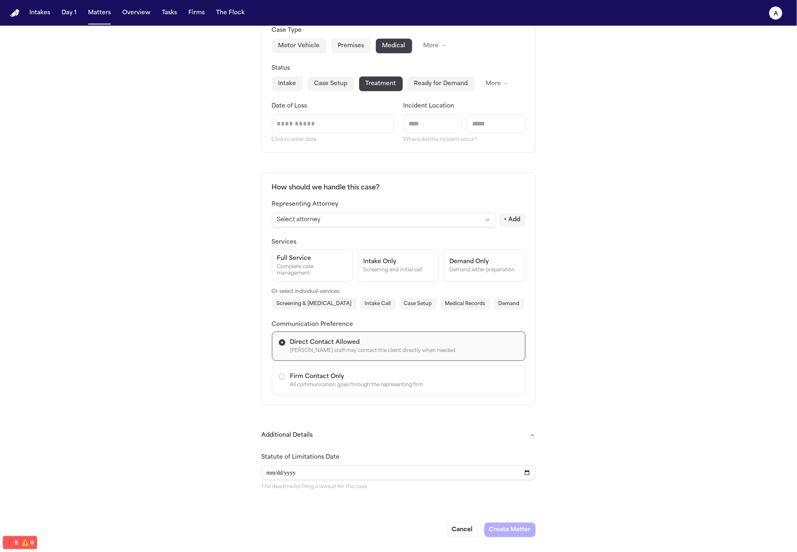
click at [349, 247] on div "Services Full Service Complete case management Intake Only Screening and initia…" at bounding box center [399, 273] width 254 height 73
click at [386, 272] on div "Screening and initial call" at bounding box center [398, 270] width 71 height 7
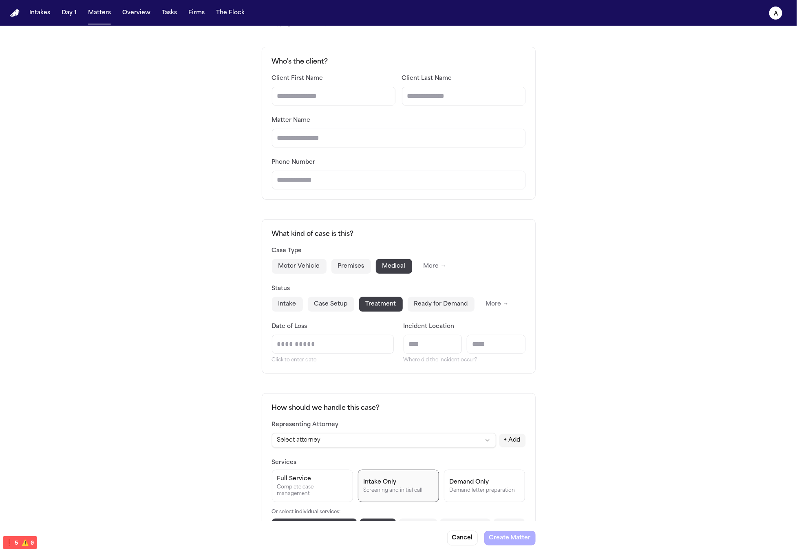
click at [385, 232] on h2 "What kind of case is this?" at bounding box center [399, 234] width 254 height 10
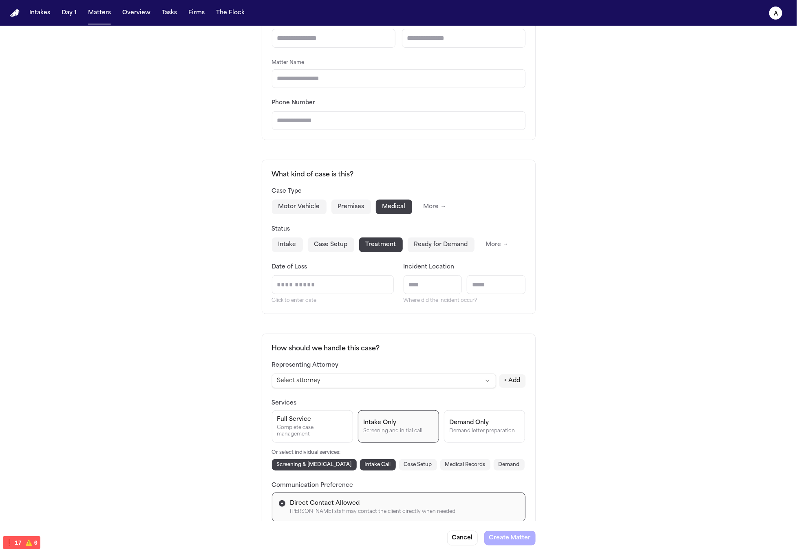
scroll to position [0, 0]
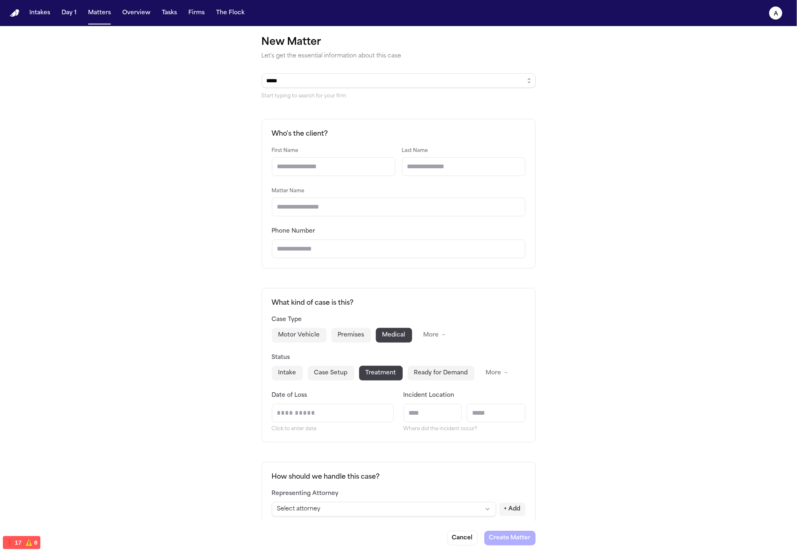
click at [427, 333] on button "More →" at bounding box center [435, 335] width 36 height 15
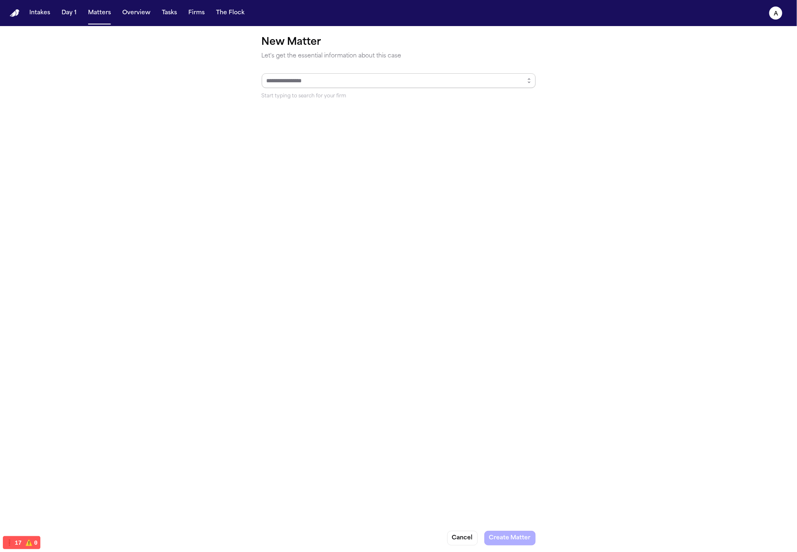
click at [508, 73] on input "Select a firm" at bounding box center [399, 80] width 274 height 15
click at [539, 75] on div "New Matter Let's get the essential information about this case Start typing to …" at bounding box center [398, 409] width 797 height 767
click at [531, 80] on button "button" at bounding box center [529, 80] width 13 height 15
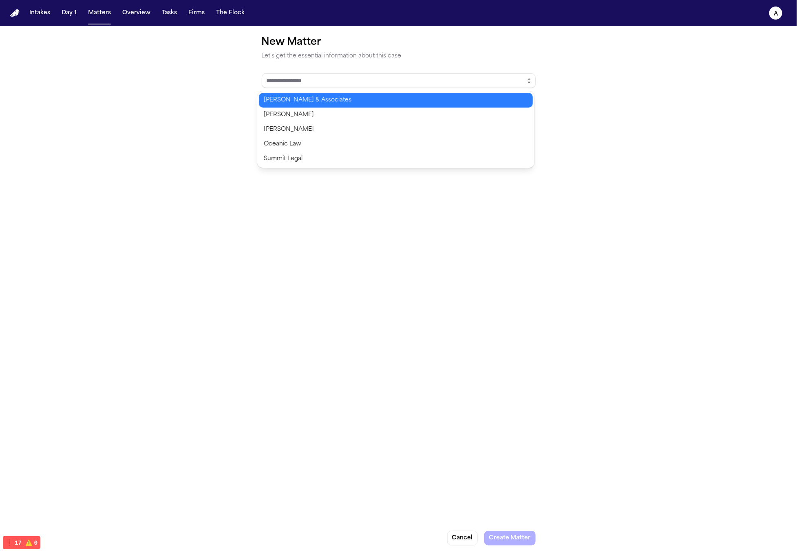
type input "**********"
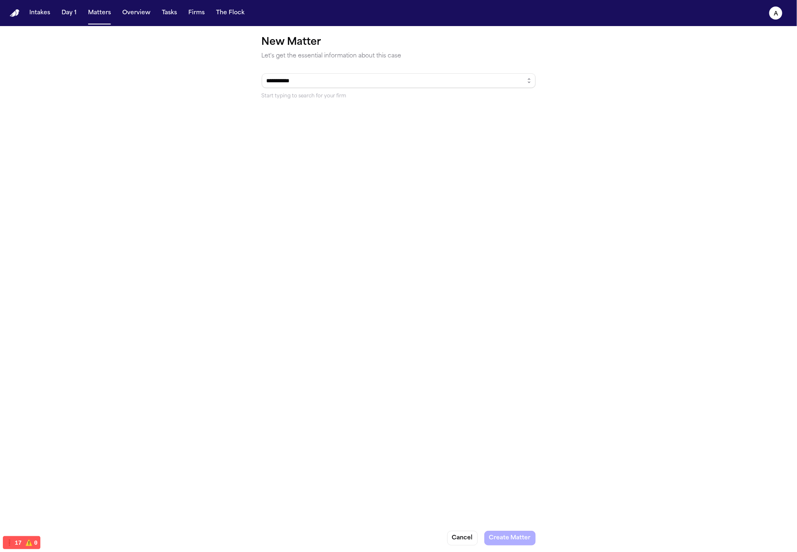
click at [468, 151] on body "**********" at bounding box center [398, 276] width 797 height 552
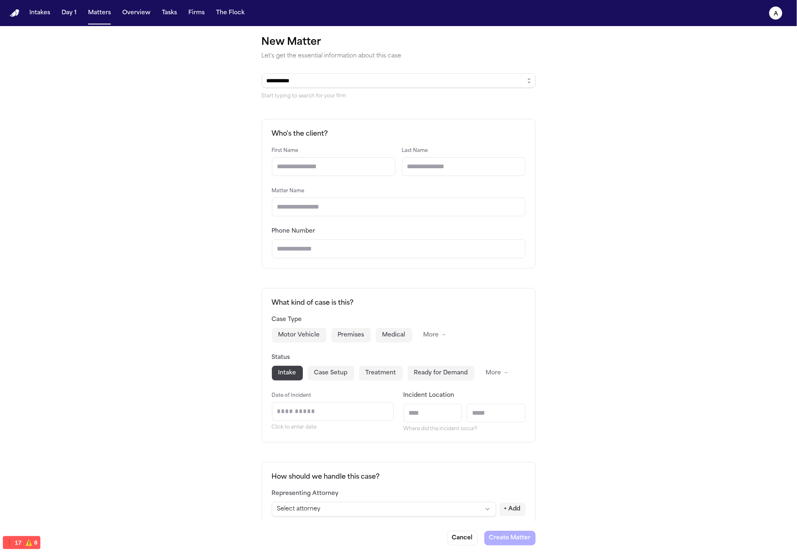
click at [439, 164] on input "Last Name" at bounding box center [464, 166] width 124 height 19
click at [365, 219] on div "First Name Last Name Matter Name Phone Number" at bounding box center [399, 202] width 254 height 113
click at [369, 211] on input "Matter Name" at bounding box center [399, 207] width 254 height 19
click at [549, 143] on div "**********" at bounding box center [398, 409] width 797 height 767
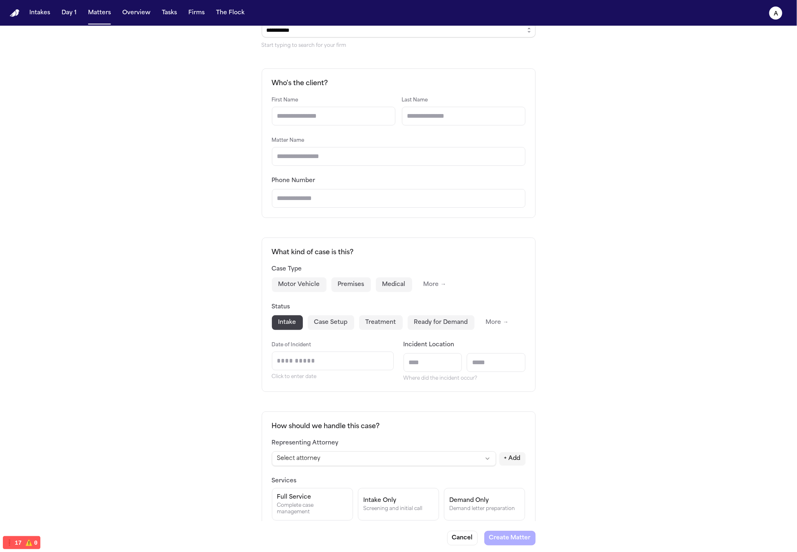
click at [405, 207] on input "Phone Number" at bounding box center [399, 198] width 254 height 19
drag, startPoint x: 689, startPoint y: 281, endPoint x: 683, endPoint y: 281, distance: 6.5
click at [684, 281] on div "**********" at bounding box center [398, 358] width 797 height 765
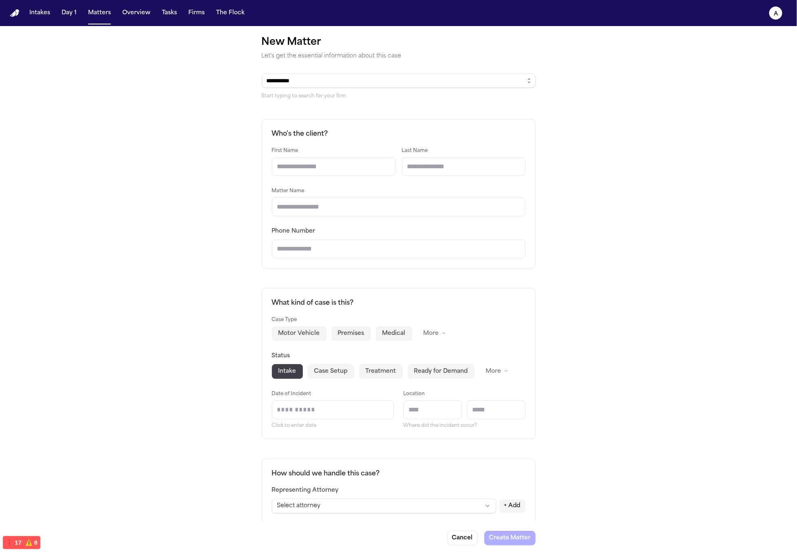
click at [559, 137] on div "**********" at bounding box center [398, 407] width 797 height 763
click at [351, 172] on input "First Name" at bounding box center [334, 166] width 124 height 19
click at [413, 267] on div "Who's the client? First Name Last Name Matter Name Phone Number" at bounding box center [399, 194] width 274 height 150
click at [418, 257] on input "Phone Number" at bounding box center [399, 249] width 254 height 19
click at [578, 280] on div "**********" at bounding box center [398, 407] width 797 height 763
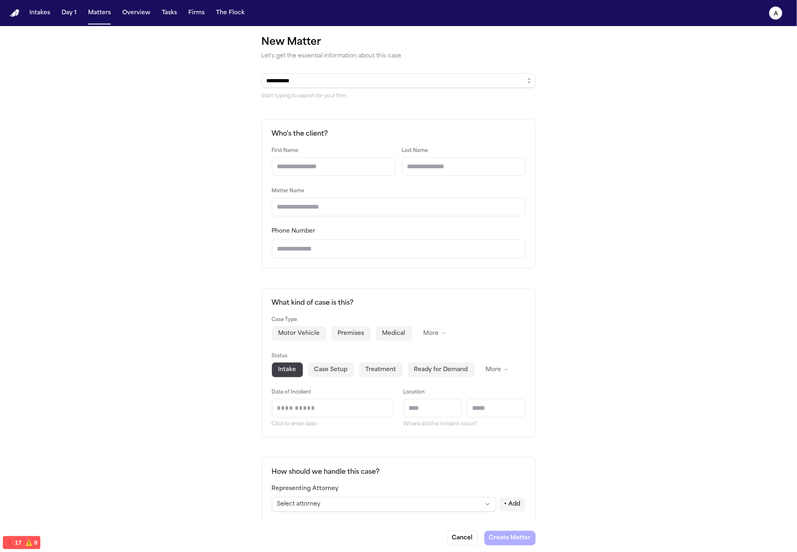
click at [321, 368] on button "Case Setup" at bounding box center [331, 370] width 46 height 15
click at [380, 371] on button "Treatment" at bounding box center [381, 370] width 44 height 15
click at [452, 375] on button "Ready for Demand" at bounding box center [441, 370] width 67 height 15
click at [386, 373] on button "Treatment" at bounding box center [381, 370] width 44 height 15
click at [466, 373] on button "Ready for Demand" at bounding box center [441, 370] width 67 height 15
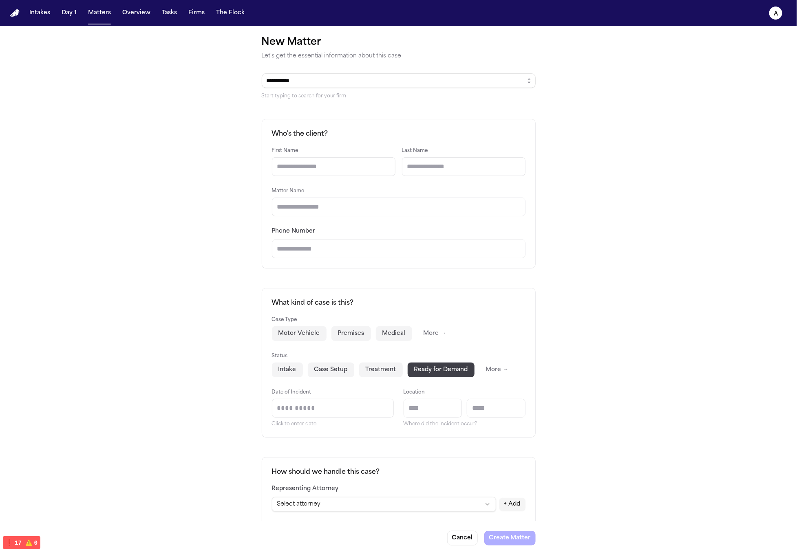
click at [349, 318] on div "Case Type Motor Vehicle Premises Medical More →" at bounding box center [399, 328] width 254 height 26
click at [357, 328] on button "Premises" at bounding box center [351, 334] width 40 height 15
click at [391, 329] on button "Medical" at bounding box center [394, 334] width 36 height 15
click at [308, 330] on button "Motor Vehicle" at bounding box center [299, 334] width 55 height 15
click at [361, 379] on div "Case Type Motor Vehicle Premises Medical More → Status Intake Case Setup Treatm…" at bounding box center [399, 371] width 254 height 113
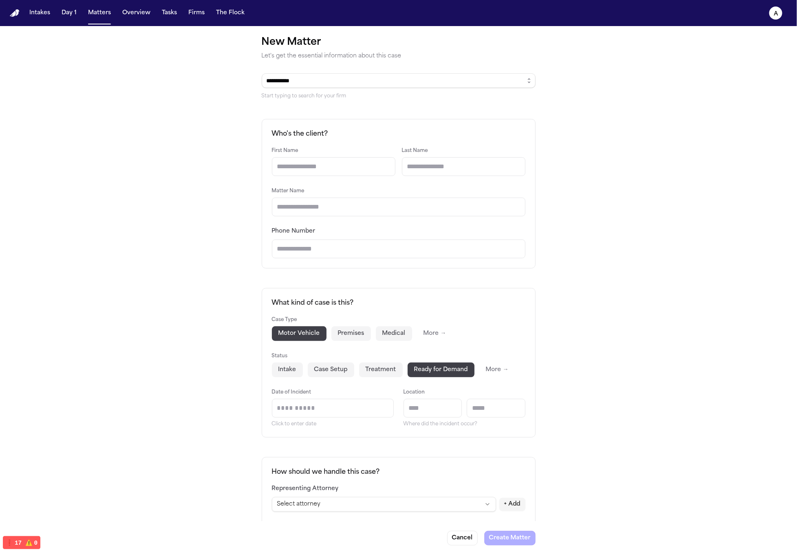
scroll to position [109, 0]
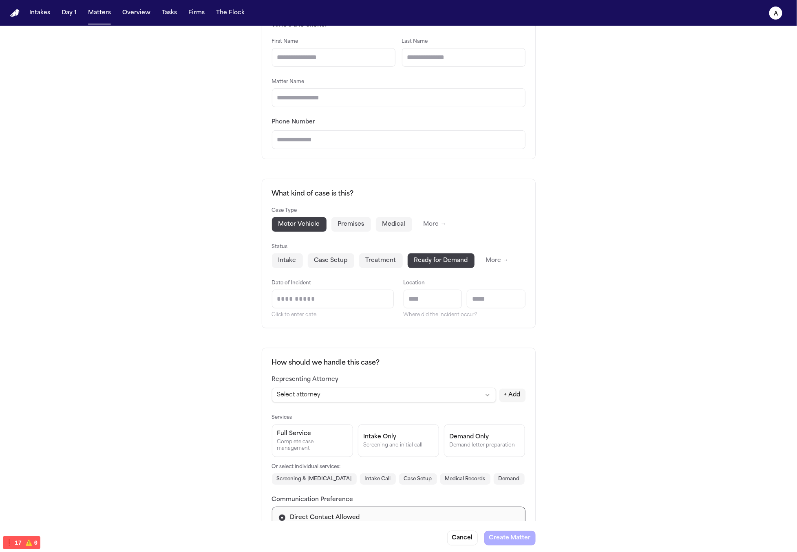
click at [449, 392] on html "**********" at bounding box center [398, 276] width 797 height 552
click at [450, 392] on html "**********" at bounding box center [398, 276] width 797 height 552
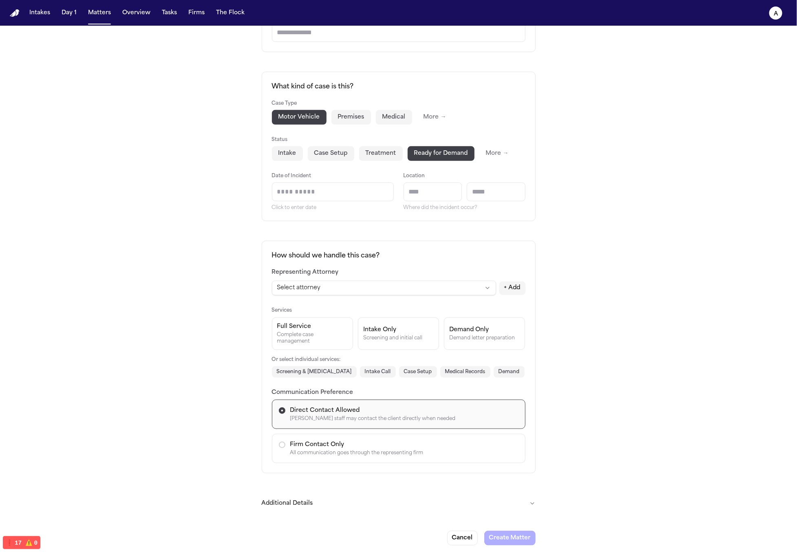
click at [385, 421] on div "Finch staff may contact the client directly when needed" at bounding box center [404, 419] width 228 height 7
click at [380, 445] on div "Firm Contact Only" at bounding box center [404, 445] width 228 height 8
click at [386, 408] on div "Direct Contact Allowed" at bounding box center [404, 411] width 228 height 8
click at [375, 441] on div "Firm Contact Only" at bounding box center [404, 445] width 228 height 8
click at [385, 416] on div "Finch staff may contact the client directly when needed" at bounding box center [404, 419] width 228 height 7
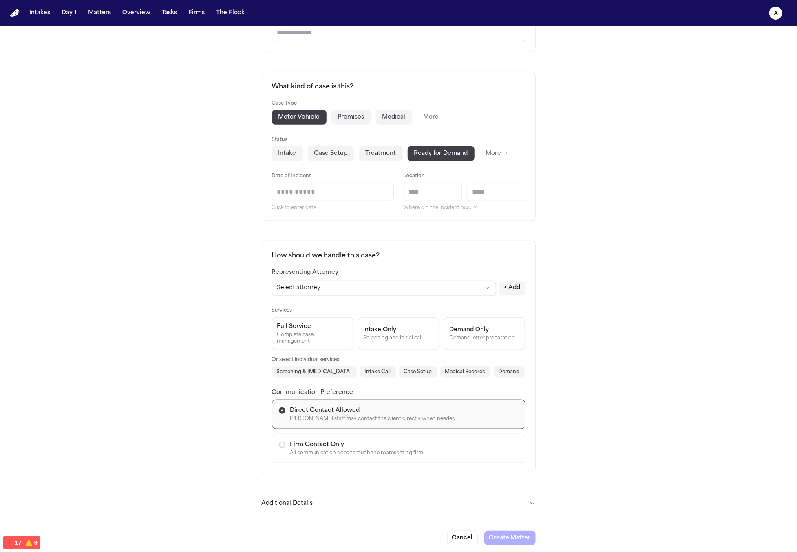
click at [369, 455] on div "All communication goes through the representing firm" at bounding box center [404, 453] width 228 height 7
click at [386, 411] on div "Direct Contact Allowed" at bounding box center [404, 411] width 228 height 8
click at [371, 450] on div "All communication goes through the representing firm" at bounding box center [404, 453] width 228 height 7
click at [385, 416] on div "Finch staff may contact the client directly when needed" at bounding box center [404, 419] width 228 height 7
click at [368, 450] on div "All communication goes through the representing firm" at bounding box center [404, 453] width 228 height 7
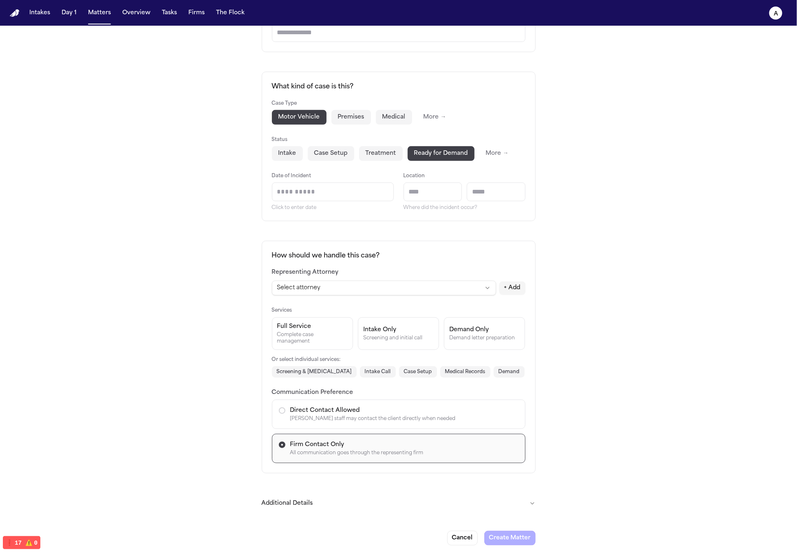
click at [368, 401] on button "Direct Contact Allowed Finch staff may contact the client directly when needed" at bounding box center [399, 414] width 254 height 29
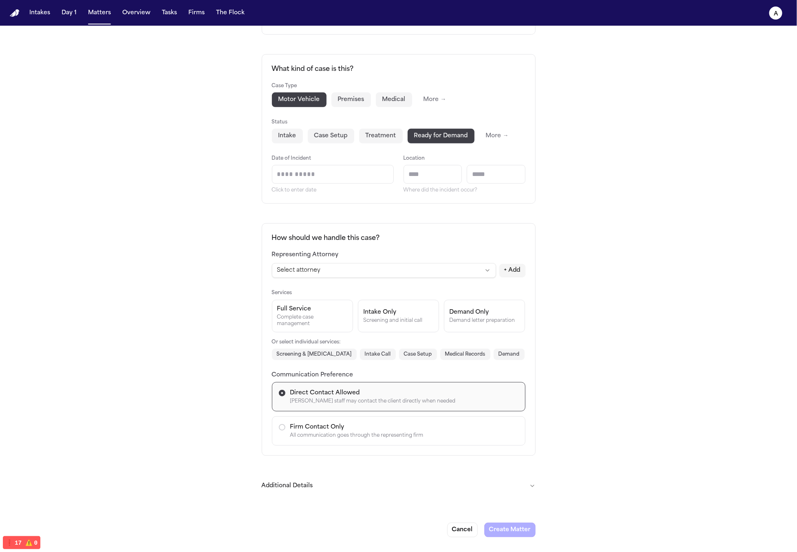
click at [356, 425] on div "Firm Contact Only" at bounding box center [404, 428] width 228 height 8
click at [364, 389] on div "Direct Contact Allowed" at bounding box center [404, 393] width 228 height 8
click at [361, 426] on div "Firm Contact Only" at bounding box center [404, 428] width 228 height 8
click at [375, 404] on button "Direct Contact Allowed Finch staff may contact the client directly when needed" at bounding box center [399, 396] width 254 height 29
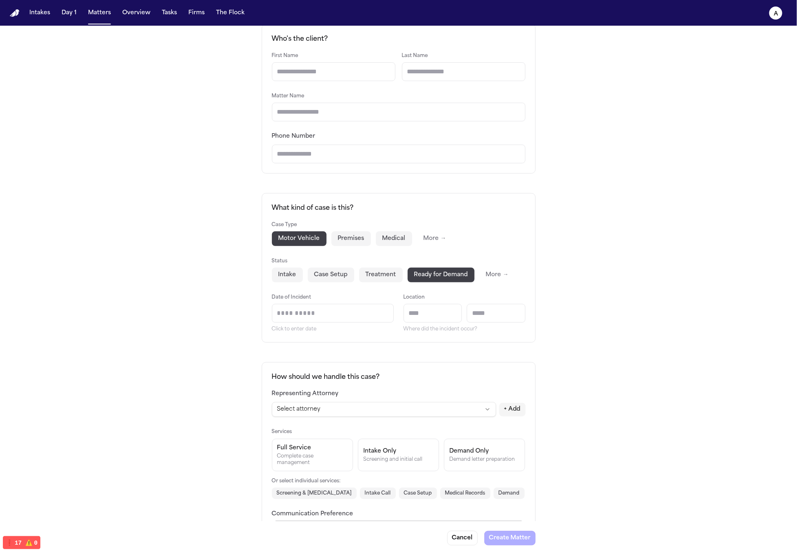
scroll to position [0, 0]
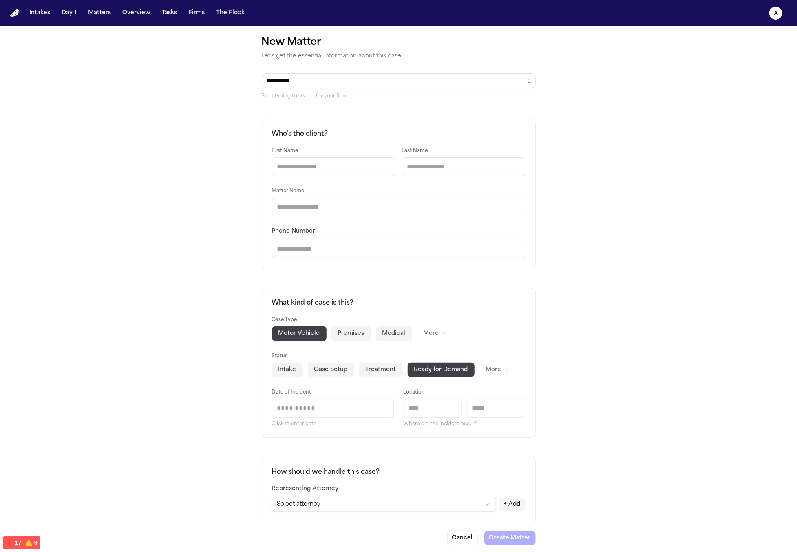
click at [472, 233] on div "Phone Number" at bounding box center [399, 242] width 254 height 32
click at [343, 165] on input "First Name" at bounding box center [334, 166] width 124 height 19
click at [445, 170] on input "Last Name" at bounding box center [464, 166] width 124 height 19
click at [366, 249] on input "Phone Number" at bounding box center [399, 249] width 254 height 19
click at [368, 172] on input "First Name" at bounding box center [334, 166] width 124 height 19
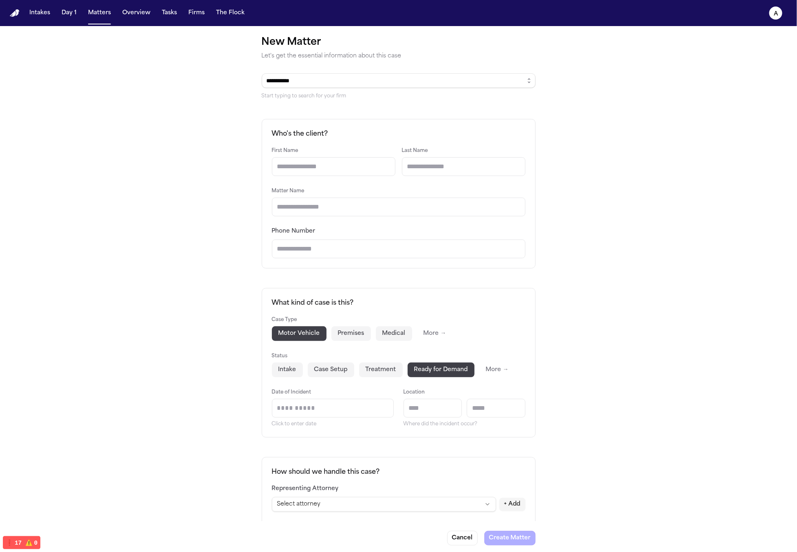
click at [525, 152] on div "Who's the client? First Name Last Name Matter Name Phone Number" at bounding box center [399, 194] width 274 height 150
click at [467, 164] on input "Last Name" at bounding box center [464, 166] width 124 height 19
click at [466, 259] on div "Who's the client? First Name Last Name Matter Name Phone Number" at bounding box center [399, 194] width 274 height 150
click at [333, 169] on input "First Name" at bounding box center [334, 166] width 124 height 19
click at [462, 243] on input "Phone Number" at bounding box center [399, 249] width 254 height 19
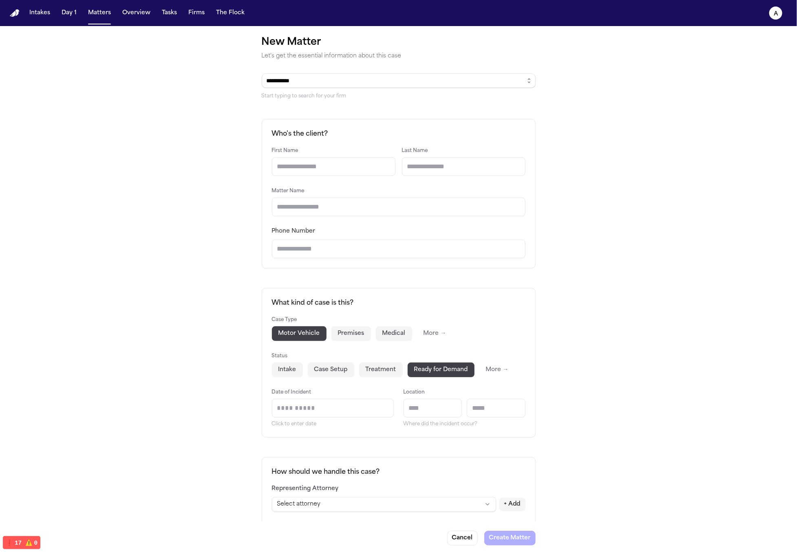
click at [328, 165] on input "First Name" at bounding box center [334, 166] width 124 height 19
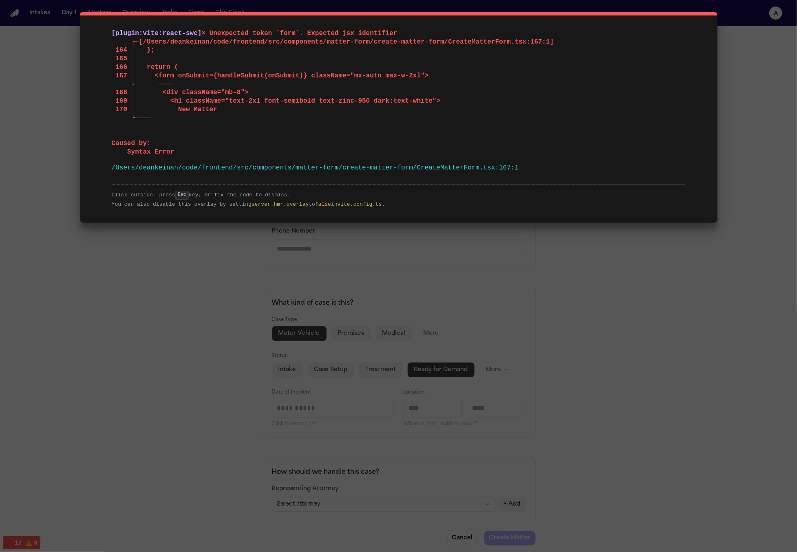
click at [433, 275] on div "[plugin:vite:react-swc] × Unexpected token `form`. Expected jsx identifier ╭─[/…" at bounding box center [398, 276] width 797 height 552
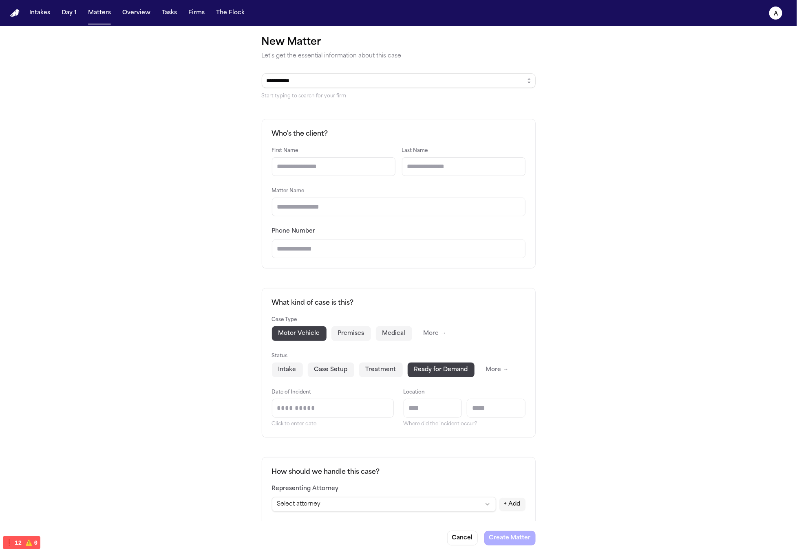
click at [337, 414] on input "Date of Incident" at bounding box center [332, 408] width 121 height 18
click at [432, 278] on div "**********" at bounding box center [399, 402] width 274 height 658
click at [368, 413] on input "Date of Incident" at bounding box center [332, 408] width 121 height 18
click at [486, 237] on div "Phone Number" at bounding box center [399, 242] width 254 height 32
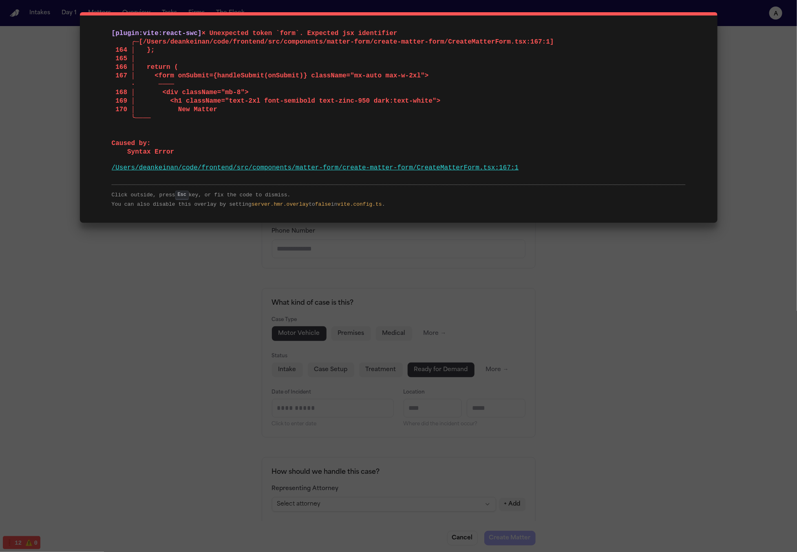
click at [401, 334] on div "[plugin:vite:react-swc] × Unexpected token `form`. Expected jsx identifier ╭─[/…" at bounding box center [398, 276] width 797 height 552
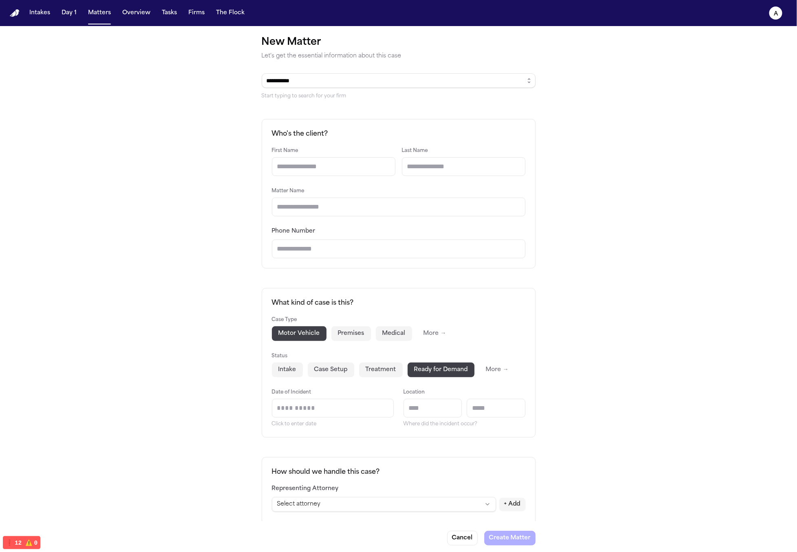
click at [343, 160] on input "First Name" at bounding box center [334, 166] width 124 height 19
click at [535, 173] on div "**********" at bounding box center [398, 407] width 797 height 762
click at [391, 216] on div "First Name Last Name Matter Name Phone Number" at bounding box center [399, 202] width 254 height 113
click at [395, 212] on input "Matter Name" at bounding box center [399, 207] width 254 height 19
click at [482, 163] on input "Last Name" at bounding box center [464, 166] width 124 height 19
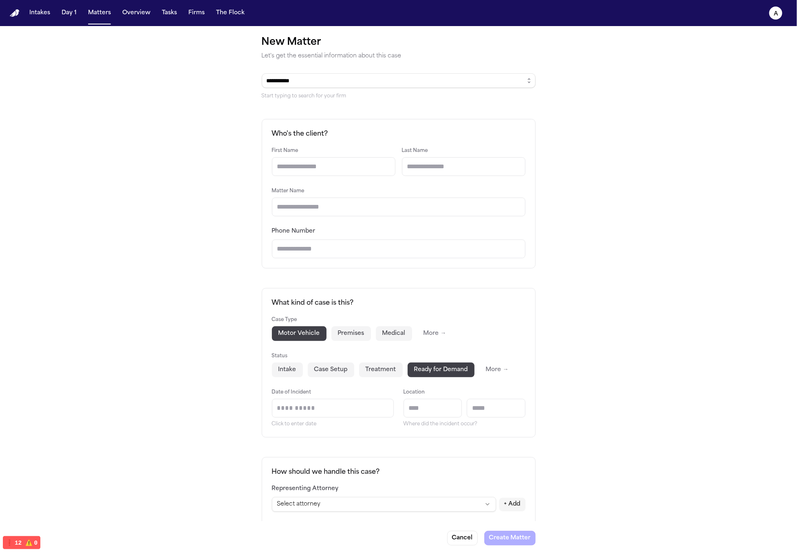
click at [325, 167] on input "First Name" at bounding box center [334, 166] width 124 height 19
click at [480, 161] on input "Last Name" at bounding box center [464, 166] width 124 height 19
click at [360, 210] on input "Matter Name" at bounding box center [399, 207] width 254 height 19
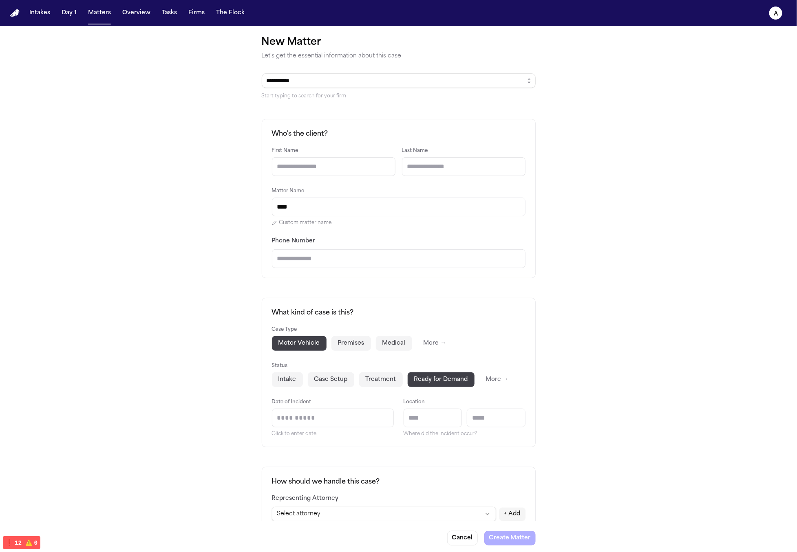
type input "****"
type input "*"
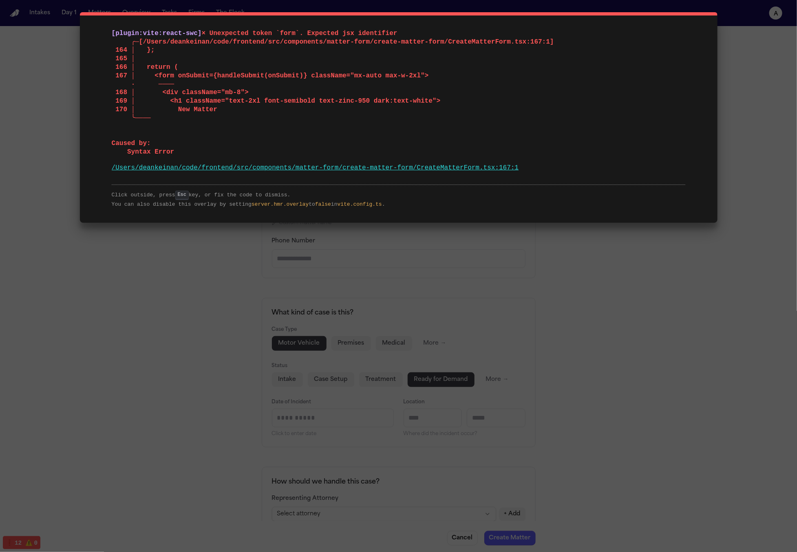
click at [360, 233] on div "[plugin:vite:react-swc] × Unexpected token `form`. Expected jsx identifier ╭─[/…" at bounding box center [398, 276] width 797 height 552
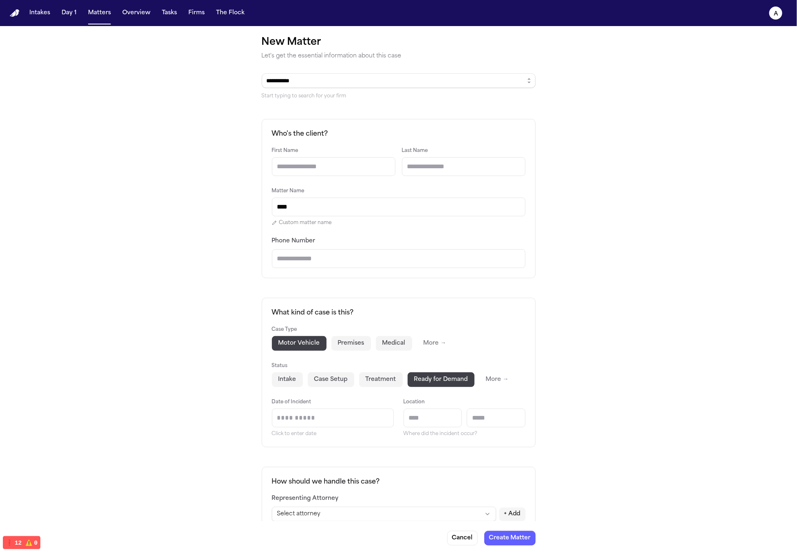
click at [358, 213] on input "****" at bounding box center [399, 207] width 254 height 19
type input "**********"
click at [337, 163] on input "First Name" at bounding box center [334, 166] width 124 height 19
type input "*"
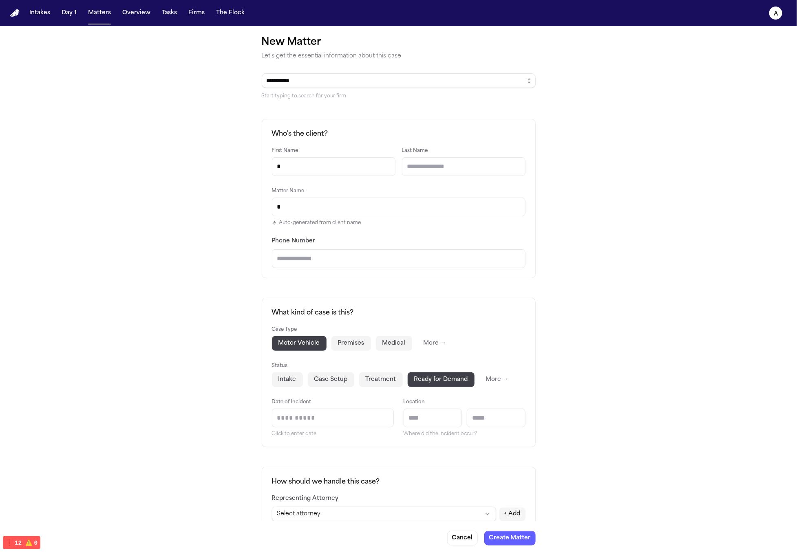
type input "**"
type input "***"
type input "****"
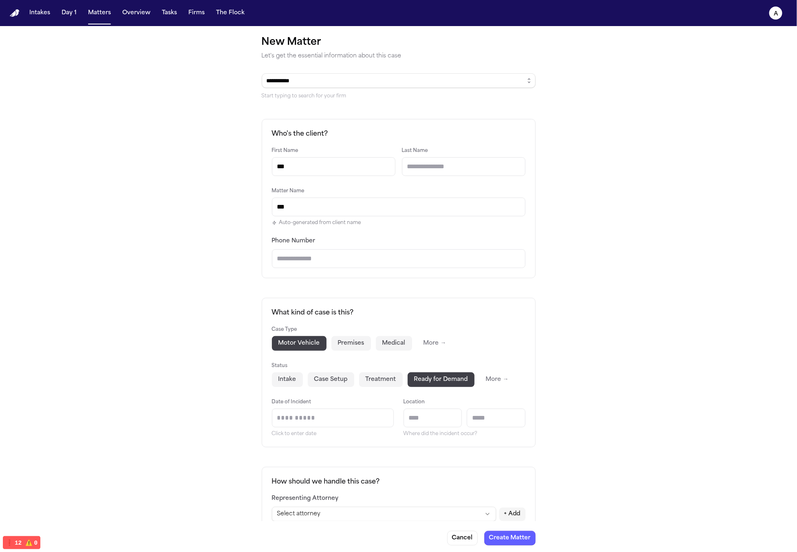
type input "****"
type input "*"
type input "*******"
type input "**"
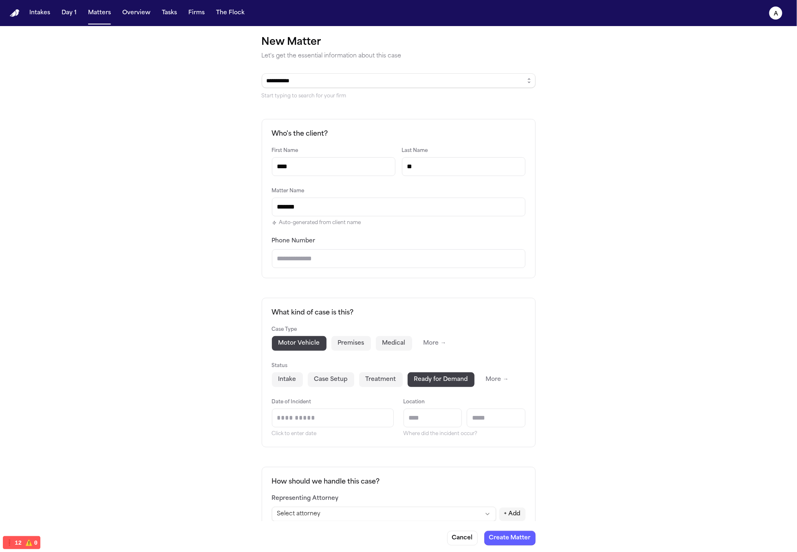
type input "********"
type input "***"
type input "*********"
type input "****"
type input "**********"
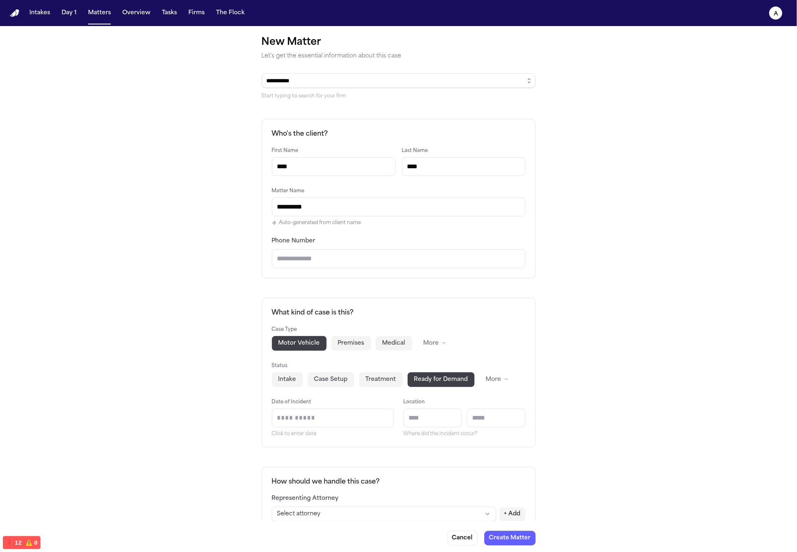
type input "*****"
type input "**********"
type input "******"
type input "**********"
type input "******"
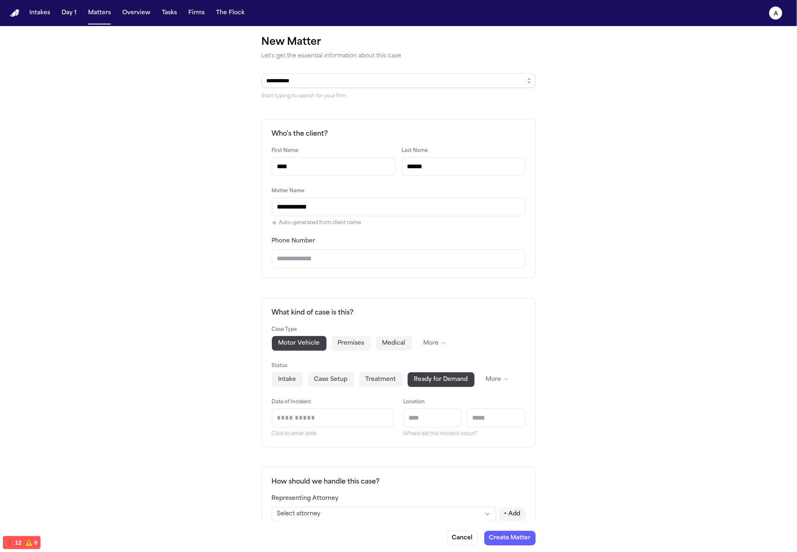
click at [410, 132] on h2 "Who's the client?" at bounding box center [399, 134] width 254 height 10
click at [331, 190] on div "**********" at bounding box center [399, 206] width 254 height 40
click at [349, 171] on input "****" at bounding box center [334, 166] width 124 height 19
click at [512, 172] on input "******" at bounding box center [464, 166] width 124 height 19
click at [354, 164] on input "****" at bounding box center [334, 166] width 124 height 19
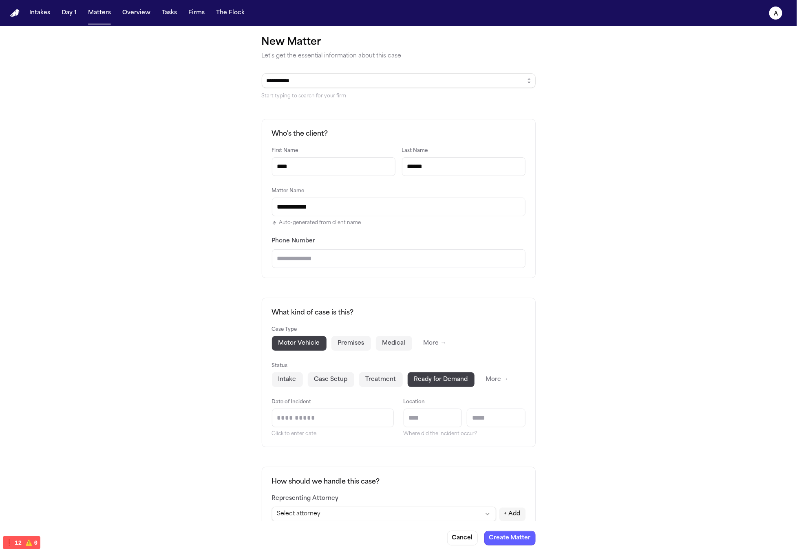
click at [490, 168] on input "******" at bounding box center [464, 166] width 124 height 19
click at [457, 241] on div "Phone Number" at bounding box center [399, 252] width 254 height 32
click at [329, 161] on input "****" at bounding box center [334, 166] width 124 height 19
click at [414, 195] on div "**********" at bounding box center [399, 206] width 254 height 40
click at [355, 171] on input "****" at bounding box center [334, 166] width 124 height 19
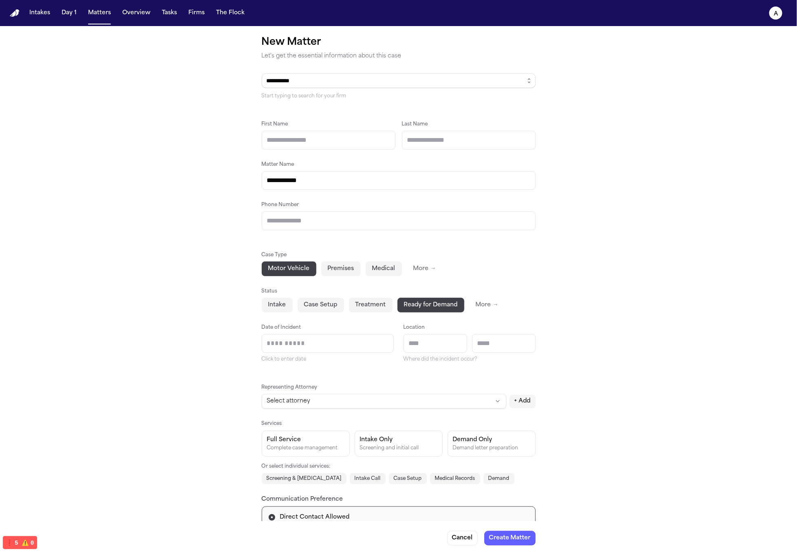
click at [583, 227] on div "**********" at bounding box center [398, 347] width 797 height 642
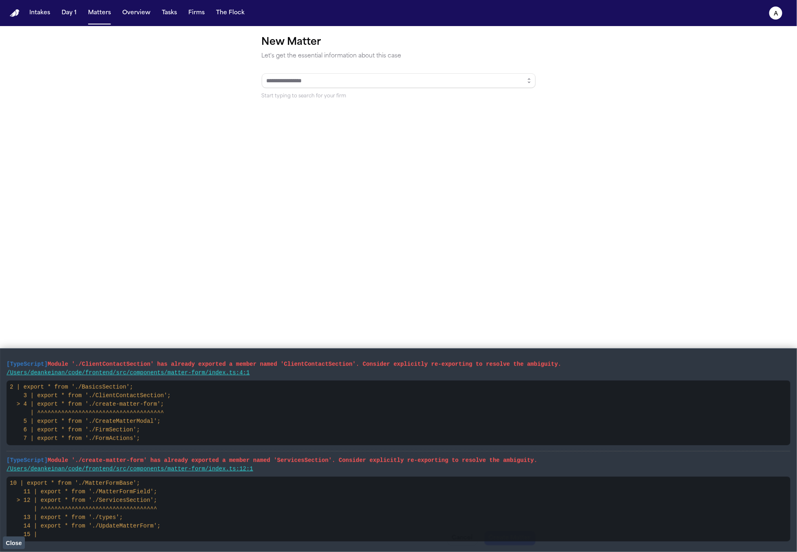
click at [532, 84] on button "button" at bounding box center [529, 80] width 13 height 15
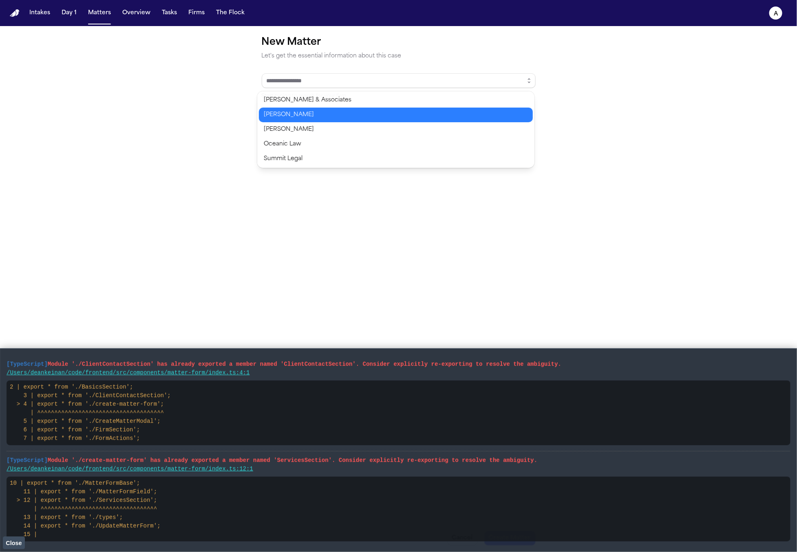
type input "**********"
click at [486, 121] on body "**********" at bounding box center [398, 276] width 797 height 552
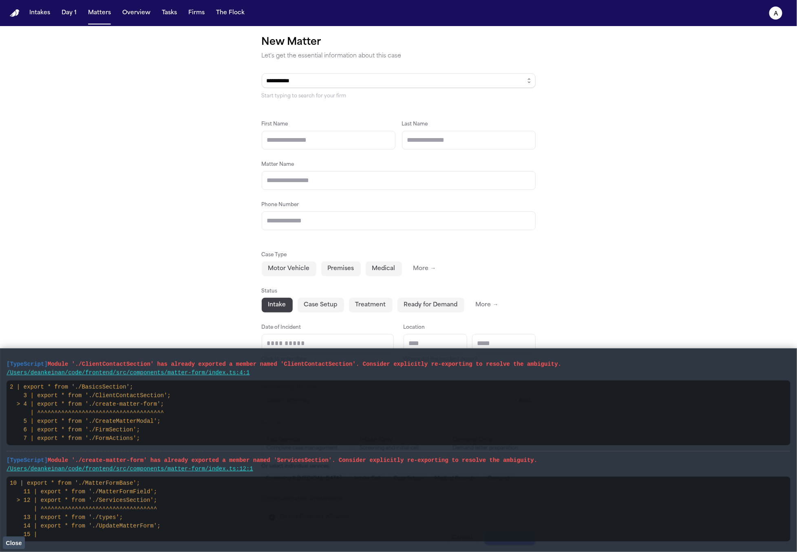
click at [19, 541] on span "Close" at bounding box center [14, 543] width 16 height 7
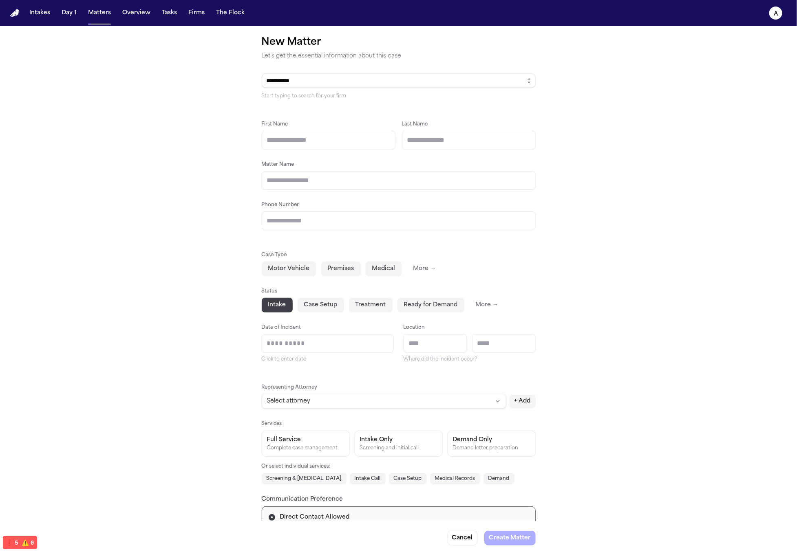
click at [295, 238] on div "**********" at bounding box center [399, 342] width 274 height 538
click at [321, 143] on input "First Name" at bounding box center [329, 140] width 134 height 19
click at [497, 128] on div "Last Name" at bounding box center [469, 134] width 134 height 31
click at [343, 153] on div "First Name Last Name Matter Name" at bounding box center [399, 154] width 274 height 71
click at [347, 141] on input "First Name" at bounding box center [329, 140] width 134 height 19
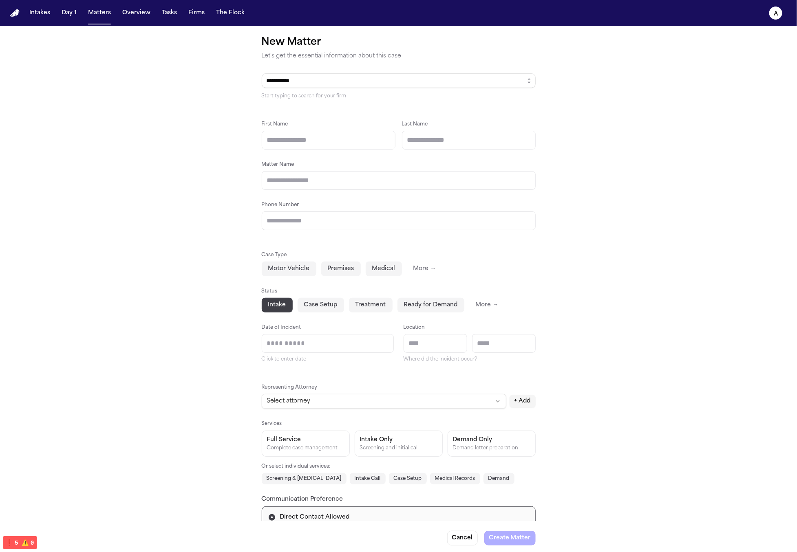
click at [466, 133] on input "Last Name" at bounding box center [469, 140] width 134 height 19
click at [311, 137] on input "First Name" at bounding box center [329, 140] width 134 height 19
click at [451, 132] on input "Last Name" at bounding box center [469, 140] width 134 height 19
click at [368, 112] on div "**********" at bounding box center [399, 342] width 274 height 538
click at [347, 94] on div "Start typing to search for your firm" at bounding box center [399, 96] width 274 height 7
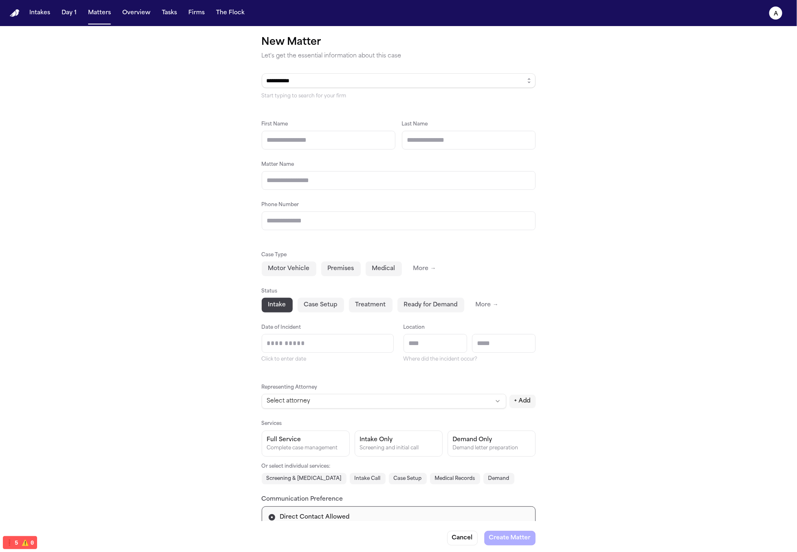
click at [318, 95] on div "Start typing to search for your firm" at bounding box center [399, 96] width 274 height 7
click at [392, 185] on input "Matter Name" at bounding box center [399, 180] width 274 height 19
click at [541, 161] on div "**********" at bounding box center [398, 347] width 797 height 642
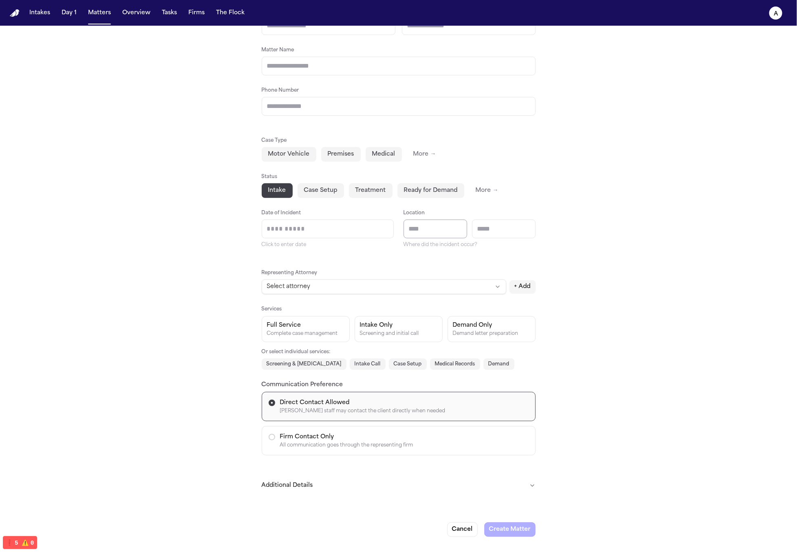
click at [430, 233] on input "text" at bounding box center [436, 229] width 64 height 19
click at [525, 226] on input "text" at bounding box center [504, 229] width 64 height 19
click at [349, 226] on input "Date of Incident" at bounding box center [327, 229] width 131 height 18
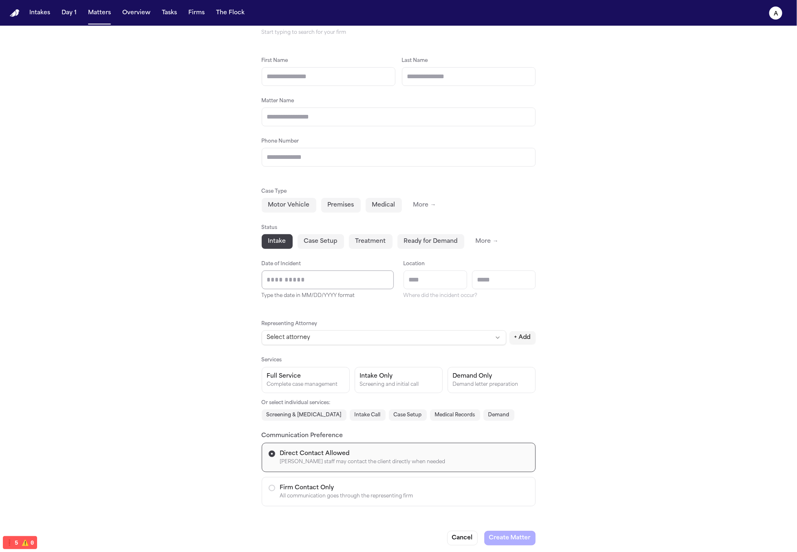
scroll to position [0, 0]
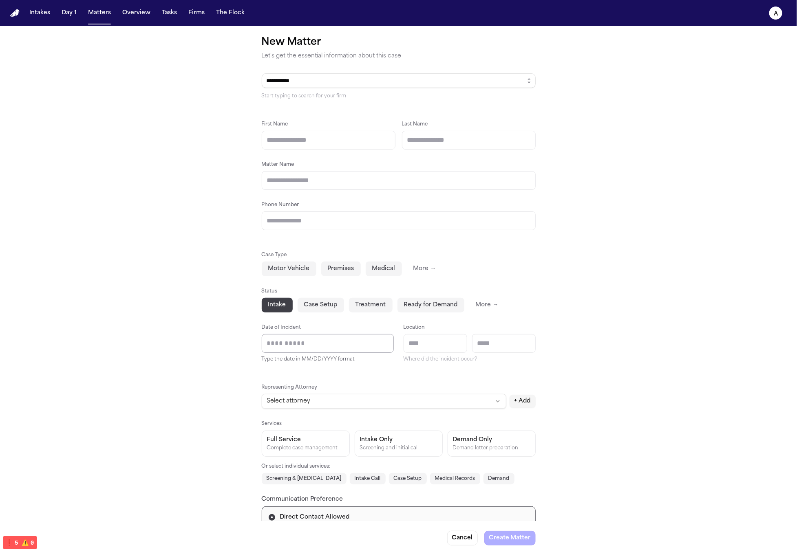
click at [357, 318] on div "Case Type Motor Vehicle Premises Medical More → Status Intake Case Setup Treatm…" at bounding box center [399, 306] width 274 height 113
click at [378, 304] on button "Treatment" at bounding box center [371, 305] width 44 height 15
click at [302, 269] on button "Motor Vehicle" at bounding box center [289, 269] width 55 height 15
click at [349, 269] on button "Premises" at bounding box center [341, 269] width 40 height 15
click at [388, 276] on button "Medical" at bounding box center [384, 269] width 36 height 15
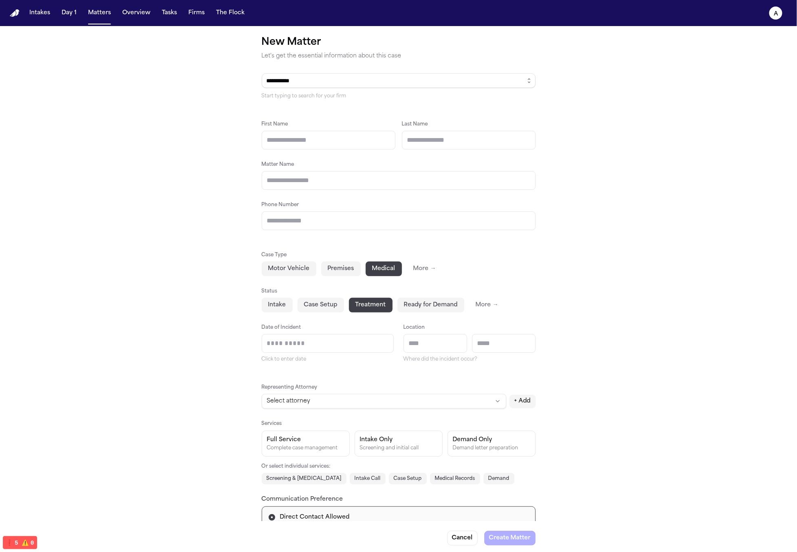
click at [398, 303] on button "Ready for Demand" at bounding box center [430, 305] width 67 height 15
click at [311, 305] on button "Case Setup" at bounding box center [321, 305] width 46 height 15
click at [284, 274] on button "Motor Vehicle" at bounding box center [289, 269] width 55 height 15
click at [327, 272] on button "Premises" at bounding box center [341, 269] width 40 height 15
click at [354, 303] on button "Treatment" at bounding box center [371, 305] width 44 height 15
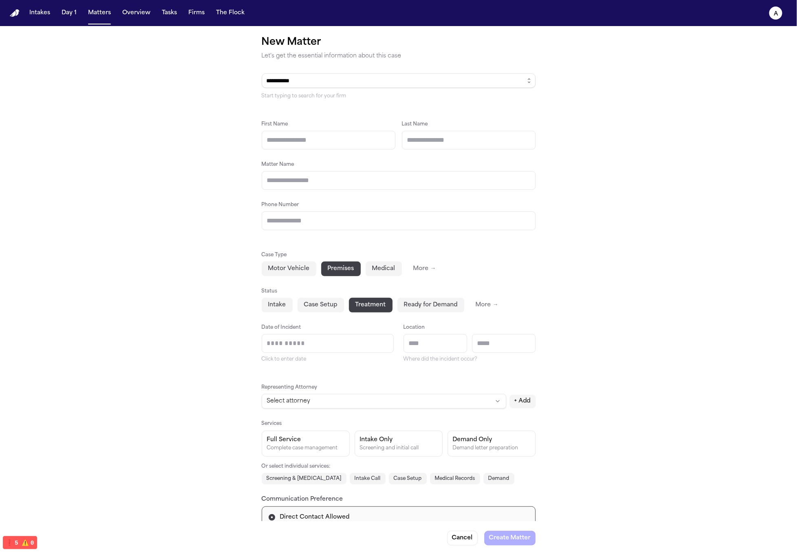
click at [428, 310] on button "Ready for Demand" at bounding box center [430, 305] width 67 height 15
click at [314, 307] on button "Case Setup" at bounding box center [321, 305] width 46 height 15
click at [269, 294] on span "Status" at bounding box center [270, 291] width 16 height 5
click at [298, 269] on button "Motor Vehicle" at bounding box center [289, 269] width 55 height 15
click at [357, 269] on div "Motor Vehicle Premises Medical More →" at bounding box center [399, 269] width 274 height 15
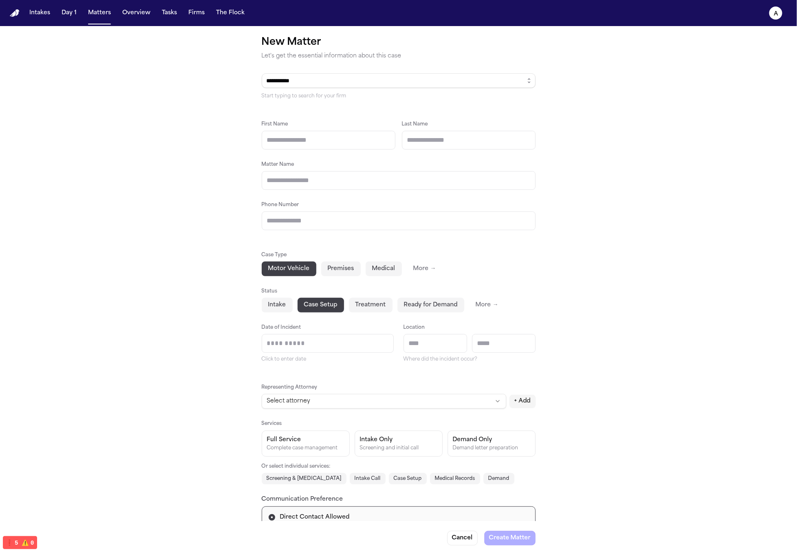
click at [407, 270] on button "More →" at bounding box center [425, 269] width 36 height 15
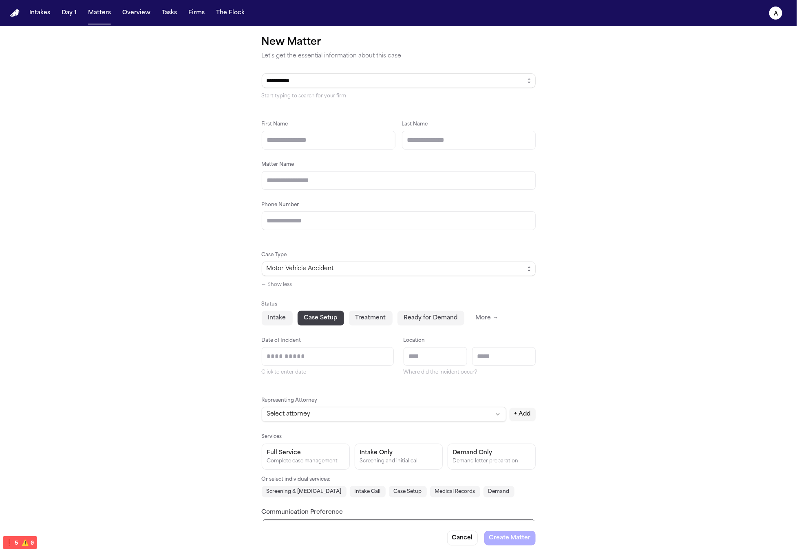
click at [284, 284] on button "← Show less" at bounding box center [277, 285] width 31 height 7
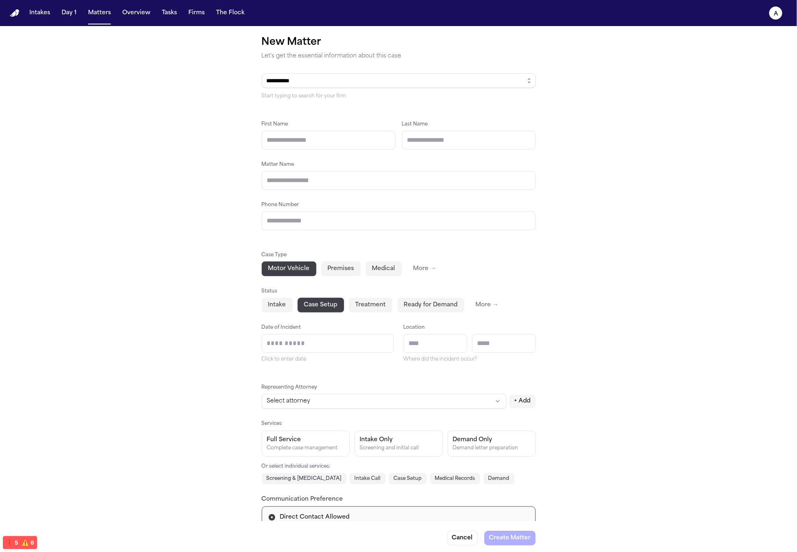
click at [369, 259] on div "Case Type Motor Vehicle Premises Medical More →" at bounding box center [399, 263] width 274 height 26
click at [342, 269] on button "Premises" at bounding box center [341, 269] width 40 height 15
click at [388, 268] on button "Medical" at bounding box center [384, 269] width 36 height 15
click at [432, 270] on button "More →" at bounding box center [425, 269] width 36 height 15
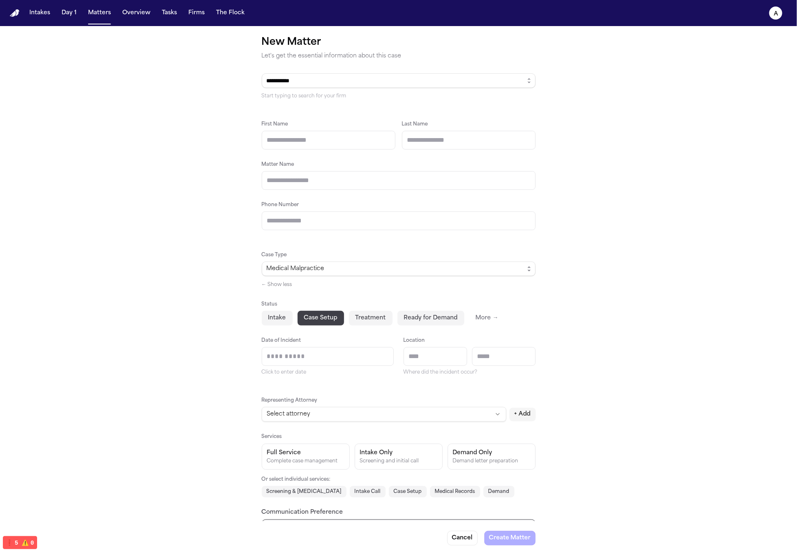
click at [284, 282] on button "← Show less" at bounding box center [277, 285] width 31 height 7
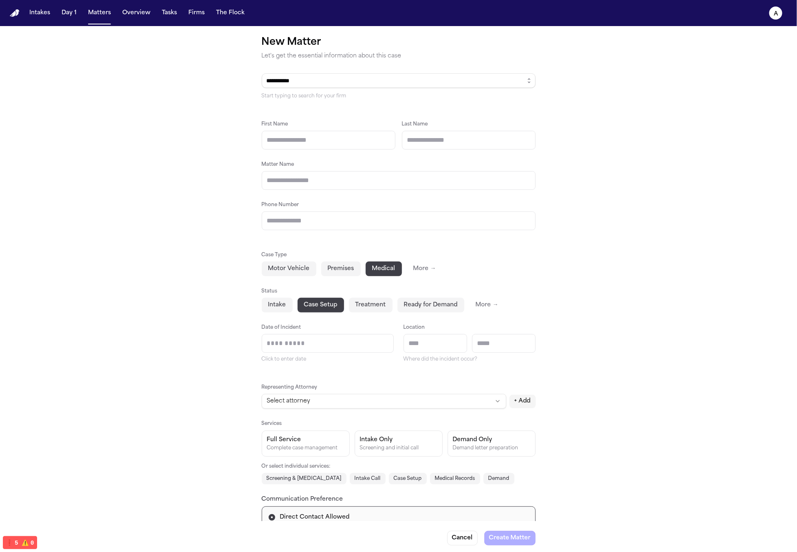
scroll to position [115, 0]
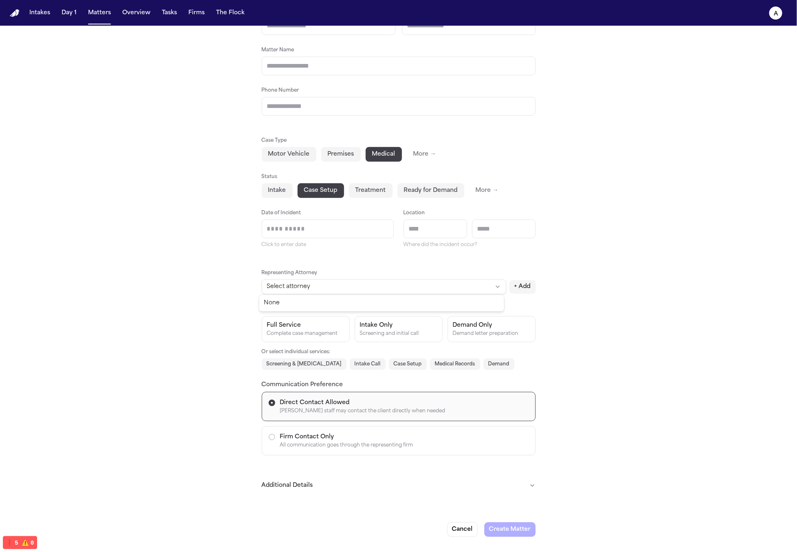
click at [492, 284] on html "**********" at bounding box center [398, 276] width 797 height 552
select select "********"
click at [464, 289] on html "**********" at bounding box center [398, 276] width 797 height 552
click at [443, 295] on div "None" at bounding box center [381, 303] width 245 height 16
click at [497, 287] on html "**********" at bounding box center [398, 276] width 797 height 552
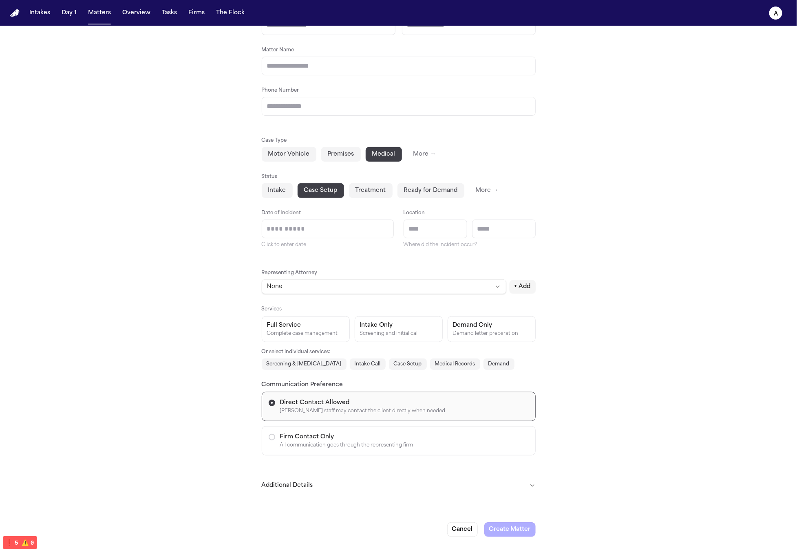
click at [602, 271] on div "**********" at bounding box center [398, 233] width 797 height 642
click at [393, 332] on div "Screening and initial call" at bounding box center [398, 334] width 77 height 7
click at [297, 336] on div "Complete case management" at bounding box center [305, 334] width 77 height 7
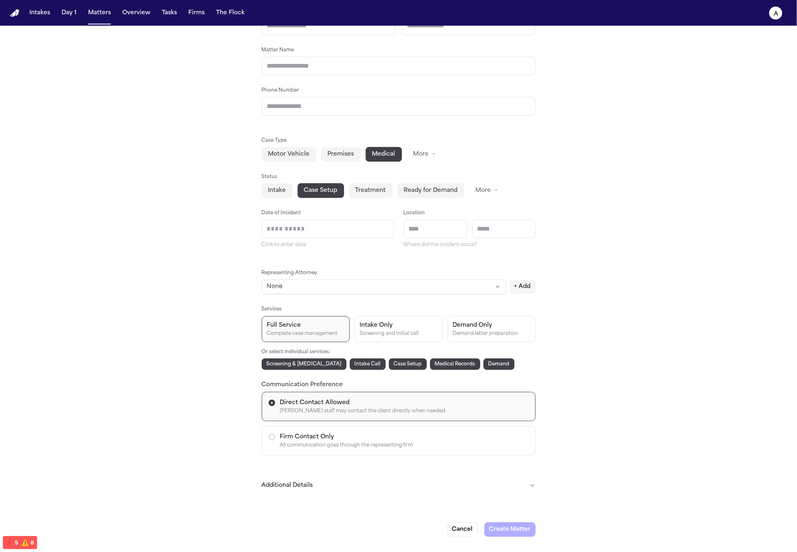
click at [476, 326] on div "Demand Only" at bounding box center [491, 326] width 77 height 8
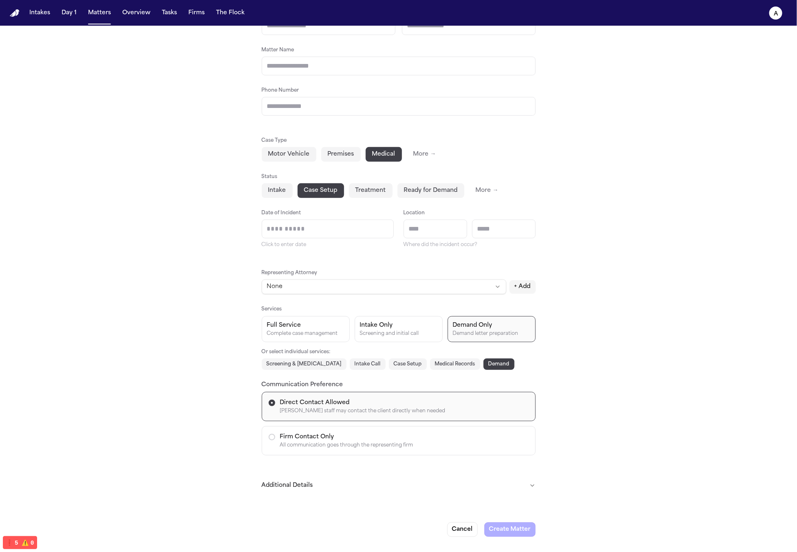
click at [310, 338] on button "Full Service Complete case management" at bounding box center [306, 329] width 88 height 26
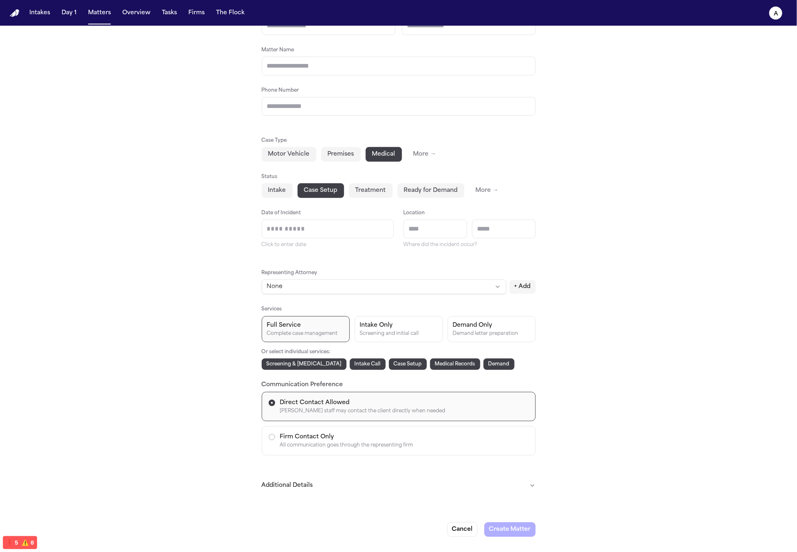
click at [647, 269] on div "**********" at bounding box center [398, 233] width 797 height 642
click at [400, 337] on button "Intake Only Screening and initial call" at bounding box center [399, 329] width 88 height 26
click at [479, 332] on div "Demand letter preparation" at bounding box center [491, 334] width 77 height 7
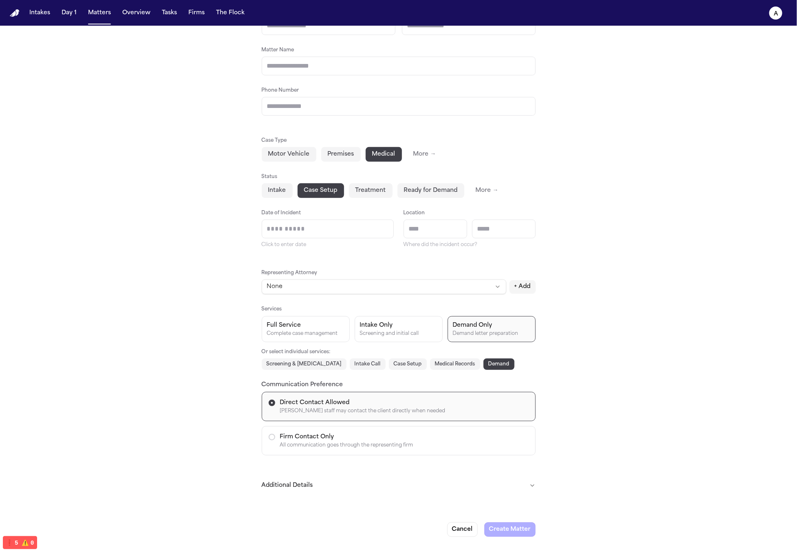
click at [430, 362] on button "Medical Records" at bounding box center [455, 364] width 50 height 11
click at [413, 332] on div "Screening and initial call" at bounding box center [398, 334] width 77 height 7
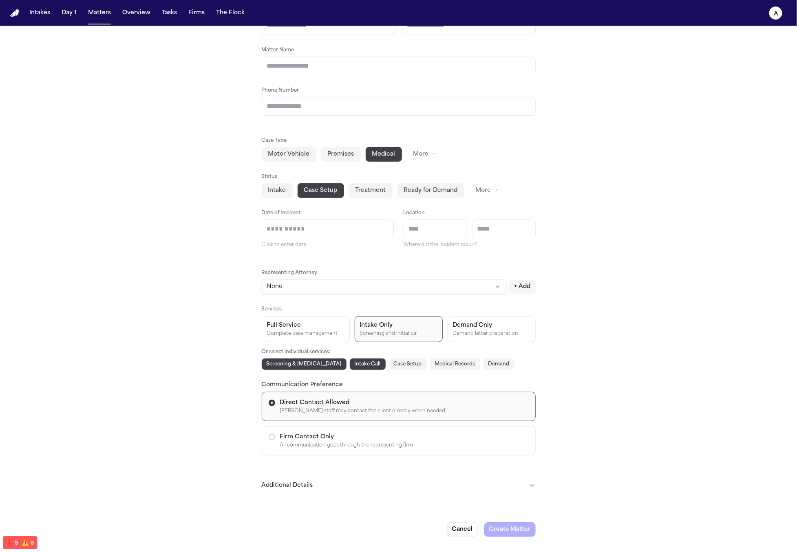
click at [300, 335] on div "Complete case management" at bounding box center [305, 334] width 77 height 7
click at [456, 349] on div "Or select individual services:" at bounding box center [399, 352] width 274 height 7
click at [393, 331] on div "Screening and initial call" at bounding box center [398, 334] width 77 height 7
click at [464, 331] on div "Demand letter preparation" at bounding box center [491, 334] width 77 height 7
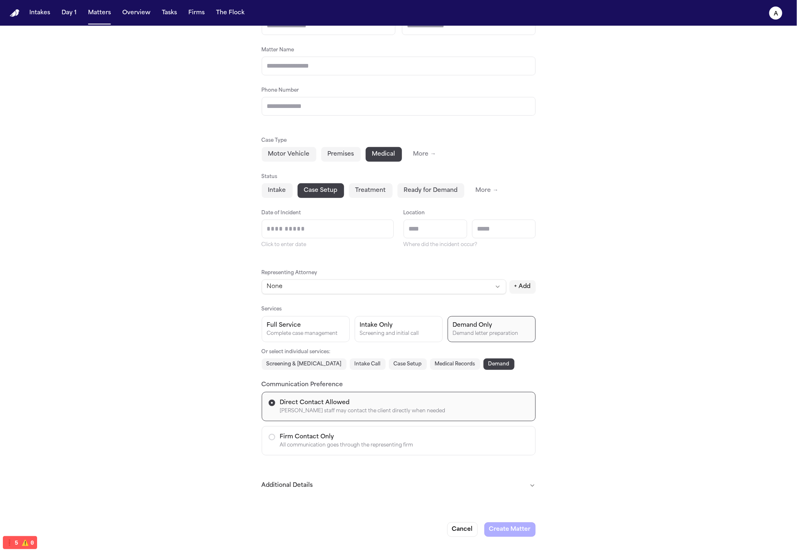
click at [435, 353] on div "Or select individual services:" at bounding box center [399, 352] width 274 height 7
click at [401, 369] on div "Representing Attorney None **** + Add Services Full Service Complete case manag…" at bounding box center [399, 362] width 274 height 188
click at [290, 335] on div "Complete case management" at bounding box center [305, 334] width 77 height 7
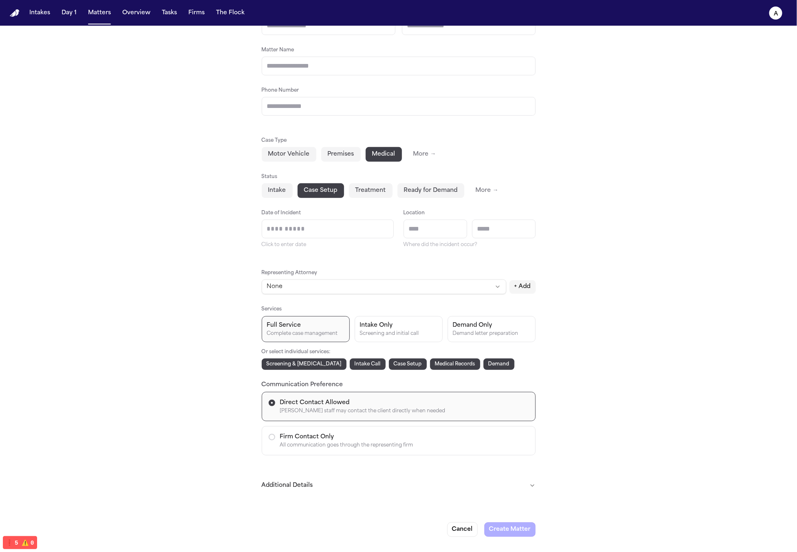
click at [417, 339] on button "Intake Only Screening and initial call" at bounding box center [399, 329] width 88 height 26
click at [332, 325] on div "Full Service" at bounding box center [305, 326] width 77 height 8
click at [444, 317] on div "Full Service Complete case management Intake Only Screening and initial call De…" at bounding box center [399, 329] width 274 height 26
click at [345, 329] on button "Full Service Complete case management" at bounding box center [306, 329] width 88 height 26
click at [466, 323] on div "Demand Only" at bounding box center [491, 326] width 77 height 8
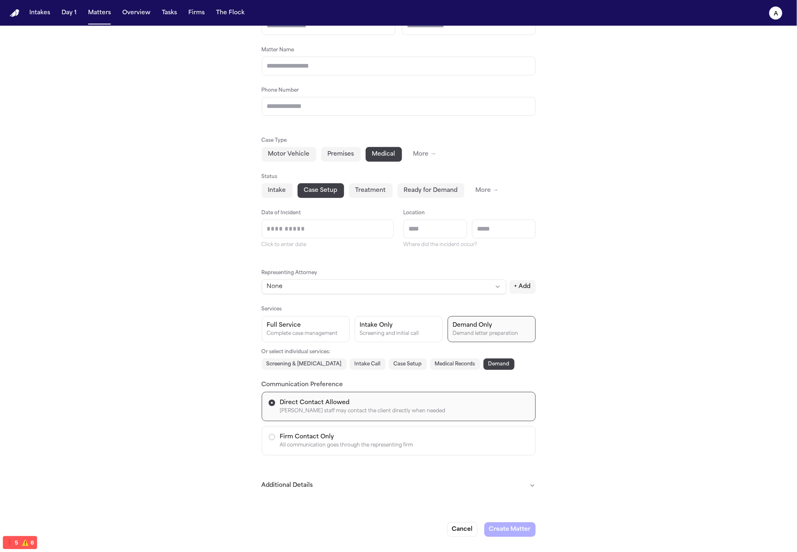
click at [335, 327] on div "Full Service" at bounding box center [305, 326] width 77 height 8
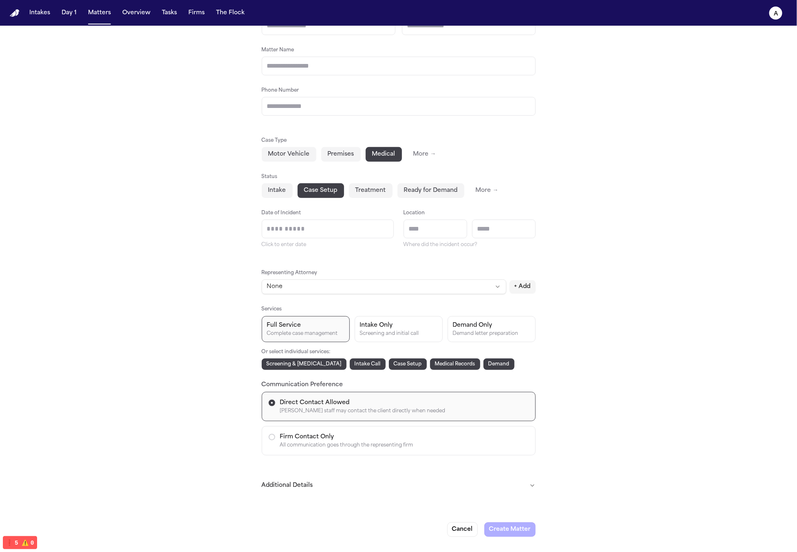
click at [432, 331] on div "Screening and initial call" at bounding box center [398, 334] width 77 height 7
click at [327, 332] on div "Complete case management" at bounding box center [305, 334] width 77 height 7
click at [491, 320] on button "Demand Only Demand letter preparation" at bounding box center [492, 329] width 88 height 26
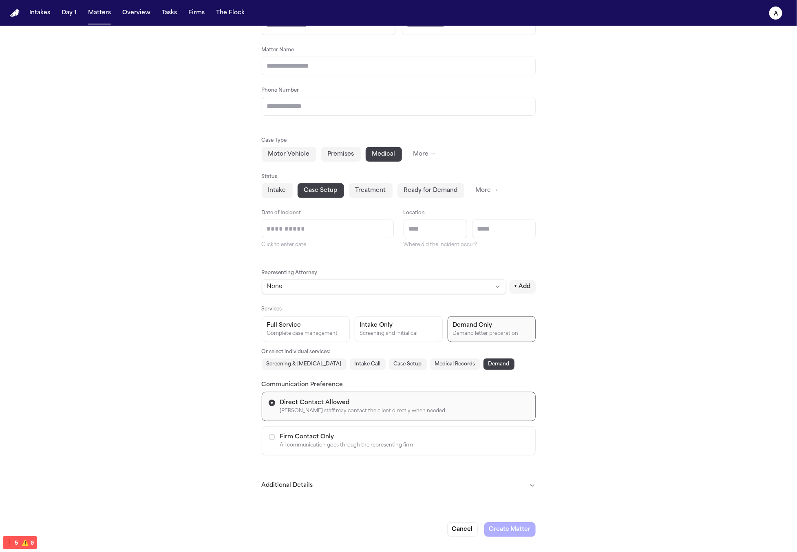
click at [412, 335] on div "Screening and initial call" at bounding box center [398, 334] width 77 height 7
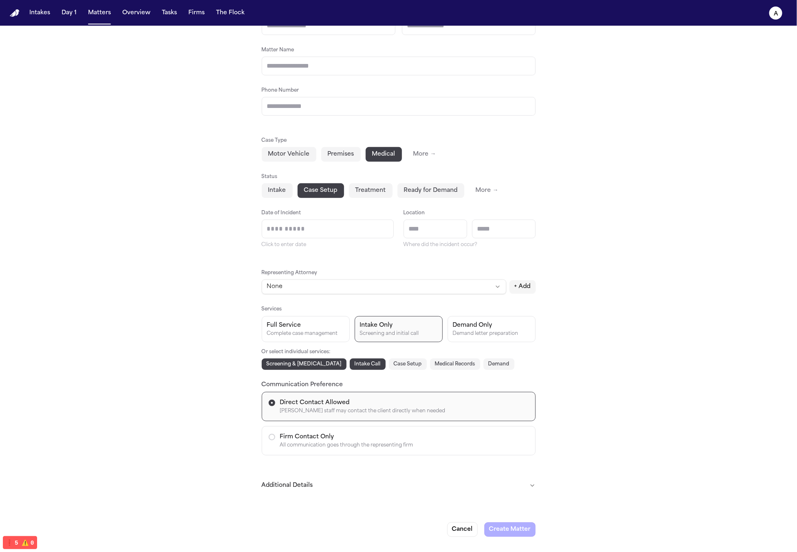
click at [320, 334] on div "Complete case management" at bounding box center [305, 334] width 77 height 7
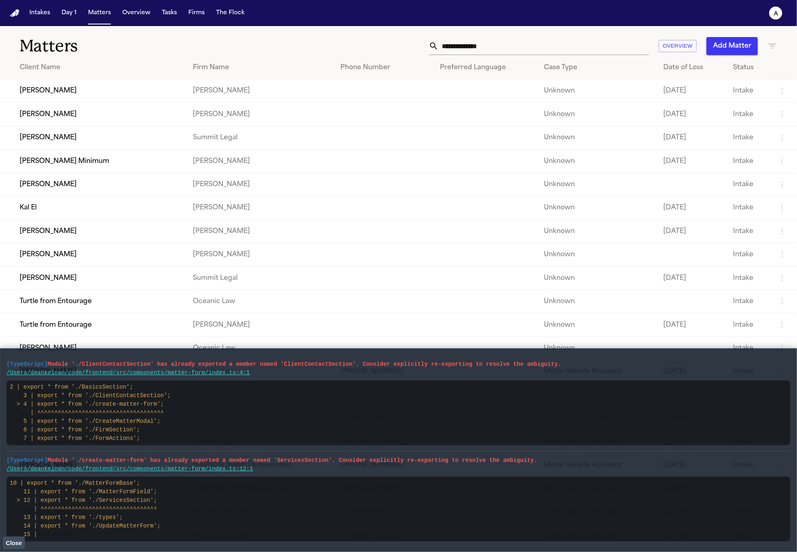
click at [117, 96] on td "[PERSON_NAME]" at bounding box center [93, 90] width 186 height 23
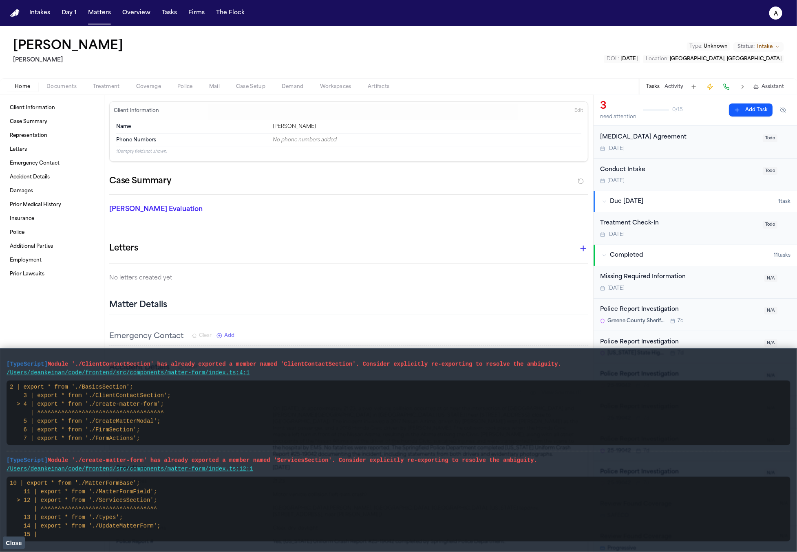
scroll to position [123, 0]
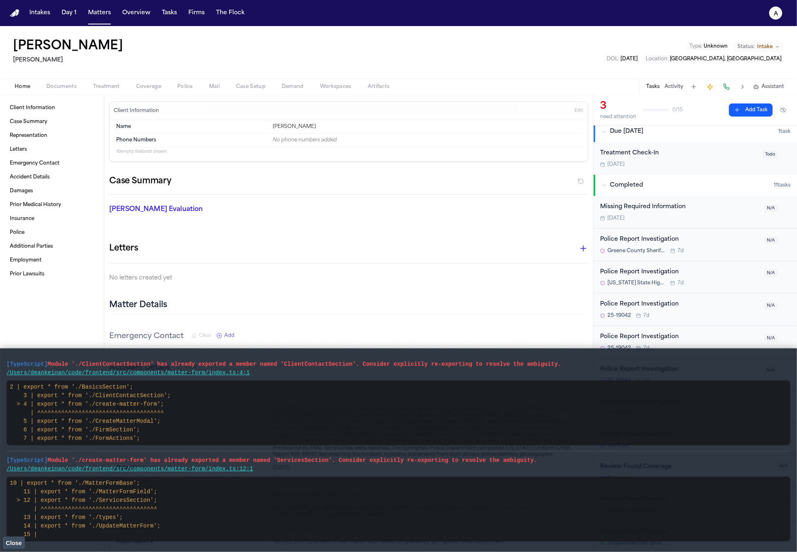
click at [640, 248] on span "Greene County Sheriff's Office" at bounding box center [636, 251] width 58 height 7
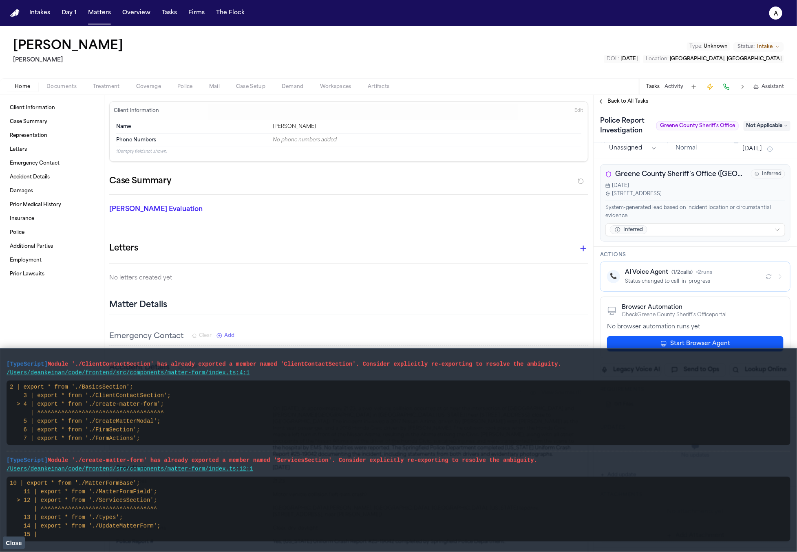
scroll to position [176, 0]
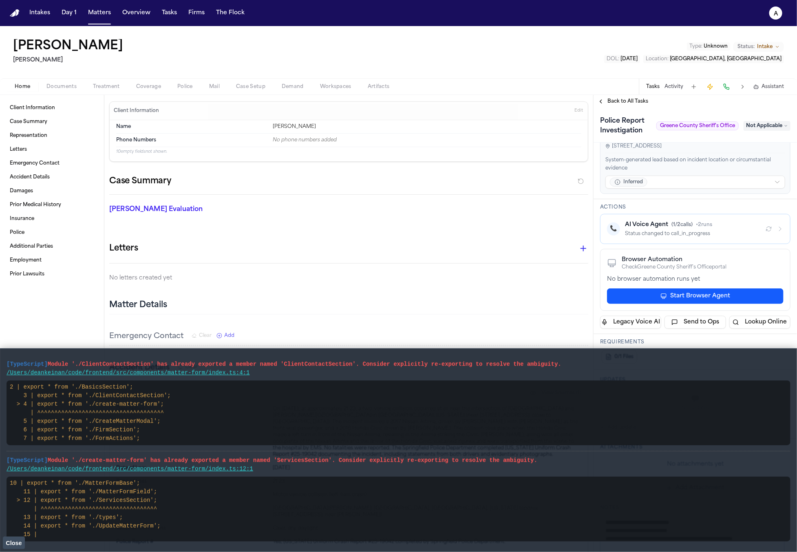
click at [682, 292] on button "Start Browser Agent" at bounding box center [695, 296] width 177 height 15
click at [19, 547] on button "Close" at bounding box center [14, 543] width 22 height 12
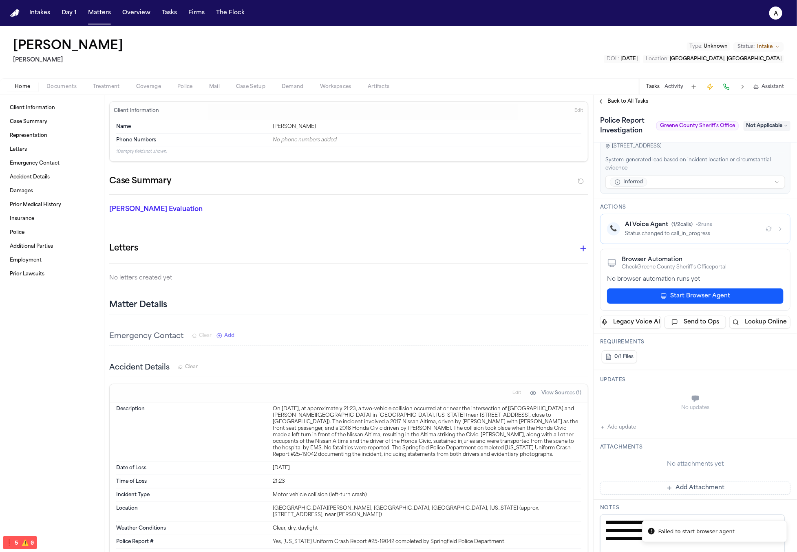
click at [172, 88] on button "Police" at bounding box center [185, 87] width 32 height 10
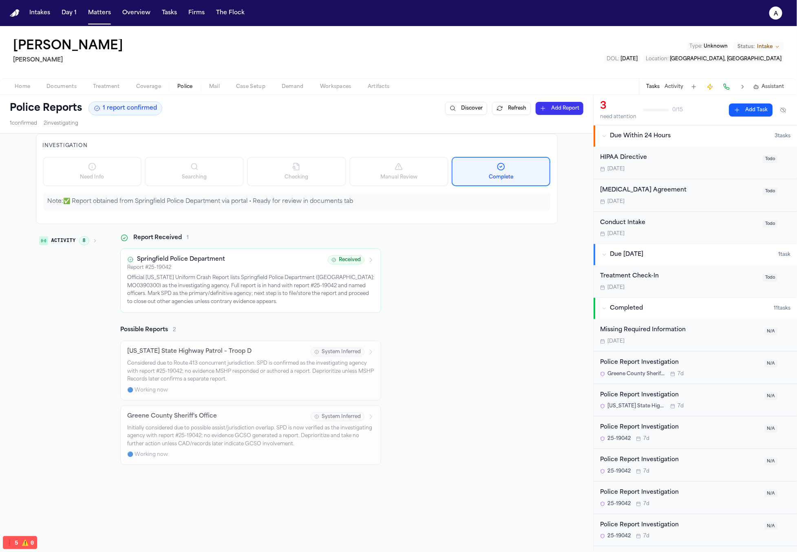
click at [247, 292] on p "Official [US_STATE] Uniform Crash Report lists Springfield Police Department ([…" at bounding box center [250, 290] width 247 height 32
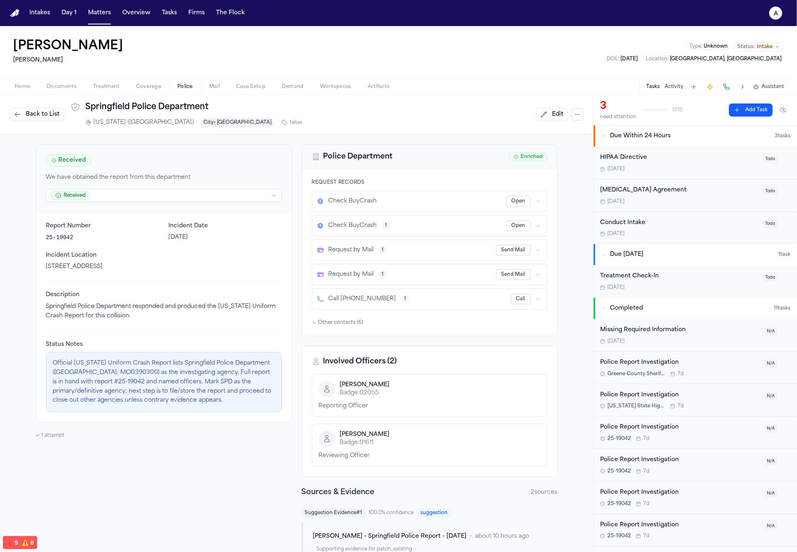
scroll to position [123, 0]
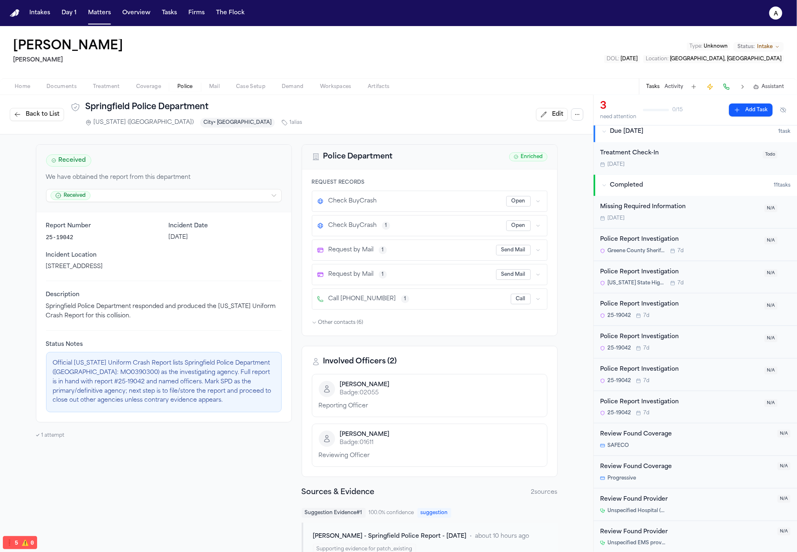
click at [631, 371] on div "Police Report Investigation" at bounding box center [679, 369] width 159 height 9
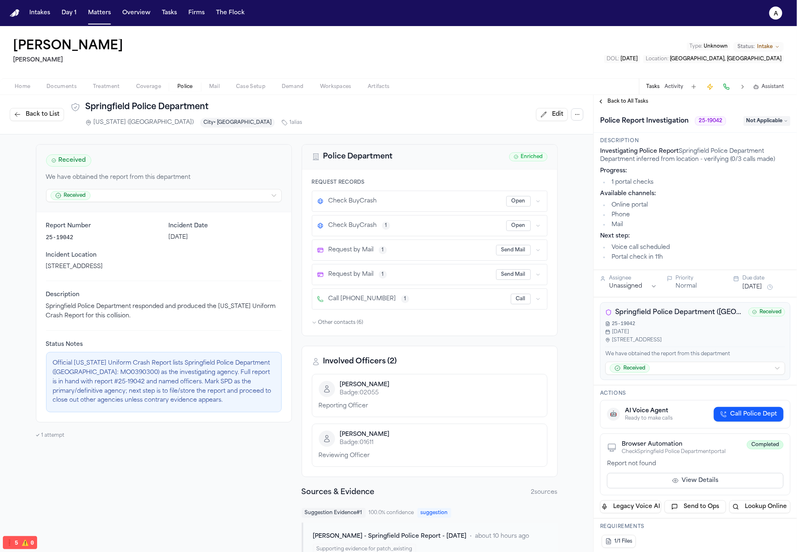
click at [695, 479] on button "View Details" at bounding box center [695, 480] width 177 height 15
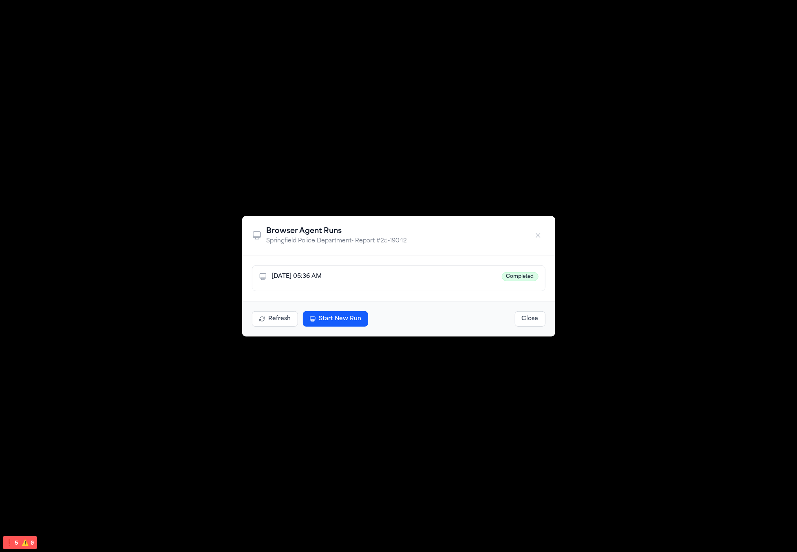
click at [318, 322] on button "Start New Run" at bounding box center [335, 318] width 65 height 15
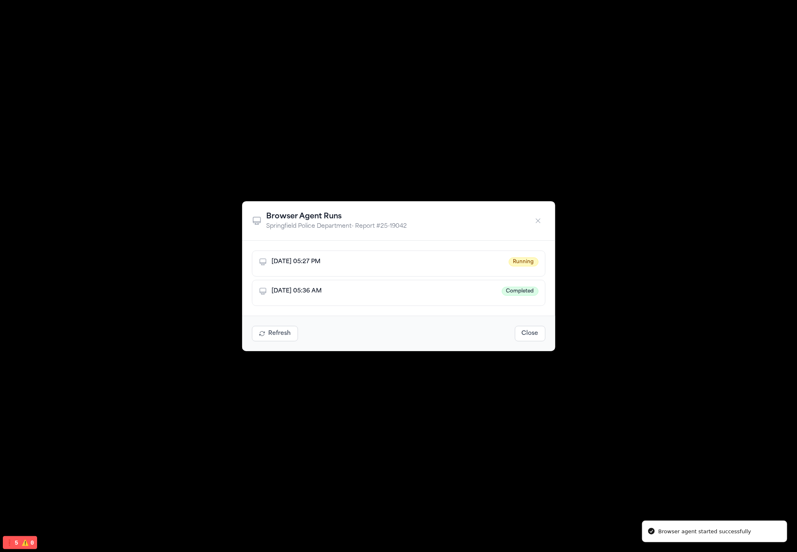
click at [536, 335] on button "Close" at bounding box center [530, 333] width 31 height 15
